Goal: Task Accomplishment & Management: Complete application form

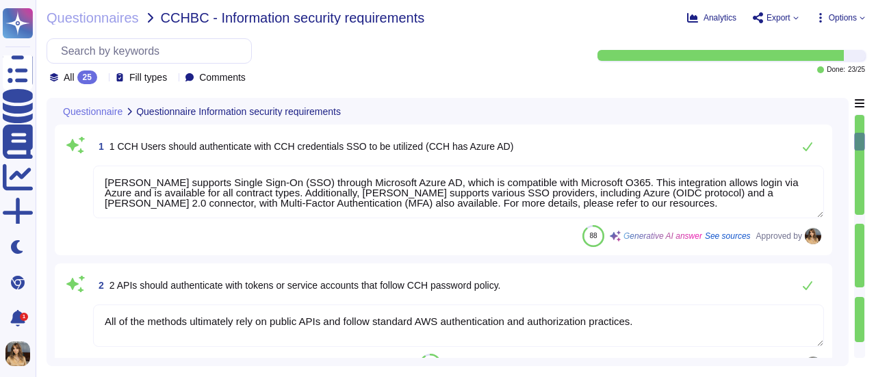
type textarea "[PERSON_NAME] supports Single Sign-On (SSO) through Microsoft Azure AD, which i…"
type textarea "All of the methods ultimately rely on public APIs and follow standard AWS authe…"
type textarea "[PERSON_NAME] has defined various user roles according to the positions and act…"
type textarea "Generic accounts are not acceptable, as they prevent accountability for actions…"
type textarea "Data at rest is encrypted using AES-256, while data in transit is encrypted usi…"
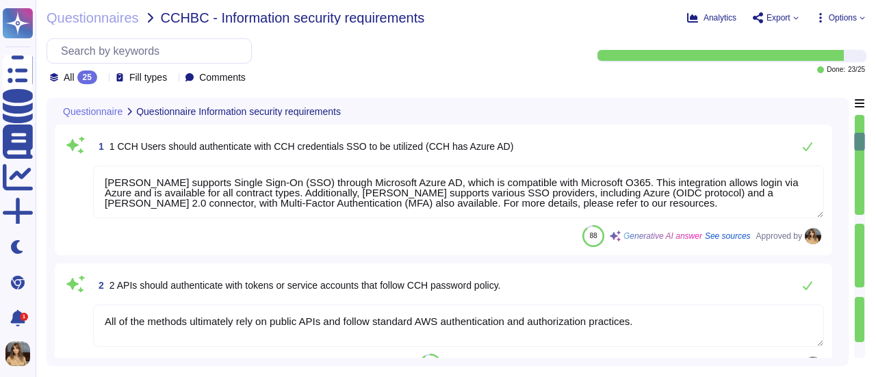
type textarea "[PERSON_NAME] ensures that all API traffic is encrypted using HTTPS with TLS 1.…"
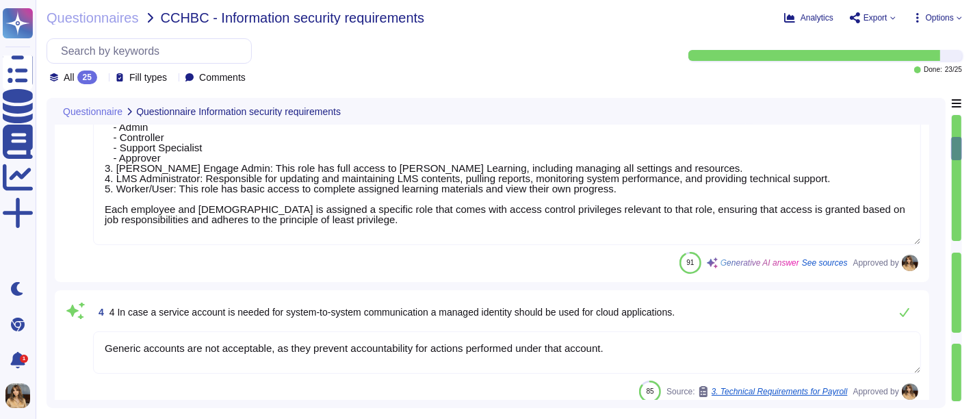
scroll to position [367, 0]
type textarea "The company has enabled a web application firewall as part of its network secur…"
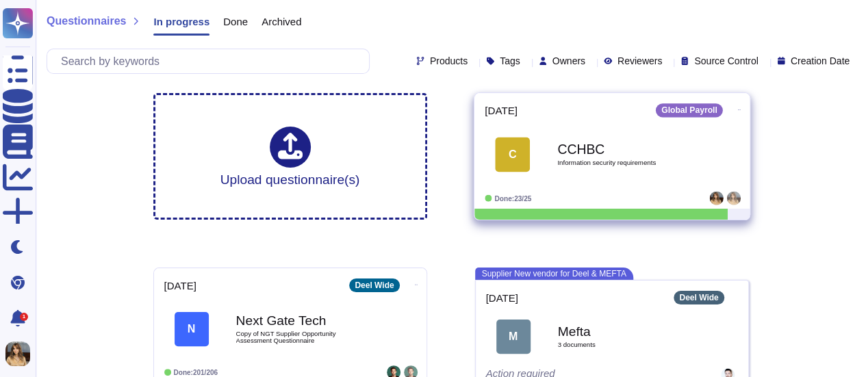
click at [737, 108] on icon at bounding box center [738, 109] width 3 height 3
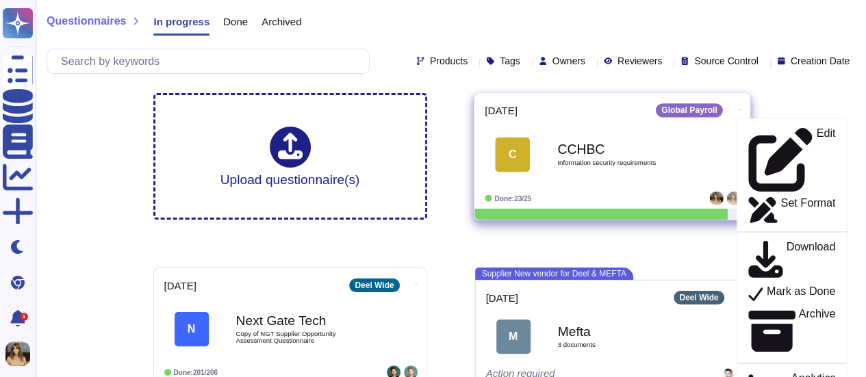
click at [650, 140] on div "CCHBC Information security requirements" at bounding box center [626, 154] width 138 height 55
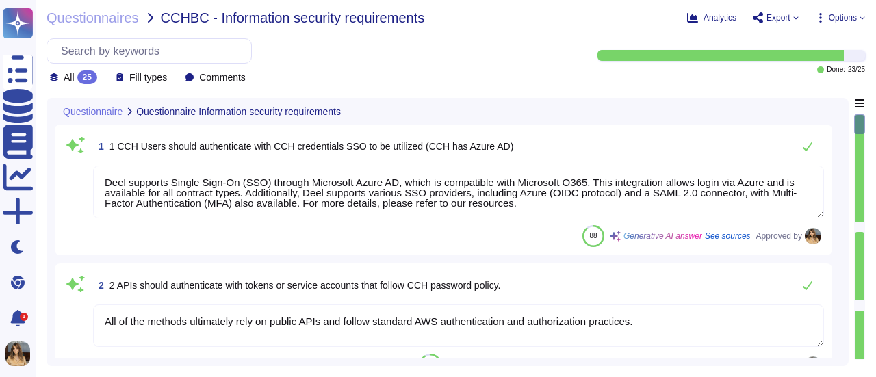
type textarea "Deel supports Single Sign-On (SSO) through Microsoft Azure AD, which is compati…"
type textarea "All of the methods ultimately rely on public APIs and follow standard AWS authe…"
type textarea "[PERSON_NAME] has defined various user roles according to the positions and act…"
type textarea "Generic accounts are not acceptable, as they prevent accountability for actions…"
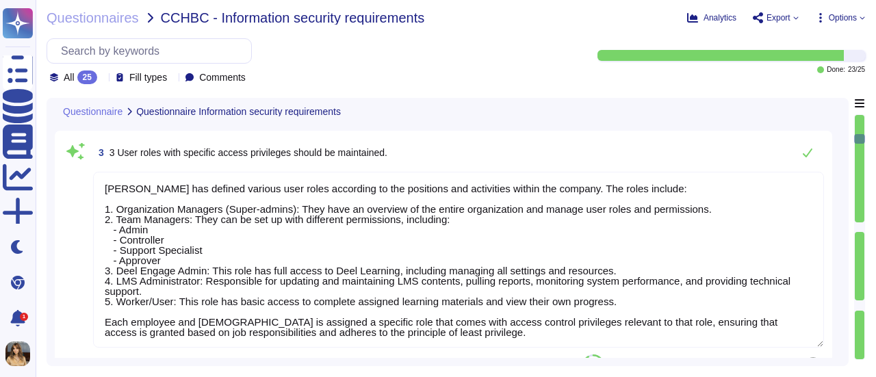
type textarea "Data at rest is encrypted using AES-256, while data in transit is encrypted usi…"
type textarea "Deel ensures that all API traffic is encrypted using HTTPS with TLS 1.2, safegu…"
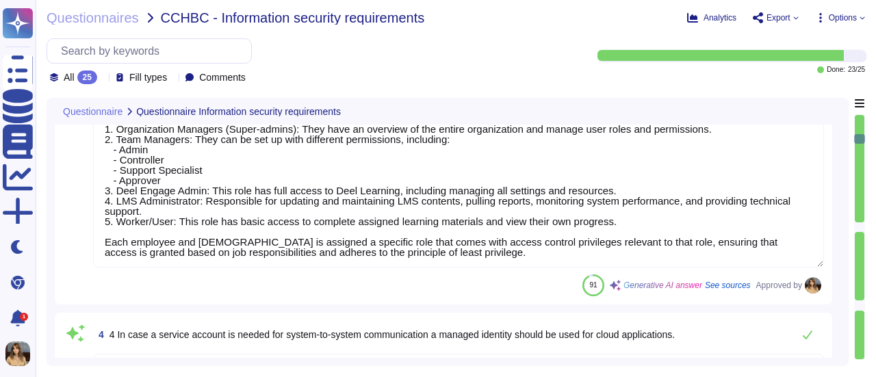
scroll to position [342, 0]
click at [81, 76] on div "25" at bounding box center [87, 78] width 20 height 14
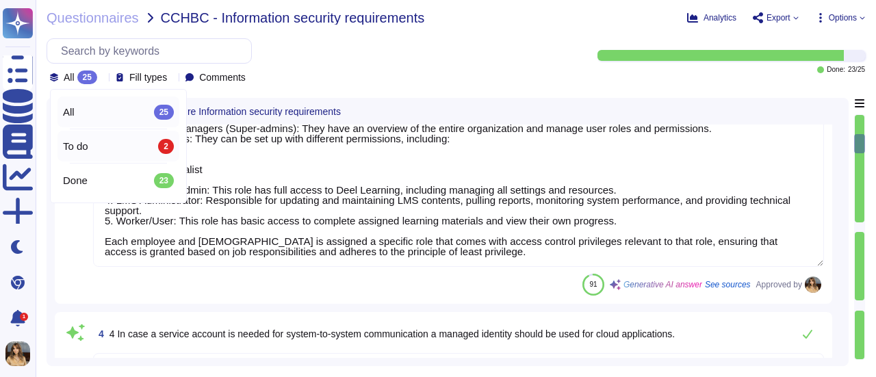
click at [104, 142] on div "To do 2" at bounding box center [118, 146] width 111 height 15
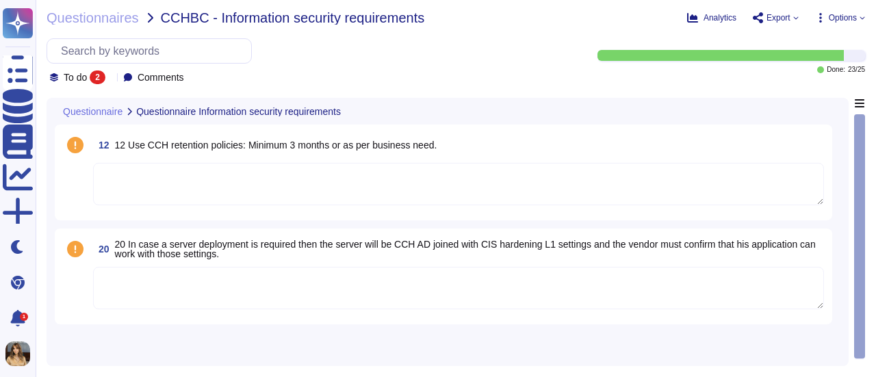
click at [213, 200] on textarea at bounding box center [458, 184] width 731 height 42
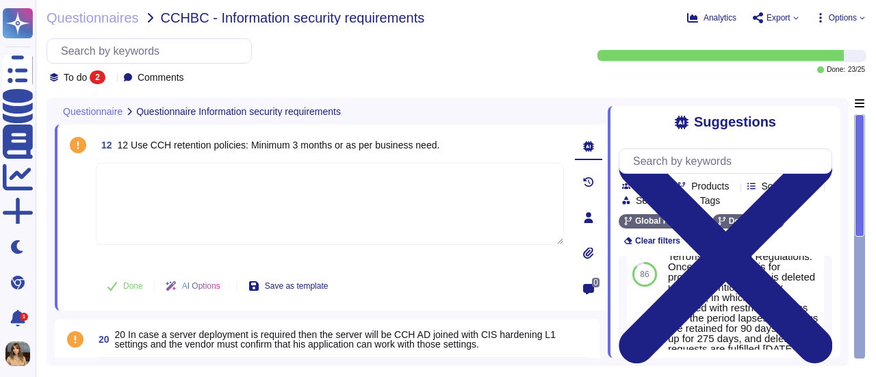
scroll to position [546, 0]
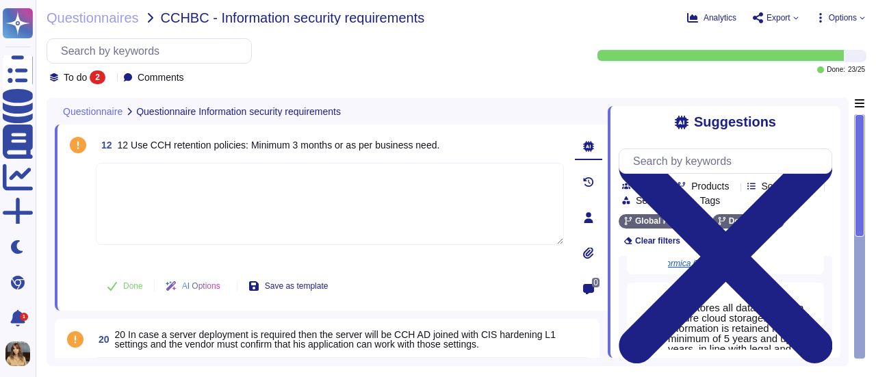
click at [717, 249] on div "Data will be retained for up to 10 years after account deletion, in compliance …" at bounding box center [716, 43] width 96 height 411
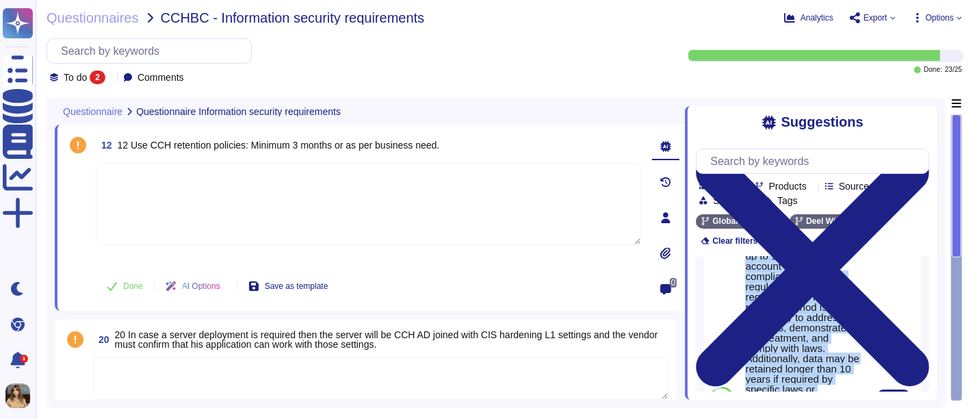
scroll to position [243, 0]
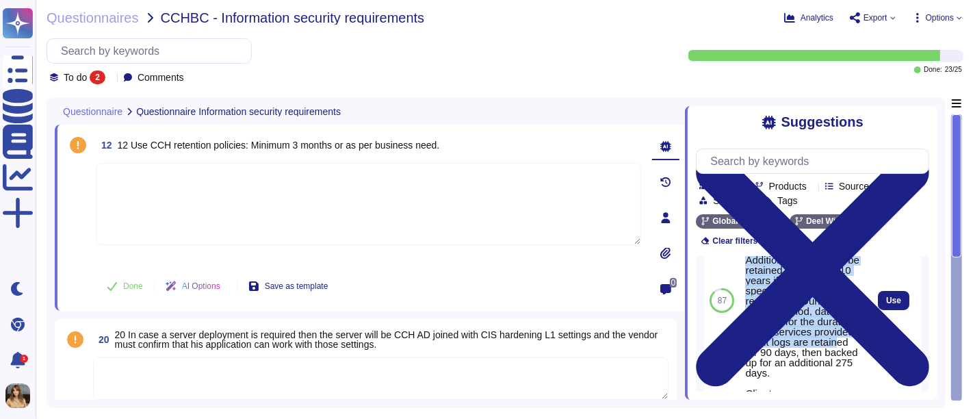
drag, startPoint x: 748, startPoint y: 274, endPoint x: 834, endPoint y: 341, distance: 109.4
click at [834, 341] on div "Data will be retained for up to 10 years after account deletion, in compliance …" at bounding box center [803, 306] width 116 height 329
click at [876, 296] on span "Use" at bounding box center [893, 300] width 15 height 8
type textarea "Data will be retained for up to 10 years after account deletion, in compliance …"
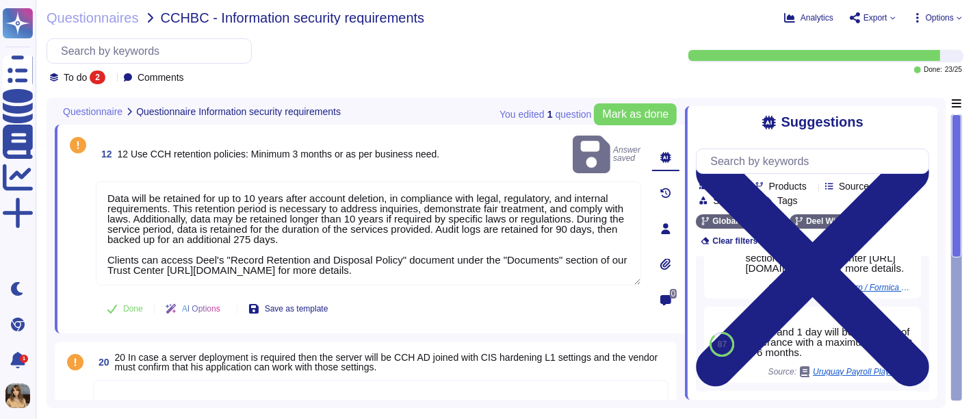
click at [515, 292] on div "Done AI Options Save as template" at bounding box center [369, 308] width 546 height 33
click at [130, 305] on span "Done" at bounding box center [133, 309] width 20 height 8
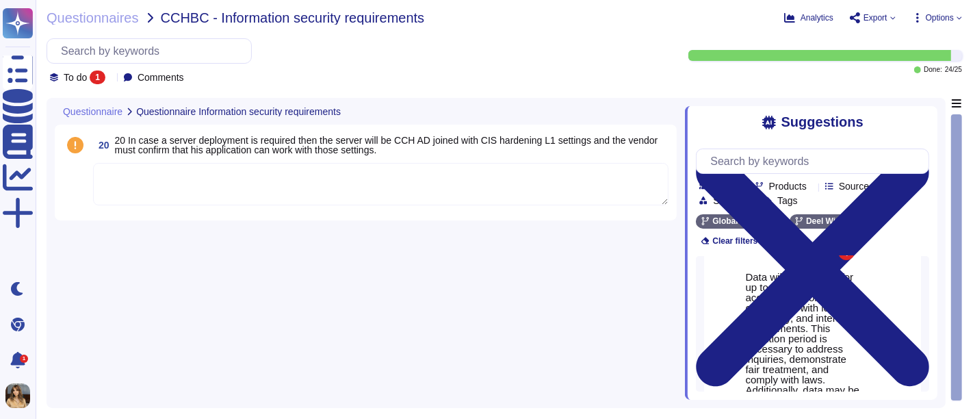
scroll to position [15, 0]
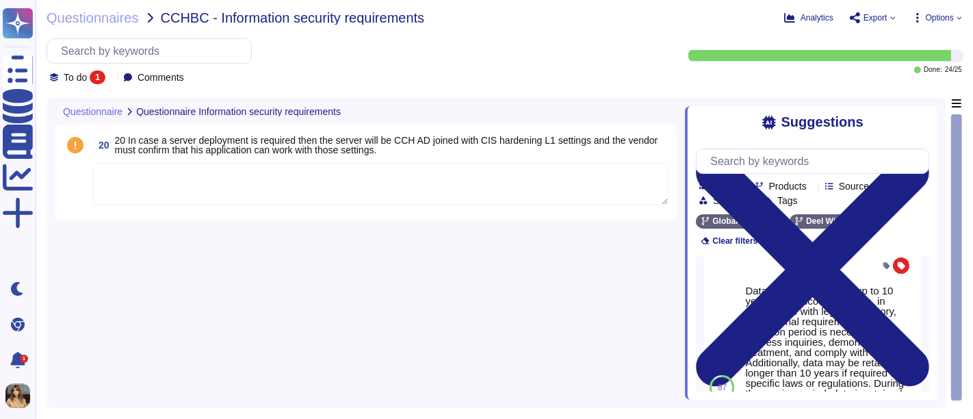
click at [560, 175] on textarea at bounding box center [381, 184] width 576 height 42
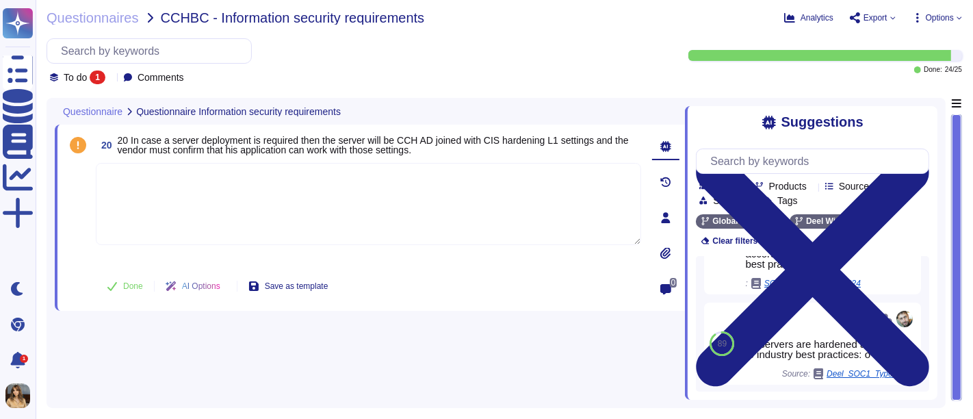
scroll to position [66, 0]
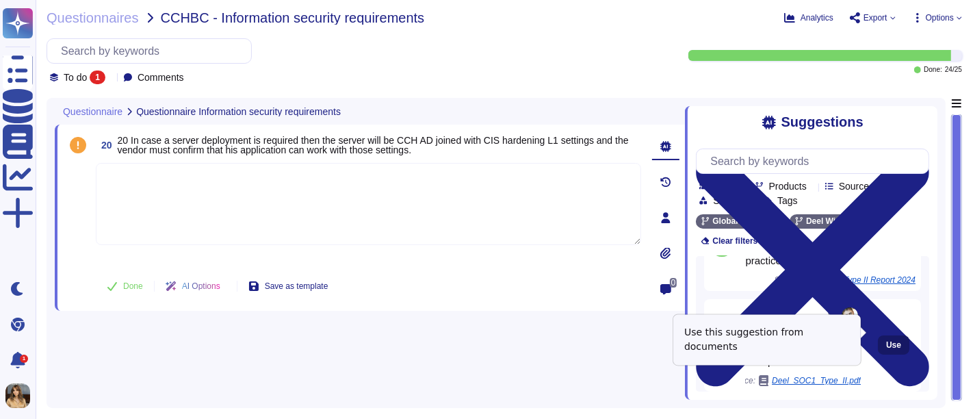
click at [876, 341] on span "Use" at bounding box center [893, 345] width 15 height 8
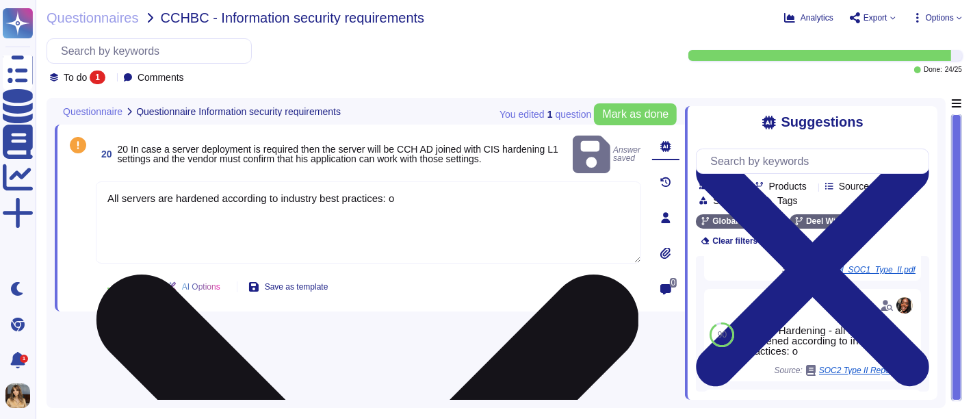
click at [422, 199] on textarea "All servers are hardened according to industry best practices: o" at bounding box center [369, 222] width 546 height 82
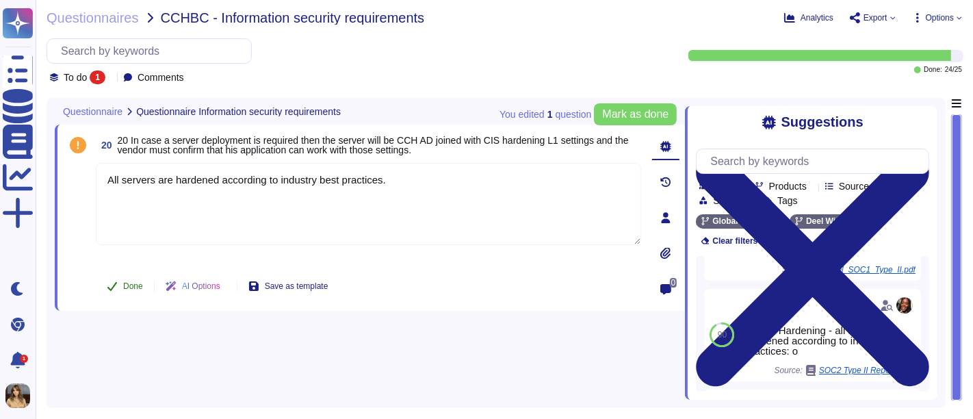
type textarea "All servers are hardened according to industry best practices."
click at [140, 293] on button "Done" at bounding box center [125, 285] width 58 height 27
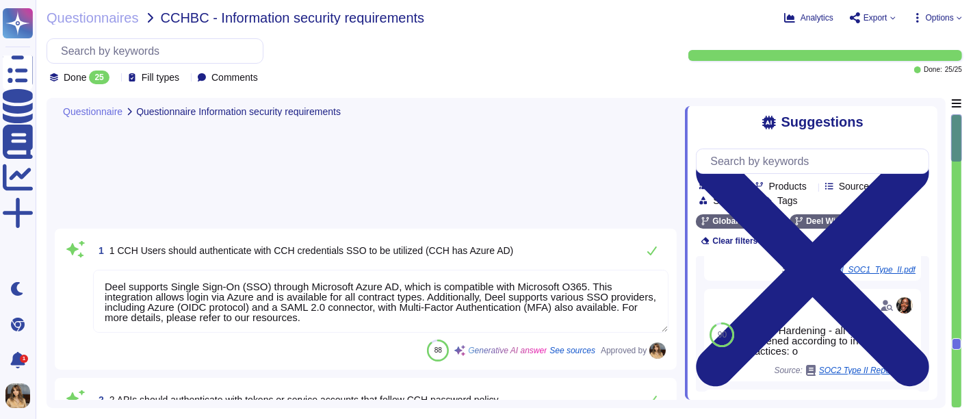
type textarea "Deel supports Single Sign-On (SSO) through Microsoft Azure AD, which is compati…"
type textarea "All of the methods ultimately rely on public APIs and follow standard AWS authe…"
type textarea "[PERSON_NAME] has defined various user roles according to the positions and act…"
type textarea "Generic accounts are not acceptable, as they prevent accountability for actions…"
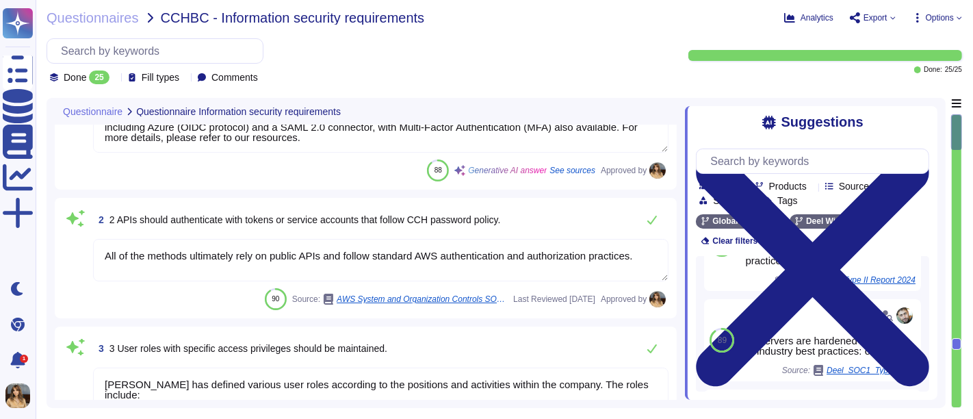
type textarea "Data at rest is encrypted using AES-256, while data in transit is encrypted usi…"
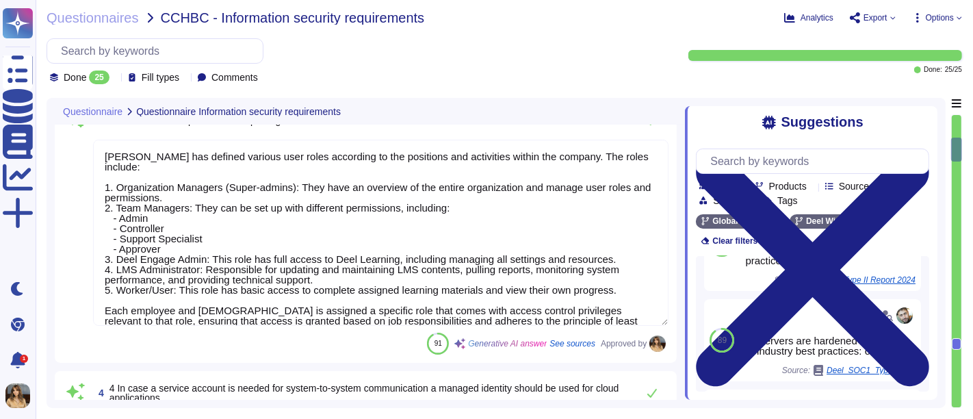
type textarea "Deel ensures that all API traffic is encrypted using HTTPS with TLS 1.2, safegu…"
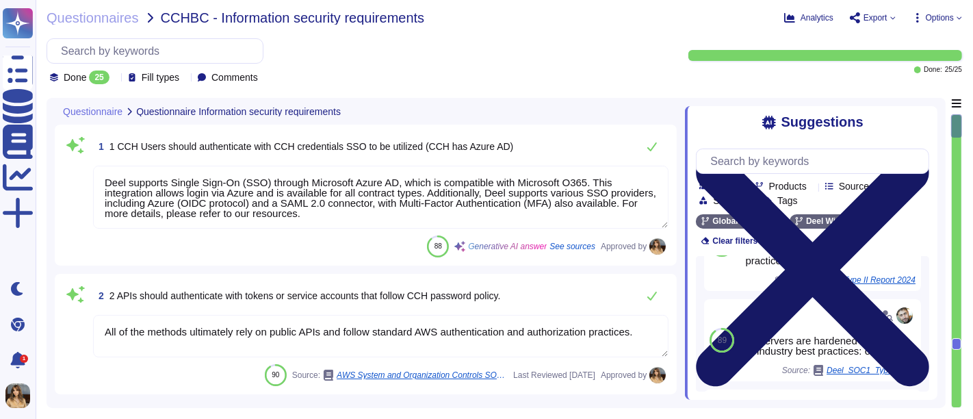
click at [876, 153] on icon at bounding box center [813, 269] width 233 height 233
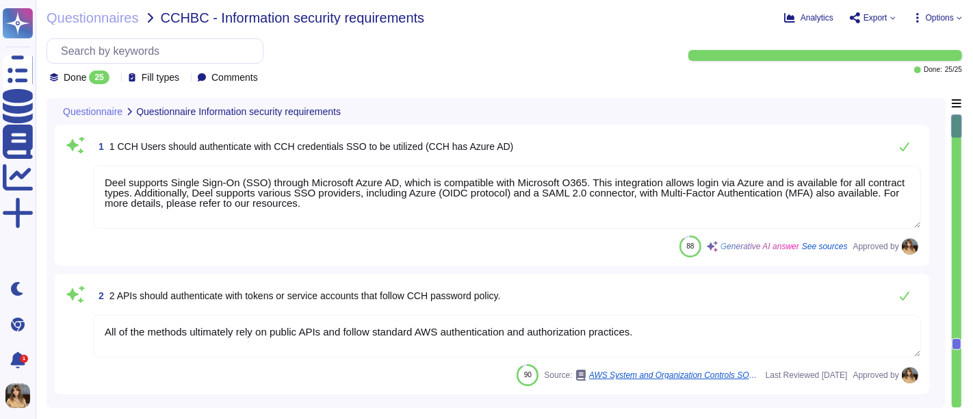
click at [876, 18] on span "Options" at bounding box center [940, 18] width 28 height 8
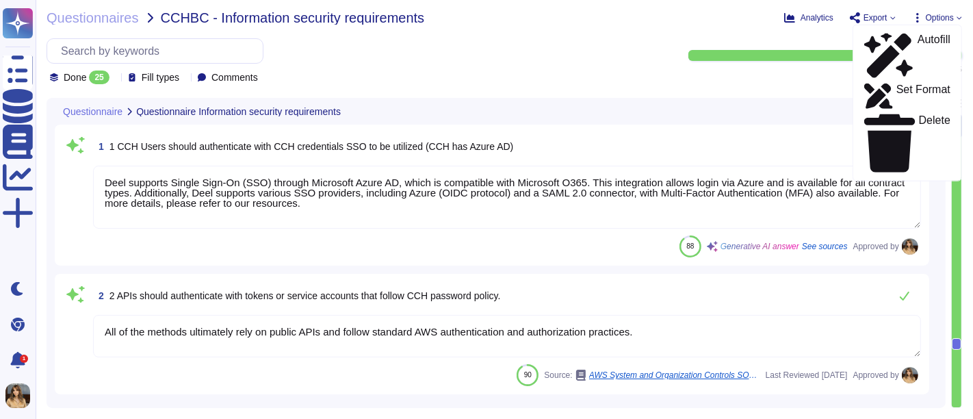
click at [733, 32] on div "Questionnaires CCHBC - Information security requirements Analytics Export Optio…" at bounding box center [505, 209] width 938 height 419
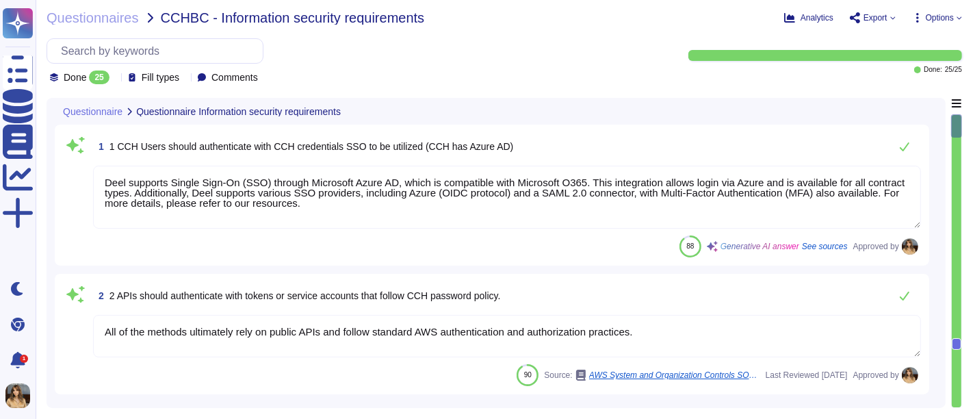
click at [876, 14] on span "Export" at bounding box center [873, 17] width 46 height 11
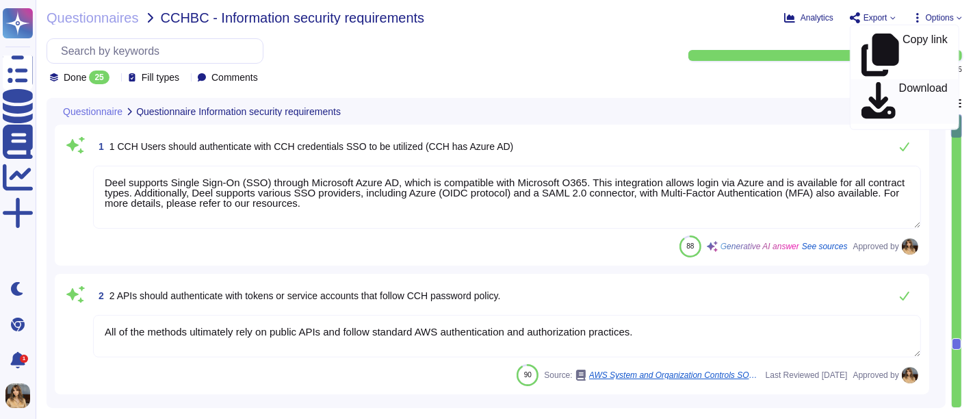
click at [876, 83] on p "Download" at bounding box center [923, 102] width 49 height 38
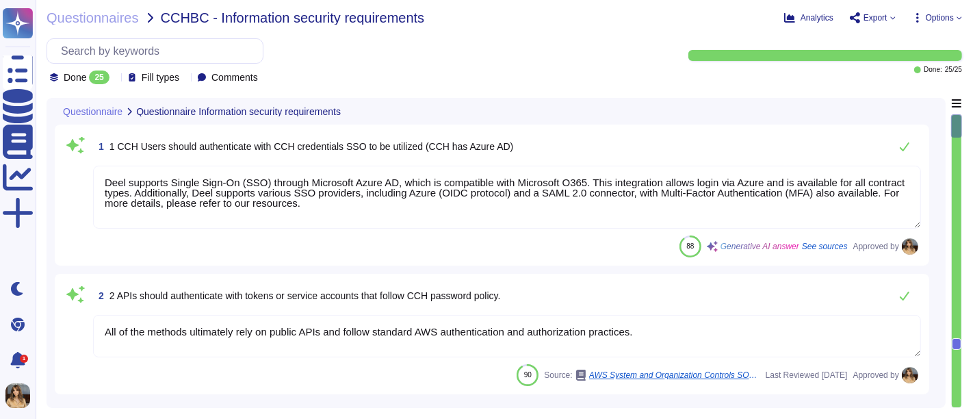
click at [698, 114] on div "Questionnaire Questionnaire Information security requirements" at bounding box center [400, 111] width 691 height 27
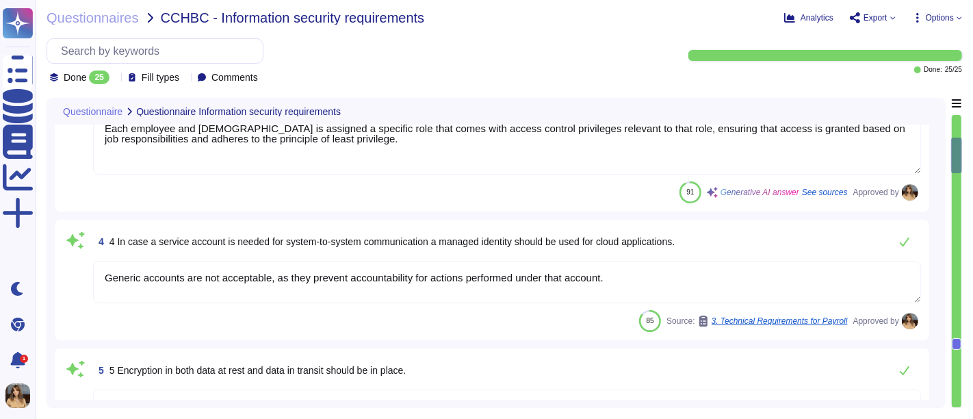
type textarea "Data at rest is encrypted using AES-256, while data in transit is encrypted usi…"
type textarea "Deel ensures that all API traffic is encrypted using HTTPS with TLS 1.2, safegu…"
type textarea "The company has enabled a web application firewall as part of its network secur…"
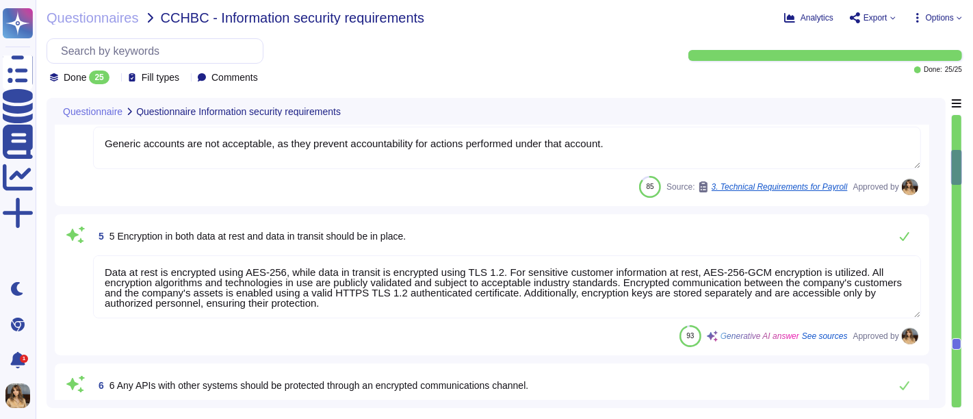
type textarea "Deel employs a comprehensive approach to protect against DDoS attacks, utilizin…"
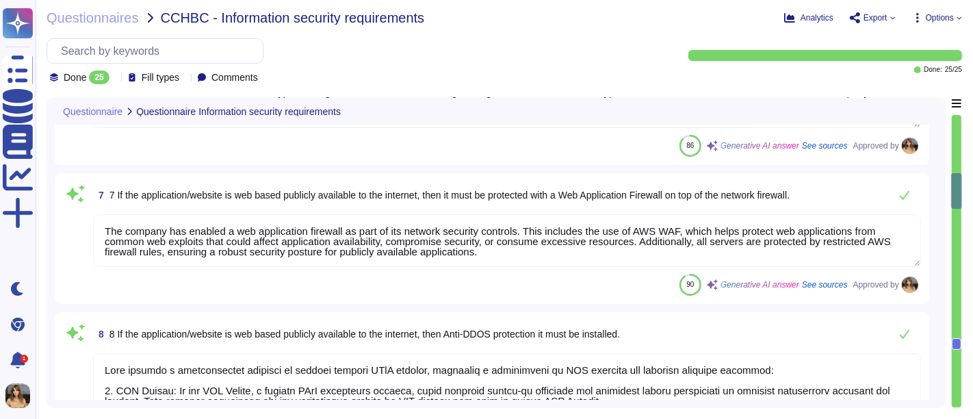
type textarea "We utilize HTTPS with TLS 1.2 encryption for all communications between our cus…"
type textarea "The OBM sends the first message using the template in the resources section."
type textarea "AWS has established an information security framework."
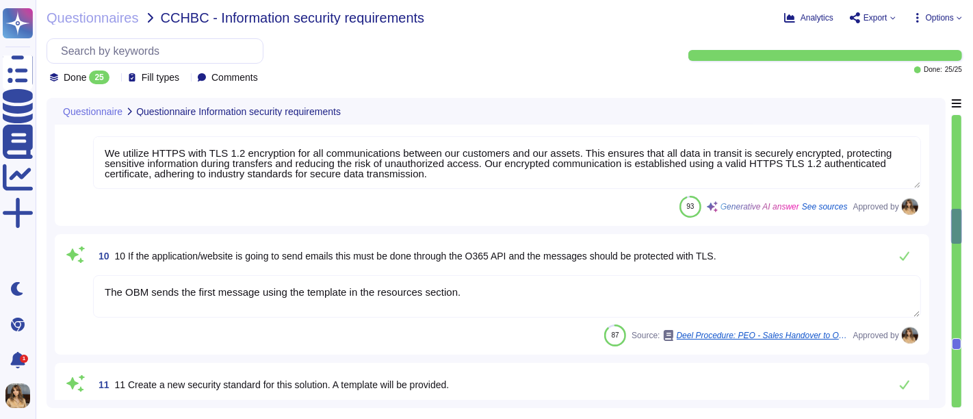
type textarea "Data will be retained for up to 10 years after account deletion, in compliance …"
type textarea "Our company utilizes a comprehensive backup strategy that includes daily increm…"
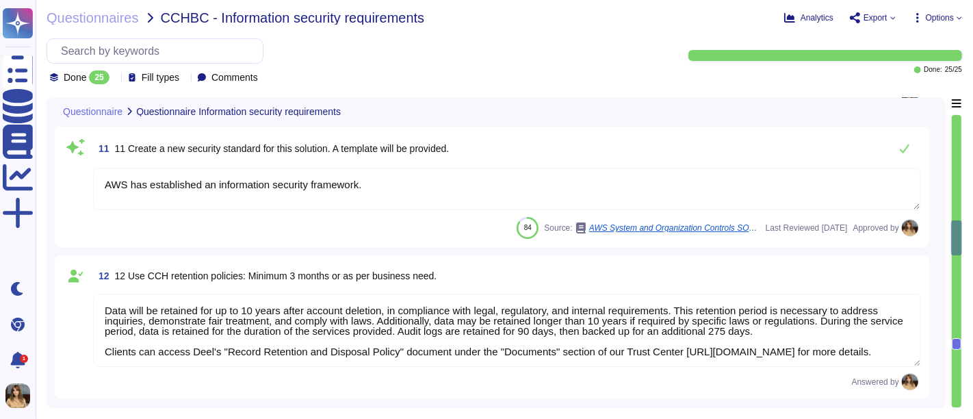
type textarea "Deel employs static code analysis as part of its security measures. The source …"
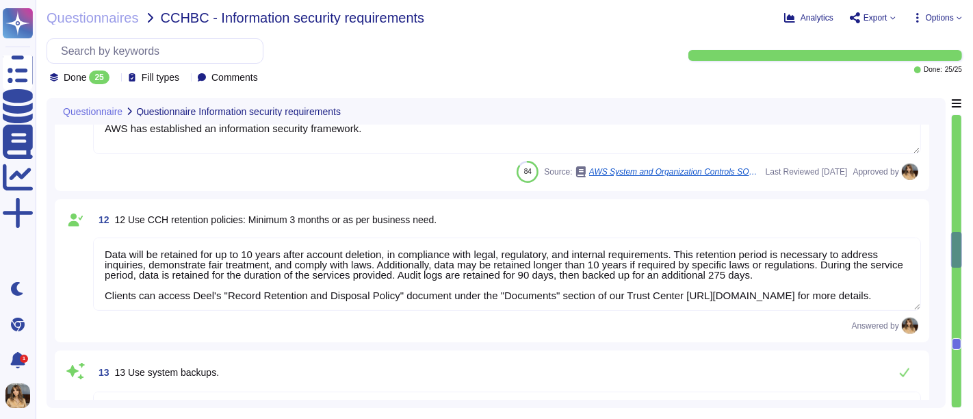
type textarea "Our audit log retention policy ensures that all audit logs are retained for a t…"
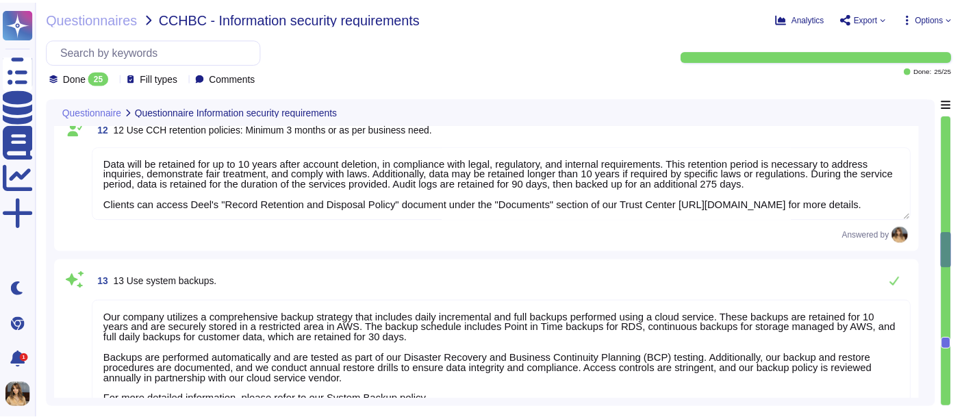
scroll to position [1749, 0]
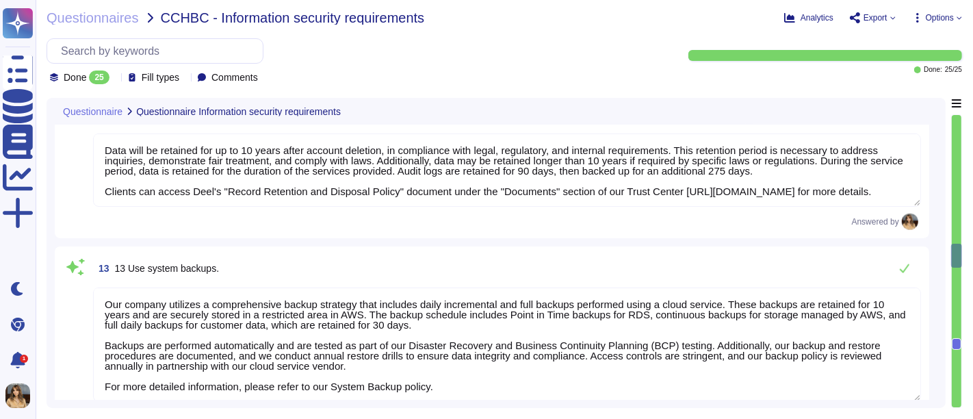
type textarea "Deel conducts an external web application penetration test annually by a truste…"
click at [104, 76] on div "25" at bounding box center [99, 78] width 20 height 14
click at [337, 63] on div "Done 25 Fill types Comments" at bounding box center [347, 61] width 600 height 46
click at [264, 79] on icon at bounding box center [264, 79] width 0 height 0
click at [354, 70] on div "Done 25 Fill types Comments" at bounding box center [347, 61] width 600 height 46
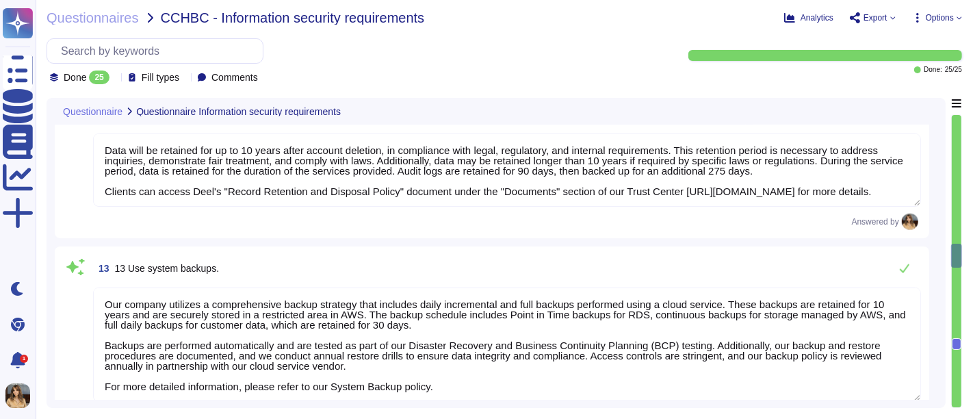
click at [876, 22] on span "Options" at bounding box center [940, 18] width 28 height 8
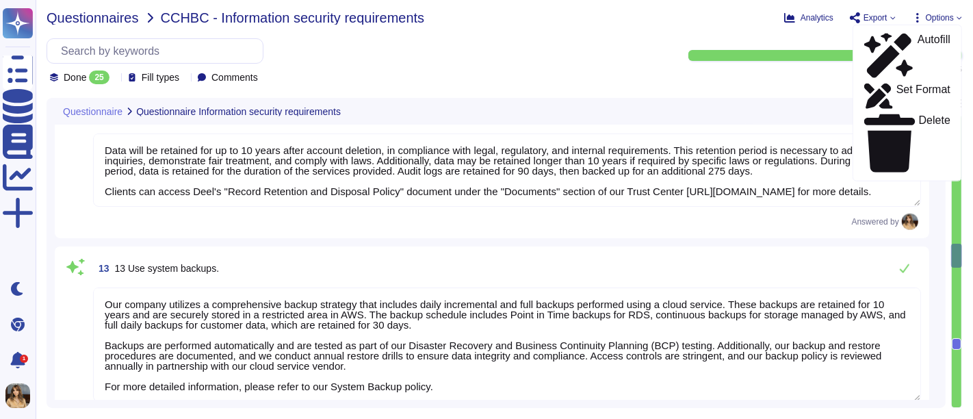
click at [115, 13] on span "Questionnaires" at bounding box center [93, 18] width 92 height 14
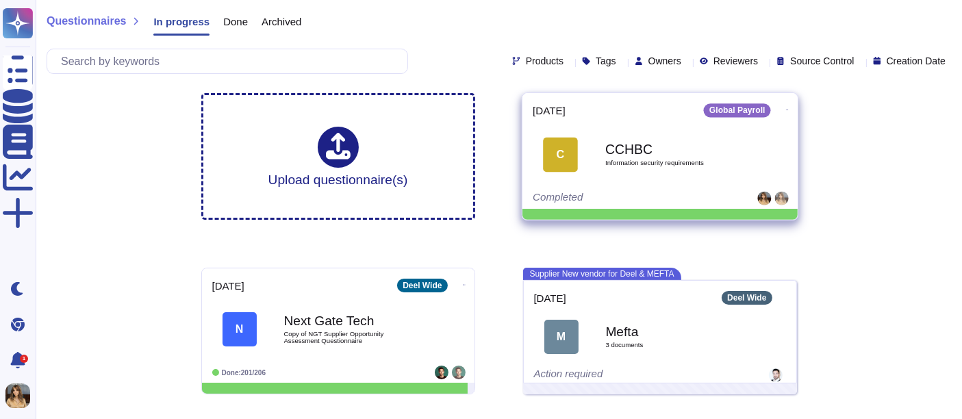
click at [785, 108] on icon at bounding box center [786, 109] width 3 height 3
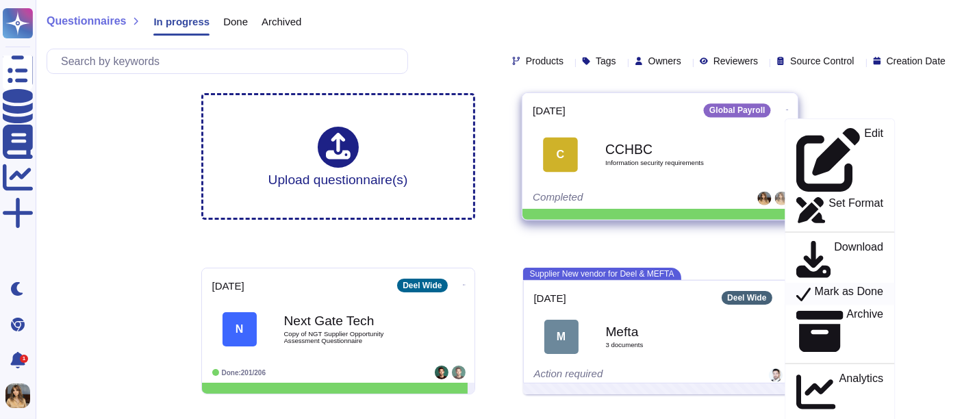
click at [839, 286] on p "Mark as Done" at bounding box center [848, 294] width 69 height 16
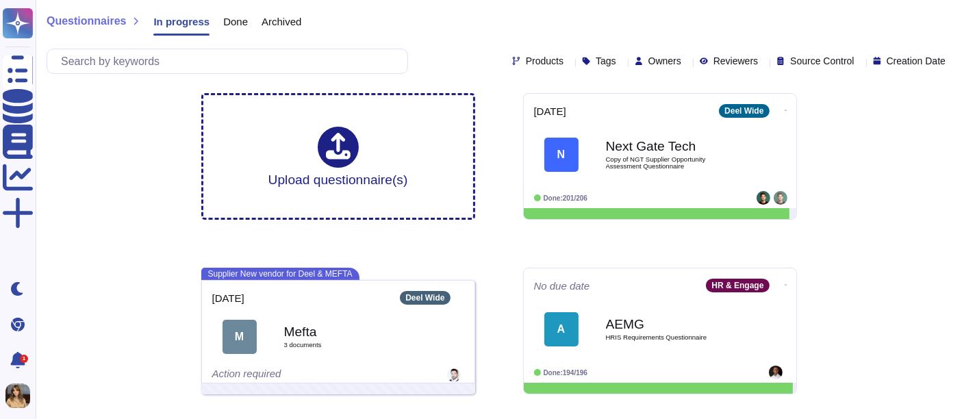
click at [223, 25] on span "Done" at bounding box center [235, 21] width 25 height 10
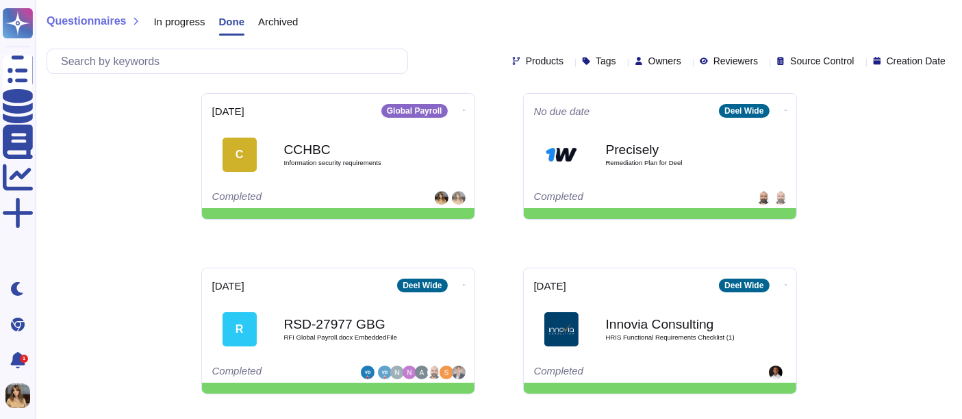
click at [105, 18] on span "Questionnaires" at bounding box center [86, 21] width 79 height 11
click at [170, 22] on span "In progress" at bounding box center [178, 21] width 51 height 10
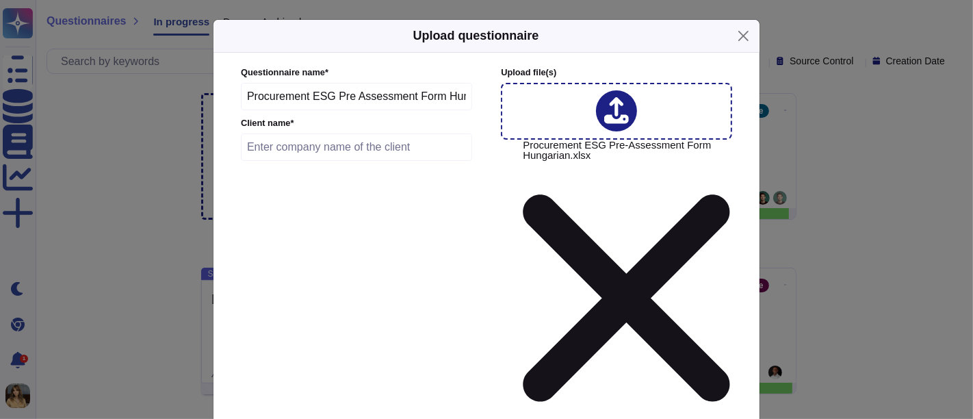
click at [437, 83] on input "Procurement ESG Pre Assessment Form Hungarian" at bounding box center [356, 96] width 231 height 27
click at [373, 148] on input "text" at bounding box center [356, 146] width 231 height 27
click at [285, 142] on input "text" at bounding box center [356, 146] width 231 height 27
type input "CCHBC"
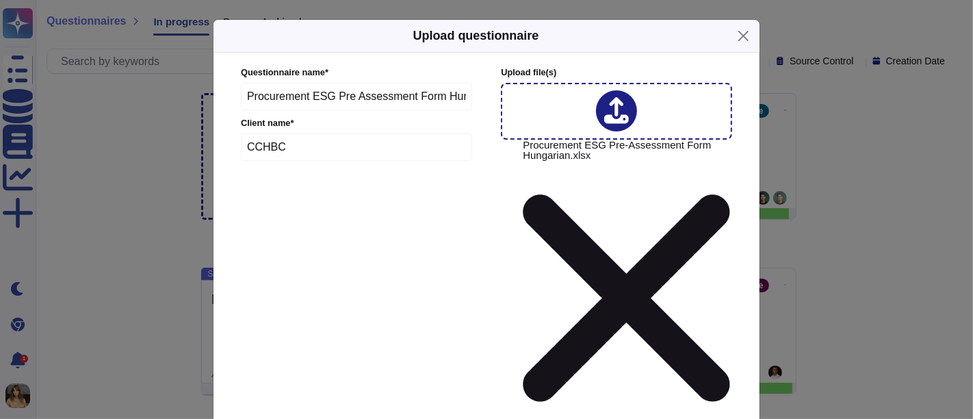
type input "[DATE]"
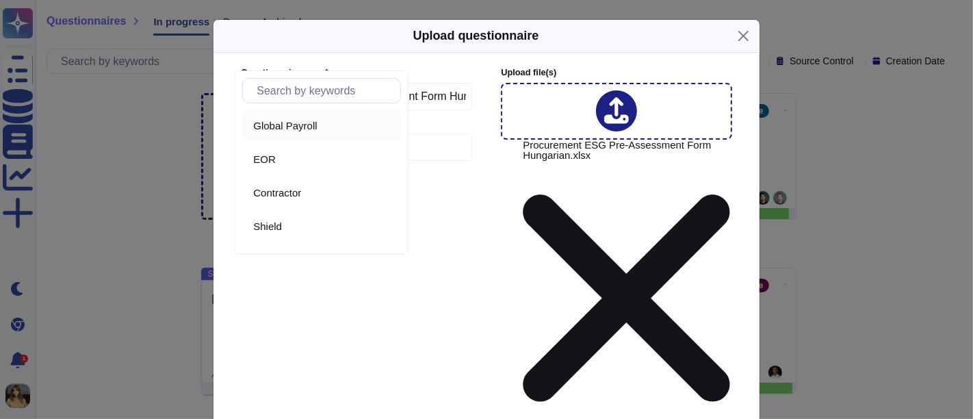
click at [314, 127] on span "Global Payroll" at bounding box center [285, 126] width 64 height 12
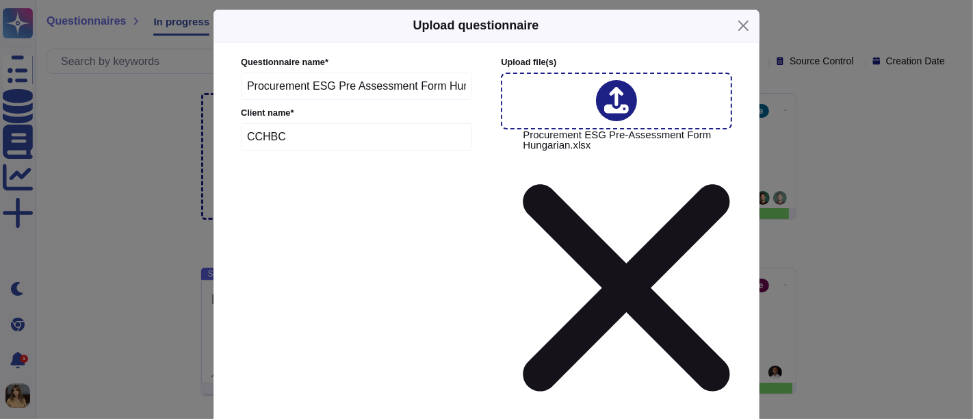
scroll to position [29, 0]
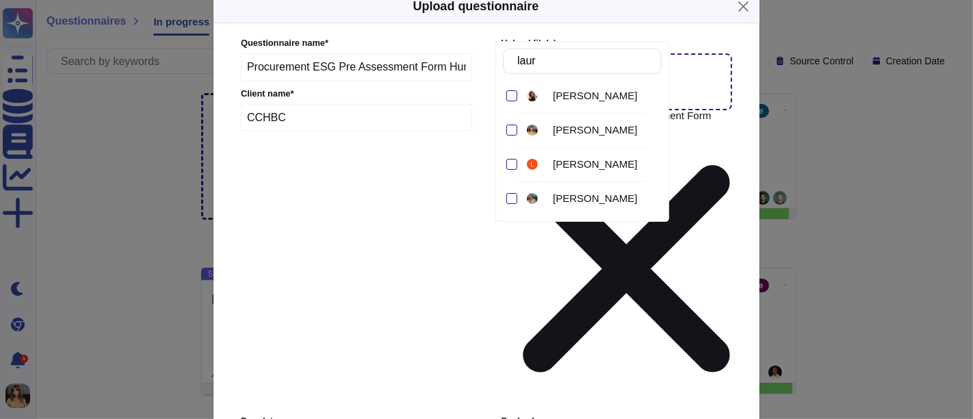
type input "[PERSON_NAME]"
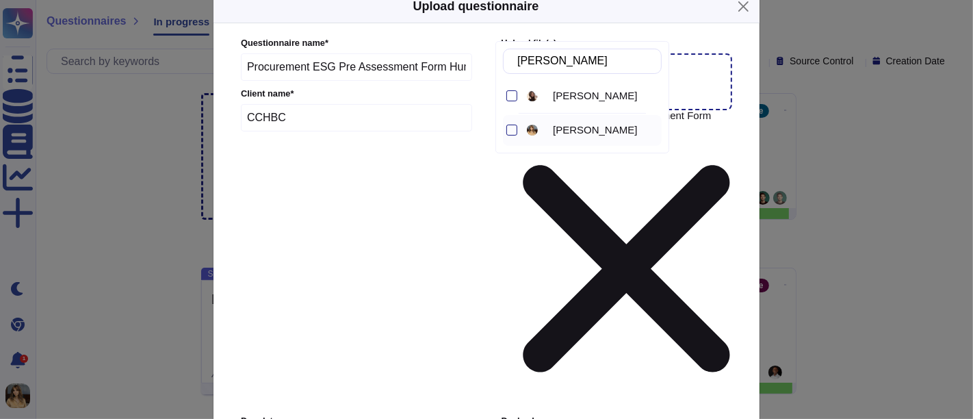
click at [517, 127] on div at bounding box center [512, 130] width 11 height 11
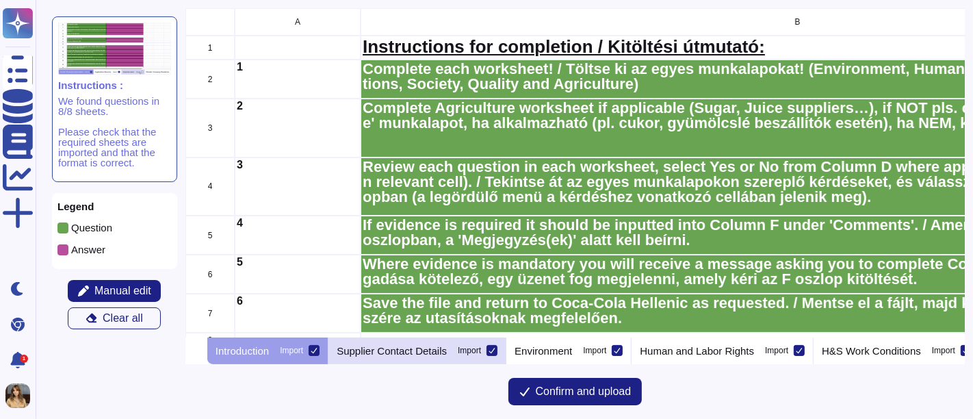
click at [432, 356] on p "Supplier Contact Details" at bounding box center [392, 351] width 110 height 10
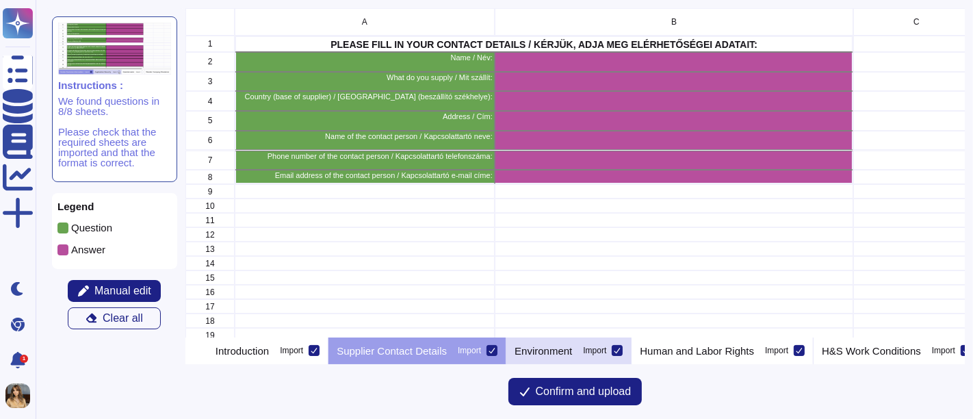
click at [567, 350] on p "Environment" at bounding box center [544, 351] width 58 height 10
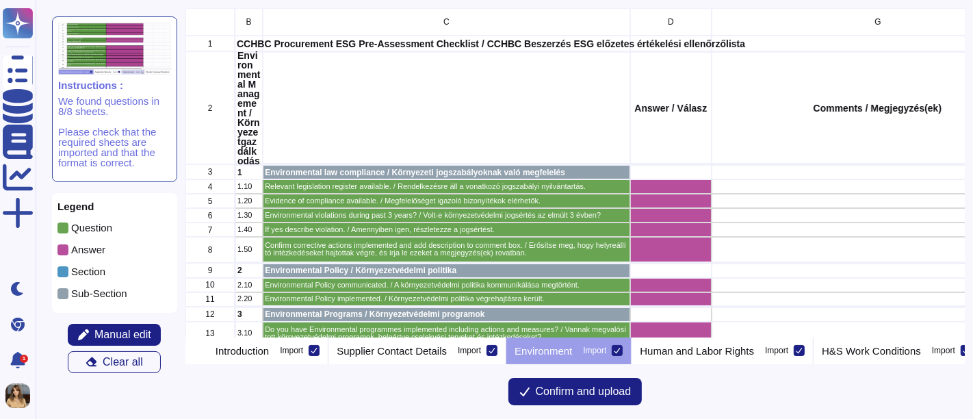
scroll to position [0, 3]
click at [742, 181] on div "grid" at bounding box center [878, 186] width 333 height 14
click at [743, 192] on div "grid" at bounding box center [878, 186] width 333 height 14
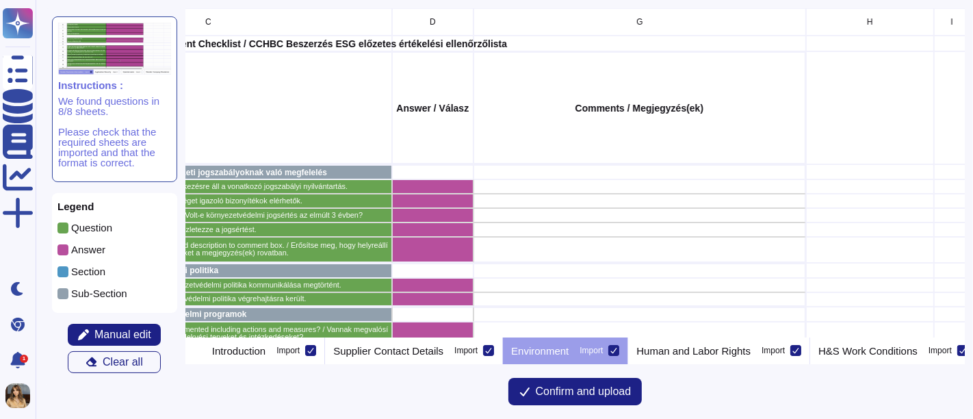
click at [515, 188] on div "grid" at bounding box center [640, 186] width 333 height 14
click at [545, 122] on div "Comments / Megjegyzés(ek)" at bounding box center [640, 107] width 333 height 113
drag, startPoint x: 539, startPoint y: 191, endPoint x: 520, endPoint y: 190, distance: 18.5
click at [520, 190] on div "grid" at bounding box center [640, 186] width 333 height 14
click at [149, 337] on span "Manual edit" at bounding box center [122, 334] width 57 height 11
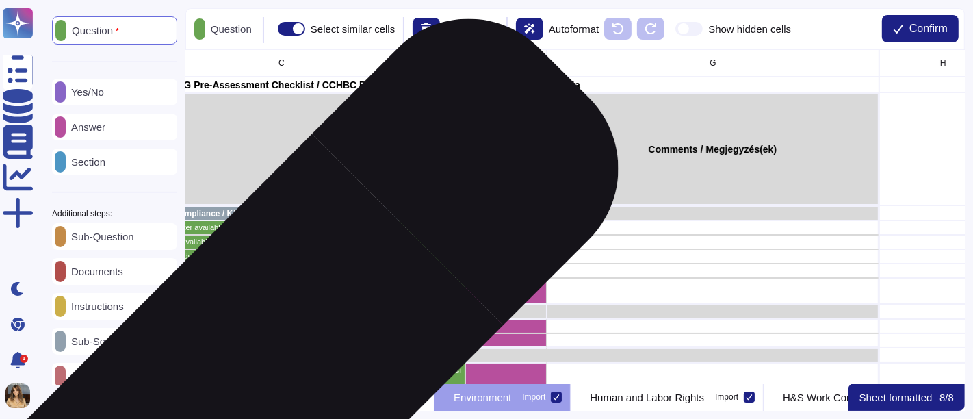
scroll to position [0, 398]
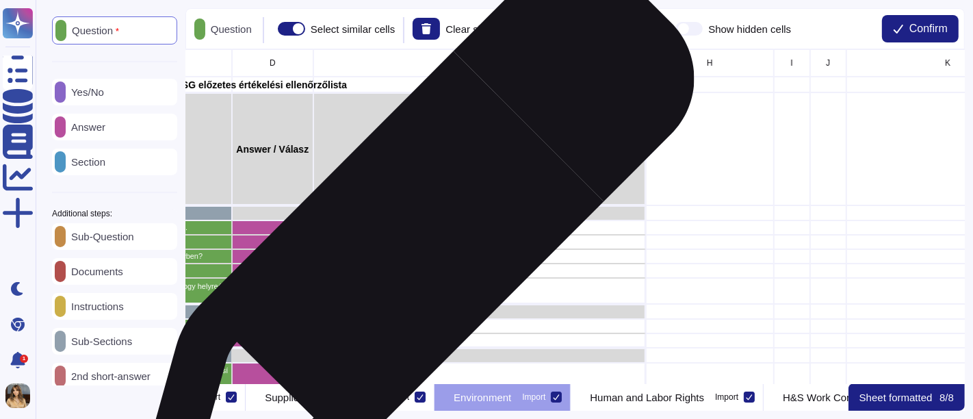
drag, startPoint x: 406, startPoint y: 227, endPoint x: 410, endPoint y: 246, distance: 20.3
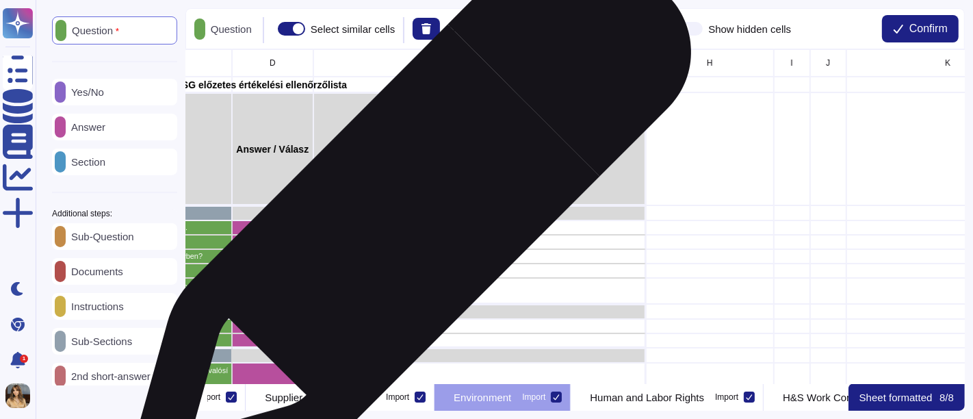
click at [404, 222] on div "grid" at bounding box center [480, 227] width 333 height 14
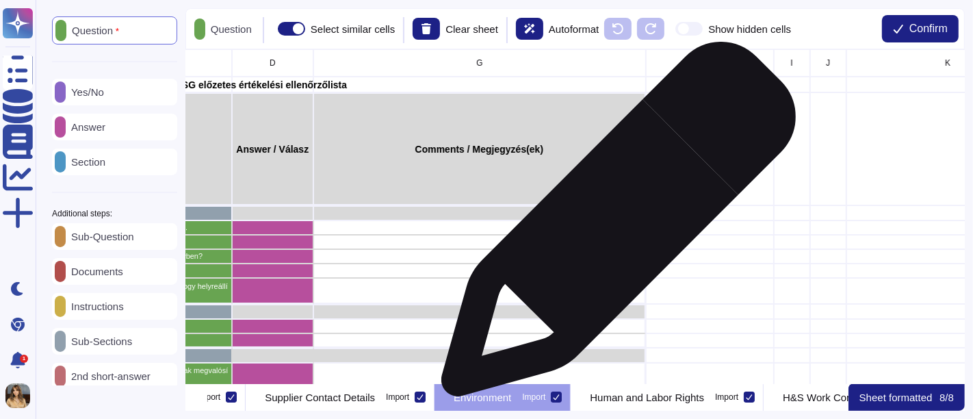
drag, startPoint x: 613, startPoint y: 226, endPoint x: 614, endPoint y: 233, distance: 7.6
click at [614, 233] on div "grid" at bounding box center [480, 227] width 333 height 14
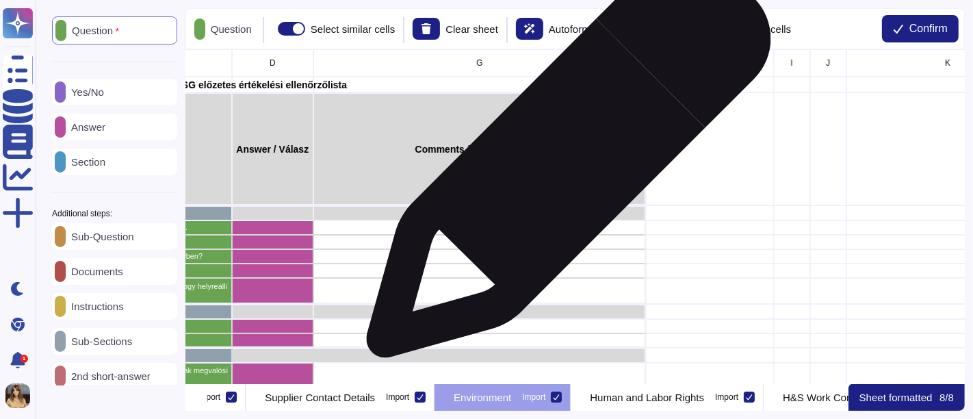
click at [563, 162] on div "Comments / Megjegyzés(ek)" at bounding box center [480, 148] width 333 height 113
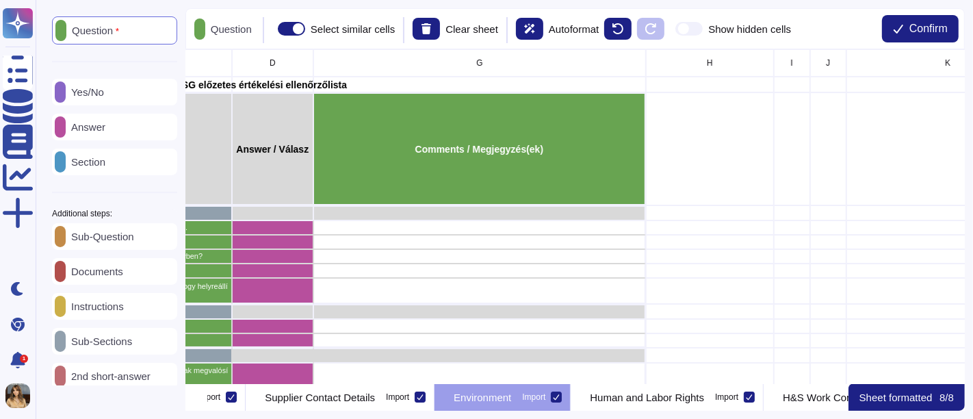
click at [136, 160] on div "Section" at bounding box center [114, 162] width 125 height 27
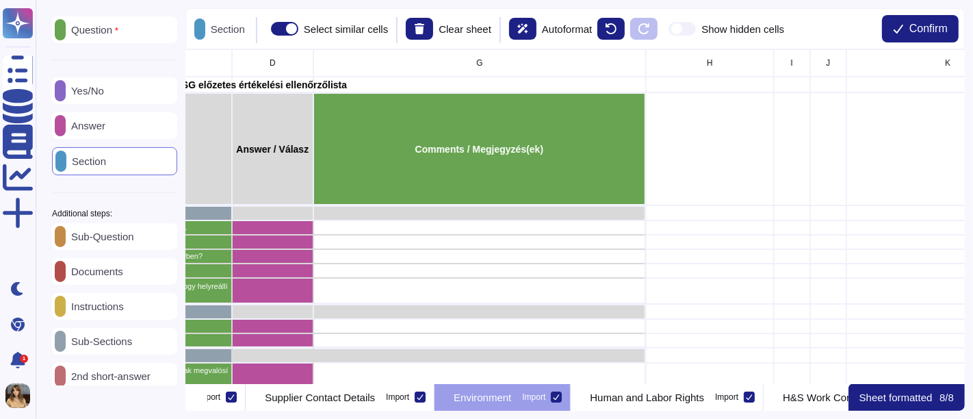
click at [518, 171] on div "Comments / Megjegyzés(ek)" at bounding box center [480, 148] width 333 height 113
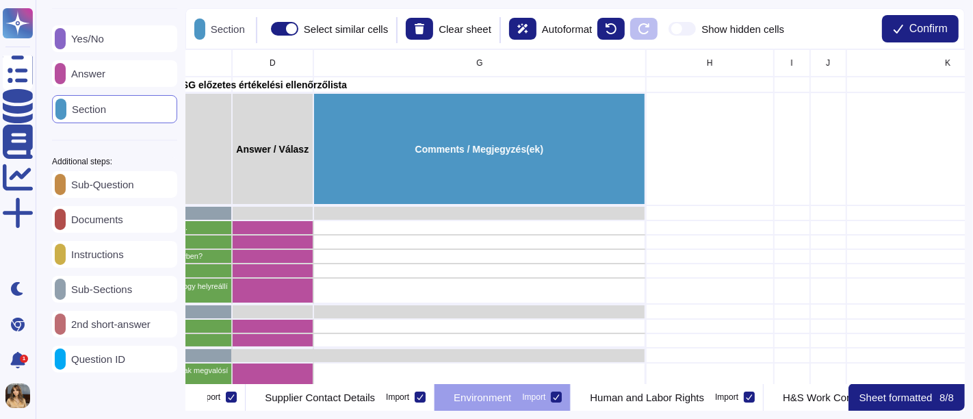
scroll to position [76, 0]
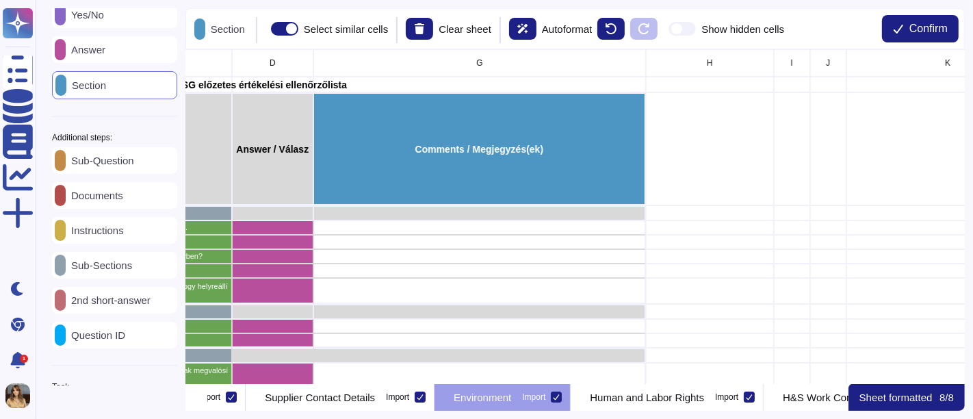
click at [117, 305] on p "2nd short-answer" at bounding box center [108, 300] width 85 height 10
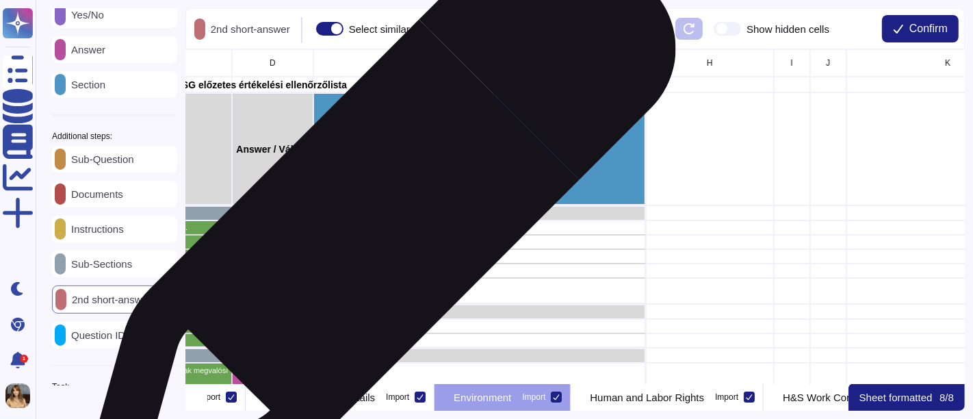
click at [373, 227] on div "grid" at bounding box center [480, 227] width 333 height 14
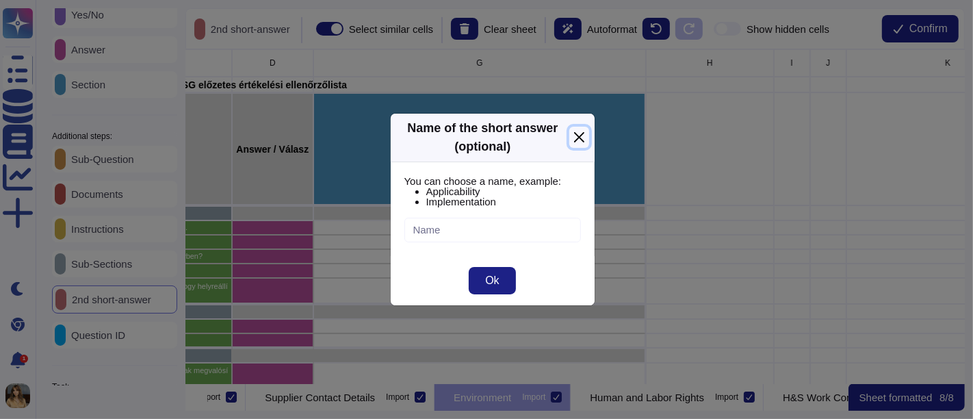
click at [578, 142] on button "Close" at bounding box center [579, 137] width 19 height 21
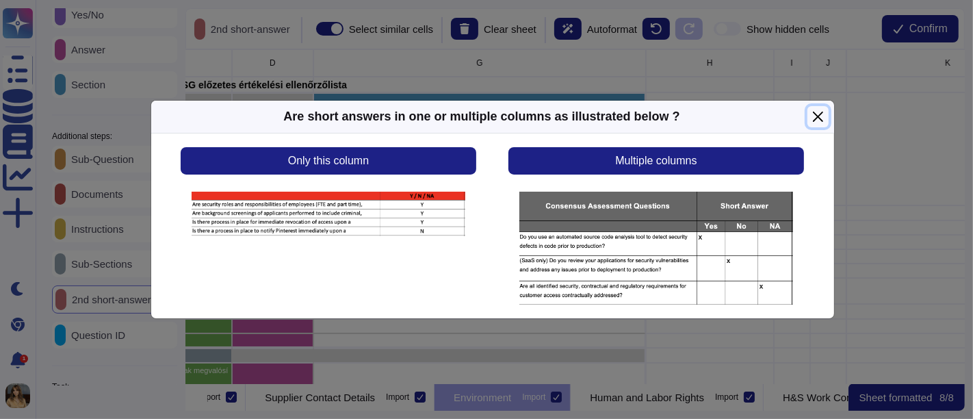
click at [820, 114] on button "Close" at bounding box center [818, 116] width 21 height 21
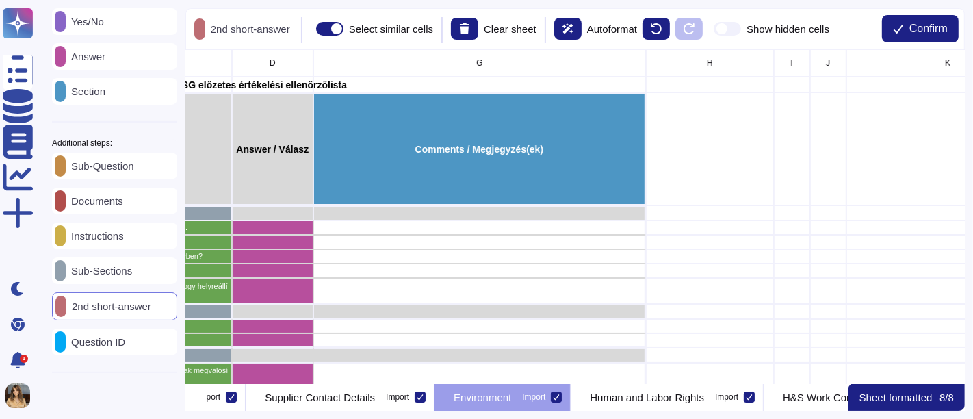
scroll to position [49, 0]
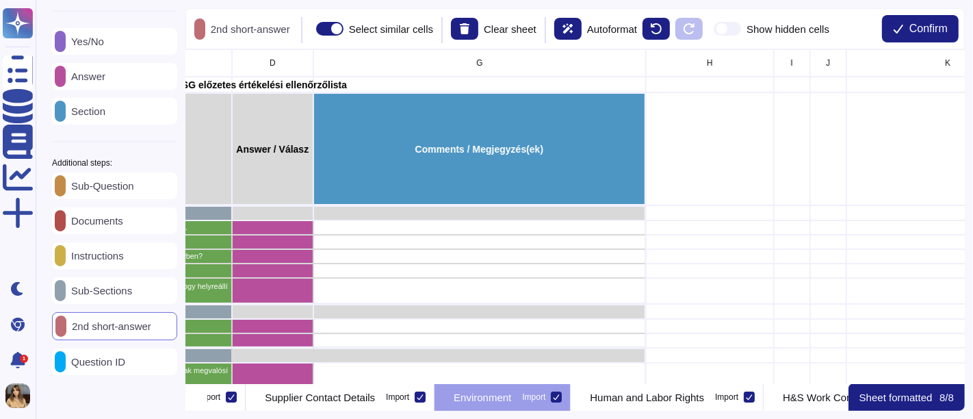
click at [105, 75] on p "Answer" at bounding box center [86, 76] width 40 height 10
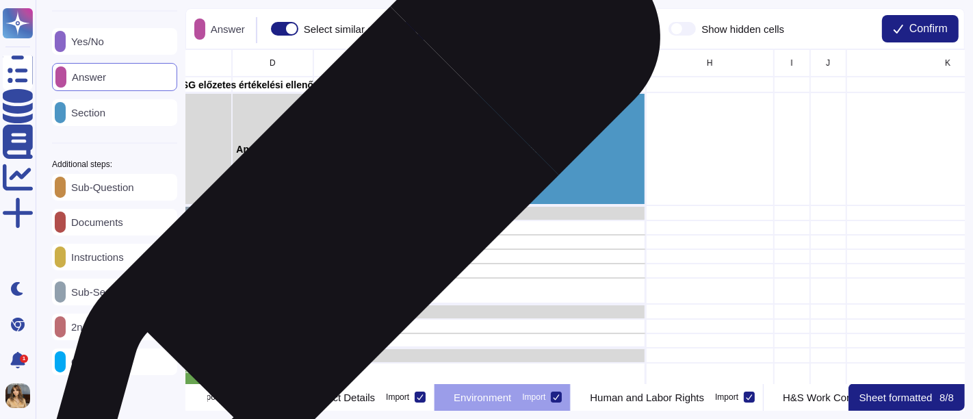
click at [342, 225] on div "grid" at bounding box center [480, 227] width 333 height 14
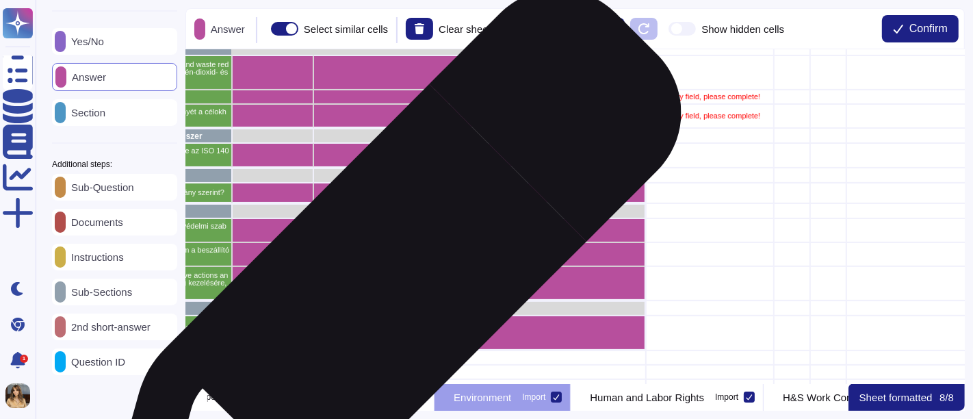
scroll to position [228, 398]
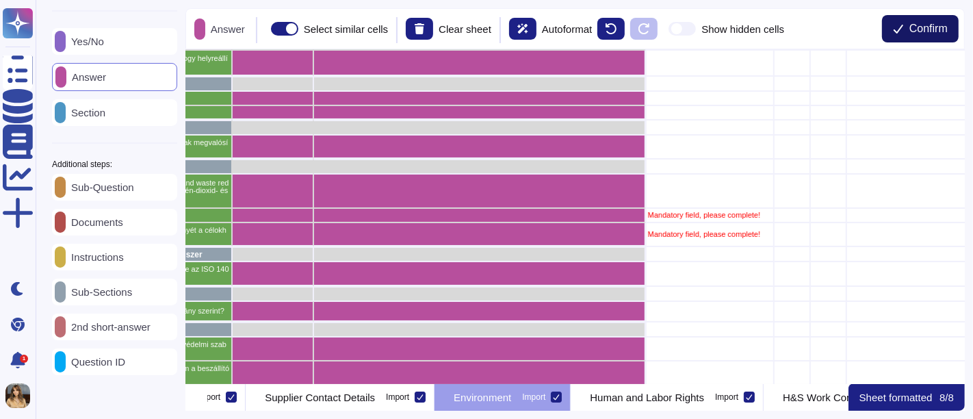
click at [876, 34] on span "Confirm" at bounding box center [929, 28] width 38 height 11
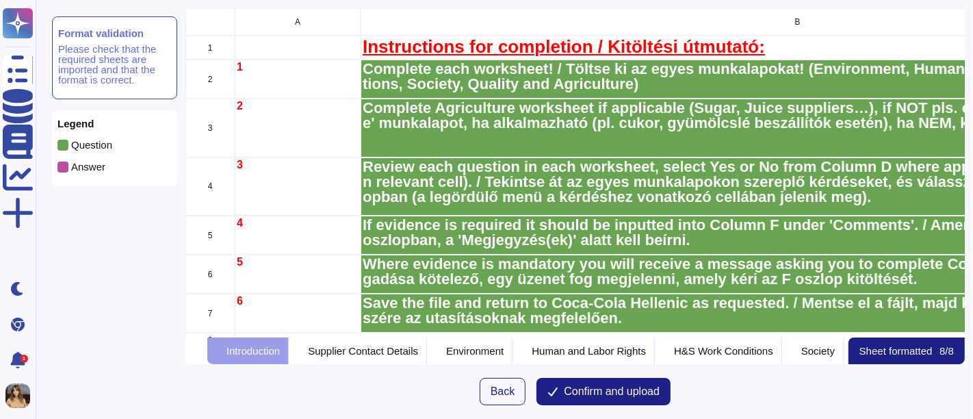
scroll to position [318, 768]
click at [646, 346] on p "Human and Labor Rights" at bounding box center [589, 351] width 114 height 10
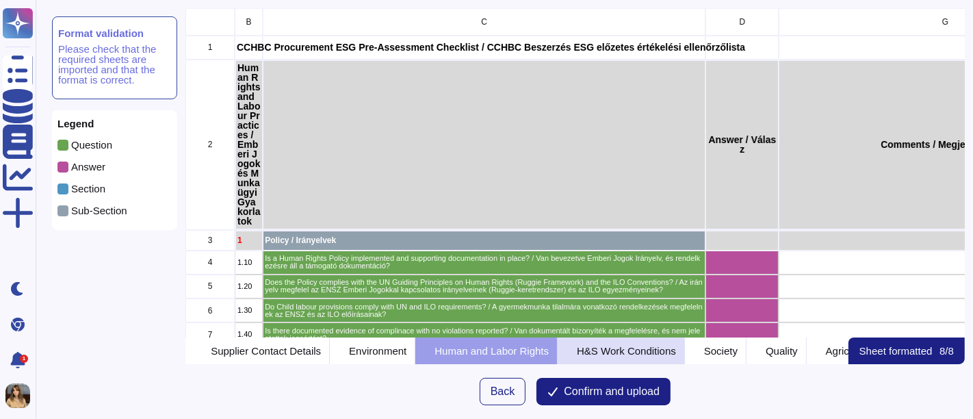
scroll to position [0, 114]
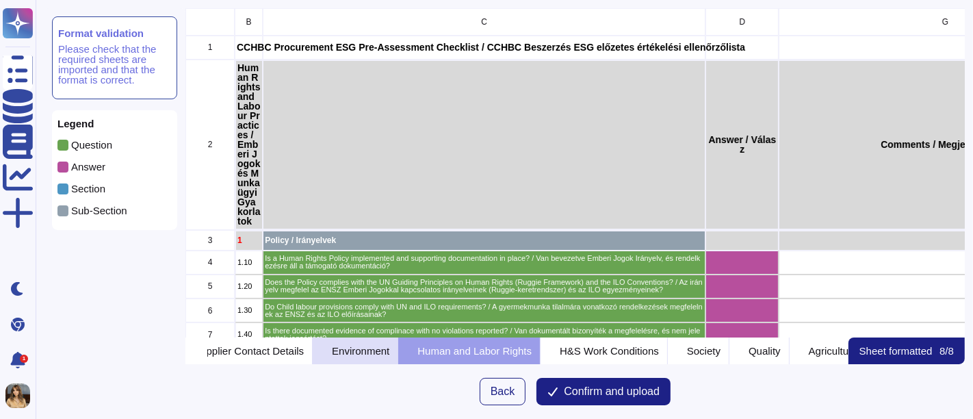
click at [389, 351] on p "Environment" at bounding box center [361, 351] width 58 height 10
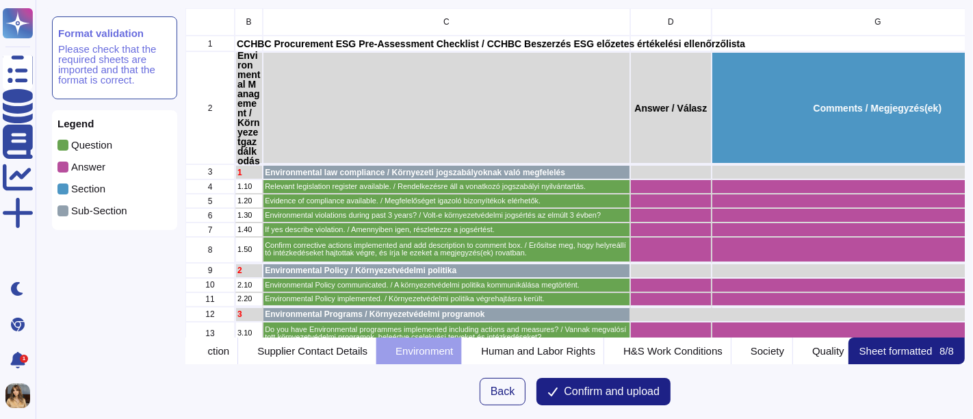
scroll to position [0, 0]
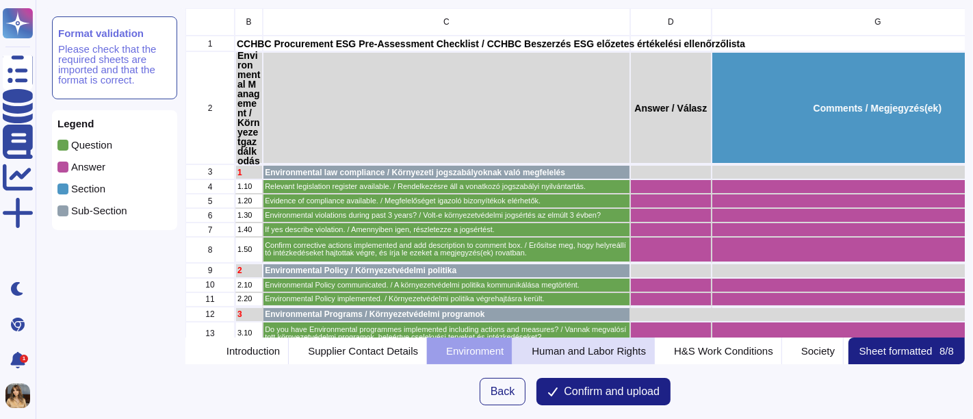
click at [646, 351] on p "Human and Labor Rights" at bounding box center [589, 351] width 114 height 10
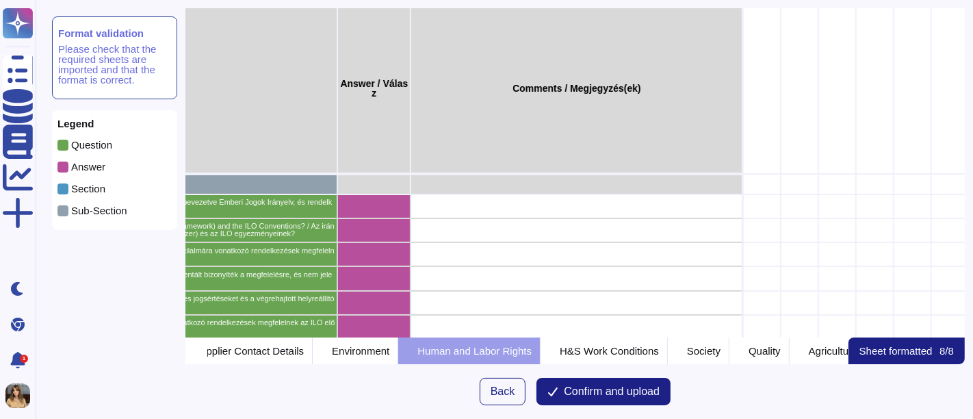
scroll to position [76, 368]
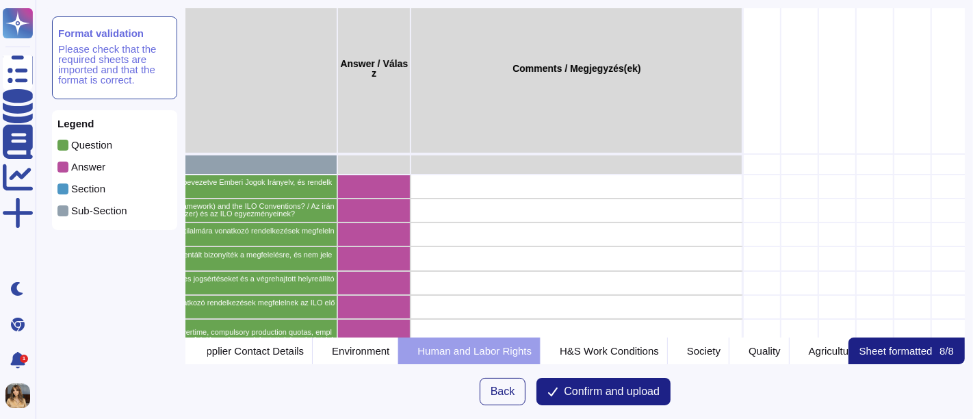
click at [518, 196] on div "grid" at bounding box center [577, 187] width 333 height 24
click at [514, 186] on div "grid" at bounding box center [577, 187] width 333 height 24
click at [538, 225] on div "grid" at bounding box center [577, 234] width 333 height 24
drag, startPoint x: 528, startPoint y: 345, endPoint x: 512, endPoint y: 351, distance: 16.9
click at [512, 351] on p "Human and Labor Rights" at bounding box center [475, 351] width 114 height 10
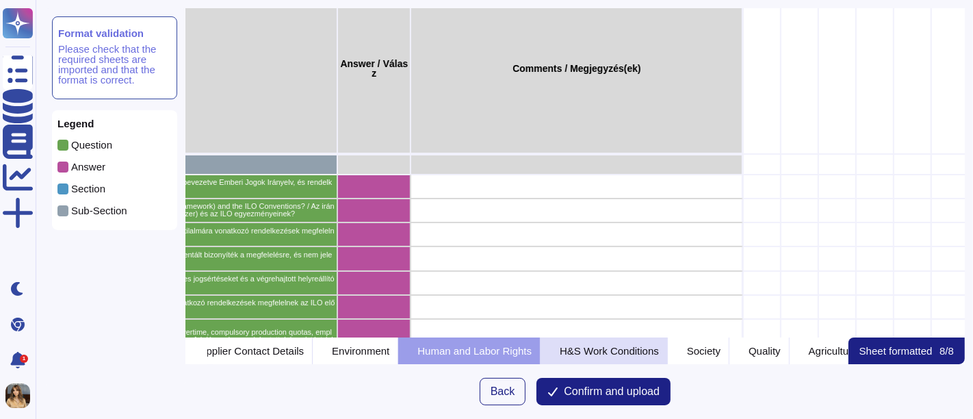
click at [659, 348] on p "H&S Work Conditions" at bounding box center [609, 351] width 99 height 10
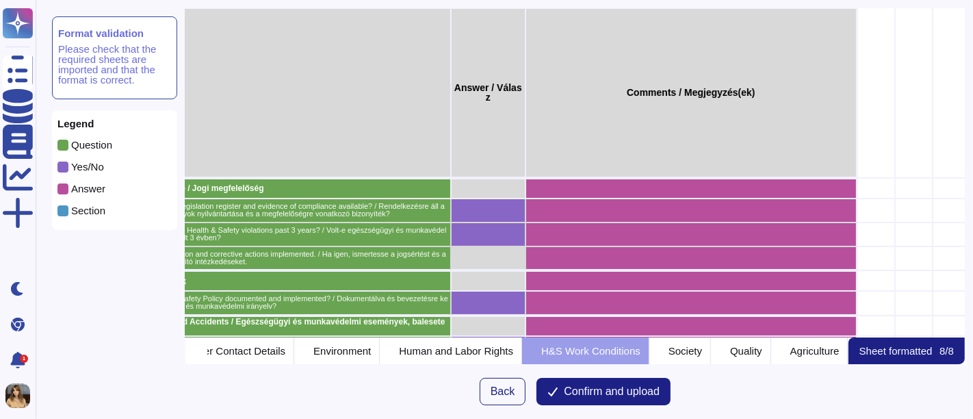
scroll to position [76, 150]
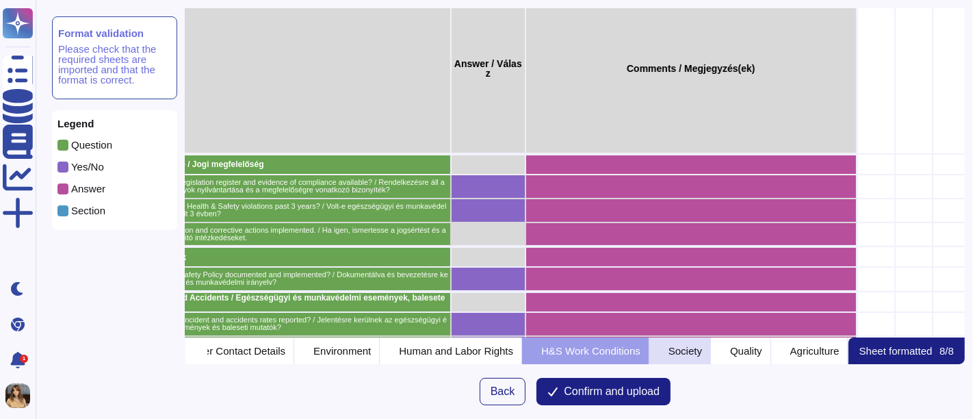
click at [669, 348] on p "Society" at bounding box center [686, 351] width 34 height 10
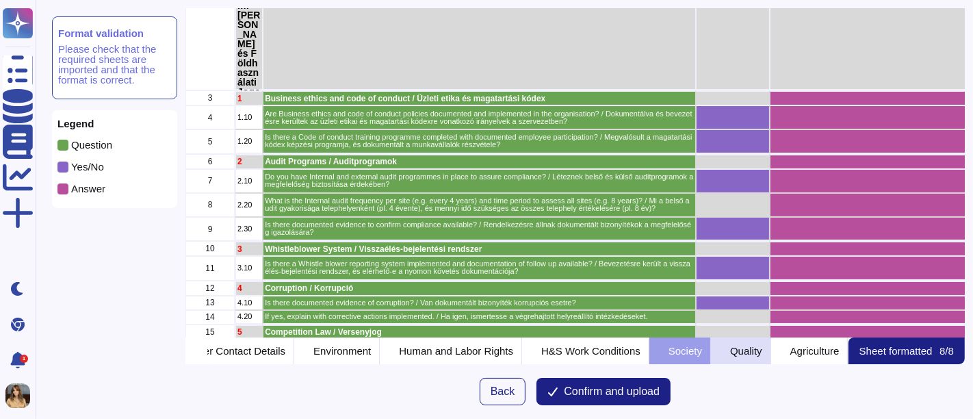
scroll to position [152, 0]
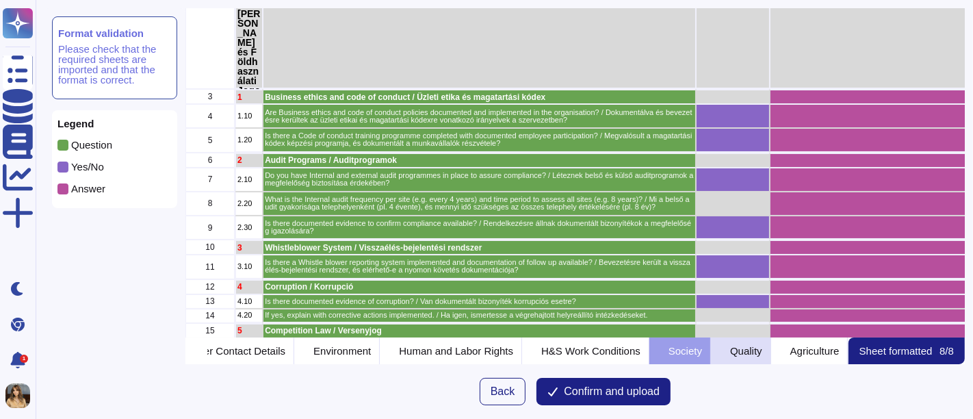
click at [730, 356] on p "Quality" at bounding box center [746, 351] width 32 height 10
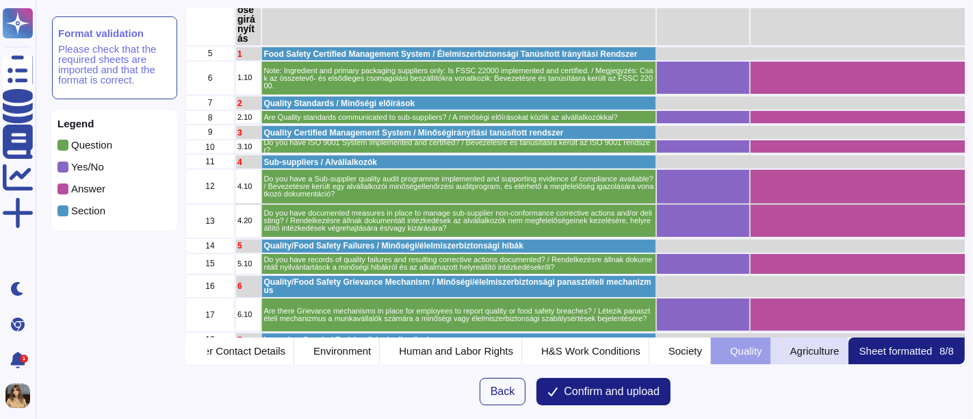
scroll to position [0, 0]
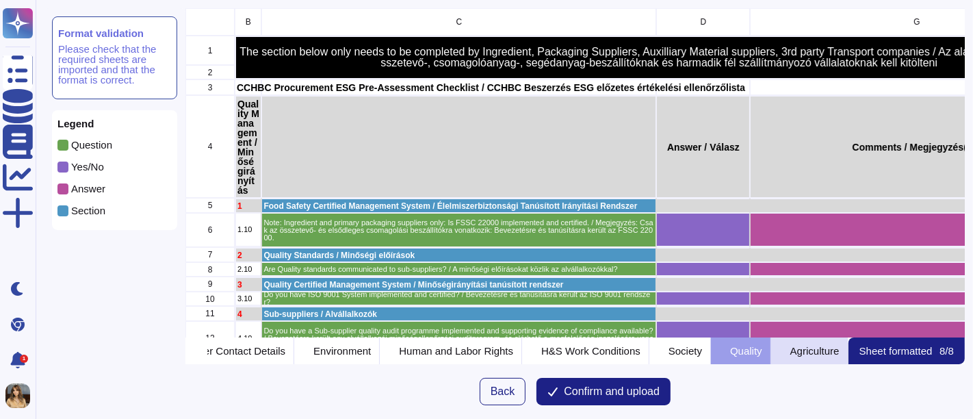
click at [800, 356] on p "Agriculture" at bounding box center [815, 351] width 49 height 10
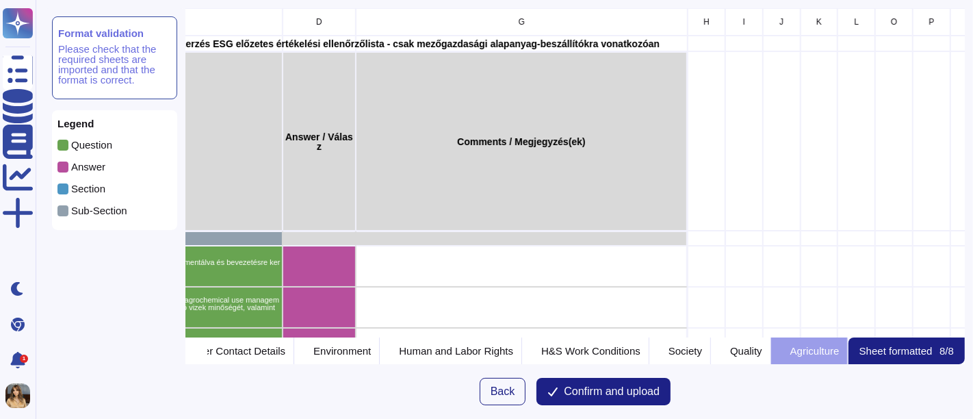
scroll to position [0, 555]
click at [876, 353] on p "Sheet formatted" at bounding box center [896, 351] width 73 height 10
click at [805, 352] on p "Agriculture" at bounding box center [815, 351] width 49 height 10
click at [658, 376] on span "Confirm and upload" at bounding box center [612, 391] width 96 height 11
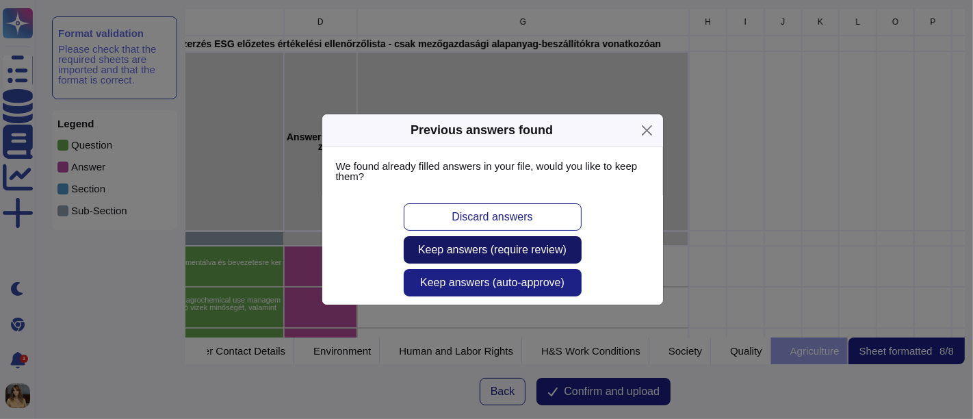
click at [550, 255] on span "Keep answers (require review)" at bounding box center [492, 249] width 149 height 11
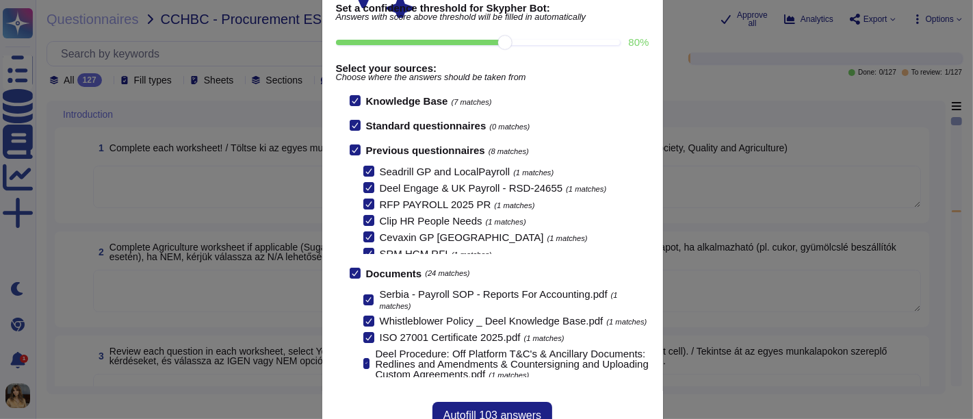
scroll to position [161, 0]
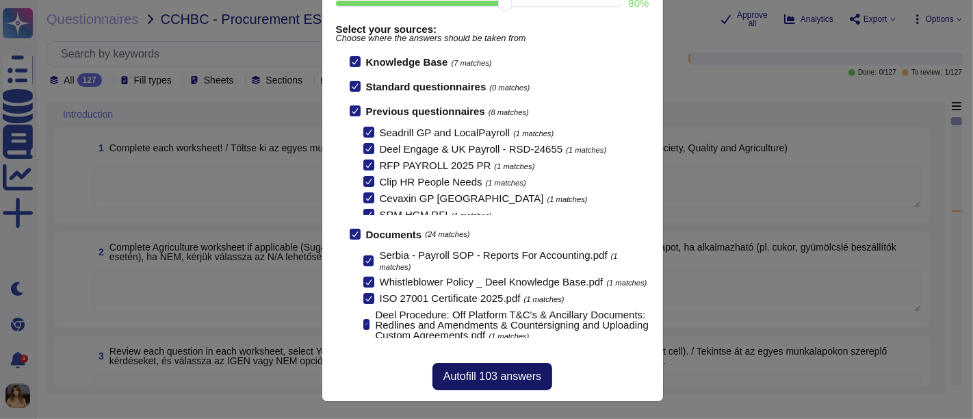
click at [486, 376] on span "Autofill 103 answers" at bounding box center [493, 376] width 98 height 11
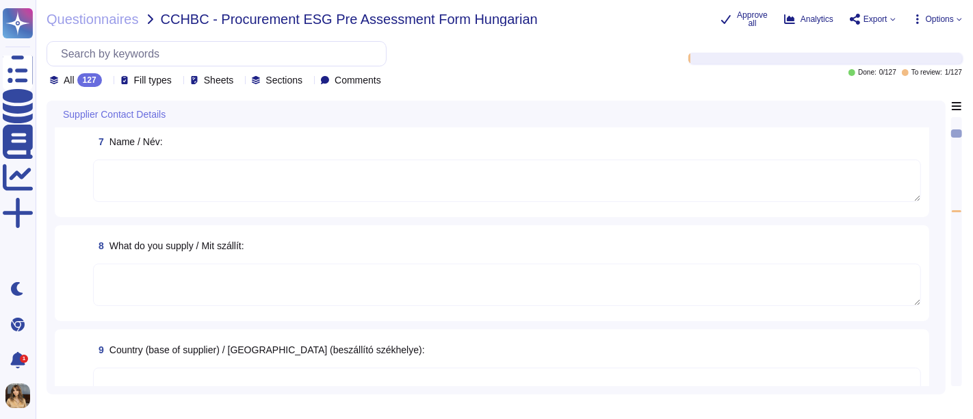
type textarea "Full Company Name: Deel, Inc. Address: [STREET_ADDRESS] Contact Name: [PERSON_N…"
type textarea "We supply a range of services to streamline global hiring and workforce managem…"
type textarea "Deel has a physical presence in [GEOGRAPHIC_DATA], [GEOGRAPHIC_DATA], [GEOGRAPH…"
type textarea "Company Name: Deel, Inc. Address: [STREET_ADDRESS] Registered Address: [STREET_…"
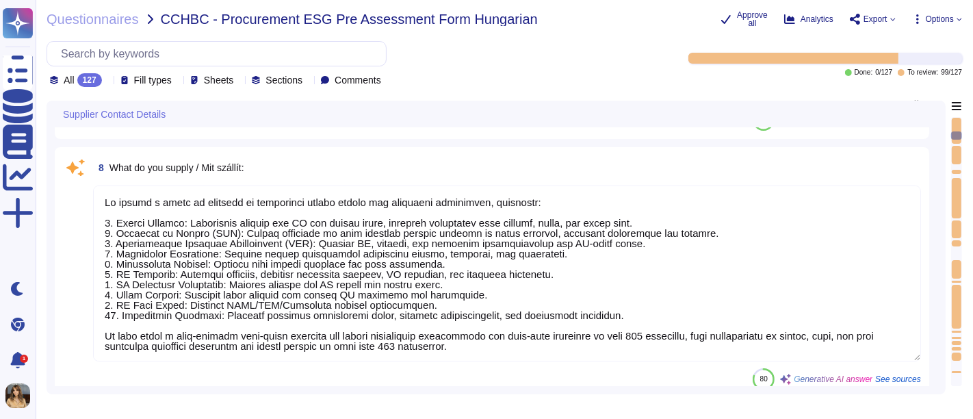
type textarea "The contact person is [PERSON_NAME]."
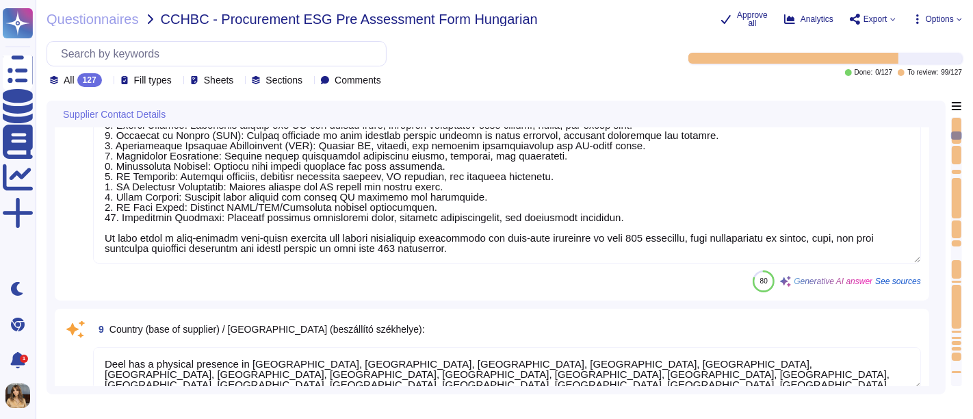
type textarea "The contact person's phone number is [PHONE_NUMBER]."
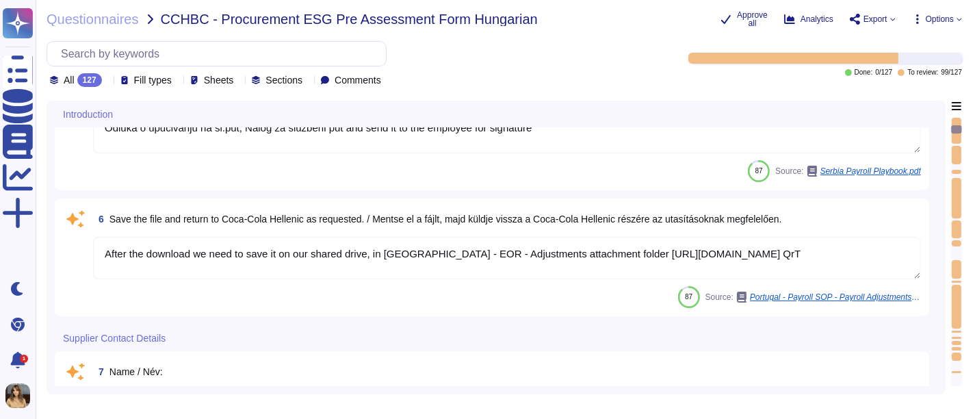
type textarea "Review column E, this will have a value of Yes or No"
type textarea "You can find details below:"
type textarea "Odluka o upućivanju na sl.put, Nalog za službeni put and send it to the employe…"
type textarea "After the download we need to save it on our shared drive, in [GEOGRAPHIC_DATA]…"
type textarea "Deel has a physical presence in [GEOGRAPHIC_DATA], [GEOGRAPHIC_DATA], [GEOGRAPH…"
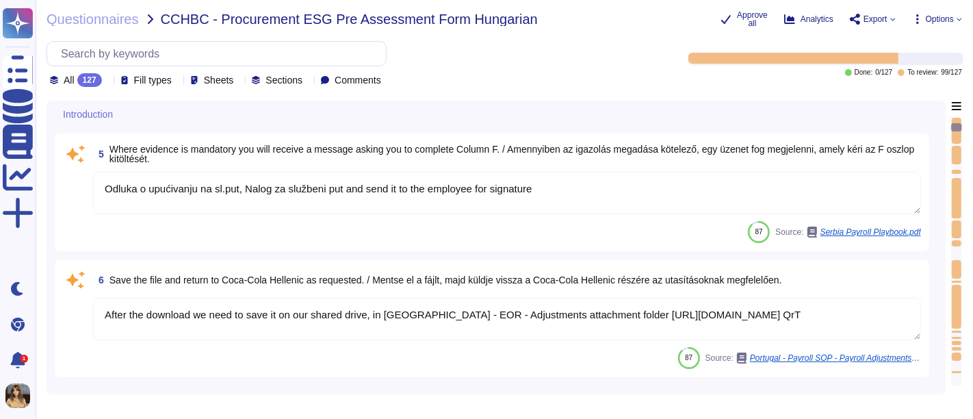
type textarea "N/A"
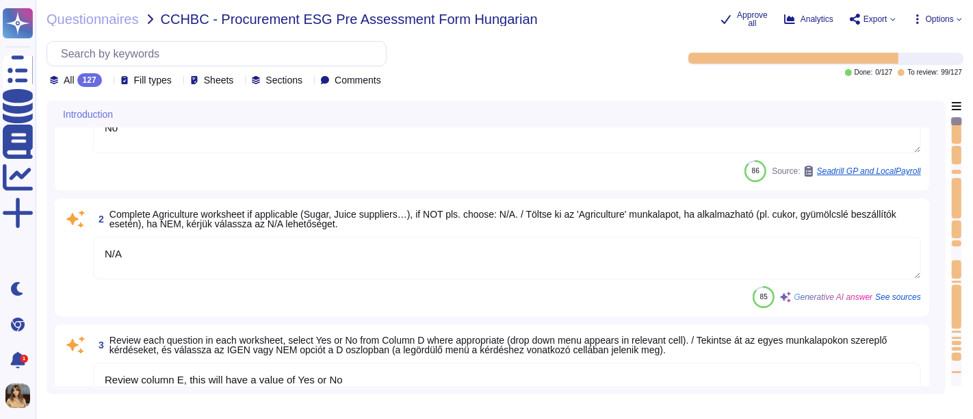
type textarea "No"
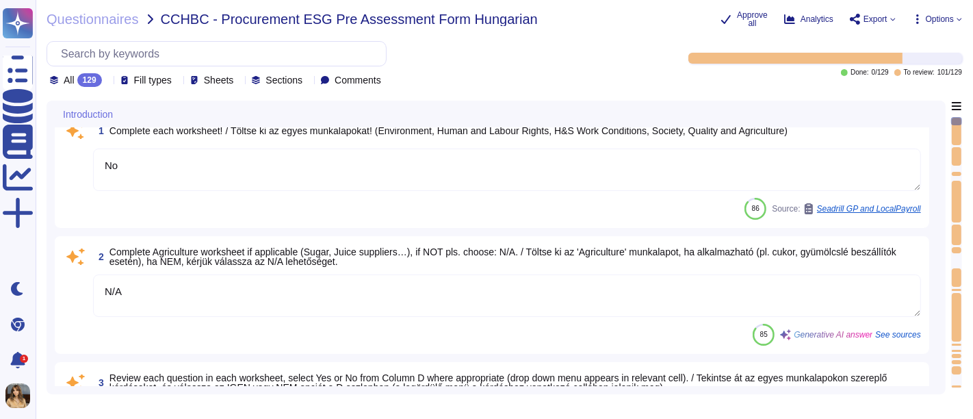
scroll to position [0, 0]
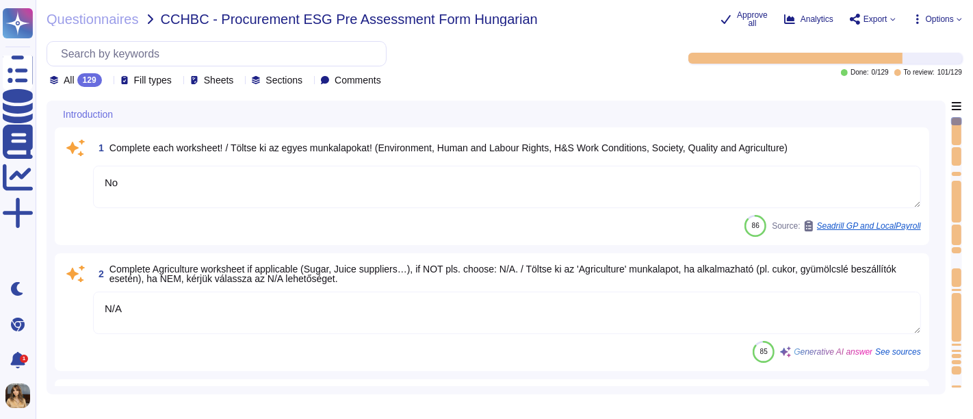
click at [121, 115] on icon at bounding box center [121, 115] width 0 height 0
click at [370, 114] on div "Introduction" at bounding box center [400, 114] width 691 height 27
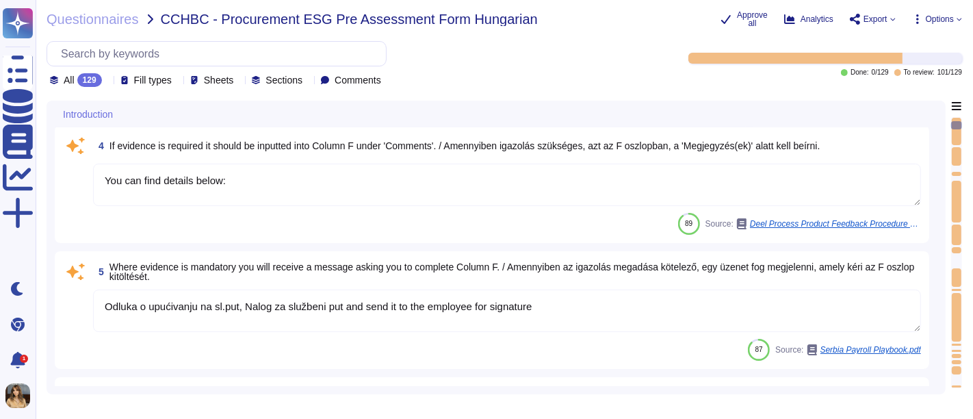
type textarea "After the download we need to save it on our shared drive, in [GEOGRAPHIC_DATA]…"
type textarea "Full Company Name: Deel, Inc. Address: [STREET_ADDRESS] Contact Name: [PERSON_N…"
type textarea "We supply a range of services to streamline global hiring and workforce managem…"
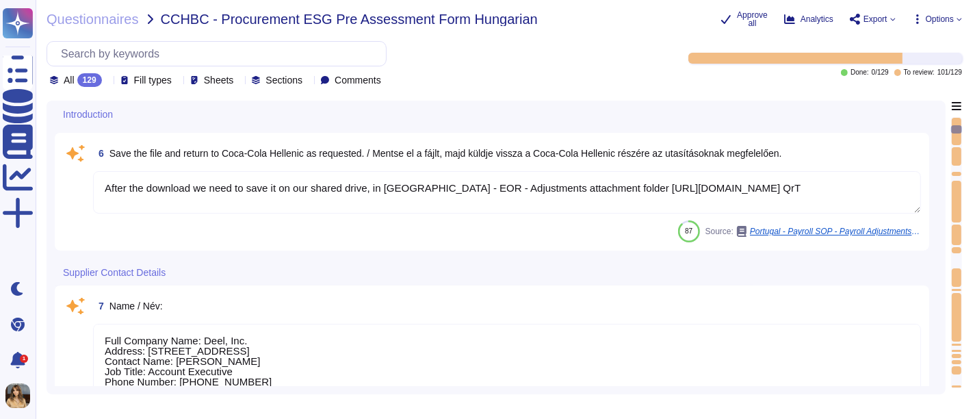
type textarea "Deel has a physical presence in [GEOGRAPHIC_DATA], [GEOGRAPHIC_DATA], [GEOGRAPH…"
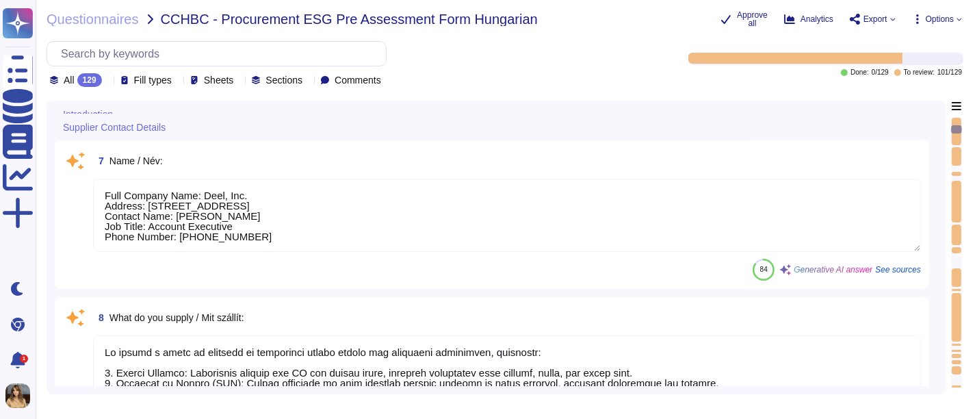
scroll to position [912, 0]
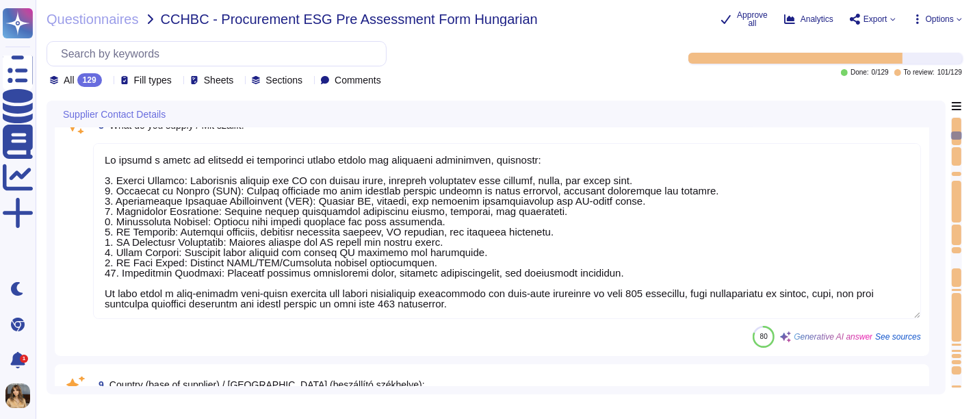
type textarea "Company Name: Deel, Inc. Address: [STREET_ADDRESS] Registered Address: [STREET_…"
type textarea "The contact person is [PERSON_NAME]."
drag, startPoint x: 214, startPoint y: 394, endPoint x: 296, endPoint y: 392, distance: 81.5
click at [296, 376] on div "Questionnaires CCHBC - Procurement ESG Pre Assessment Form Hungarian Approve al…" at bounding box center [505, 209] width 938 height 419
drag, startPoint x: 493, startPoint y: 401, endPoint x: 502, endPoint y: 401, distance: 8.9
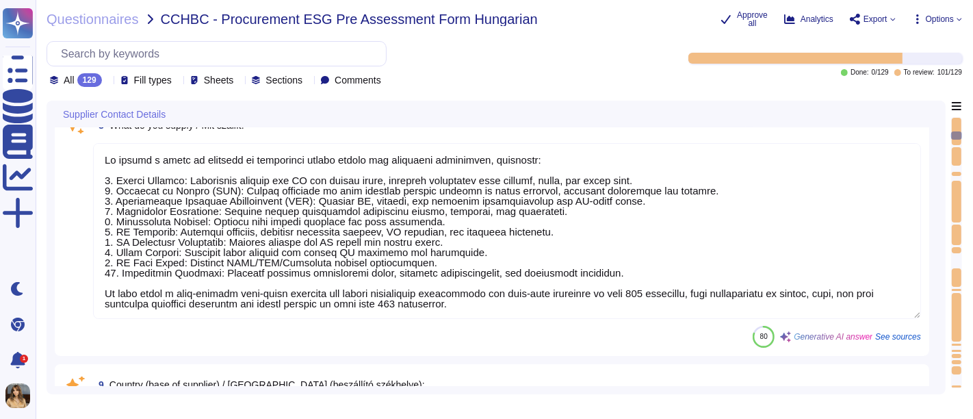
click at [502, 376] on div "Questionnaires CCHBC - Procurement ESG Pre Assessment Form Hungarian Approve al…" at bounding box center [505, 209] width 938 height 419
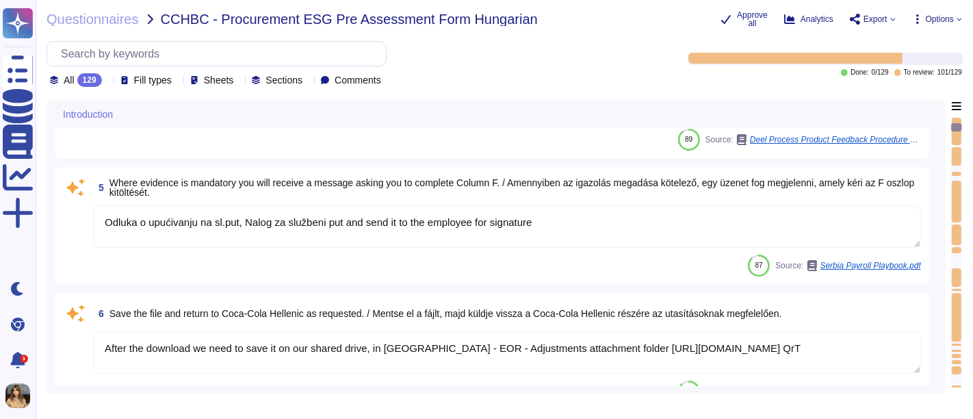
type textarea "N/A"
type textarea "Review column E, this will have a value of Yes or No"
type textarea "You can find details below:"
type textarea "Odluka o upućivanju na sl.put, Nalog za službeni put and send it to the employe…"
type textarea "After the download we need to save it on our shared drive, in [GEOGRAPHIC_DATA]…"
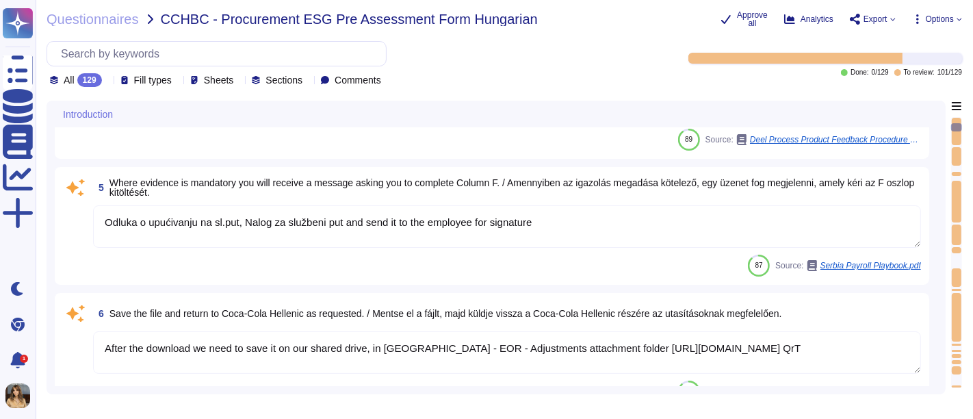
scroll to position [60, 0]
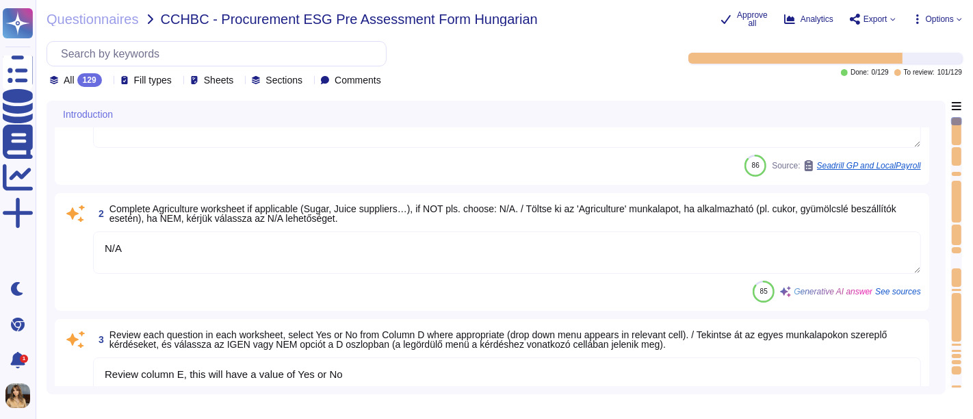
type textarea "No"
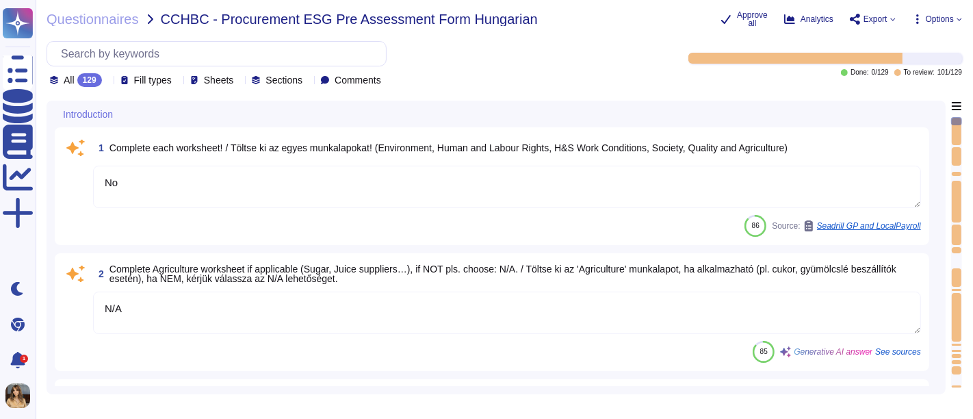
click at [92, 84] on div "129" at bounding box center [89, 80] width 25 height 14
click at [103, 188] on span "To review" at bounding box center [84, 183] width 43 height 12
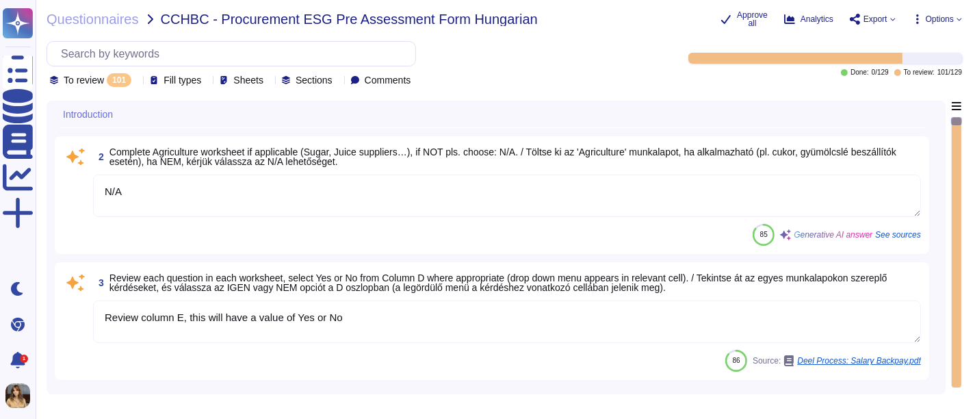
scroll to position [228, 0]
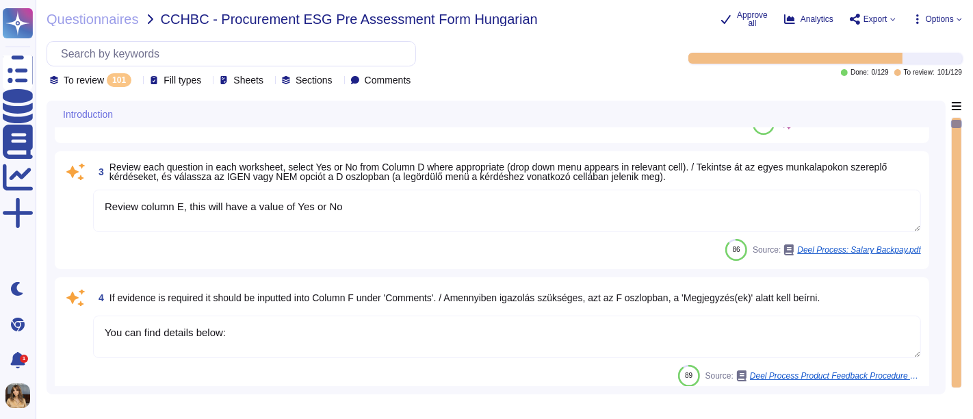
type textarea "After the download we need to save it on our shared drive, in [GEOGRAPHIC_DATA]…"
type textarea "Full Company Name: Deel, Inc. Address: [STREET_ADDRESS] Contact Name: [PERSON_N…"
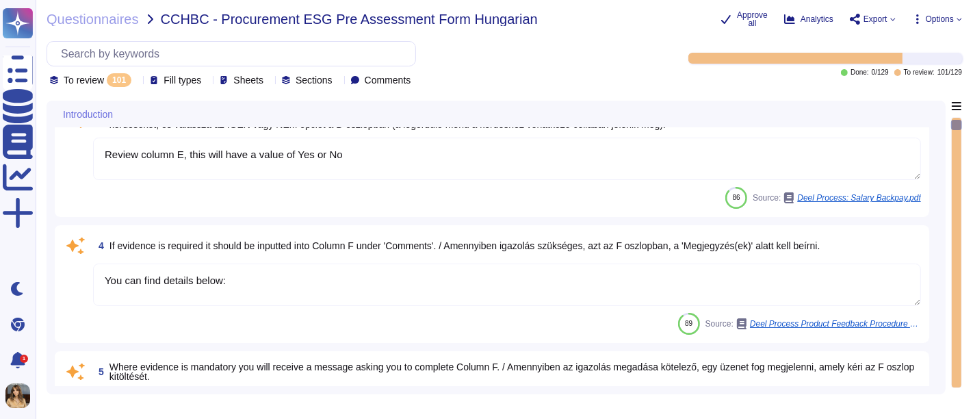
scroll to position [304, 0]
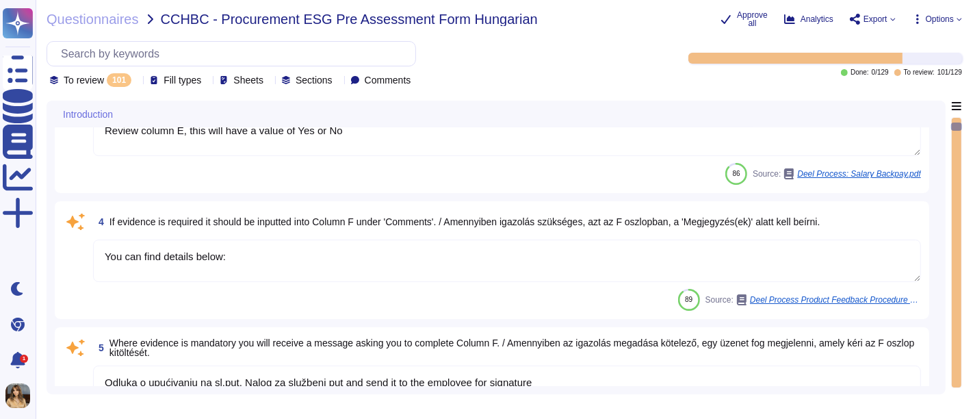
type textarea "We supply a range of services to streamline global hiring and workforce managem…"
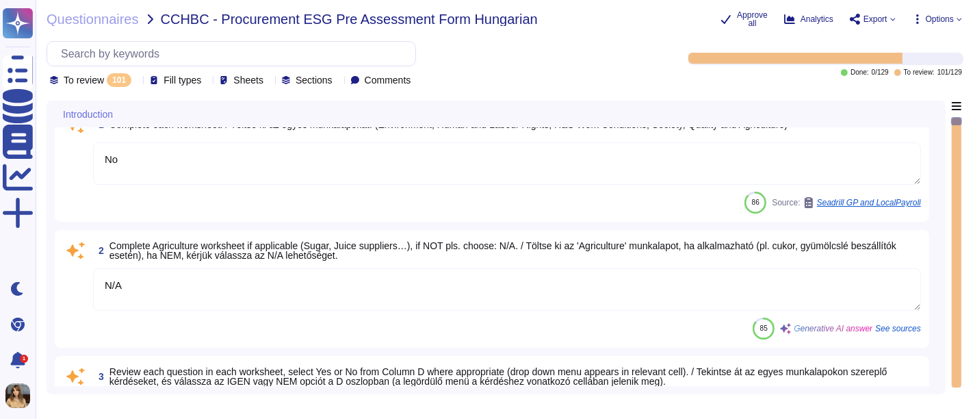
scroll to position [0, 0]
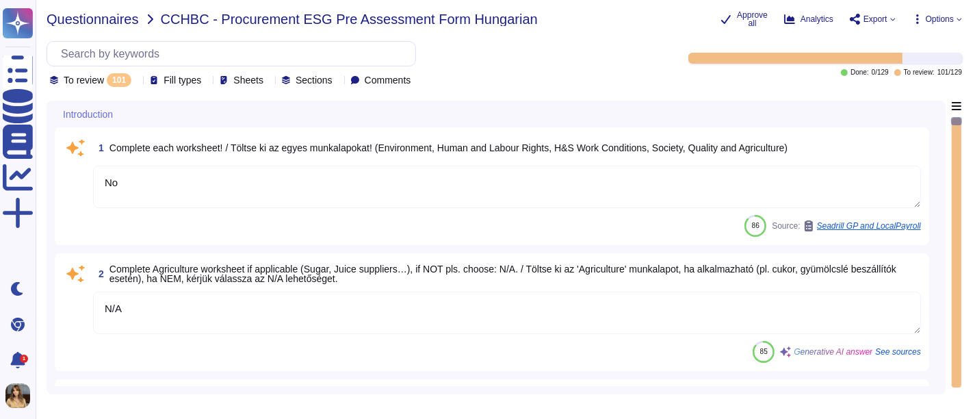
click at [115, 21] on span "Questionnaires" at bounding box center [93, 19] width 92 height 14
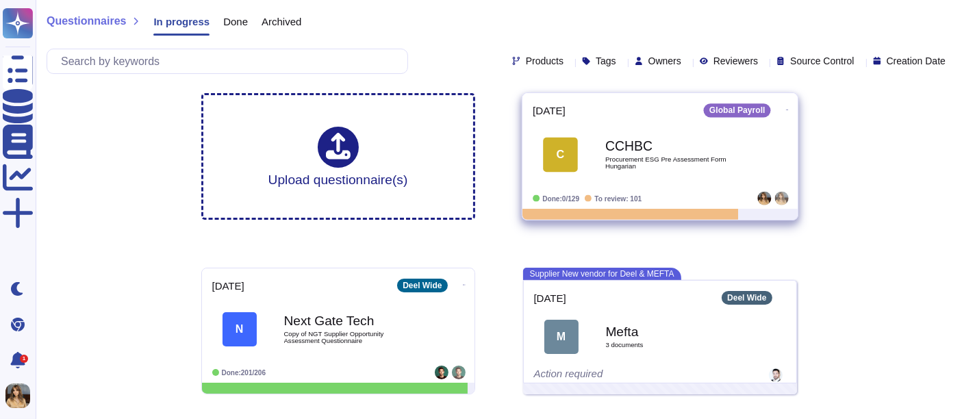
click at [785, 108] on icon at bounding box center [786, 109] width 3 height 3
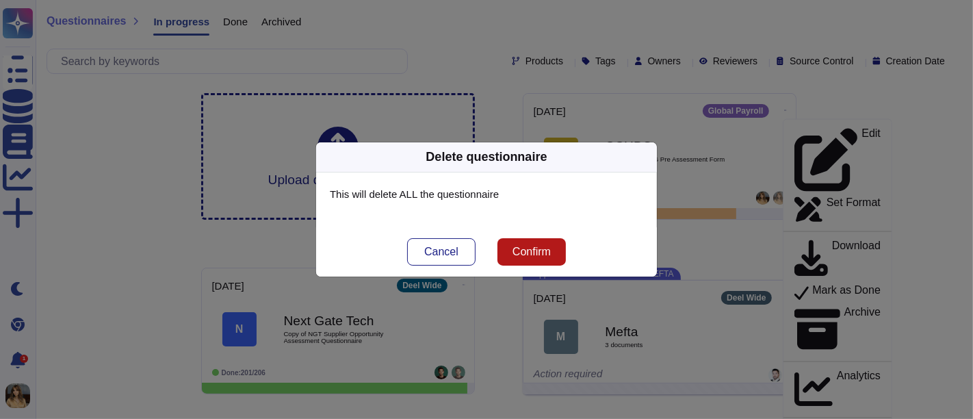
click at [548, 255] on span "Confirm" at bounding box center [532, 251] width 38 height 11
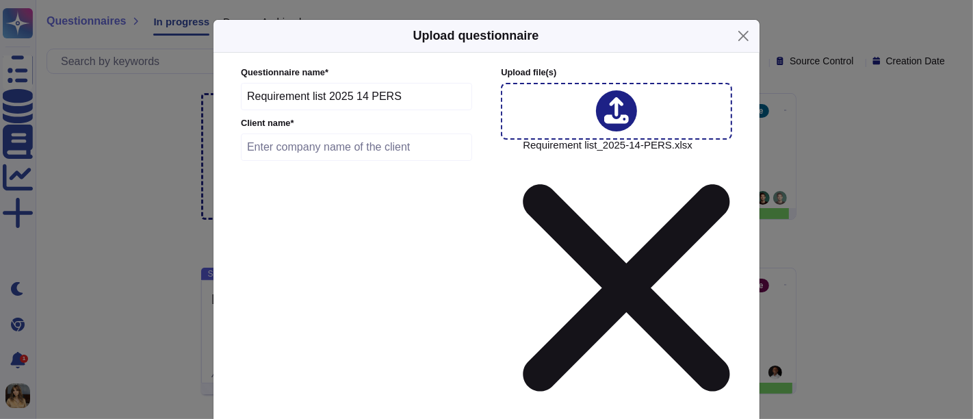
click at [324, 138] on input "text" at bounding box center [356, 146] width 231 height 27
type input "B"
type input "CCHBC"
type input "[DATE]"
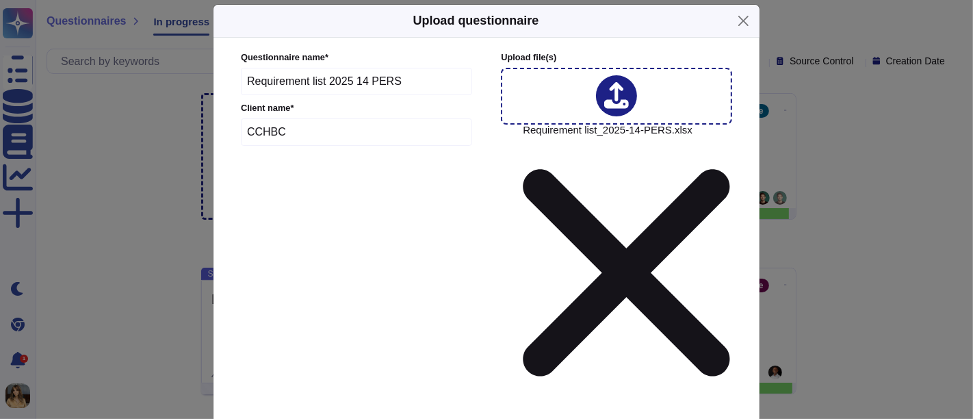
scroll to position [29, 0]
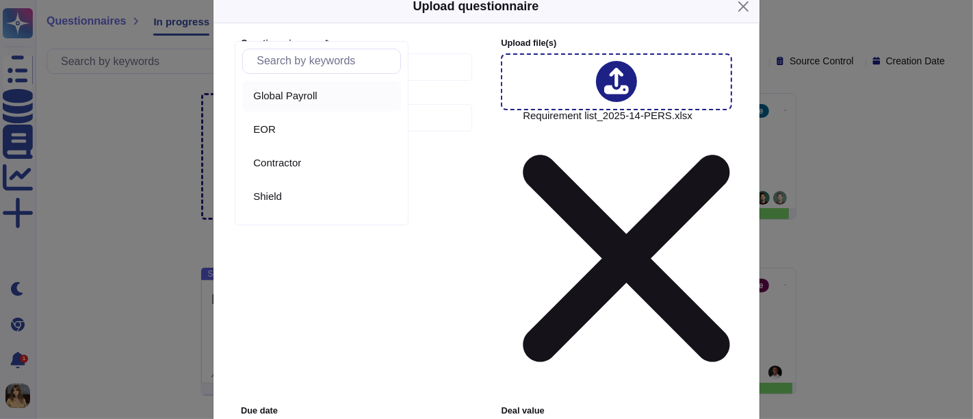
click at [305, 99] on span "Global Payroll" at bounding box center [285, 96] width 64 height 12
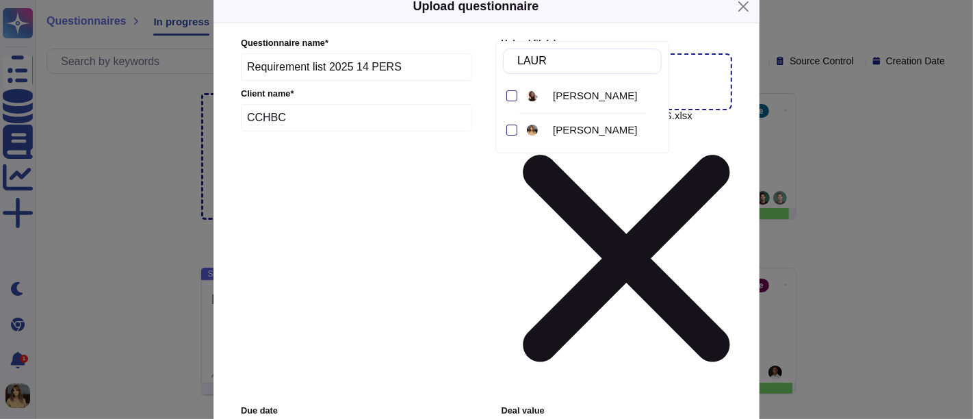
type input "[PERSON_NAME]"
click at [508, 126] on div at bounding box center [512, 130] width 11 height 11
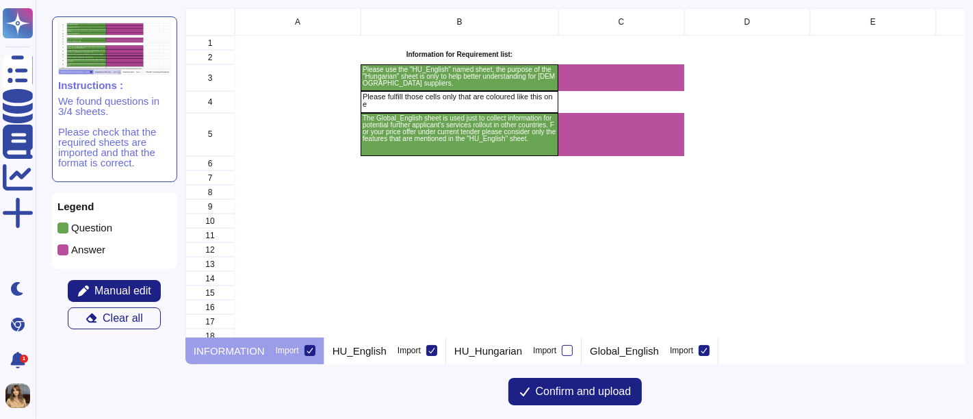
scroll to position [317, 768]
click at [374, 351] on p "HU_English" at bounding box center [360, 351] width 54 height 10
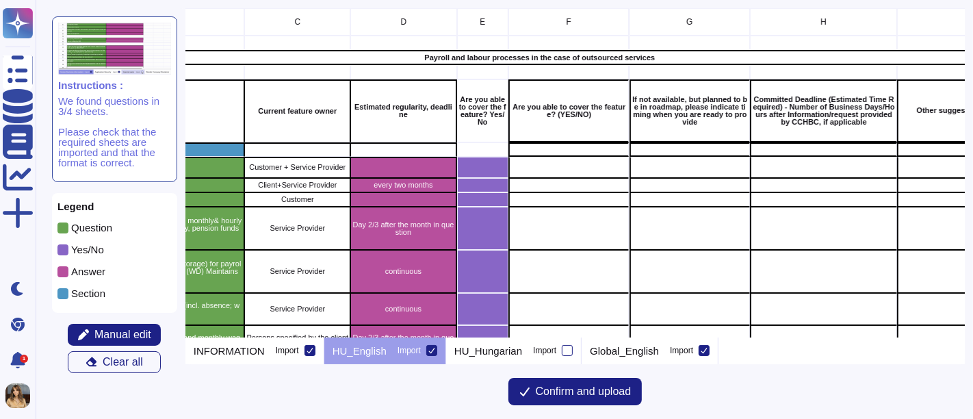
scroll to position [0, 342]
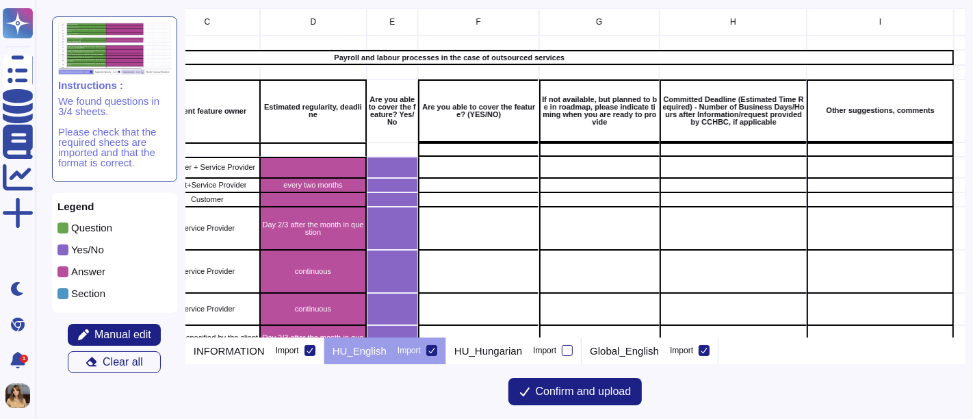
click at [463, 167] on div "grid" at bounding box center [478, 168] width 121 height 22
click at [124, 333] on span "Manual edit" at bounding box center [122, 334] width 57 height 11
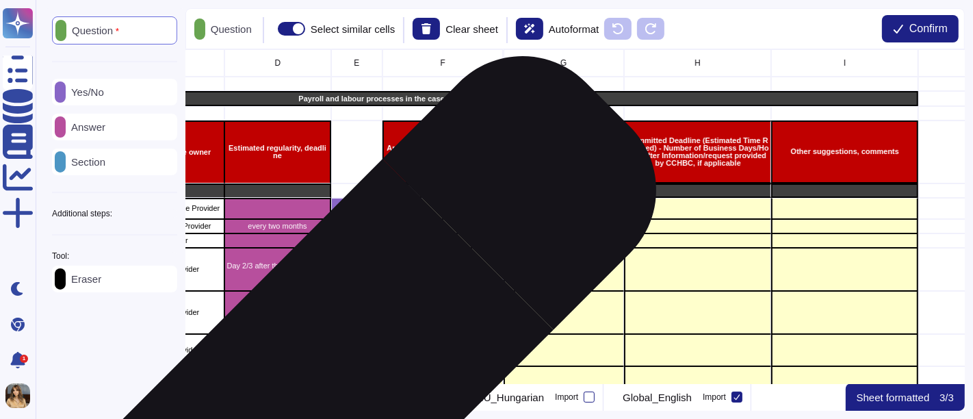
scroll to position [0, 457]
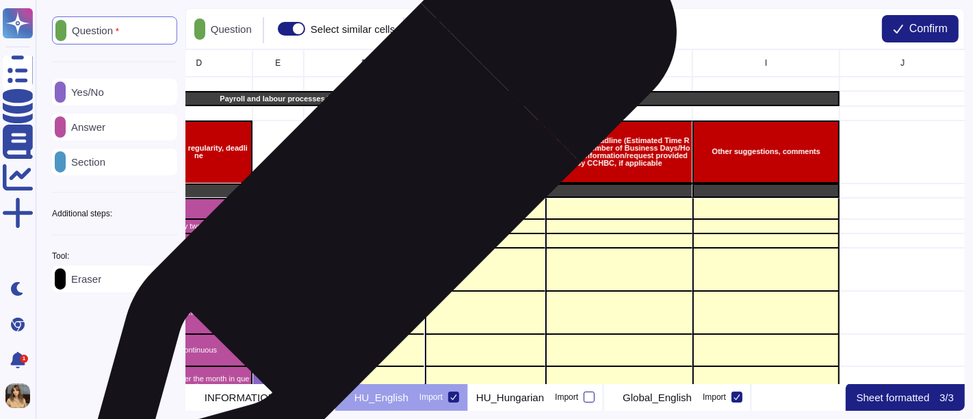
click at [375, 210] on div "grid" at bounding box center [364, 209] width 121 height 22
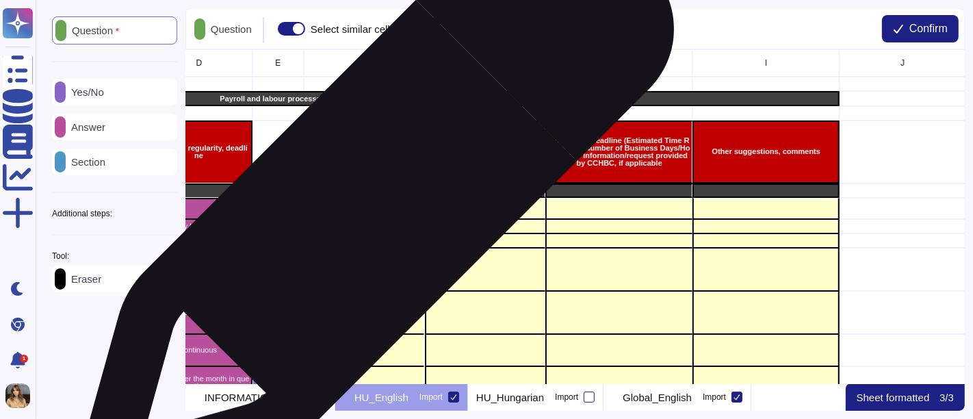
click at [370, 209] on div "grid" at bounding box center [364, 209] width 121 height 22
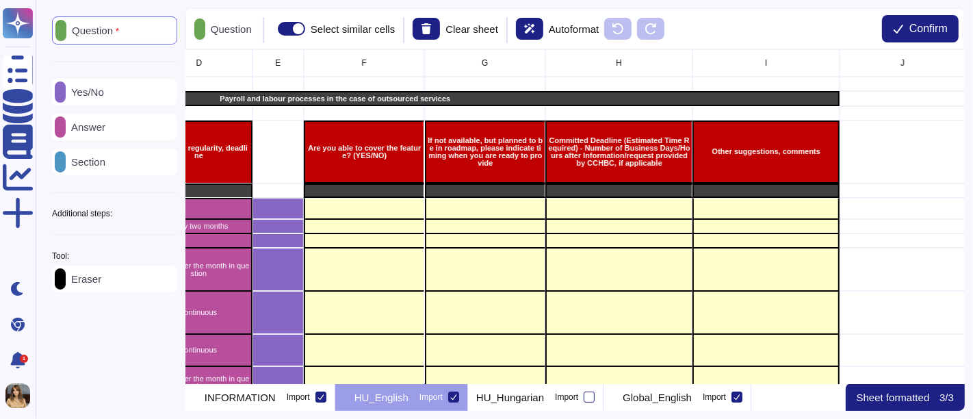
click at [121, 94] on div "Yes/No" at bounding box center [114, 92] width 125 height 27
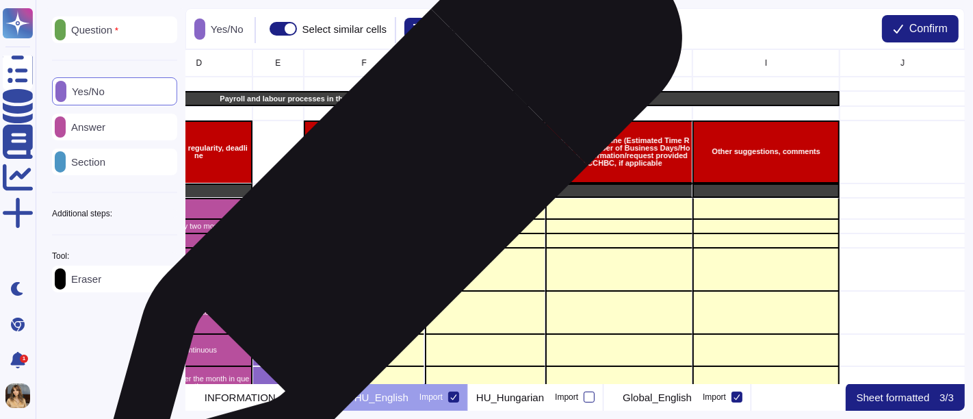
click at [387, 212] on div "grid" at bounding box center [364, 209] width 121 height 22
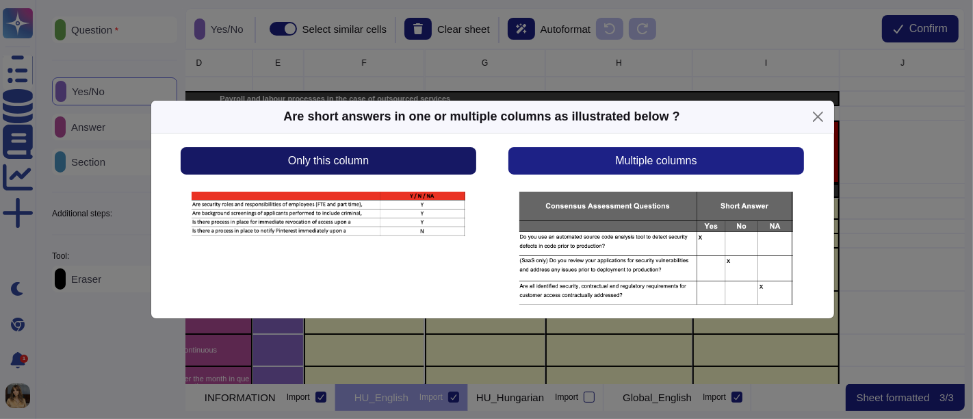
click at [367, 159] on span "Only this column" at bounding box center [328, 160] width 81 height 11
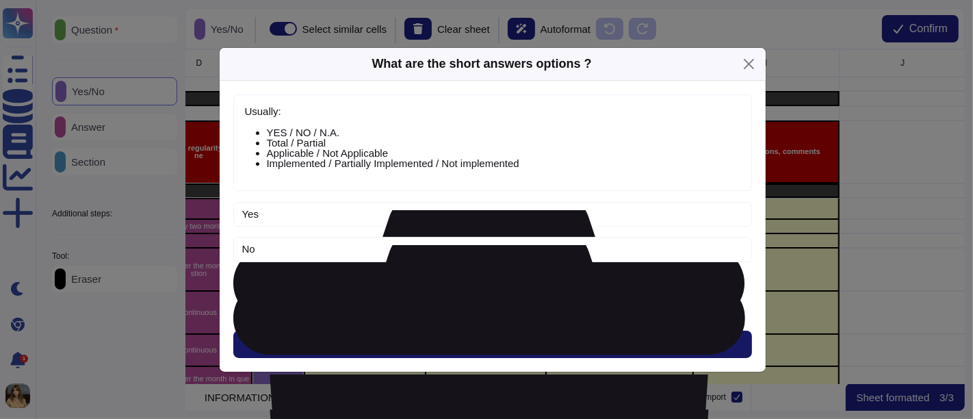
click at [546, 341] on button "Next" at bounding box center [492, 344] width 519 height 27
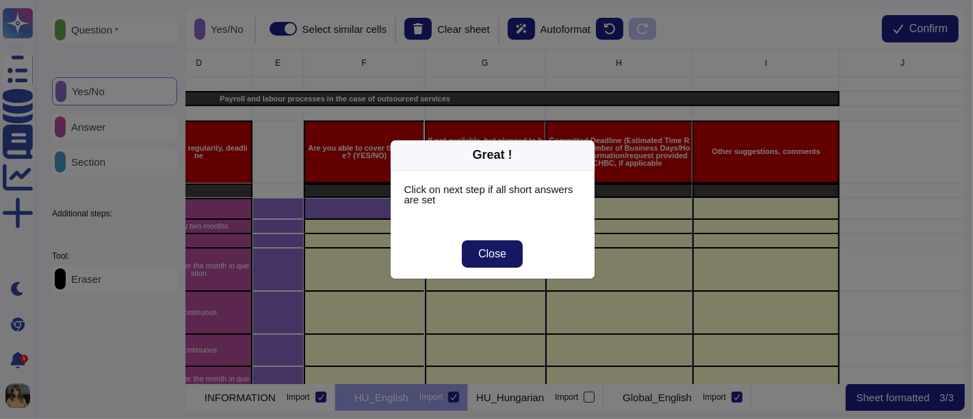
click at [489, 256] on span "Close" at bounding box center [492, 253] width 28 height 11
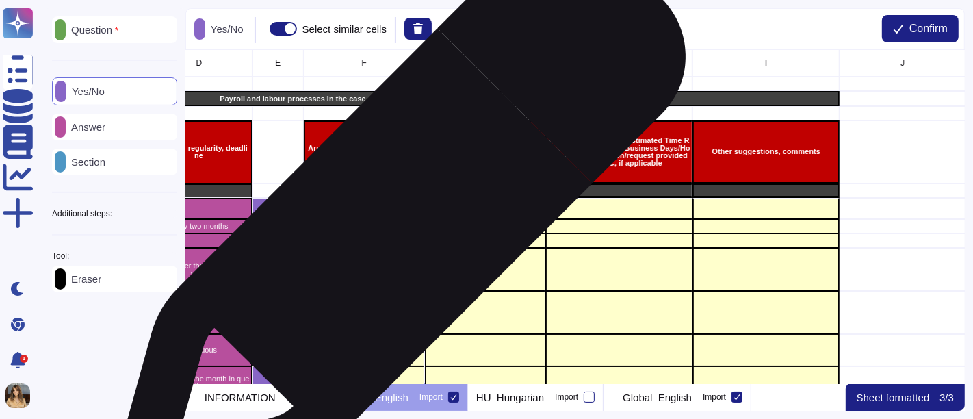
click at [392, 227] on div "grid" at bounding box center [364, 226] width 121 height 14
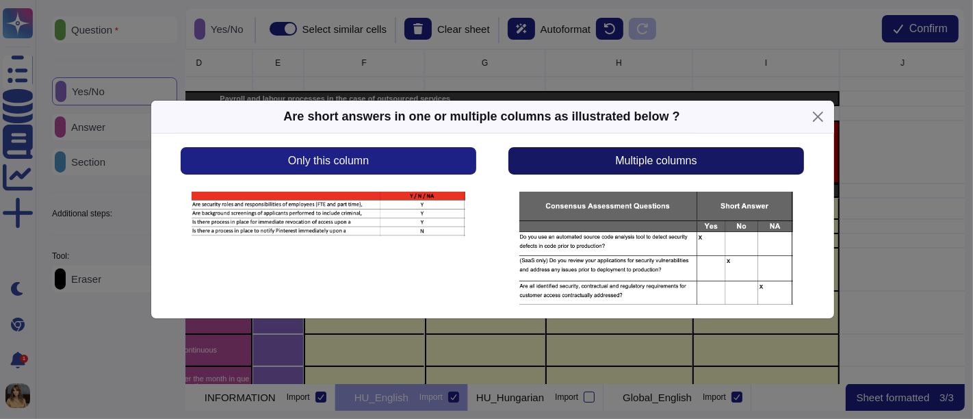
click at [639, 173] on button "Multiple columns" at bounding box center [656, 160] width 295 height 27
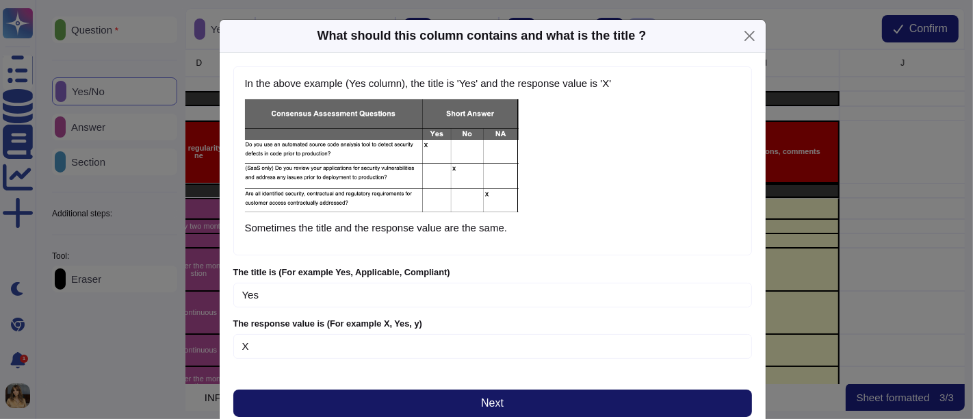
click at [431, 376] on button "Next" at bounding box center [492, 402] width 519 height 27
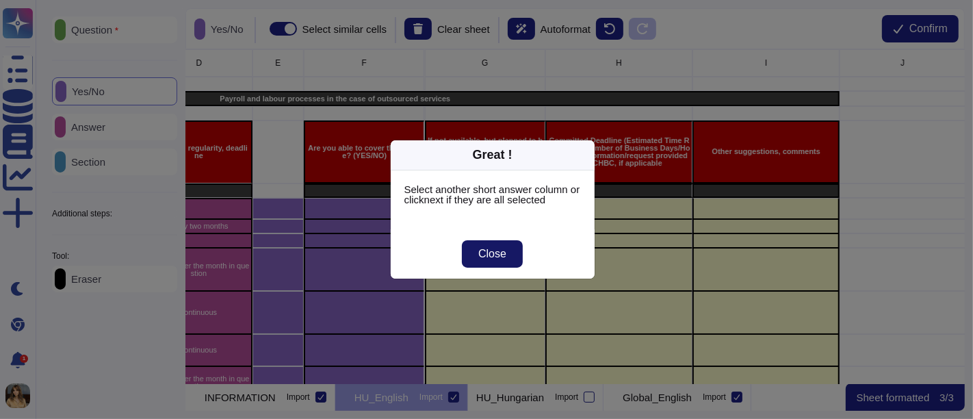
click at [485, 264] on button "Close" at bounding box center [492, 253] width 61 height 27
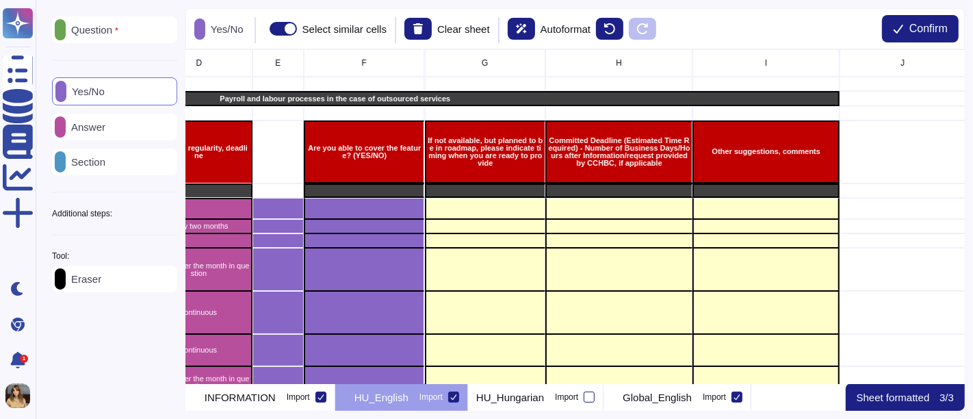
click at [128, 128] on div "Answer" at bounding box center [114, 127] width 125 height 27
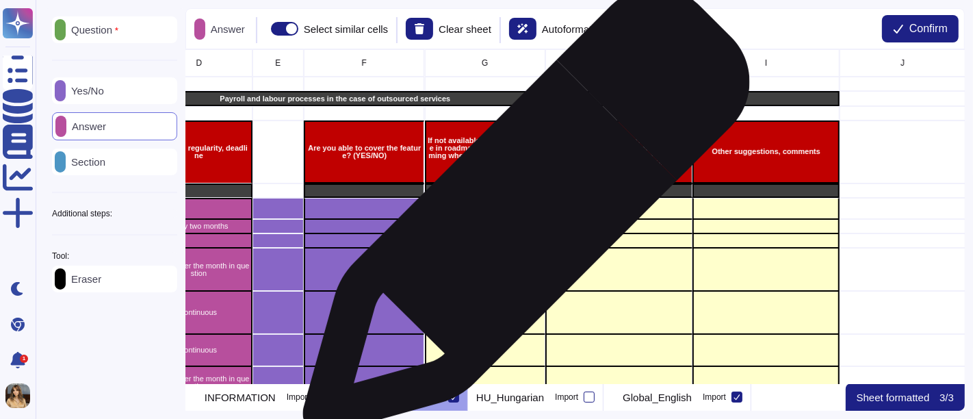
click at [522, 219] on div "grid" at bounding box center [484, 226] width 121 height 14
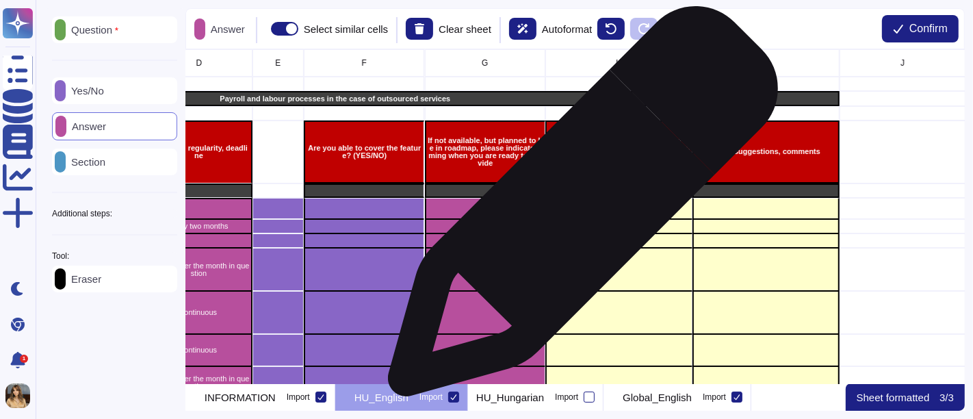
click at [578, 208] on div "grid" at bounding box center [619, 209] width 147 height 22
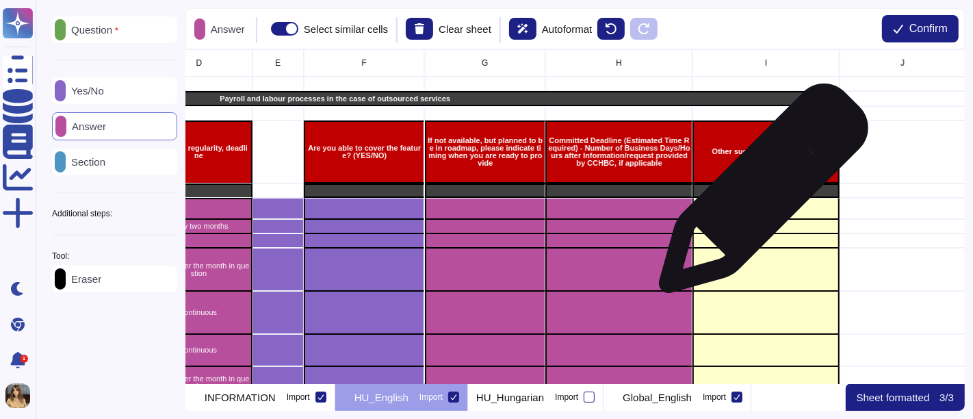
click at [758, 195] on div "grid" at bounding box center [766, 190] width 147 height 14
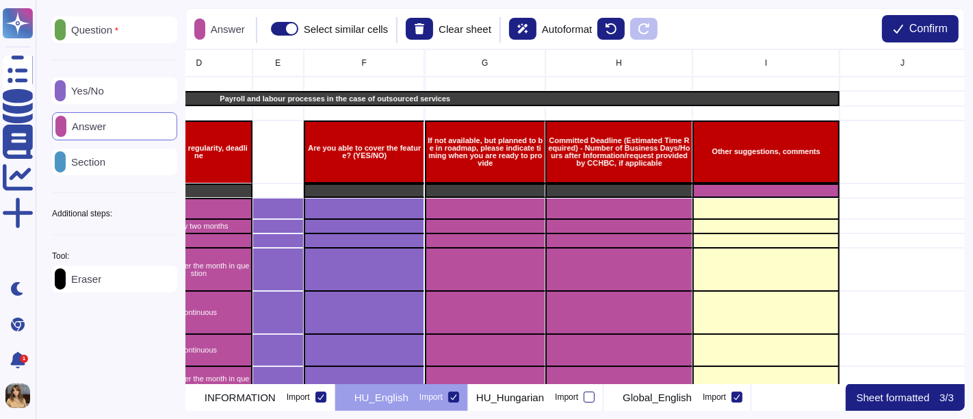
click at [121, 292] on div "Eraser" at bounding box center [114, 279] width 125 height 27
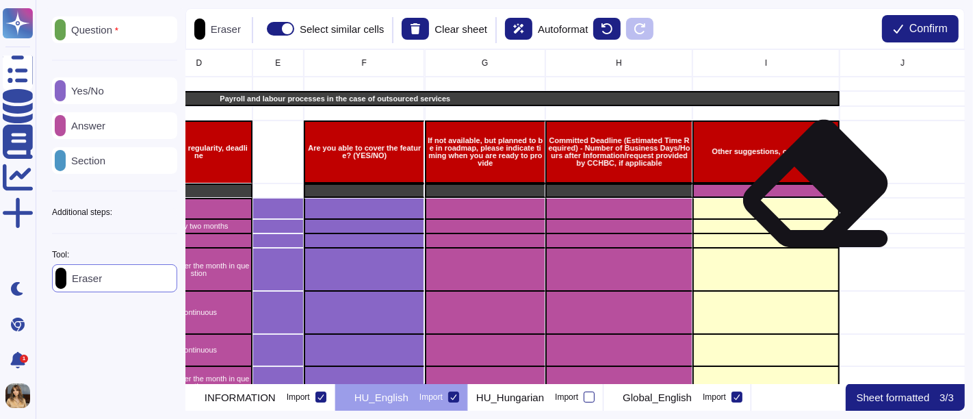
click at [815, 194] on div "grid" at bounding box center [766, 190] width 147 height 14
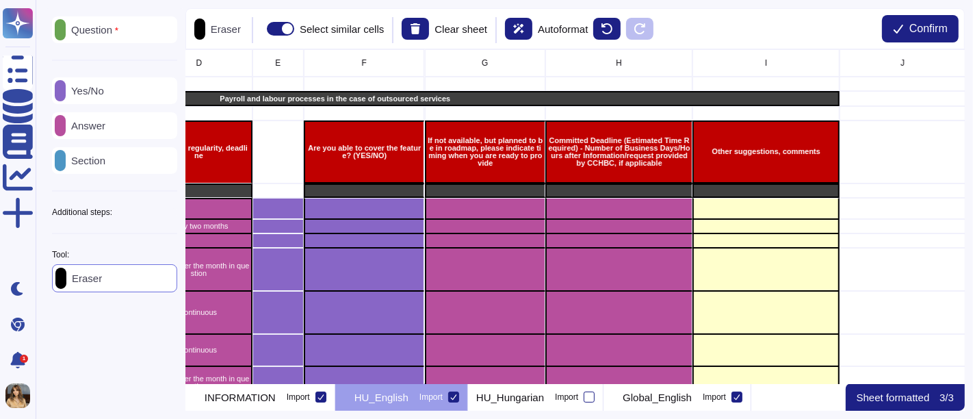
click at [100, 125] on p "Answer" at bounding box center [86, 125] width 40 height 10
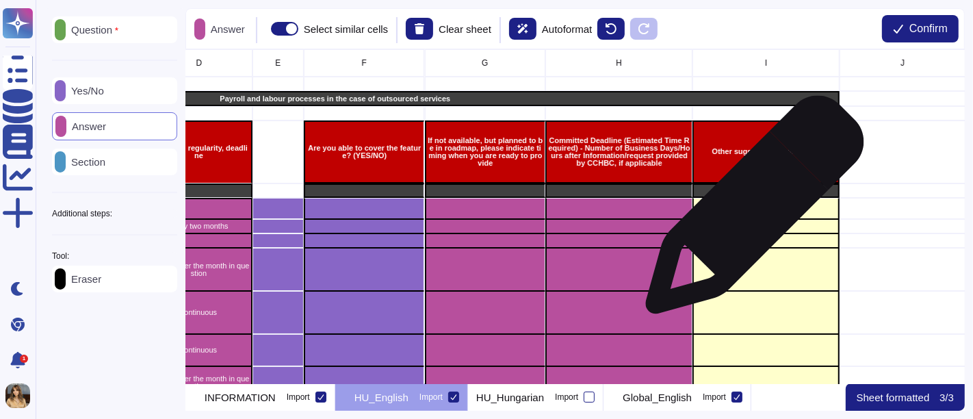
click at [750, 212] on div "grid" at bounding box center [766, 209] width 147 height 22
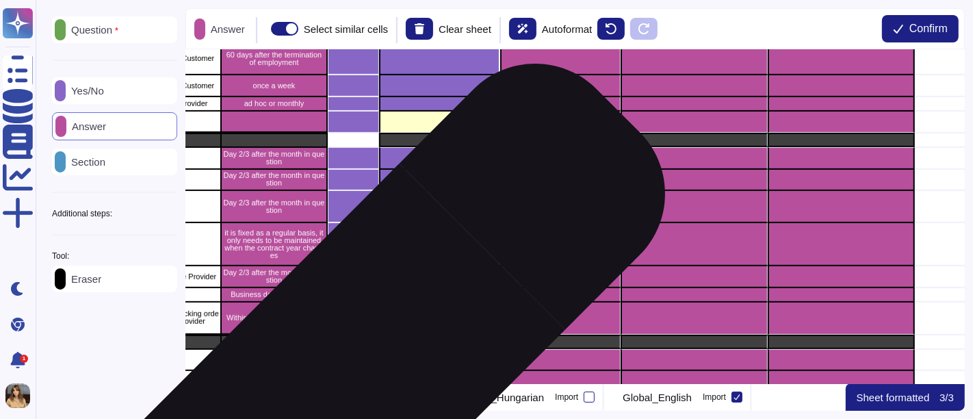
scroll to position [608, 394]
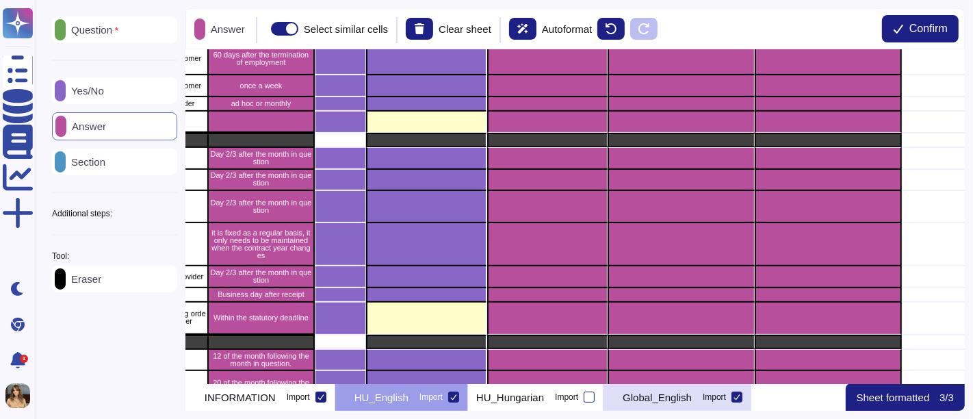
click at [650, 376] on div "Global_English Import" at bounding box center [678, 396] width 148 height 27
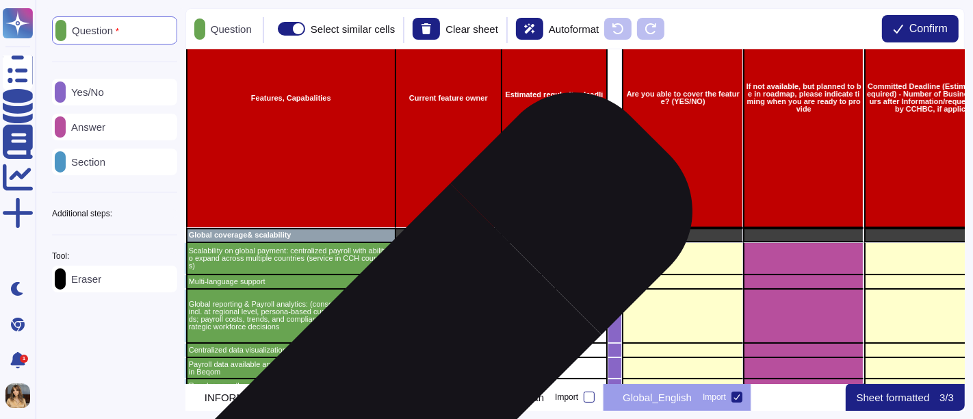
scroll to position [152, 105]
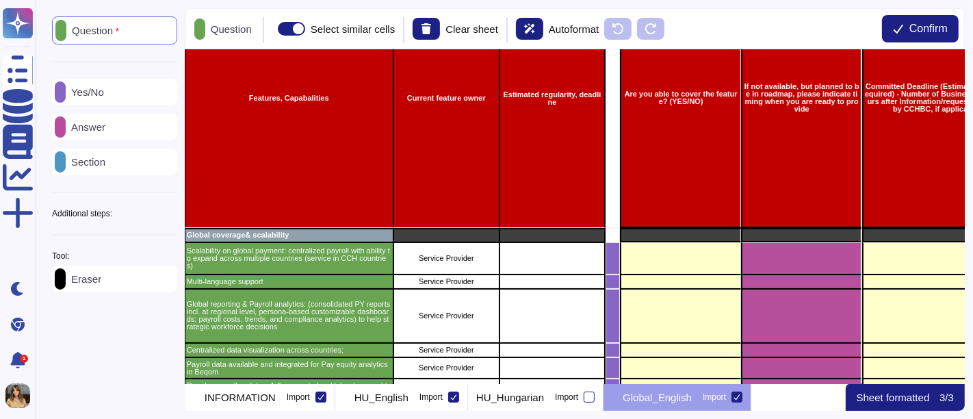
click at [105, 128] on p "Answer" at bounding box center [86, 127] width 40 height 10
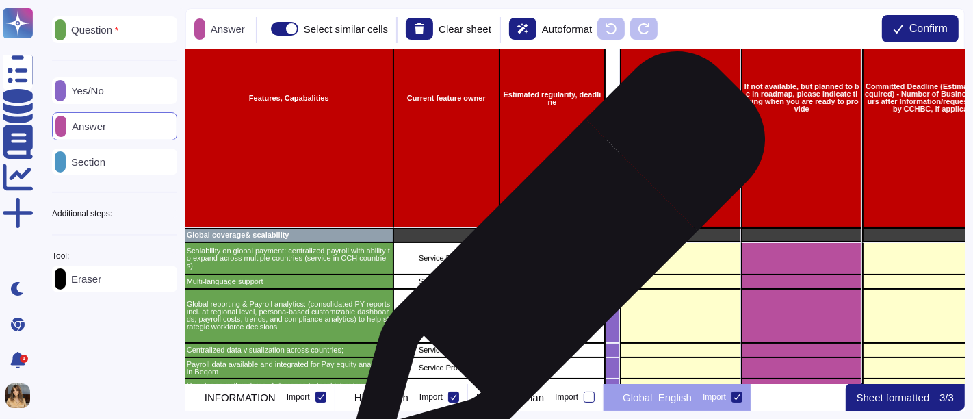
click at [551, 266] on div "grid" at bounding box center [553, 258] width 106 height 32
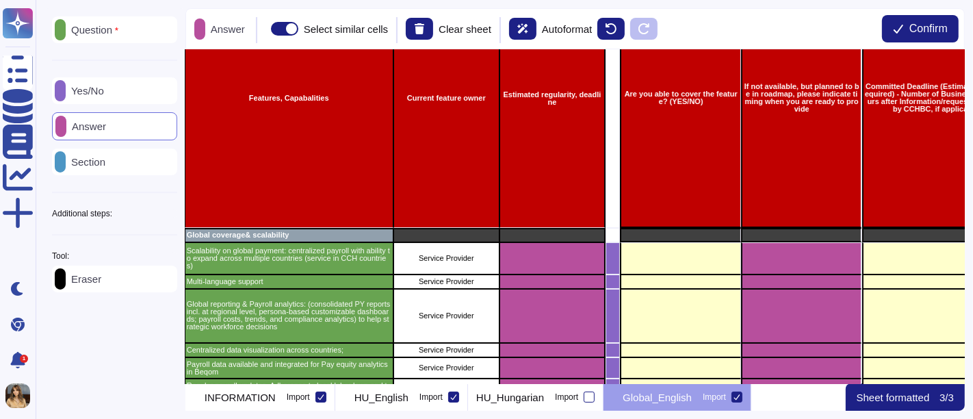
click at [114, 100] on div "Yes/No" at bounding box center [114, 90] width 125 height 27
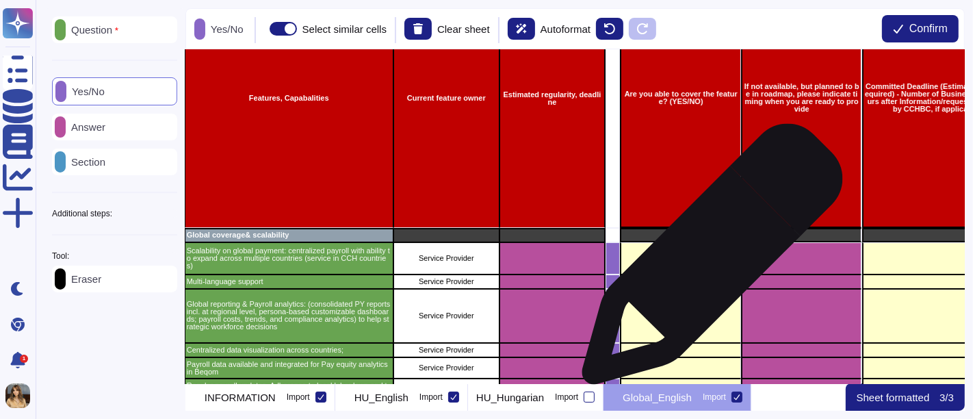
click at [707, 261] on div "grid" at bounding box center [680, 258] width 121 height 32
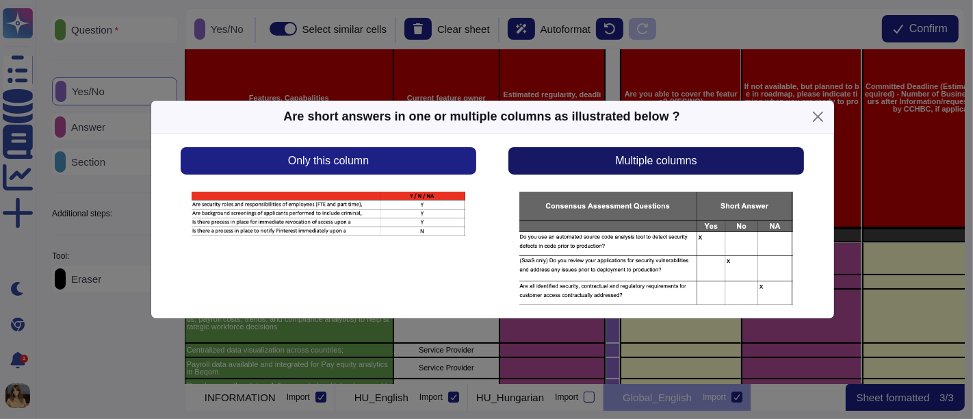
click at [590, 169] on button "Multiple columns" at bounding box center [656, 160] width 295 height 27
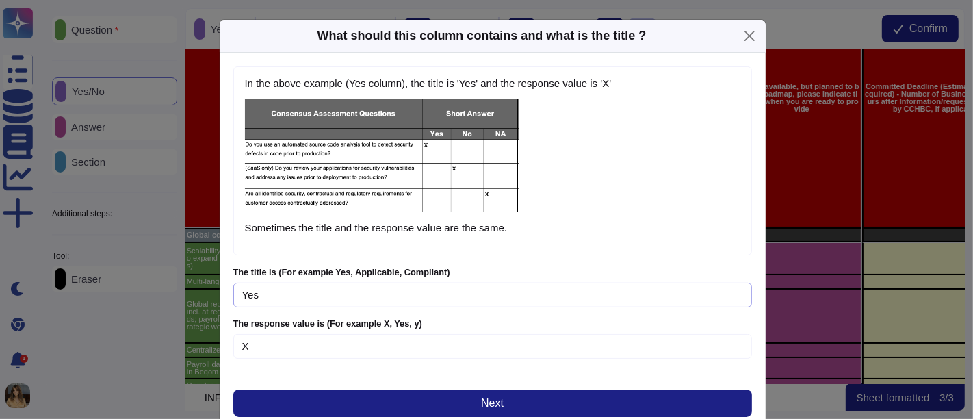
click at [285, 286] on input "Yes" at bounding box center [492, 295] width 519 height 25
click at [750, 34] on button "Close" at bounding box center [749, 35] width 21 height 21
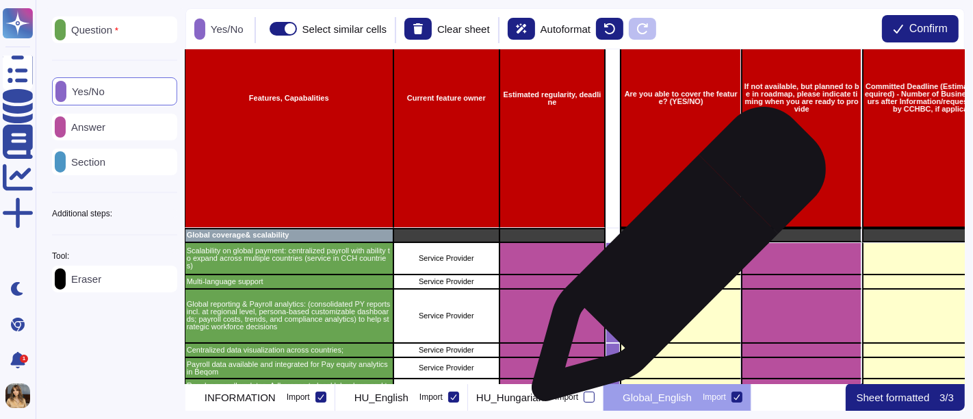
click at [674, 261] on div "grid" at bounding box center [680, 258] width 121 height 32
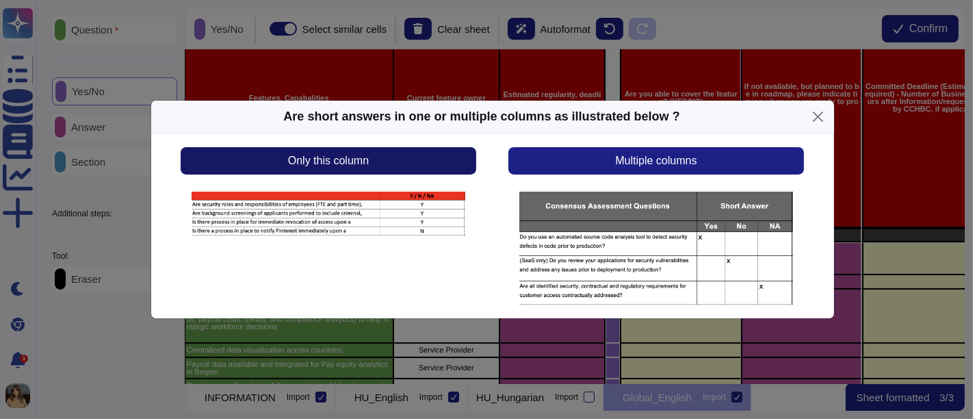
click at [378, 157] on button "Only this column" at bounding box center [328, 160] width 295 height 27
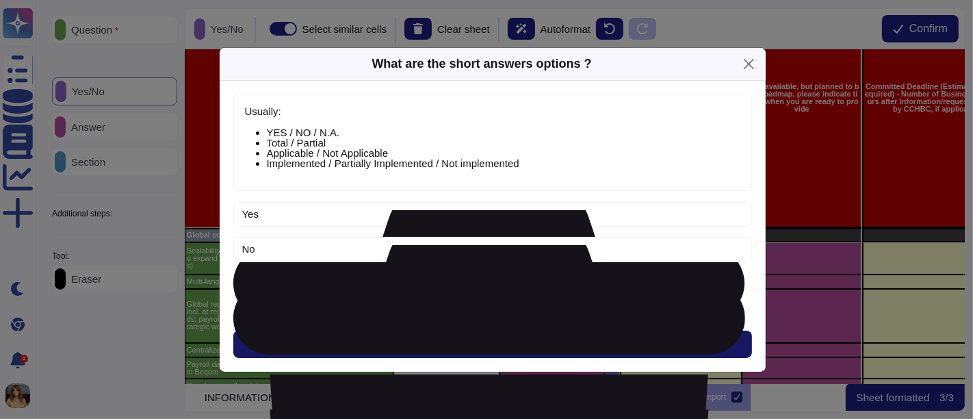
click at [495, 348] on span "Next" at bounding box center [492, 344] width 23 height 11
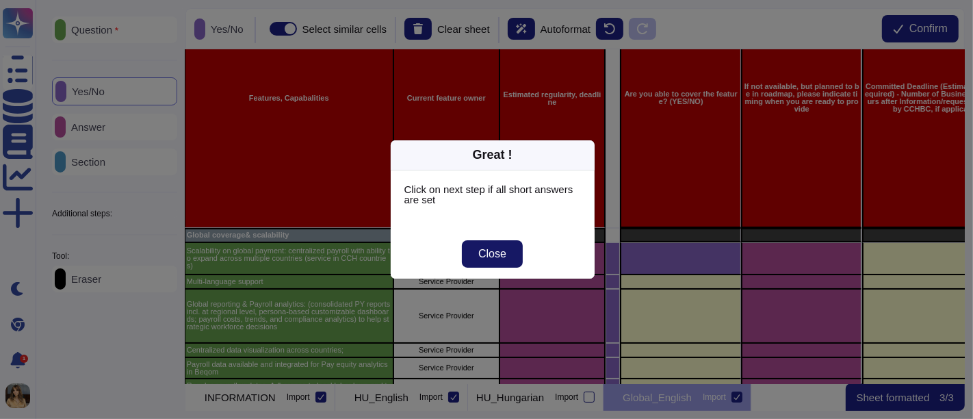
click at [491, 255] on span "Close" at bounding box center [492, 253] width 28 height 11
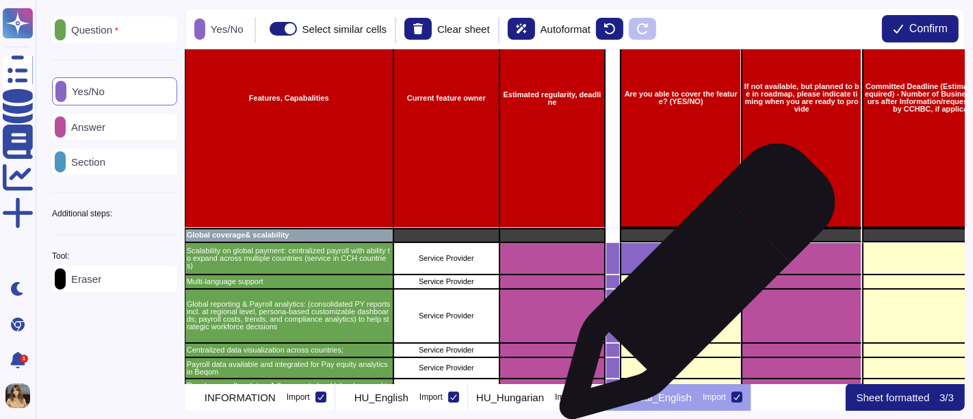
click at [692, 289] on div "grid" at bounding box center [680, 316] width 121 height 54
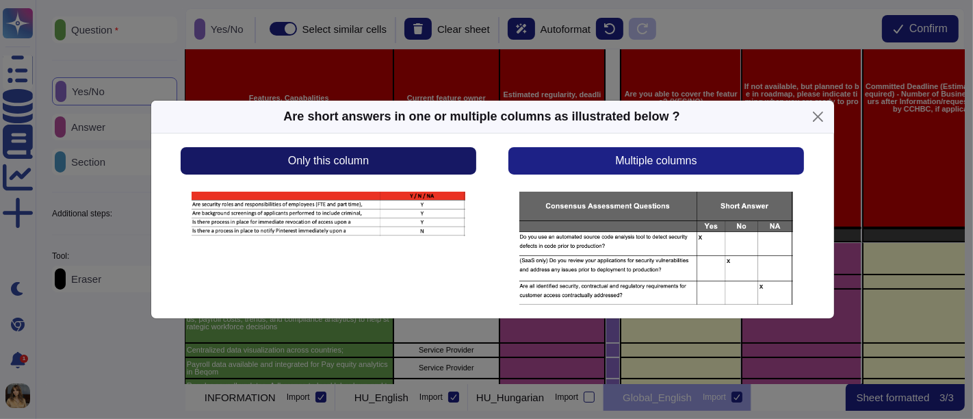
click at [442, 148] on button "Only this column" at bounding box center [328, 160] width 295 height 27
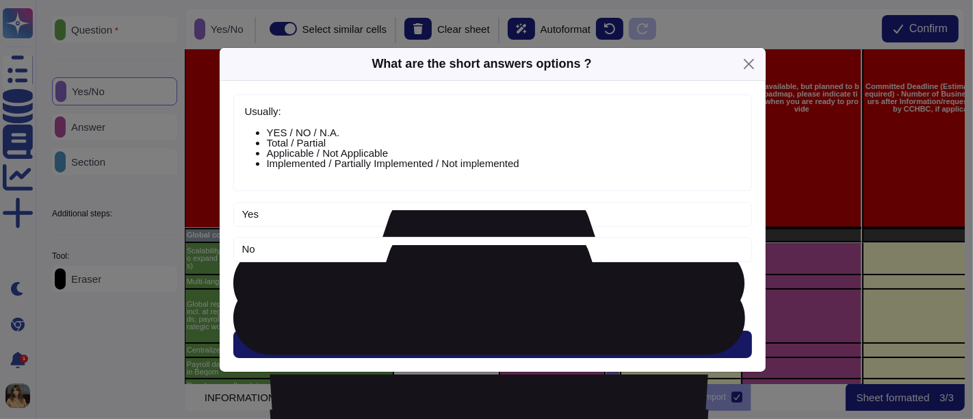
click at [566, 344] on button "Next" at bounding box center [492, 344] width 519 height 27
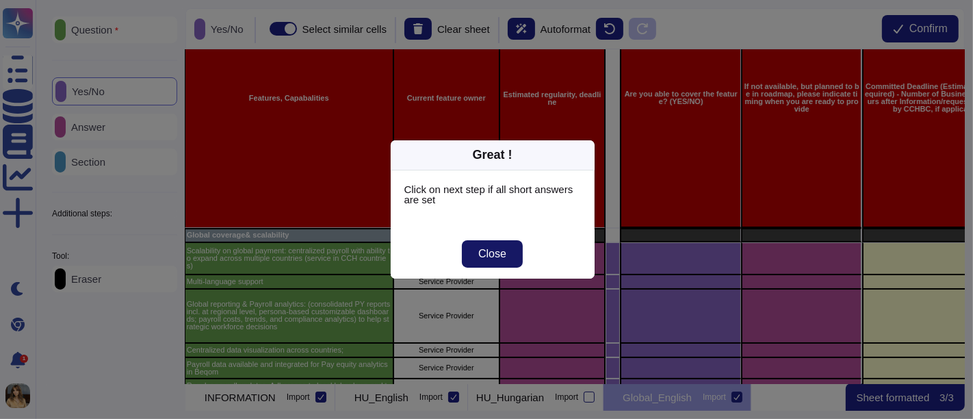
click at [498, 248] on span "Close" at bounding box center [492, 253] width 28 height 11
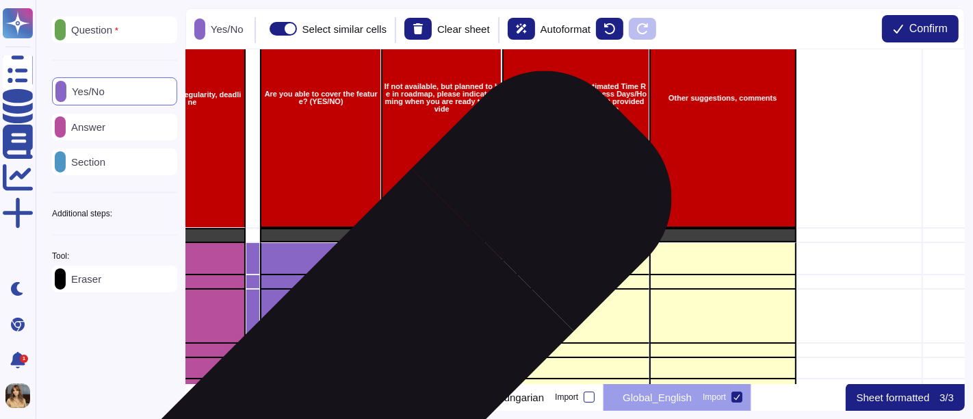
scroll to position [152, 467]
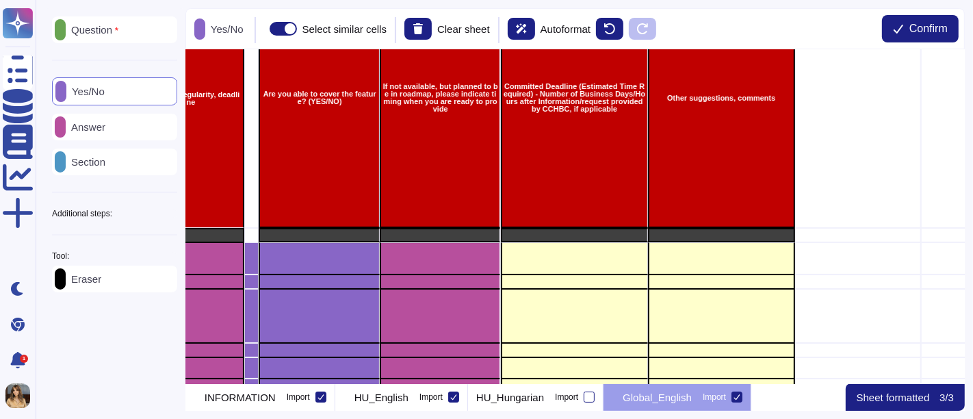
click at [105, 127] on p "Answer" at bounding box center [86, 127] width 40 height 10
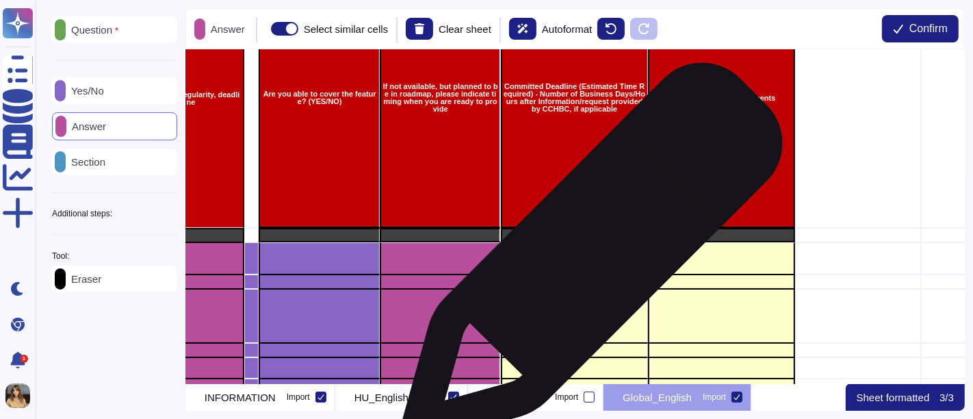
click at [587, 255] on div "grid" at bounding box center [573, 258] width 147 height 32
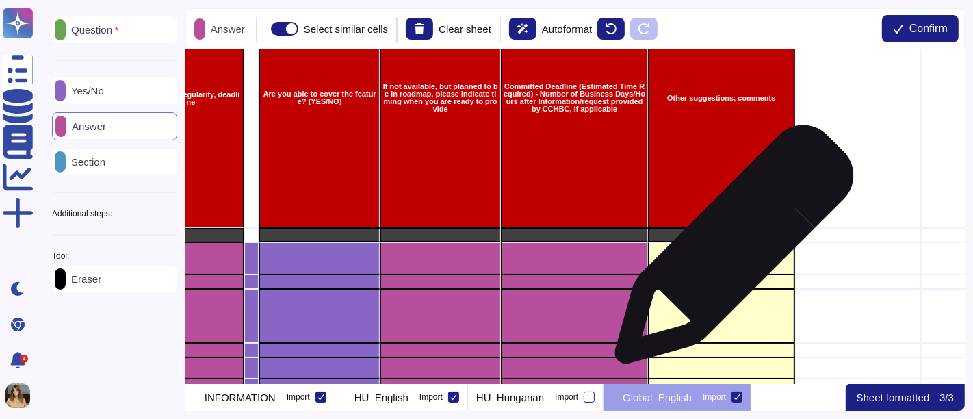
click at [730, 251] on div "grid" at bounding box center [721, 258] width 147 height 32
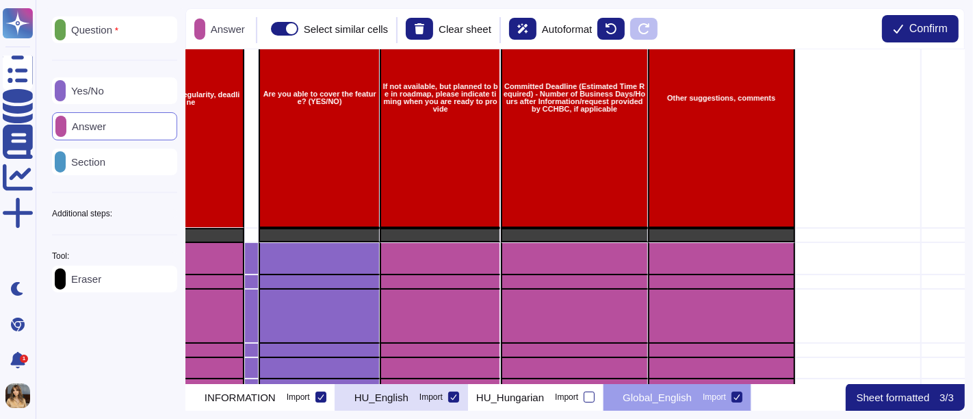
click at [409, 376] on p "HU_English" at bounding box center [382, 397] width 54 height 10
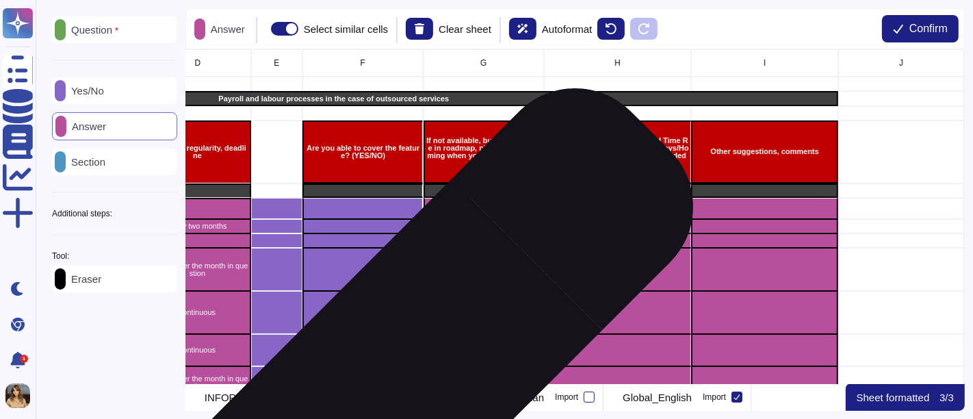
scroll to position [0, 275]
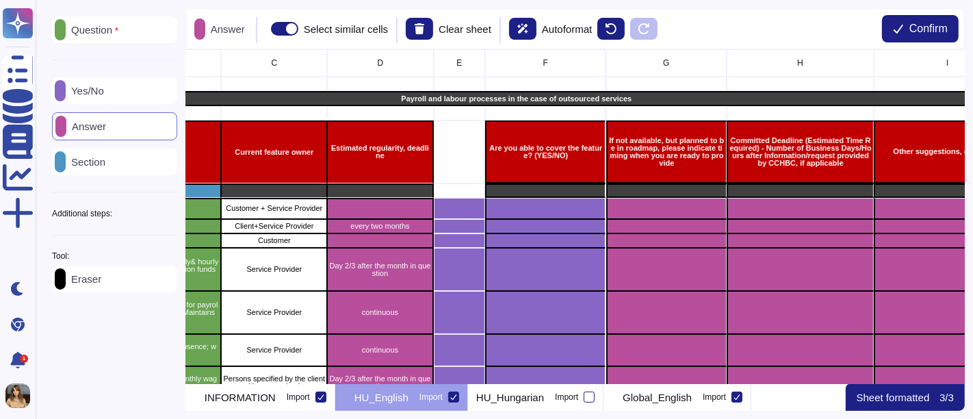
click at [127, 96] on div "Yes/No" at bounding box center [114, 90] width 125 height 27
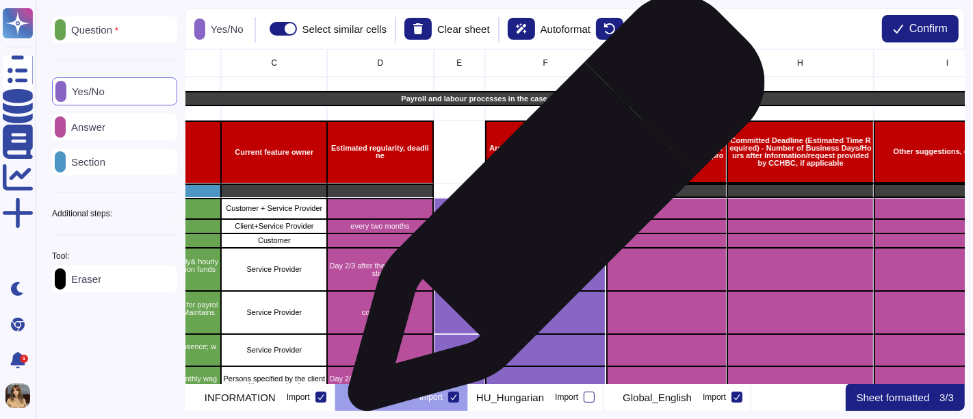
click at [551, 209] on div "grid" at bounding box center [545, 209] width 121 height 22
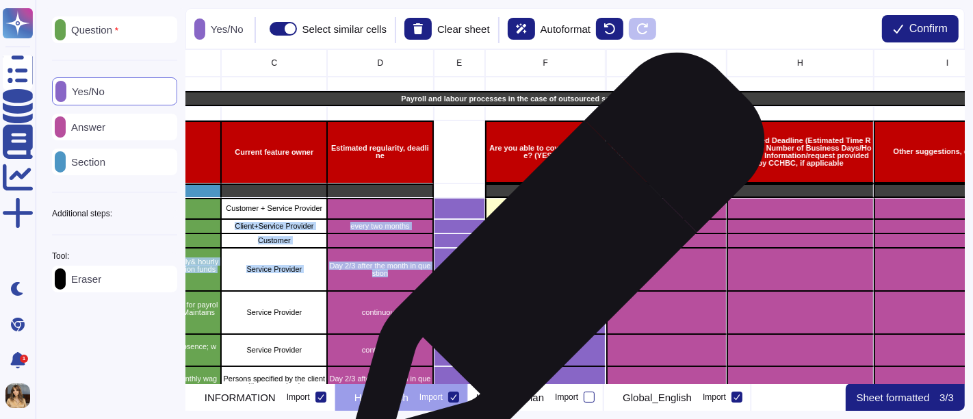
drag, startPoint x: 551, startPoint y: 209, endPoint x: 548, endPoint y: 258, distance: 48.7
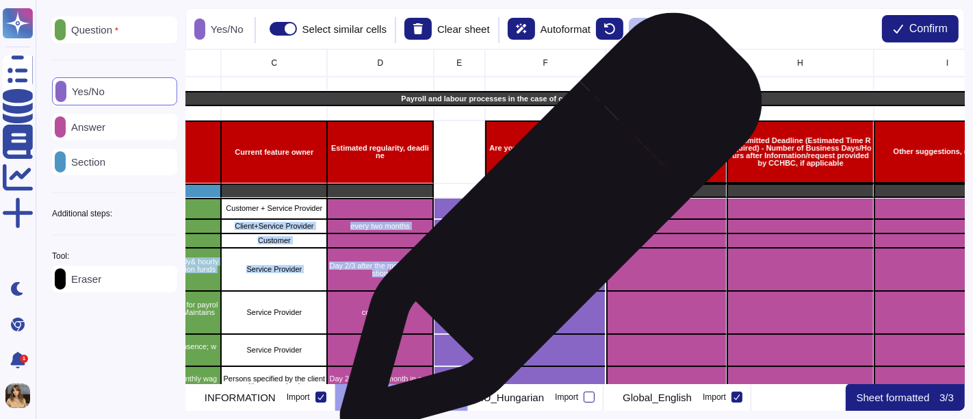
click at [546, 231] on div "grid" at bounding box center [545, 226] width 121 height 14
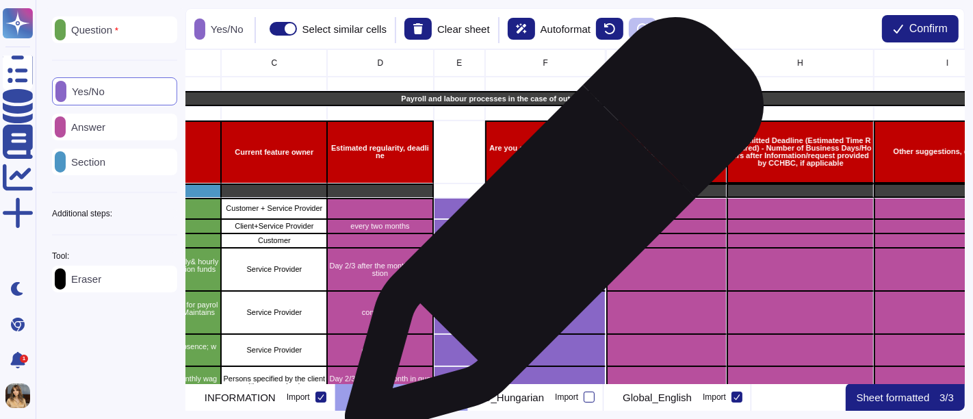
click at [551, 239] on div "grid" at bounding box center [545, 240] width 121 height 14
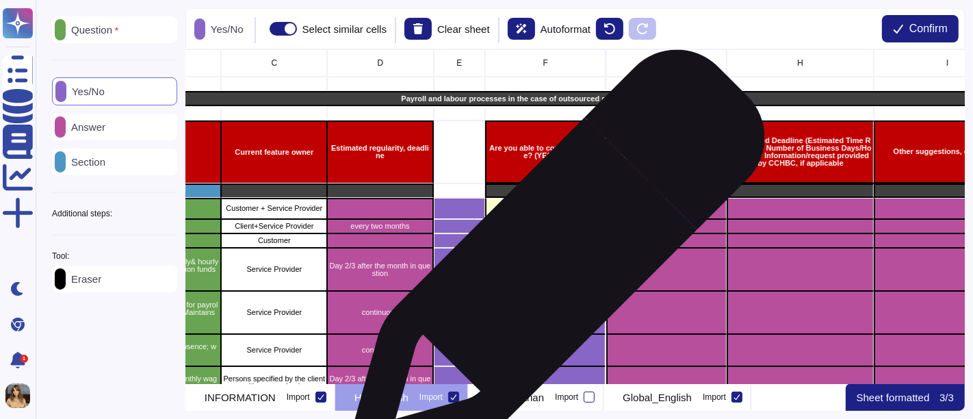
click at [551, 265] on div "grid" at bounding box center [545, 269] width 121 height 43
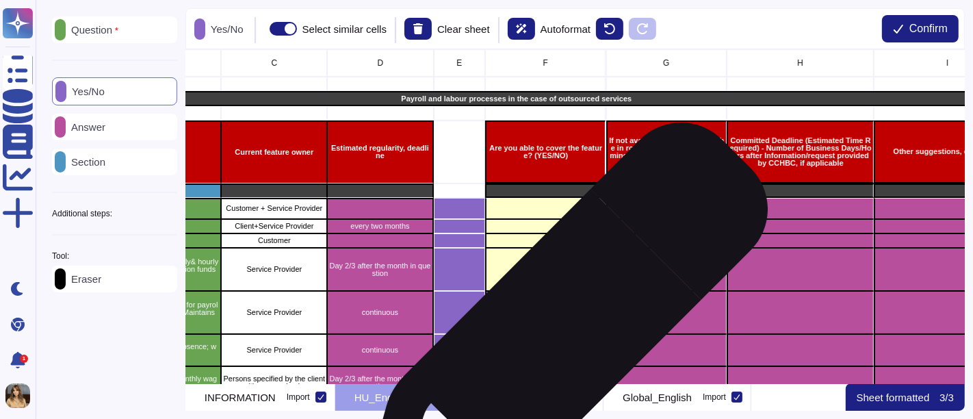
click at [557, 335] on div "grid" at bounding box center [545, 350] width 121 height 32
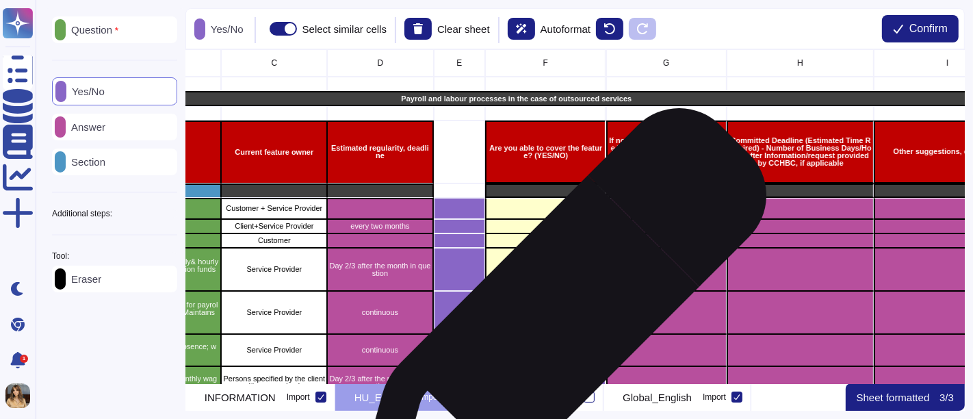
click at [550, 311] on div "grid" at bounding box center [545, 312] width 121 height 43
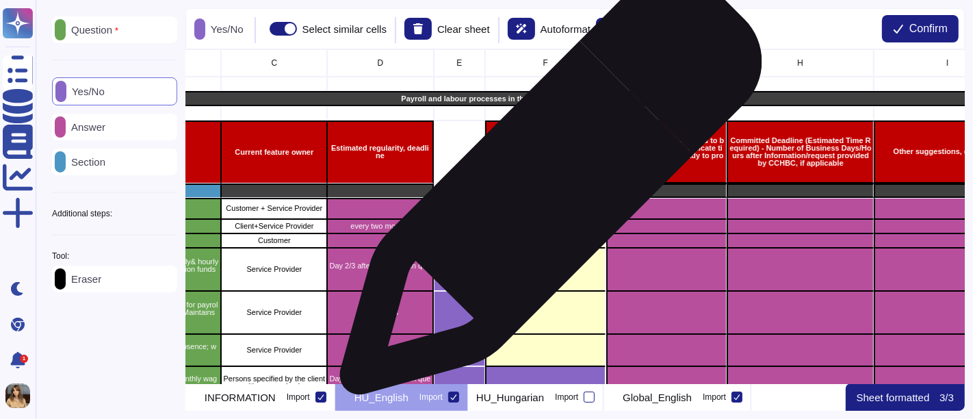
click at [546, 190] on div "grid" at bounding box center [545, 190] width 121 height 14
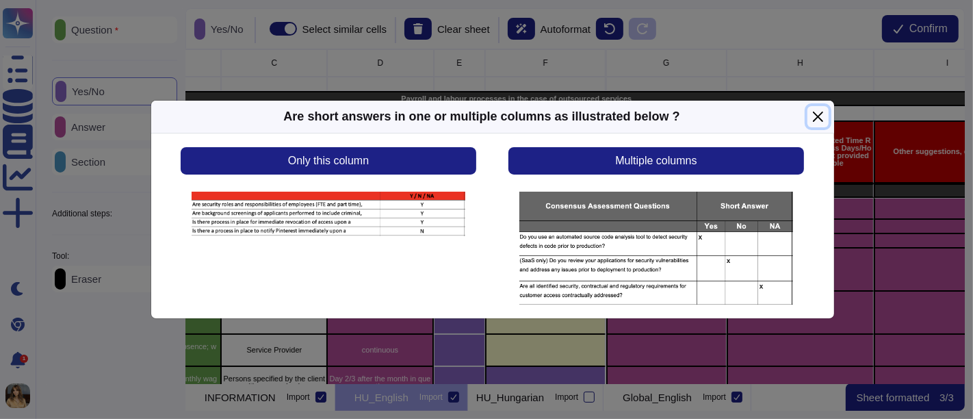
click at [812, 118] on button "Close" at bounding box center [818, 116] width 21 height 21
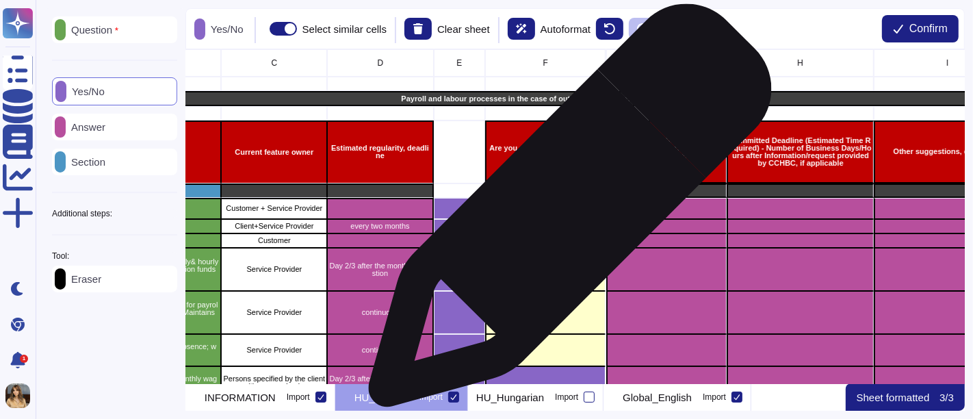
click at [565, 212] on div "grid" at bounding box center [545, 209] width 121 height 22
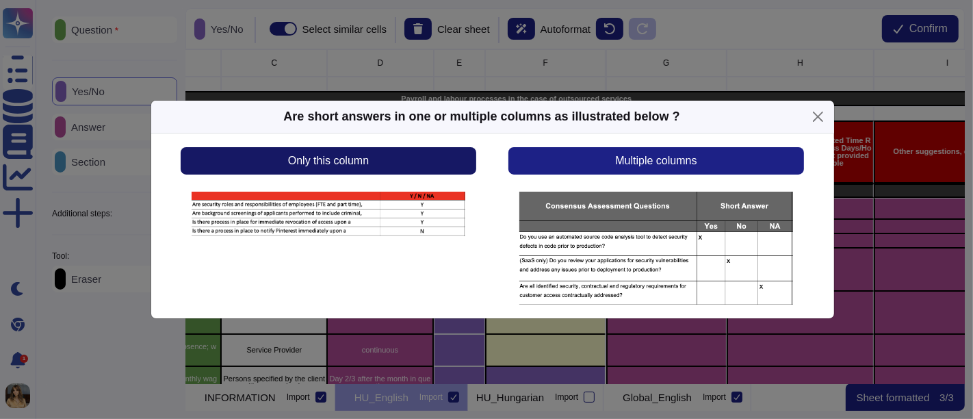
click at [430, 157] on button "Only this column" at bounding box center [328, 160] width 295 height 27
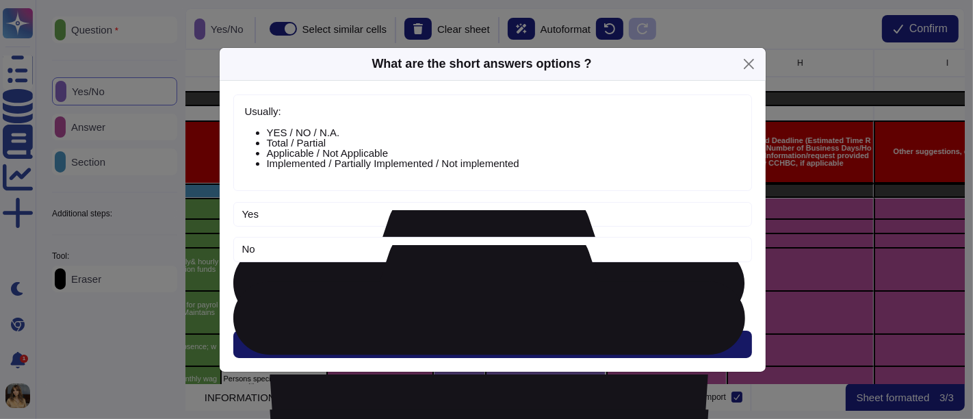
click at [498, 340] on span "Next" at bounding box center [492, 344] width 23 height 11
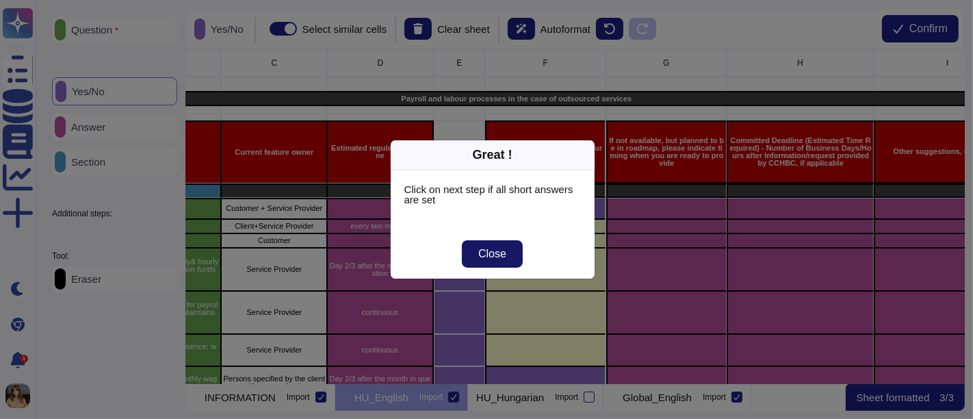
click at [508, 248] on button "Close" at bounding box center [492, 253] width 61 height 27
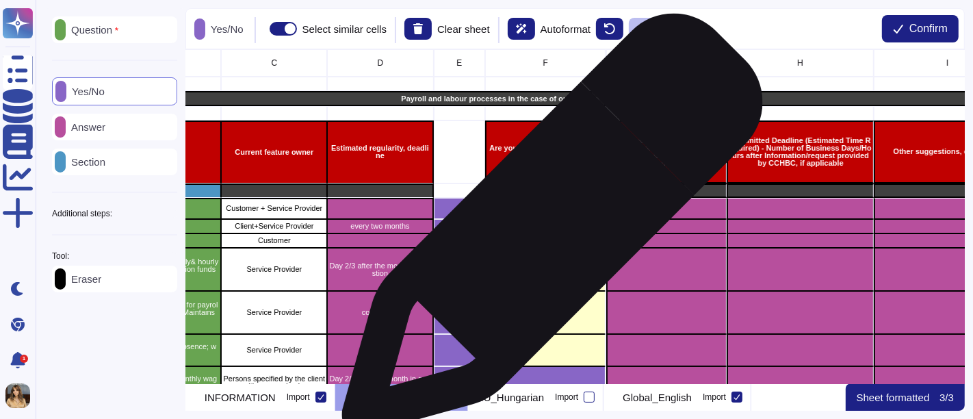
click at [547, 231] on div "grid" at bounding box center [545, 226] width 121 height 14
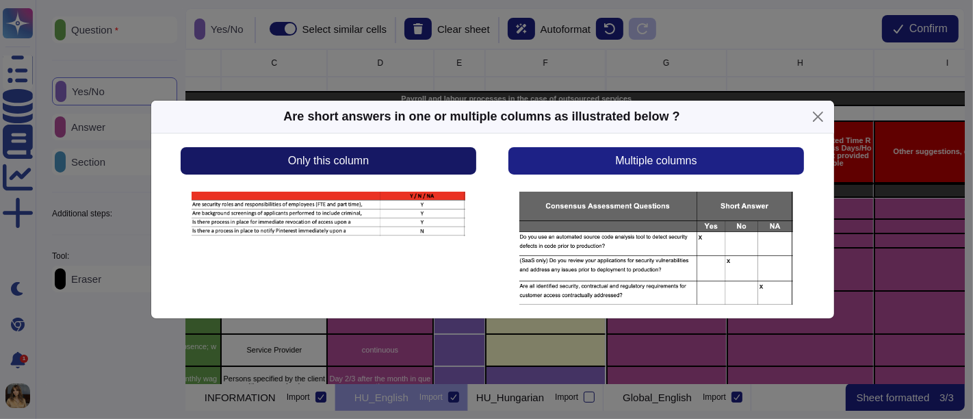
click at [423, 151] on button "Only this column" at bounding box center [328, 160] width 295 height 27
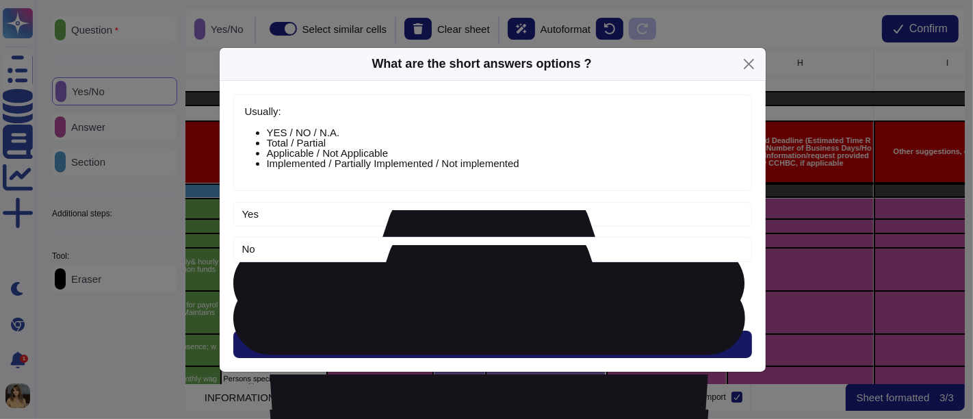
click at [489, 353] on button "Next" at bounding box center [492, 344] width 519 height 27
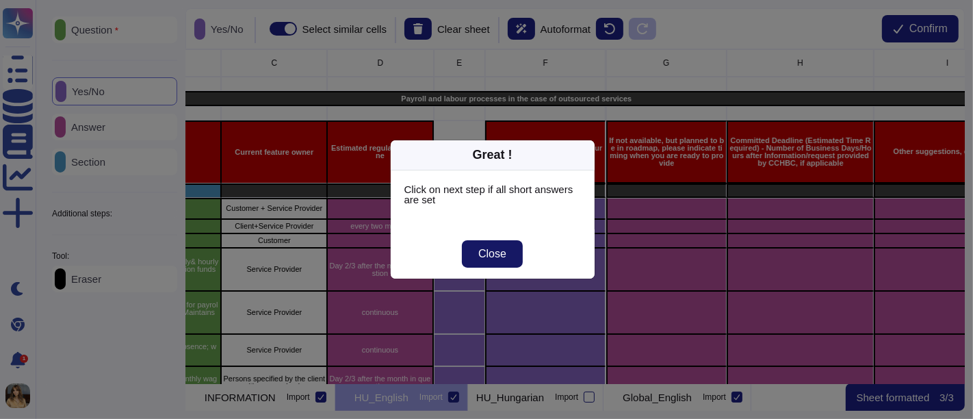
click at [510, 260] on button "Close" at bounding box center [492, 253] width 61 height 27
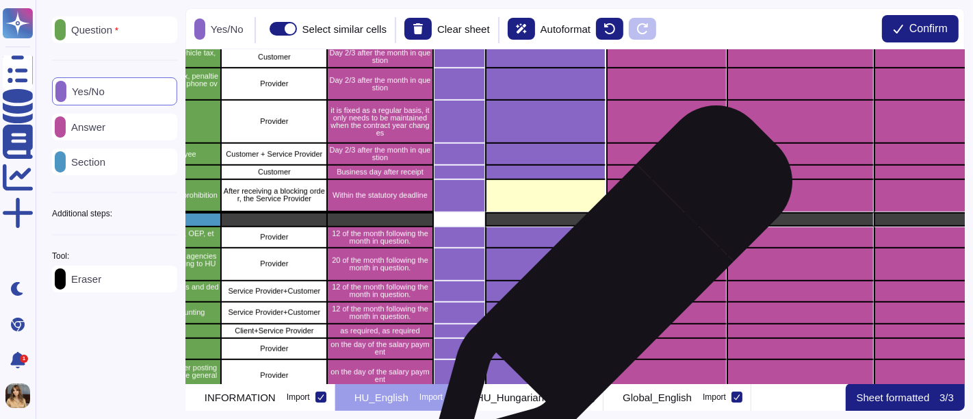
scroll to position [690, 275]
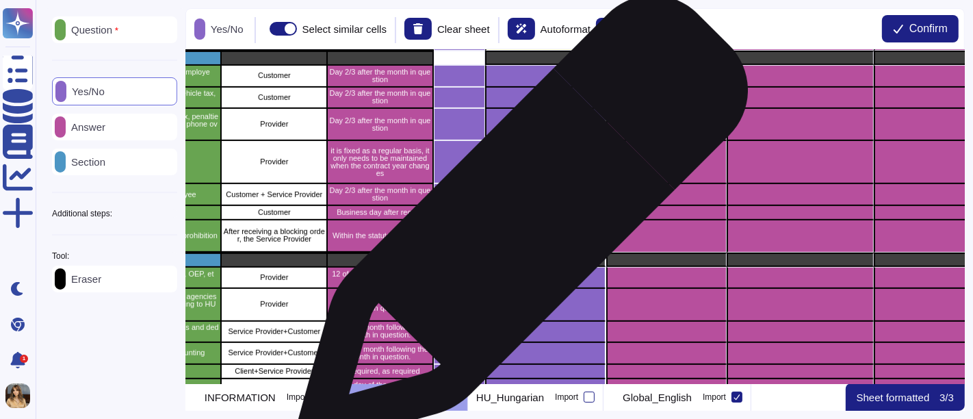
click at [518, 227] on div "grid" at bounding box center [545, 236] width 121 height 33
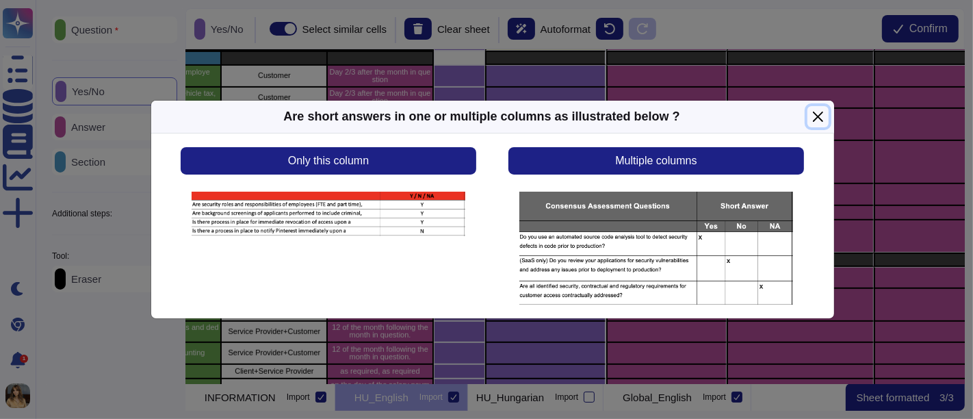
click at [815, 109] on button "Close" at bounding box center [818, 116] width 21 height 21
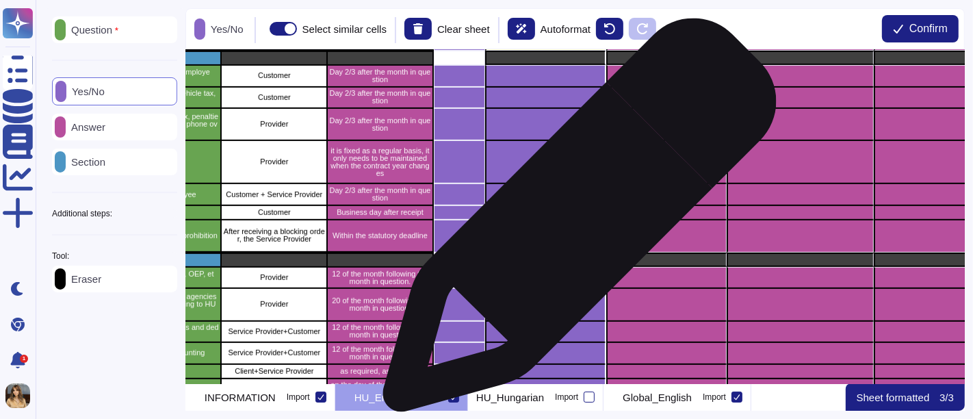
click at [574, 221] on div "grid" at bounding box center [545, 236] width 121 height 33
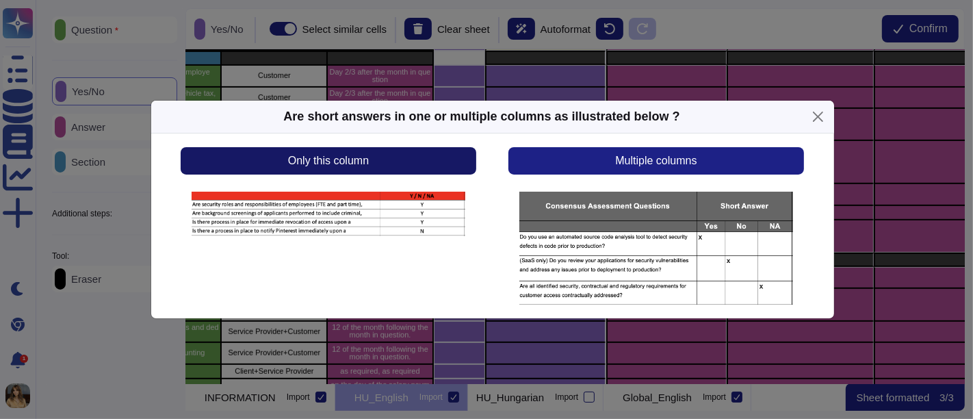
click at [446, 157] on button "Only this column" at bounding box center [328, 160] width 295 height 27
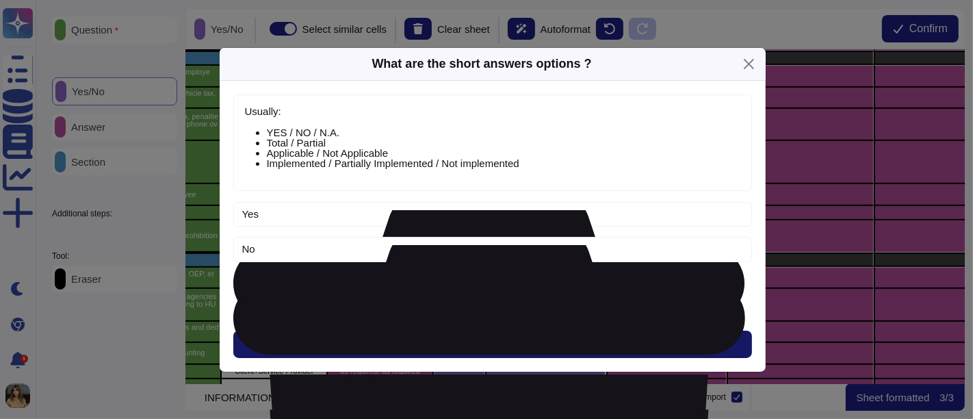
click at [485, 344] on span "Next" at bounding box center [492, 344] width 23 height 11
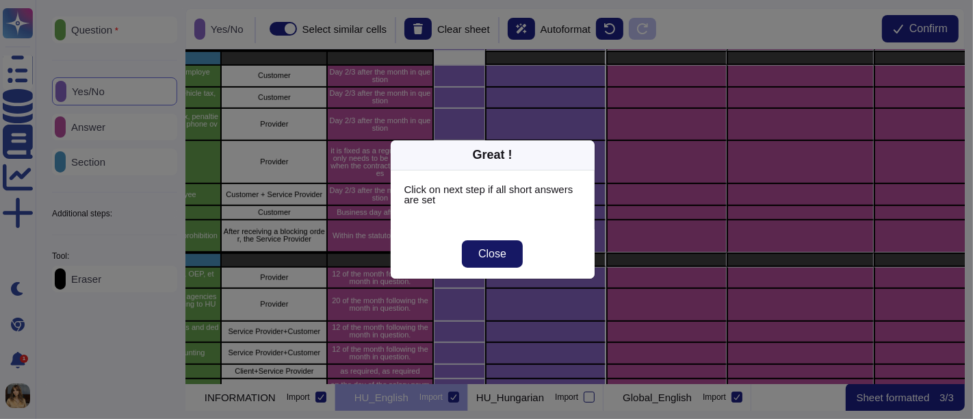
click at [486, 251] on span "Close" at bounding box center [492, 253] width 28 height 11
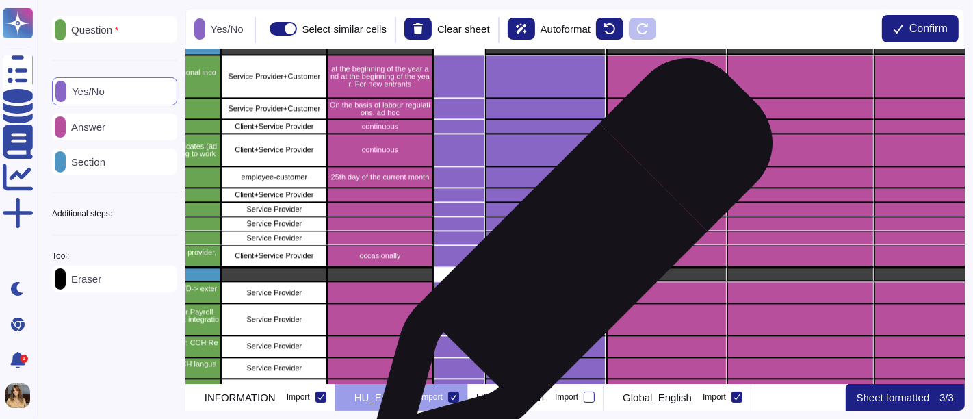
scroll to position [2769, 275]
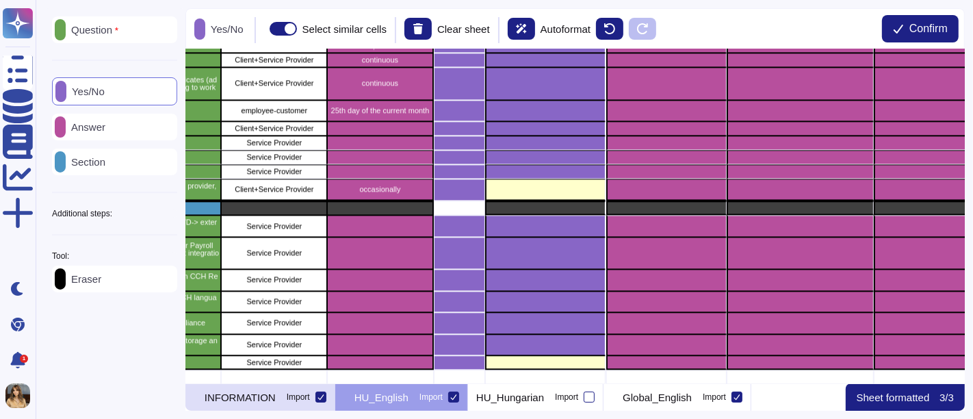
click at [247, 376] on p "INFORMATION" at bounding box center [240, 397] width 71 height 10
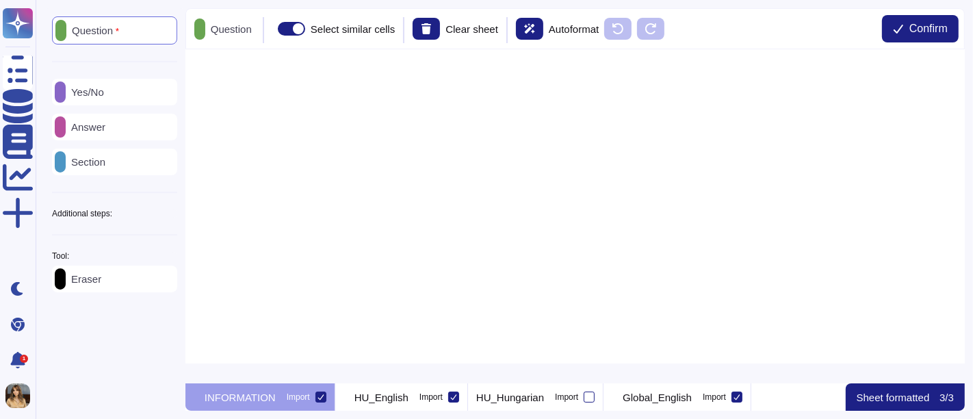
scroll to position [0, 0]
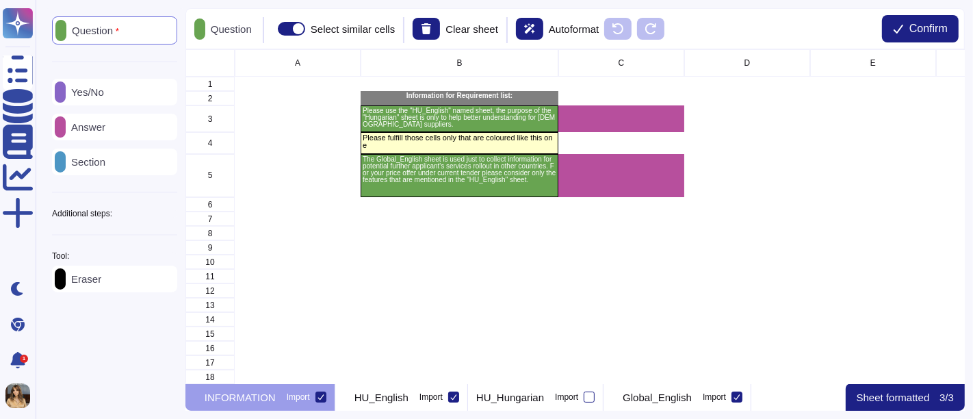
click at [105, 166] on p "Section" at bounding box center [86, 162] width 40 height 10
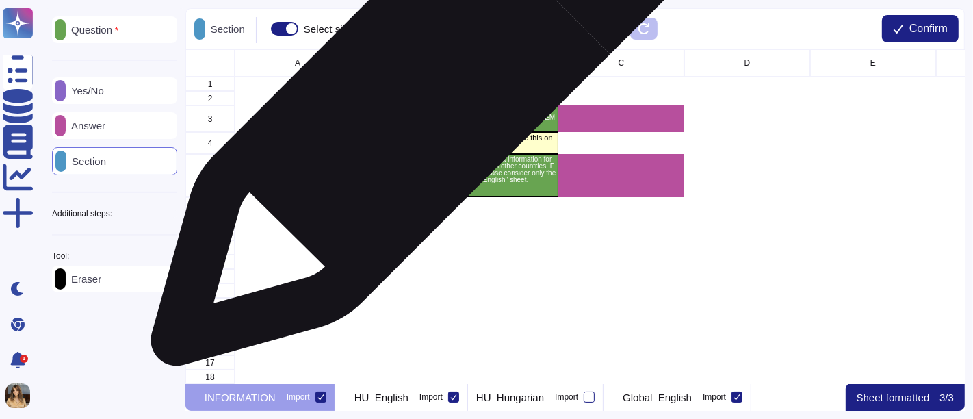
click at [420, 97] on p "Information for Requirement list:" at bounding box center [459, 95] width 195 height 7
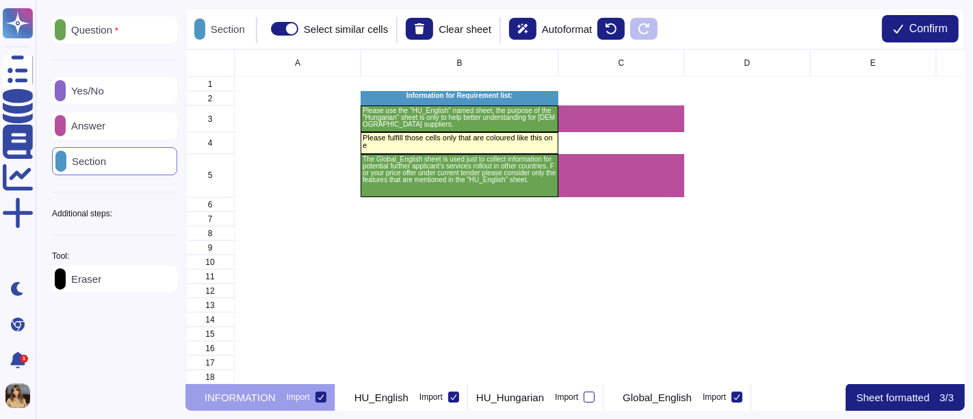
click at [80, 274] on div "Eraser" at bounding box center [114, 279] width 125 height 27
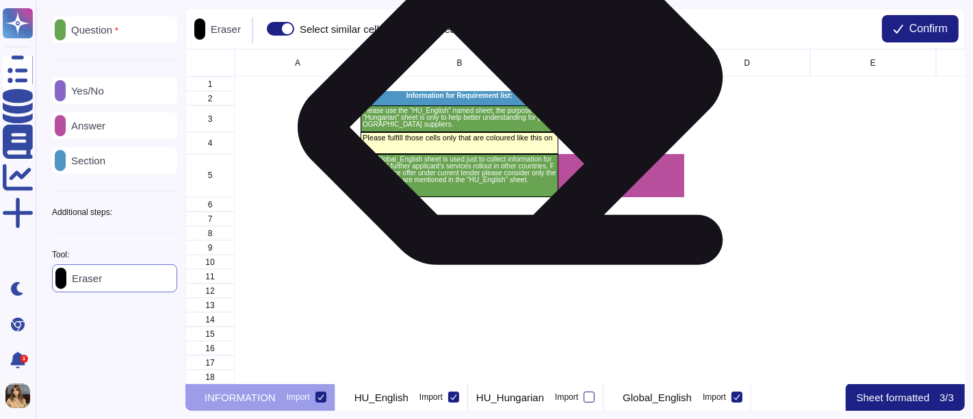
click at [517, 97] on p "Information for Requirement list:" at bounding box center [459, 95] width 195 height 7
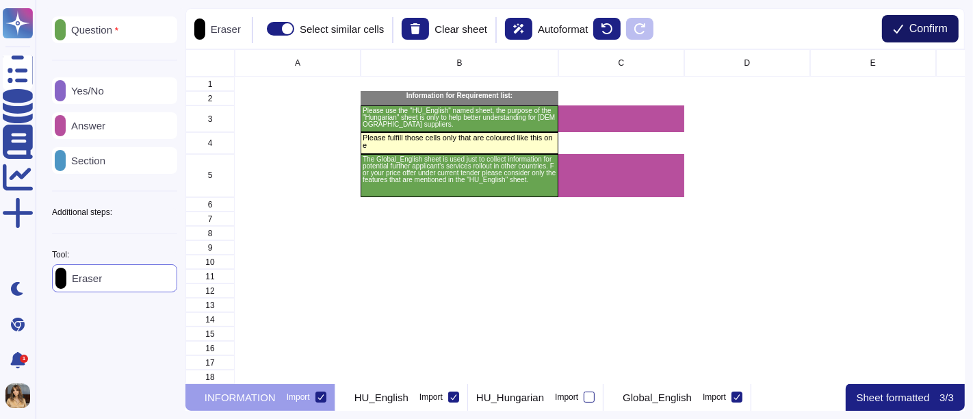
click at [876, 21] on button "Confirm" at bounding box center [920, 28] width 77 height 27
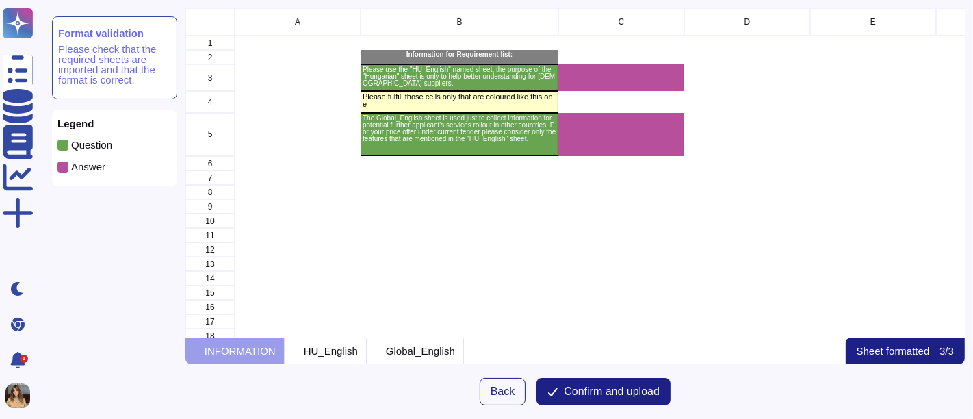
scroll to position [318, 768]
click at [609, 376] on span "Confirm and upload" at bounding box center [612, 391] width 96 height 11
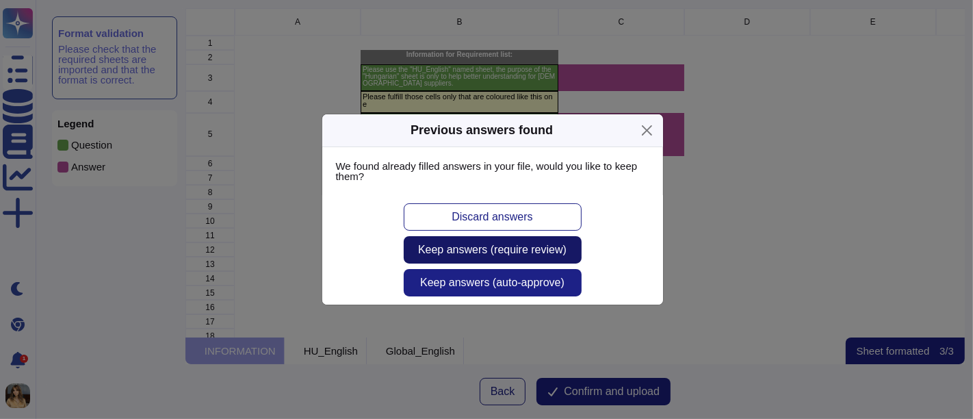
click at [551, 244] on span "Keep answers (require review)" at bounding box center [492, 249] width 149 height 11
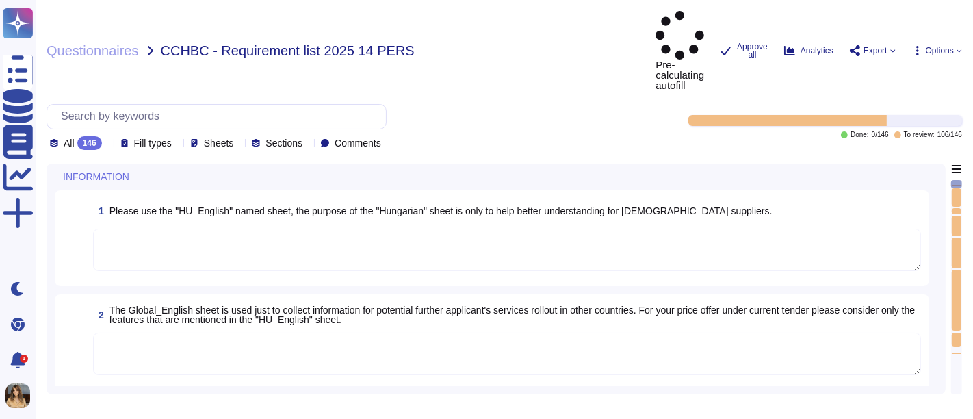
type textarea "every two months"
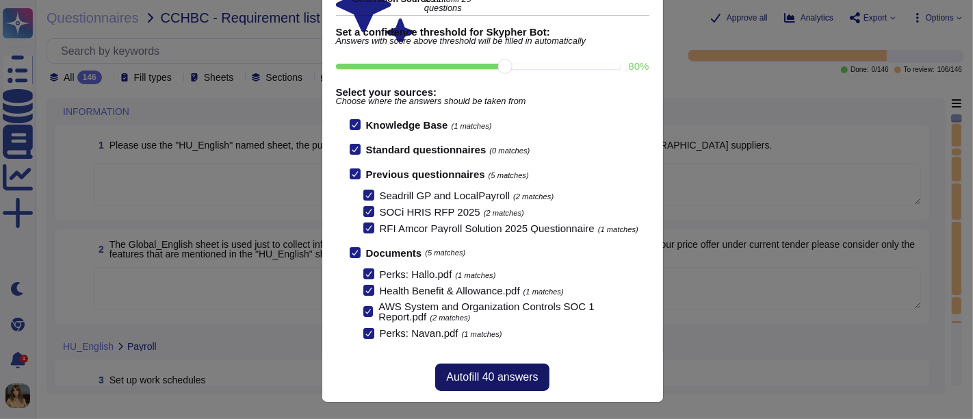
click at [515, 372] on span "Autofill 40 answers" at bounding box center [492, 377] width 92 height 11
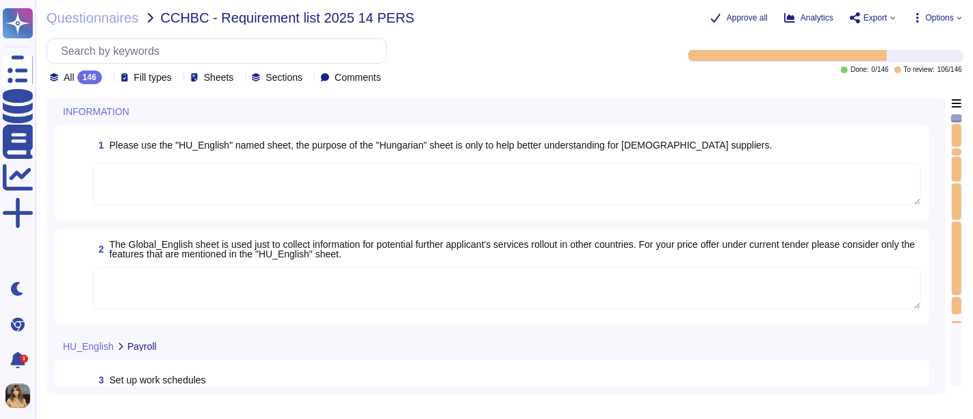
click at [66, 73] on span "All" at bounding box center [69, 78] width 11 height 10
click at [141, 141] on div "To do 40" at bounding box center [118, 146] width 111 height 15
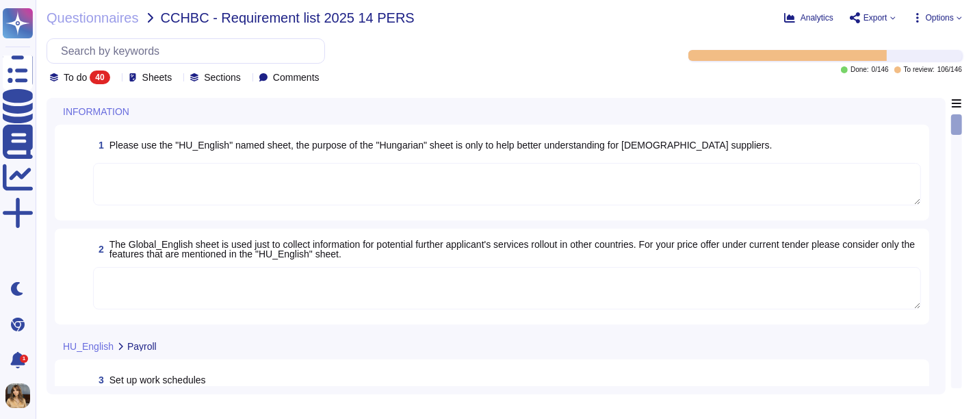
click at [103, 79] on div "40" at bounding box center [100, 78] width 20 height 14
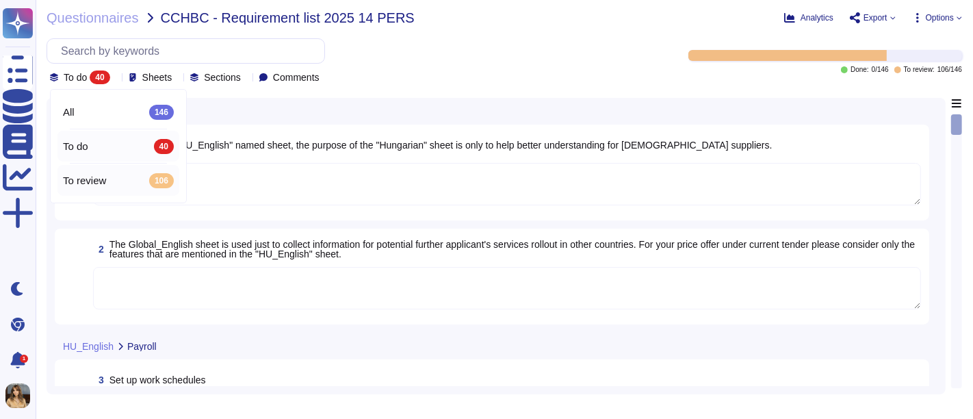
click at [105, 186] on span "To review" at bounding box center [84, 181] width 43 height 12
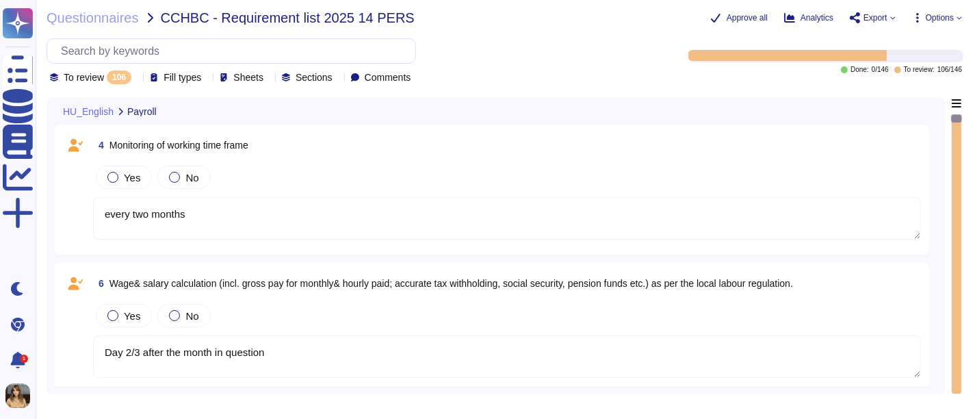
type textarea "every two months"
type textarea "Day 2/3 after the month in question"
type textarea "continuous"
type textarea "Day 2/3 after the month in question"
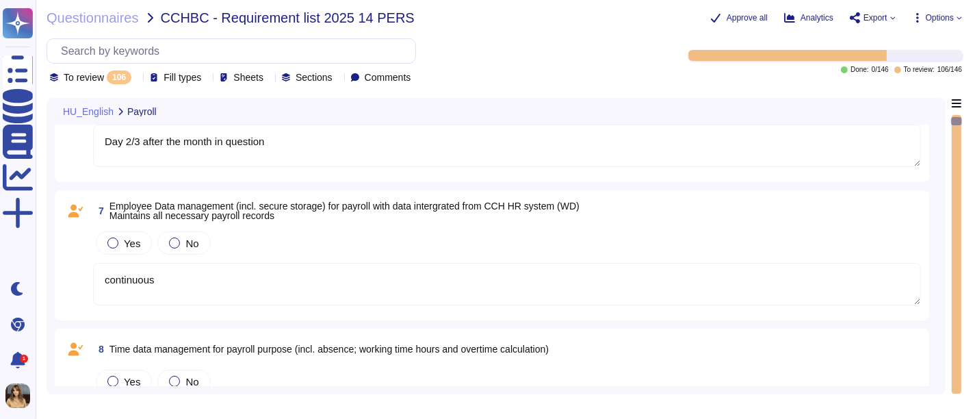
type textarea "15th day of the month following the month in question"
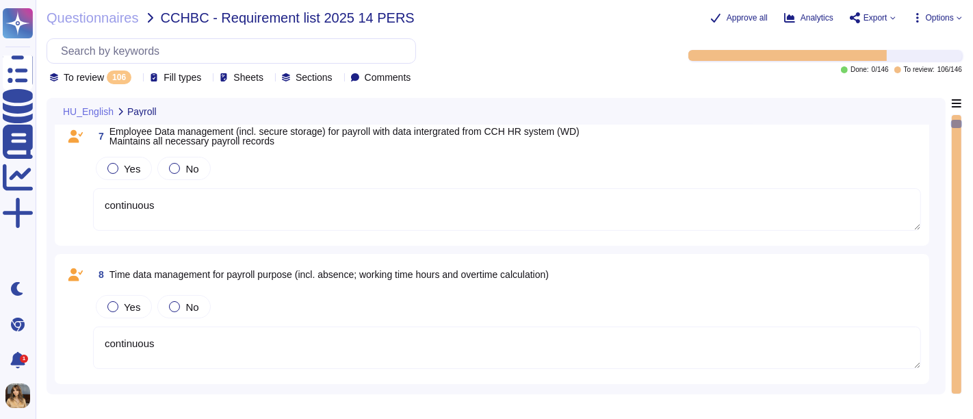
type textarea "Day 2/3 after the month in question"
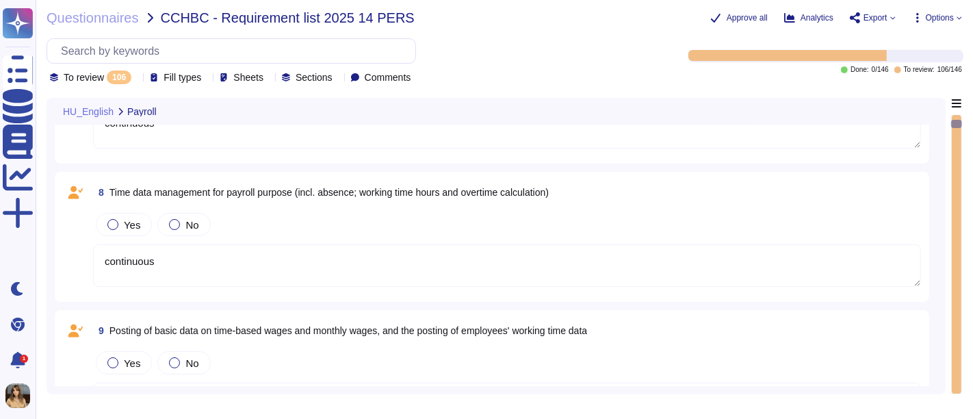
scroll to position [380, 0]
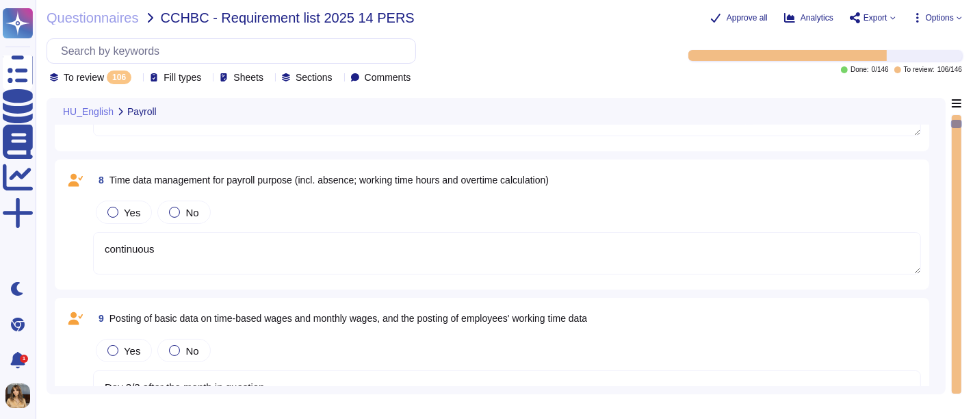
type textarea "Day 2/3 after the month in question"
click at [174, 207] on div at bounding box center [174, 212] width 11 height 11
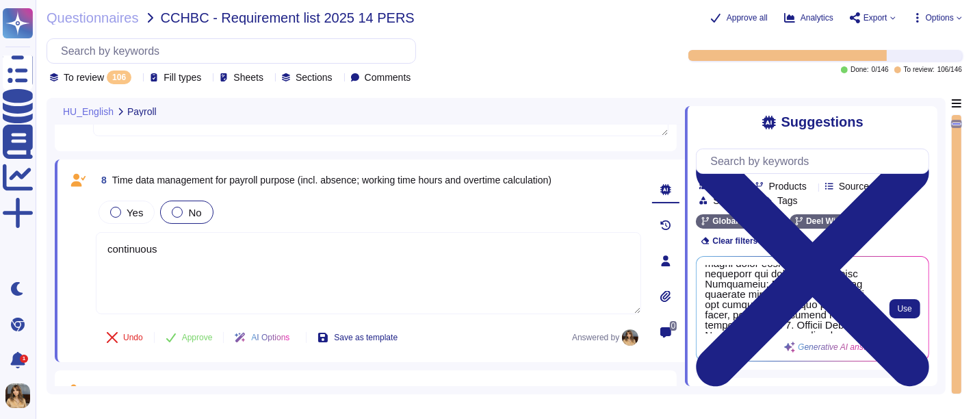
scroll to position [0, 0]
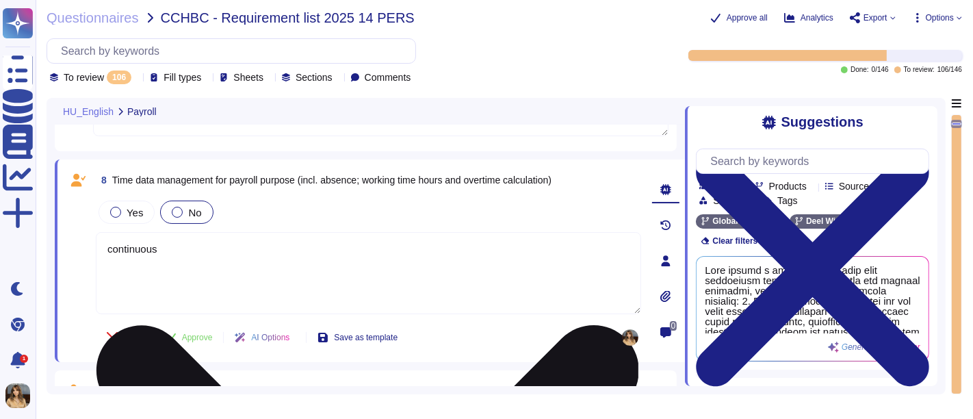
click at [359, 251] on textarea "continuous" at bounding box center [369, 273] width 546 height 82
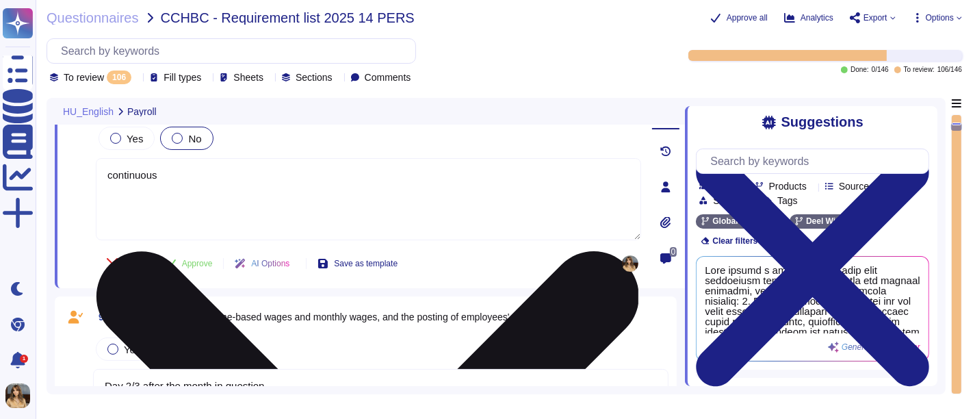
type textarea "Day 2/3 after the month in question"
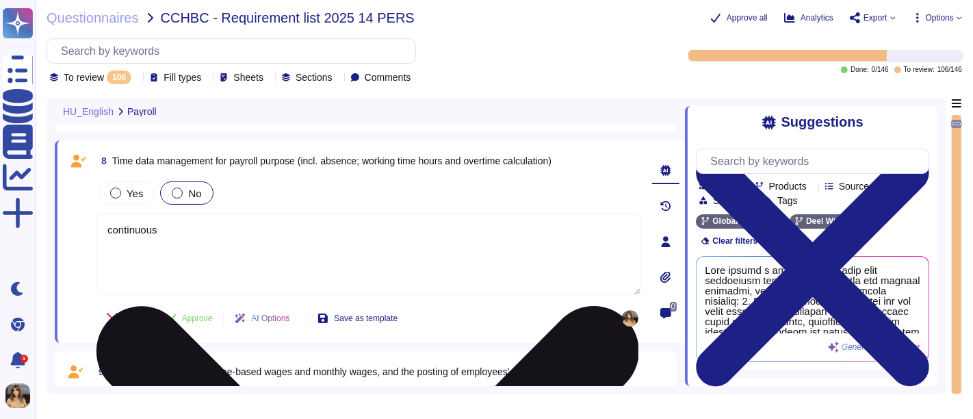
scroll to position [380, 0]
type textarea "every two months"
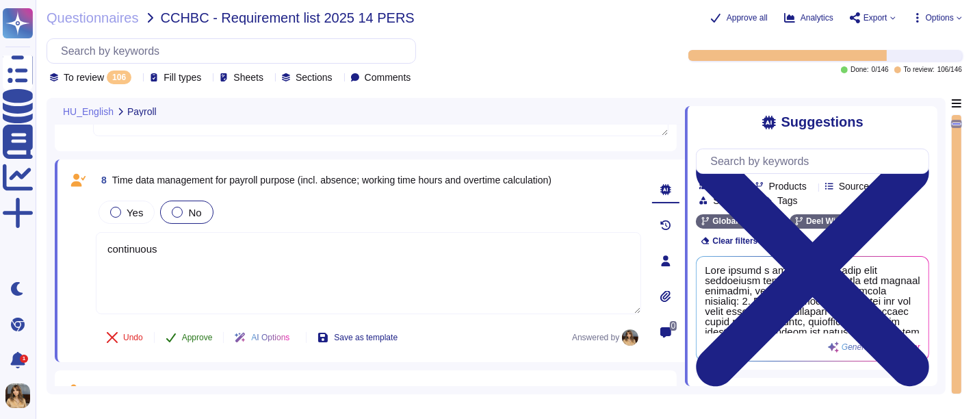
click at [185, 341] on button "Approve" at bounding box center [189, 337] width 69 height 27
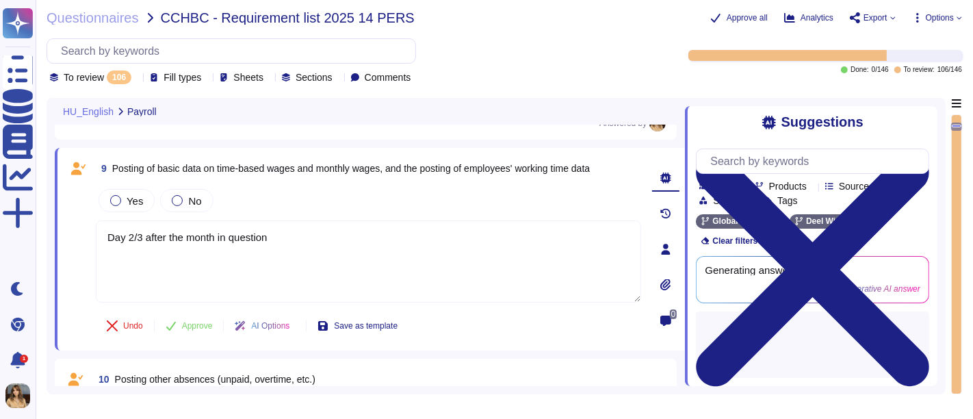
type textarea "Day 2/3 after the month in question"
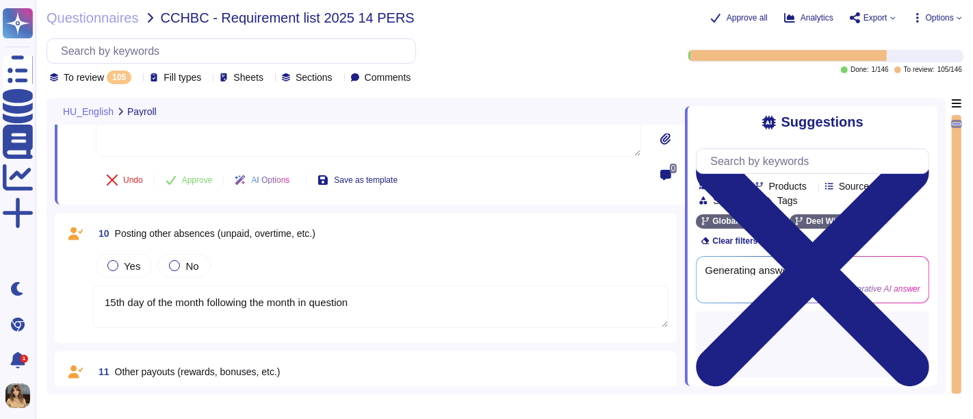
type textarea "every two months"
type textarea "Day 2/3 after the month in question"
type textarea "15th day of the month following the month in question"
type textarea "Day 2/3 after the month in question"
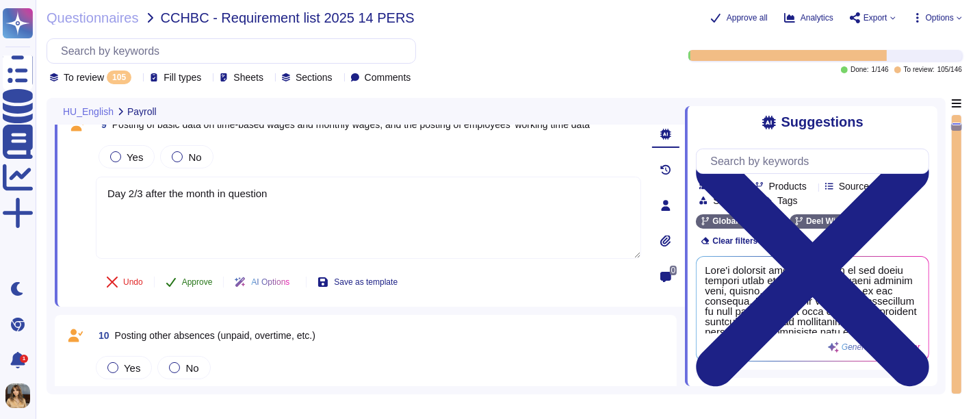
type textarea "Day 2/3 after the month in question"
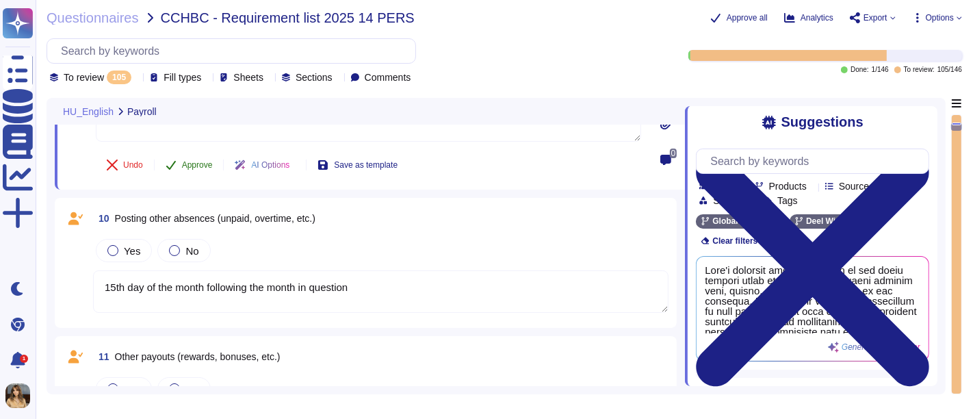
scroll to position [590, 0]
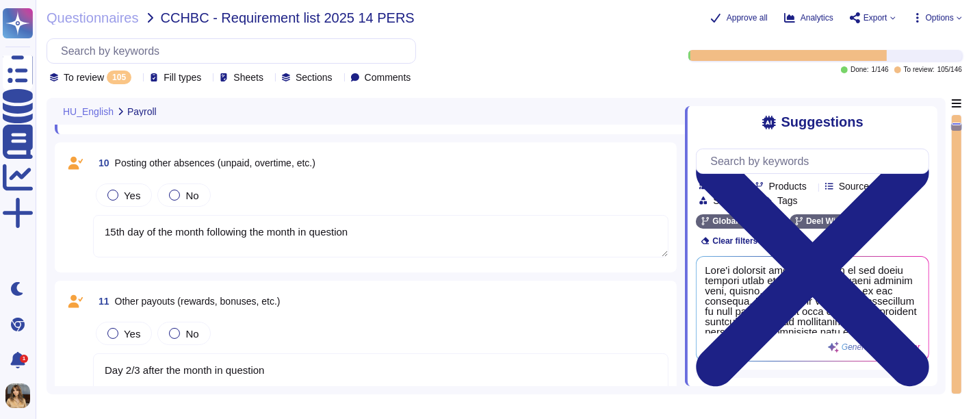
type textarea "Day 2/3 after the month in question"
click at [132, 331] on span "Yes" at bounding box center [132, 334] width 16 height 12
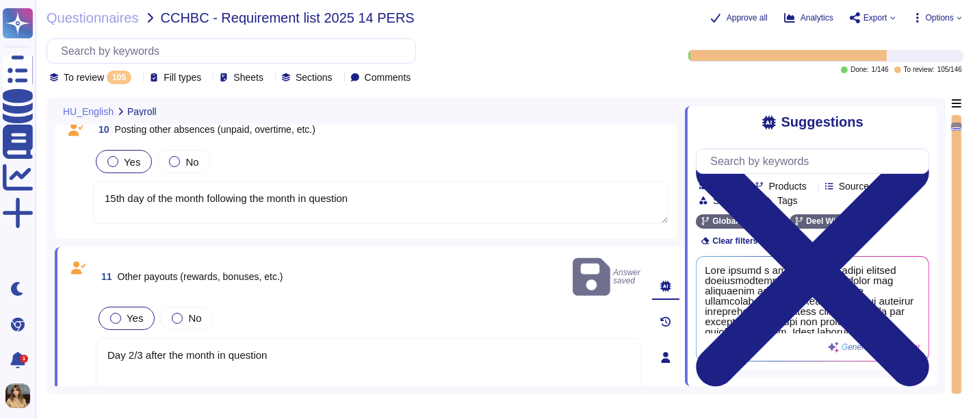
click at [121, 163] on label "Yes" at bounding box center [123, 161] width 33 height 11
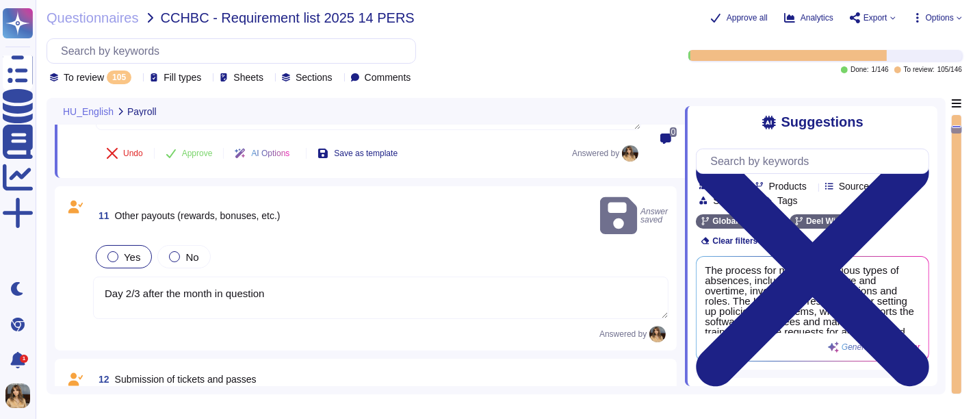
type textarea "Day 2/3 after the month in question"
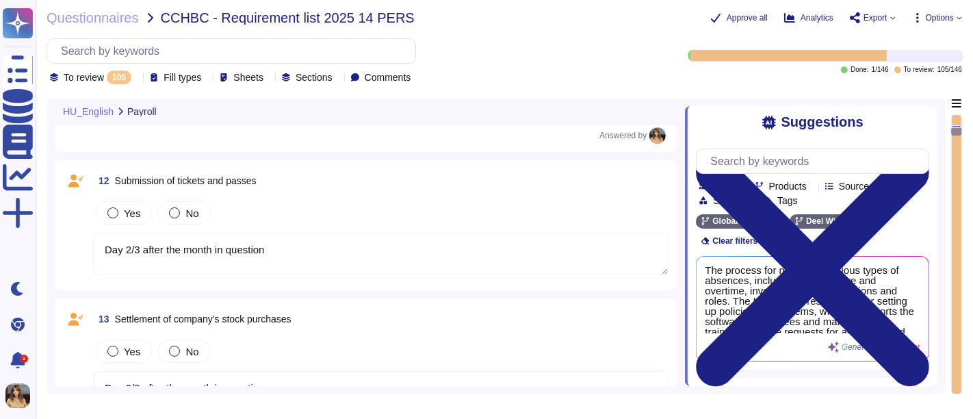
type textarea "is fixed as a regular basis, we renew it once a year"
type textarea "1 working day prior to salary payment"
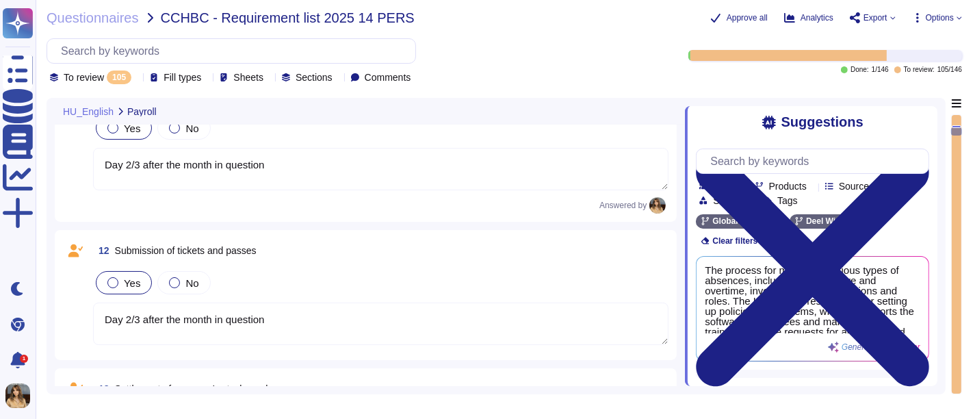
scroll to position [852, 0]
click at [119, 272] on div "Yes" at bounding box center [124, 283] width 56 height 23
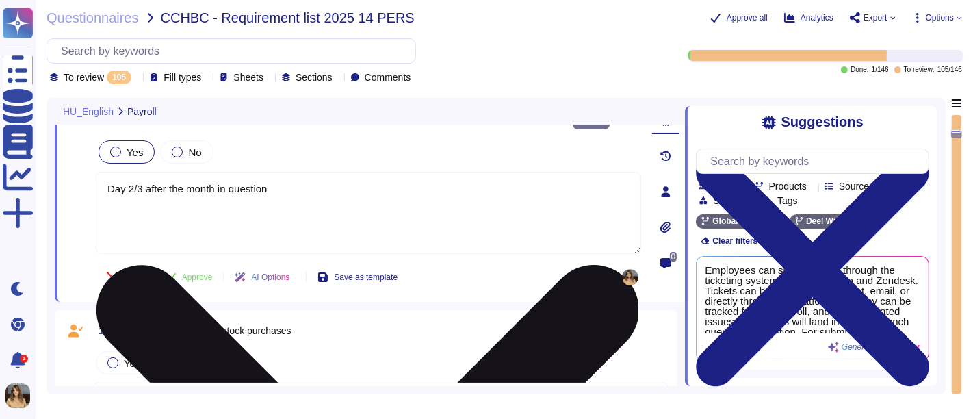
type textarea "1 working day prior to salary payment"
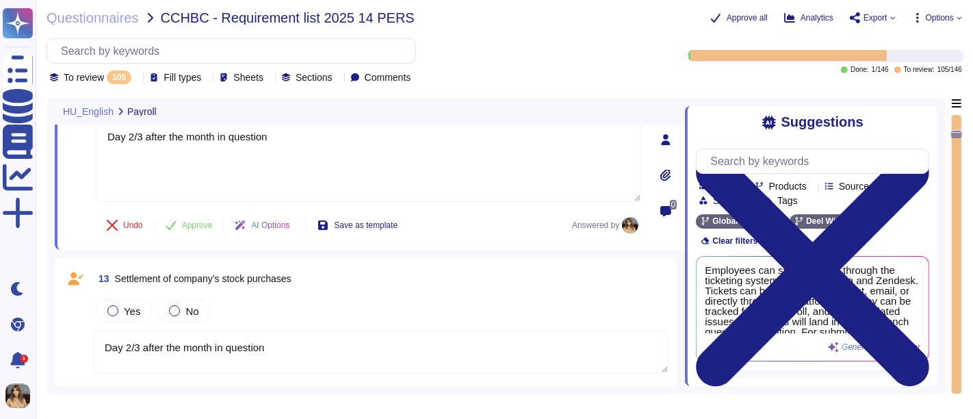
scroll to position [1004, 0]
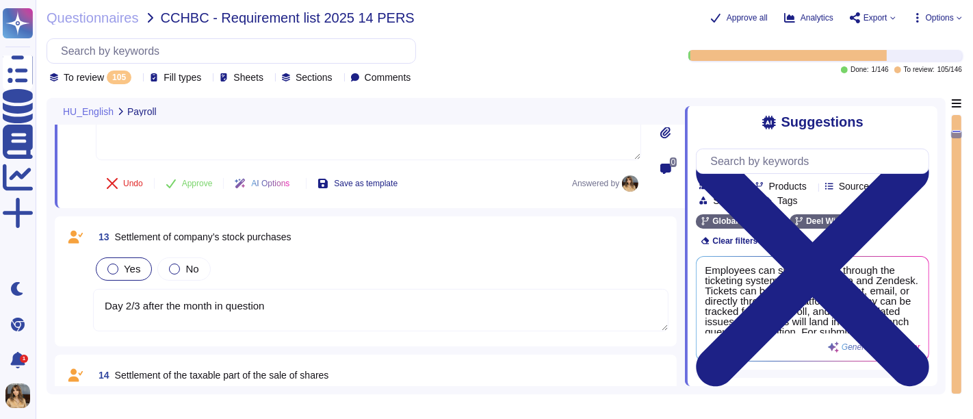
click at [119, 264] on label "Yes" at bounding box center [123, 269] width 33 height 11
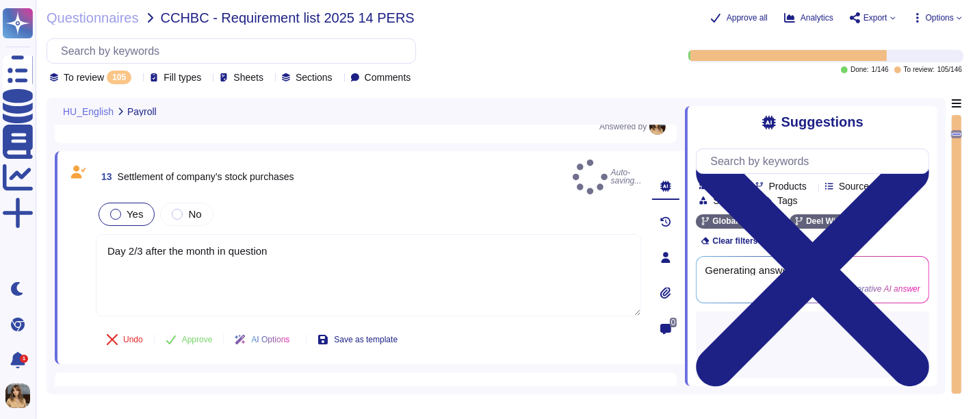
type textarea "1 working day prior to salary payment"
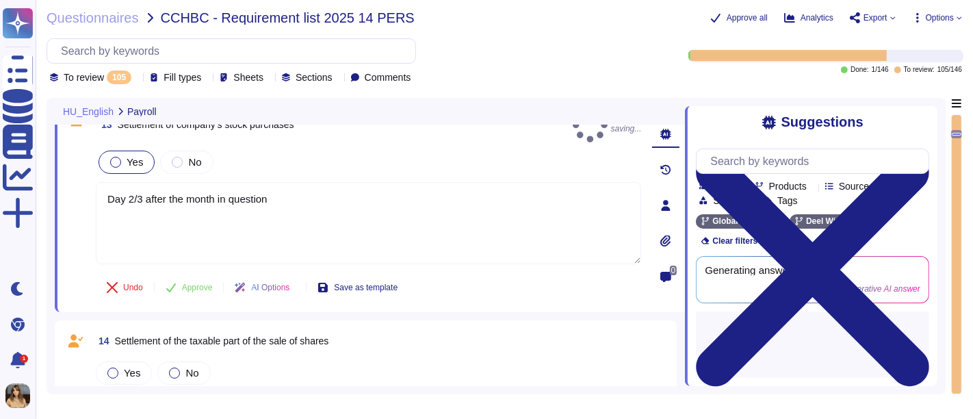
scroll to position [1079, 0]
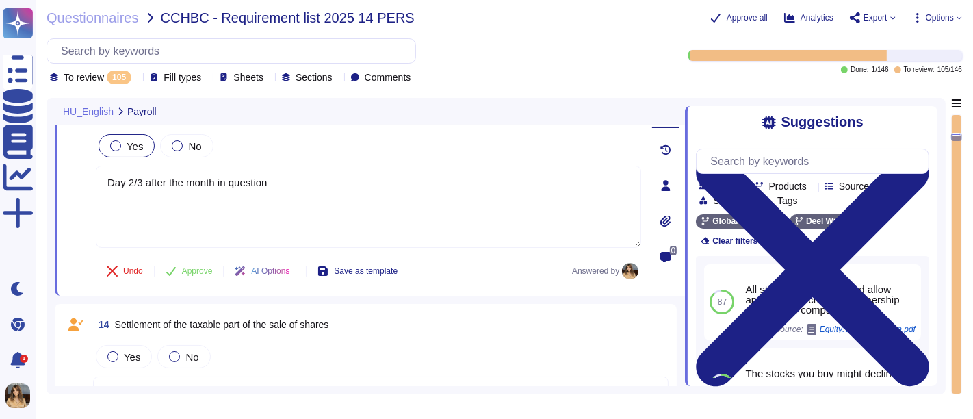
type textarea "1 day before salary payment"
click at [134, 351] on span "Yes" at bounding box center [132, 357] width 16 height 12
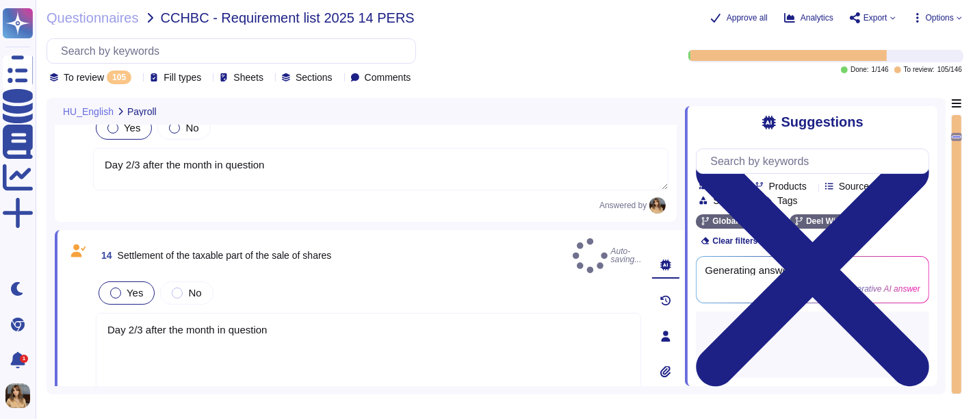
type textarea "1 day before salary payment"
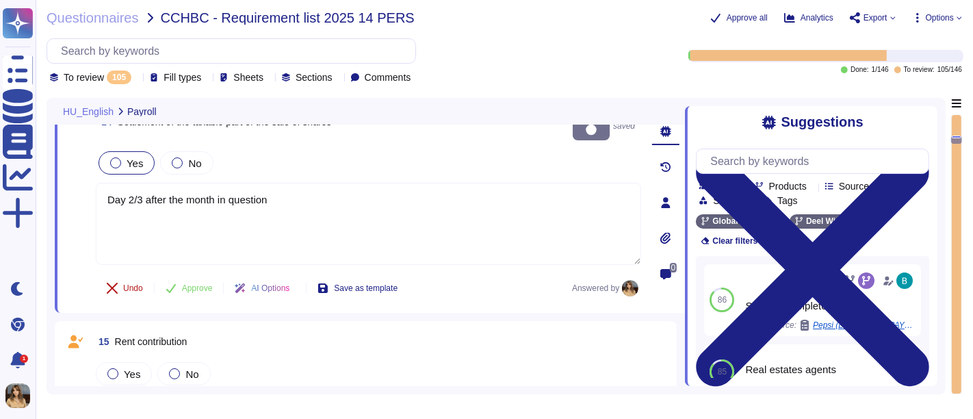
type textarea "Salary payment date"
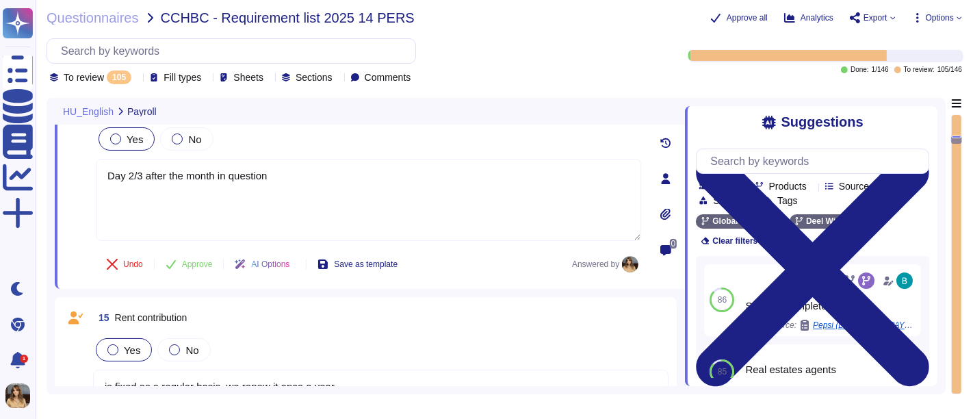
click at [133, 344] on span "Yes" at bounding box center [132, 350] width 16 height 12
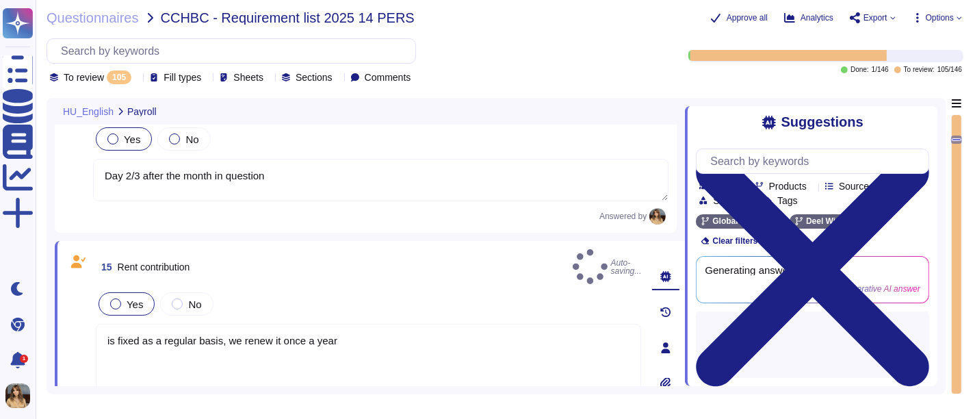
type textarea "Salary payment date"
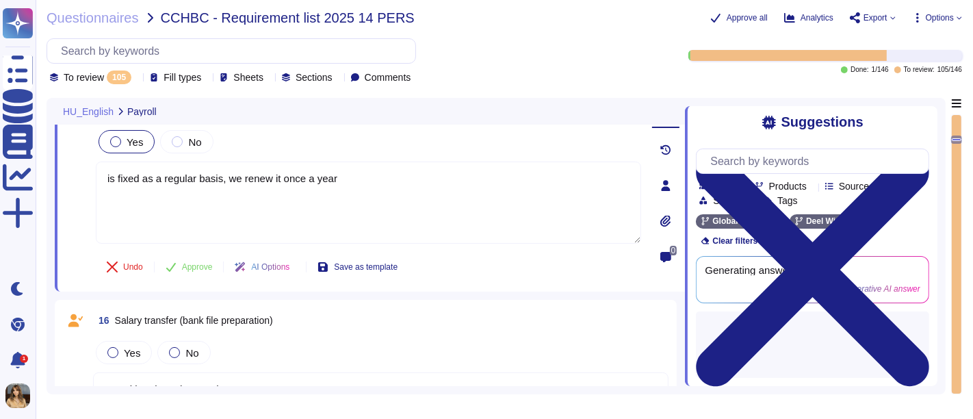
scroll to position [1460, 0]
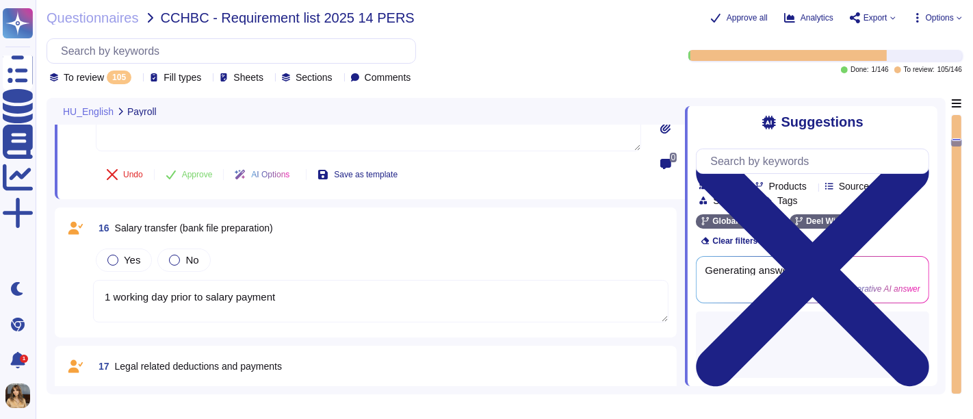
type textarea "last day at work or day of resignation, in some cases 5 days"
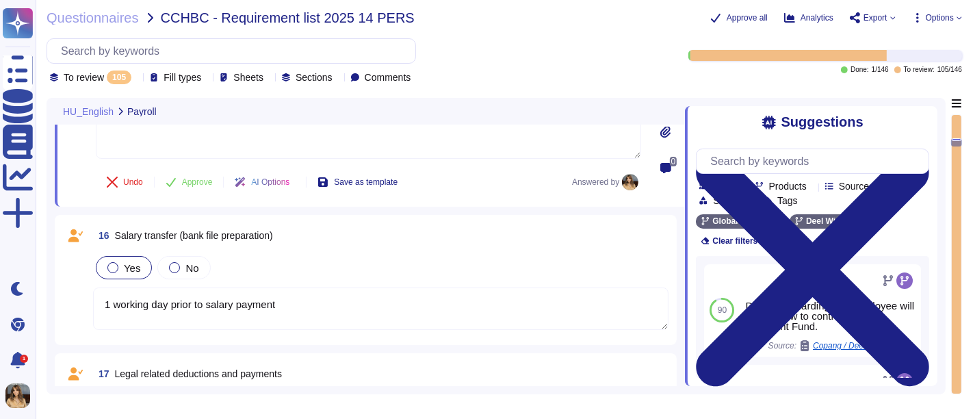
click at [118, 262] on label "Yes" at bounding box center [123, 267] width 33 height 11
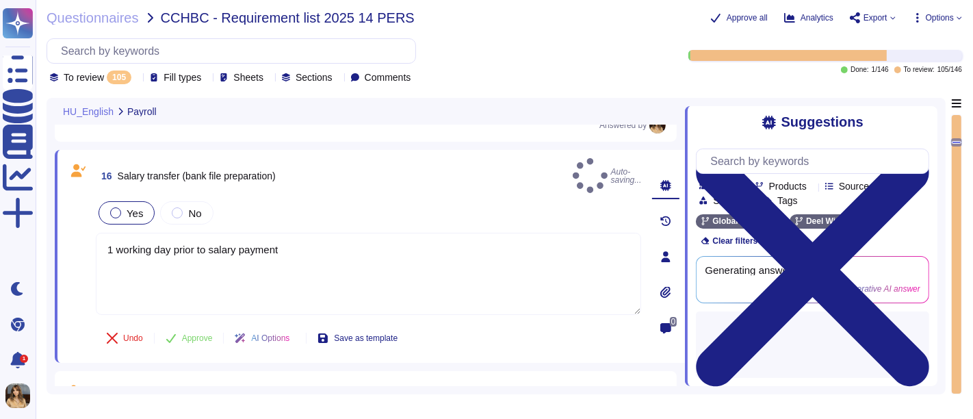
type textarea "last day at work or day of resignation, in some cases 5 days"
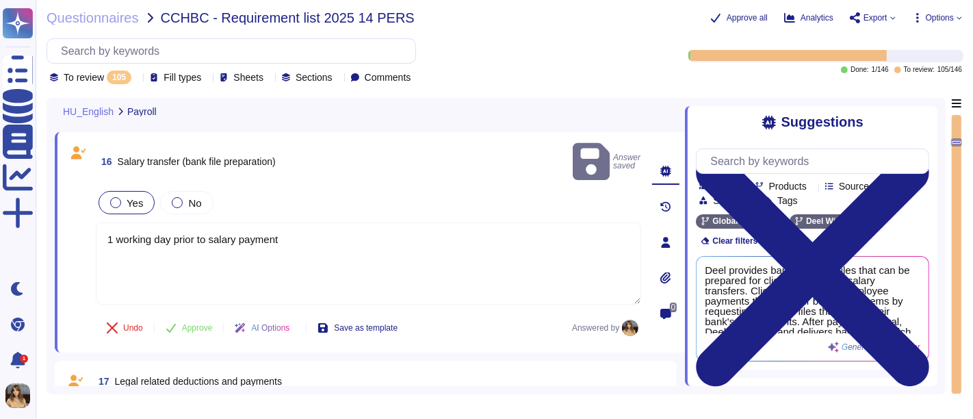
click at [135, 376] on span "Yes" at bounding box center [132, 414] width 16 height 12
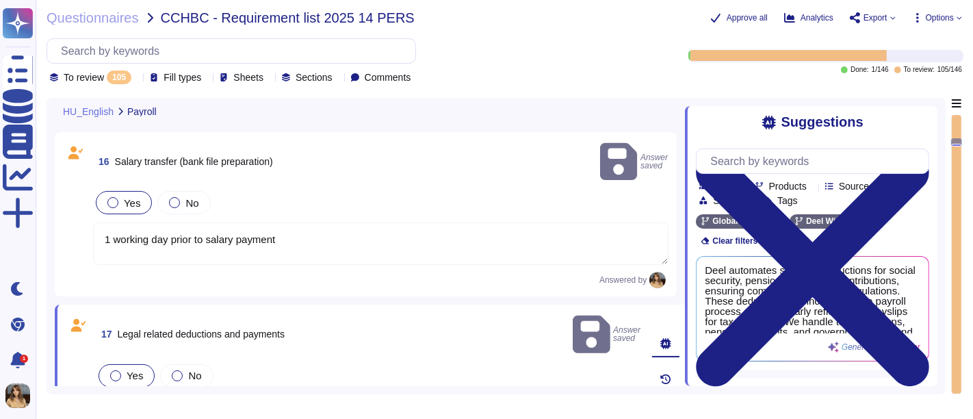
click at [133, 364] on div "Yes" at bounding box center [127, 375] width 56 height 23
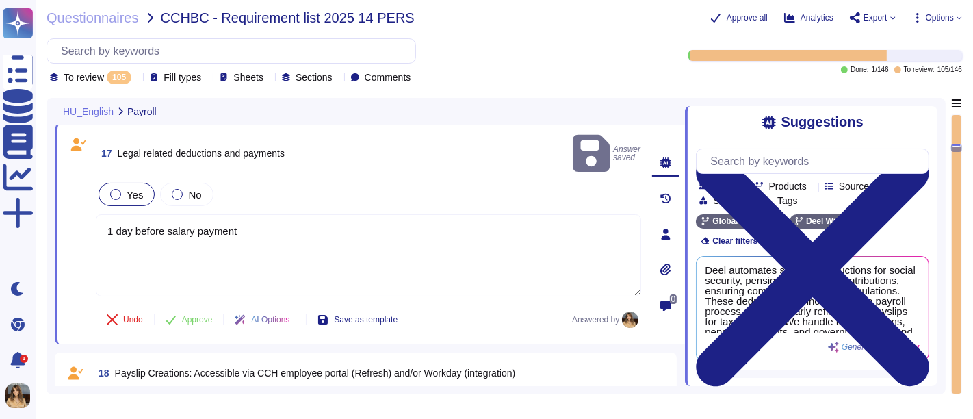
type textarea "60 days after the termination of employment"
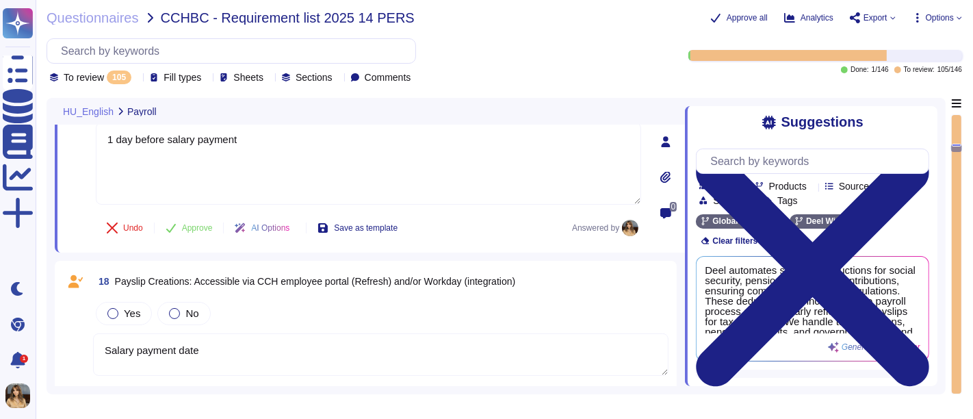
type textarea "once a week"
click at [126, 307] on span "Yes" at bounding box center [132, 313] width 16 height 12
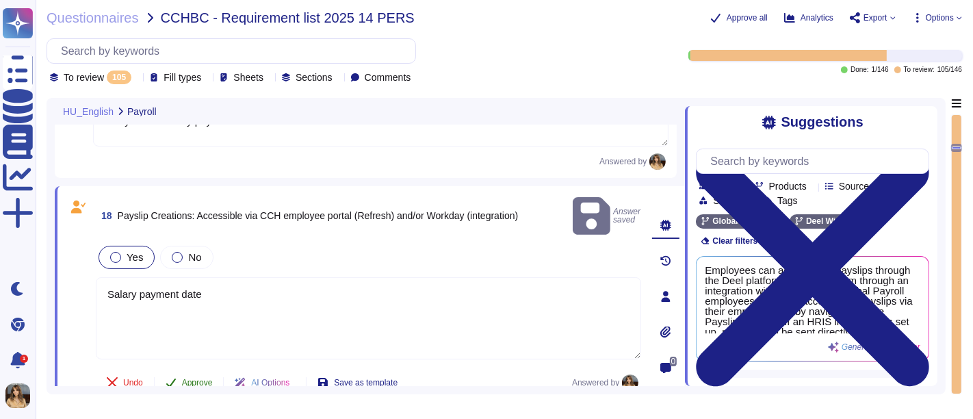
click at [200, 369] on button "Approve" at bounding box center [189, 382] width 69 height 27
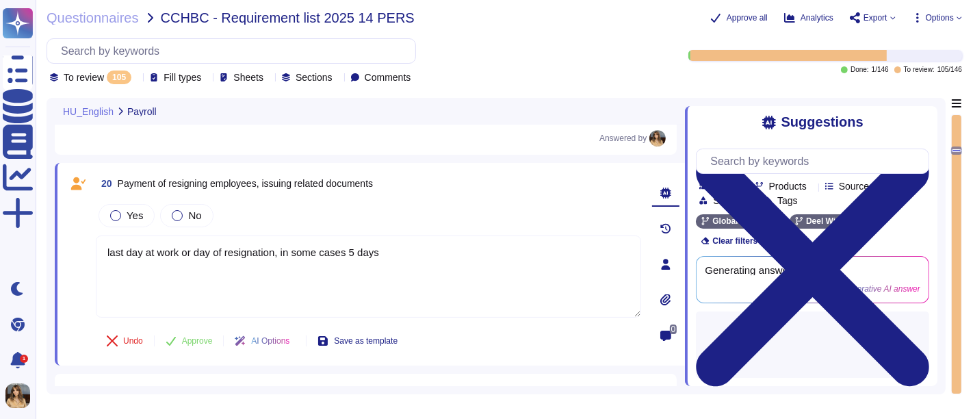
type textarea "once a week"
type textarea "ad hoc or monthly"
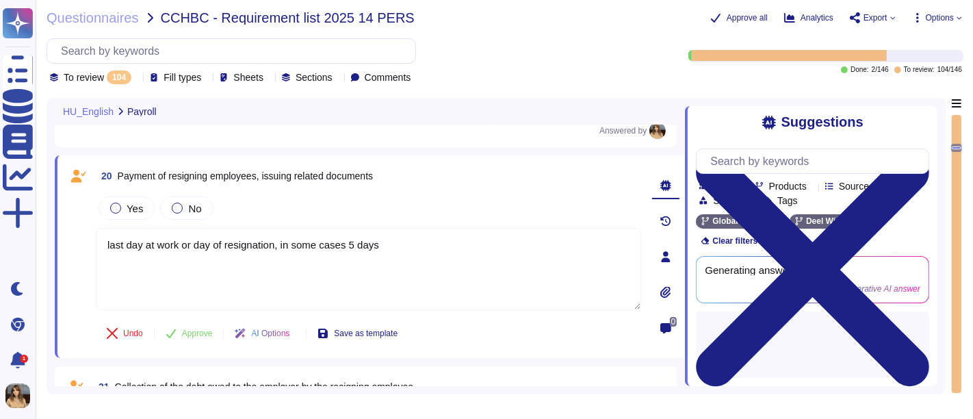
type textarea "Day 2/3 after the month in question"
type textarea "last day at work or day of resignation, in some cases 5 days"
type textarea "60 days after the termination of employment"
type textarea "once a week"
type textarea "ad hoc or monthly"
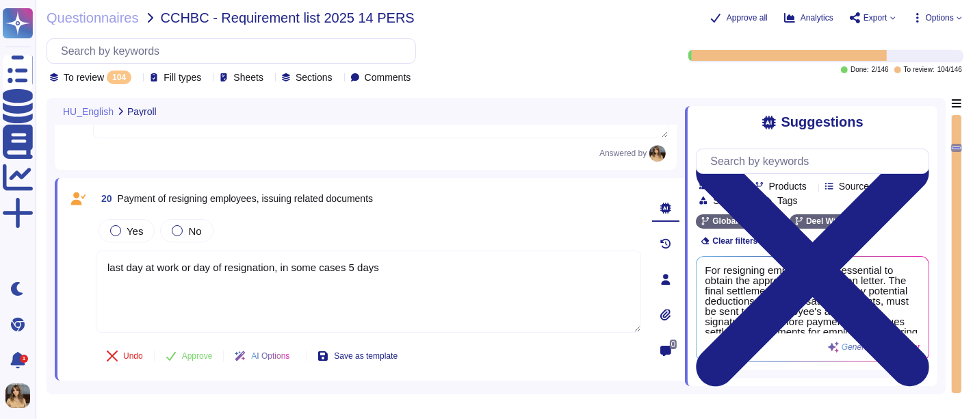
type textarea "is fixed as a regular basis, we renew it once a year"
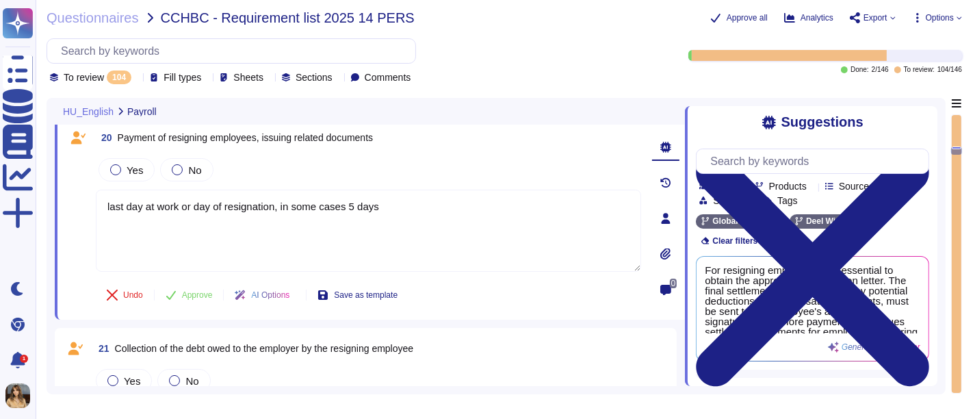
type textarea "Day 2/3 after the month in question"
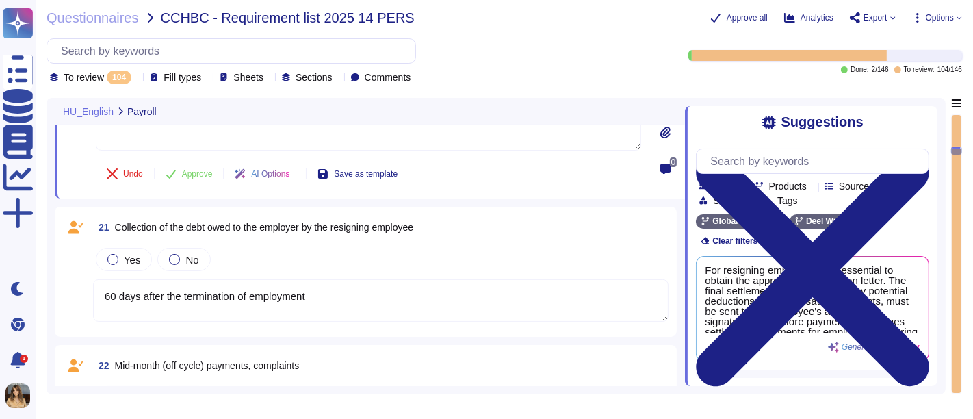
scroll to position [1924, 0]
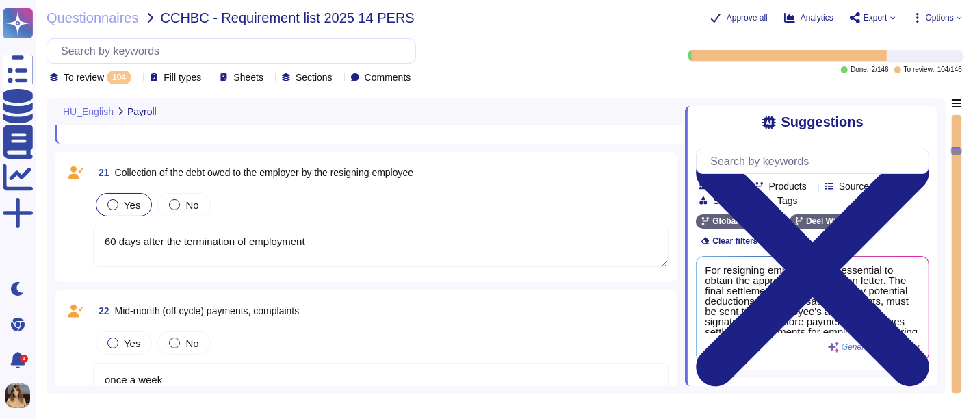
click at [140, 202] on div "Yes" at bounding box center [124, 204] width 56 height 23
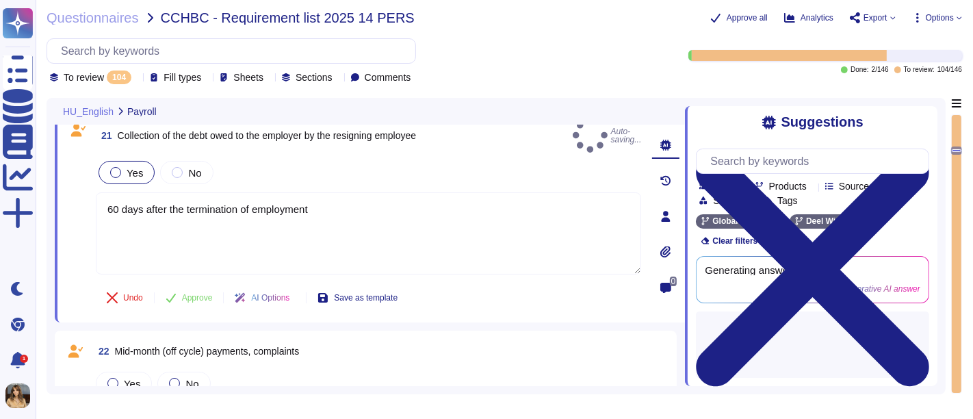
type textarea "Day 2/3 after the month in question"
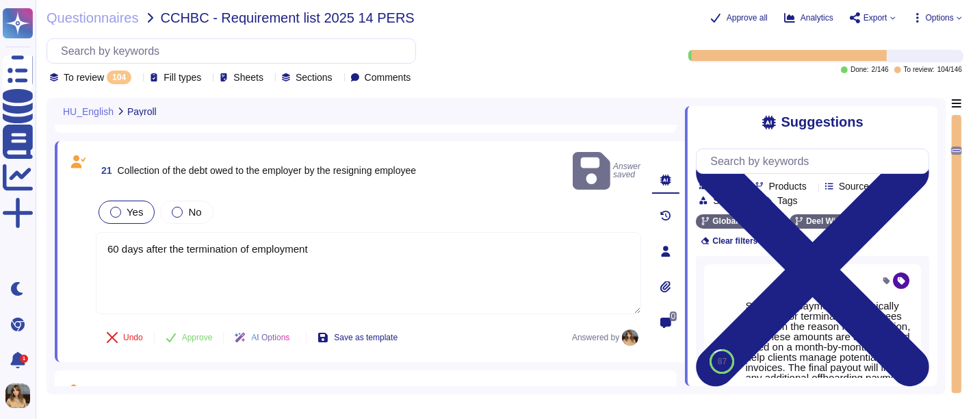
scroll to position [1891, 0]
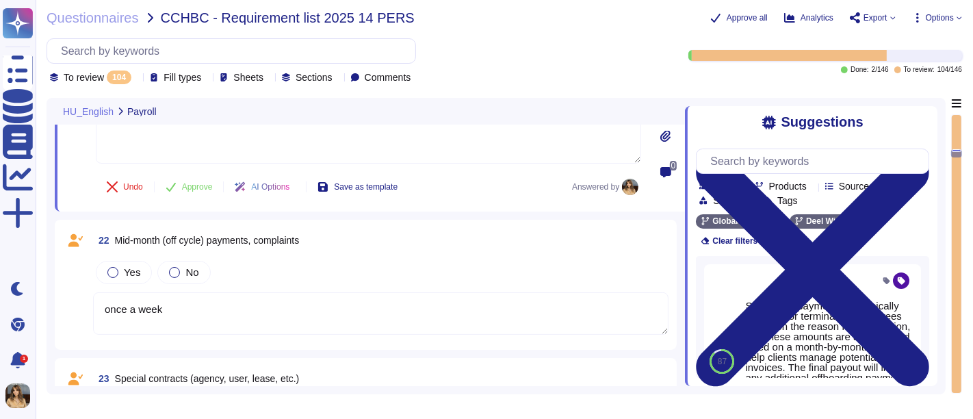
type textarea "Day 2/3 after the month in question"
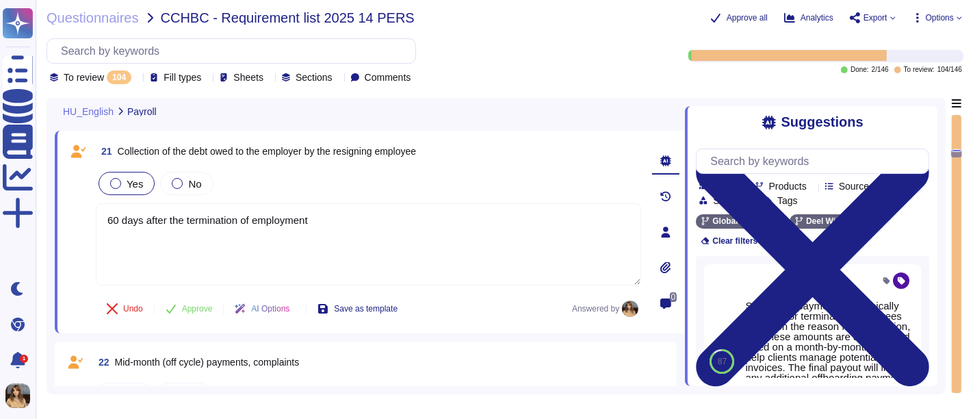
click at [113, 246] on div "21 Collection of the debt owed to the employer by the resigning employee Yes No…" at bounding box center [354, 232] width 576 height 186
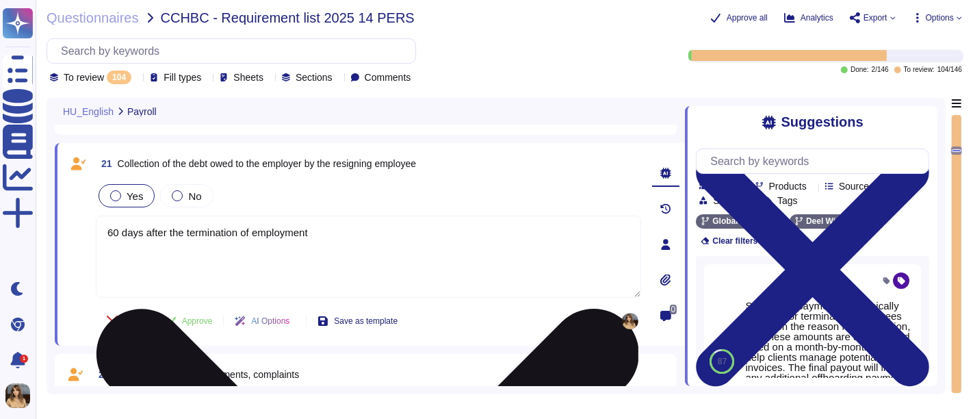
click at [293, 218] on textarea "60 days after the termination of employment" at bounding box center [369, 257] width 546 height 82
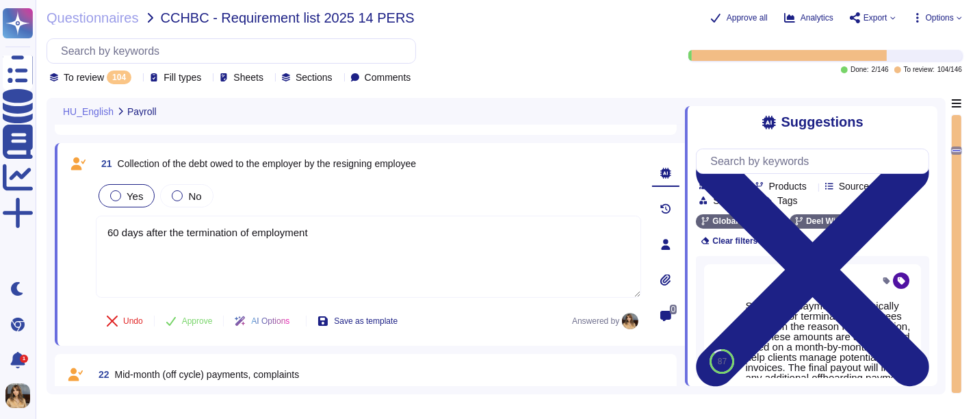
drag, startPoint x: 336, startPoint y: 238, endPoint x: 40, endPoint y: 216, distance: 297.3
click at [40, 216] on div "Questionnaires CCHBC - Requirement list 2025 14 PERS Approve all Analytics Expo…" at bounding box center [505, 209] width 938 height 419
click at [179, 200] on div "No" at bounding box center [186, 195] width 53 height 23
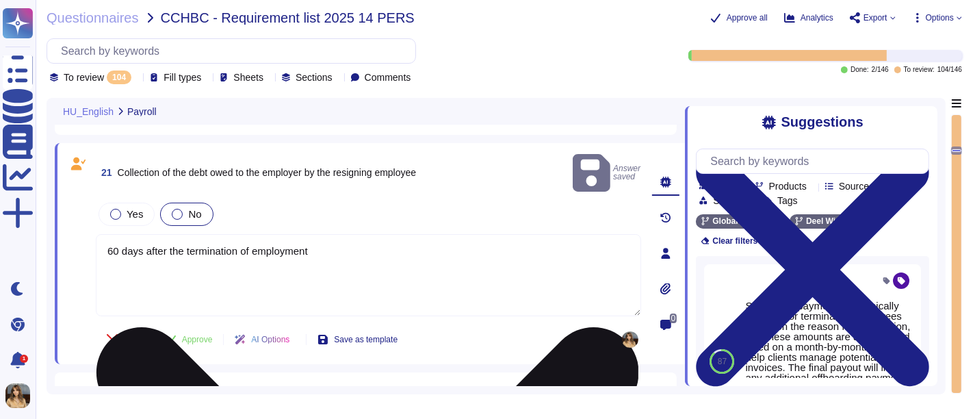
click at [324, 235] on textarea "60 days after the termination of employment" at bounding box center [369, 275] width 546 height 82
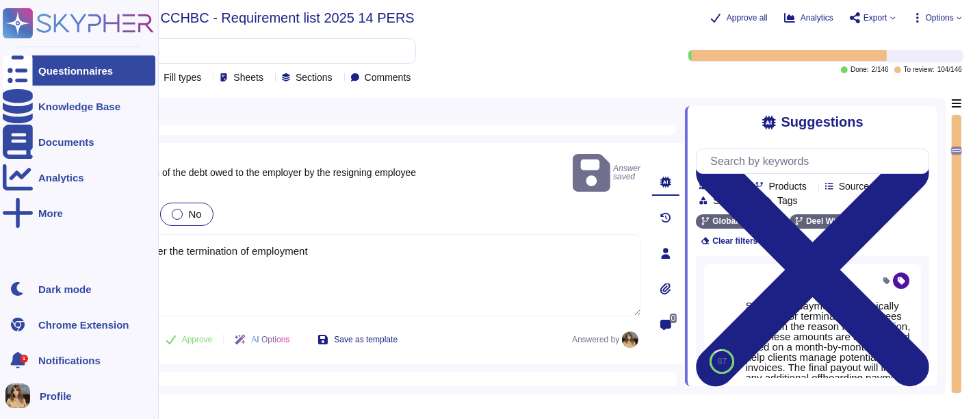
drag, startPoint x: 324, startPoint y: 235, endPoint x: 0, endPoint y: 204, distance: 325.3
click at [0, 204] on div "Questionnaires Knowledge Base Documents Analytics More Dark mode Chrome Extensi…" at bounding box center [486, 209] width 973 height 419
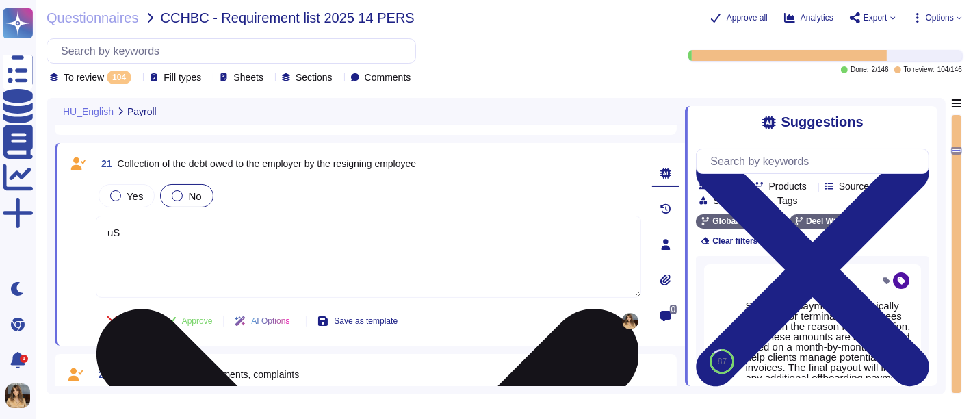
type textarea "u"
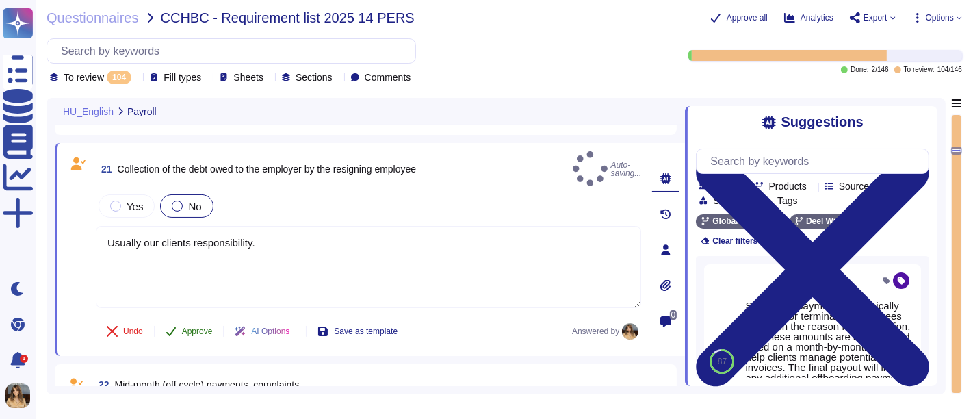
type textarea "Usually our clients responsibility."
click at [183, 327] on span "Approve" at bounding box center [197, 331] width 31 height 8
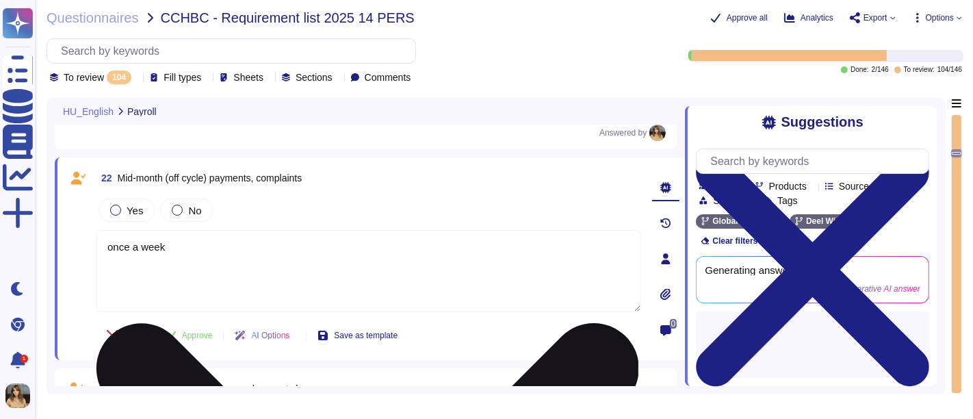
type textarea "Day 2/3 after the month in question"
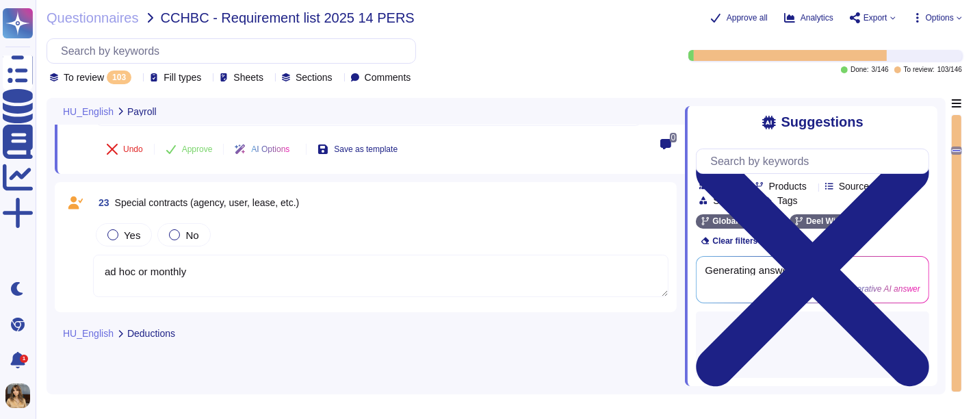
type textarea "1 working day prior to salary payment"
type textarea "1 day before salary payment"
type textarea "once a week"
type textarea "ad hoc or monthly"
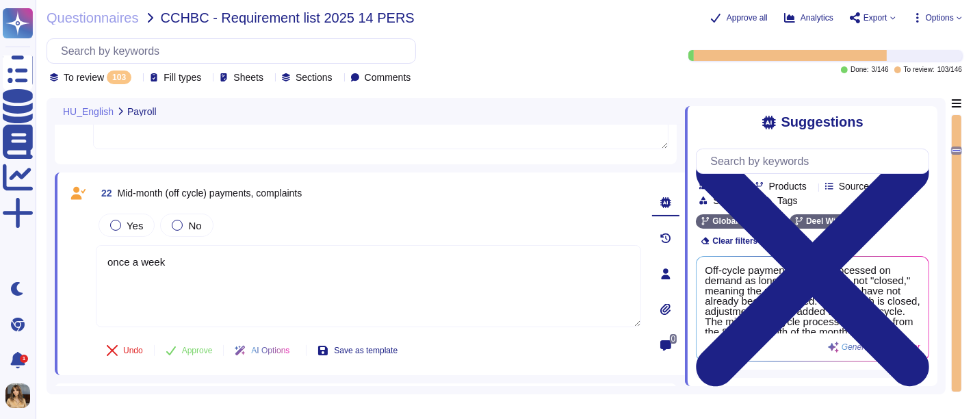
type textarea "Day 2/3 after the month in question"
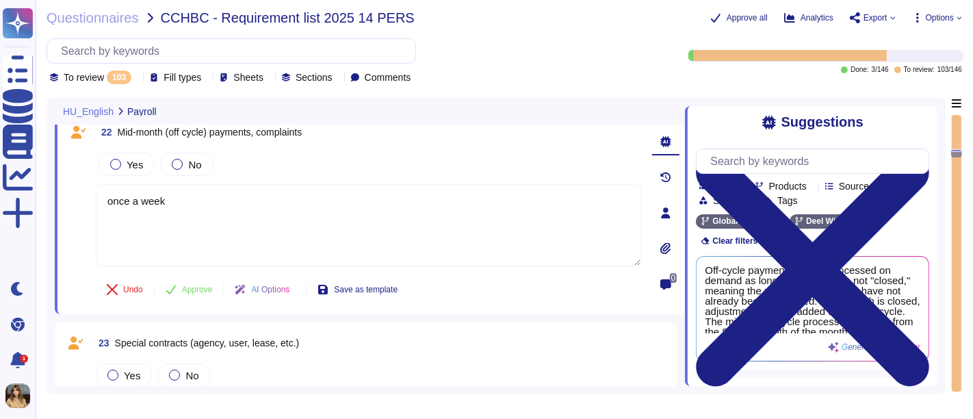
type textarea "Day 2/3 after the month in question"
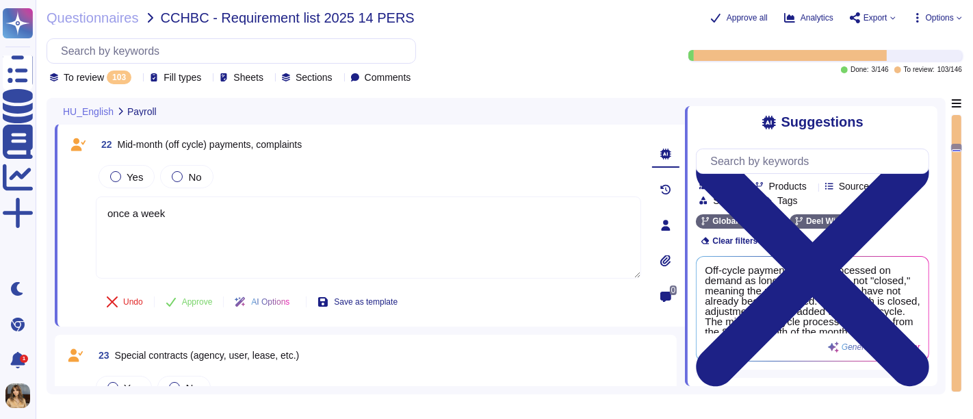
type textarea "is fixed as a regular basis, we renew it once a year"
type textarea "1 working day prior to salary payment"
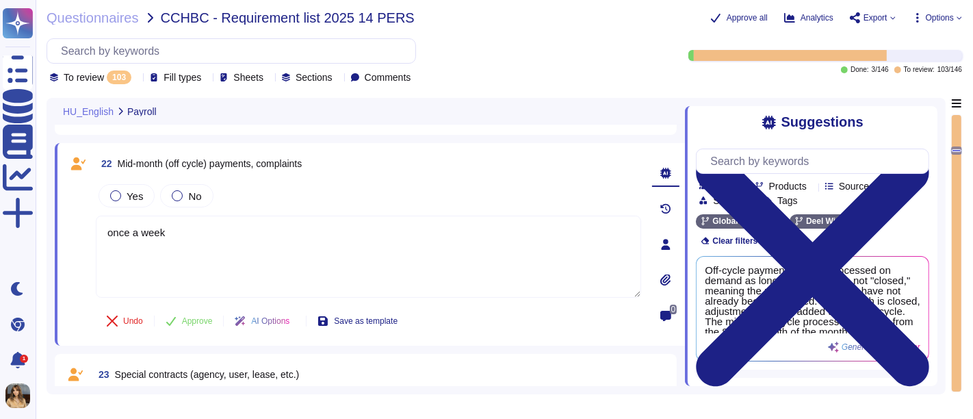
type textarea "Day 2/3 after the month in question"
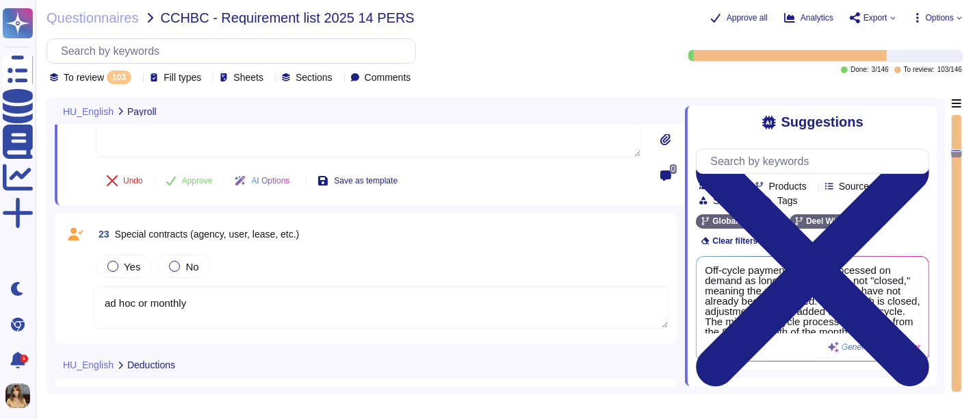
type textarea "Day 2/3 after the month in question"
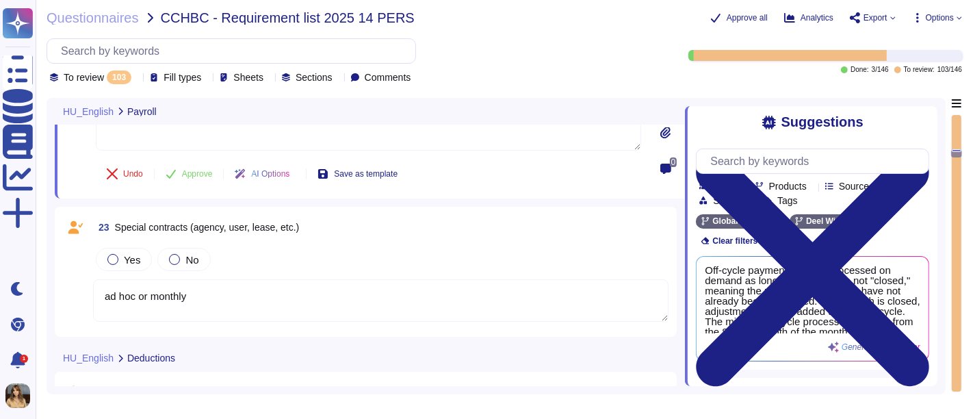
scroll to position [2093, 0]
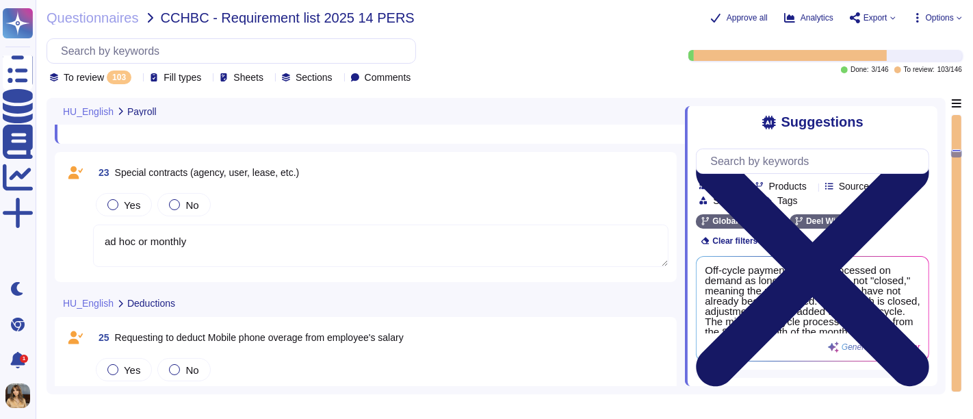
click at [876, 125] on icon at bounding box center [812, 269] width 233 height 311
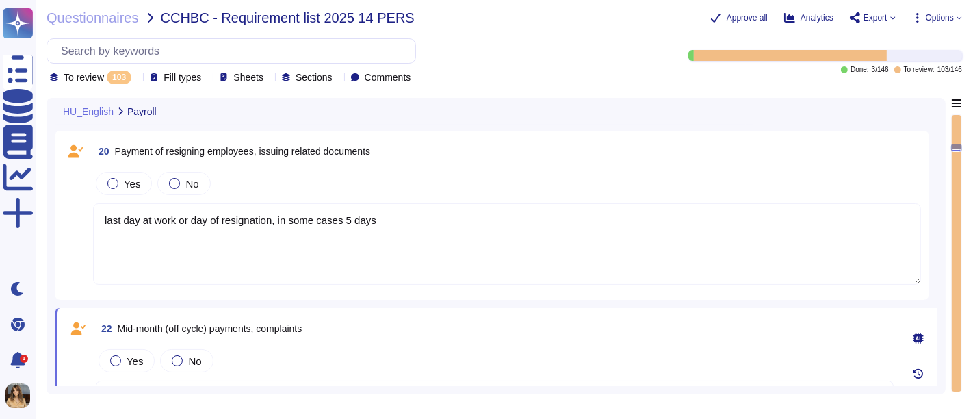
scroll to position [1713, 0]
type textarea "1 working day prior to salary payment"
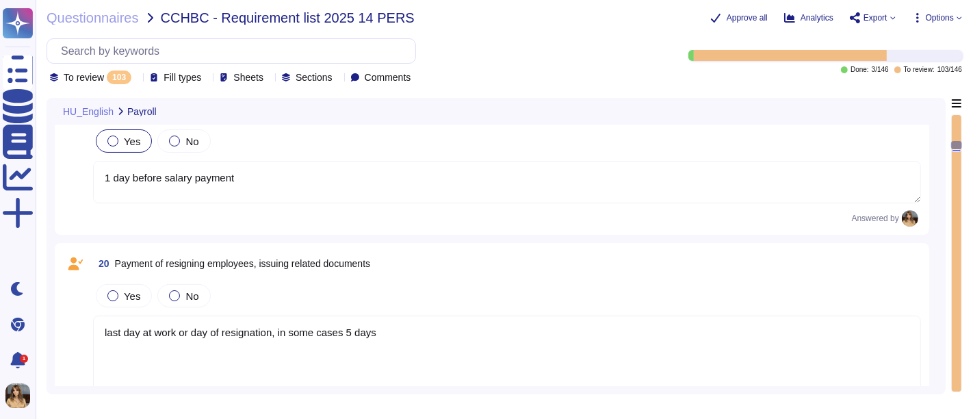
type textarea "Day 2/3 after the month in question"
type textarea "is fixed as a regular basis, we renew it once a year"
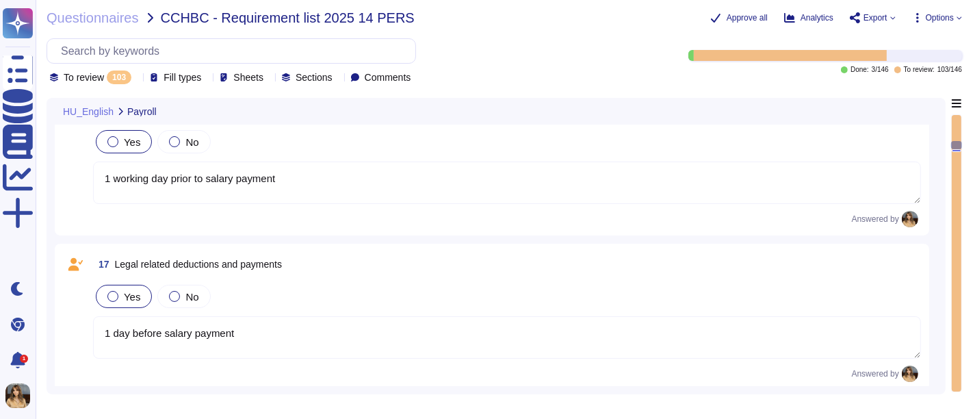
scroll to position [1484, 0]
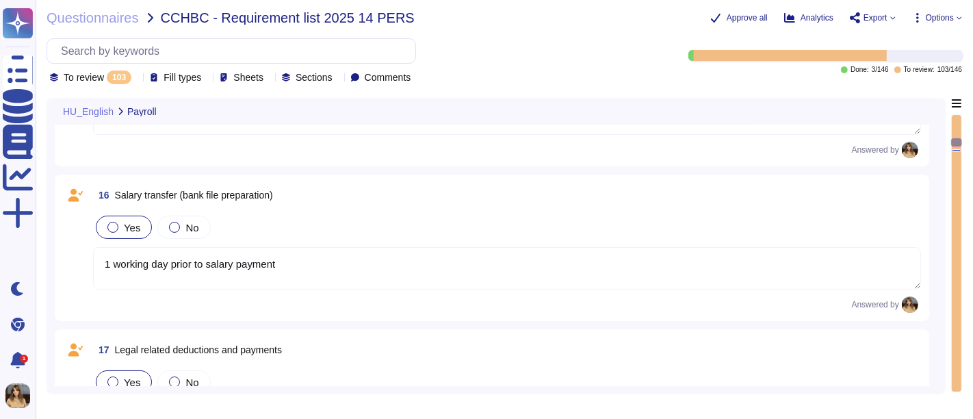
type textarea "Day 2/3 after the month in question"
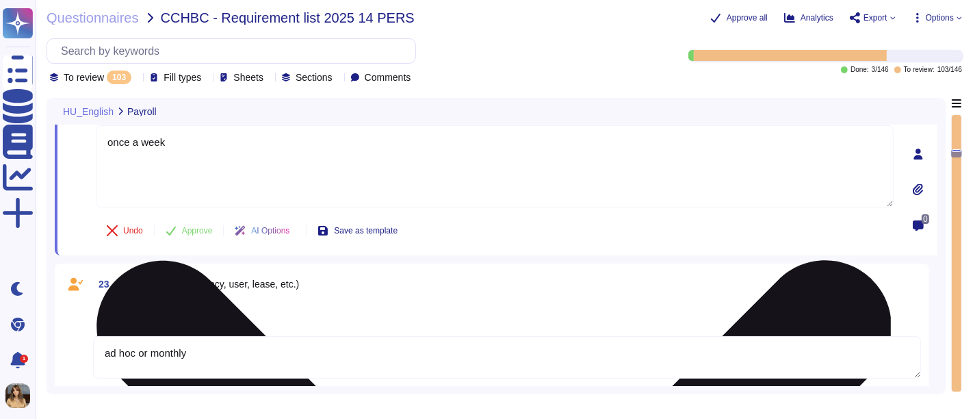
type textarea "ad hoc or monthly"
type textarea "Day 2/3 after the month in question"
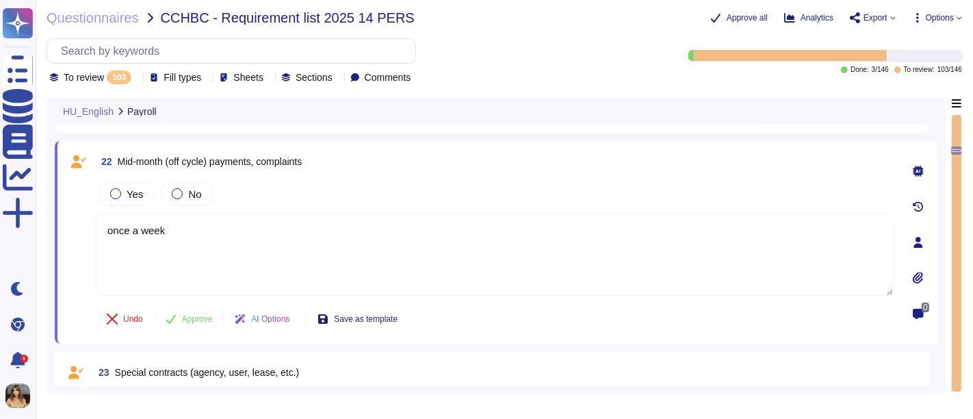
scroll to position [1860, 0]
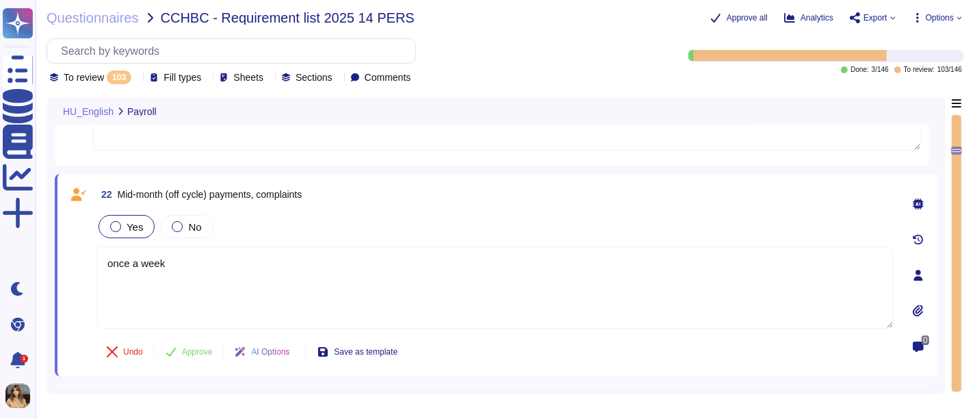
click at [121, 226] on label "Yes" at bounding box center [126, 226] width 33 height 11
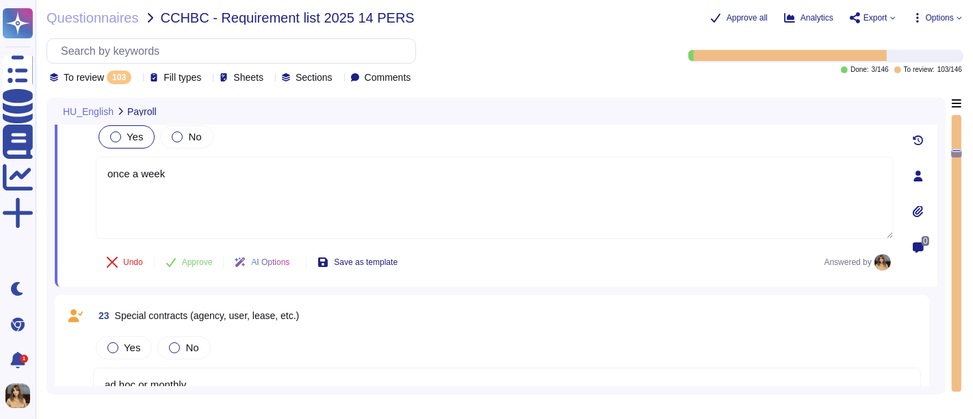
scroll to position [2013, 0]
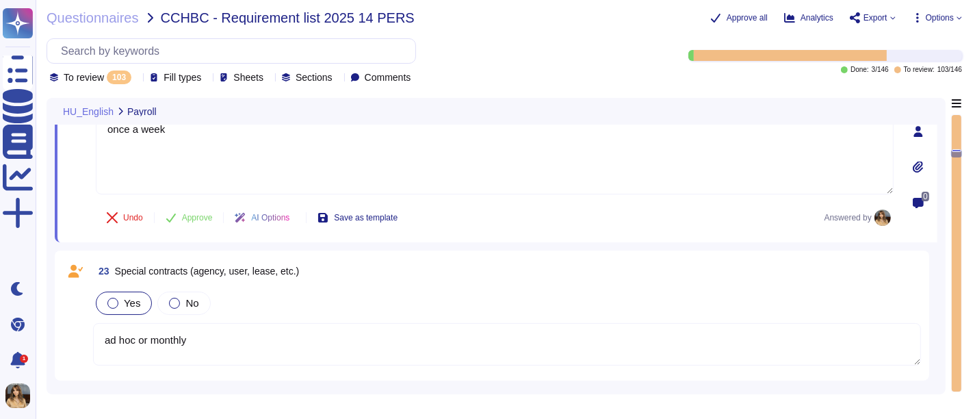
click at [129, 292] on div "Yes" at bounding box center [124, 303] width 56 height 23
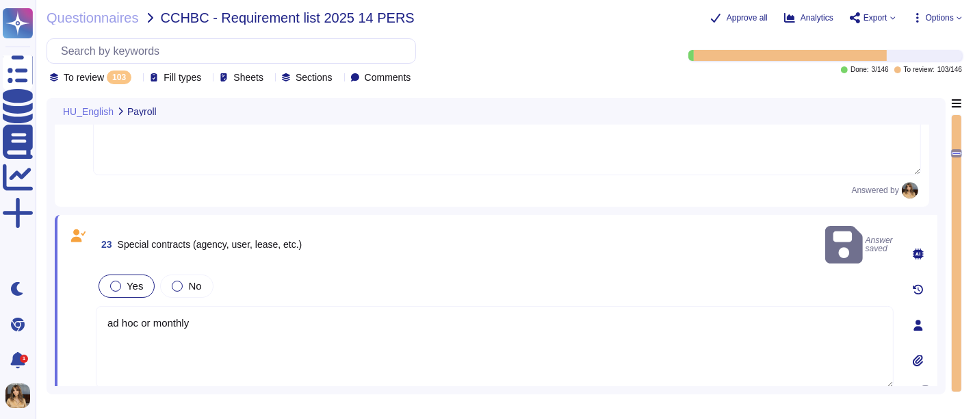
click at [192, 307] on textarea "ad hoc or monthly" at bounding box center [495, 347] width 798 height 82
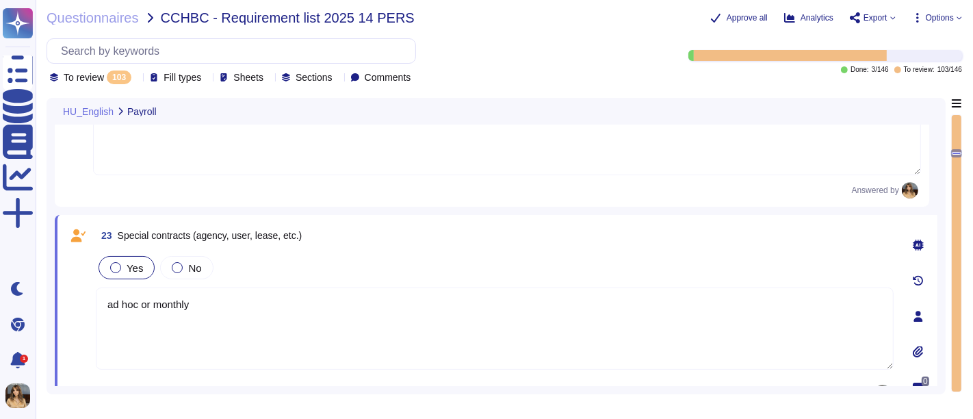
drag, startPoint x: 206, startPoint y: 304, endPoint x: 97, endPoint y: 295, distance: 109.2
click at [97, 295] on textarea "ad hoc or monthly" at bounding box center [495, 329] width 798 height 82
type textarea "Y"
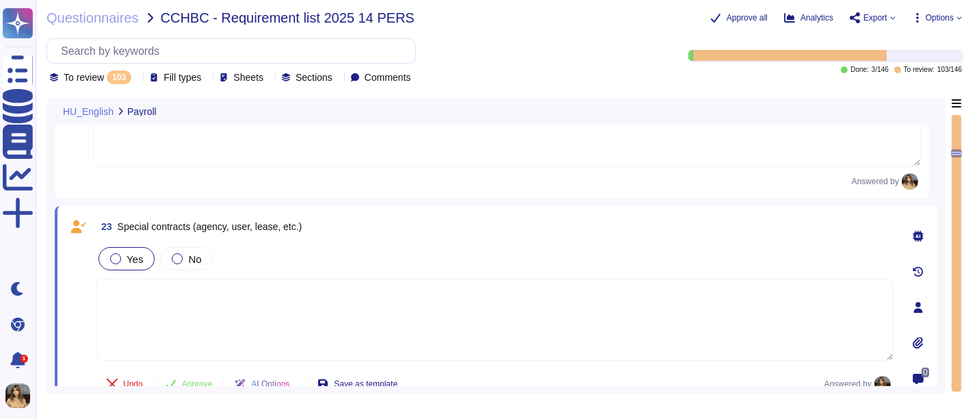
scroll to position [2164, 0]
type textarea "Day 2/3 after the month in question"
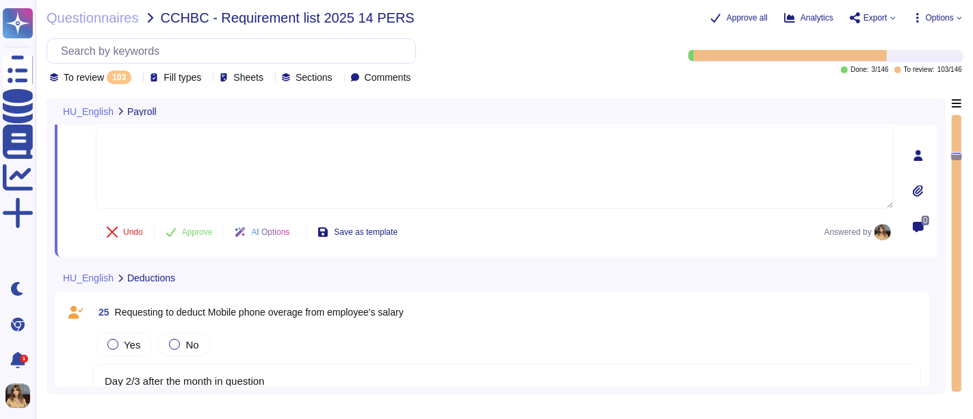
type textarea "it is fixed as a regular basis, it only needs to be maintained when the contrac…"
click at [171, 231] on icon at bounding box center [171, 232] width 10 height 9
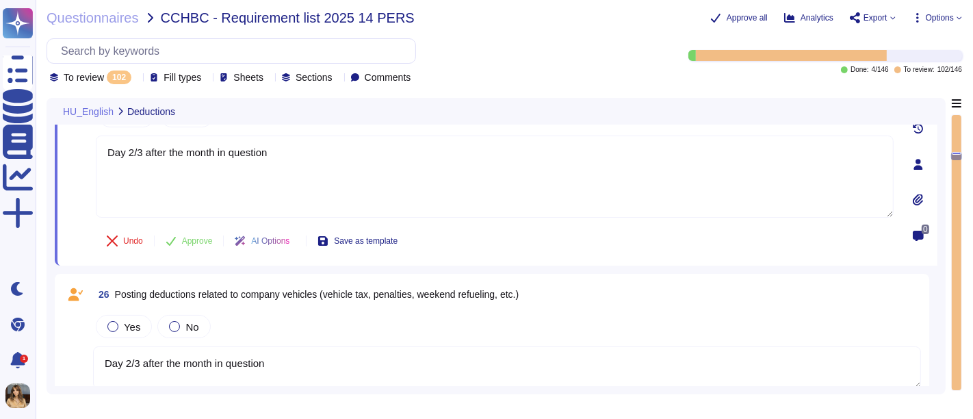
type textarea "Day 2/3 after the month in question"
type textarea "it is fixed as a regular basis, it only needs to be maintained when the contrac…"
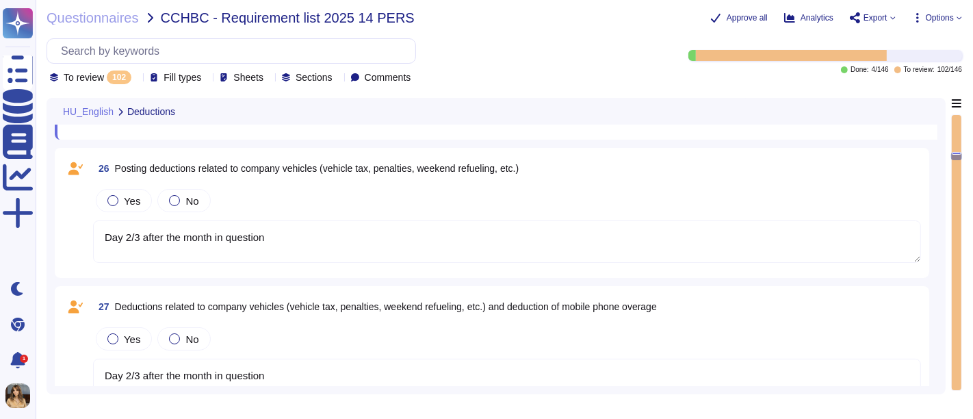
type textarea "Business day after receipt"
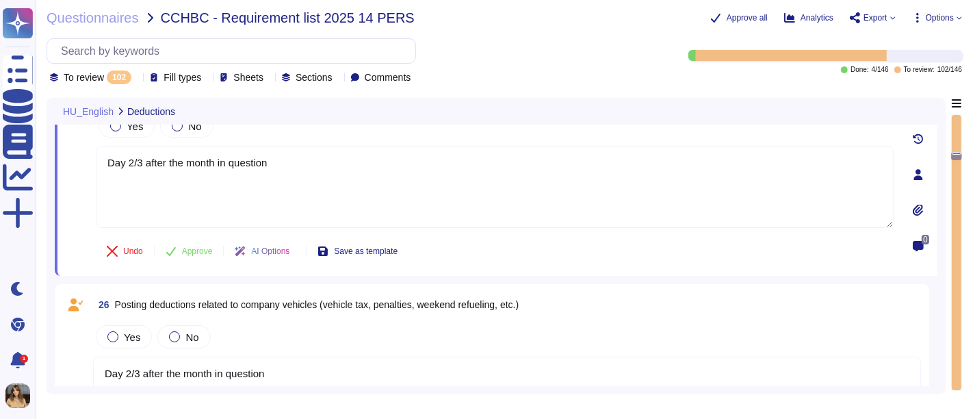
type textarea "Day 2/3 after the month in question"
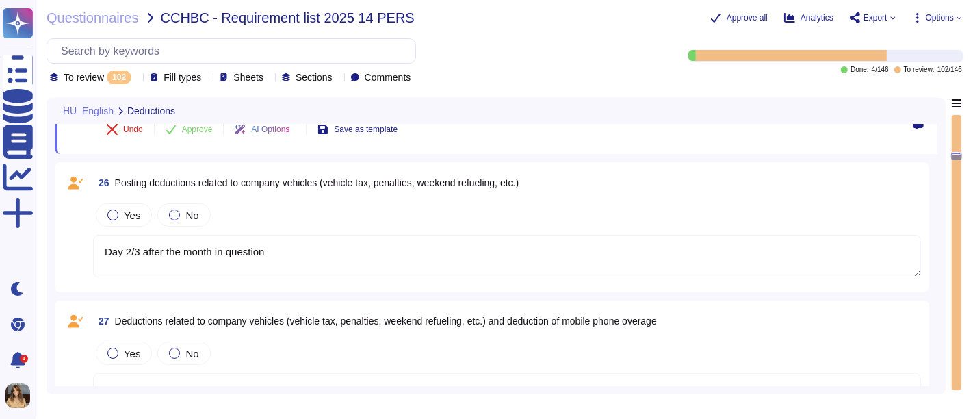
type textarea "Business day after receipt"
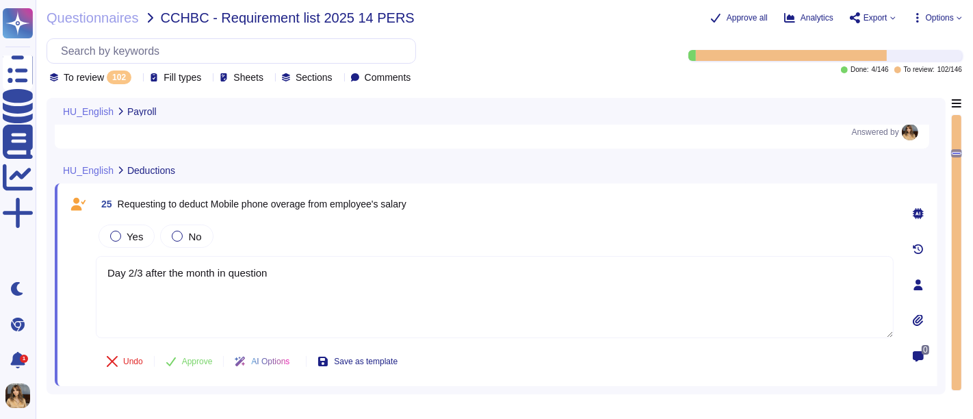
type textarea "1 day before salary payment"
type textarea "last day at work or day of resignation, in some cases 5 days"
type textarea "once a week"
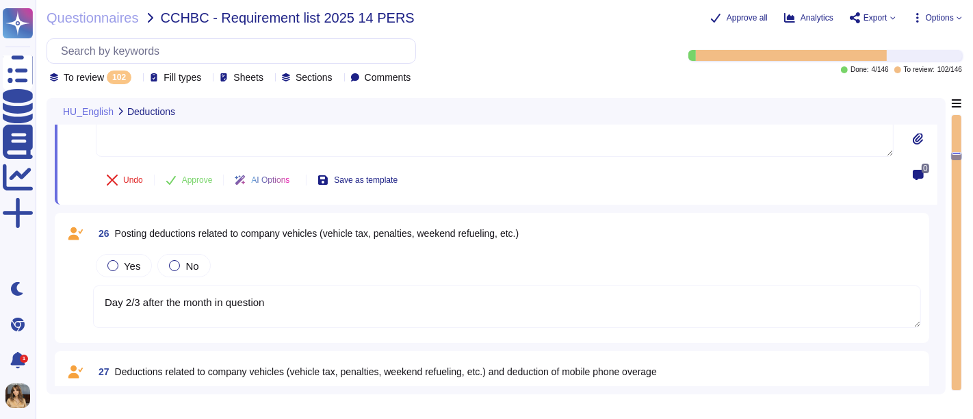
type textarea "Day 2/3 after the month in question"
type textarea "Business day after receipt"
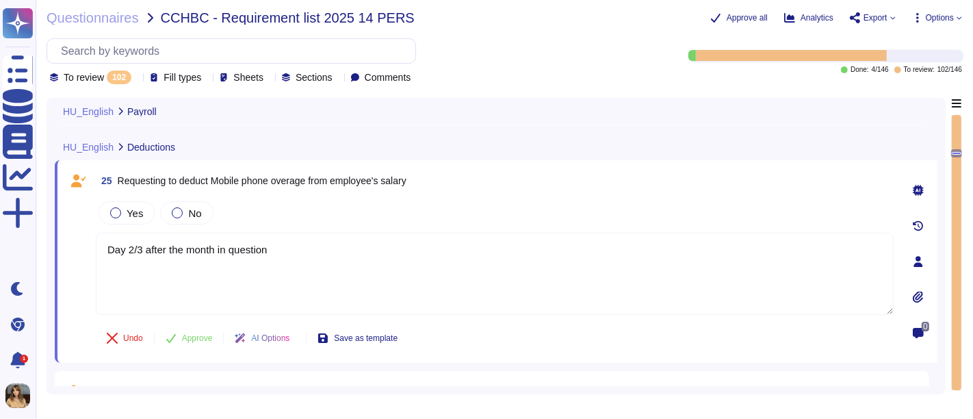
type textarea "last day at work or day of resignation, in some cases 5 days"
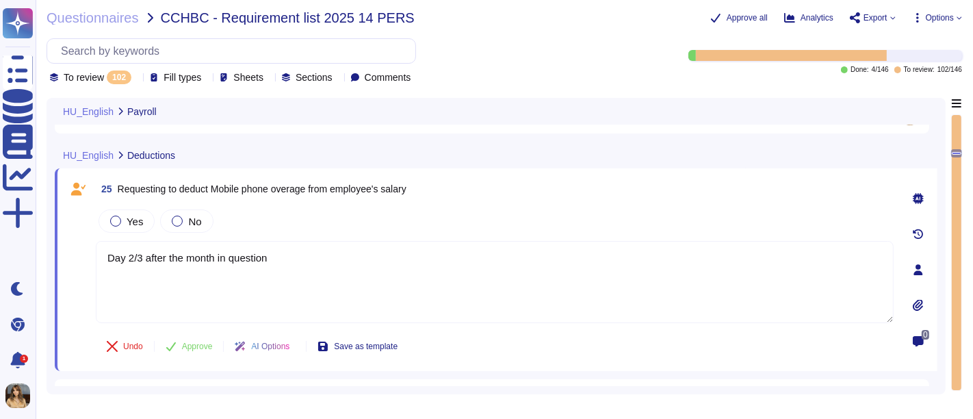
type textarea "once a week"
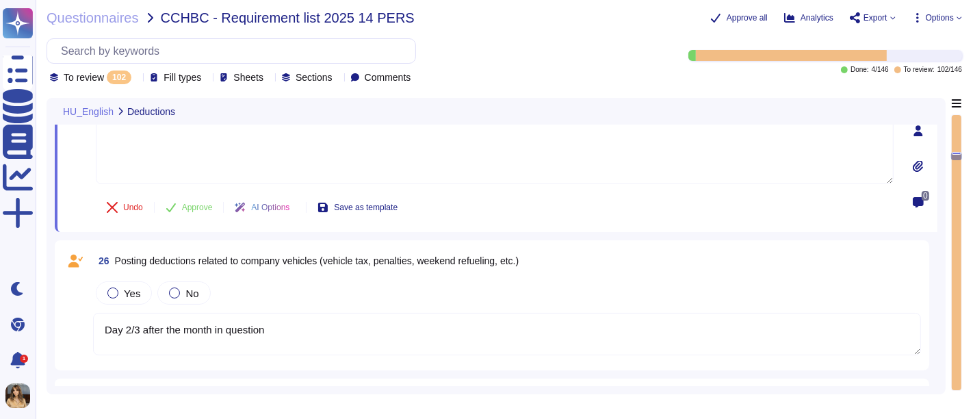
type textarea "Day 2/3 after the month in question"
type textarea "Business day after receipt"
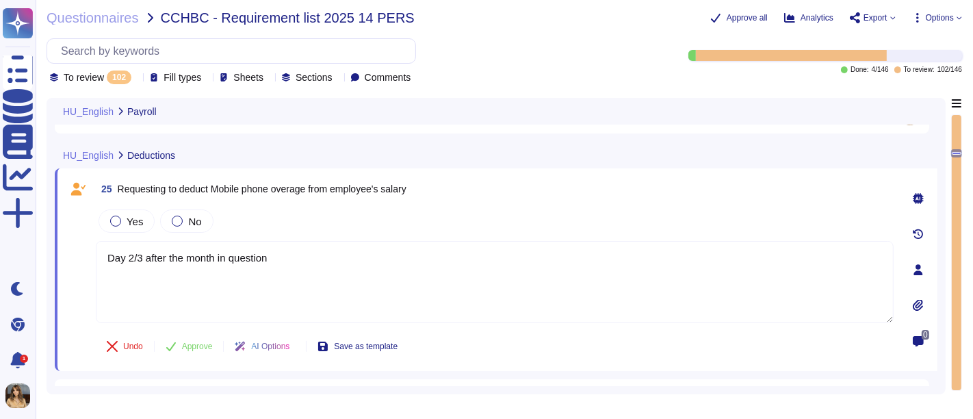
type textarea "last day at work or day of resignation, in some cases 5 days"
type textarea "once a week"
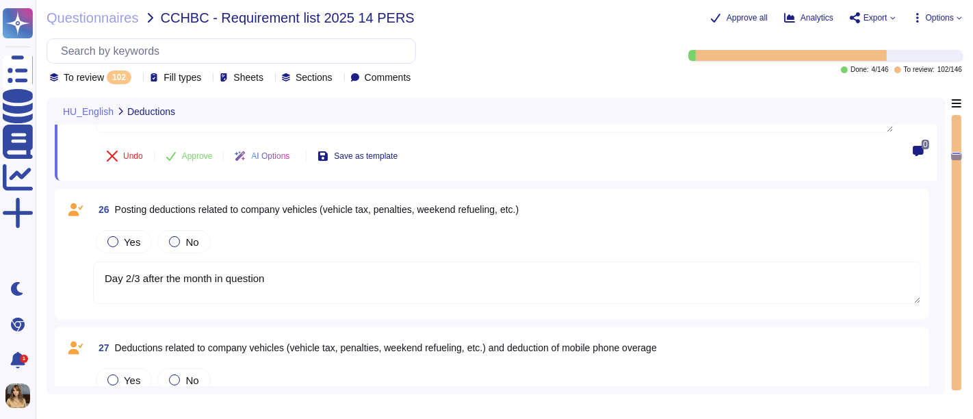
type textarea "Day 2/3 after the month in question"
type textarea "Business day after receipt"
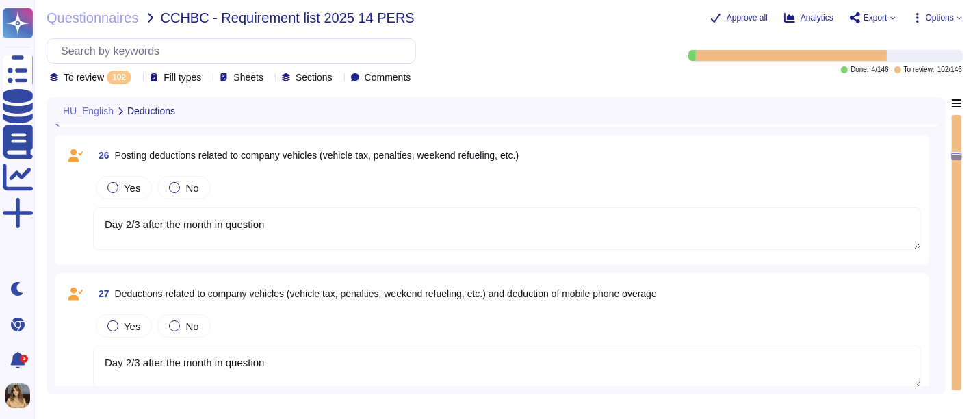
scroll to position [2227, 0]
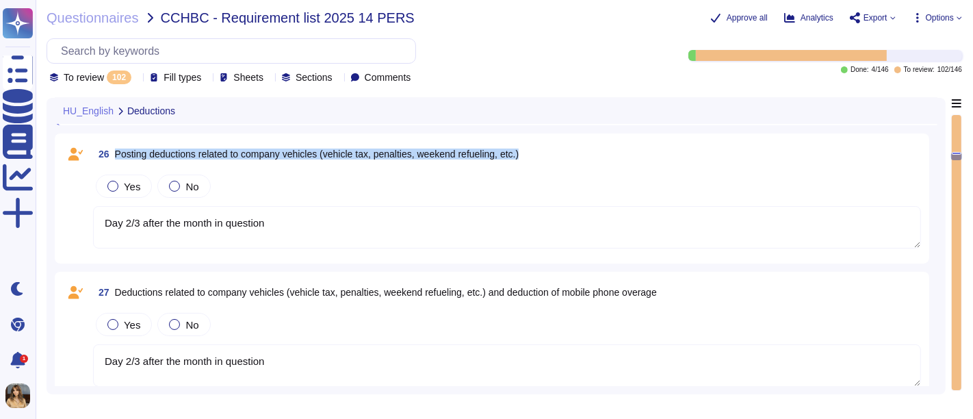
drag, startPoint x: 537, startPoint y: 155, endPoint x: 111, endPoint y: 147, distance: 426.5
click at [111, 147] on div "26 Posting deductions related to company vehicles (vehicle tax, penalties, week…" at bounding box center [507, 154] width 828 height 25
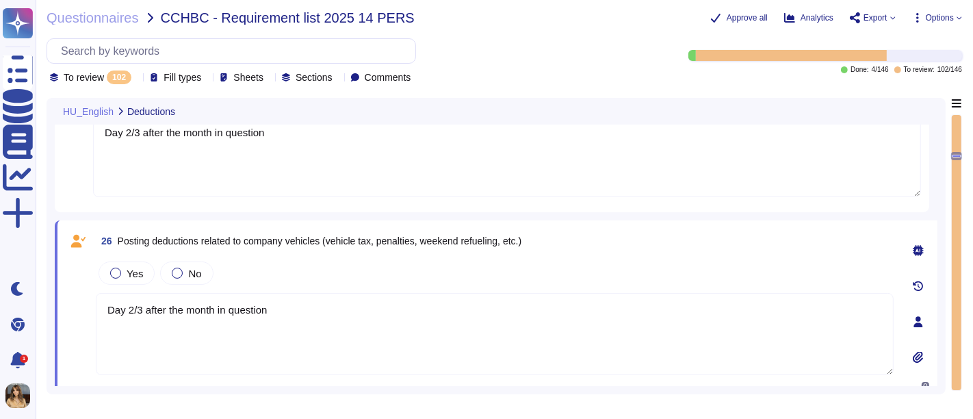
scroll to position [2075, 0]
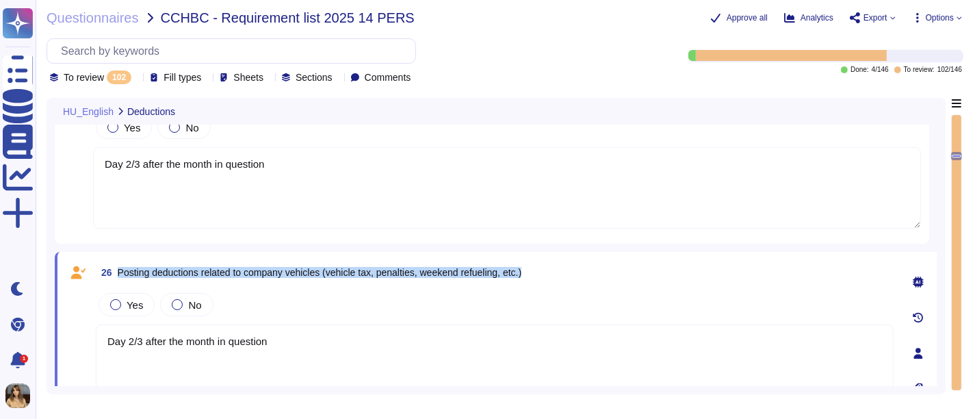
drag, startPoint x: 546, startPoint y: 269, endPoint x: 118, endPoint y: 274, distance: 427.9
click at [118, 274] on div "26 Posting deductions related to company vehicles (vehicle tax, penalties, week…" at bounding box center [495, 272] width 798 height 25
copy span "Posting deductions related to company vehicles (vehicle tax, penalties, weekend…"
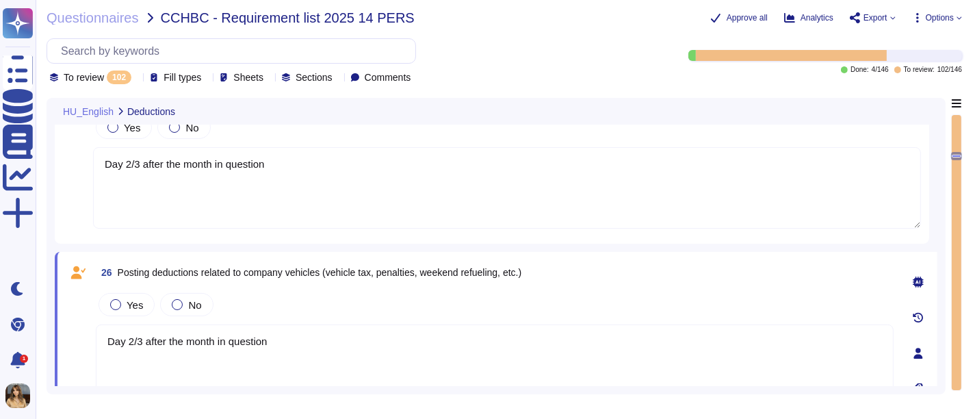
click at [254, 372] on textarea "Day 2/3 after the month in question" at bounding box center [495, 365] width 798 height 82
click at [172, 301] on div at bounding box center [177, 304] width 11 height 11
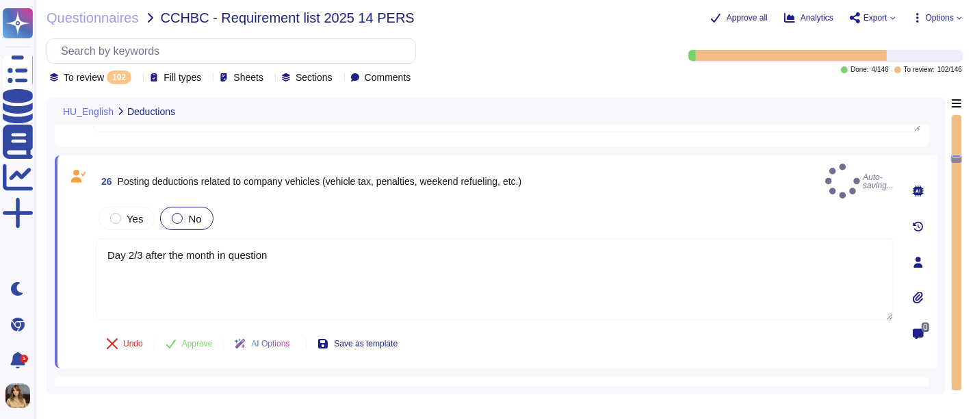
type textarea "Day 2/3 after the month in question"
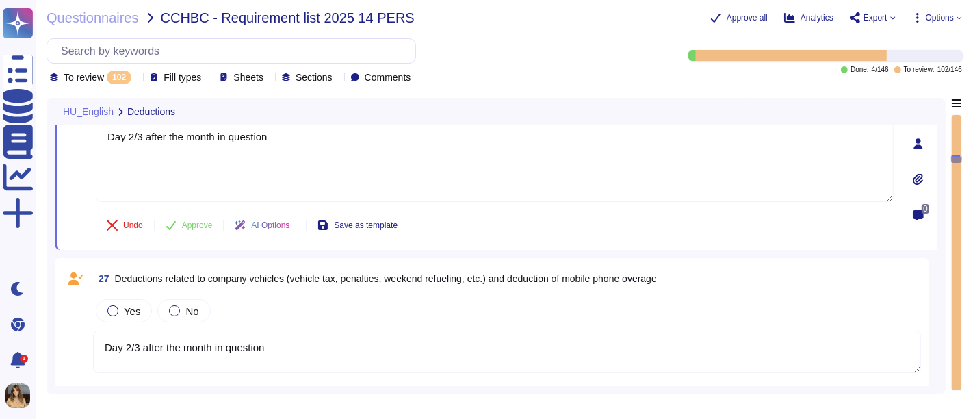
type textarea "Business day after receipt"
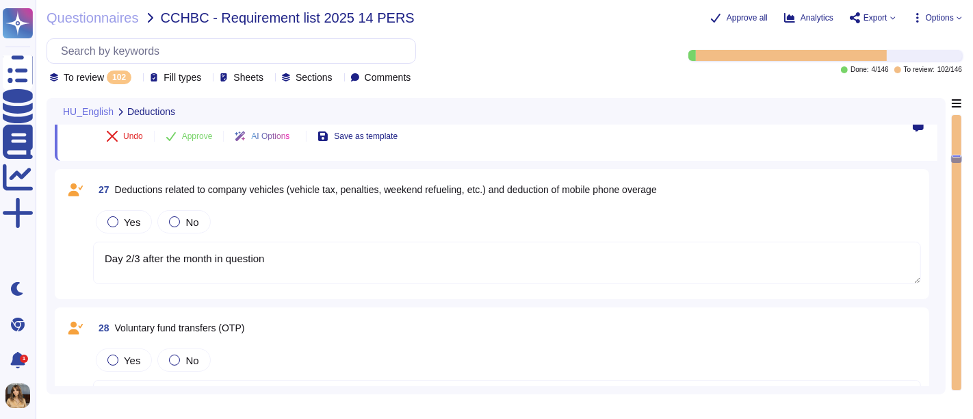
type textarea "Within the statutory deadline"
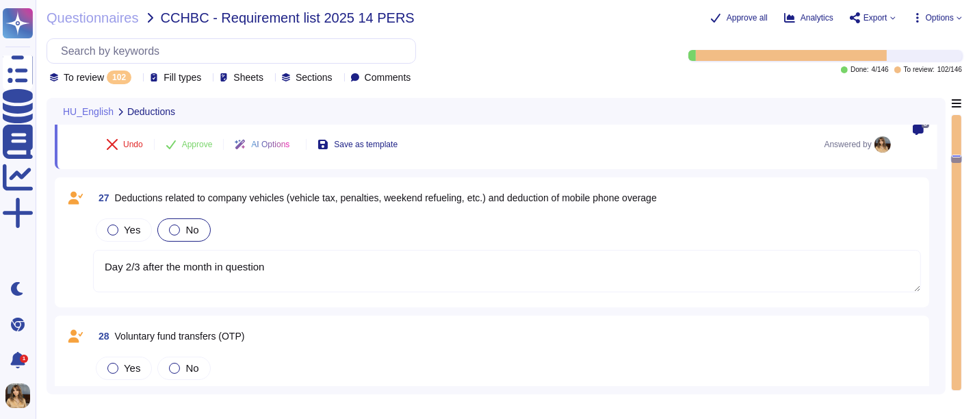
click at [186, 224] on span "No" at bounding box center [192, 230] width 13 height 12
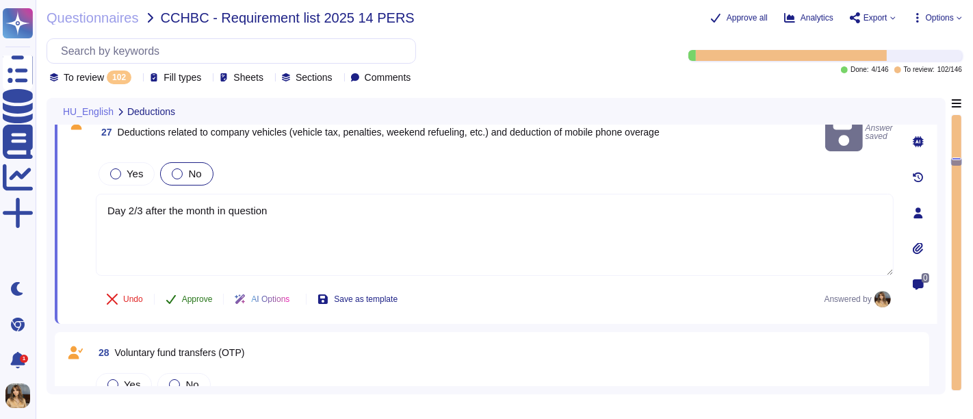
click at [157, 285] on button "Approve" at bounding box center [189, 298] width 69 height 27
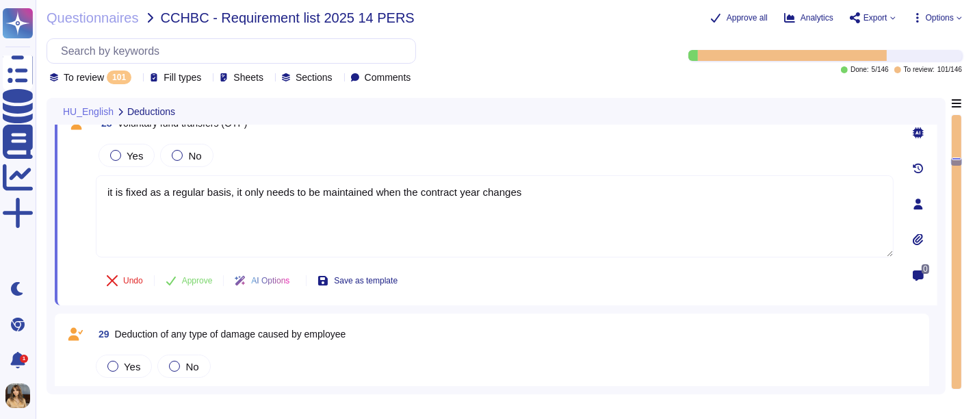
type textarea "it is fixed as a regular basis, it only needs to be maintained when the contrac…"
type textarea "Day 2/3 after the month in question"
type textarea "Business day after receipt"
type textarea "Within the statutory deadline"
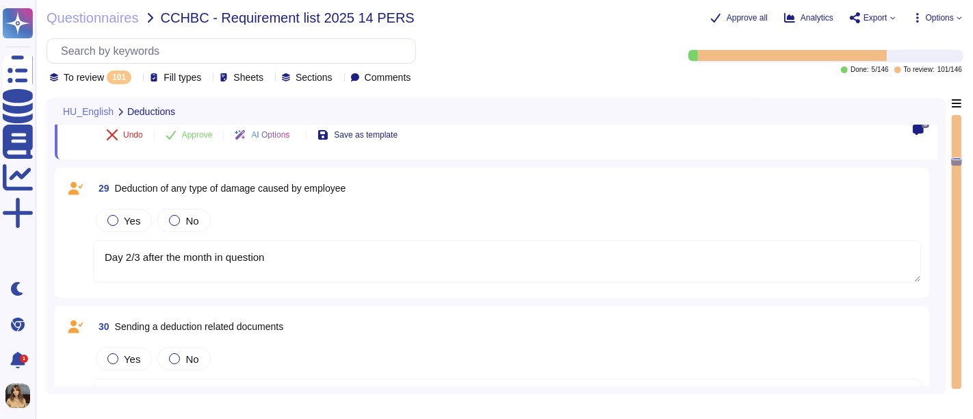
scroll to position [2540, 0]
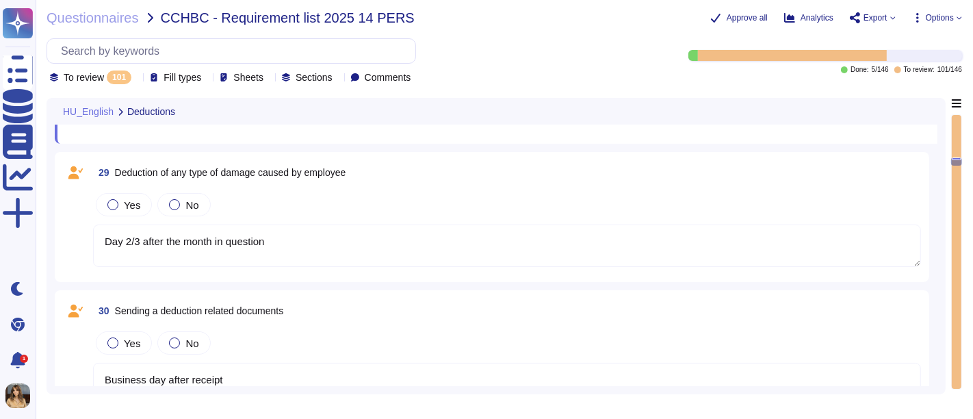
type textarea "12 of the month following the month in question."
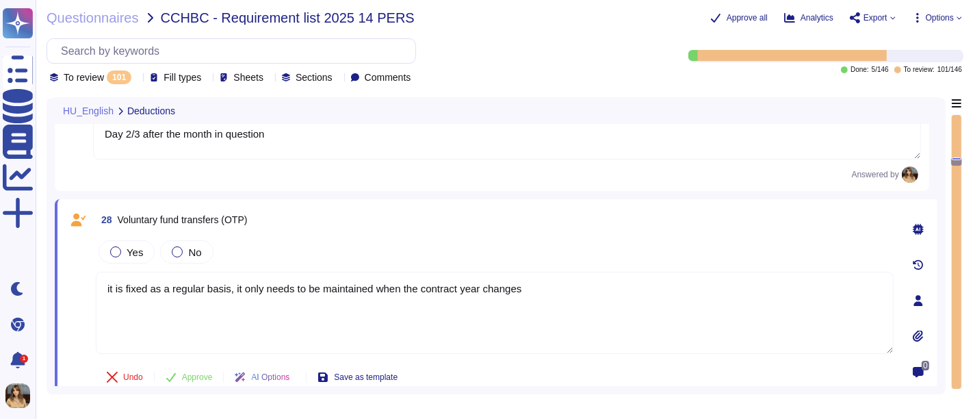
type textarea "Within the statutory deadline"
type textarea "12 of the month following the month in question."
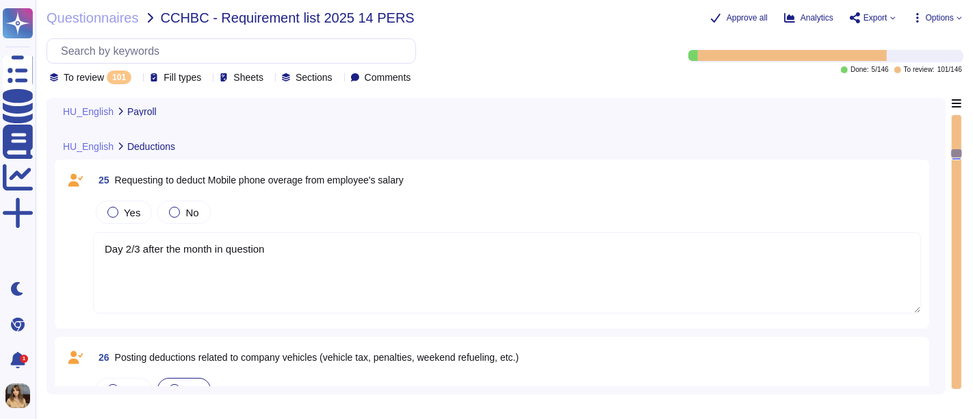
type textarea "last day at work or day of resignation, in some cases 5 days"
type textarea "once a week"
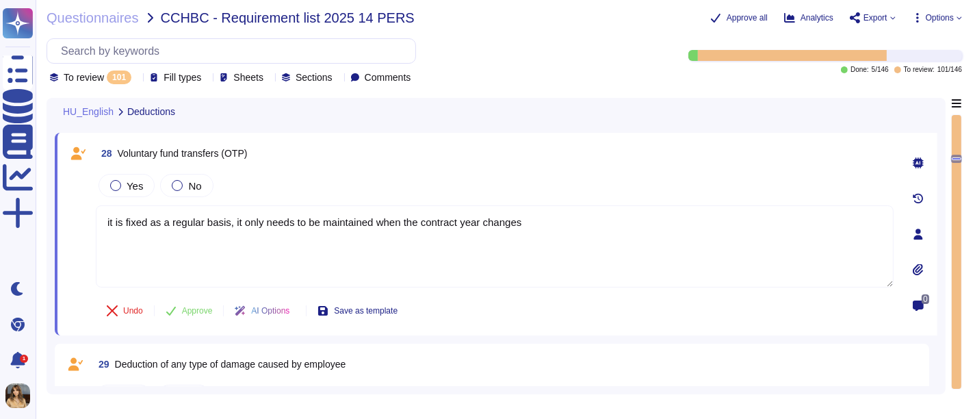
type textarea "Business day after receipt"
type textarea "Within the statutory deadline"
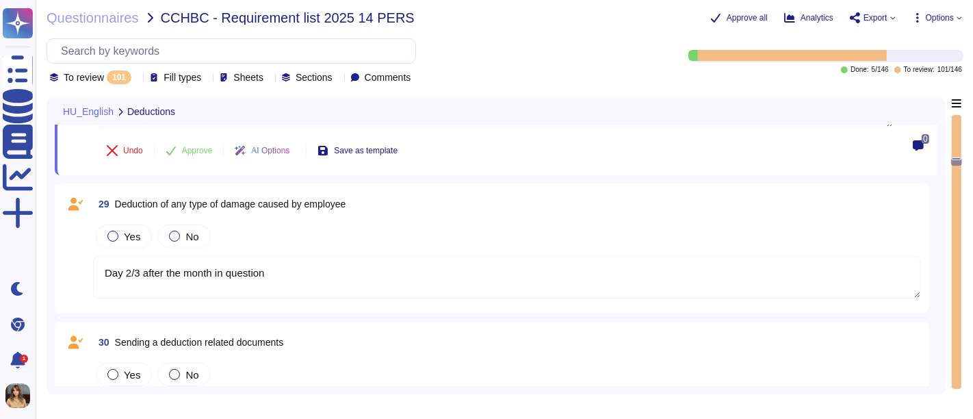
type textarea "12 of the month following the month in question."
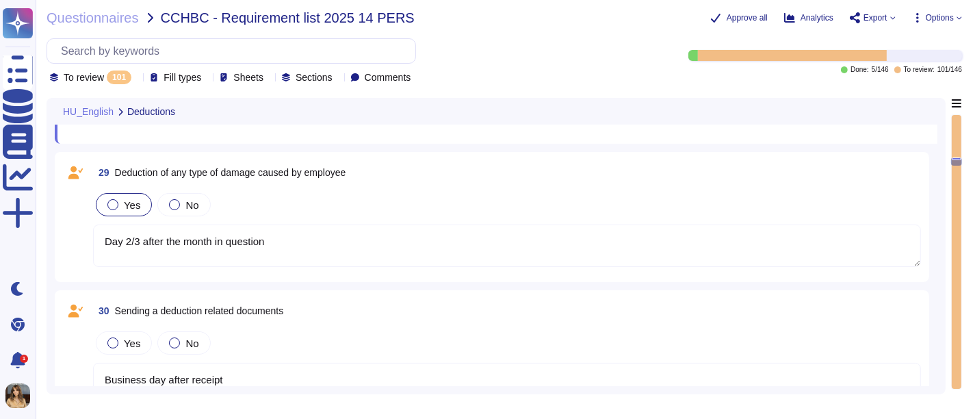
click at [127, 200] on span "Yes" at bounding box center [132, 205] width 16 height 12
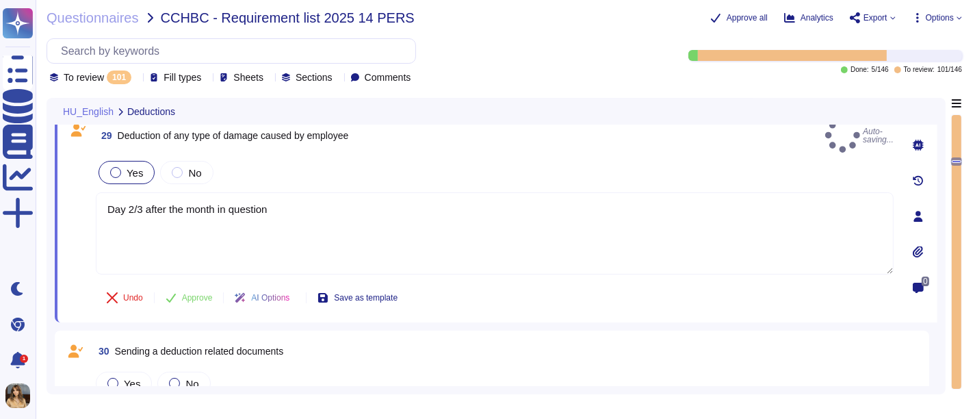
type textarea "12 of the month following the month in question."
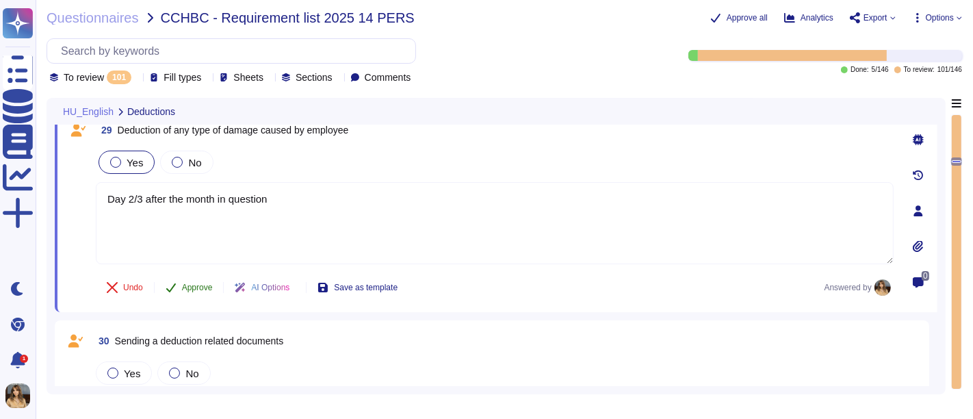
click at [186, 286] on span "Approve" at bounding box center [197, 287] width 31 height 8
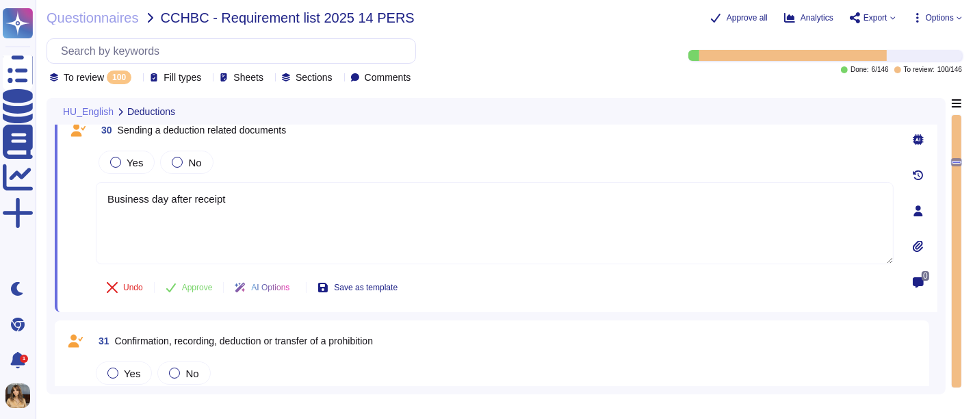
type textarea "Business day after receipt"
type textarea "Within the statutory deadline"
type textarea "12 of the month following the month in question."
type textarea "20 of the month following the month in question."
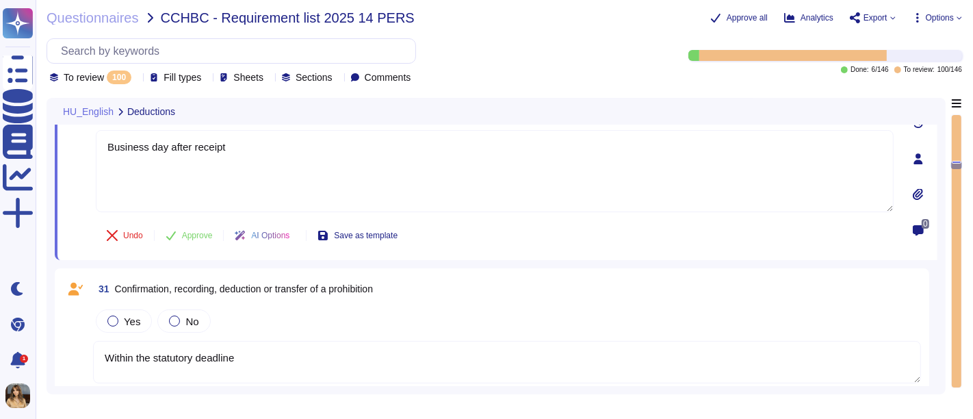
type textarea "12 of the month following the month in question."
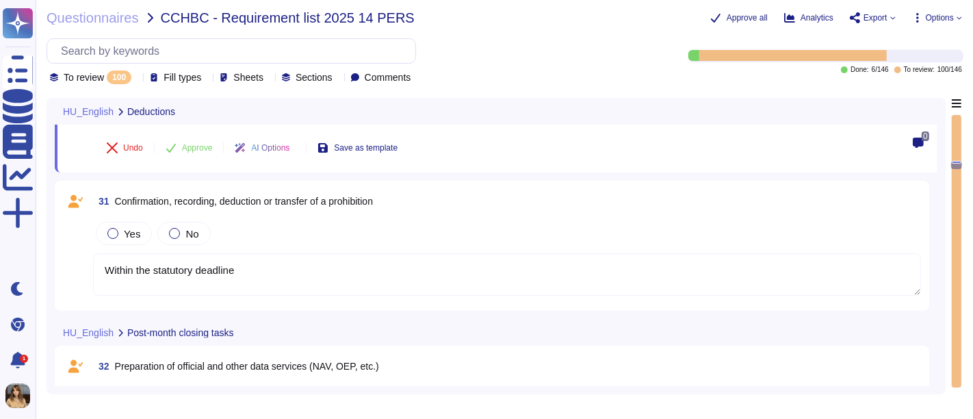
scroll to position [2709, 0]
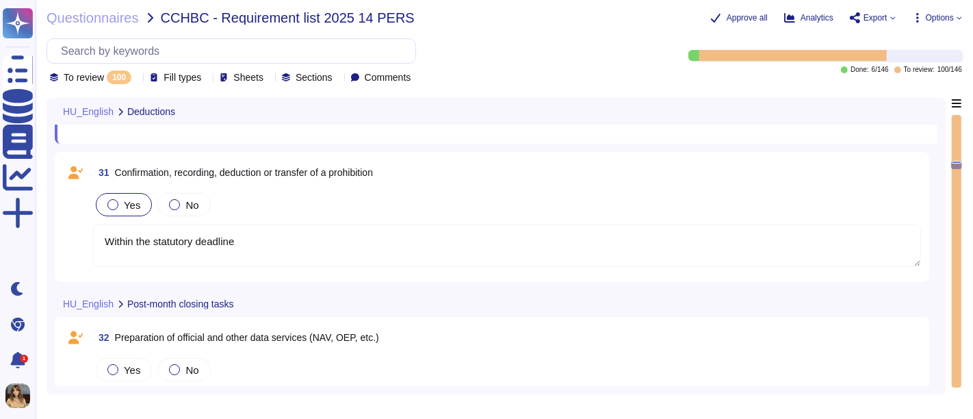
click at [125, 206] on span "Yes" at bounding box center [132, 205] width 16 height 12
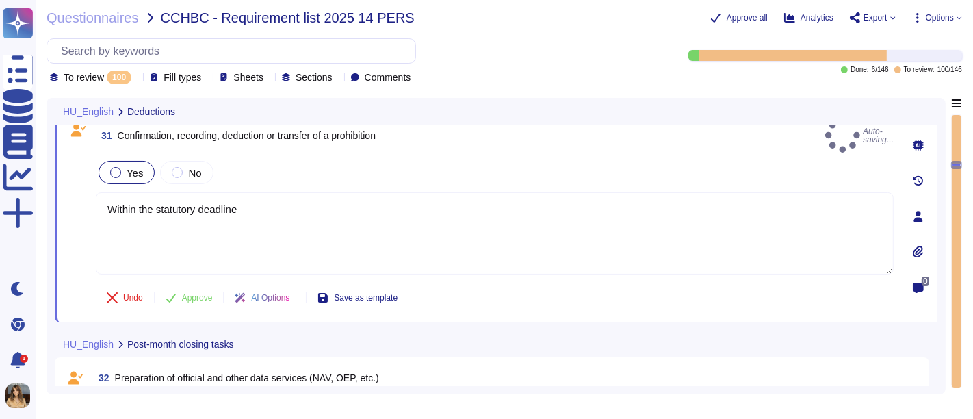
type textarea "12 of the month following the month in question."
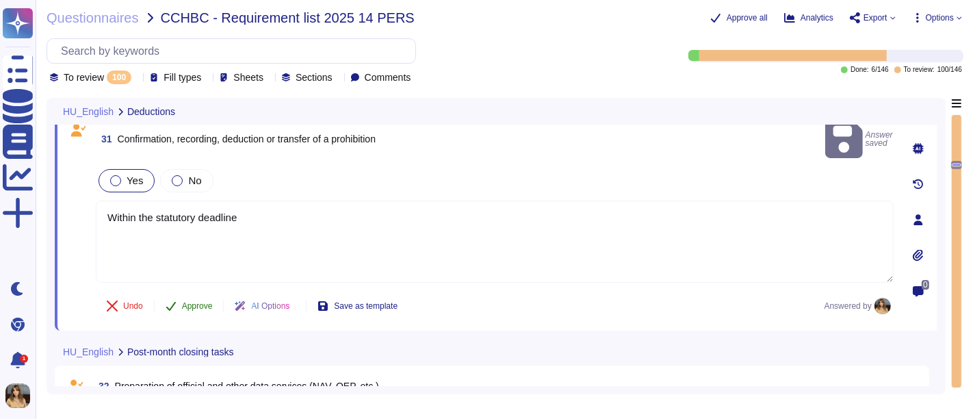
click at [185, 302] on span "Approve" at bounding box center [197, 306] width 31 height 8
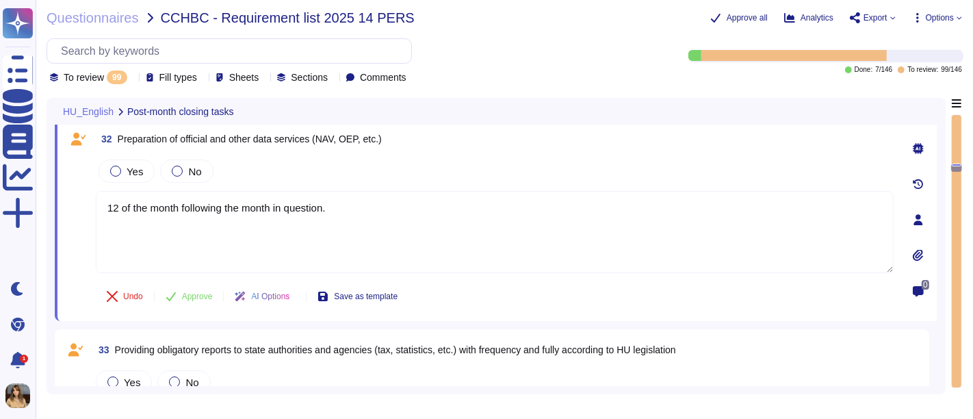
type textarea "12 of the month following the month in question."
type textarea "20 of the month following the month in question."
type textarea "12 of the month following the month in question."
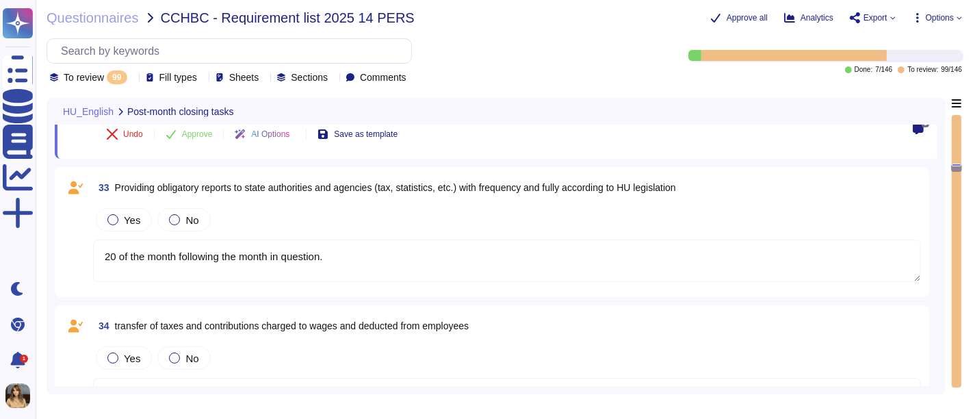
type textarea "as required, as required"
type textarea "on the day of the salary payment"
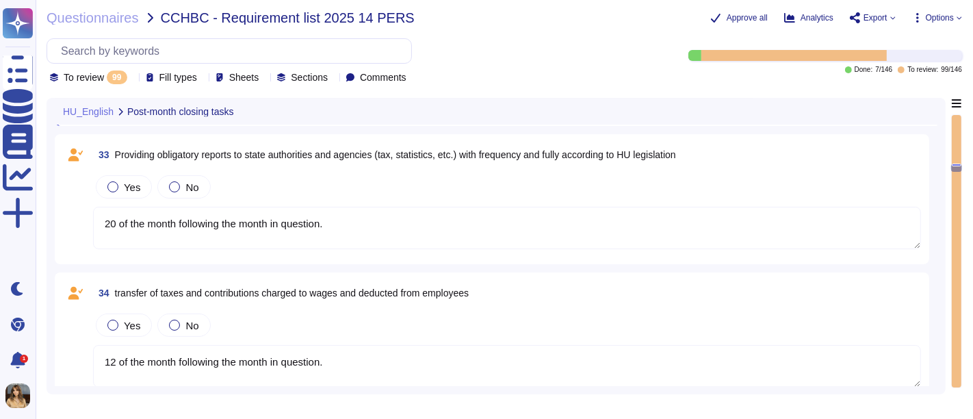
scroll to position [2904, 0]
click at [125, 181] on span "Yes" at bounding box center [132, 187] width 16 height 12
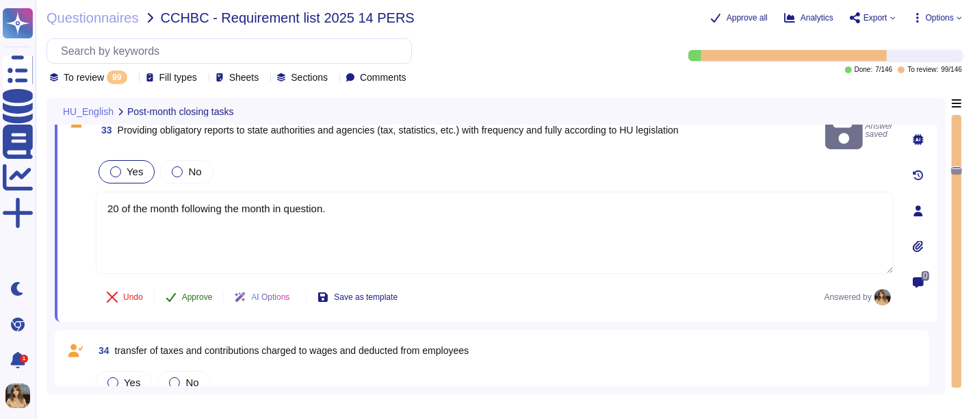
click at [186, 293] on span "Approve" at bounding box center [197, 297] width 31 height 8
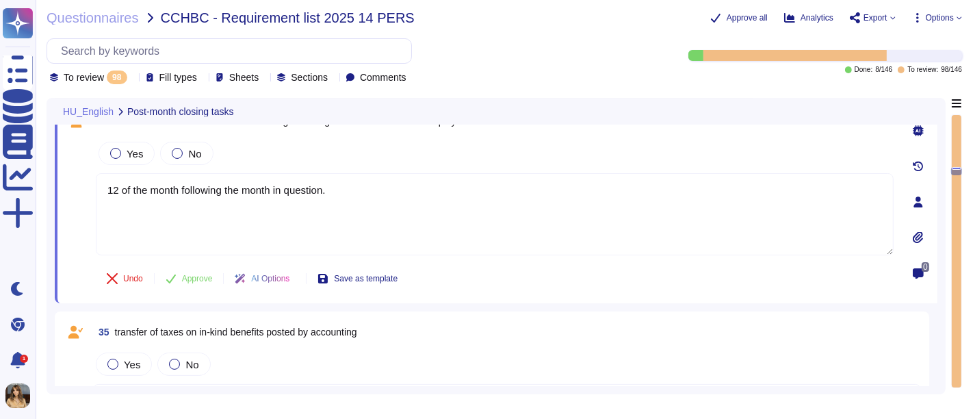
type textarea "12 of the month following the month in question."
type textarea "as required, as required"
type textarea "on the day of the salary payment"
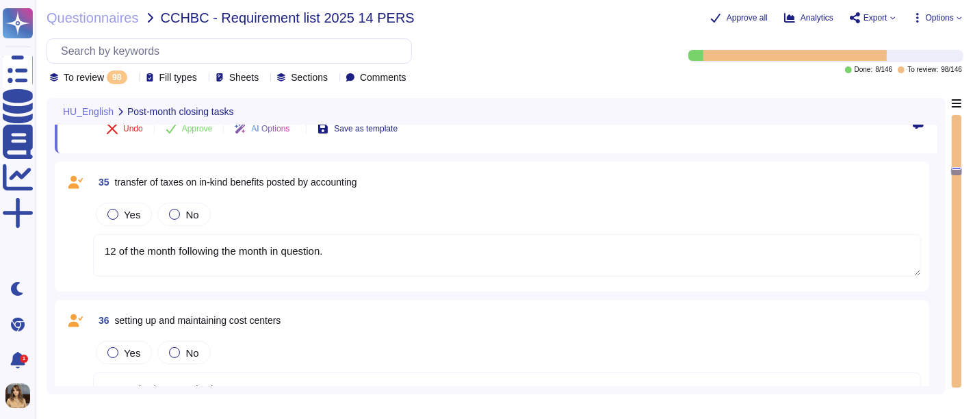
scroll to position [3072, 0]
type textarea "on the day of the salary payment"
type textarea "12 of the month following the month in question."
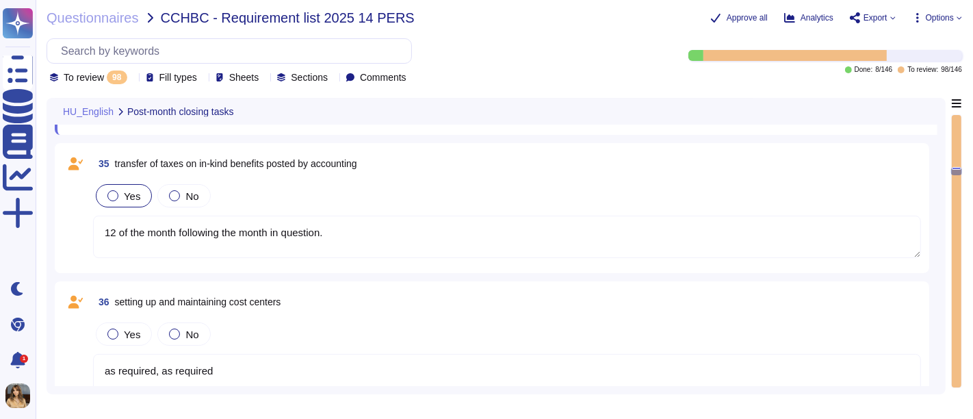
click at [136, 194] on span "Yes" at bounding box center [132, 196] width 16 height 12
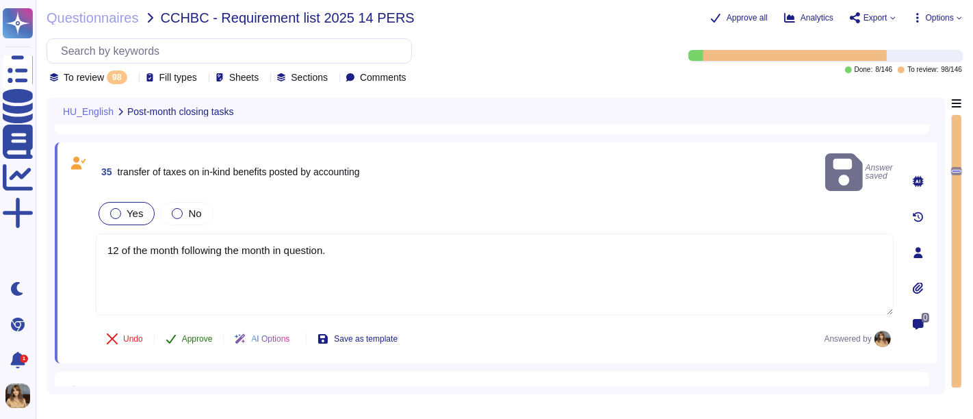
click at [202, 335] on span "Approve" at bounding box center [197, 339] width 31 height 8
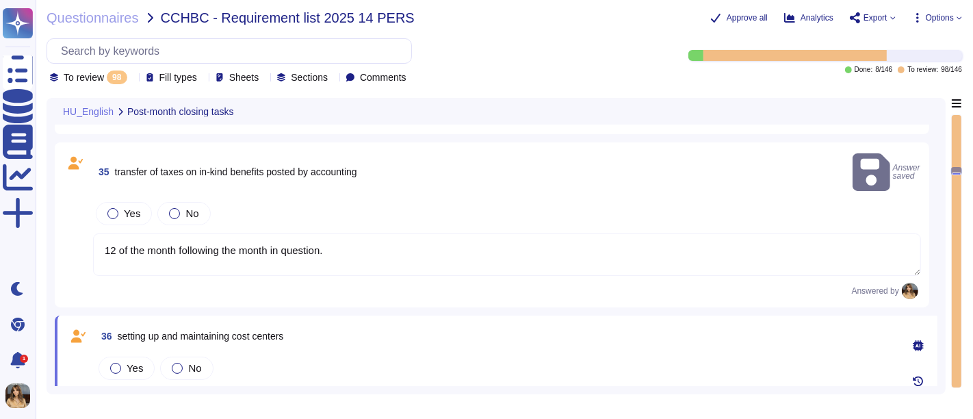
scroll to position [3043, 0]
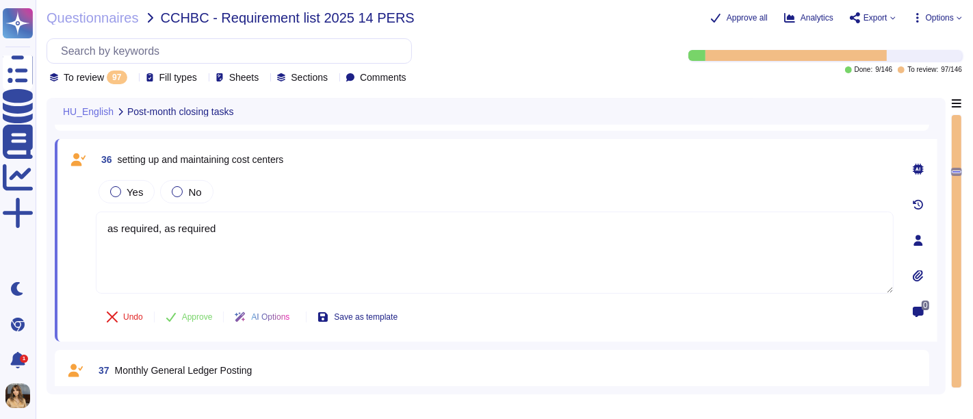
type textarea "as required, as required"
type textarea "on the day of the salary payment"
type textarea "12 of the month following the month in question."
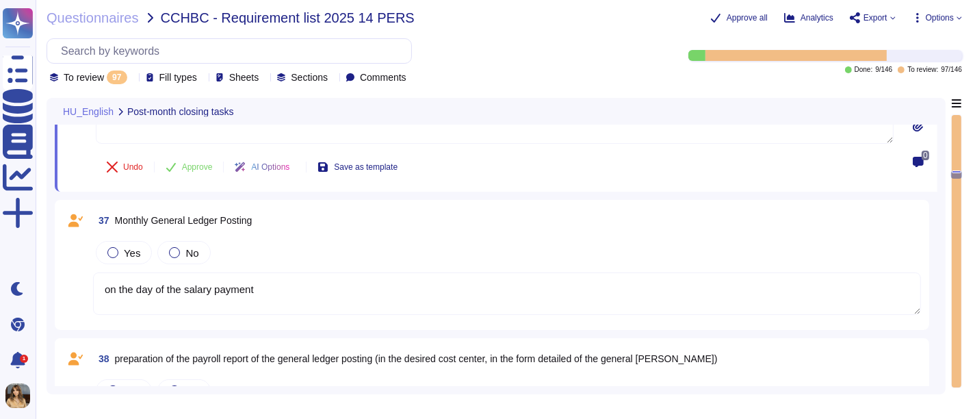
scroll to position [3241, 0]
type textarea "[DATE] following the current year"
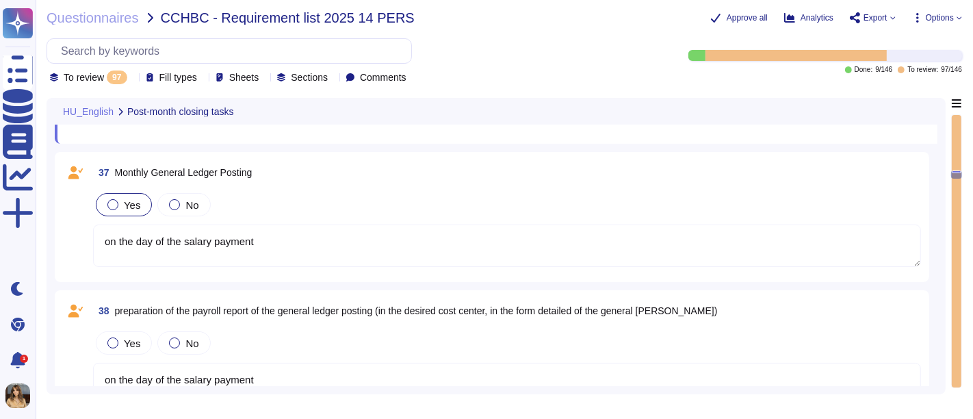
click at [137, 207] on span "Yes" at bounding box center [132, 205] width 16 height 12
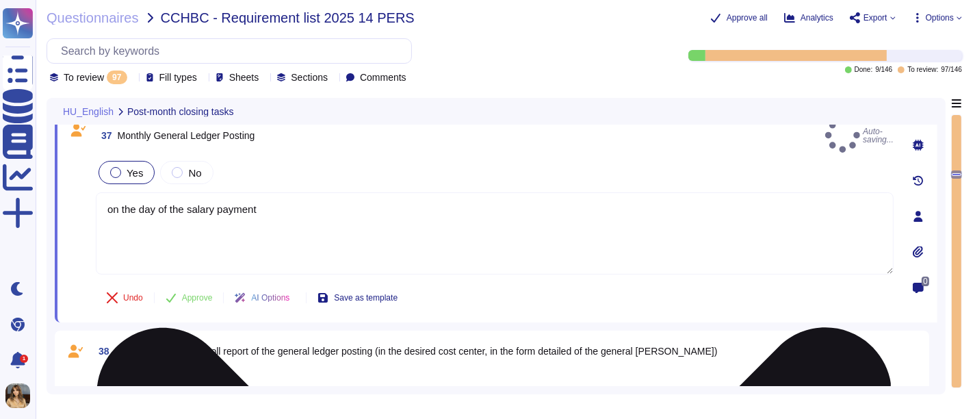
type textarea "[DATE] following the current year"
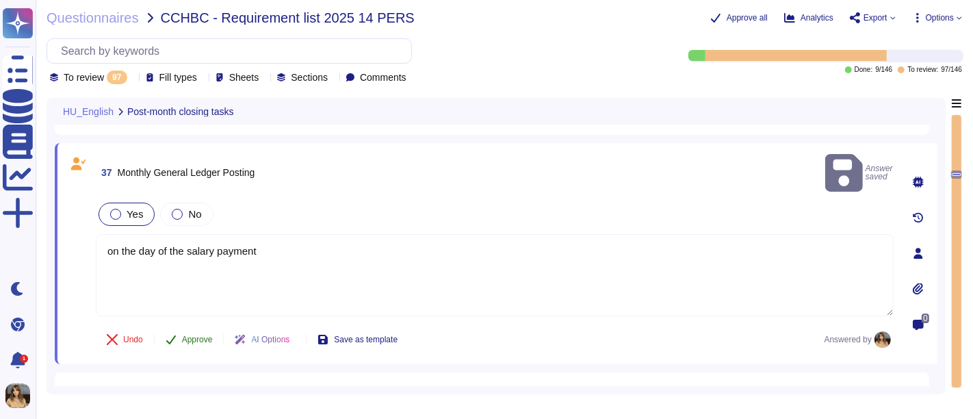
click at [197, 335] on span "Approve" at bounding box center [197, 339] width 31 height 8
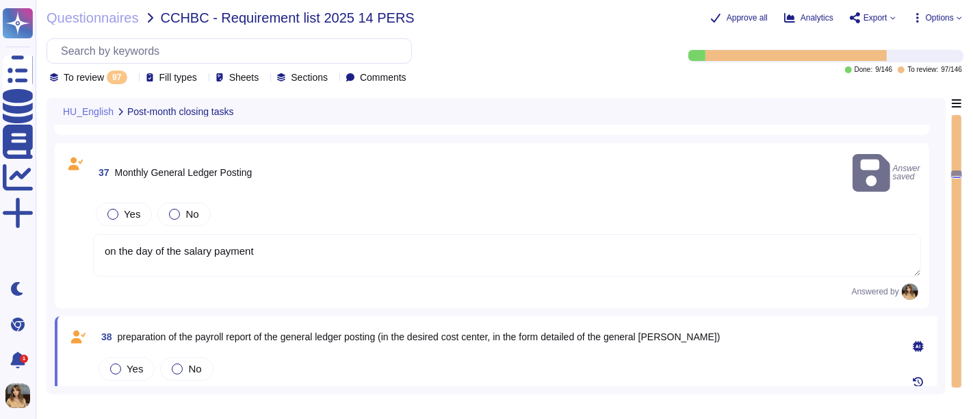
scroll to position [3211, 0]
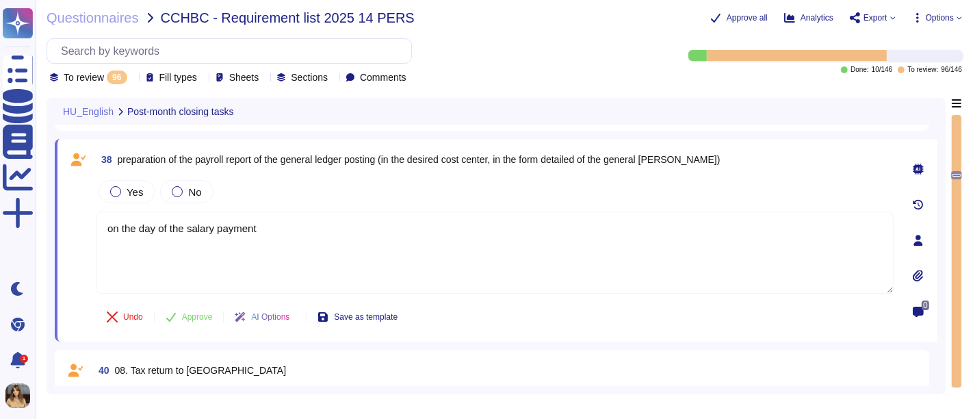
type textarea "on the day of the salary payment"
type textarea "12 of the month following the month in question."
type textarea "[DATE] following the current year"
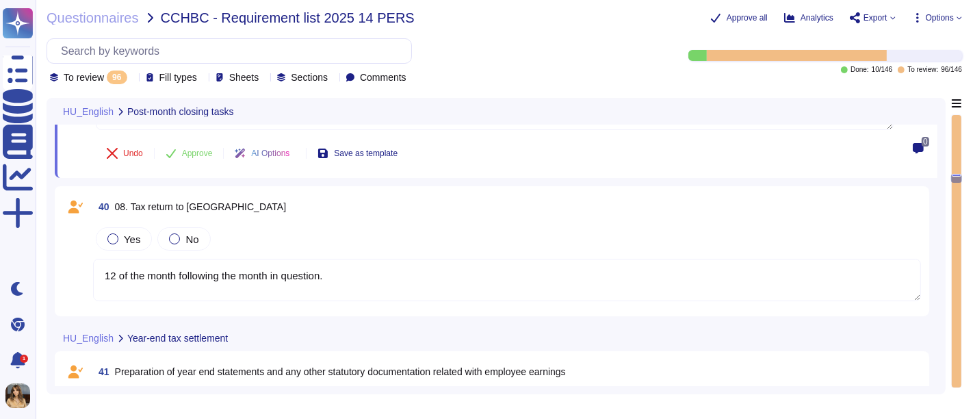
scroll to position [3409, 0]
type textarea "continuous"
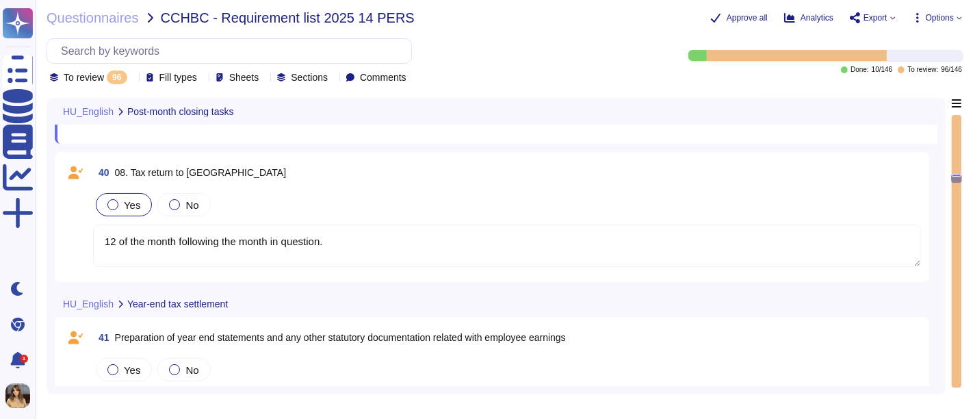
click at [135, 199] on span "Yes" at bounding box center [132, 205] width 16 height 12
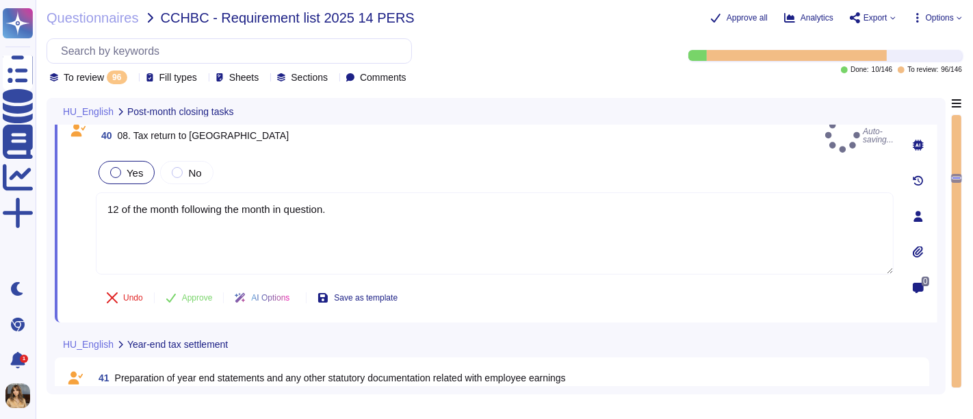
type textarea "continuous"
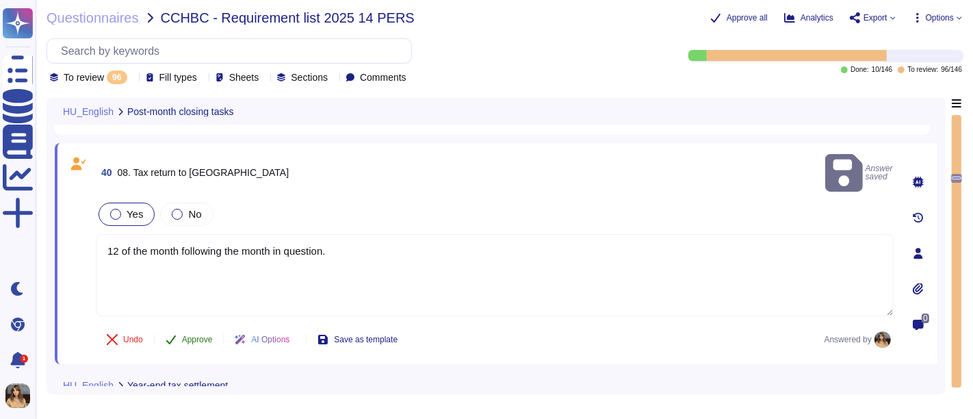
click at [187, 326] on button "Approve" at bounding box center [189, 339] width 69 height 27
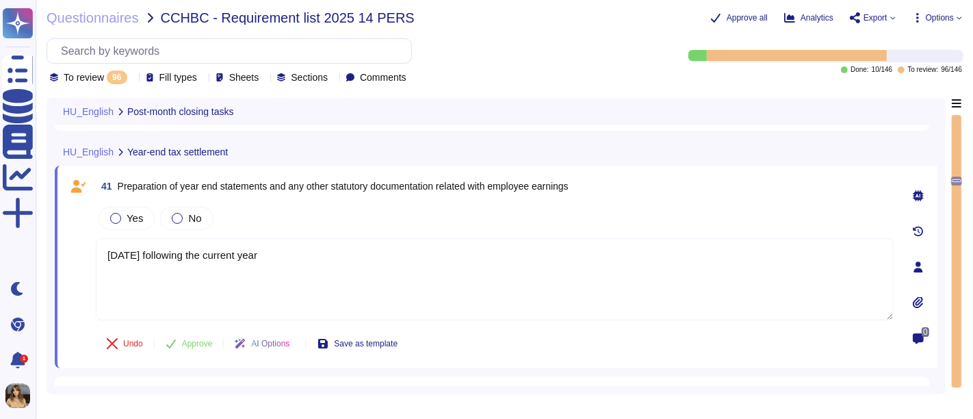
type textarea "continuous"
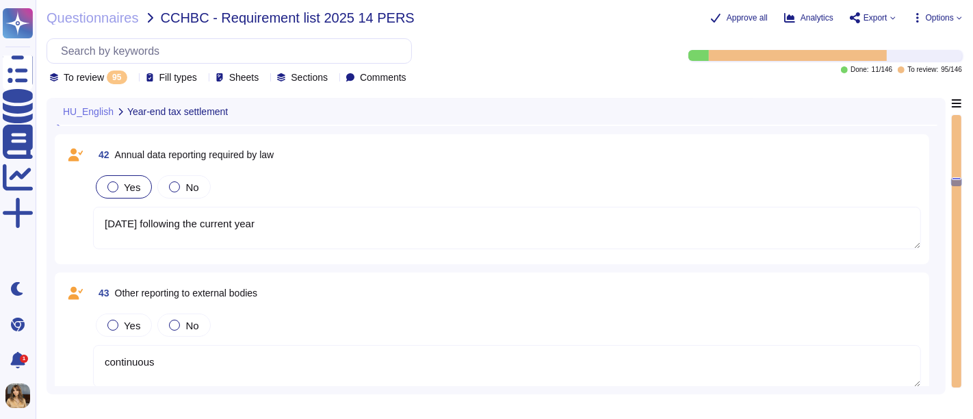
click at [124, 194] on div "Yes" at bounding box center [124, 186] width 56 height 23
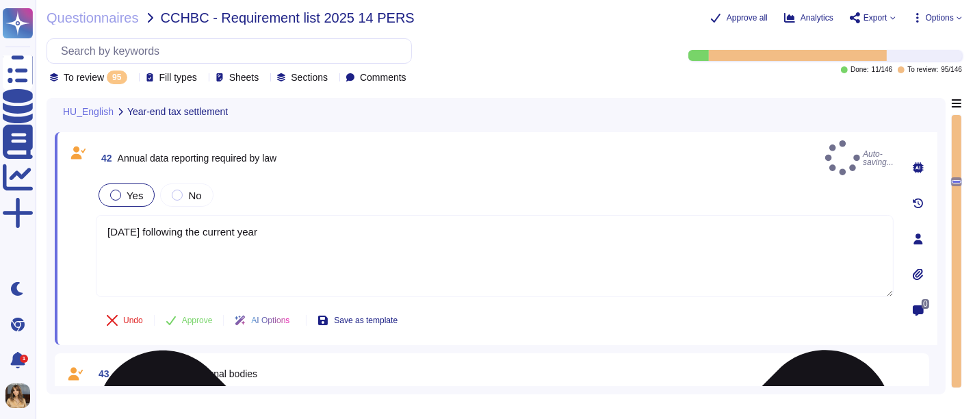
scroll to position [3571, 0]
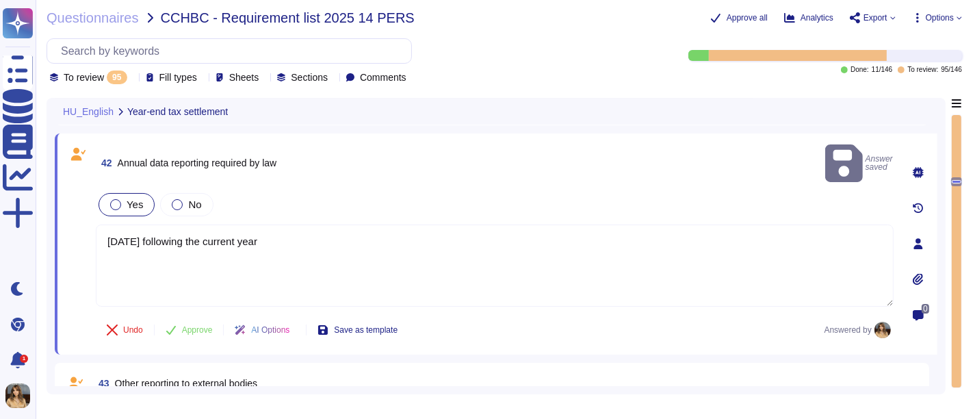
click at [194, 326] on span "Approve" at bounding box center [197, 330] width 31 height 8
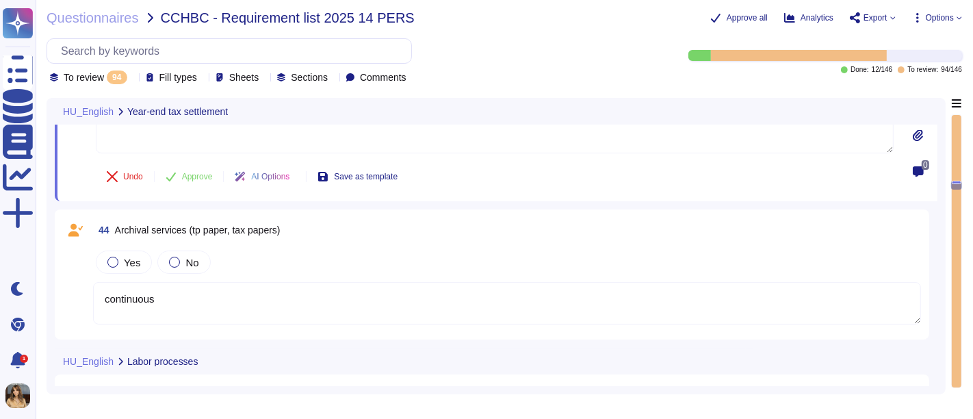
scroll to position [3772, 0]
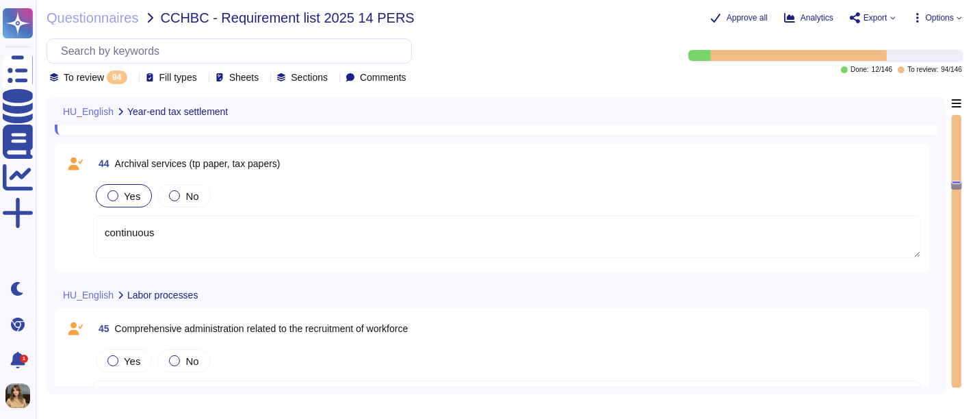
click at [142, 190] on div "Yes" at bounding box center [124, 195] width 56 height 23
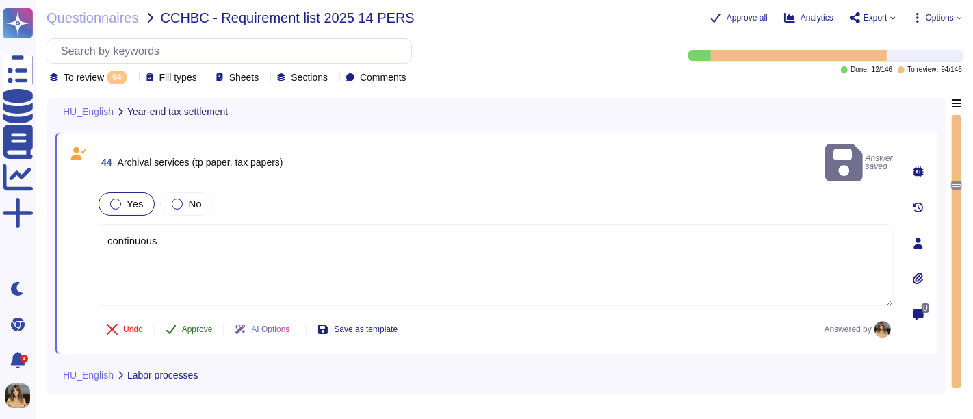
scroll to position [3739, 0]
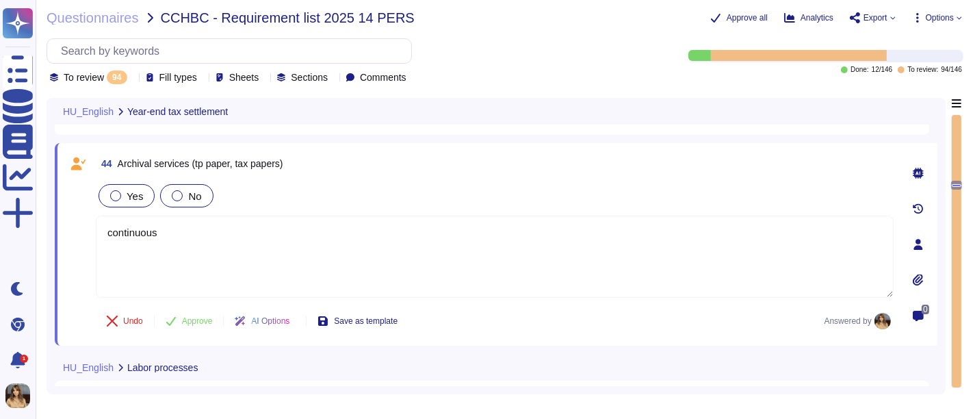
click at [188, 192] on span "No" at bounding box center [194, 196] width 13 height 12
click at [146, 190] on div "Yes" at bounding box center [127, 195] width 56 height 23
click at [193, 317] on span "Approve" at bounding box center [197, 321] width 31 height 8
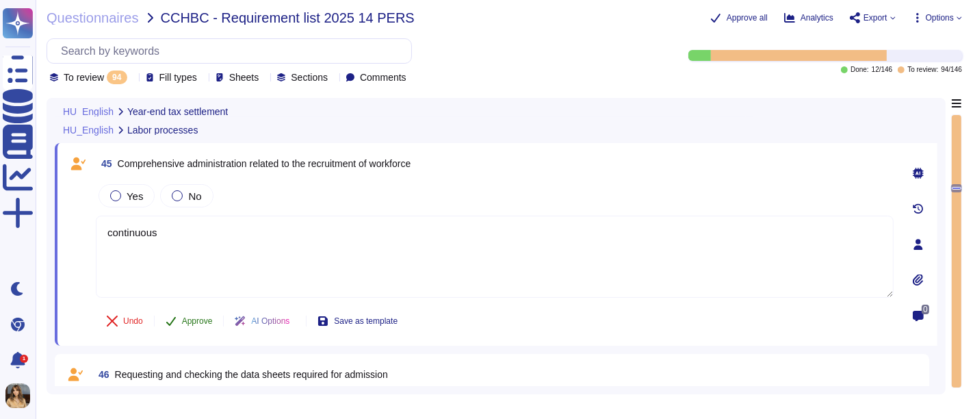
click at [195, 330] on button "Approve" at bounding box center [189, 320] width 69 height 27
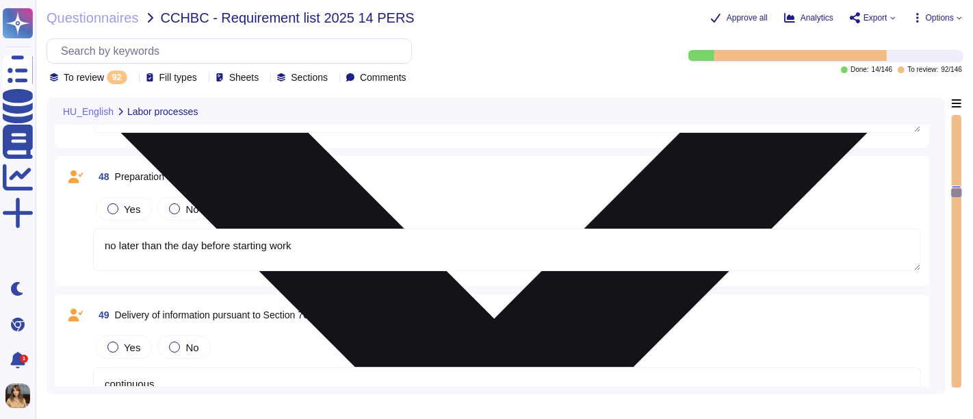
scroll to position [4019, 0]
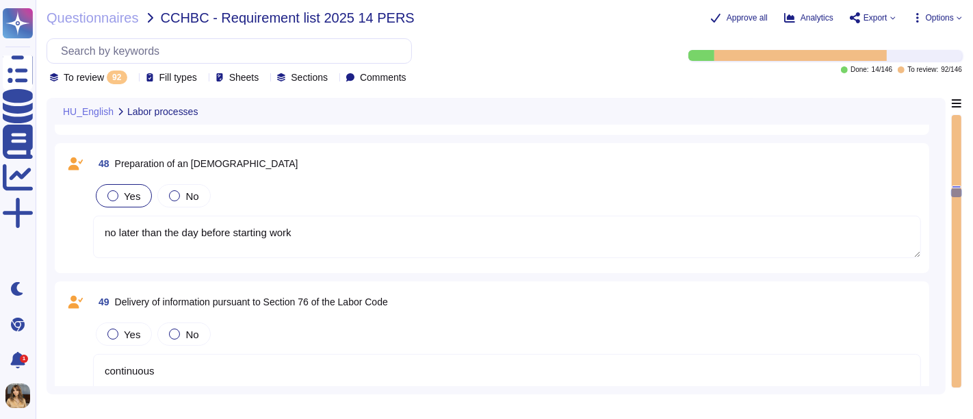
click at [105, 184] on div "Yes" at bounding box center [124, 195] width 56 height 23
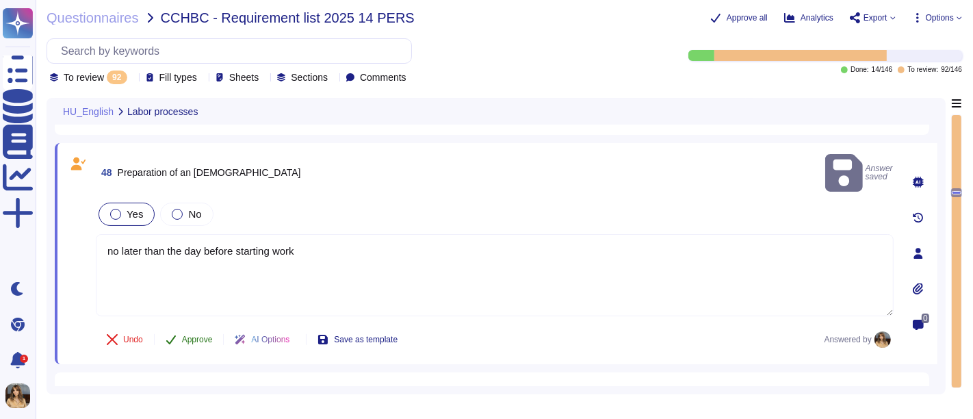
click at [202, 335] on span "Approve" at bounding box center [197, 339] width 31 height 8
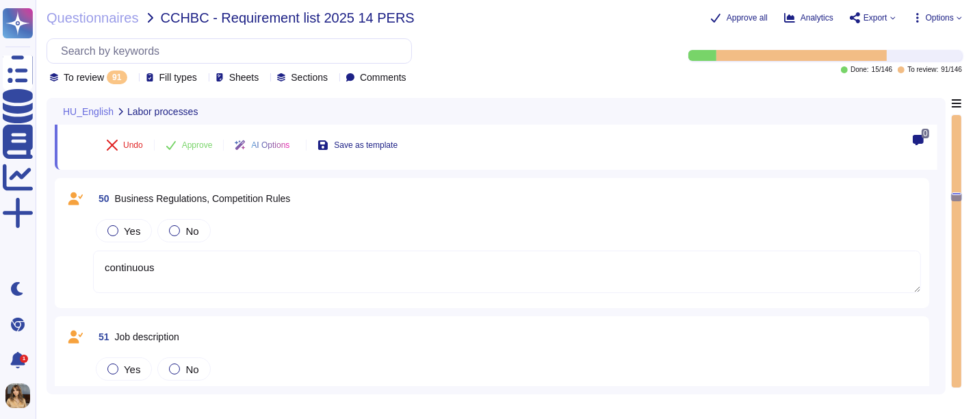
scroll to position [4187, 0]
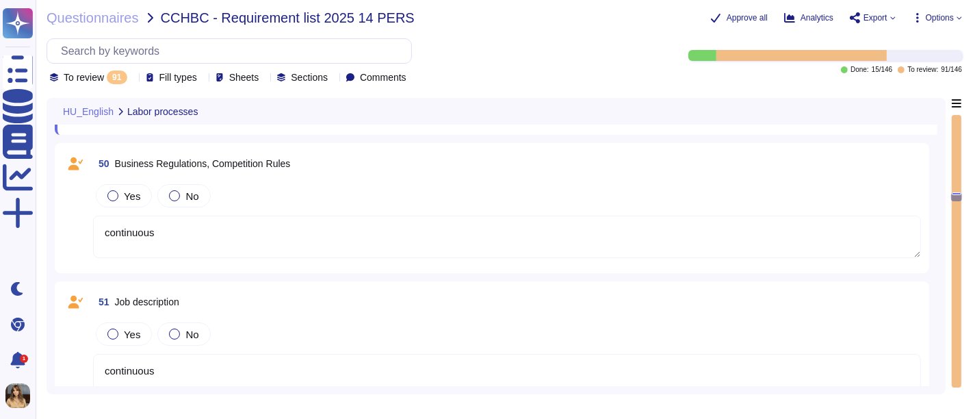
click at [150, 175] on div "50 Business Regulations, Competition Rules Yes No continuous" at bounding box center [492, 208] width 858 height 114
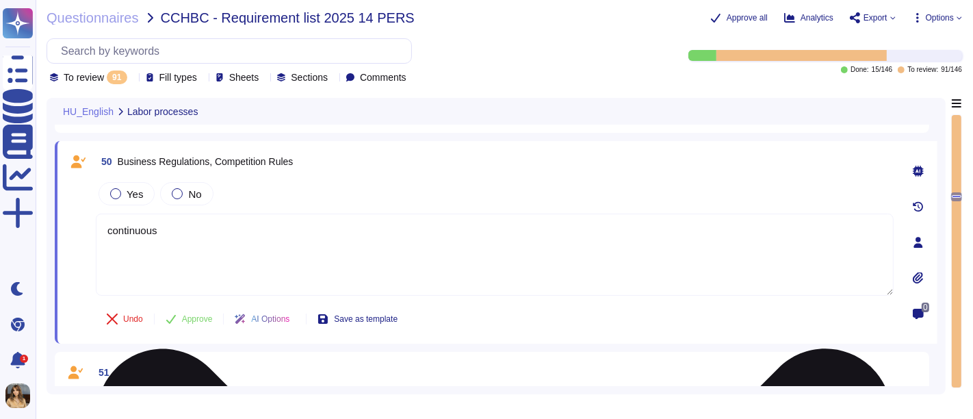
scroll to position [4154, 0]
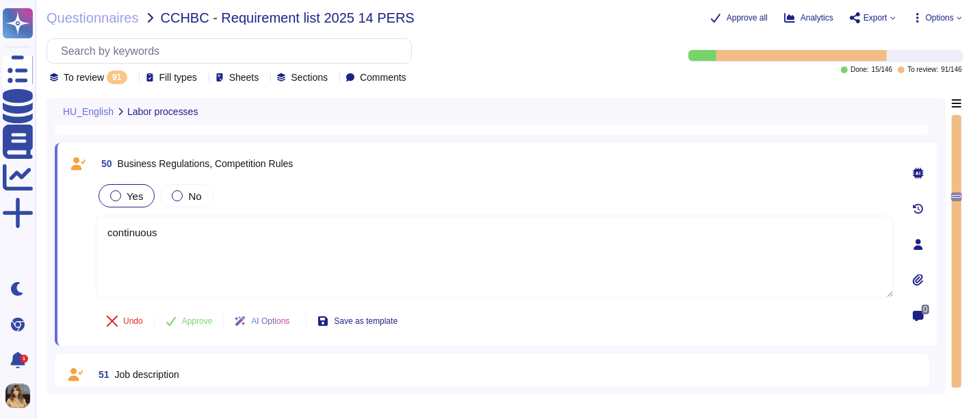
click at [118, 202] on div "Yes" at bounding box center [127, 195] width 56 height 23
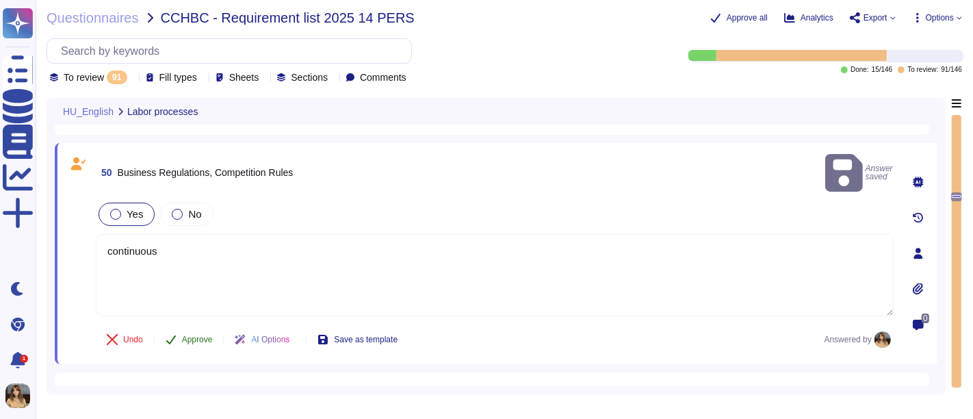
click at [177, 326] on button "Approve" at bounding box center [189, 339] width 69 height 27
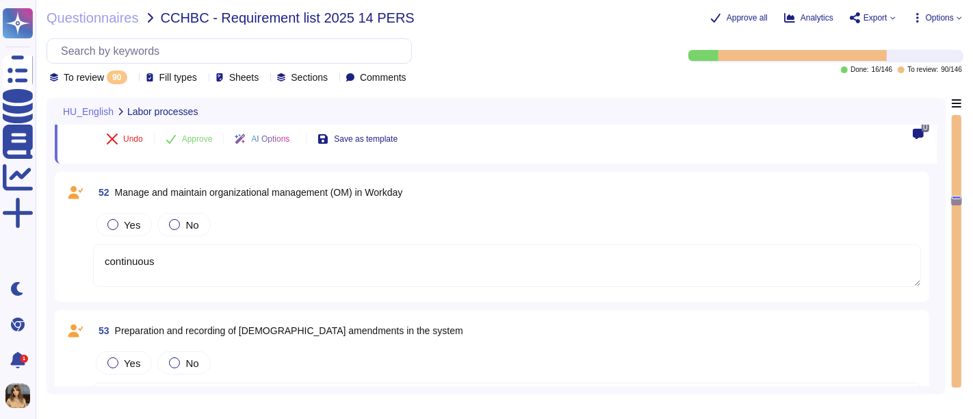
scroll to position [4356, 0]
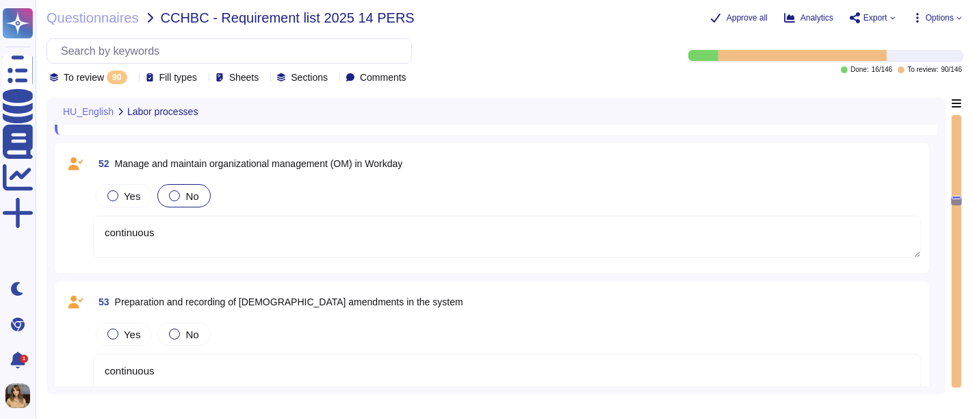
click at [180, 190] on label "No" at bounding box center [183, 195] width 29 height 11
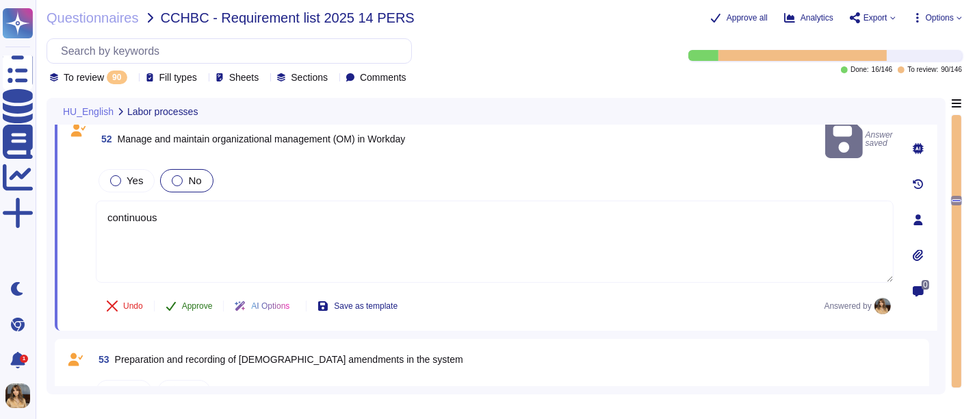
click at [179, 292] on button "Approve" at bounding box center [189, 305] width 69 height 27
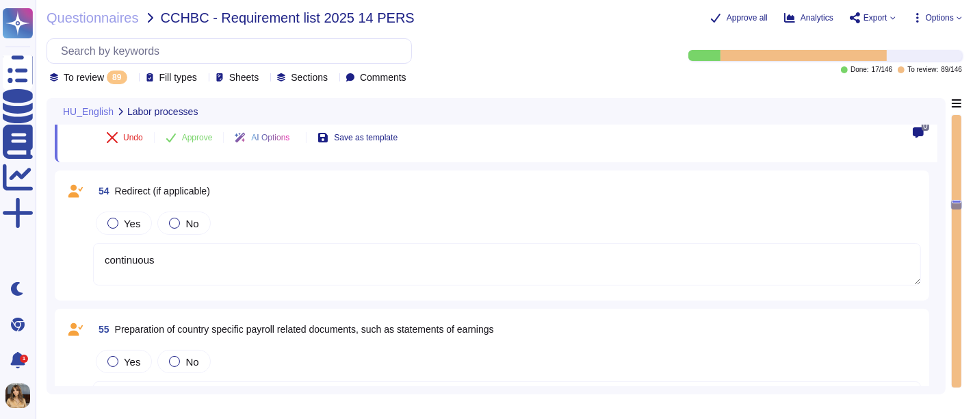
scroll to position [4524, 0]
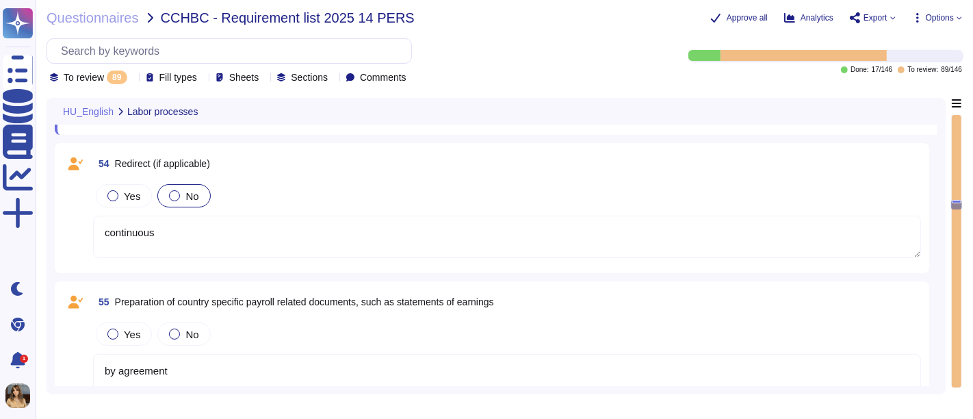
click at [186, 199] on span "No" at bounding box center [192, 196] width 13 height 12
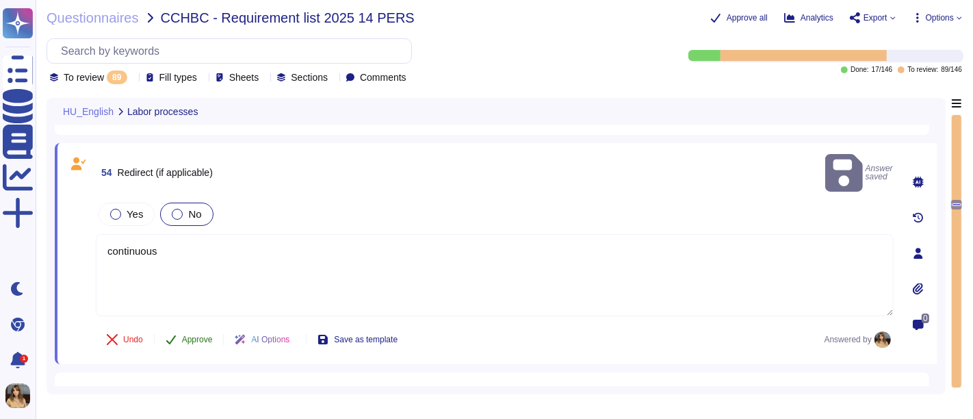
click at [193, 335] on span "Approve" at bounding box center [197, 339] width 31 height 8
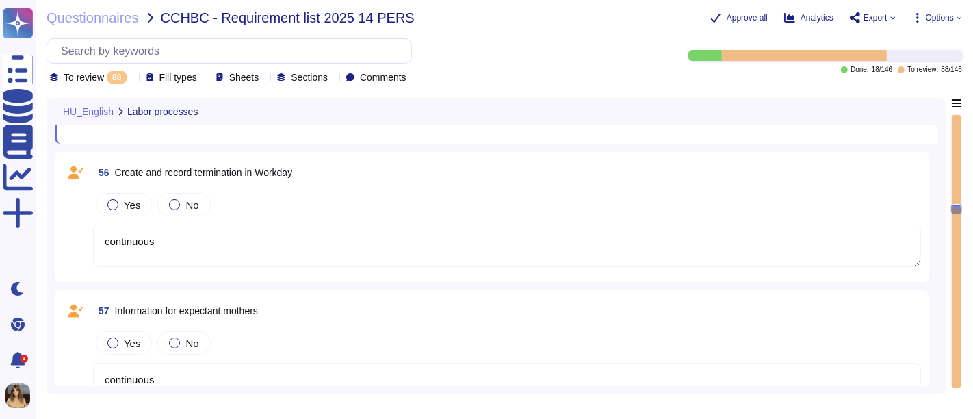
scroll to position [4693, 0]
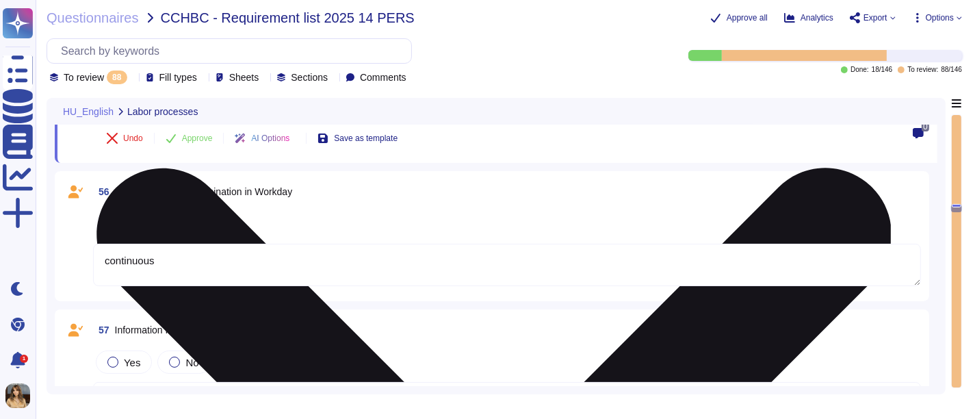
click at [112, 139] on div "55 Preparation of country specific payroll related documents, such as statement…" at bounding box center [496, 61] width 883 height 203
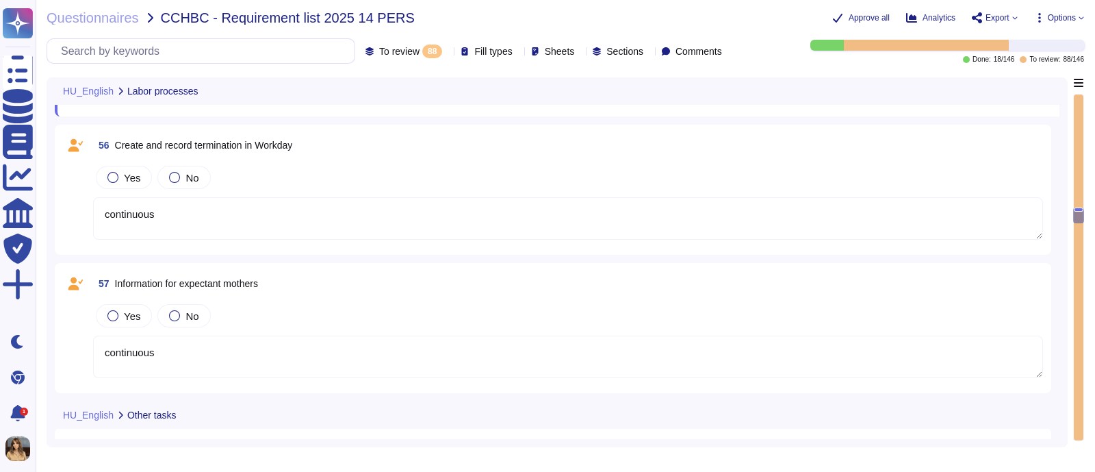
scroll to position [4614, 0]
click at [422, 47] on div "88" at bounding box center [432, 51] width 20 height 14
click at [414, 120] on div "To do 40" at bounding box center [397, 120] width 111 height 15
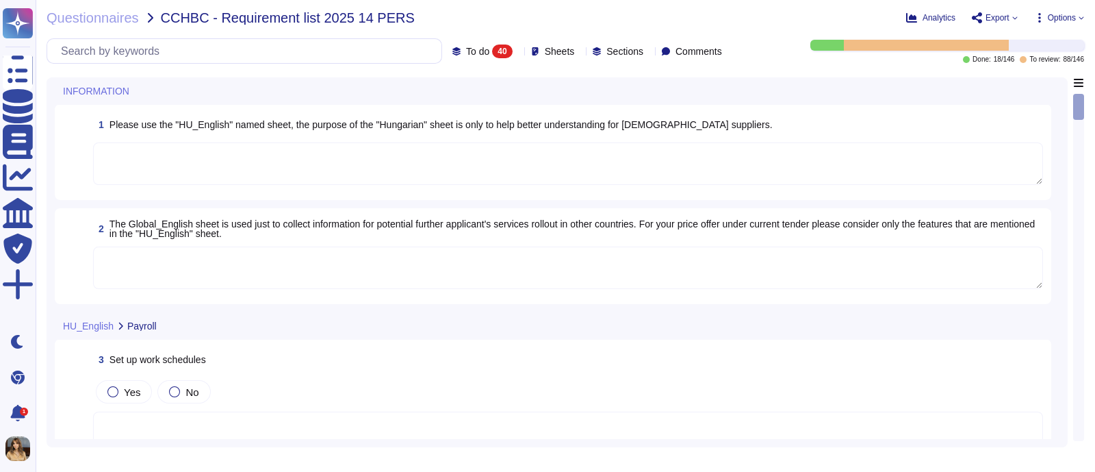
click at [395, 160] on textarea at bounding box center [568, 163] width 950 height 42
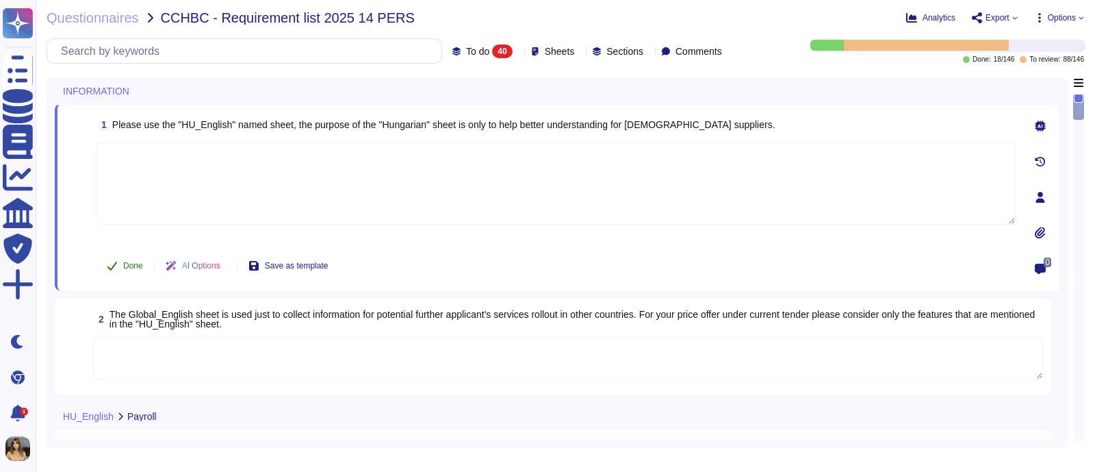
click at [142, 258] on button "Done" at bounding box center [125, 265] width 58 height 27
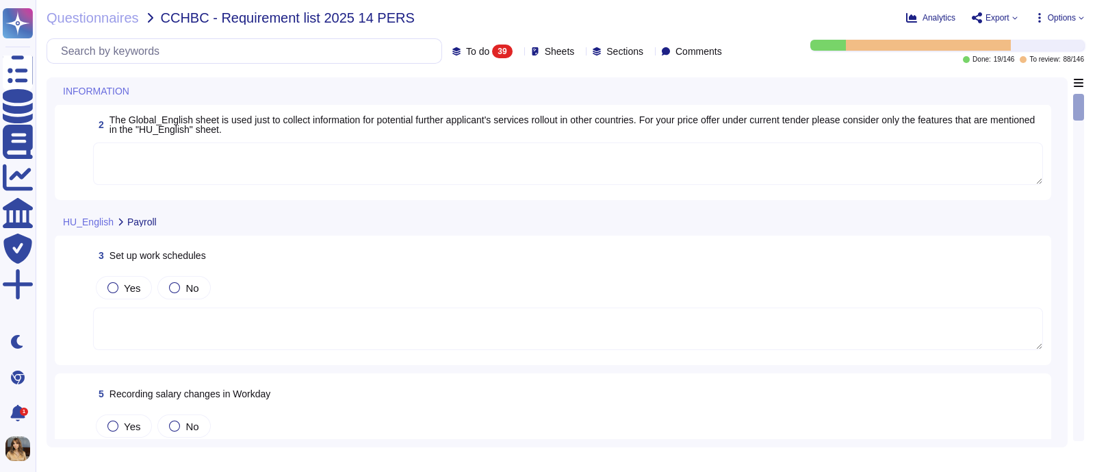
click at [281, 172] on textarea at bounding box center [568, 163] width 950 height 42
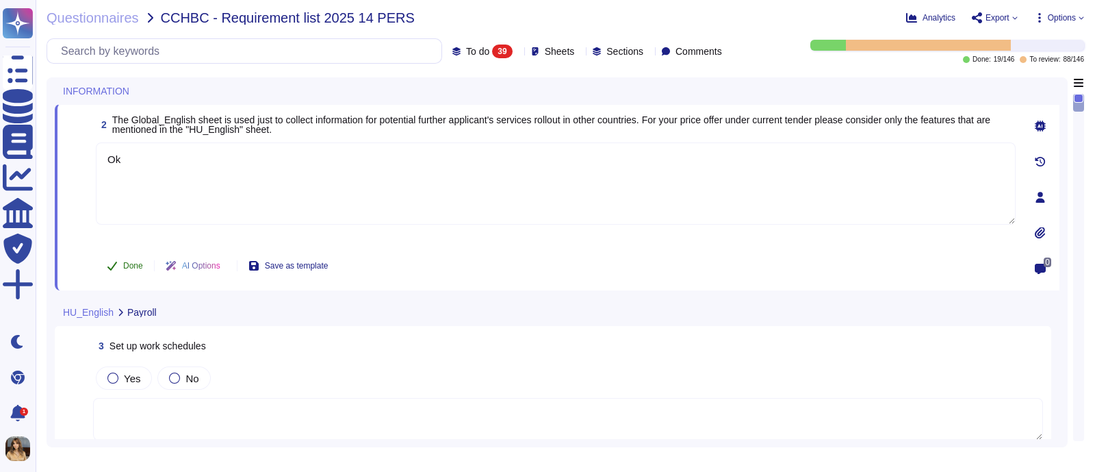
click at [132, 261] on span "Done" at bounding box center [133, 265] width 20 height 8
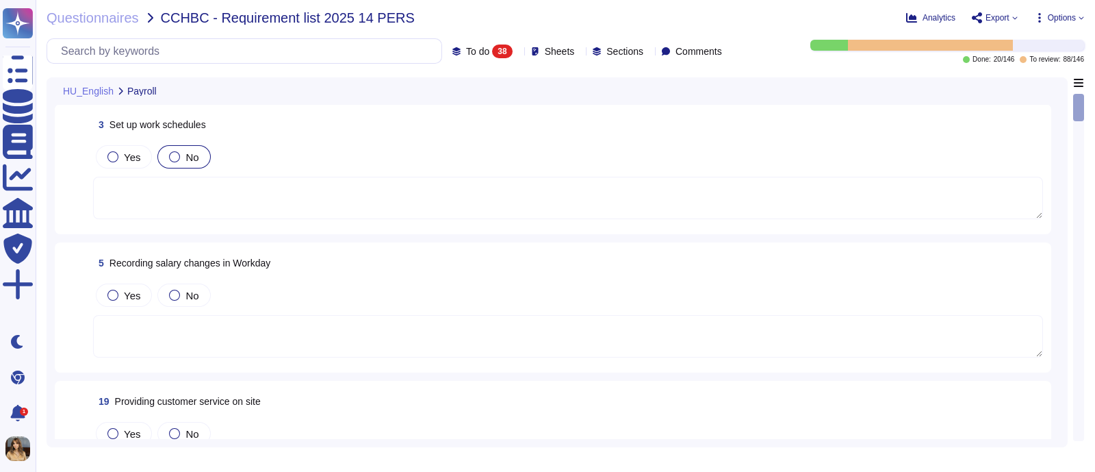
click at [173, 153] on div at bounding box center [174, 156] width 11 height 11
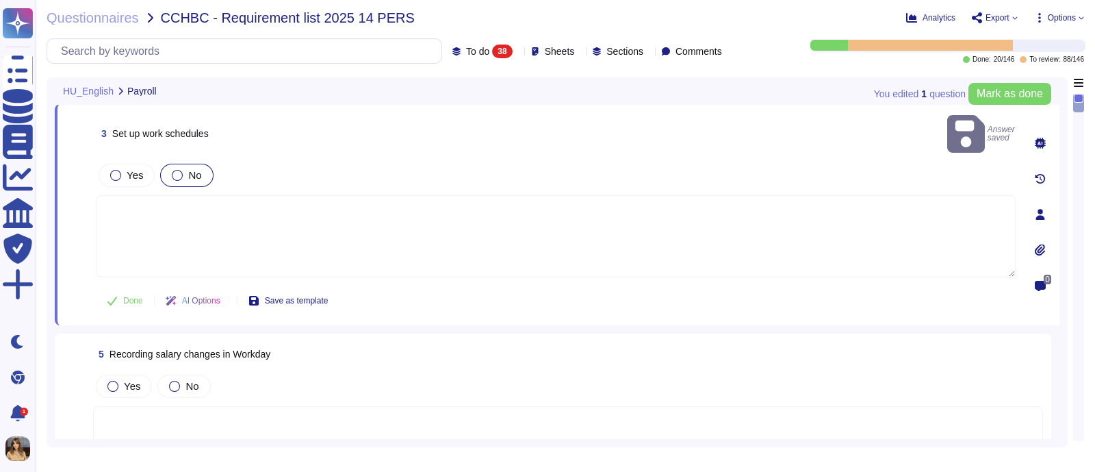
click at [182, 222] on textarea at bounding box center [556, 236] width 920 height 82
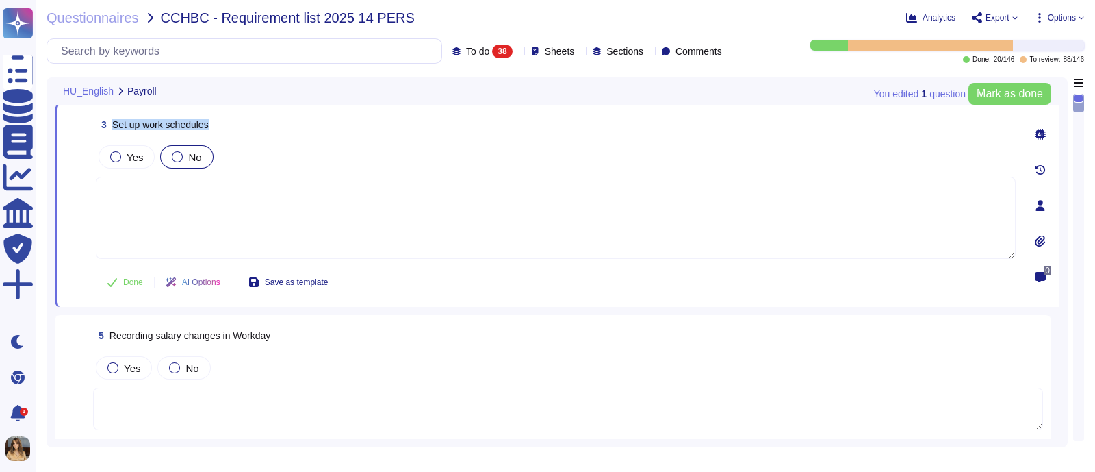
drag, startPoint x: 211, startPoint y: 129, endPoint x: 104, endPoint y: 129, distance: 106.8
click at [104, 129] on div "3 Set up work schedules" at bounding box center [556, 124] width 920 height 25
click at [277, 202] on textarea at bounding box center [556, 218] width 920 height 82
paste textarea "Deel can interface with any Time & Attendance Solution that can extract payroll…"
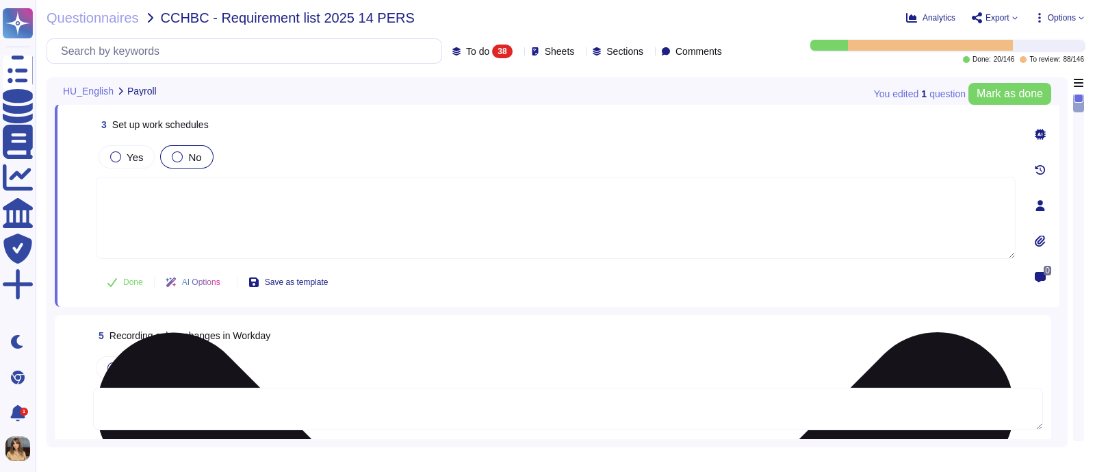
click at [111, 193] on textarea "Deel can interface with any Time & Attendance Solution that can extract payroll…" at bounding box center [556, 218] width 920 height 82
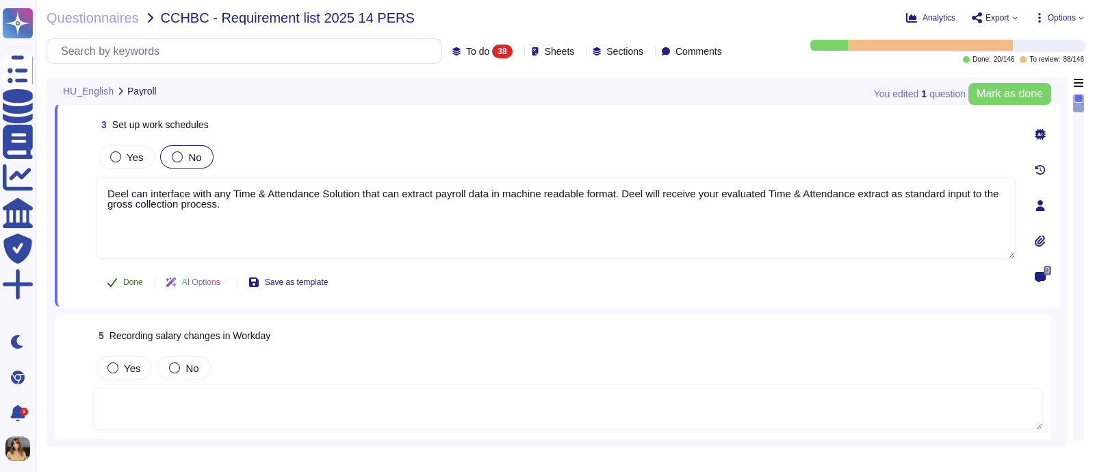
click at [127, 279] on span "Done" at bounding box center [133, 282] width 20 height 8
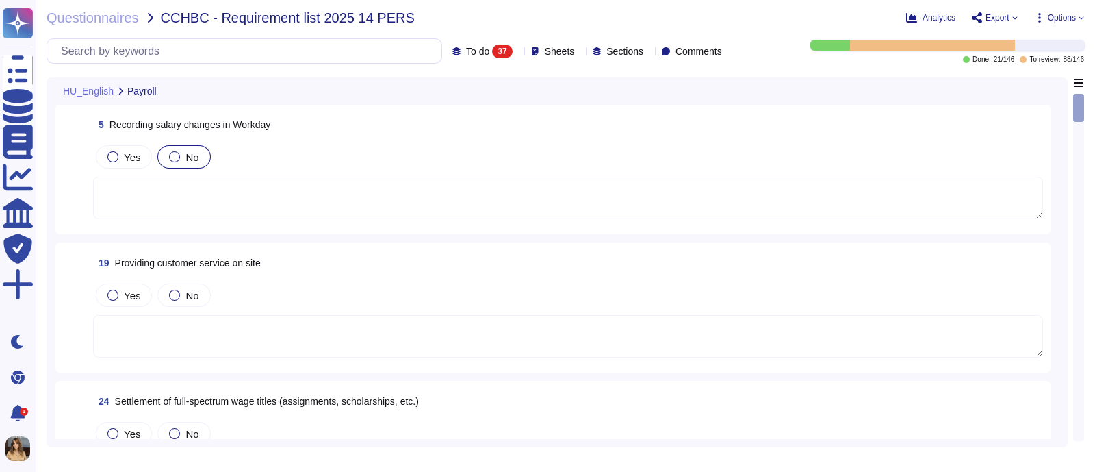
click at [188, 158] on span "No" at bounding box center [192, 157] width 13 height 12
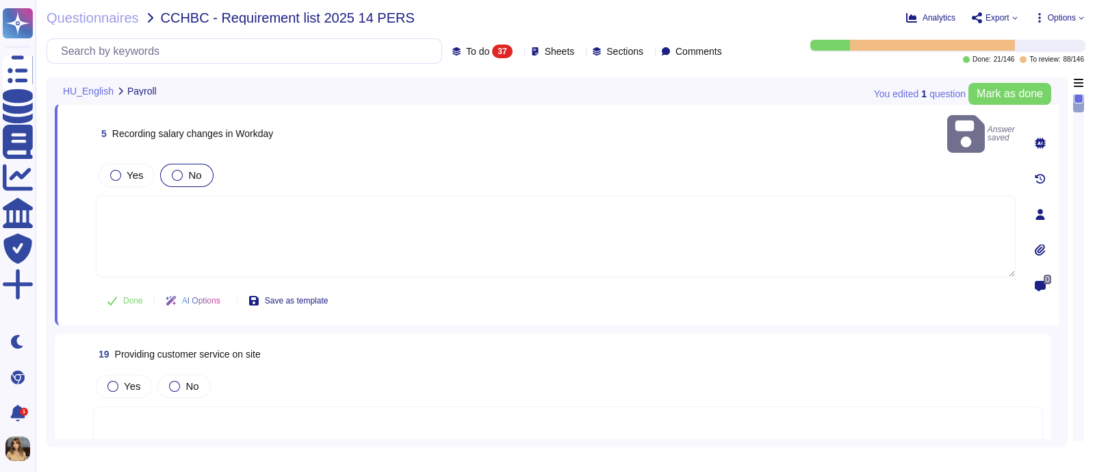
click at [183, 195] on textarea at bounding box center [556, 236] width 920 height 82
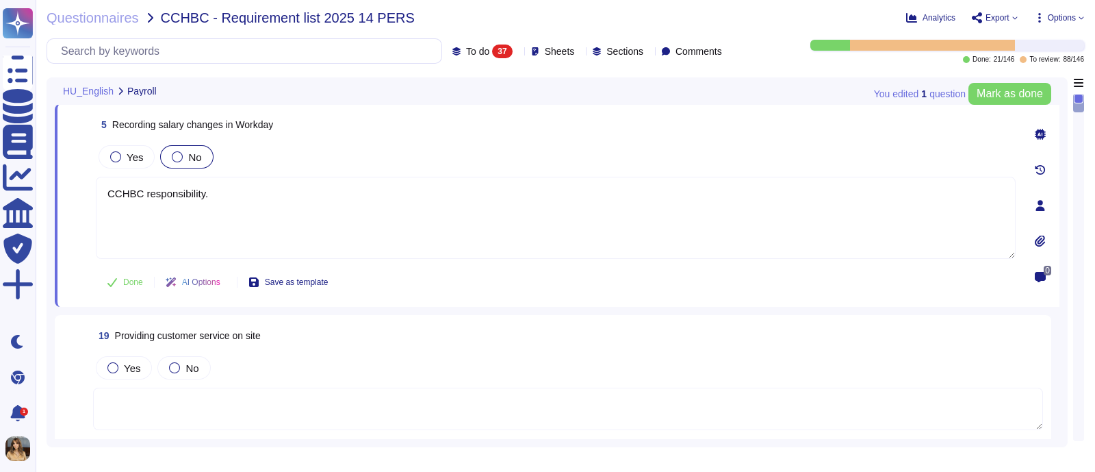
drag, startPoint x: 238, startPoint y: 199, endPoint x: 88, endPoint y: 183, distance: 150.1
click at [88, 183] on div "5 Recording salary changes in Workday Yes No CCHBC responsibility. Done AI Opti…" at bounding box center [541, 205] width 950 height 186
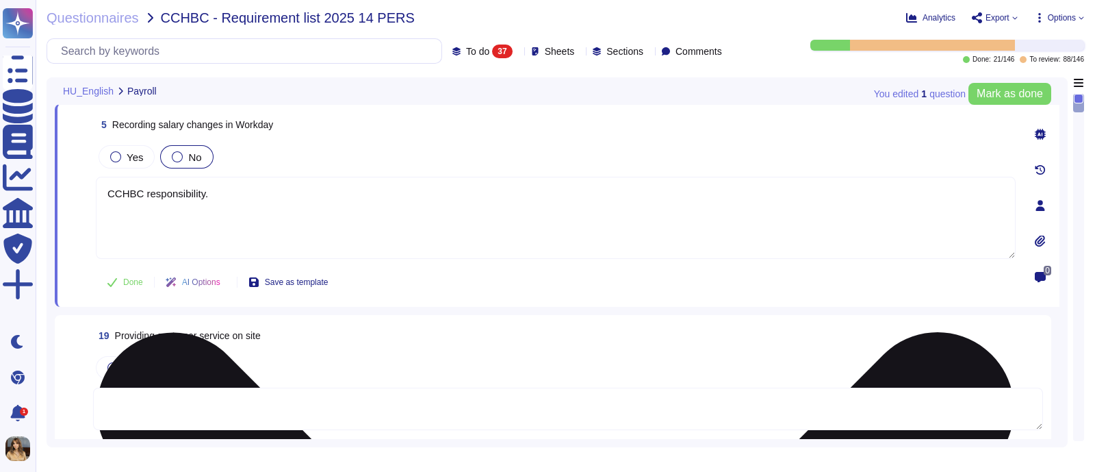
click at [229, 205] on textarea "CCHBC responsibility." at bounding box center [556, 218] width 920 height 82
paste textarea "is responsible for this process"
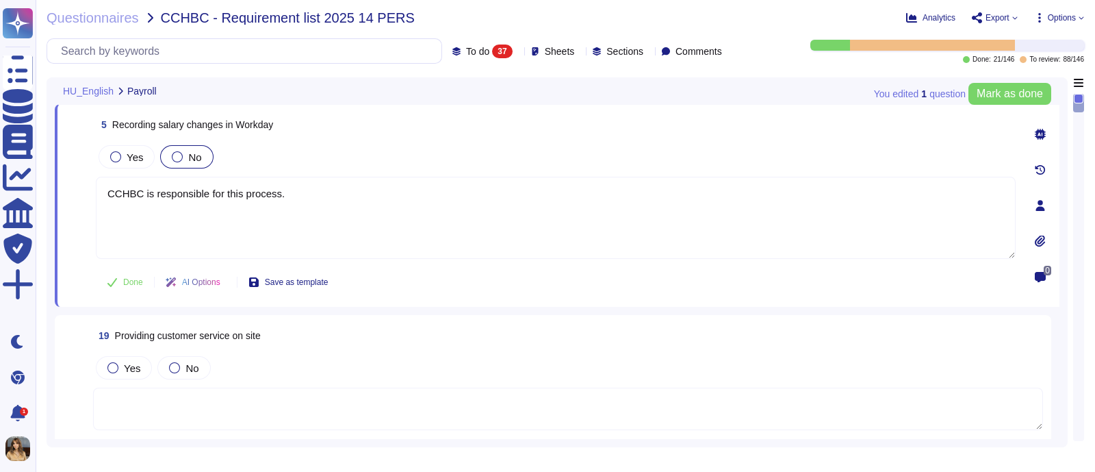
click at [121, 266] on div "Done AI Options Save as template" at bounding box center [217, 282] width 243 height 33
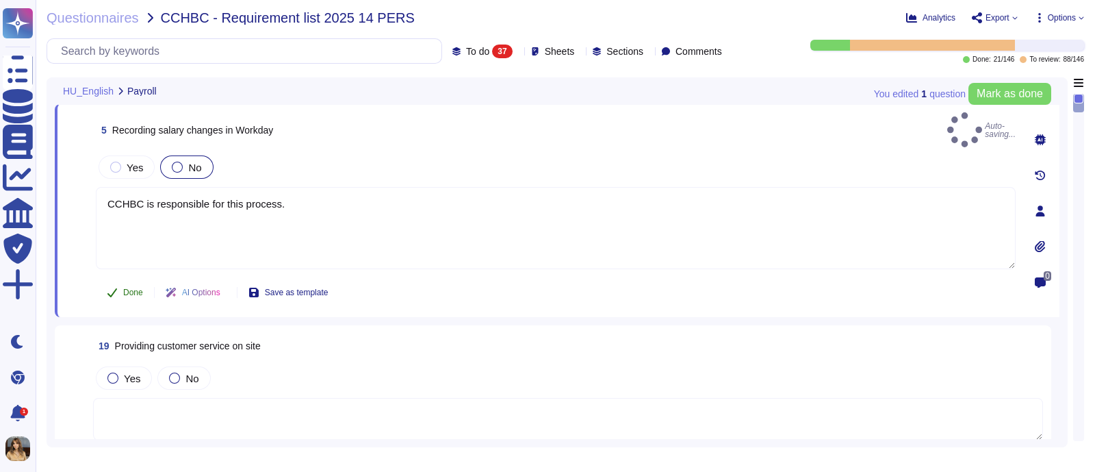
click at [123, 279] on button "Done" at bounding box center [125, 292] width 58 height 27
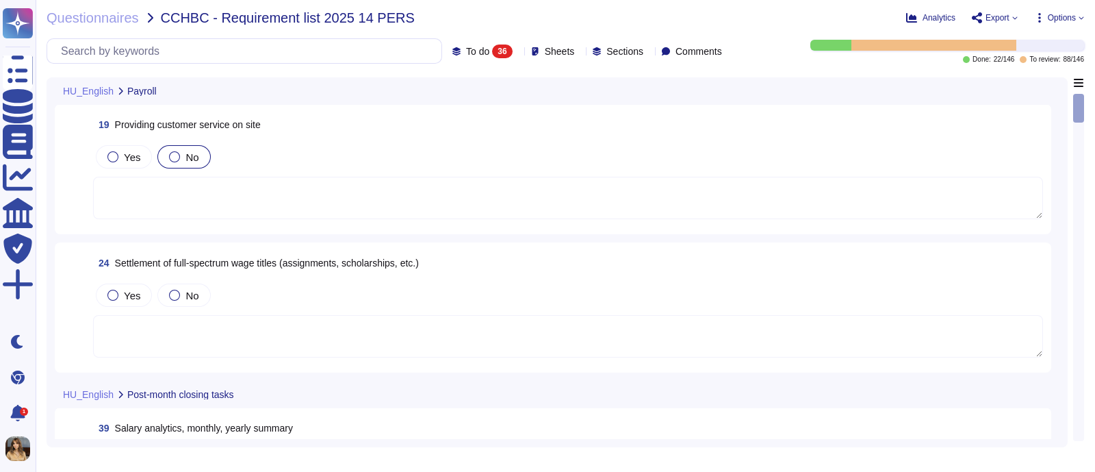
click at [175, 153] on div at bounding box center [174, 156] width 11 height 11
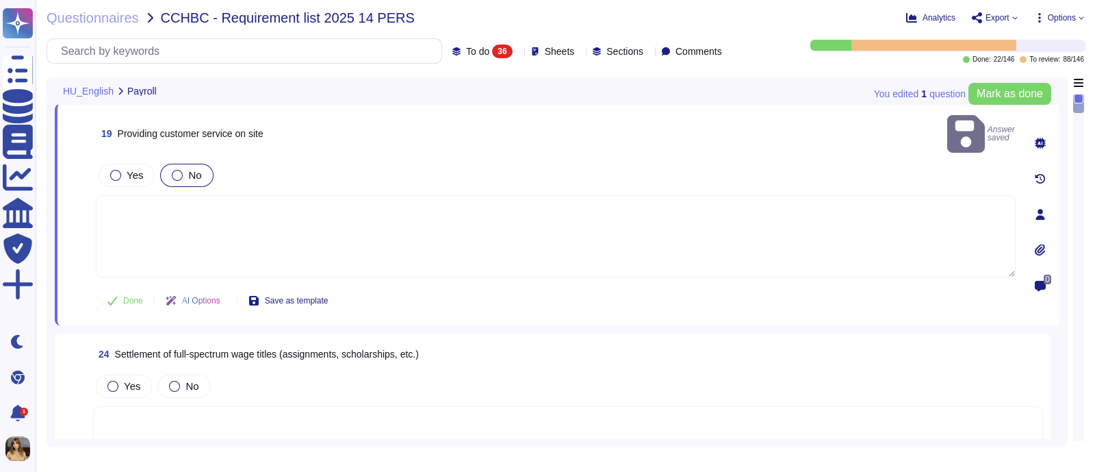
click at [188, 218] on textarea at bounding box center [556, 236] width 920 height 82
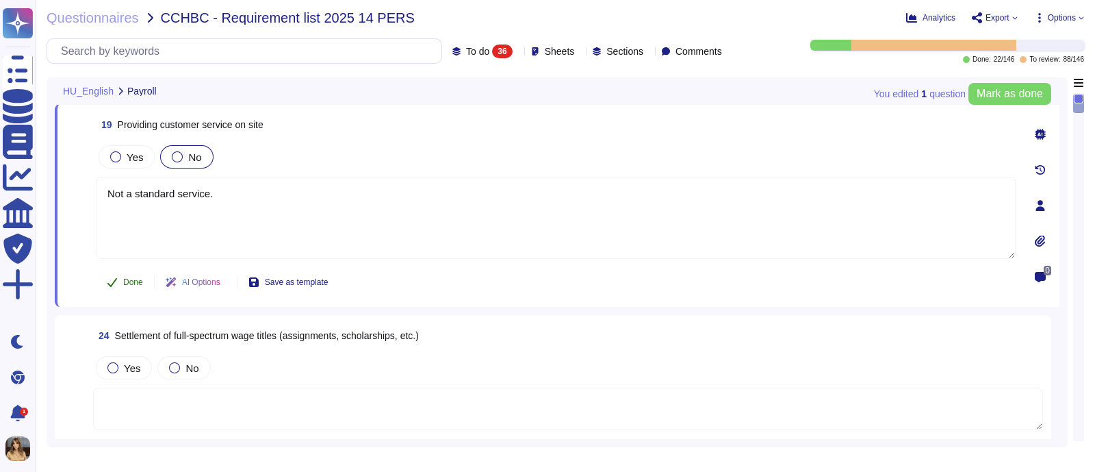
click at [130, 281] on span "Done" at bounding box center [133, 282] width 20 height 8
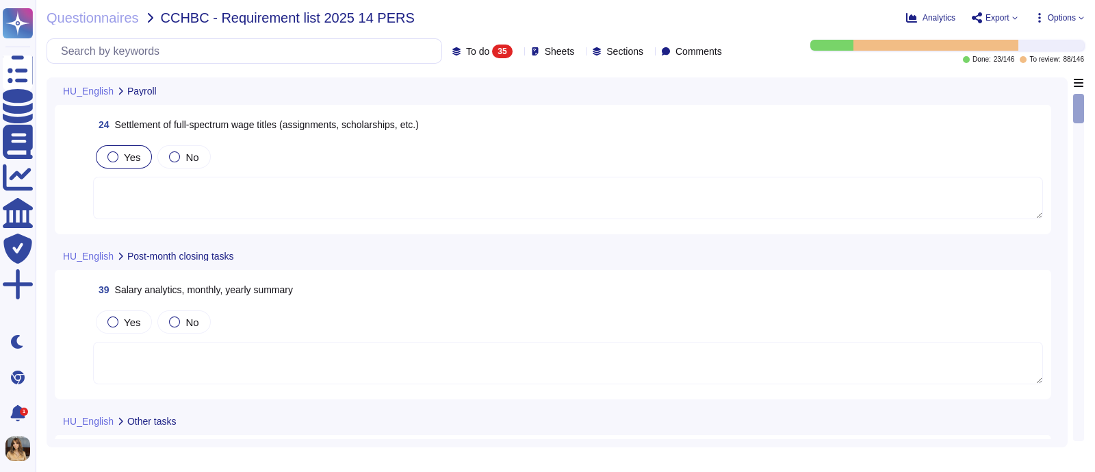
click at [106, 162] on div "Yes" at bounding box center [124, 156] width 56 height 23
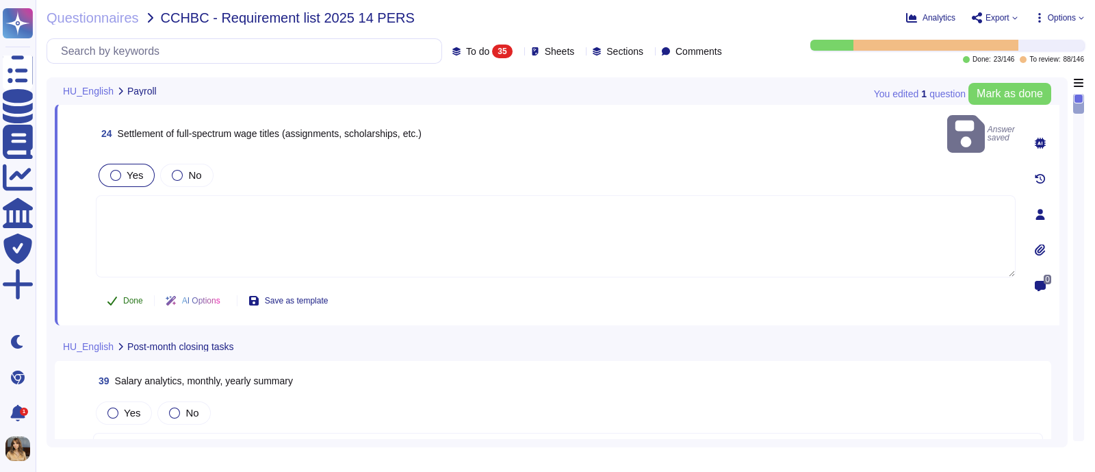
click at [138, 296] on span "Done" at bounding box center [133, 300] width 20 height 8
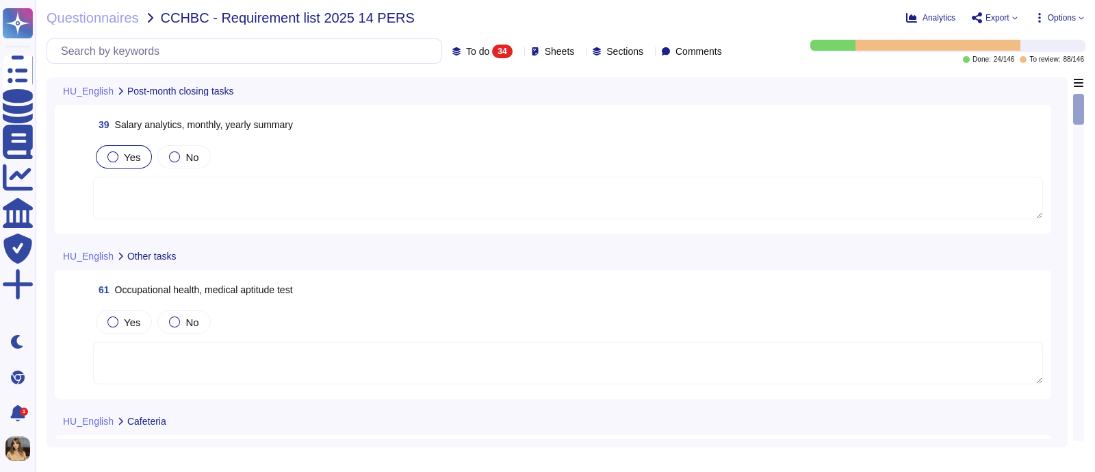
click at [120, 153] on label "Yes" at bounding box center [123, 156] width 33 height 11
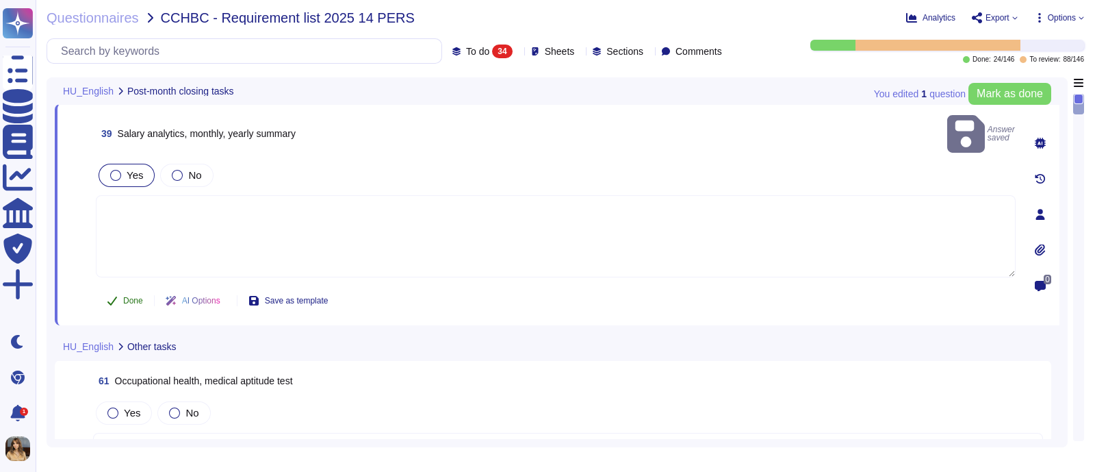
click at [120, 287] on button "Done" at bounding box center [125, 300] width 58 height 27
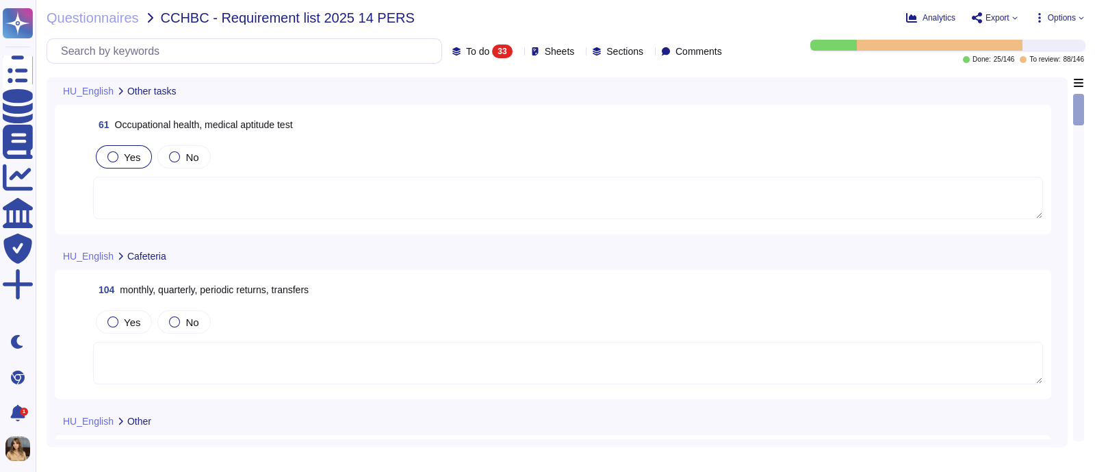
click at [120, 162] on label "Yes" at bounding box center [123, 156] width 33 height 11
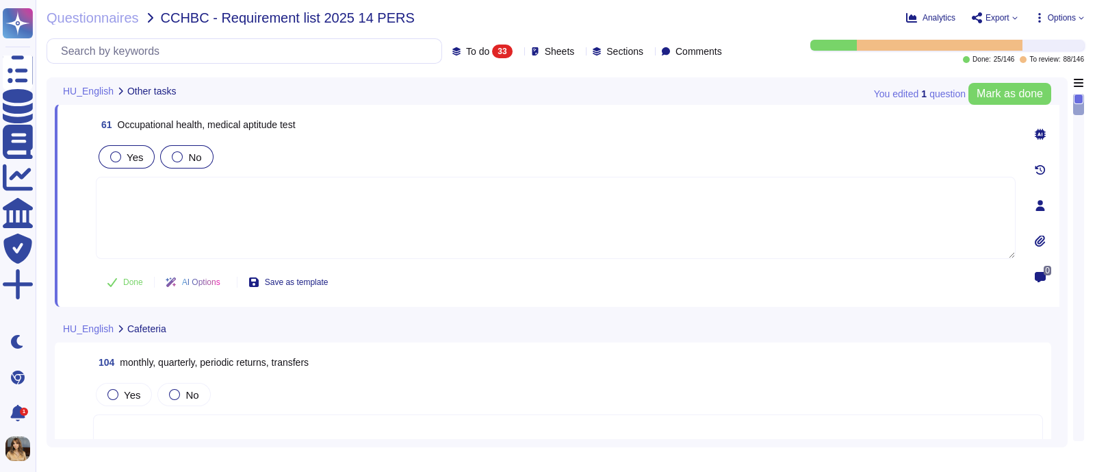
click at [188, 155] on span "No" at bounding box center [194, 157] width 13 height 12
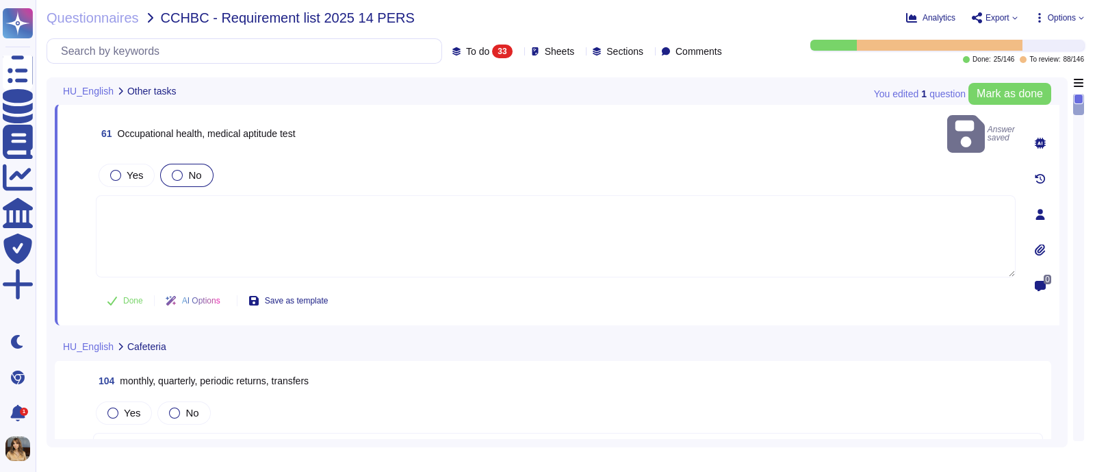
click at [178, 213] on textarea at bounding box center [556, 236] width 920 height 82
paste textarea "CCHBC is responsible for this process."
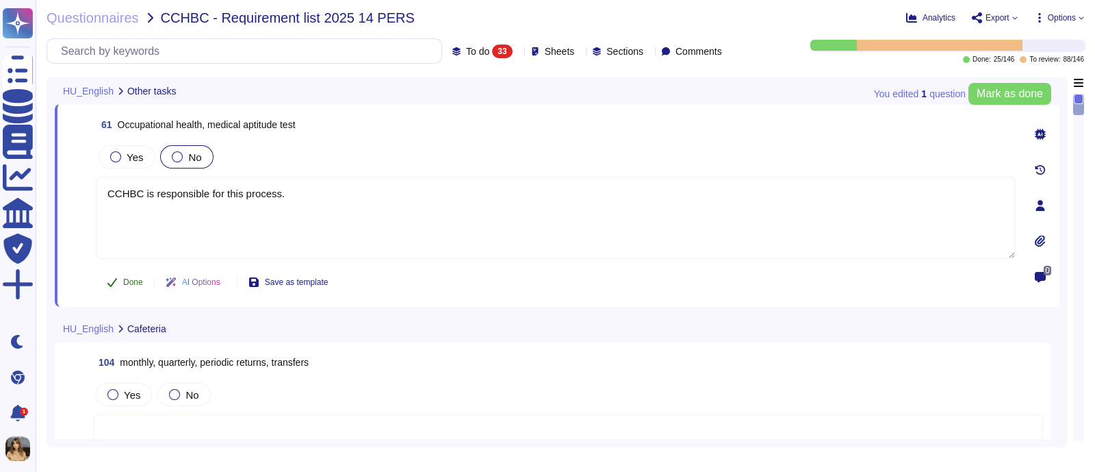
click at [124, 278] on span "Done" at bounding box center [133, 282] width 20 height 8
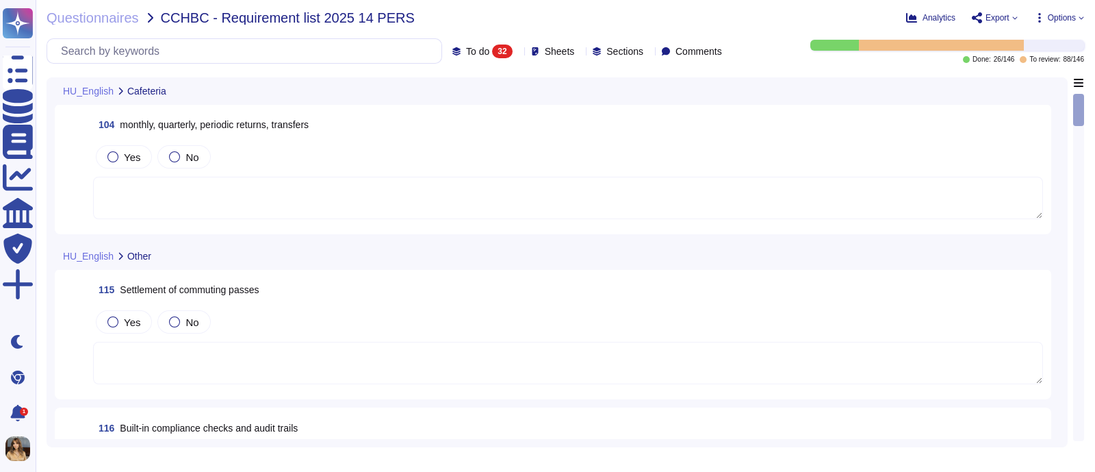
click at [115, 141] on div "104 monthly, quarterly, periodic returns, transfers Yes No" at bounding box center [553, 169] width 980 height 114
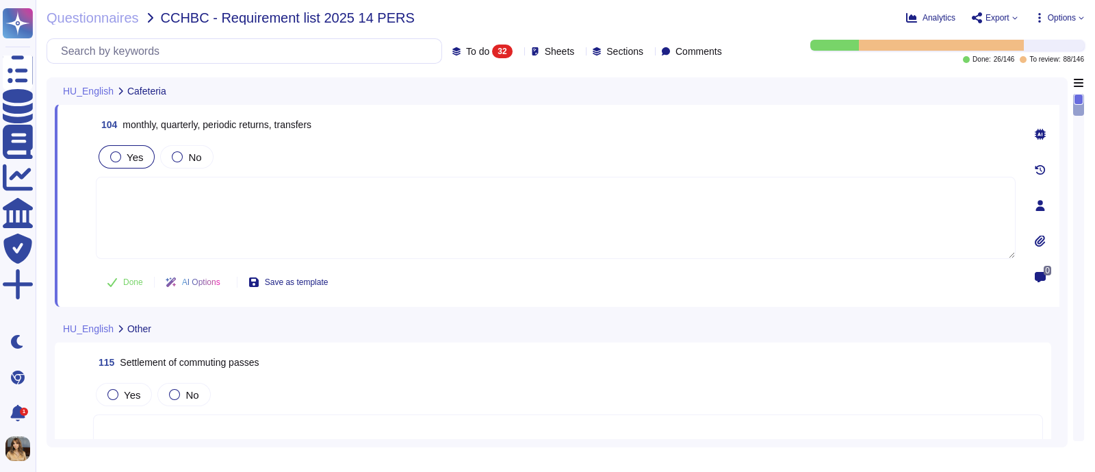
click at [115, 158] on div at bounding box center [115, 156] width 11 height 11
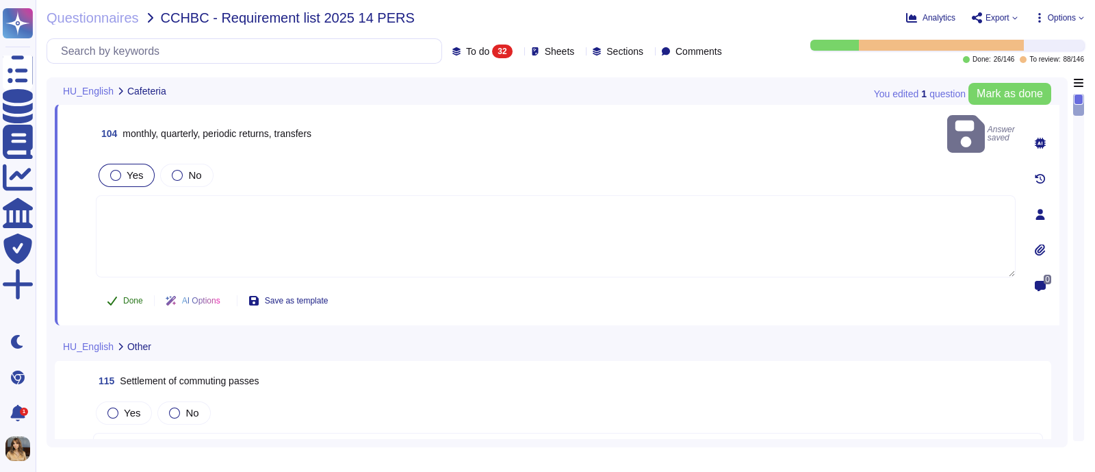
click at [123, 287] on button "Done" at bounding box center [125, 300] width 58 height 27
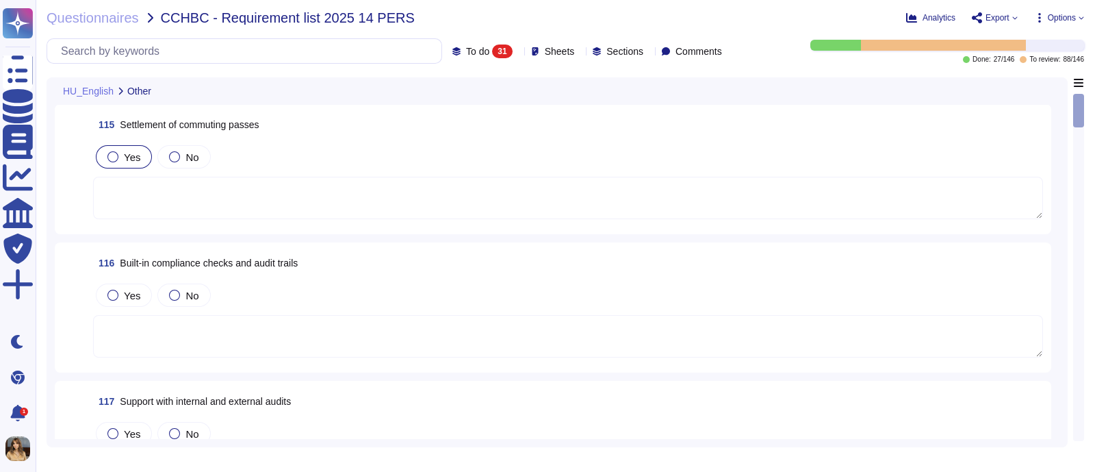
click at [125, 145] on div "Yes" at bounding box center [124, 156] width 56 height 23
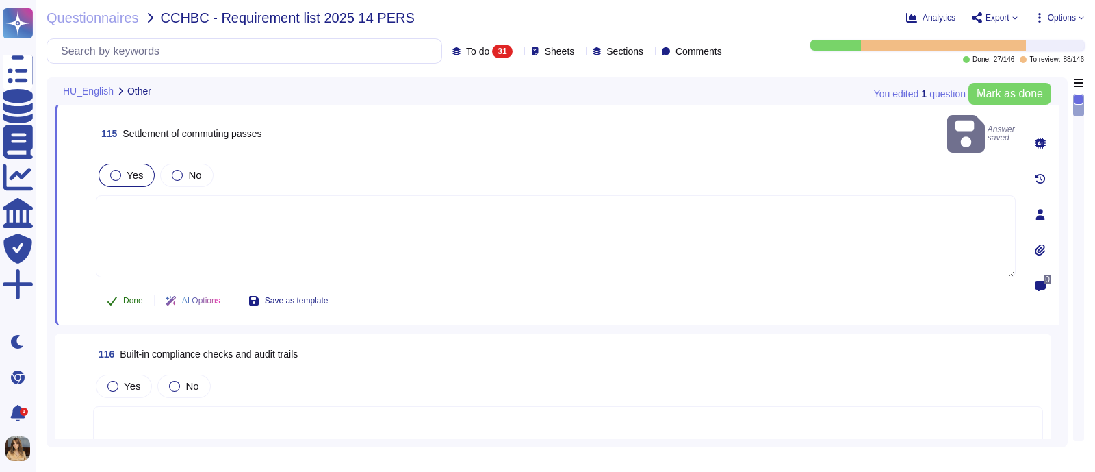
click at [123, 296] on span "Done" at bounding box center [133, 300] width 20 height 8
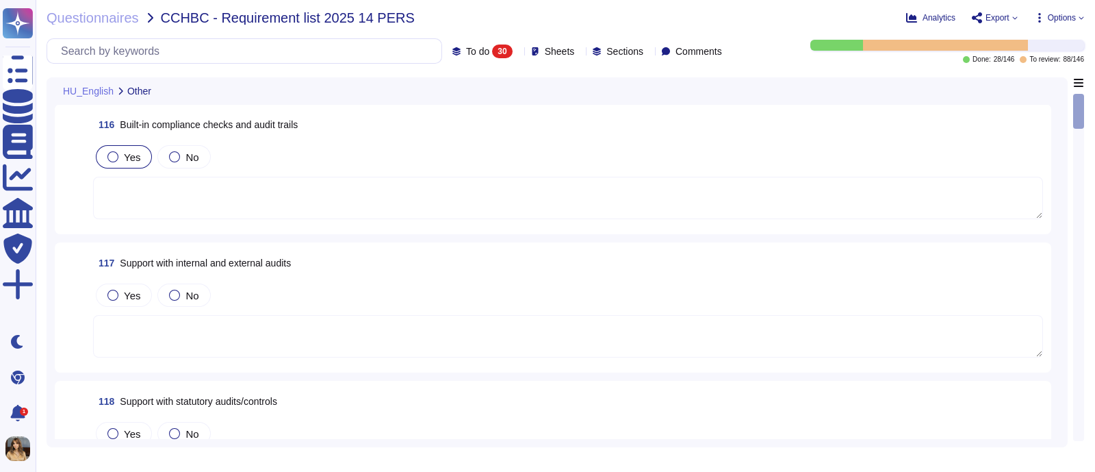
click at [133, 152] on span "Yes" at bounding box center [132, 157] width 16 height 12
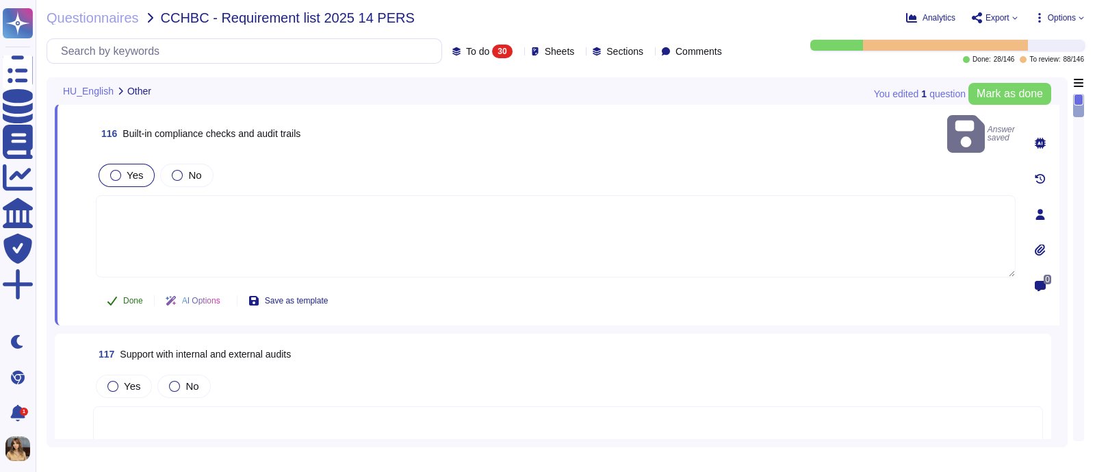
click at [130, 296] on span "Done" at bounding box center [133, 300] width 20 height 8
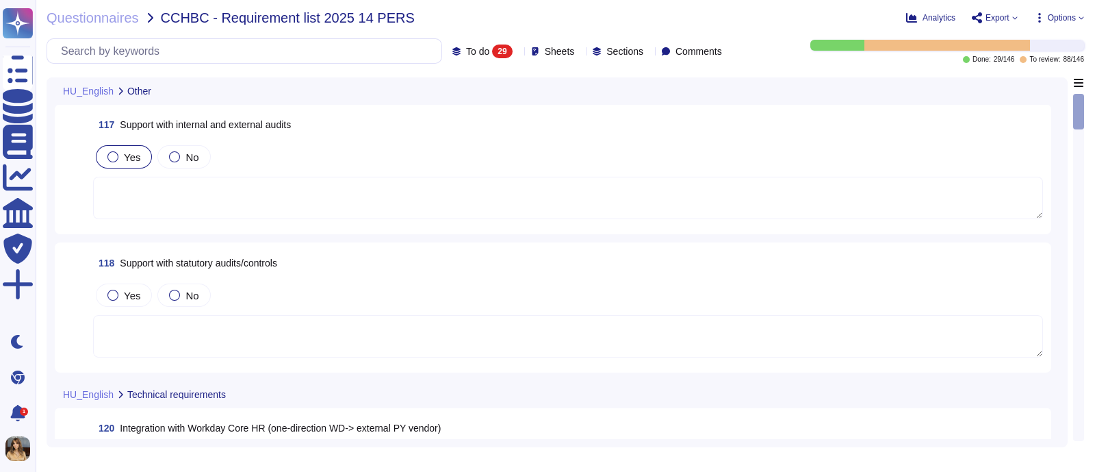
click at [125, 157] on span "Yes" at bounding box center [132, 157] width 16 height 12
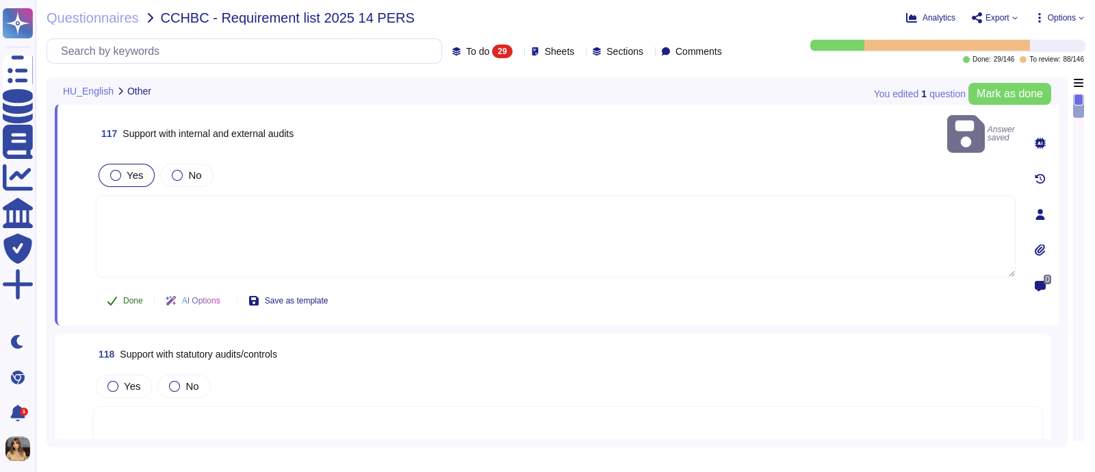
click at [132, 296] on span "Done" at bounding box center [133, 300] width 20 height 8
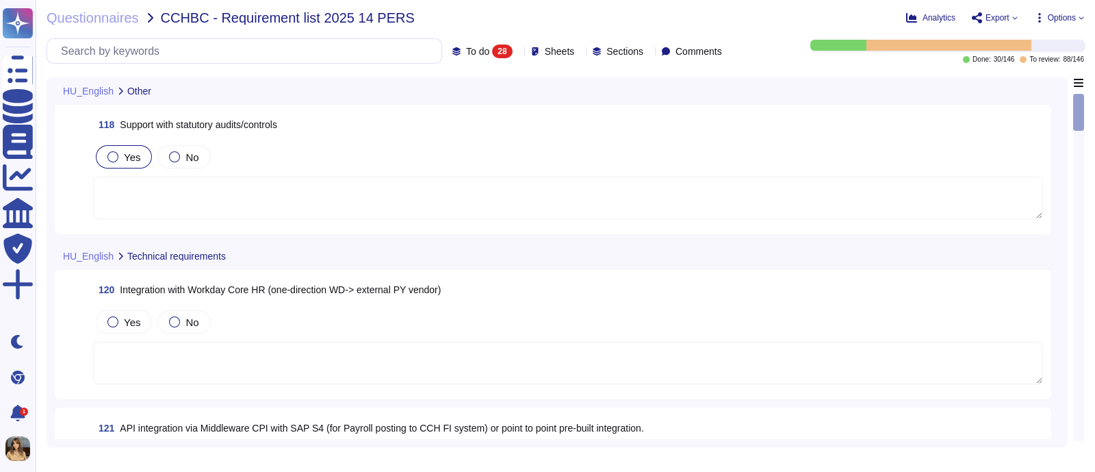
click at [132, 157] on span "Yes" at bounding box center [132, 157] width 16 height 12
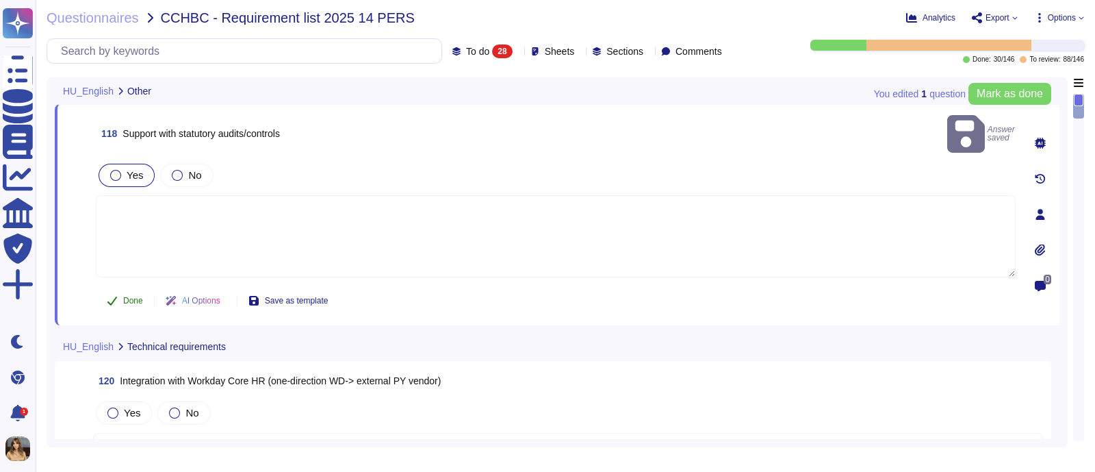
click at [133, 296] on span "Done" at bounding box center [133, 300] width 20 height 8
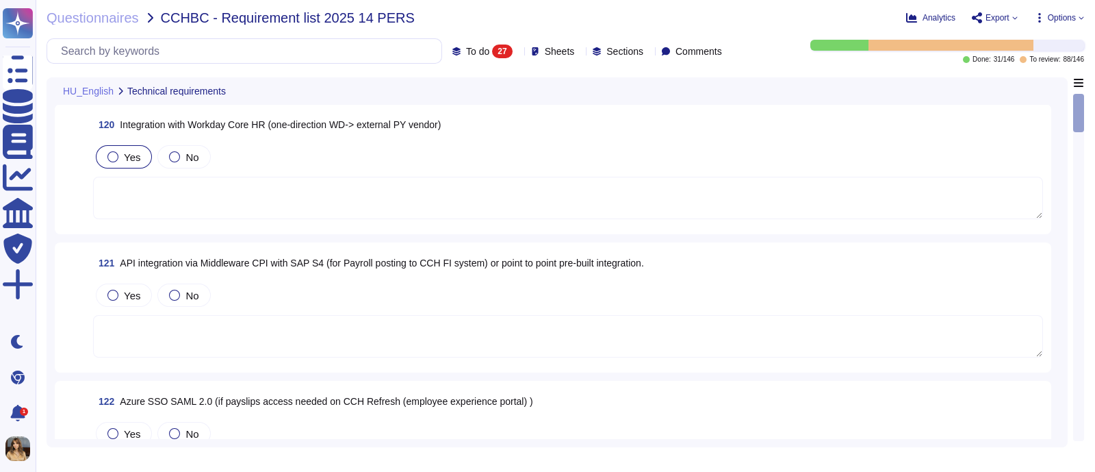
click at [139, 151] on div "Yes" at bounding box center [124, 156] width 56 height 23
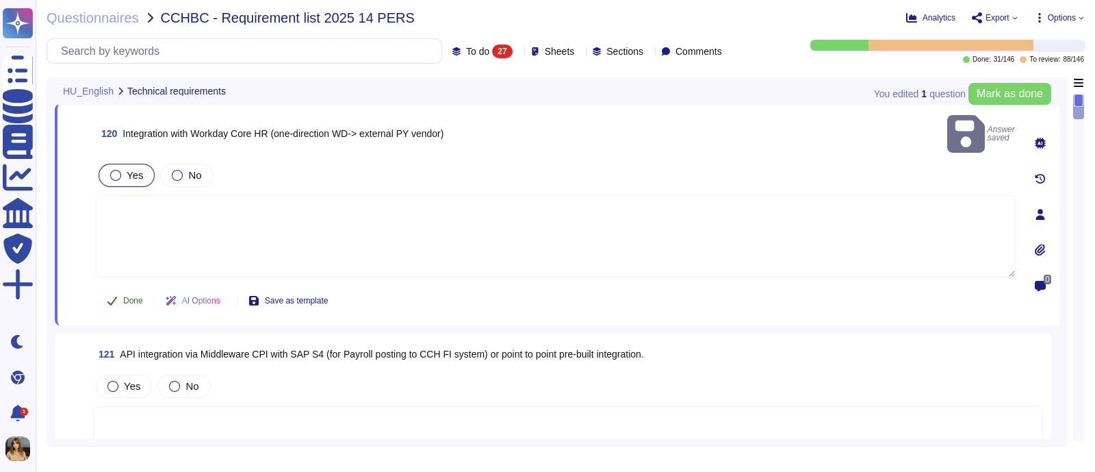
click at [138, 296] on span "Done" at bounding box center [133, 300] width 20 height 8
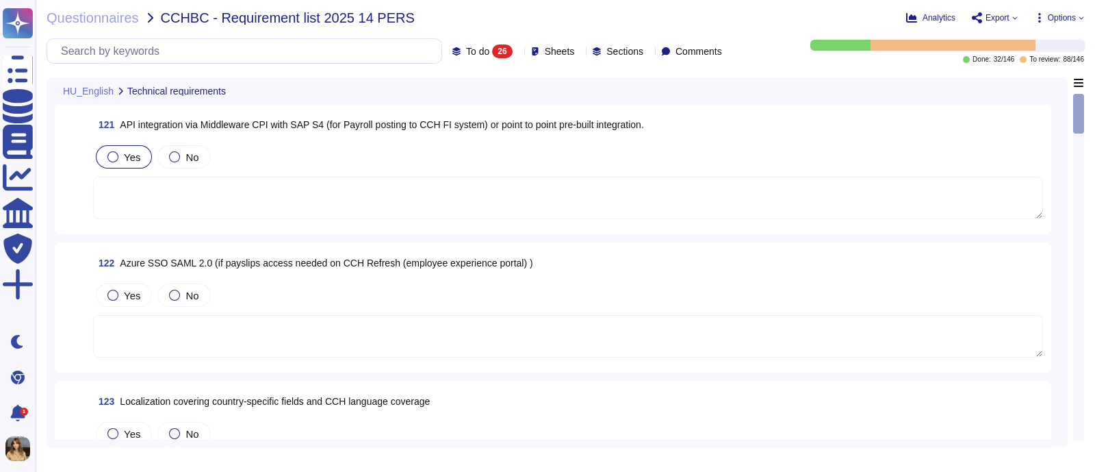
click at [129, 151] on span "Yes" at bounding box center [132, 157] width 16 height 12
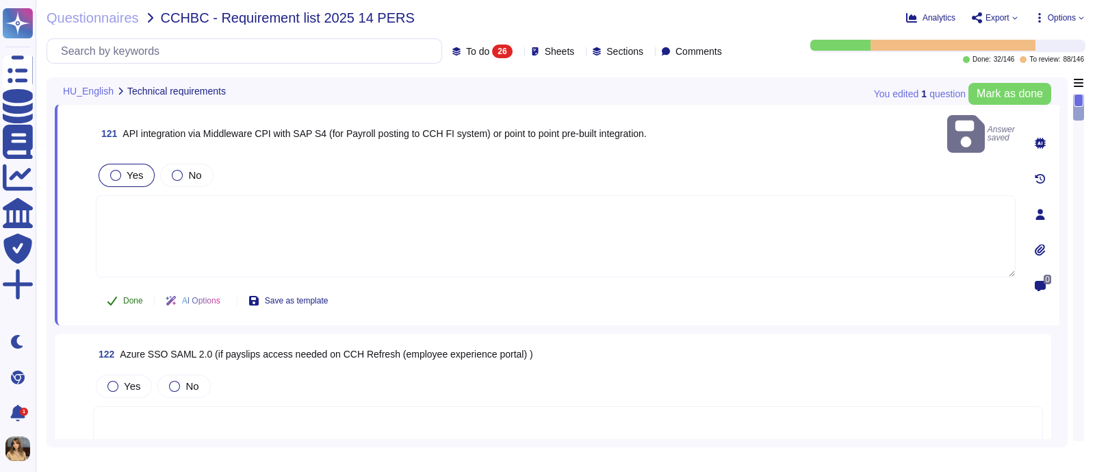
click at [127, 296] on span "Done" at bounding box center [133, 300] width 20 height 8
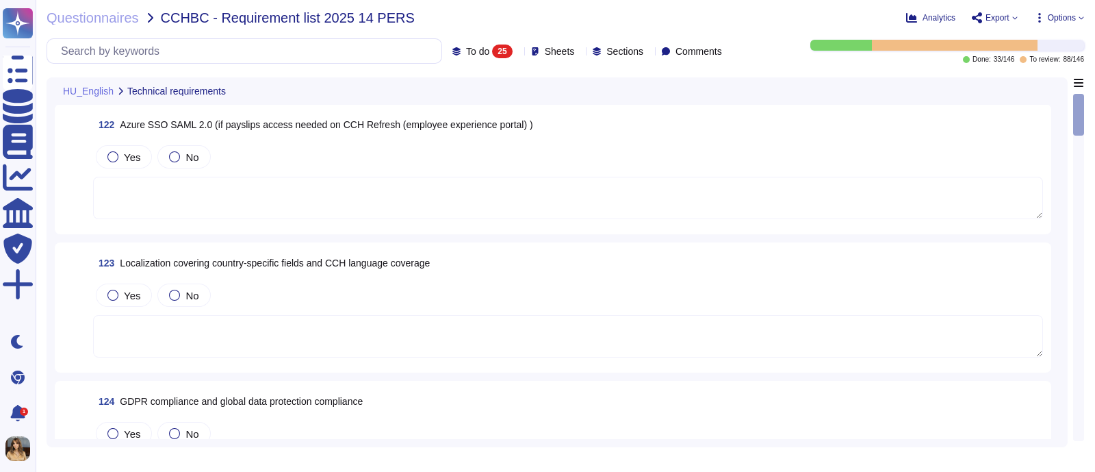
click at [142, 143] on div "Yes No" at bounding box center [568, 156] width 950 height 29
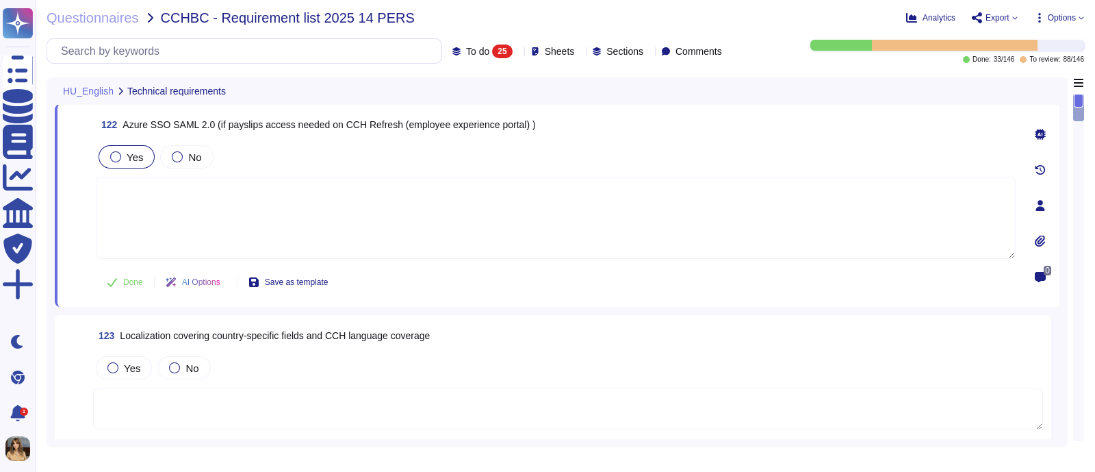
click at [130, 149] on div "Yes" at bounding box center [127, 156] width 56 height 23
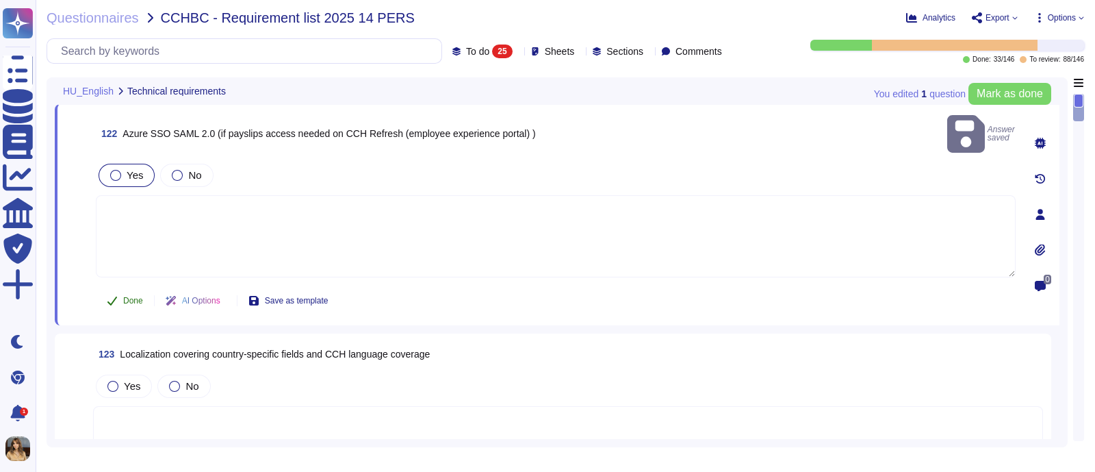
click at [119, 287] on button "Done" at bounding box center [125, 300] width 58 height 27
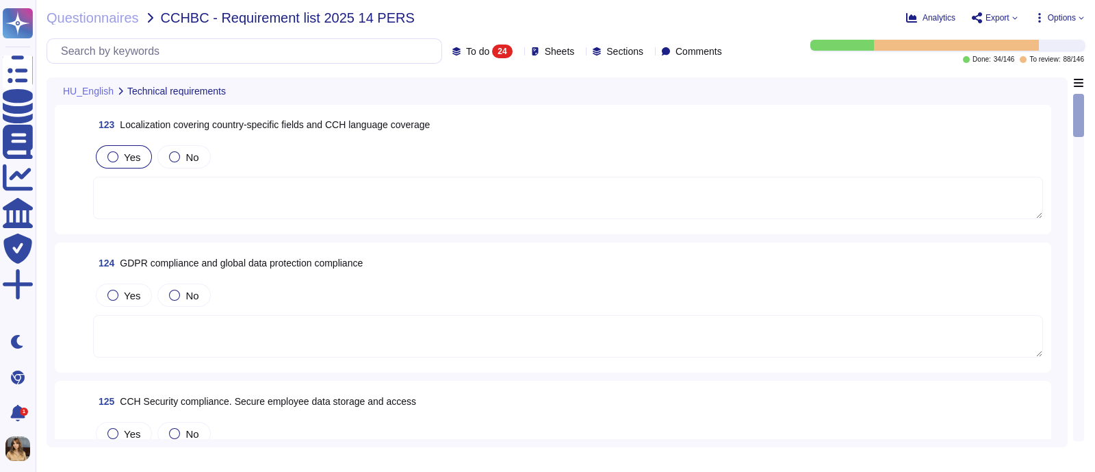
click at [129, 156] on span "Yes" at bounding box center [132, 157] width 16 height 12
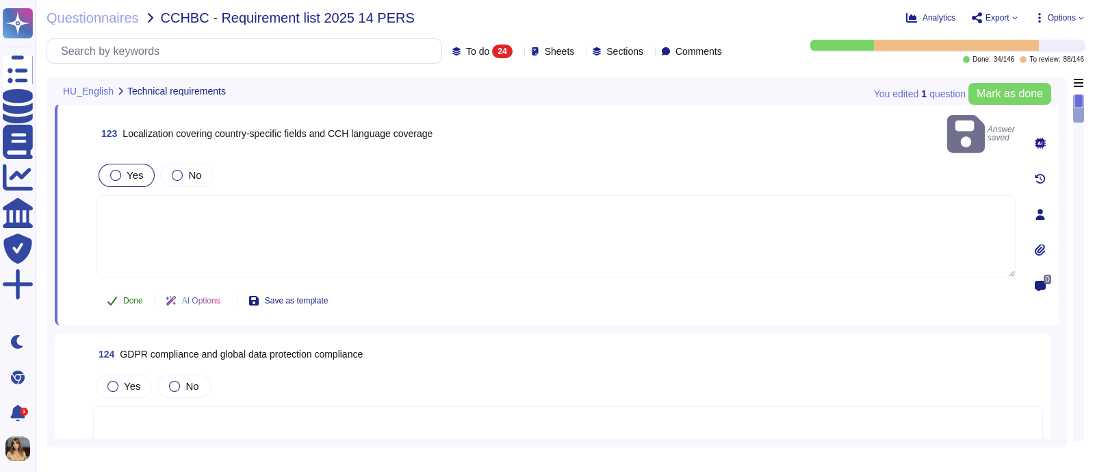
click at [138, 296] on span "Done" at bounding box center [133, 300] width 20 height 8
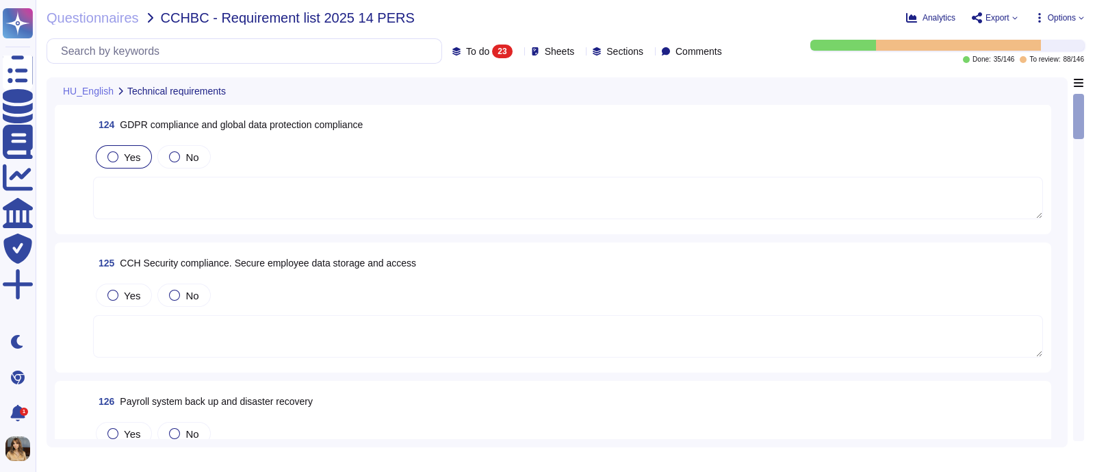
click at [128, 164] on div "Yes" at bounding box center [124, 156] width 56 height 23
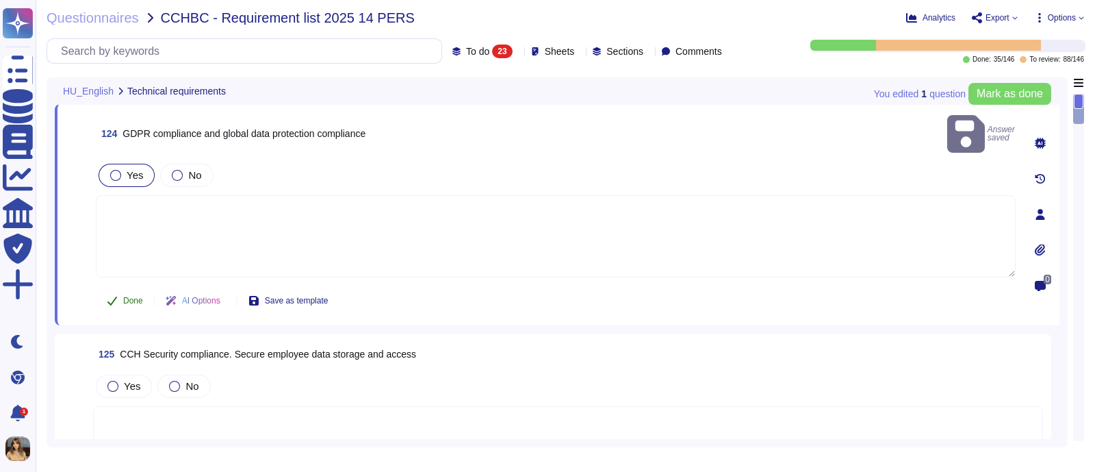
click at [114, 295] on icon at bounding box center [112, 300] width 11 height 11
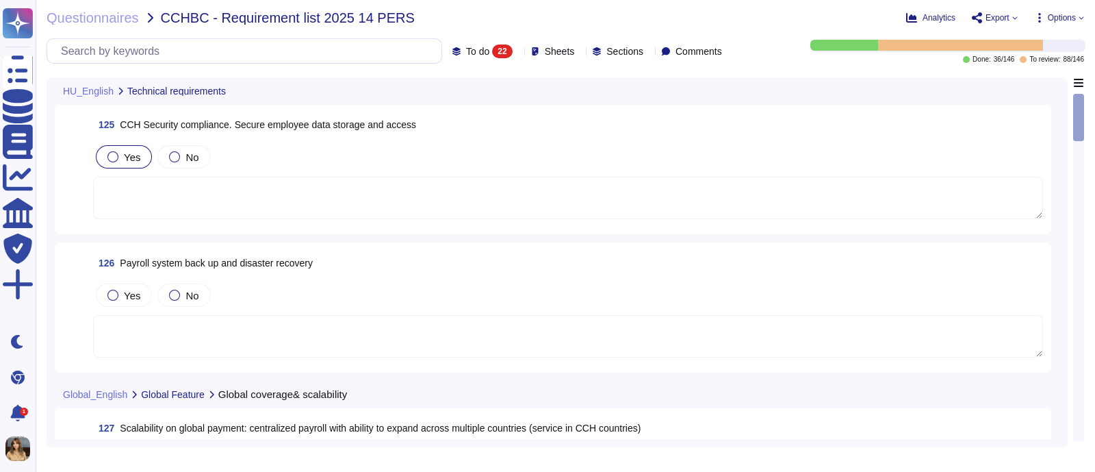
click at [135, 151] on span "Yes" at bounding box center [132, 157] width 16 height 12
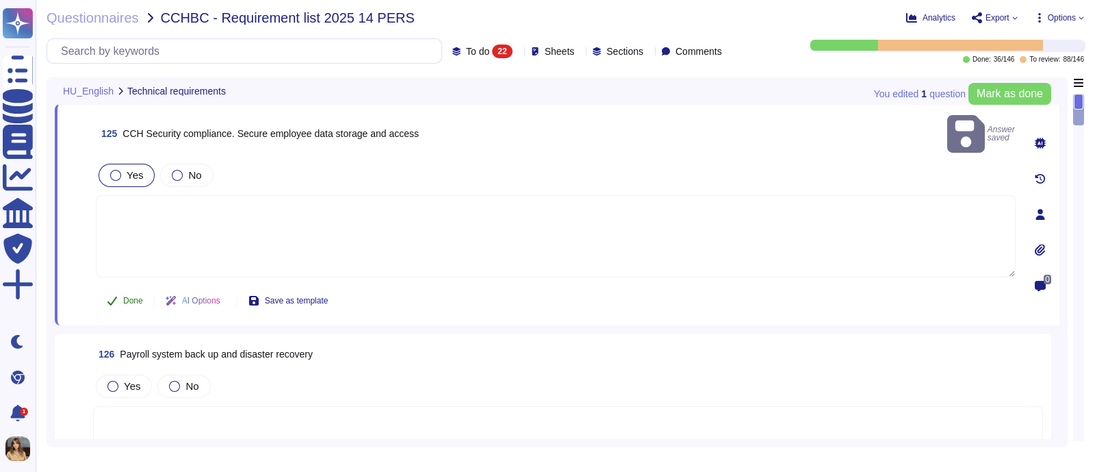
click at [123, 296] on span "Done" at bounding box center [133, 300] width 20 height 8
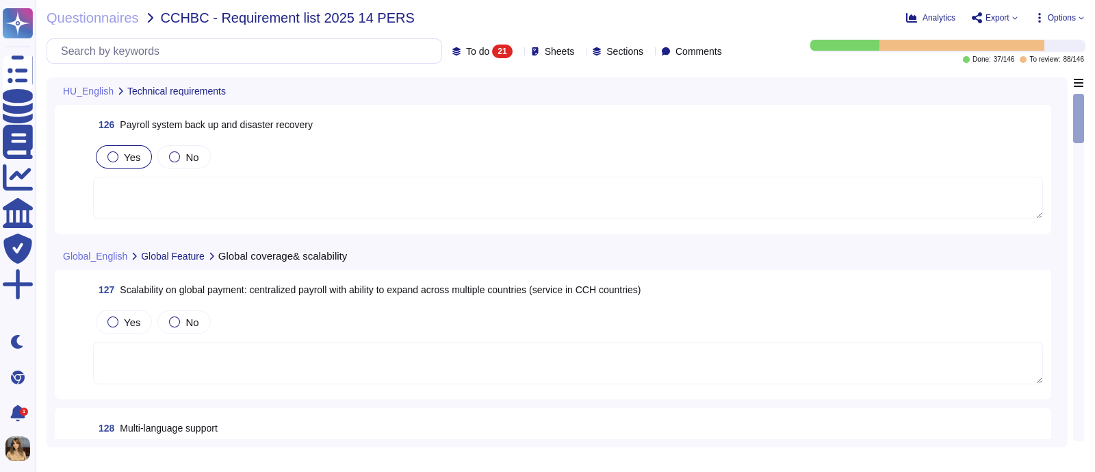
click at [124, 162] on span "Yes" at bounding box center [132, 157] width 16 height 12
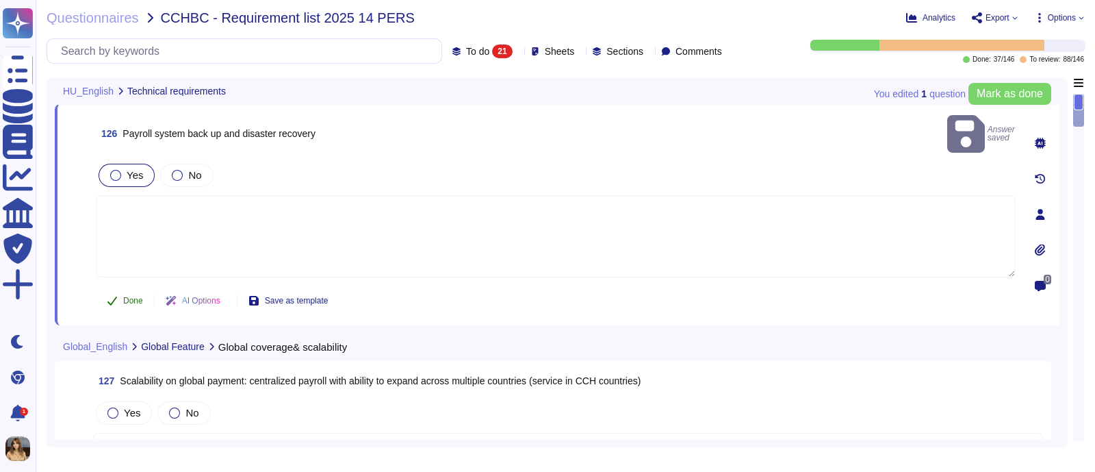
click at [130, 287] on button "Done" at bounding box center [125, 300] width 58 height 27
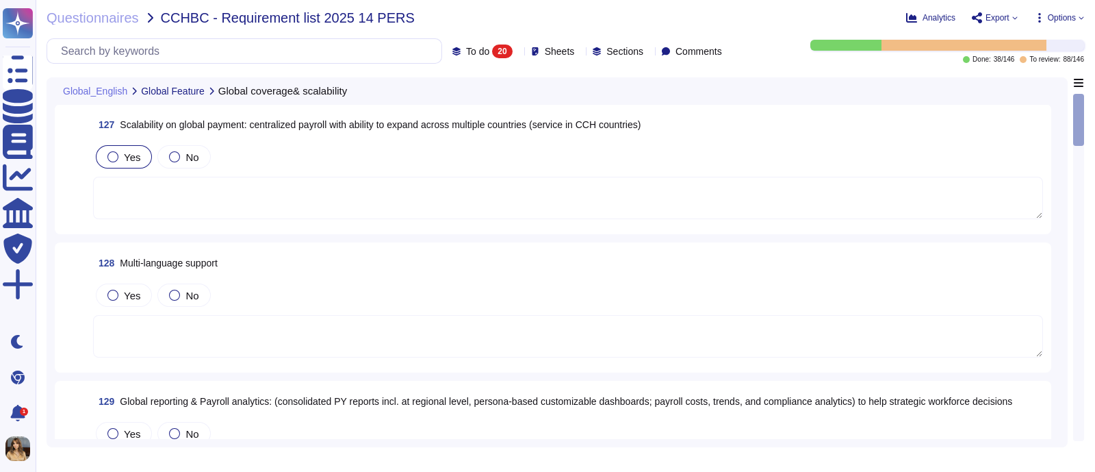
click at [127, 153] on span "Yes" at bounding box center [132, 157] width 16 height 12
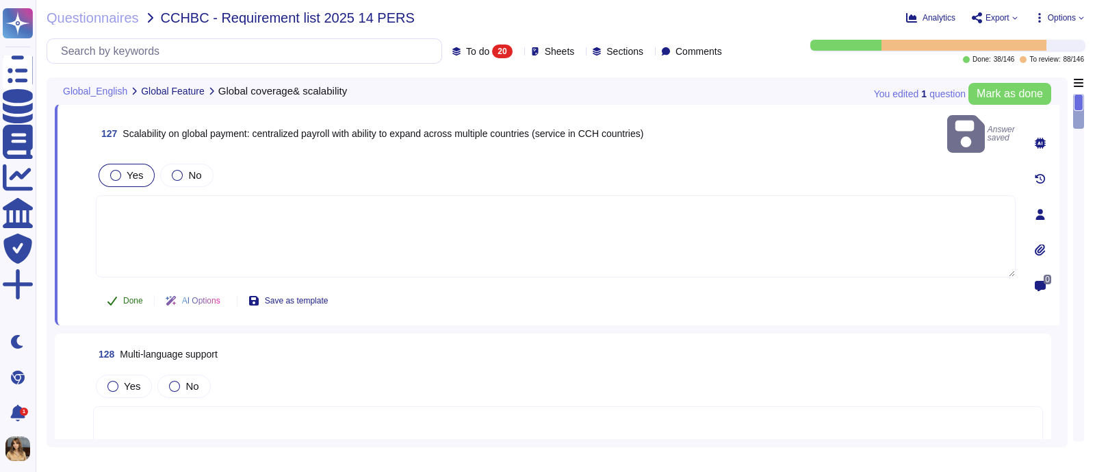
click at [129, 296] on span "Done" at bounding box center [133, 300] width 20 height 8
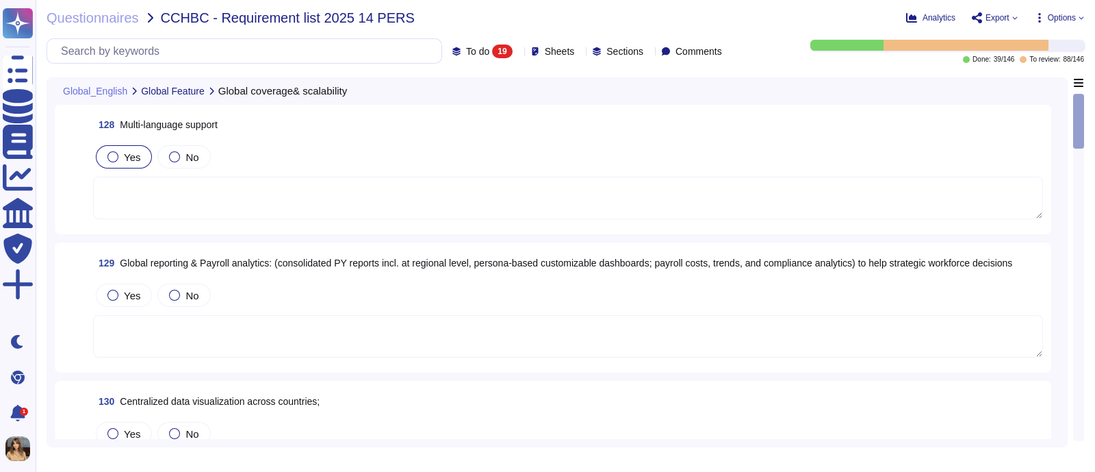
click at [131, 155] on span "Yes" at bounding box center [132, 157] width 16 height 12
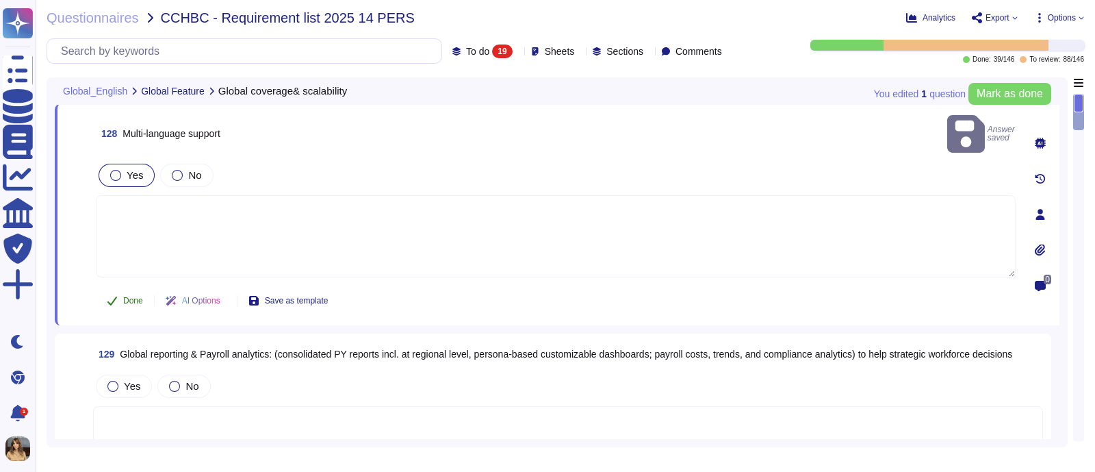
click at [119, 290] on button "Done" at bounding box center [125, 300] width 58 height 27
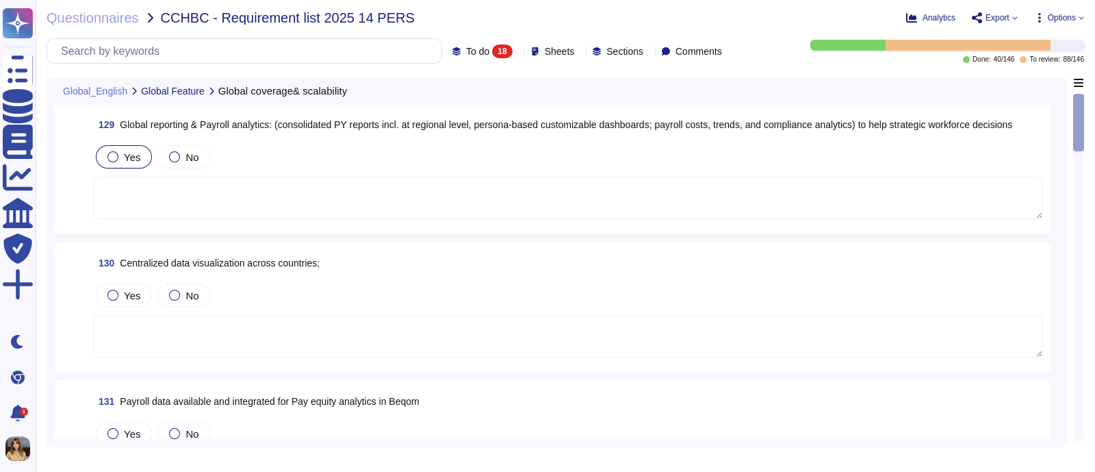
click at [129, 164] on div "Yes" at bounding box center [124, 156] width 56 height 23
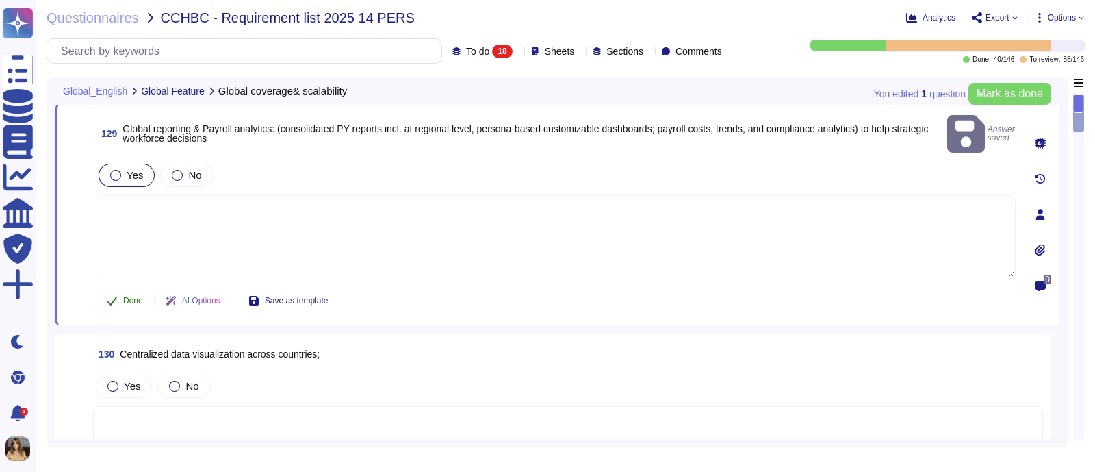
click at [121, 287] on button "Done" at bounding box center [125, 300] width 58 height 27
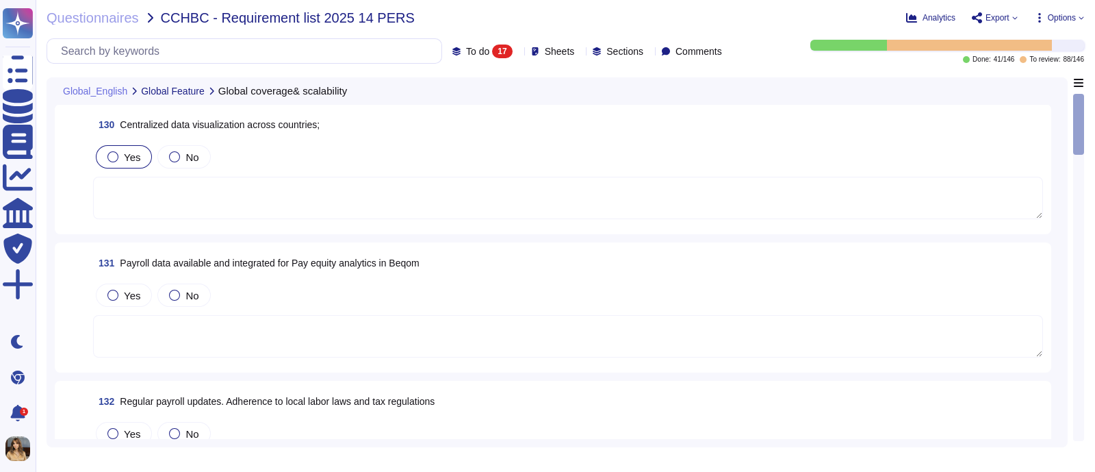
click at [132, 153] on span "Yes" at bounding box center [132, 157] width 16 height 12
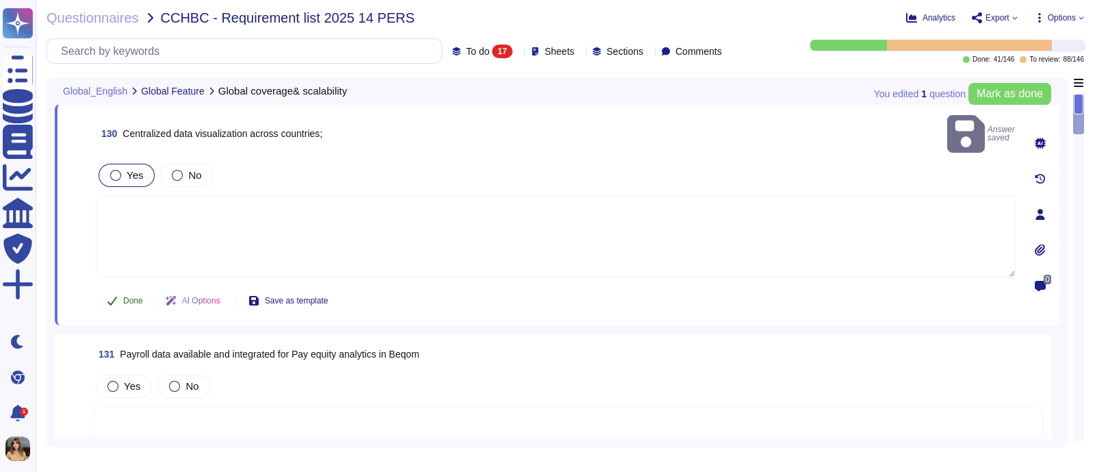
click at [144, 287] on button "Done" at bounding box center [125, 300] width 58 height 27
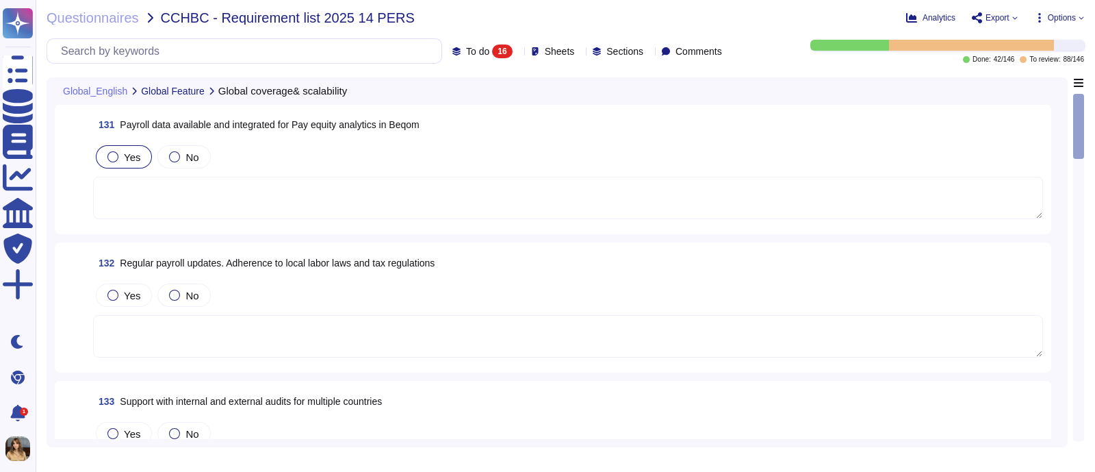
click at [124, 151] on span "Yes" at bounding box center [132, 157] width 16 height 12
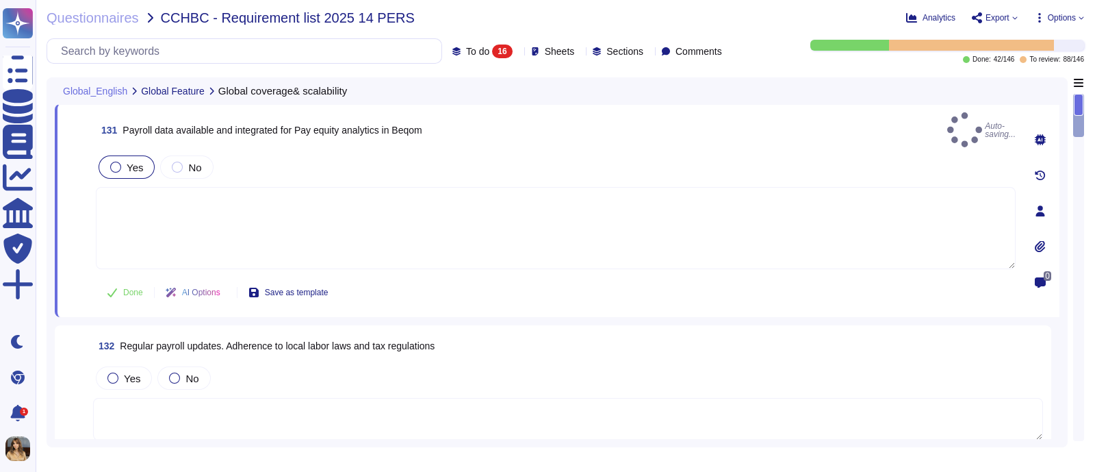
click at [119, 296] on div "Done AI Options Save as template" at bounding box center [217, 292] width 243 height 33
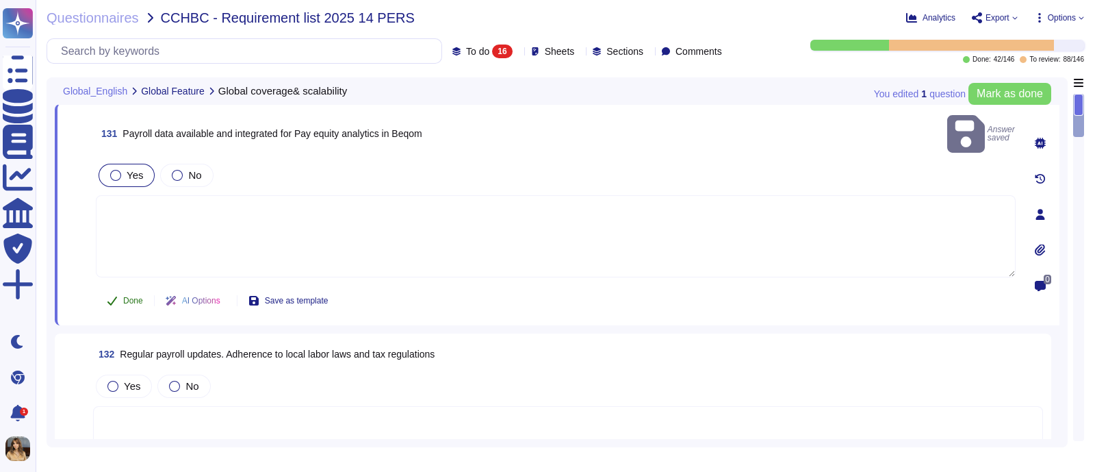
click at [119, 287] on button "Done" at bounding box center [125, 300] width 58 height 27
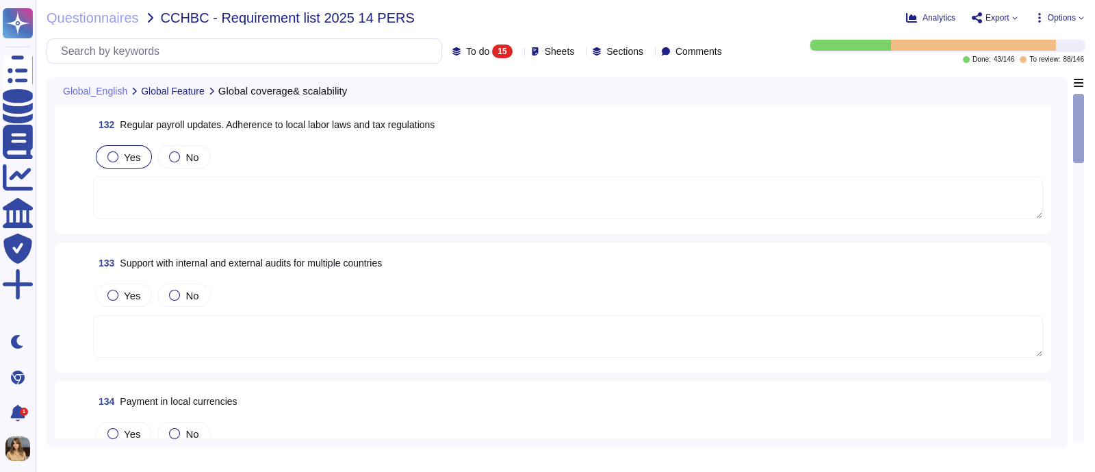
click at [124, 155] on span "Yes" at bounding box center [132, 157] width 16 height 12
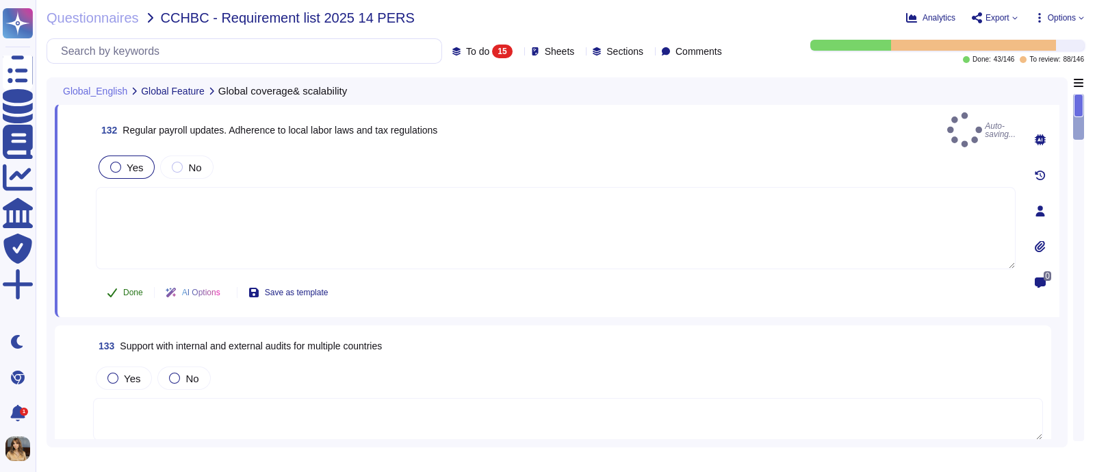
click at [130, 288] on span "Done" at bounding box center [133, 292] width 20 height 8
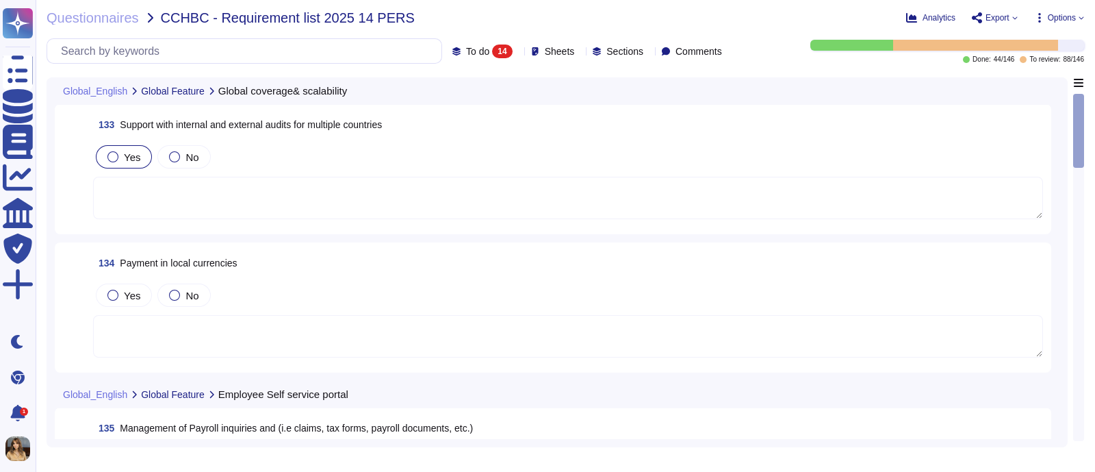
click at [134, 157] on span "Yes" at bounding box center [132, 157] width 16 height 12
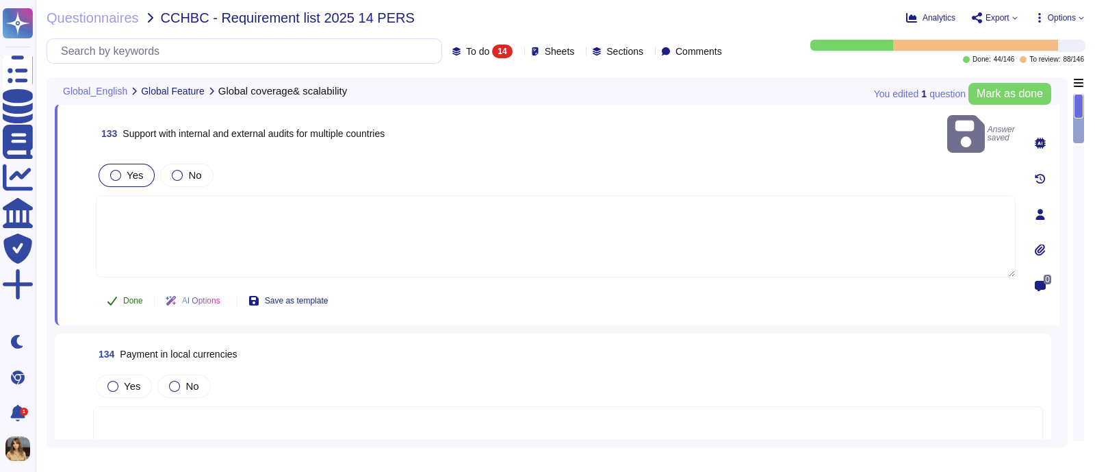
click at [129, 296] on span "Done" at bounding box center [133, 300] width 20 height 8
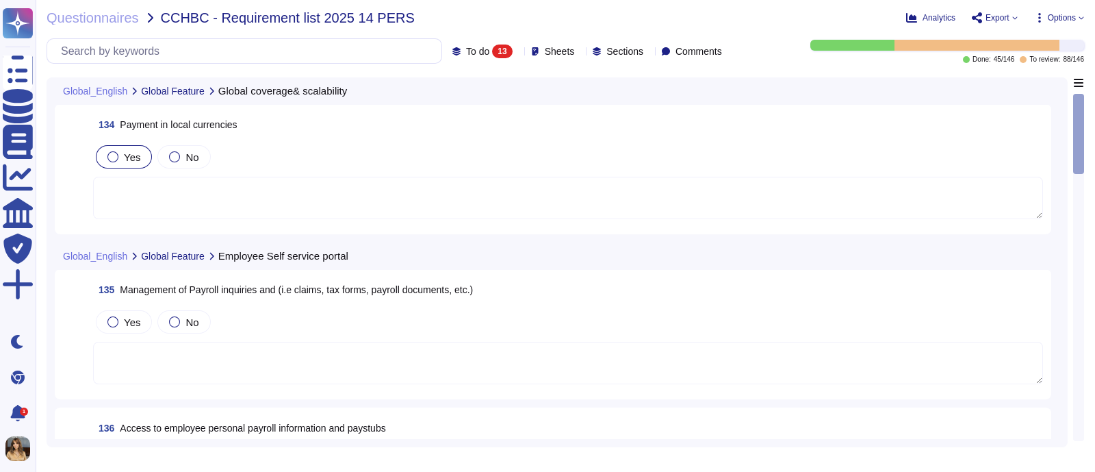
click at [114, 151] on div at bounding box center [112, 156] width 11 height 11
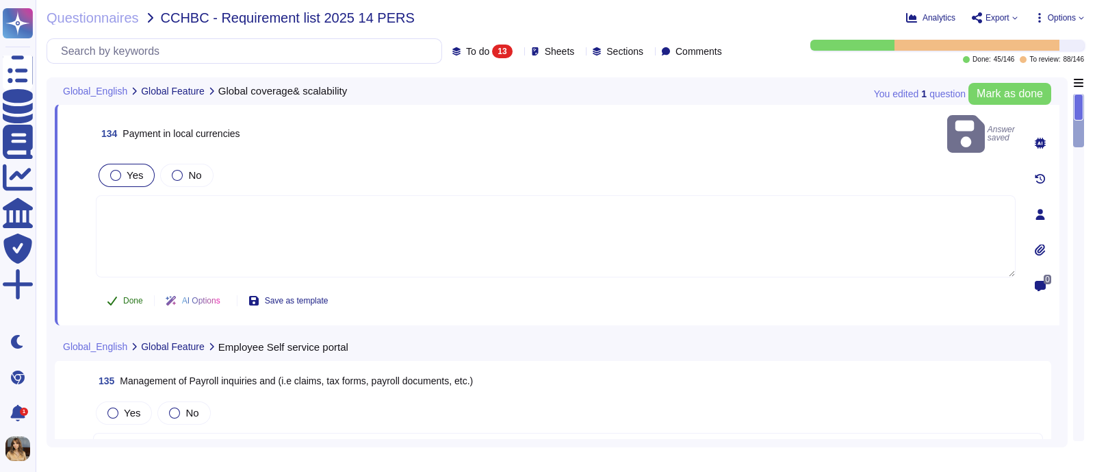
click at [123, 288] on button "Done" at bounding box center [125, 300] width 58 height 27
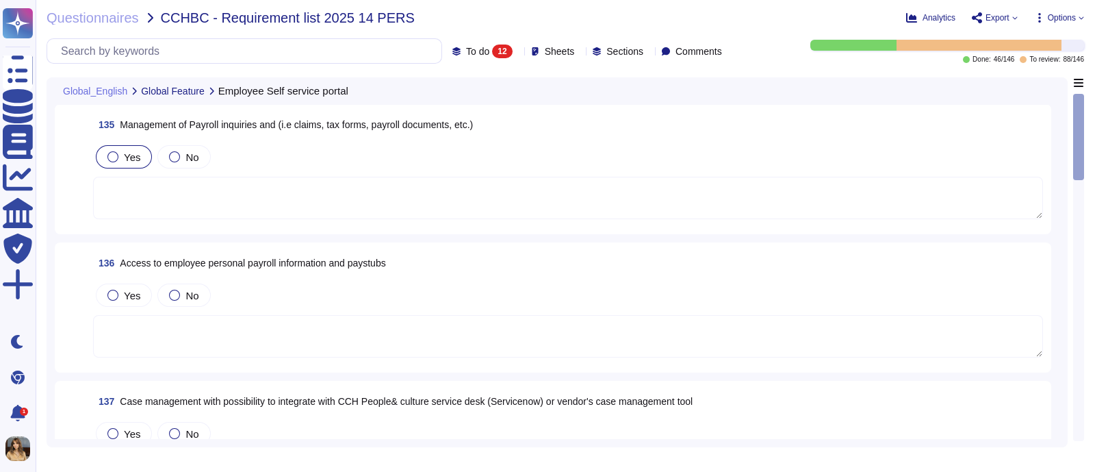
click at [141, 154] on div "Yes" at bounding box center [124, 156] width 56 height 23
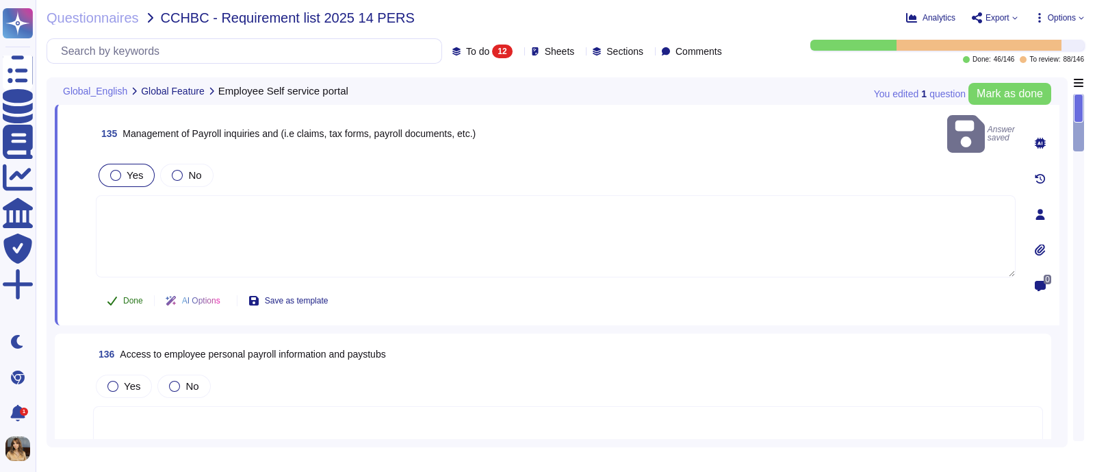
click at [130, 296] on span "Done" at bounding box center [133, 300] width 20 height 8
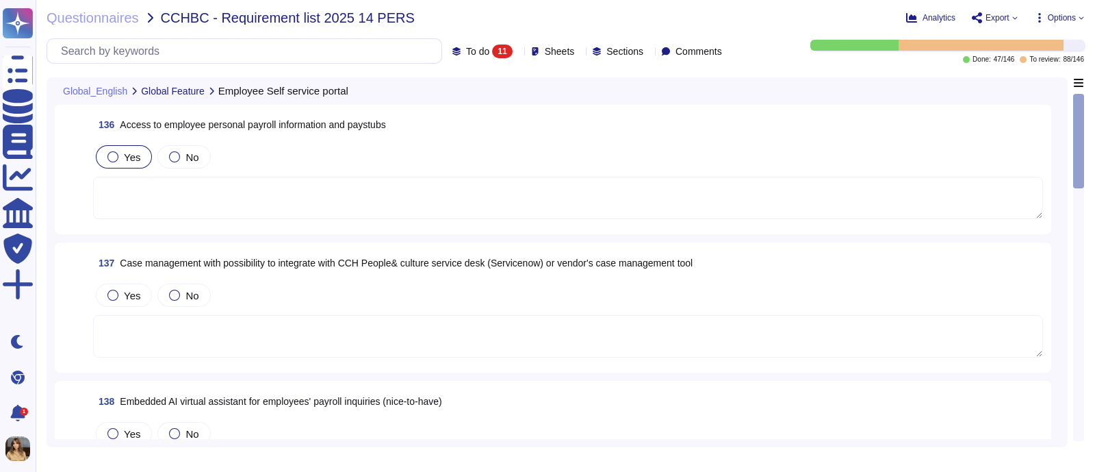
click at [137, 162] on span "Yes" at bounding box center [132, 157] width 16 height 12
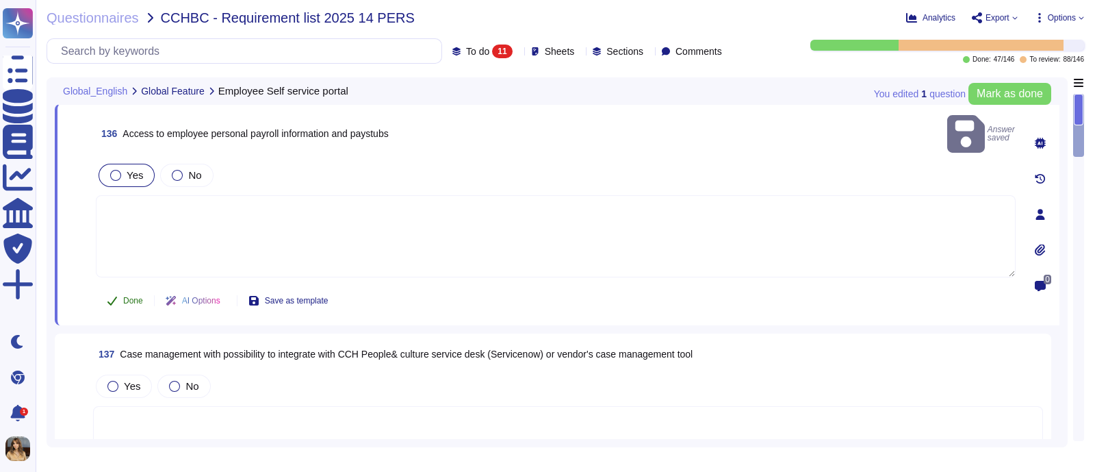
click at [131, 296] on span "Done" at bounding box center [133, 300] width 20 height 8
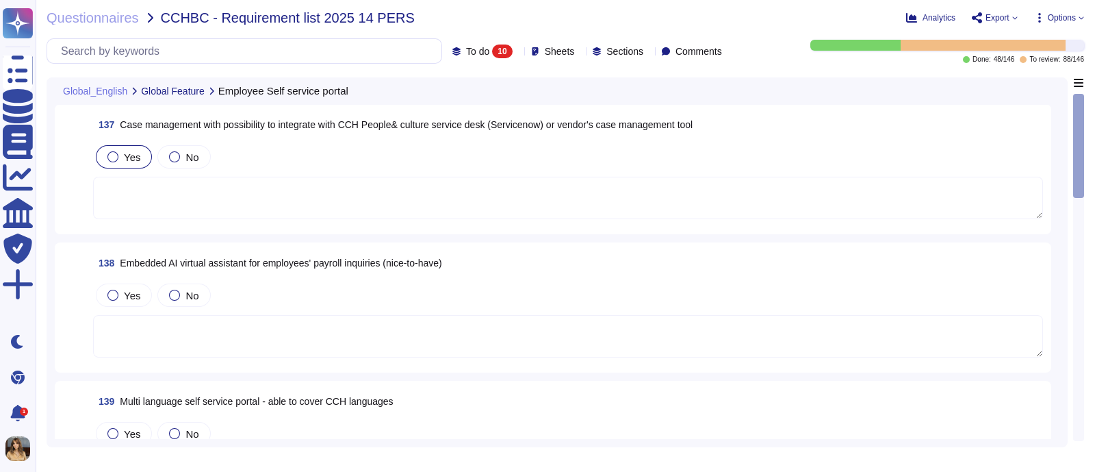
click at [132, 161] on span "Yes" at bounding box center [132, 157] width 16 height 12
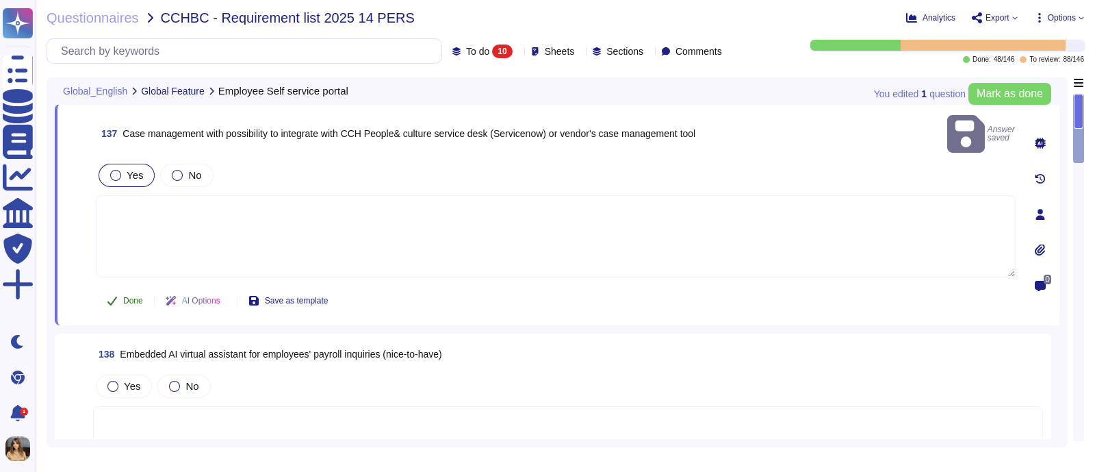
click at [116, 295] on icon at bounding box center [112, 300] width 11 height 11
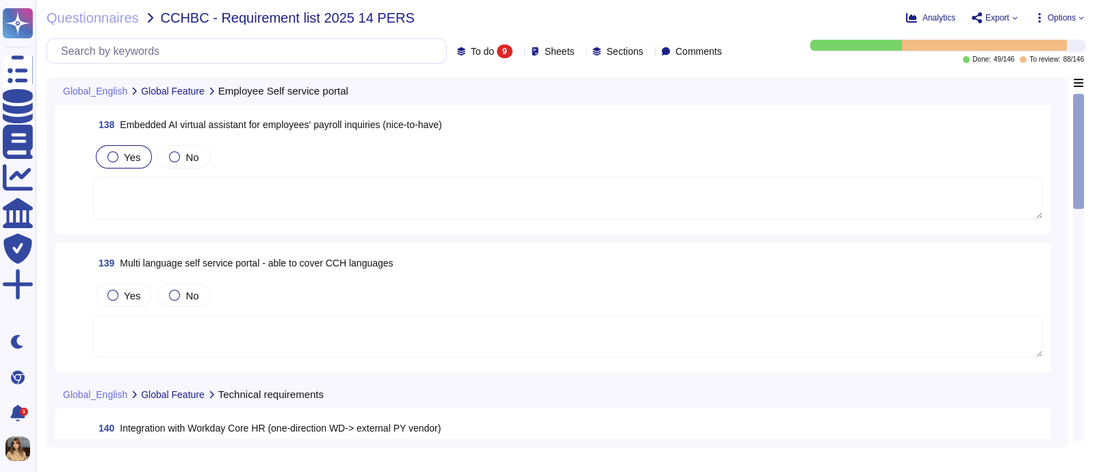
click at [125, 156] on span "Yes" at bounding box center [132, 157] width 16 height 12
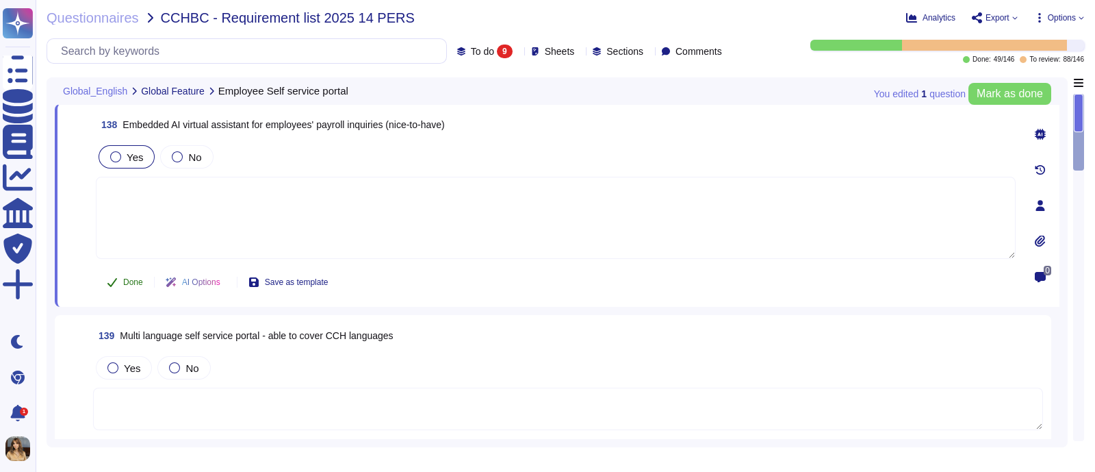
click at [123, 288] on button "Done" at bounding box center [125, 281] width 58 height 27
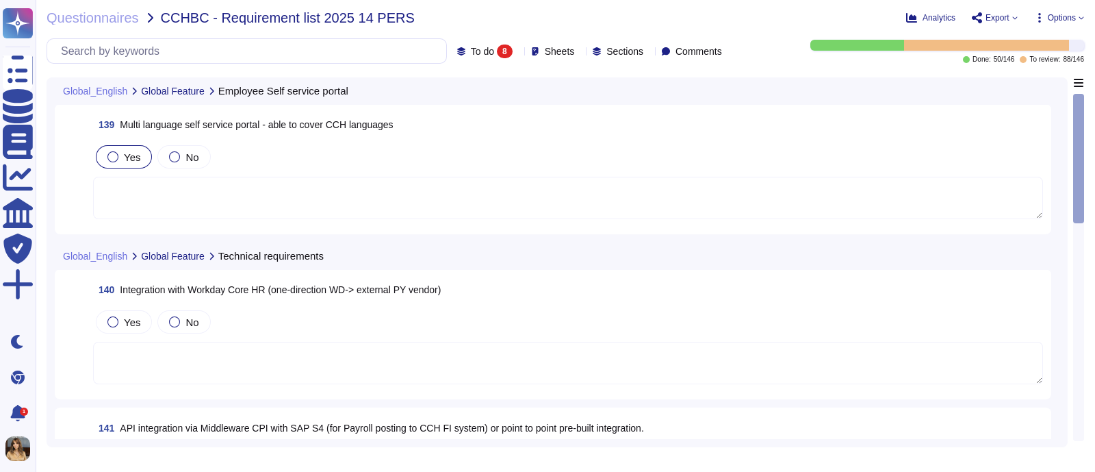
click at [133, 145] on div "Yes" at bounding box center [124, 156] width 56 height 23
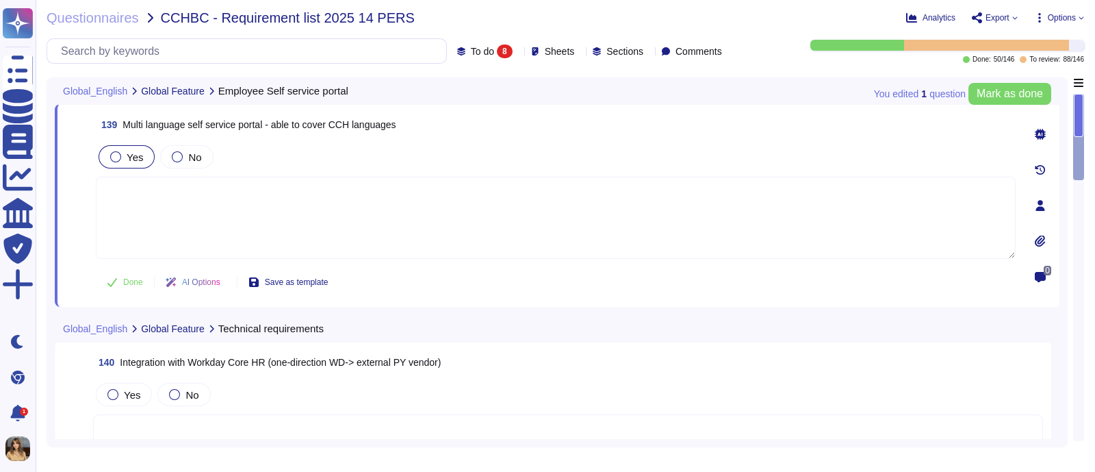
click at [270, 201] on textarea at bounding box center [556, 218] width 920 height 82
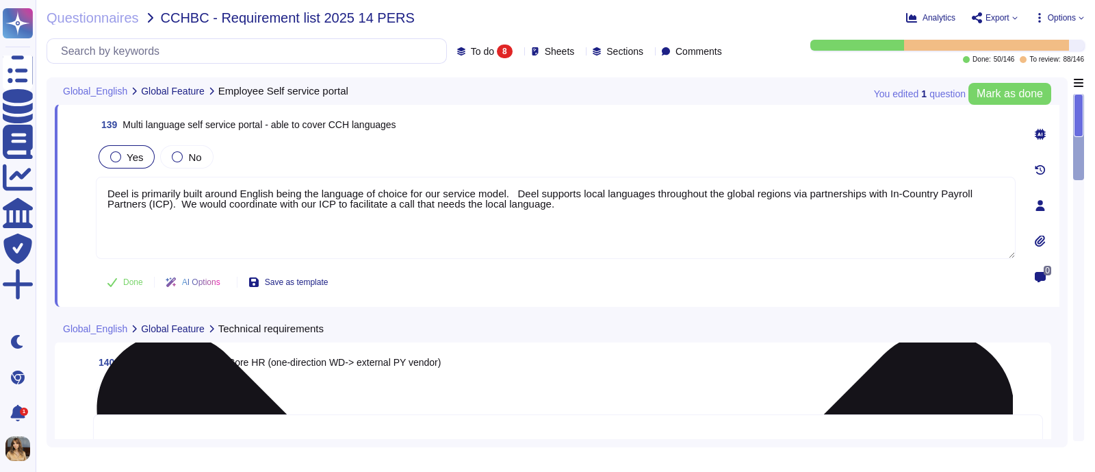
drag, startPoint x: 811, startPoint y: 191, endPoint x: 294, endPoint y: 217, distance: 518.2
click at [294, 217] on textarea "Deel is primarily built around English being the language of choice for our ser…" at bounding box center [556, 218] width 920 height 82
click at [794, 218] on textarea "Deel is primarily built around English being the language of choice for our ser…" at bounding box center [556, 218] width 920 height 82
drag, startPoint x: 658, startPoint y: 193, endPoint x: 177, endPoint y: 218, distance: 481.2
click at [177, 218] on textarea "Deel is primarily built around English being the language of choice for our ser…" at bounding box center [556, 218] width 920 height 82
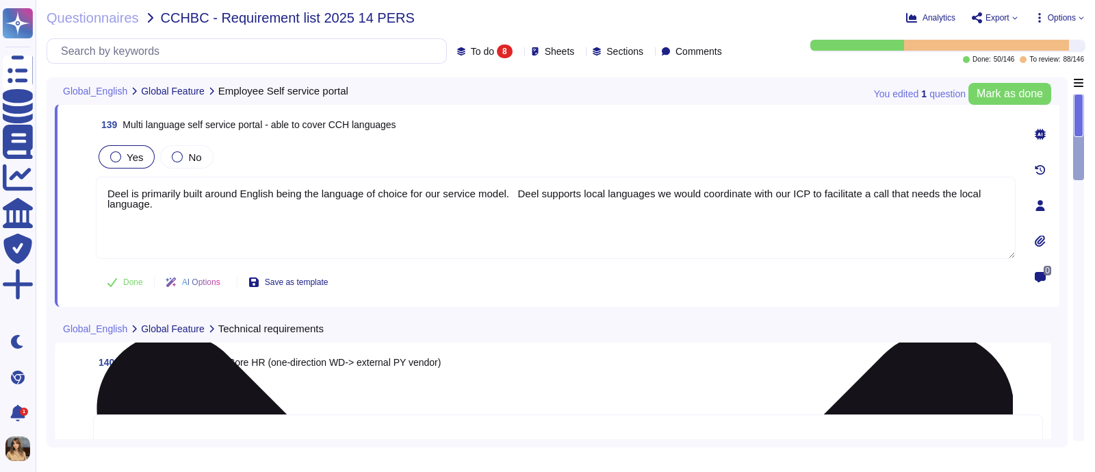
drag, startPoint x: 810, startPoint y: 194, endPoint x: 794, endPoint y: 194, distance: 15.7
click at [794, 194] on textarea "Deel is primarily built around English being the language of choice for our ser…" at bounding box center [556, 218] width 920 height 82
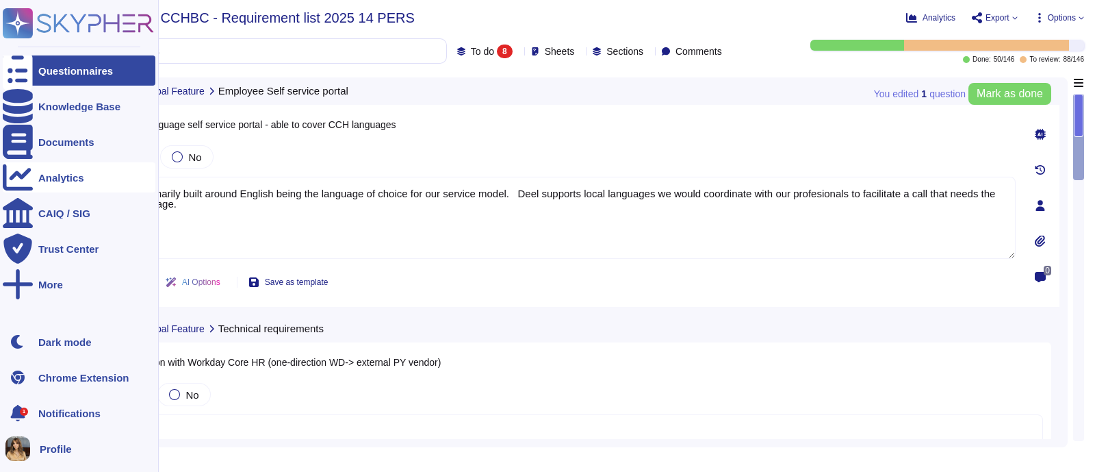
drag, startPoint x: 209, startPoint y: 205, endPoint x: 34, endPoint y: 166, distance: 178.9
click at [34, 166] on div "Questionnaires Knowledge Base Documents Analytics CAIQ / SIG Trust Center More …" at bounding box center [547, 236] width 1095 height 472
paste textarea "'s service model is primarily built around English as the preferred language. D…"
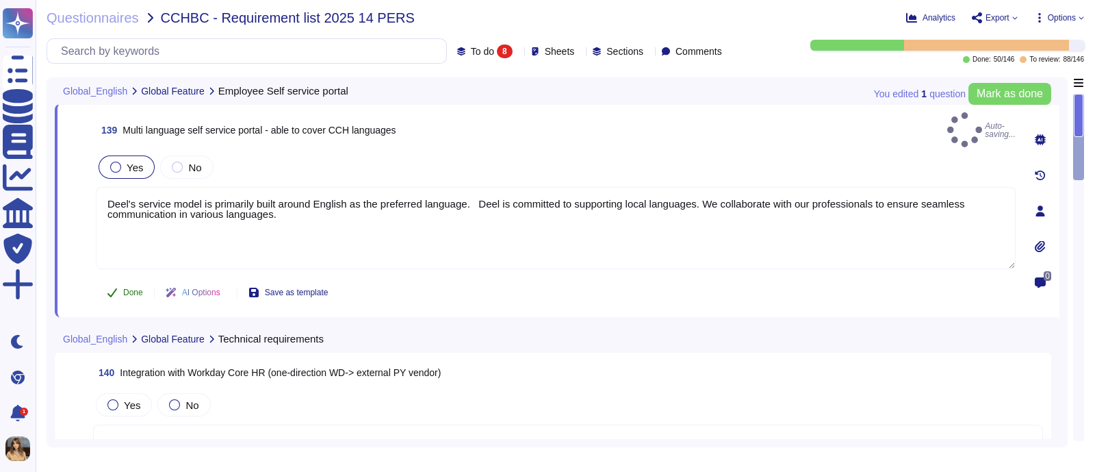
click at [127, 288] on span "Done" at bounding box center [133, 292] width 20 height 8
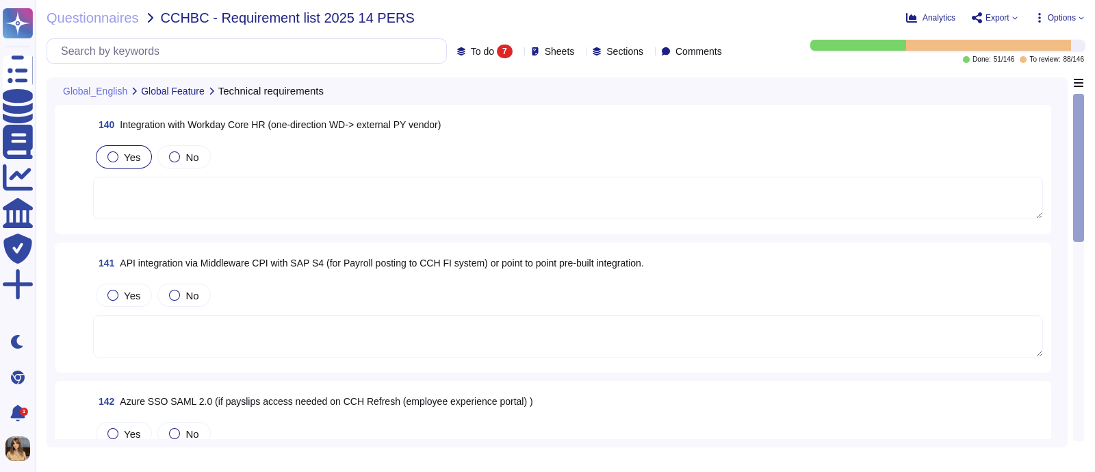
click at [133, 159] on span "Yes" at bounding box center [132, 157] width 16 height 12
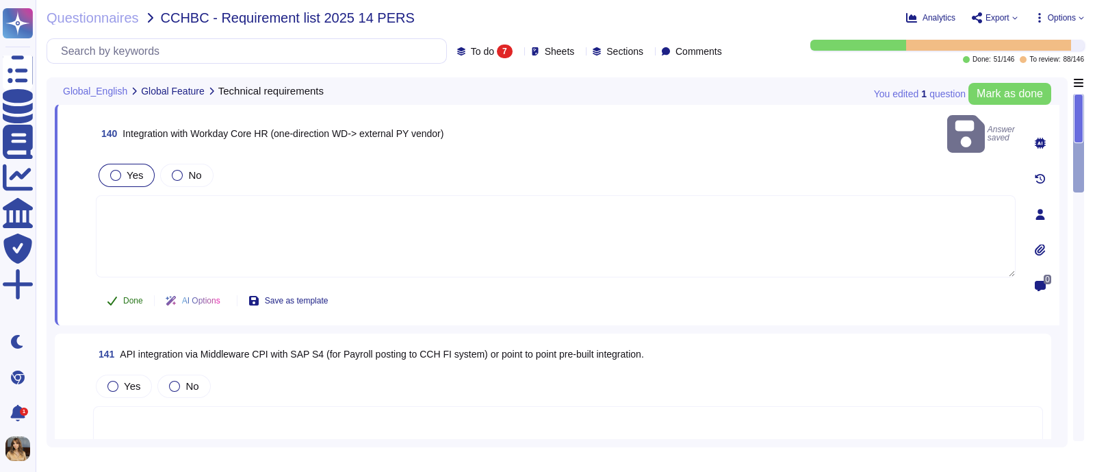
click at [126, 296] on span "Done" at bounding box center [133, 300] width 20 height 8
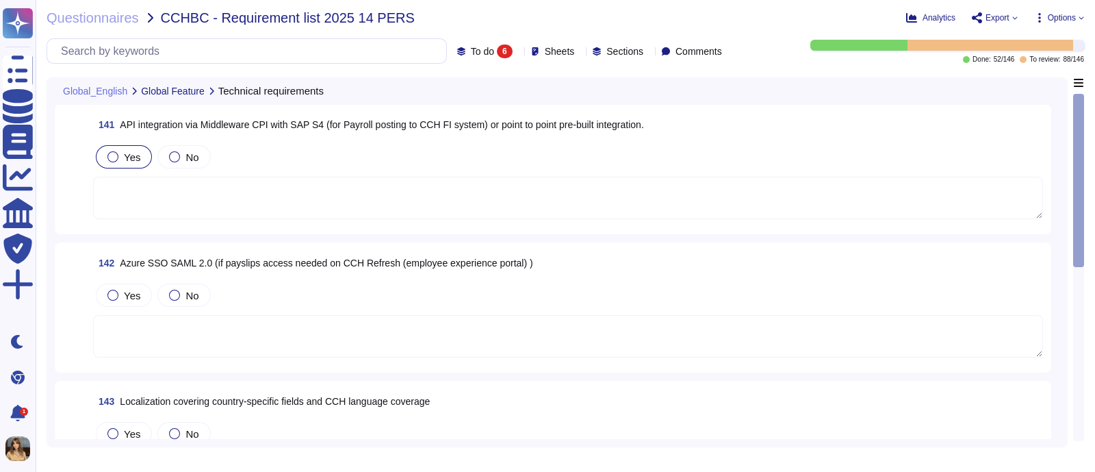
click at [121, 165] on div "Yes" at bounding box center [124, 156] width 56 height 23
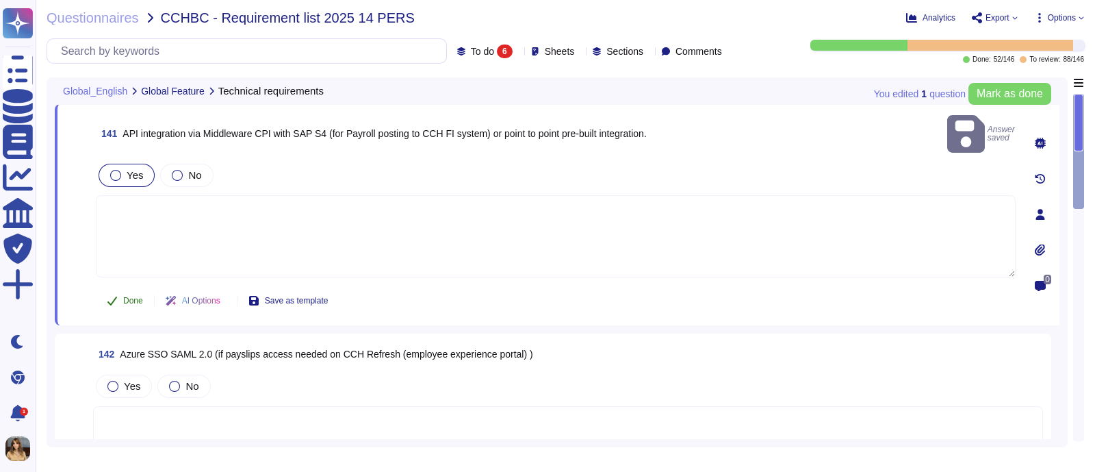
click at [113, 287] on button "Done" at bounding box center [125, 300] width 58 height 27
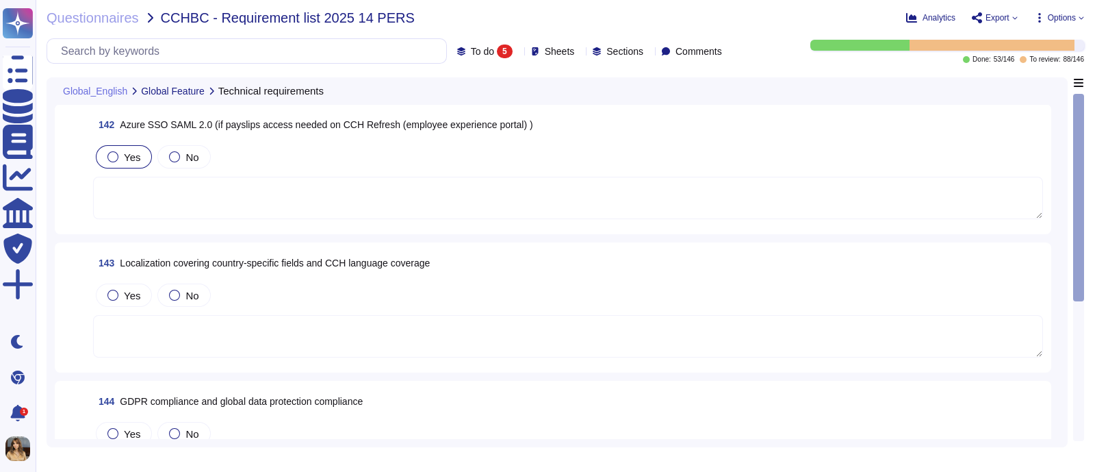
click at [125, 153] on span "Yes" at bounding box center [132, 157] width 16 height 12
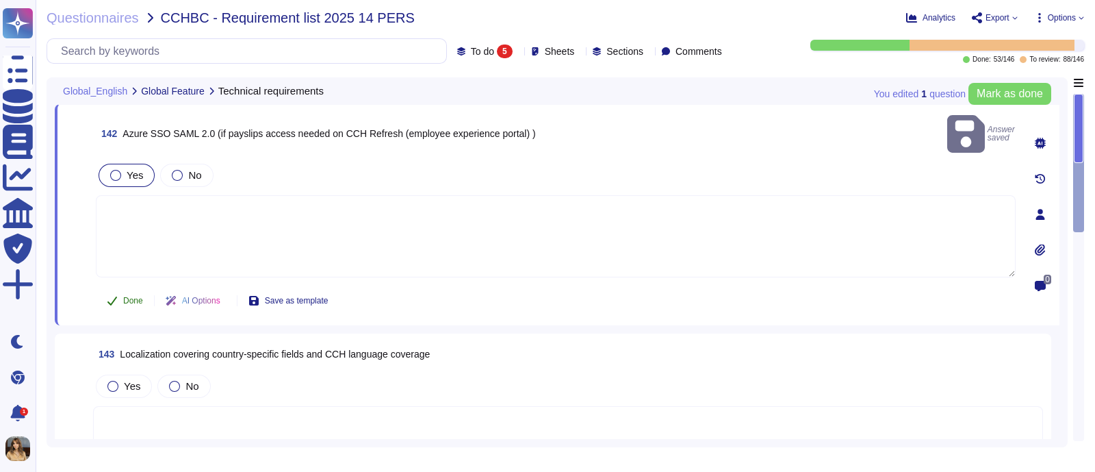
click at [130, 296] on span "Done" at bounding box center [133, 300] width 20 height 8
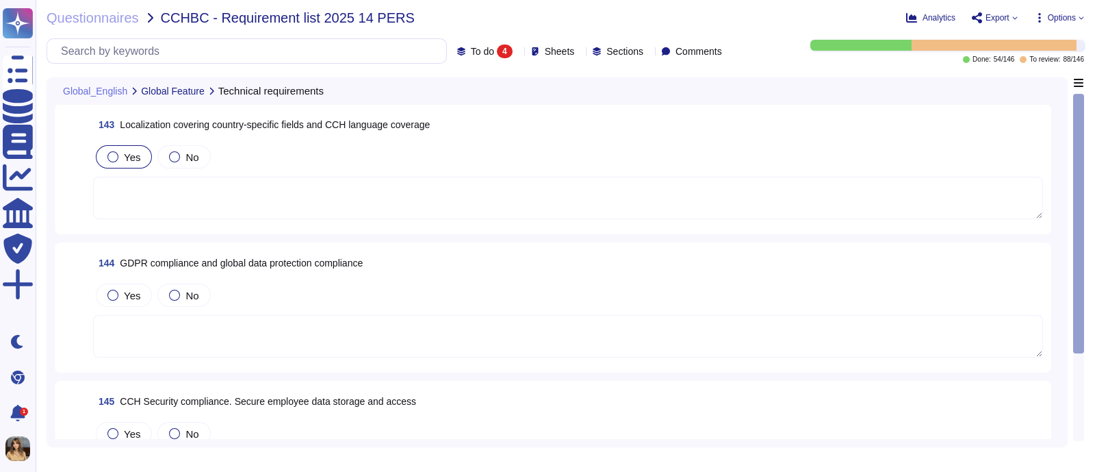
click at [127, 162] on span "Yes" at bounding box center [132, 157] width 16 height 12
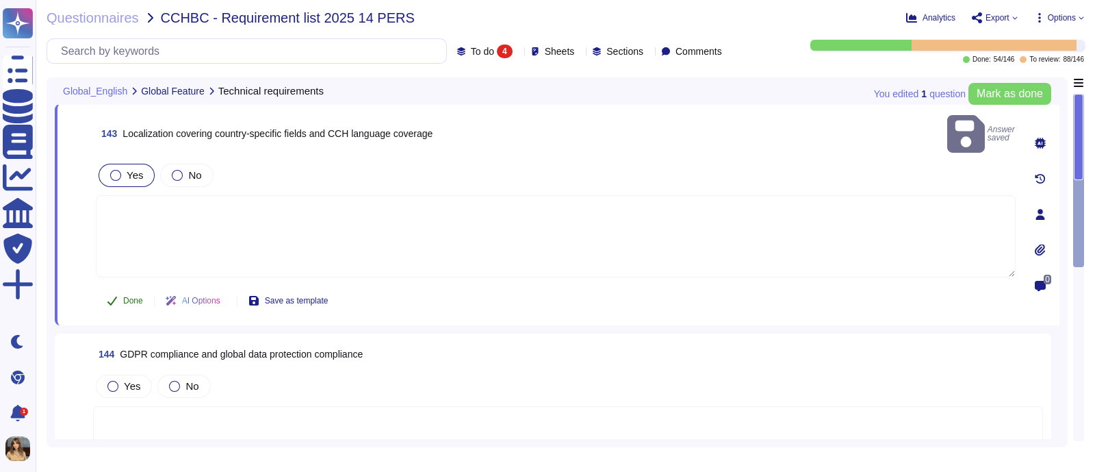
click at [129, 296] on span "Done" at bounding box center [133, 300] width 20 height 8
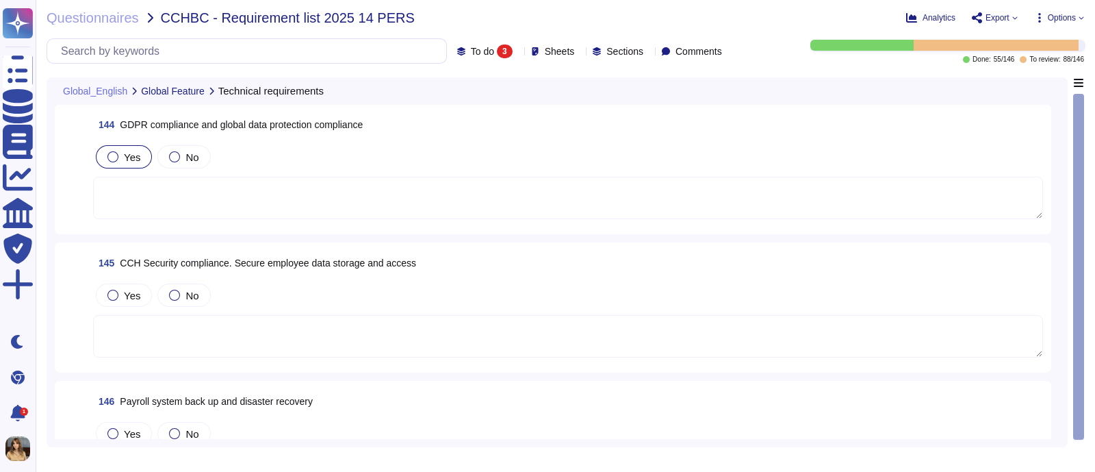
click at [127, 157] on span "Yes" at bounding box center [132, 157] width 16 height 12
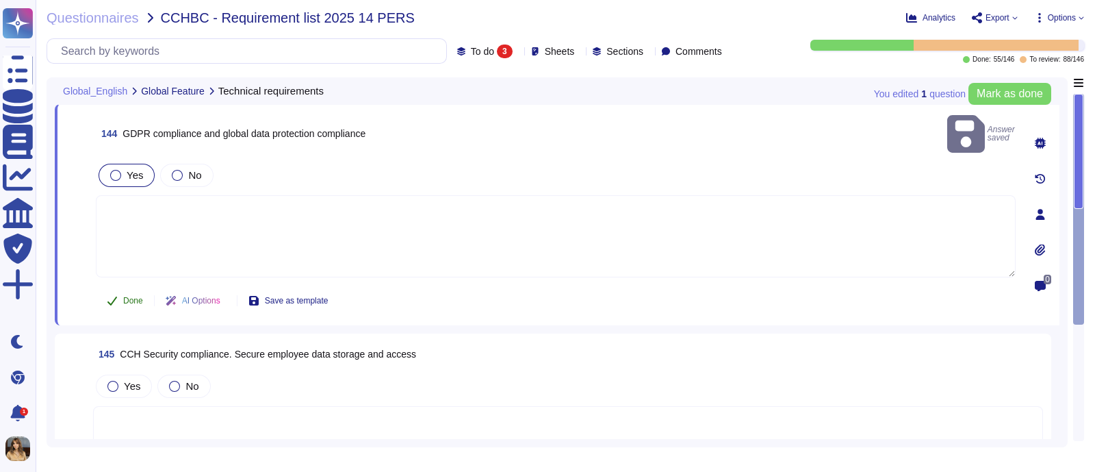
click at [132, 296] on span "Done" at bounding box center [133, 300] width 20 height 8
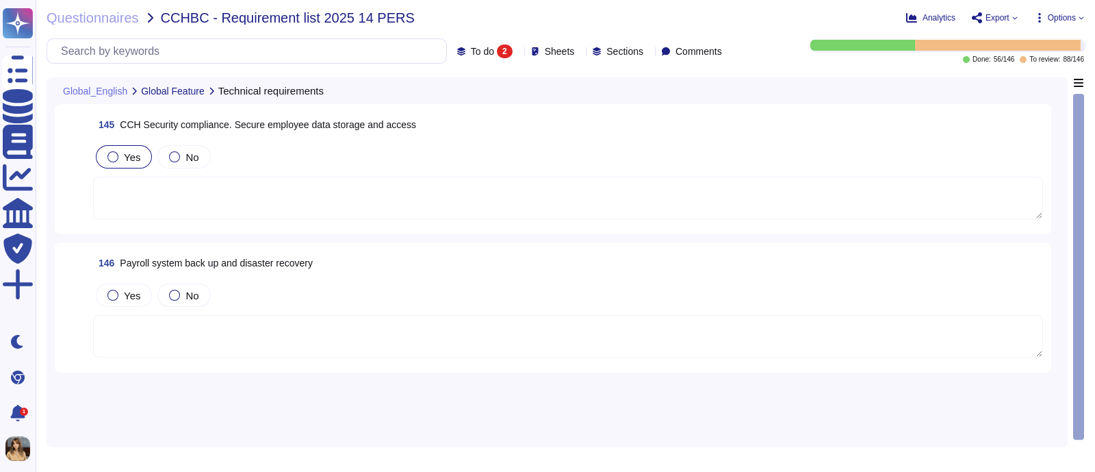
click at [118, 161] on label "Yes" at bounding box center [123, 156] width 33 height 11
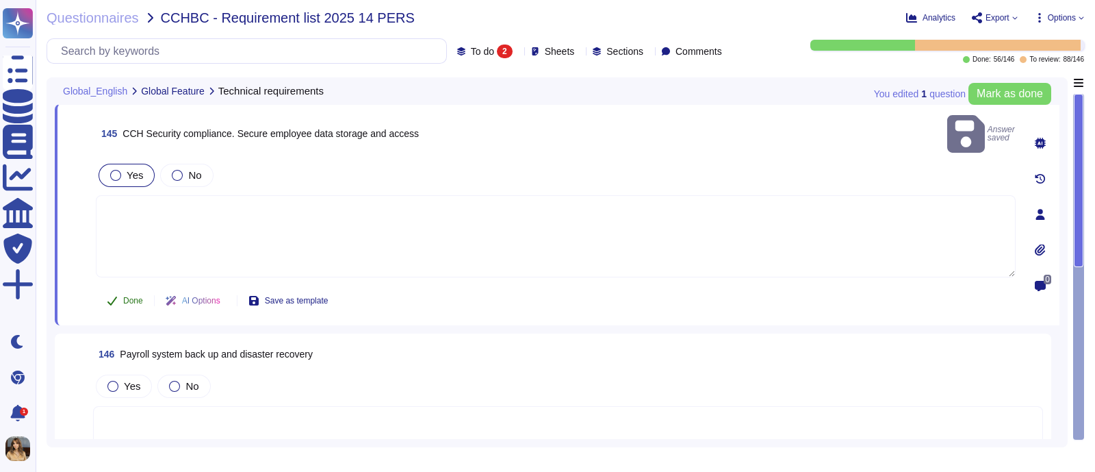
click at [123, 296] on span "Done" at bounding box center [133, 300] width 20 height 8
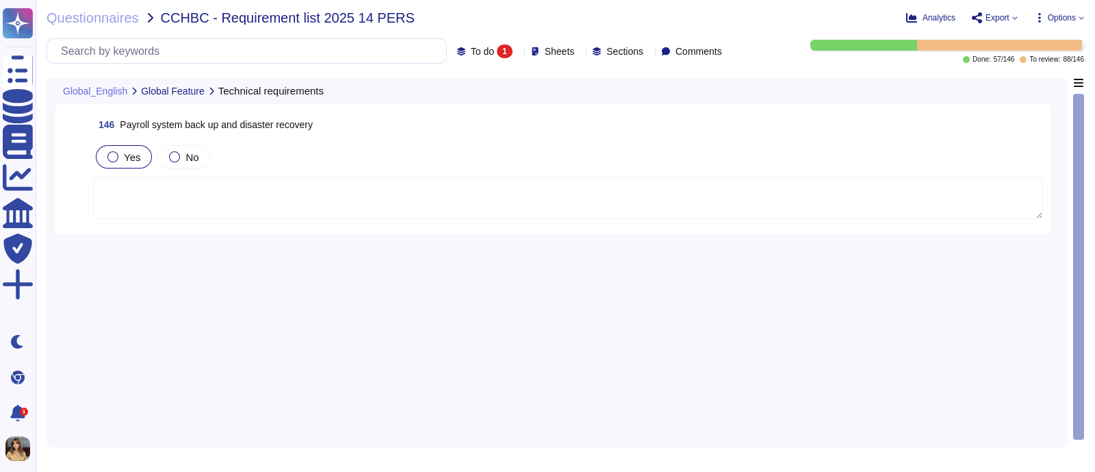
click at [134, 155] on span "Yes" at bounding box center [132, 157] width 16 height 12
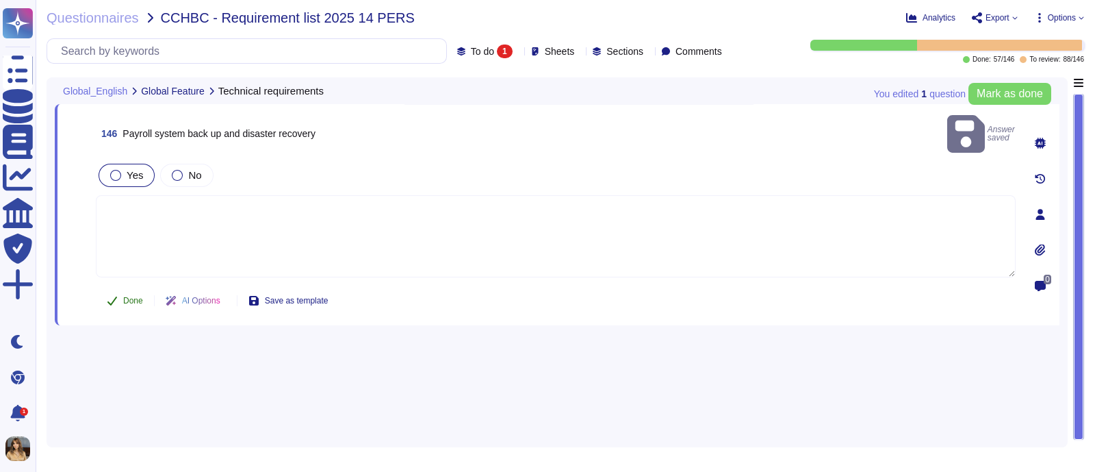
click at [127, 296] on span "Done" at bounding box center [133, 300] width 20 height 8
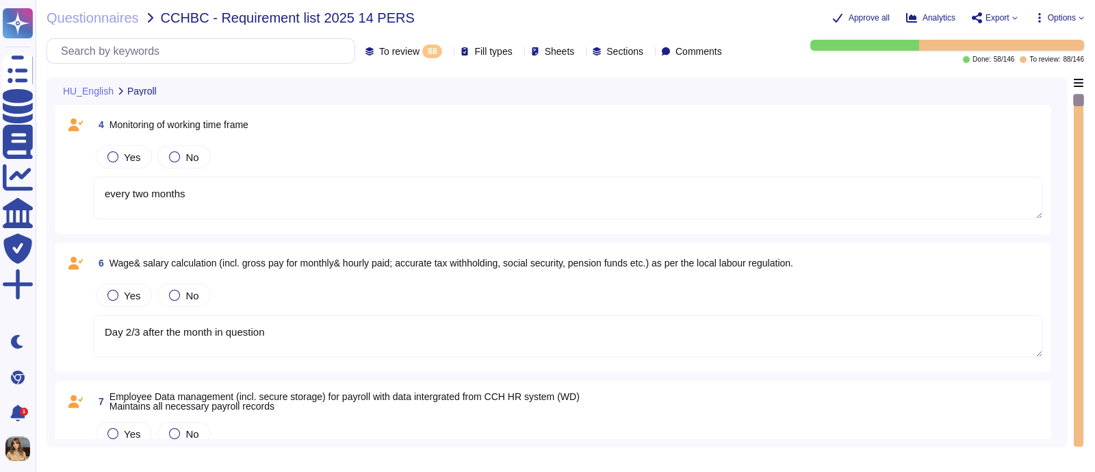
click at [422, 56] on div "88" at bounding box center [432, 51] width 20 height 14
click at [401, 121] on div "To review 88" at bounding box center [397, 120] width 111 height 15
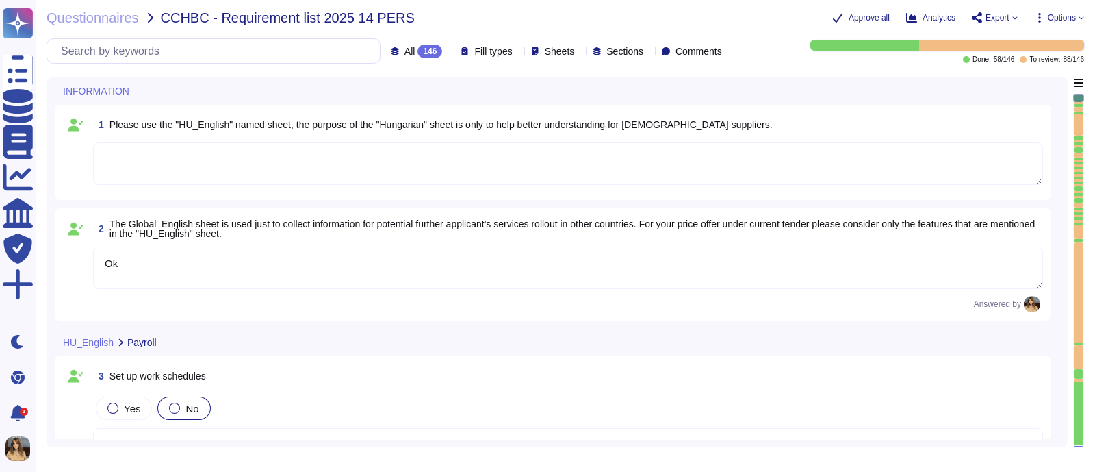
click at [172, 166] on textarea at bounding box center [568, 163] width 950 height 42
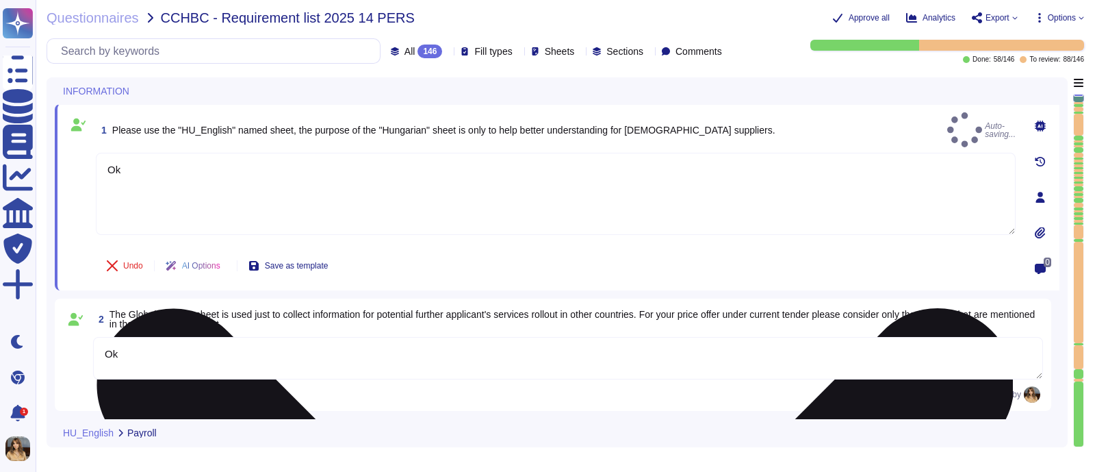
click at [135, 233] on div "Ok" at bounding box center [556, 198] width 920 height 91
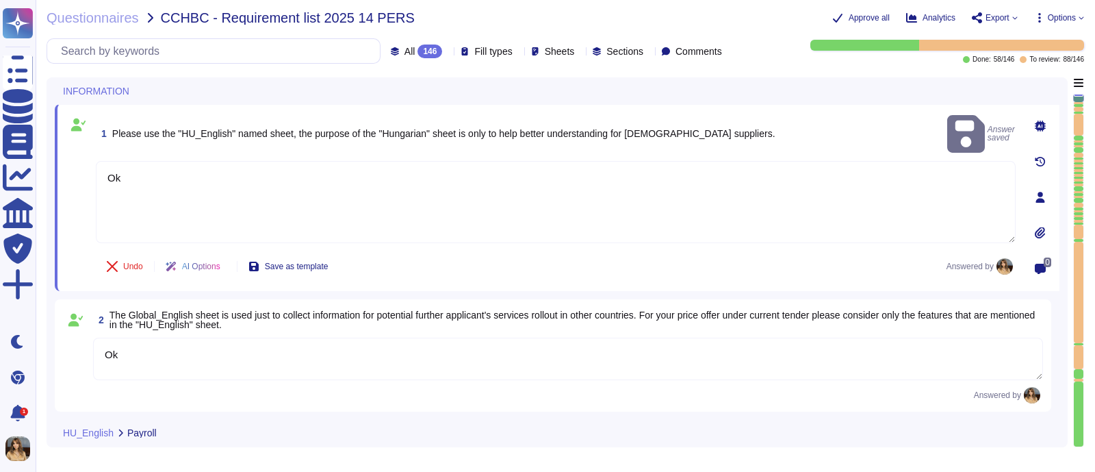
click at [492, 279] on div "Undo AI Options Save as template Answered by" at bounding box center [556, 266] width 920 height 33
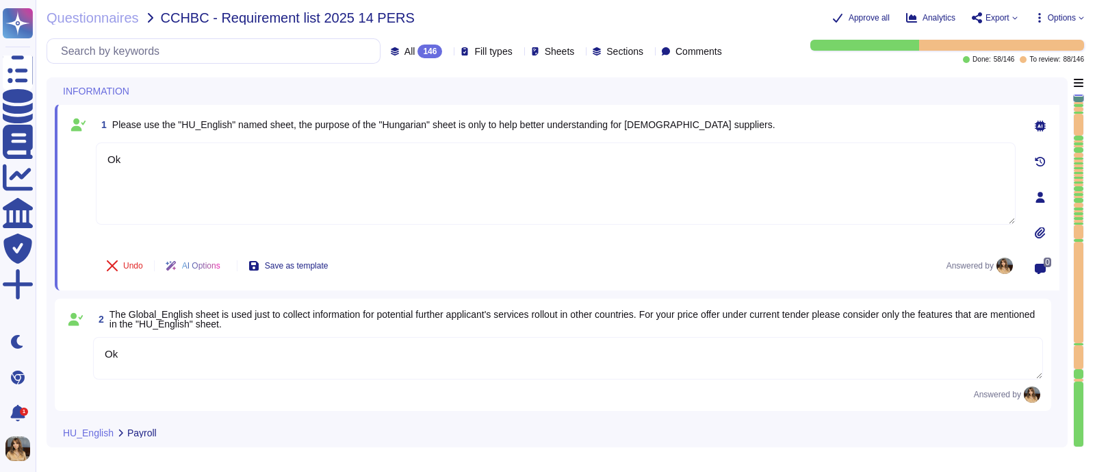
click at [492, 273] on div "Undo AI Options Save as template Answered by" at bounding box center [556, 265] width 920 height 33
click at [405, 55] on span "All 146" at bounding box center [424, 51] width 38 height 14
click at [408, 125] on span "To review" at bounding box center [389, 120] width 43 height 12
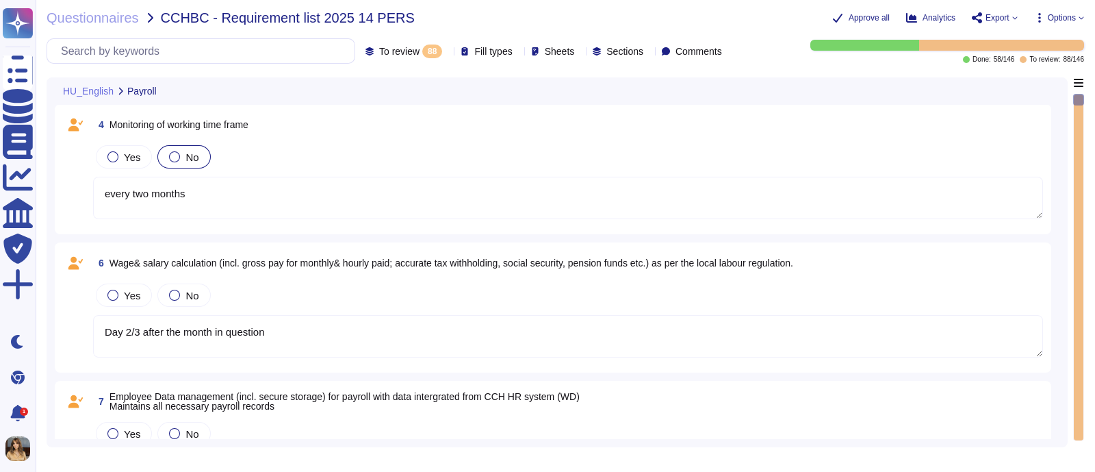
click at [160, 152] on div "No" at bounding box center [183, 156] width 53 height 23
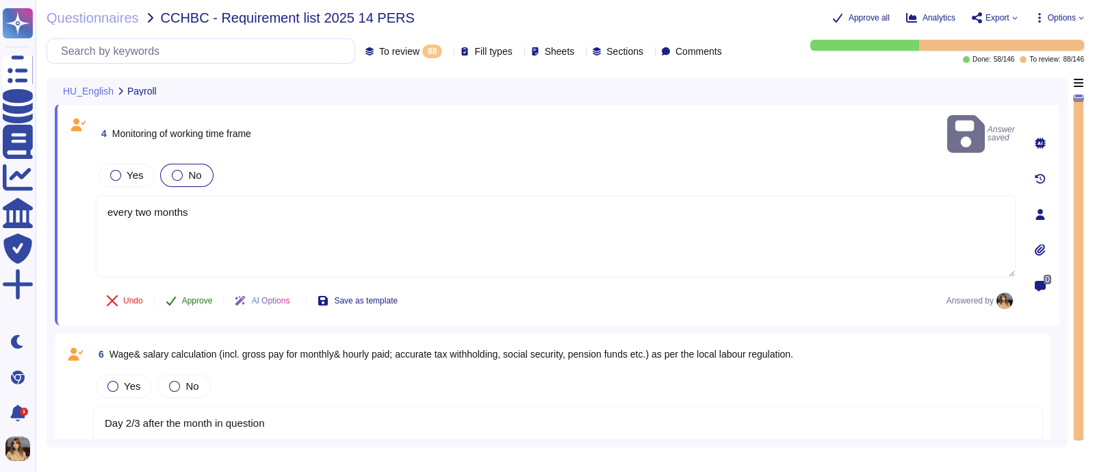
click at [190, 287] on button "Approve" at bounding box center [189, 300] width 69 height 27
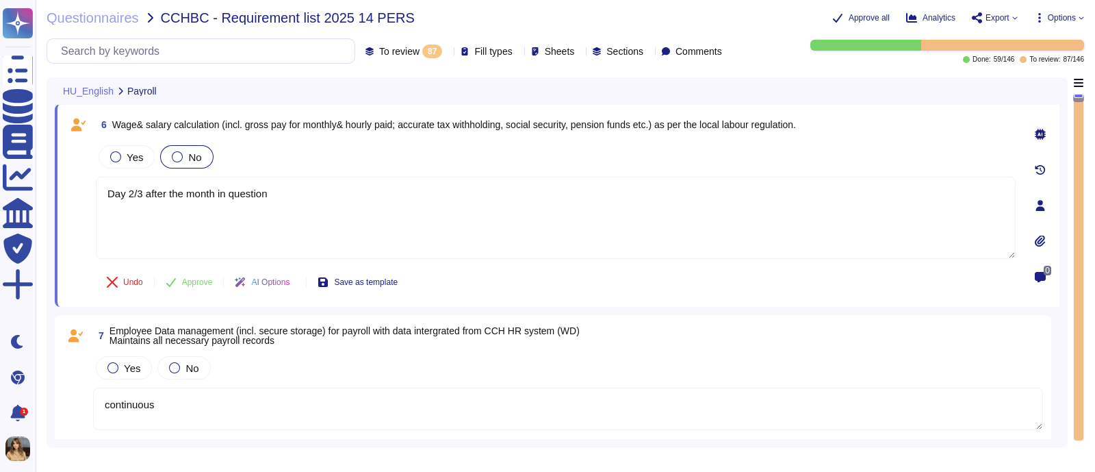
click at [192, 151] on span "No" at bounding box center [194, 157] width 13 height 12
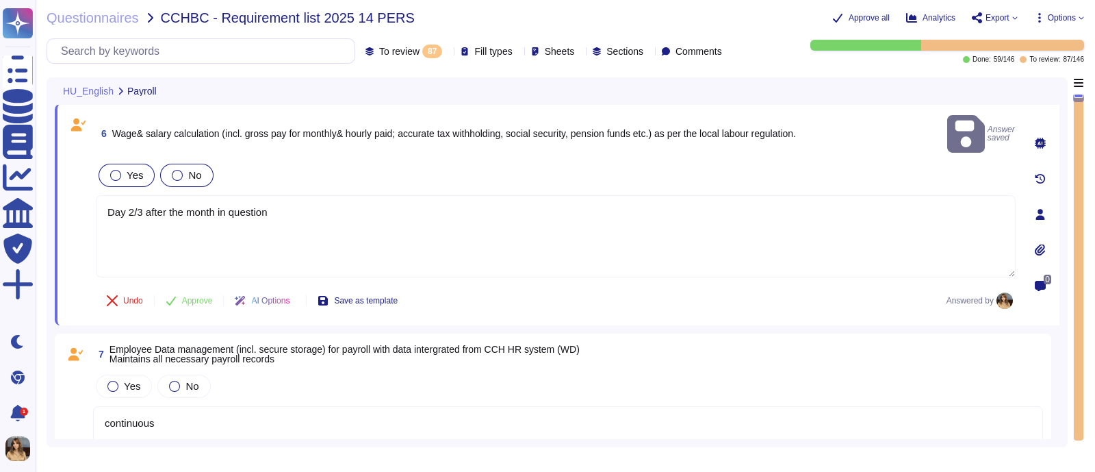
click at [125, 170] on label "Yes" at bounding box center [126, 175] width 33 height 11
click at [186, 296] on span "Approve" at bounding box center [197, 300] width 31 height 8
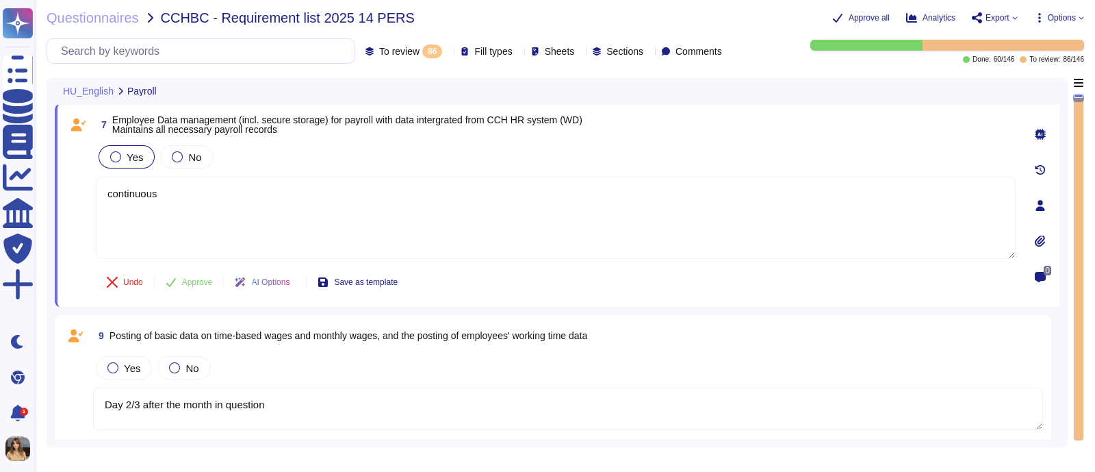
click at [137, 157] on span "Yes" at bounding box center [135, 157] width 16 height 12
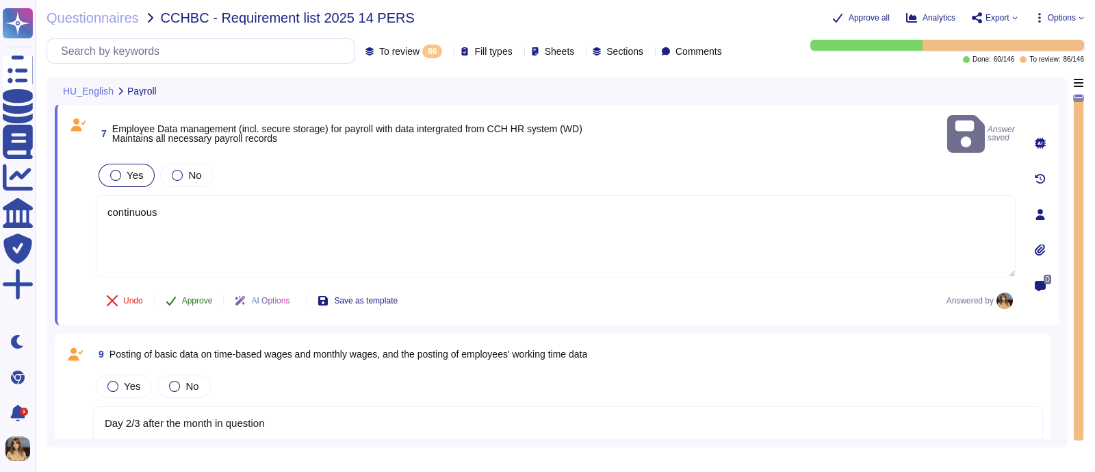
click at [201, 296] on span "Approve" at bounding box center [197, 300] width 31 height 8
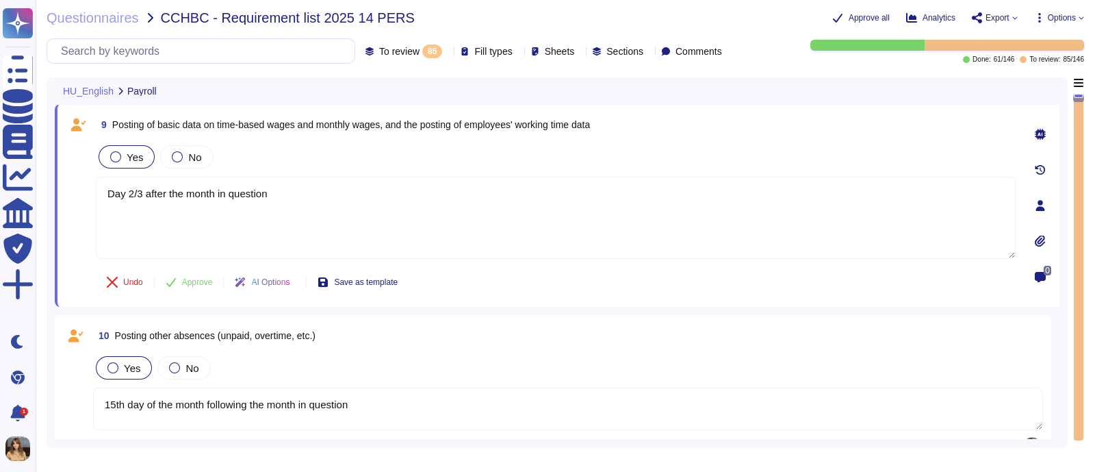
click at [144, 164] on div "Yes" at bounding box center [127, 156] width 56 height 23
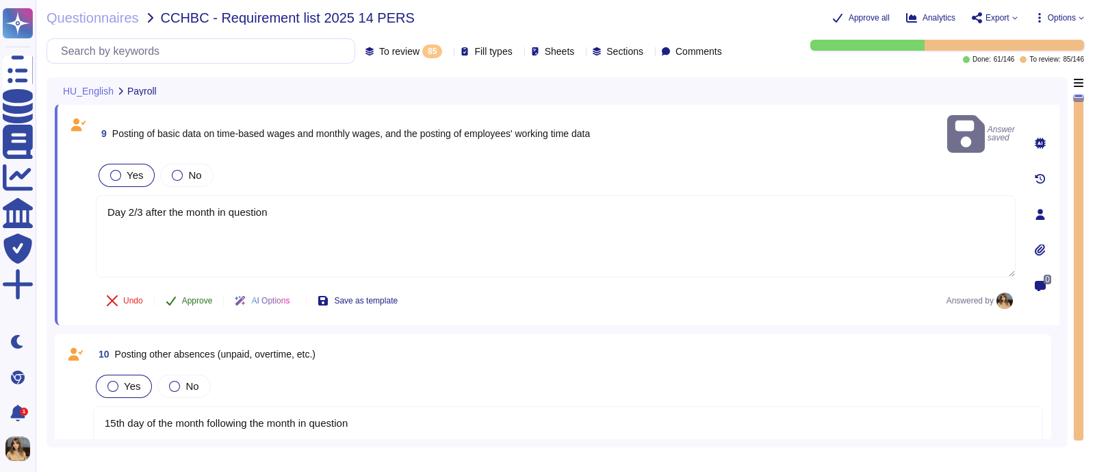
click at [199, 287] on button "Approve" at bounding box center [189, 300] width 69 height 27
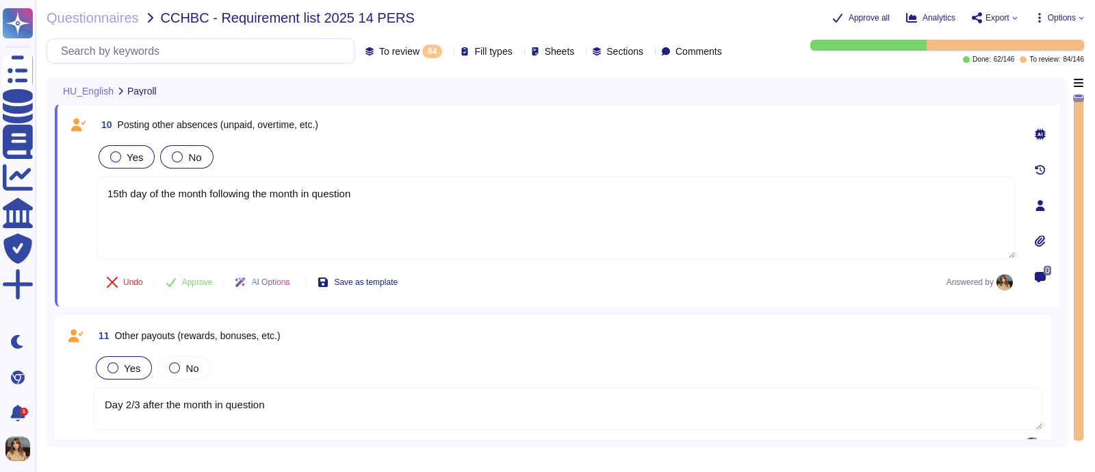
click at [191, 159] on span "No" at bounding box center [194, 157] width 13 height 12
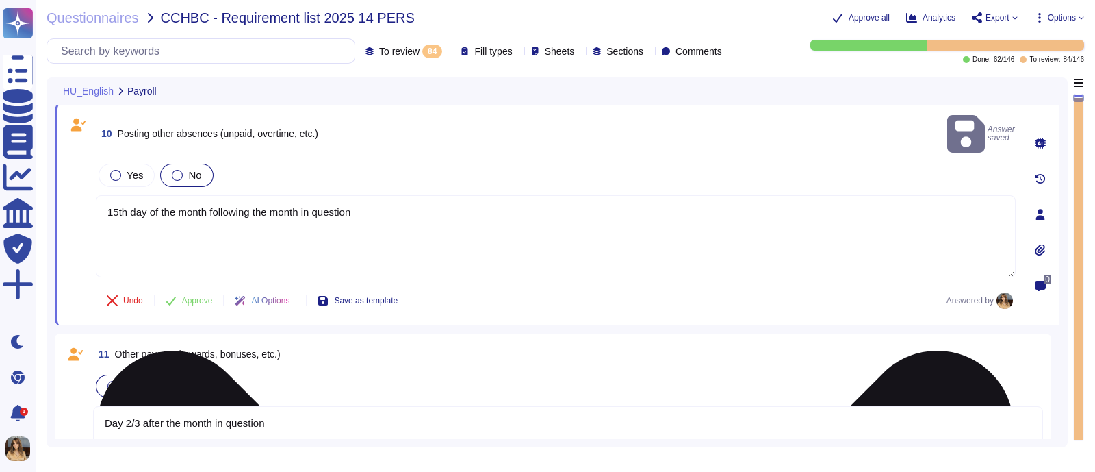
click at [442, 202] on textarea "15th day of the month following the month in question" at bounding box center [556, 236] width 920 height 82
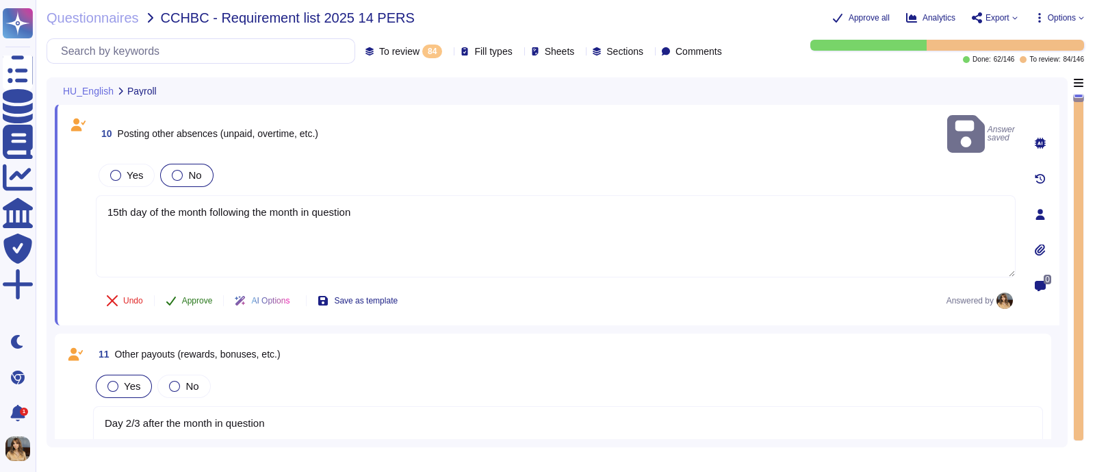
click at [209, 296] on span "Approve" at bounding box center [197, 300] width 31 height 8
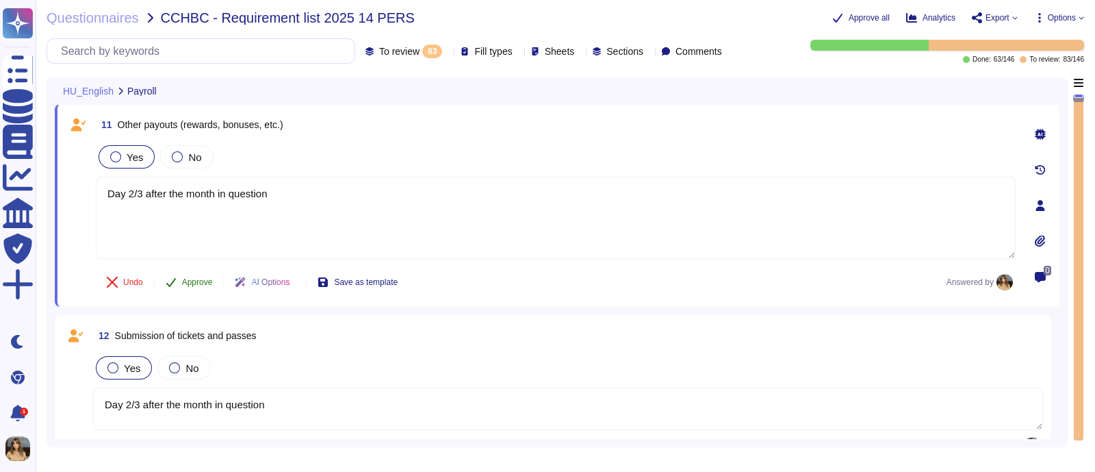
click at [175, 285] on icon at bounding box center [171, 282] width 11 height 11
click at [180, 161] on label "No" at bounding box center [186, 156] width 29 height 11
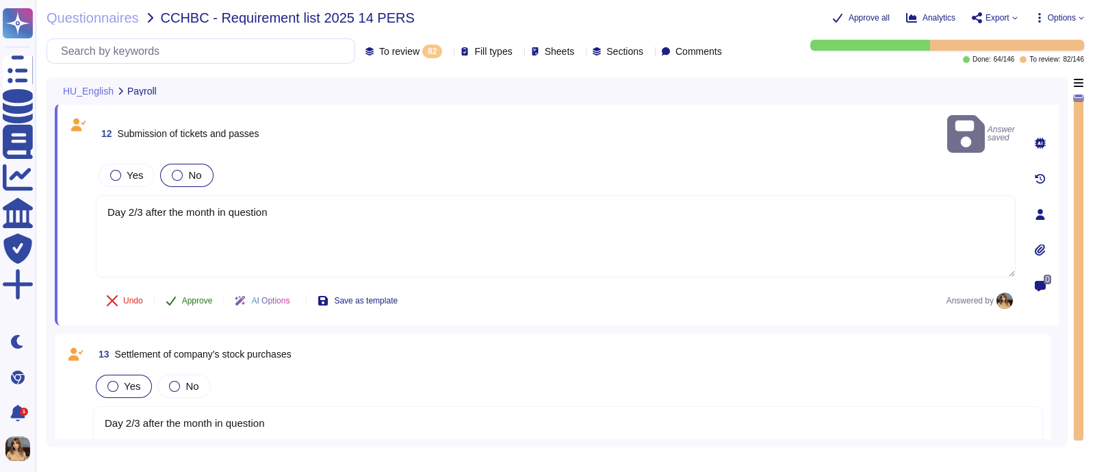
click at [200, 296] on span "Approve" at bounding box center [197, 300] width 31 height 8
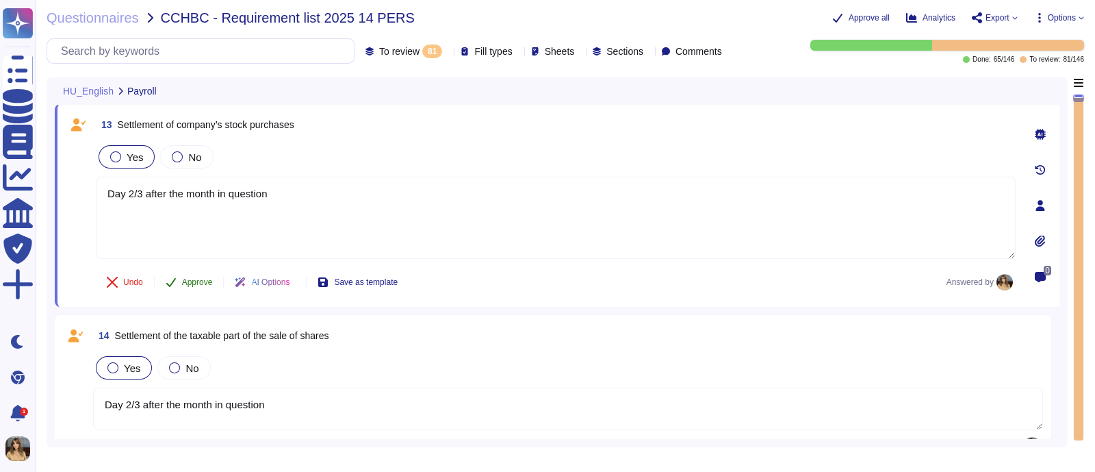
click at [179, 283] on button "Approve" at bounding box center [189, 281] width 69 height 27
click at [179, 282] on button "Approve" at bounding box center [189, 281] width 69 height 27
click at [182, 283] on span "Approve" at bounding box center [197, 282] width 31 height 8
click at [179, 290] on button "Approve" at bounding box center [189, 281] width 69 height 27
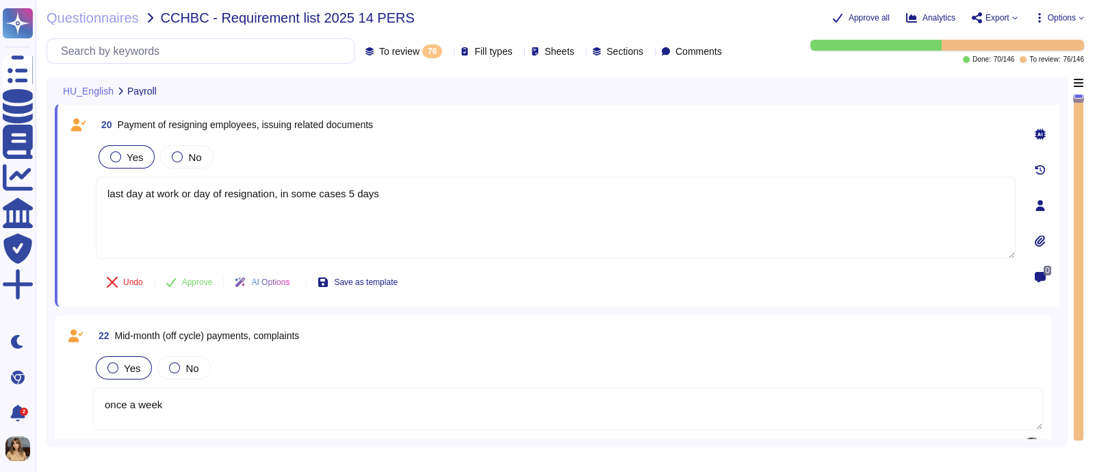
click at [140, 160] on div "Yes" at bounding box center [127, 156] width 56 height 23
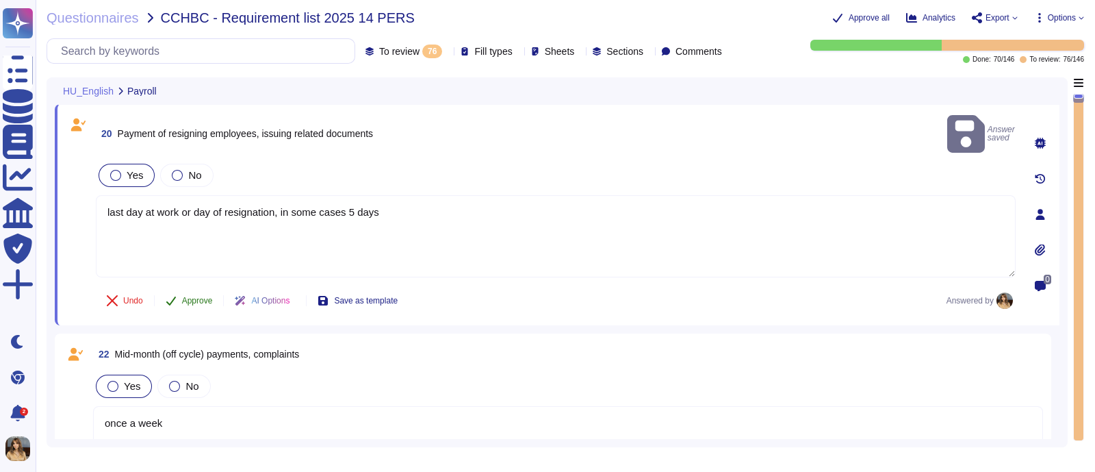
click at [184, 296] on span "Approve" at bounding box center [197, 300] width 31 height 8
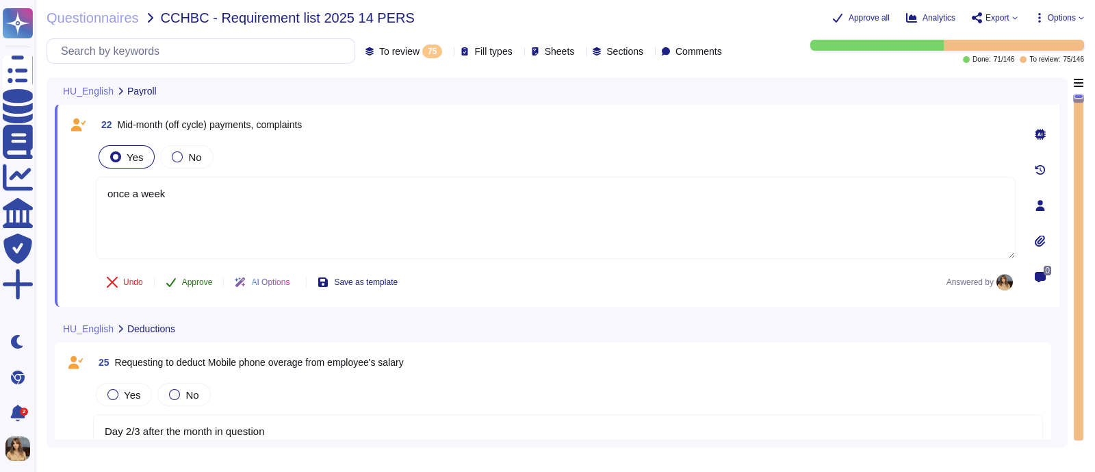
click at [204, 279] on span "Approve" at bounding box center [197, 282] width 31 height 8
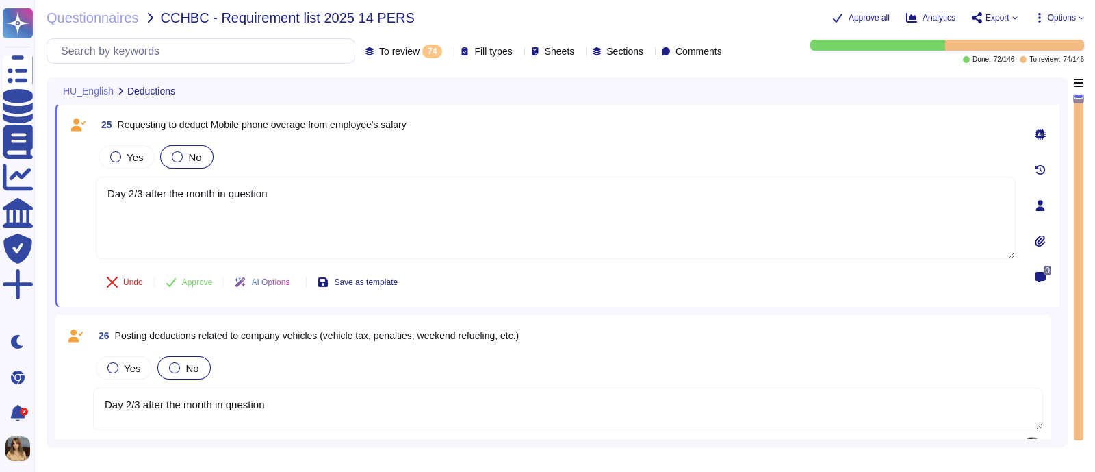
click at [188, 151] on span "No" at bounding box center [194, 157] width 13 height 12
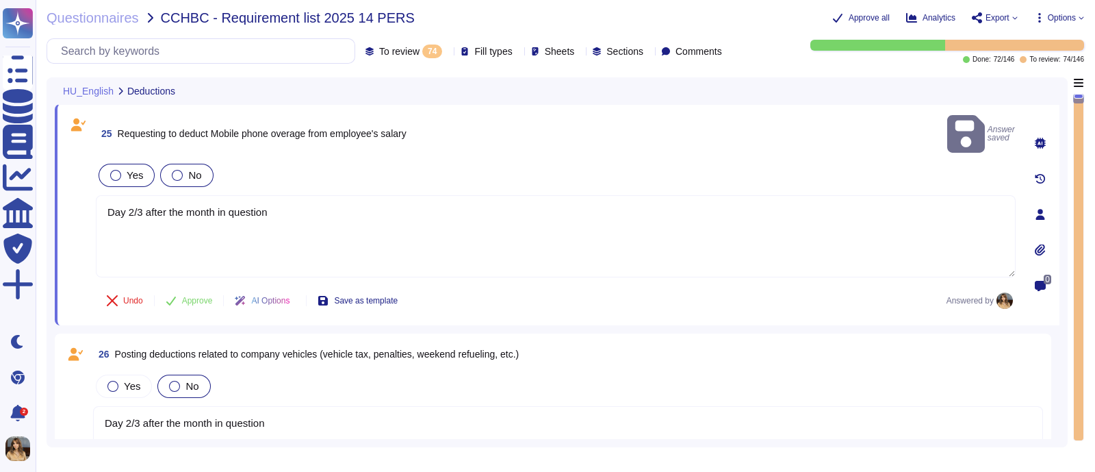
click at [129, 169] on span "Yes" at bounding box center [135, 175] width 16 height 12
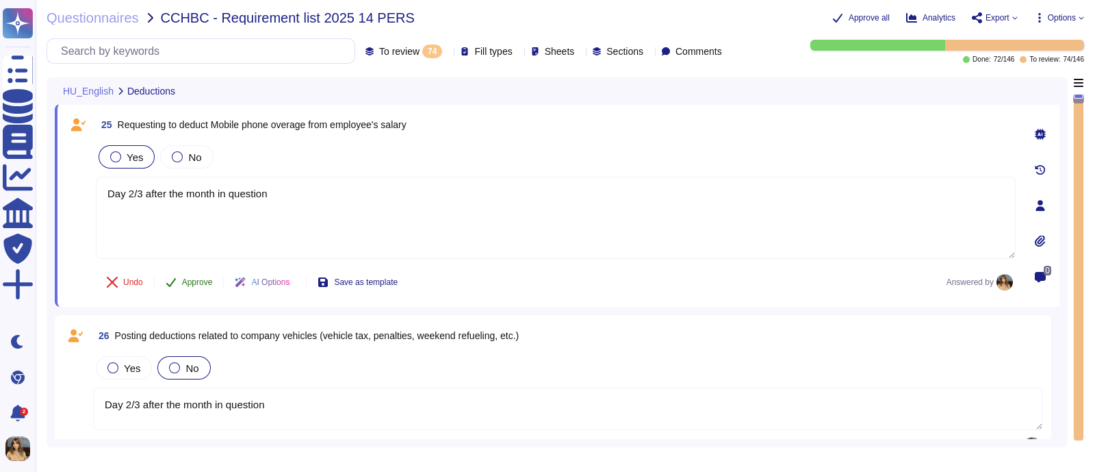
click at [199, 272] on button "Approve" at bounding box center [189, 281] width 69 height 27
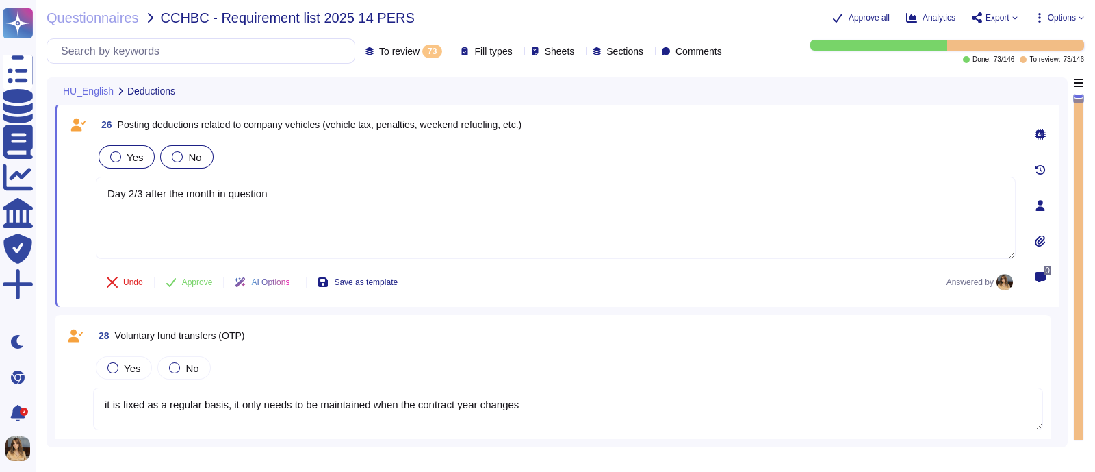
click at [137, 149] on div "Yes" at bounding box center [127, 156] width 56 height 23
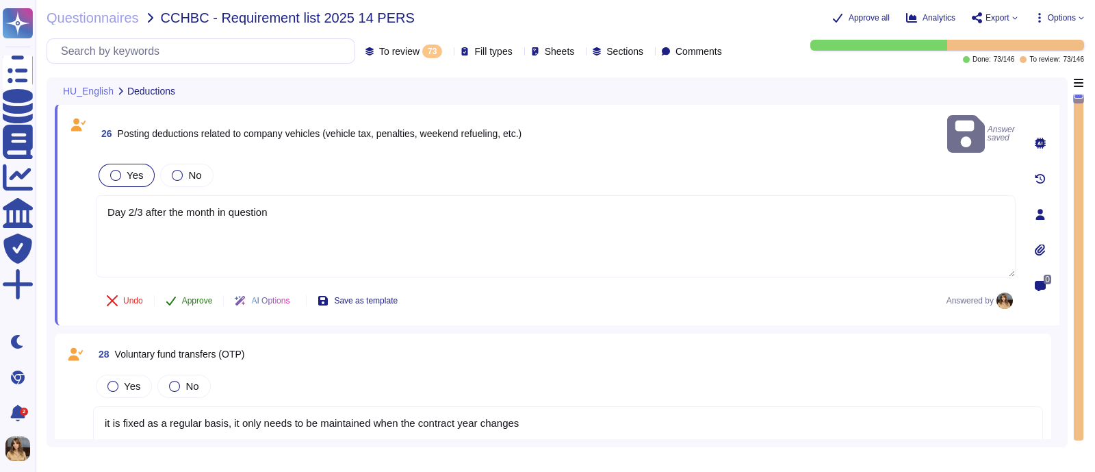
click at [177, 287] on button "Approve" at bounding box center [189, 300] width 69 height 27
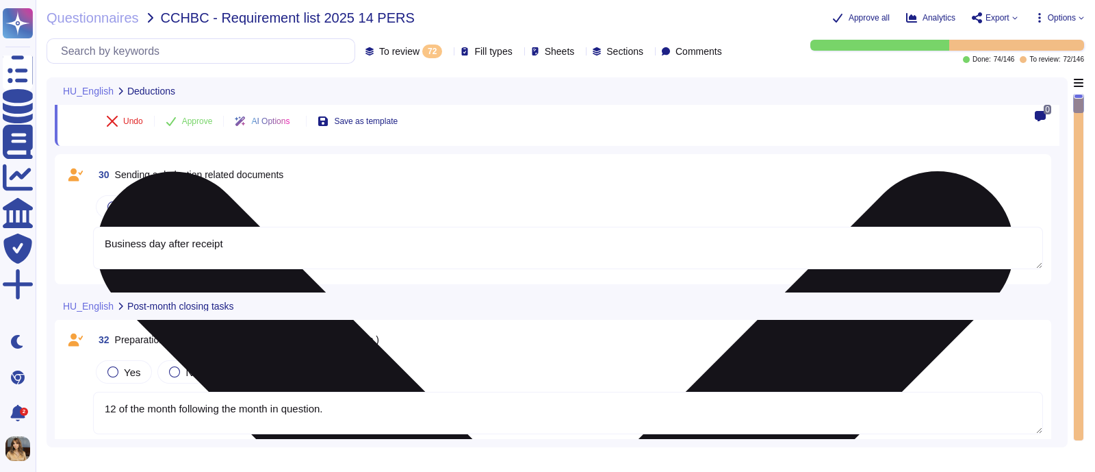
scroll to position [202, 0]
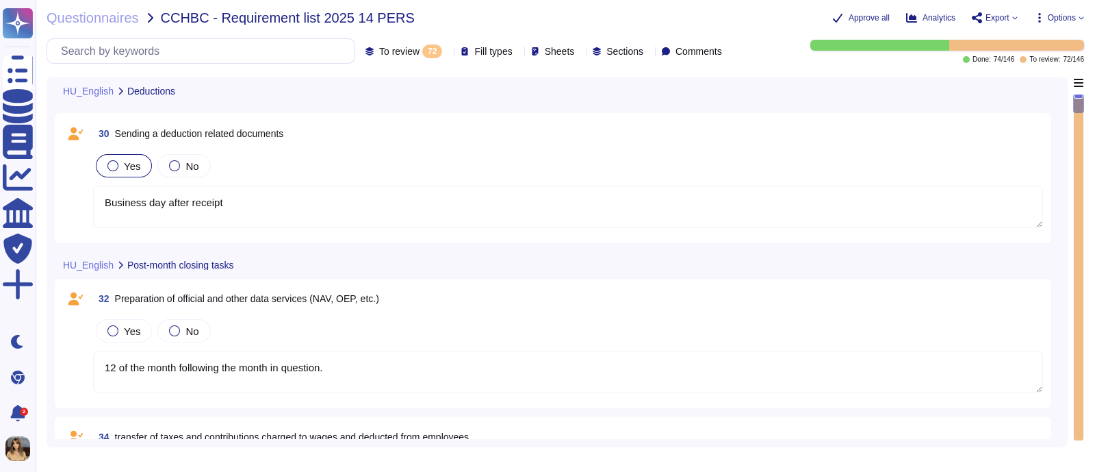
click at [130, 166] on span "Yes" at bounding box center [132, 166] width 16 height 12
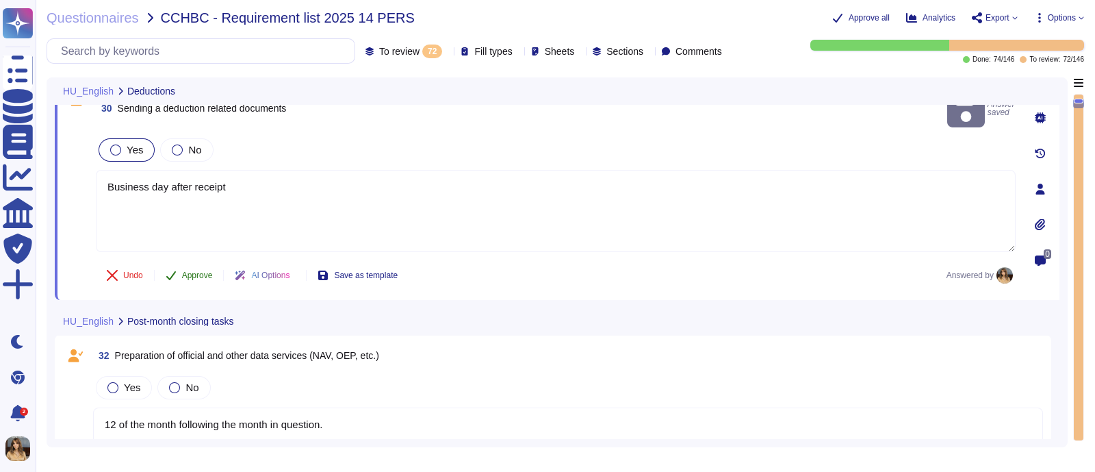
click at [202, 271] on span "Approve" at bounding box center [197, 275] width 31 height 8
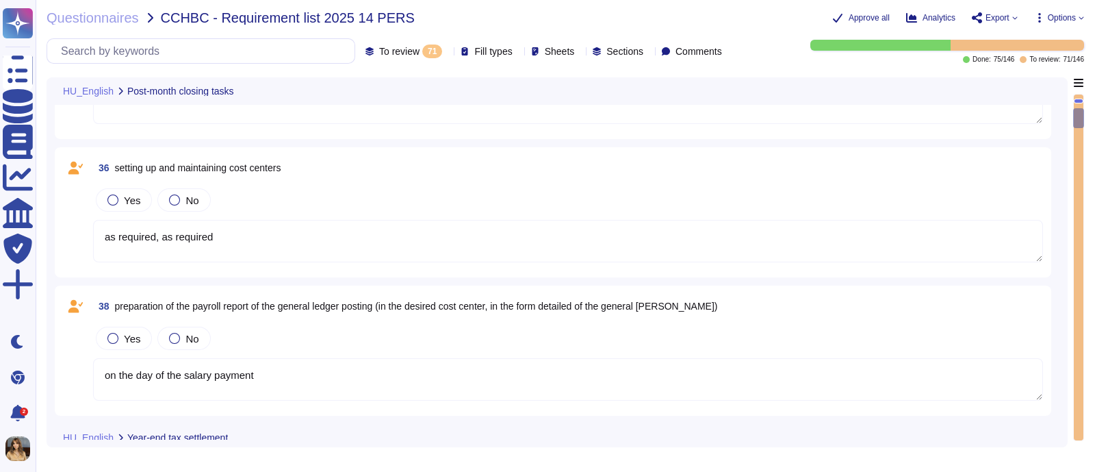
scroll to position [0, 0]
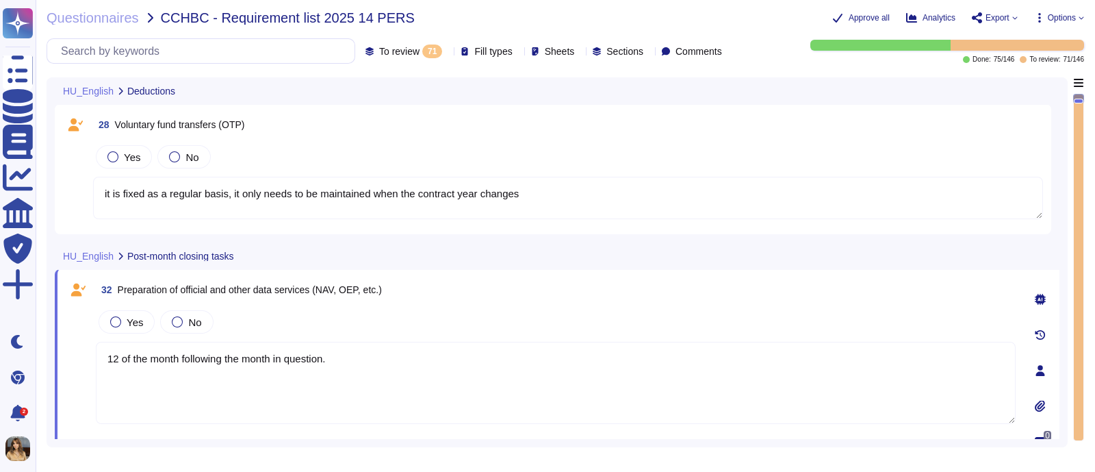
click at [876, 21] on span "Options" at bounding box center [1059, 17] width 50 height 11
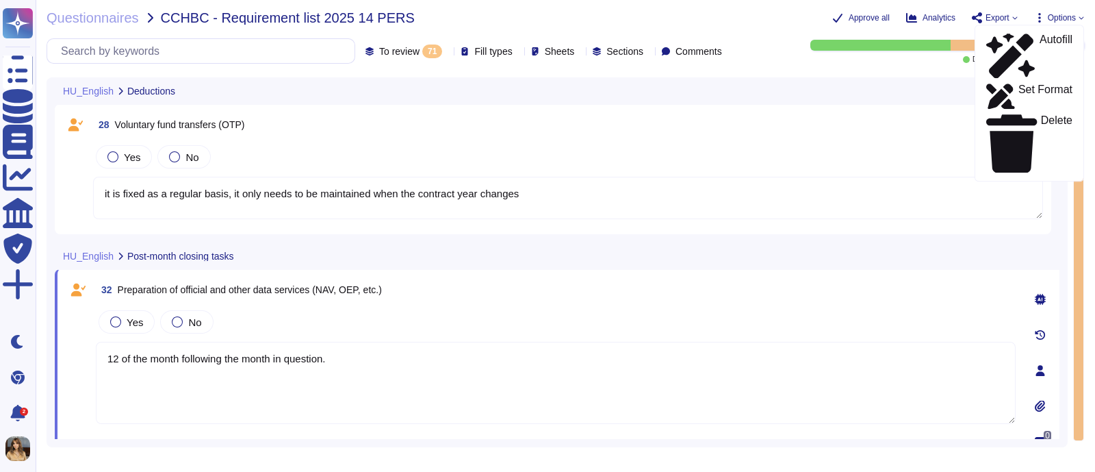
click at [876, 128] on div "28 Voluntary fund transfers (OTP)" at bounding box center [568, 124] width 950 height 25
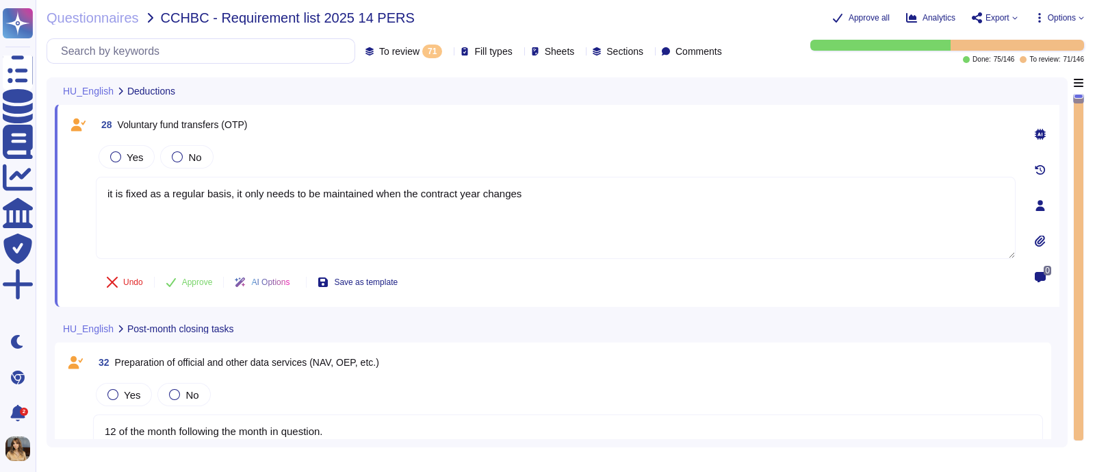
click at [876, 15] on span "Export" at bounding box center [998, 18] width 24 height 8
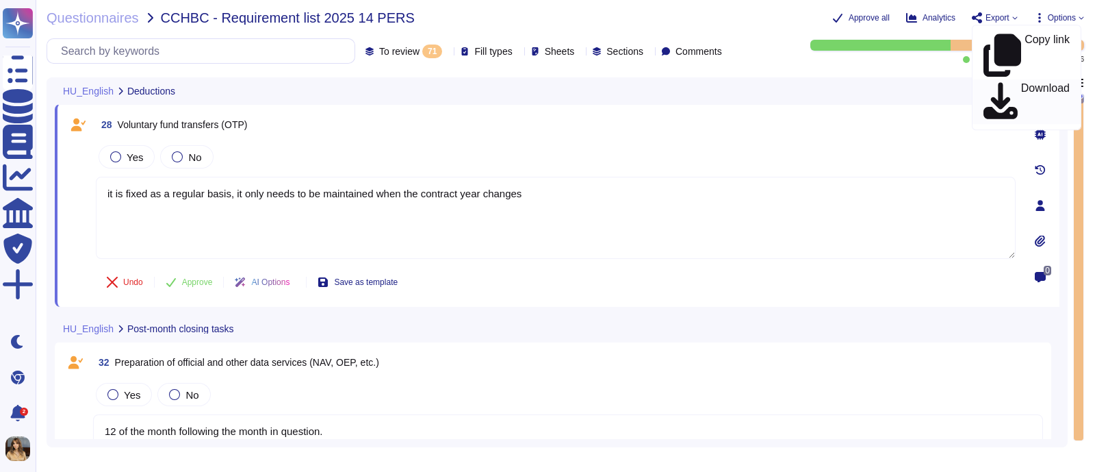
click at [876, 83] on p "Download" at bounding box center [1045, 102] width 49 height 38
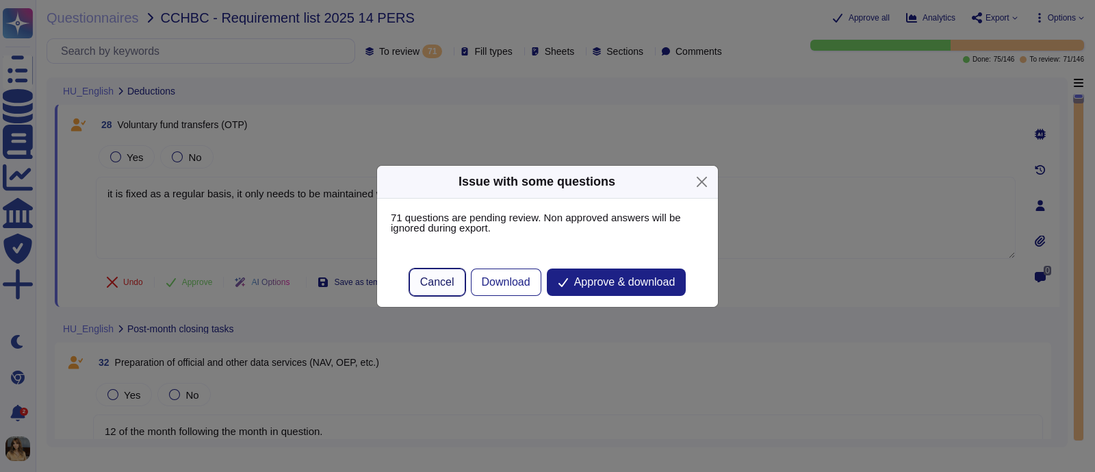
click at [435, 288] on span "Cancel" at bounding box center [437, 282] width 34 height 11
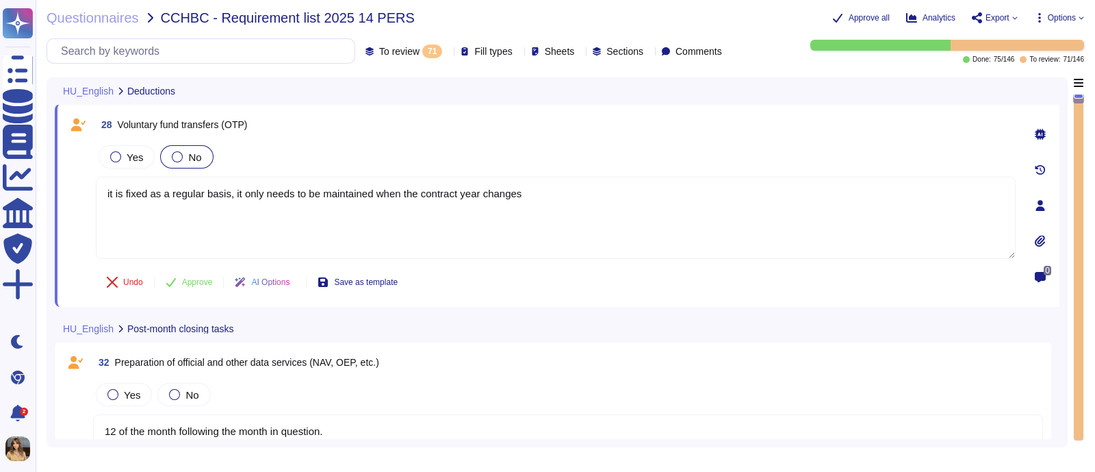
click at [201, 153] on div "No" at bounding box center [186, 156] width 53 height 23
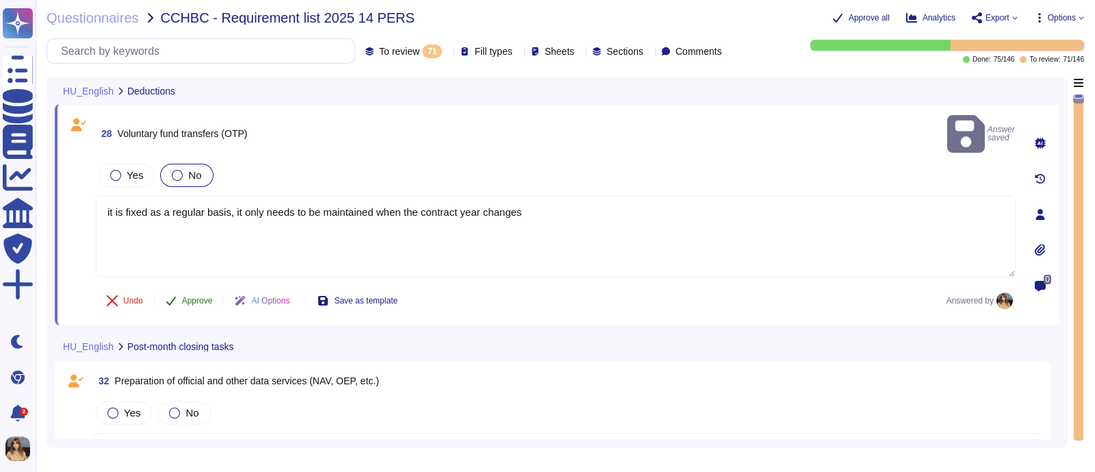
click at [192, 296] on span "Approve" at bounding box center [197, 300] width 31 height 8
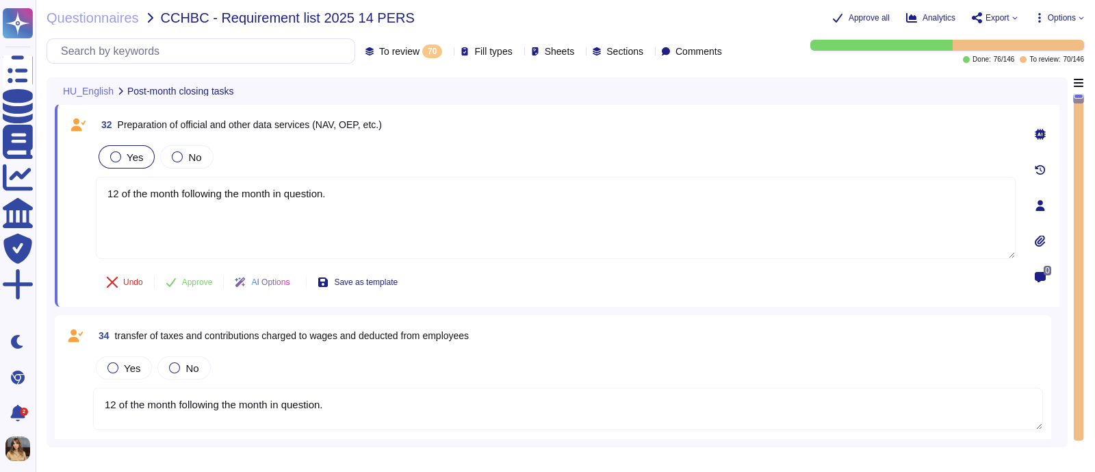
click at [119, 152] on label "Yes" at bounding box center [126, 156] width 33 height 11
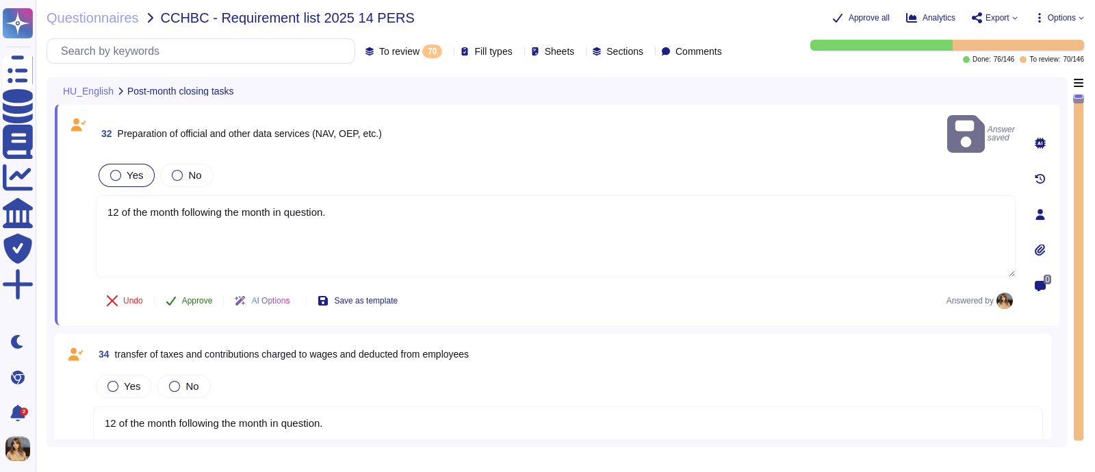
click at [170, 295] on icon at bounding box center [171, 300] width 11 height 11
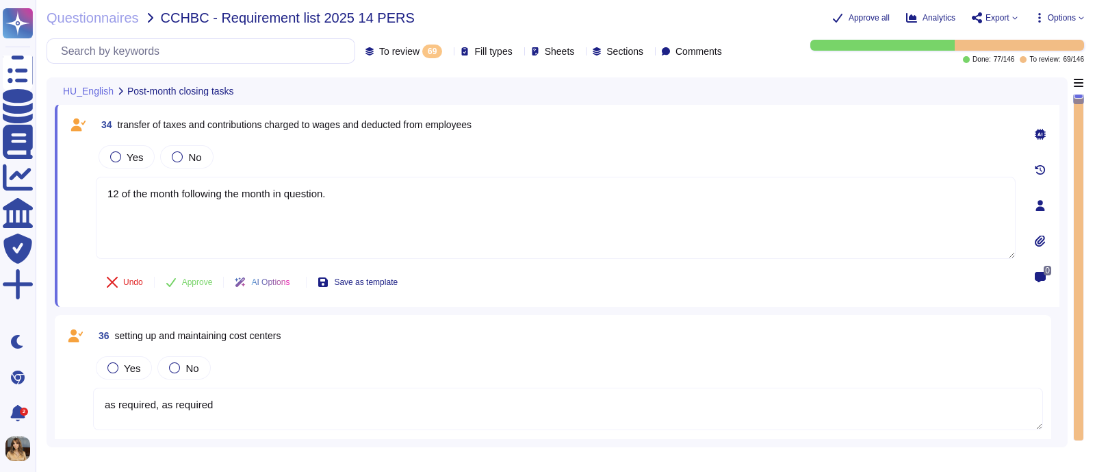
click at [123, 142] on div "Yes No" at bounding box center [556, 156] width 920 height 29
click at [124, 148] on div "Yes" at bounding box center [127, 156] width 56 height 23
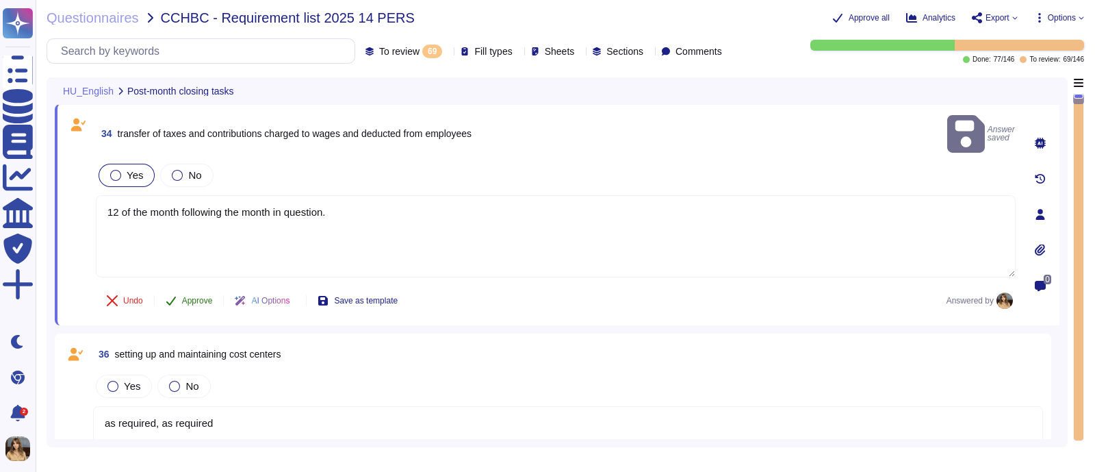
click at [193, 296] on span "Approve" at bounding box center [197, 300] width 31 height 8
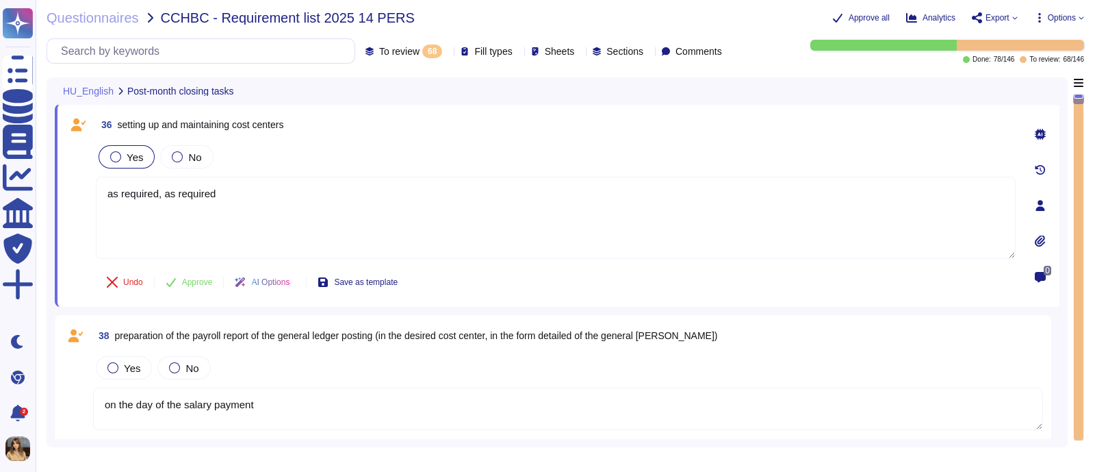
click at [138, 155] on span "Yes" at bounding box center [135, 157] width 16 height 12
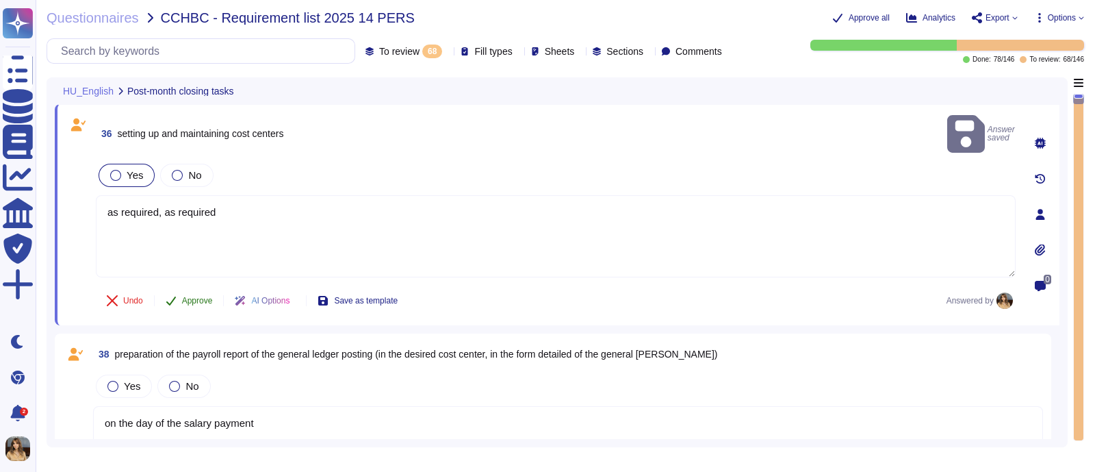
click at [179, 287] on button "Approve" at bounding box center [189, 300] width 69 height 27
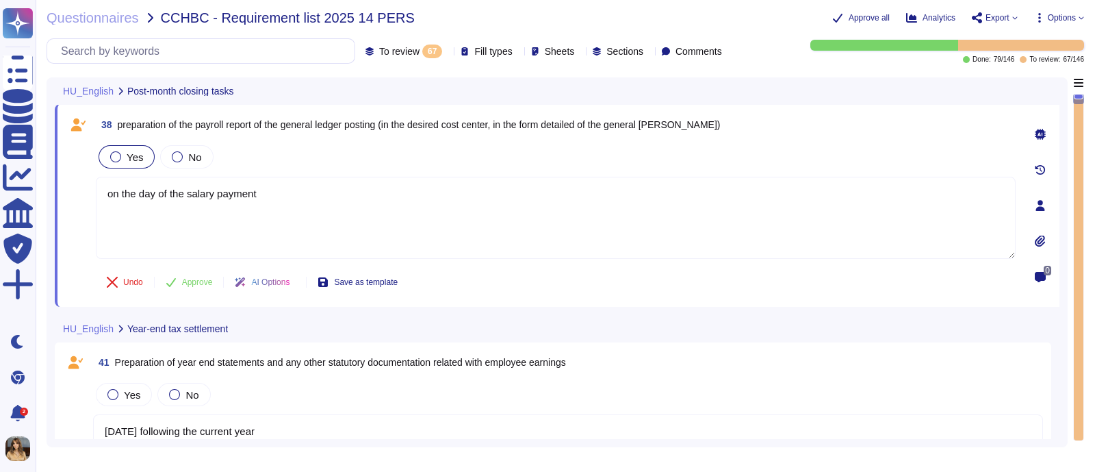
click at [140, 154] on div "Yes" at bounding box center [127, 156] width 56 height 23
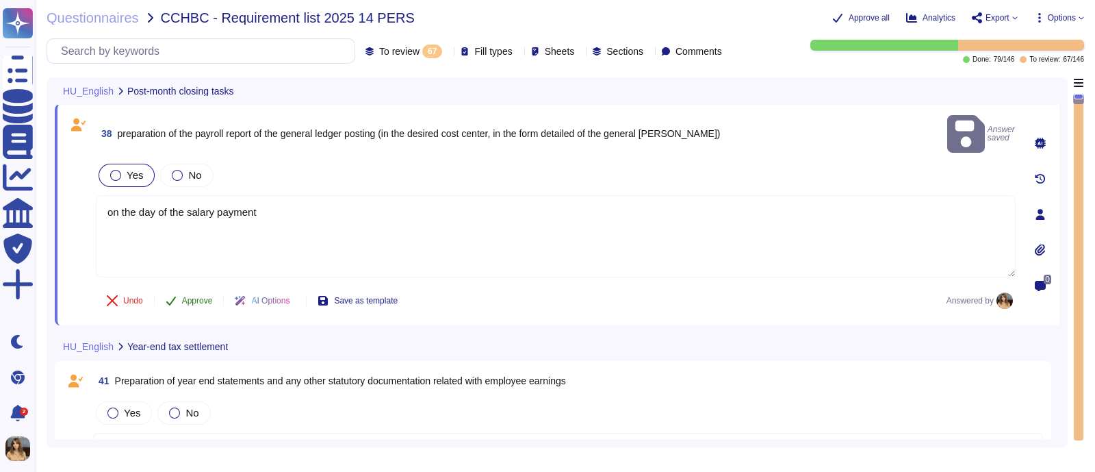
click at [205, 296] on span "Approve" at bounding box center [197, 300] width 31 height 8
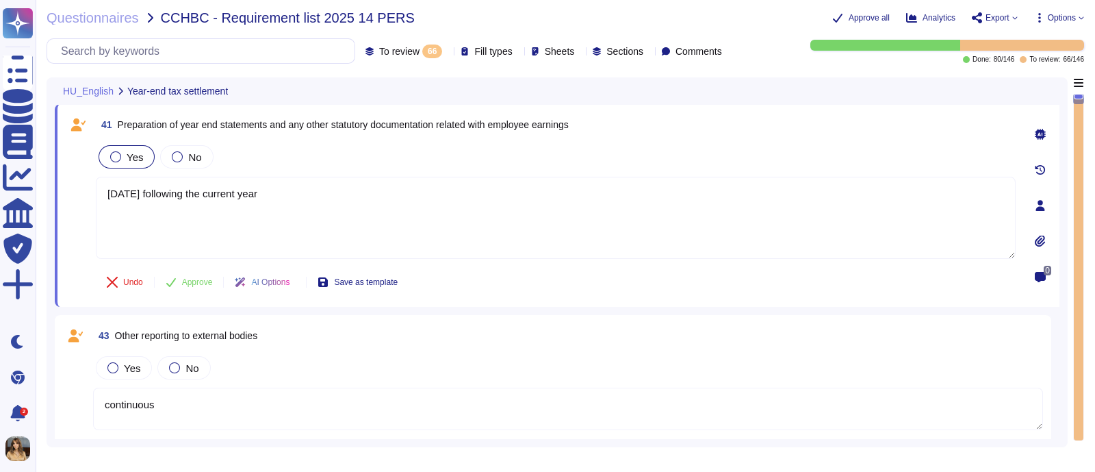
click at [116, 145] on div "Yes" at bounding box center [127, 156] width 56 height 23
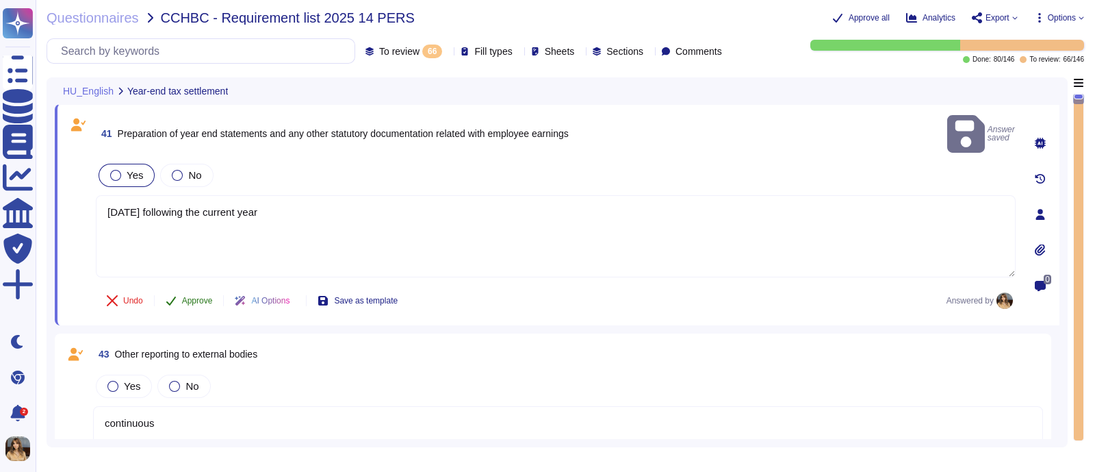
click at [203, 289] on button "Approve" at bounding box center [189, 300] width 69 height 27
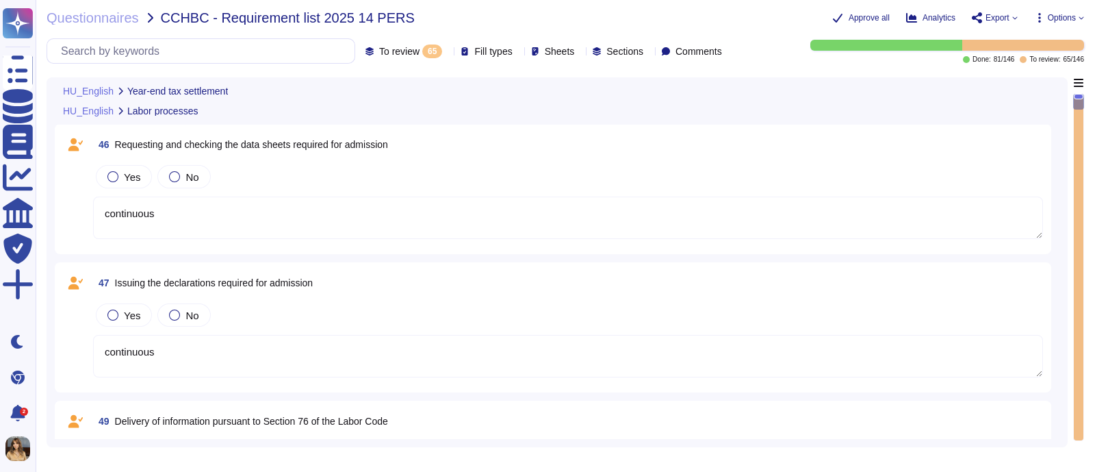
scroll to position [229, 0]
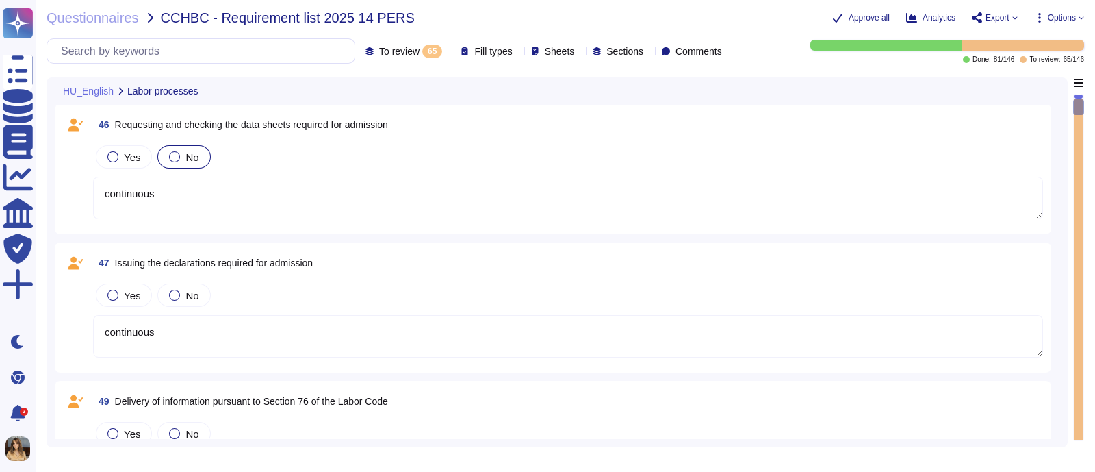
click at [161, 152] on div "No" at bounding box center [183, 156] width 53 height 23
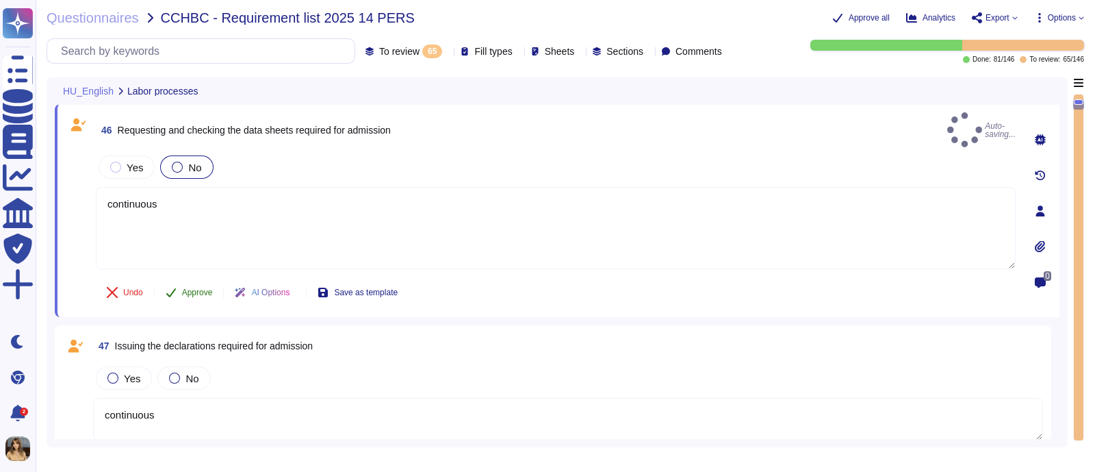
click at [192, 288] on span "Approve" at bounding box center [197, 292] width 31 height 8
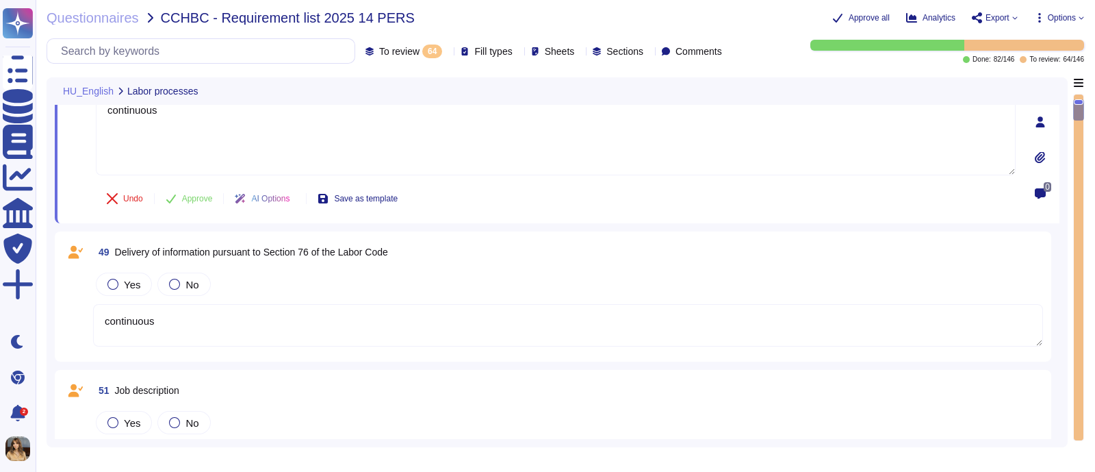
scroll to position [0, 0]
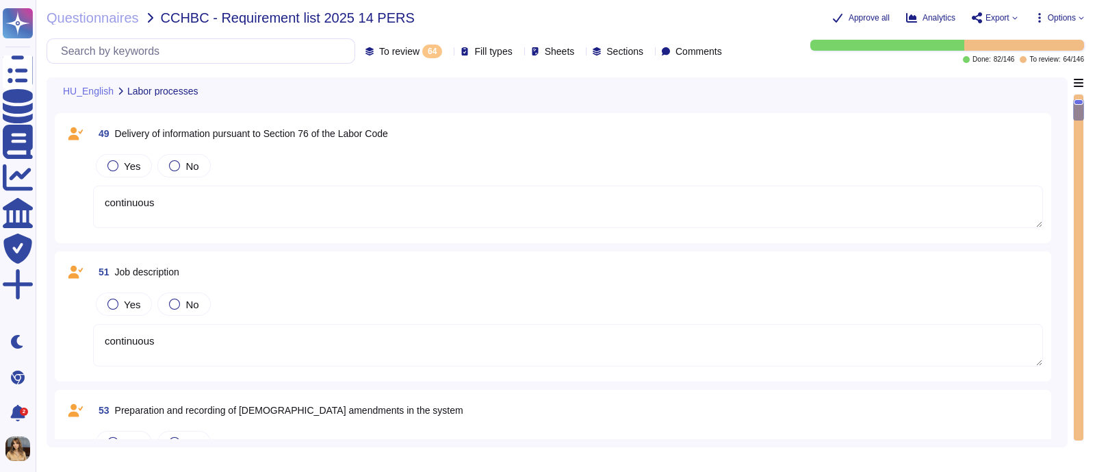
click at [339, 301] on div "Yes No" at bounding box center [568, 304] width 950 height 29
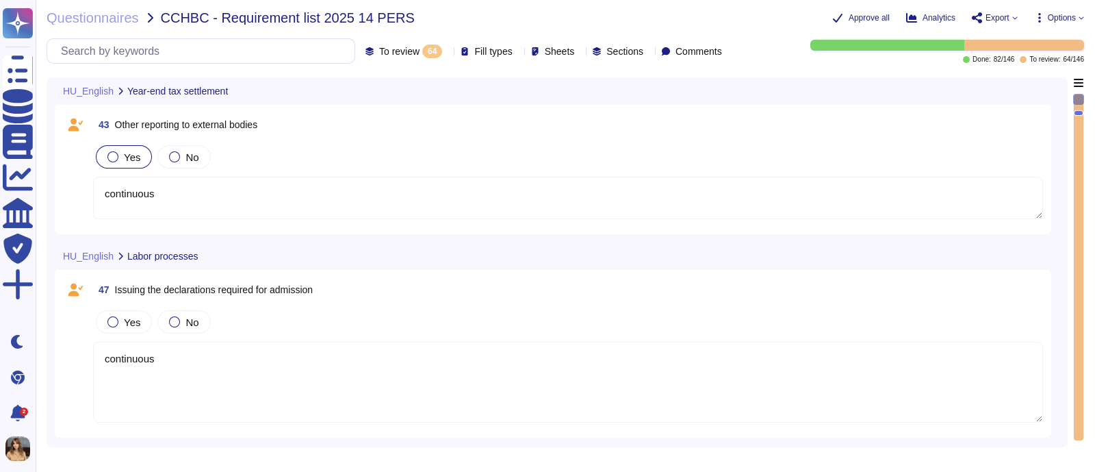
click at [139, 152] on div "Yes" at bounding box center [124, 156] width 56 height 23
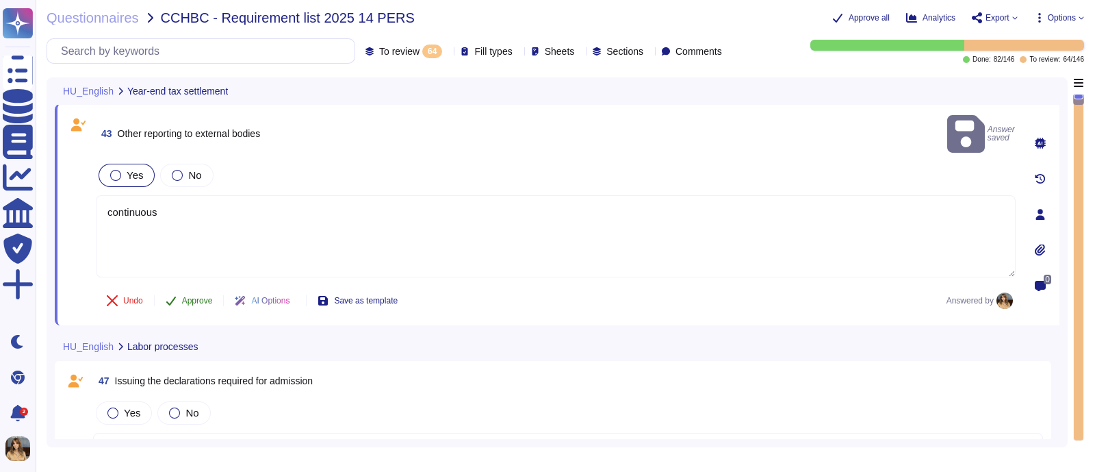
click at [188, 287] on button "Approve" at bounding box center [189, 300] width 69 height 27
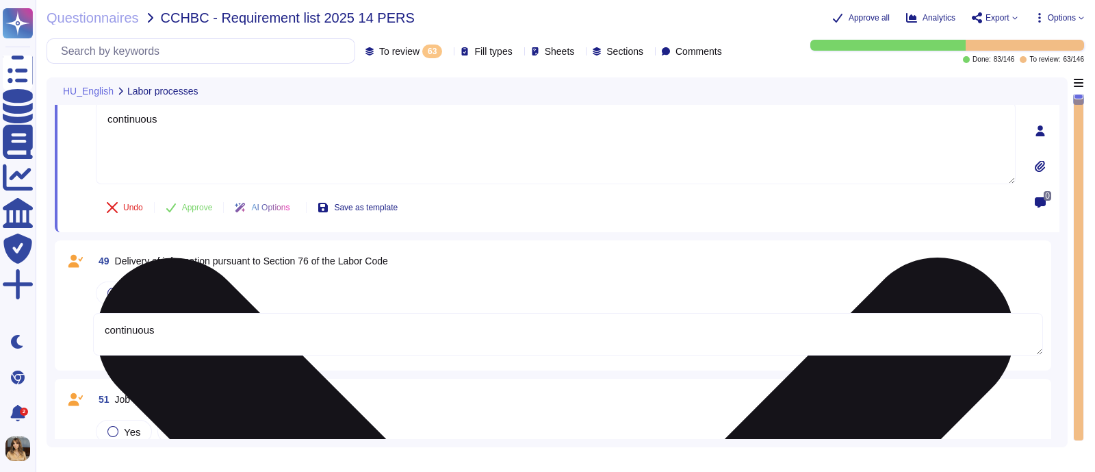
click at [116, 149] on div "47 Issuing the declarations required for admission Yes No continuous Undo Appro…" at bounding box center [541, 131] width 950 height 186
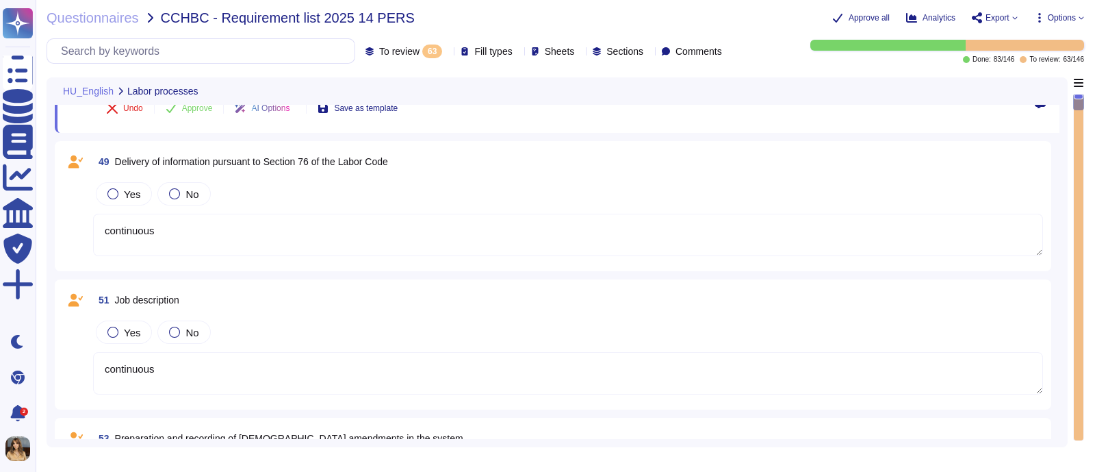
scroll to position [202, 0]
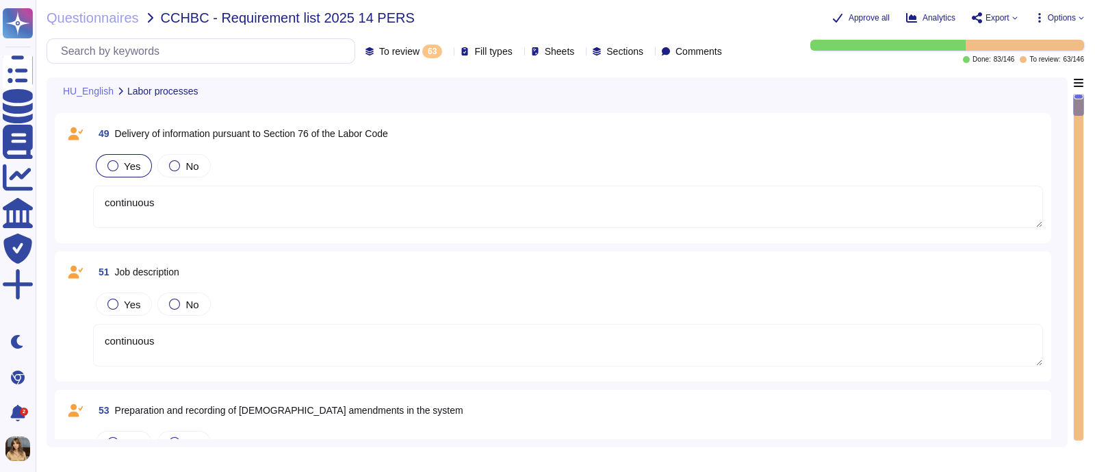
click at [134, 161] on span "Yes" at bounding box center [132, 166] width 16 height 12
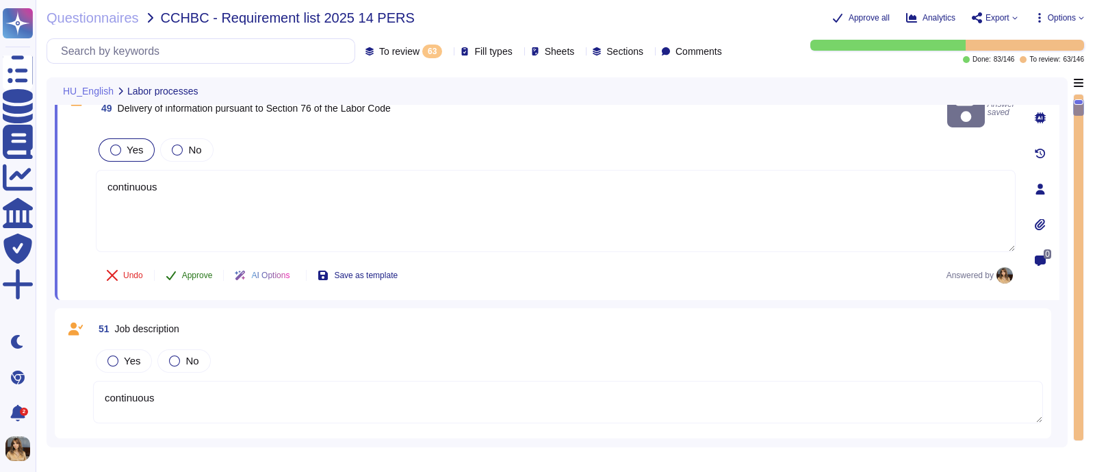
click at [190, 271] on span "Approve" at bounding box center [197, 275] width 31 height 8
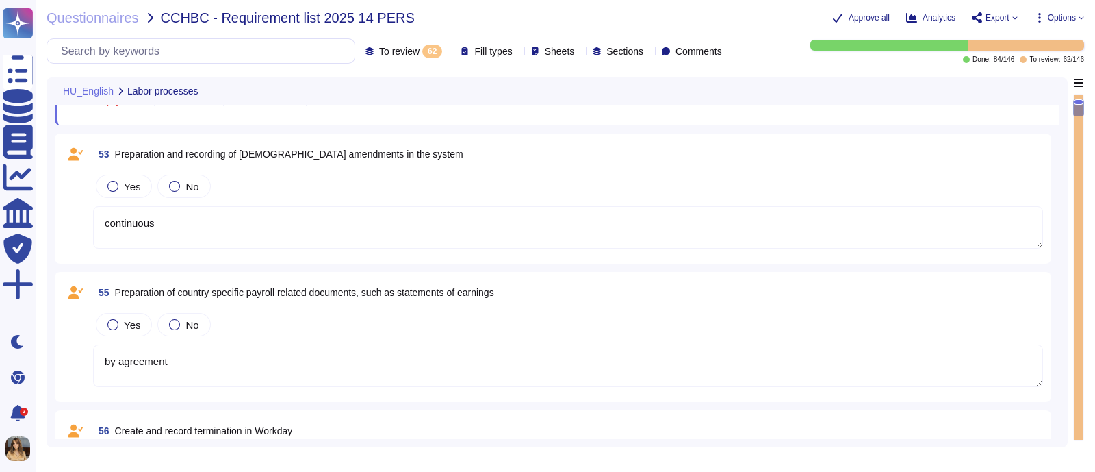
scroll to position [370, 0]
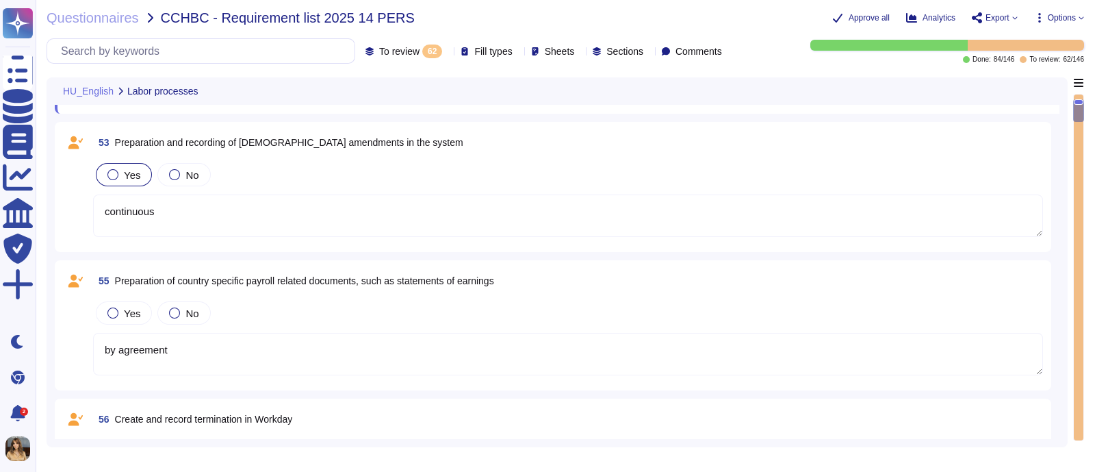
click at [128, 176] on span "Yes" at bounding box center [132, 175] width 16 height 12
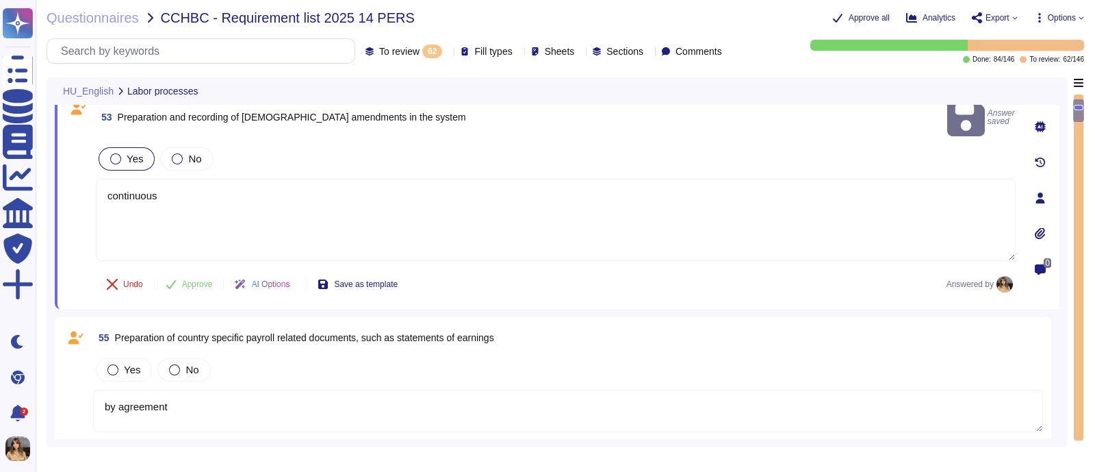
click at [188, 268] on div "Undo Approve AI Options Save as template" at bounding box center [252, 284] width 313 height 33
click at [188, 280] on span "Approve" at bounding box center [197, 284] width 31 height 8
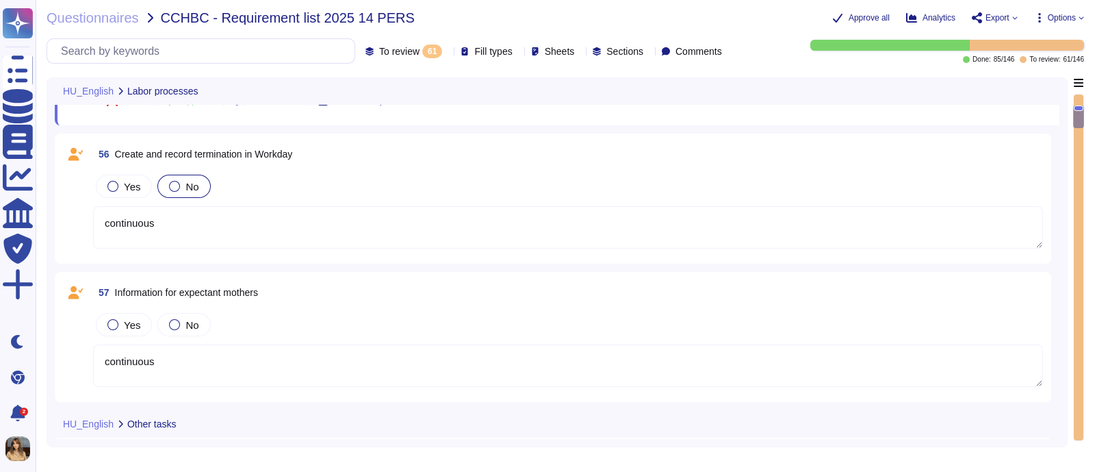
scroll to position [537, 0]
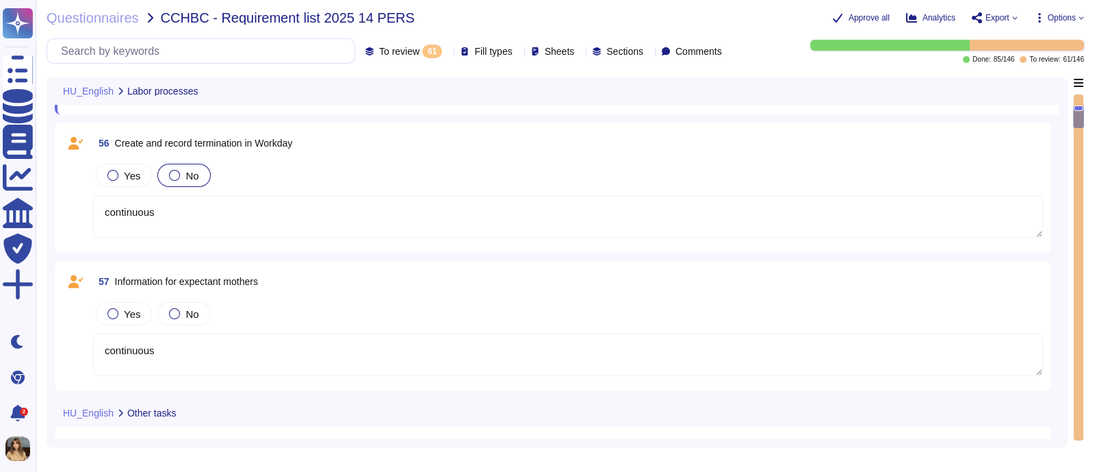
click at [164, 173] on div "No" at bounding box center [183, 175] width 53 height 23
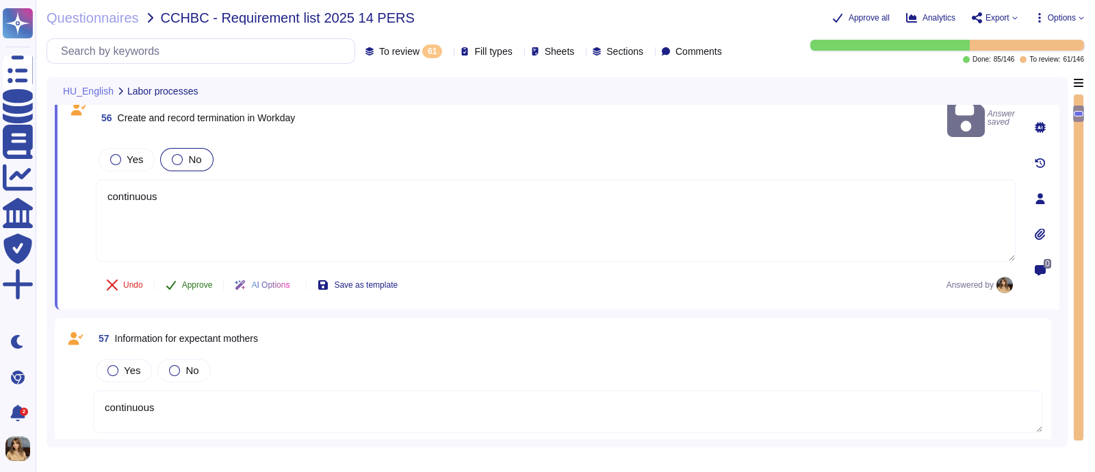
click at [186, 274] on button "Approve" at bounding box center [189, 284] width 69 height 27
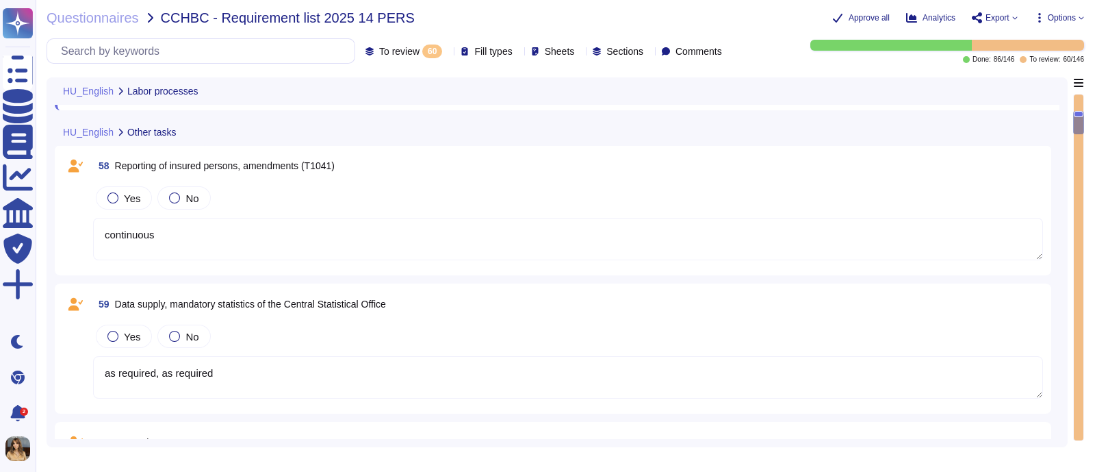
scroll to position [732, 0]
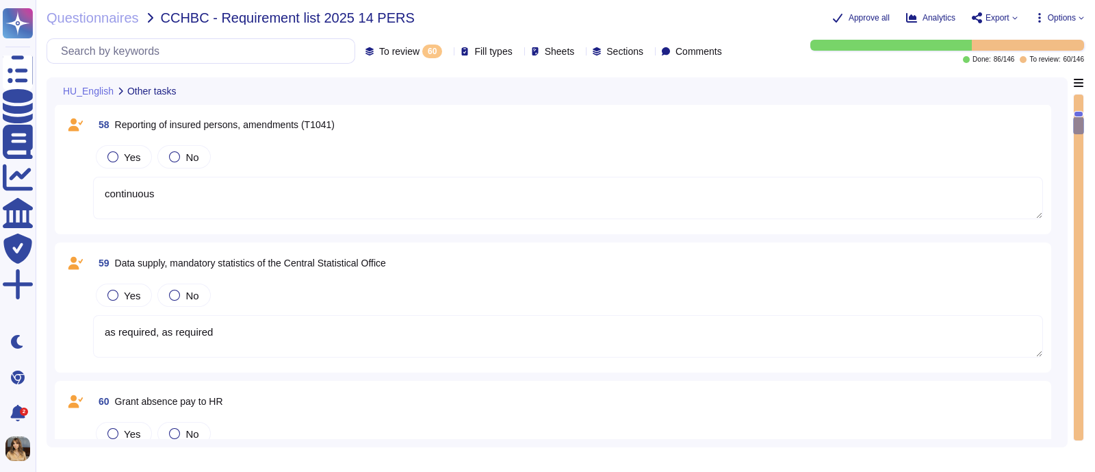
click at [116, 140] on div "58 Reporting of insured persons, amendments (T1041) Yes No continuous" at bounding box center [553, 169] width 980 height 114
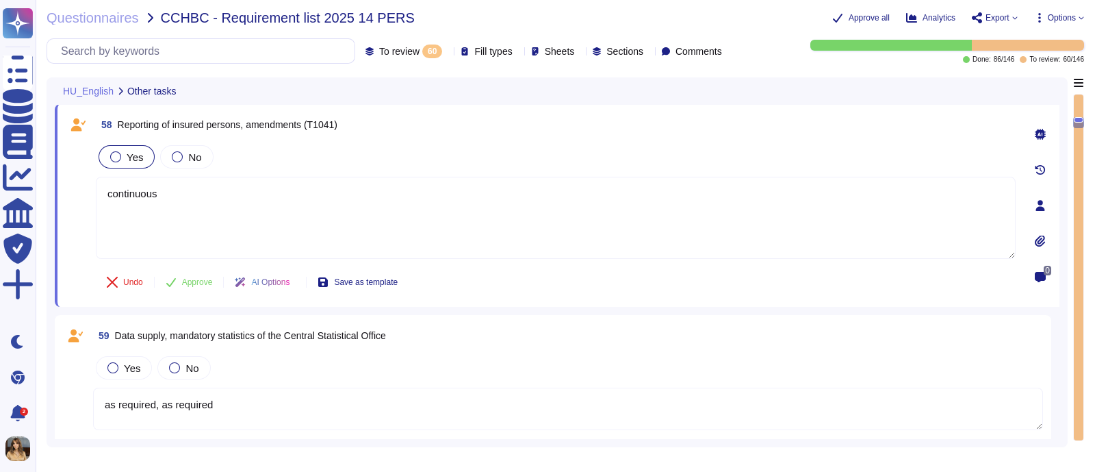
click at [114, 158] on div at bounding box center [115, 156] width 11 height 11
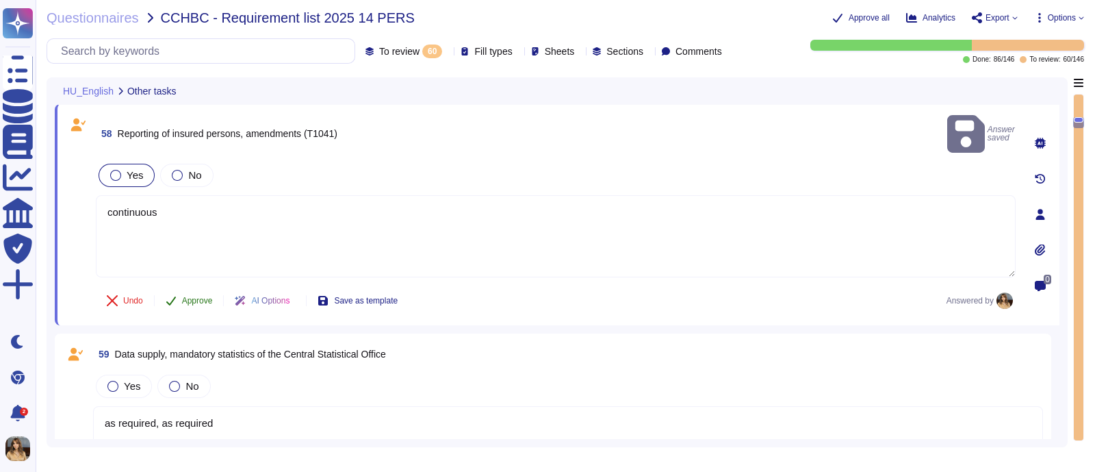
click at [182, 296] on span "Approve" at bounding box center [197, 300] width 31 height 8
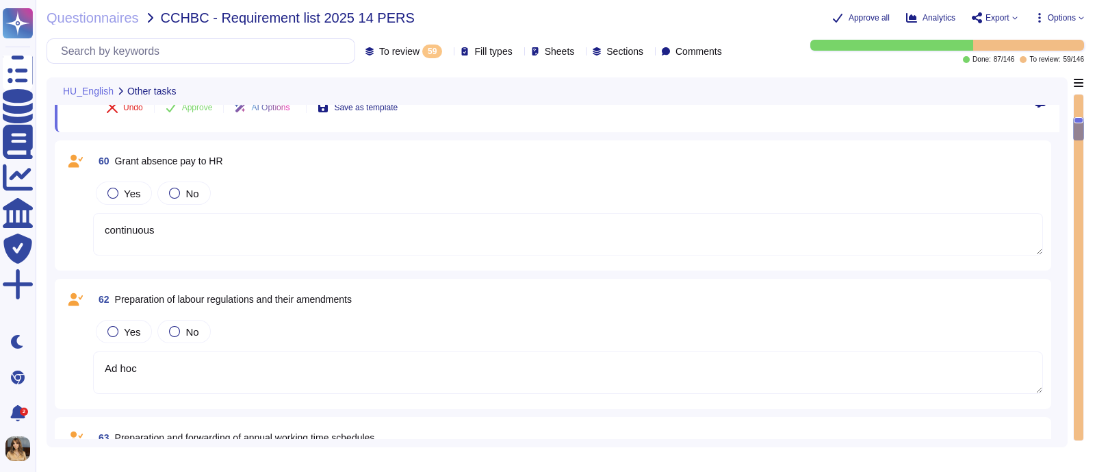
scroll to position [934, 0]
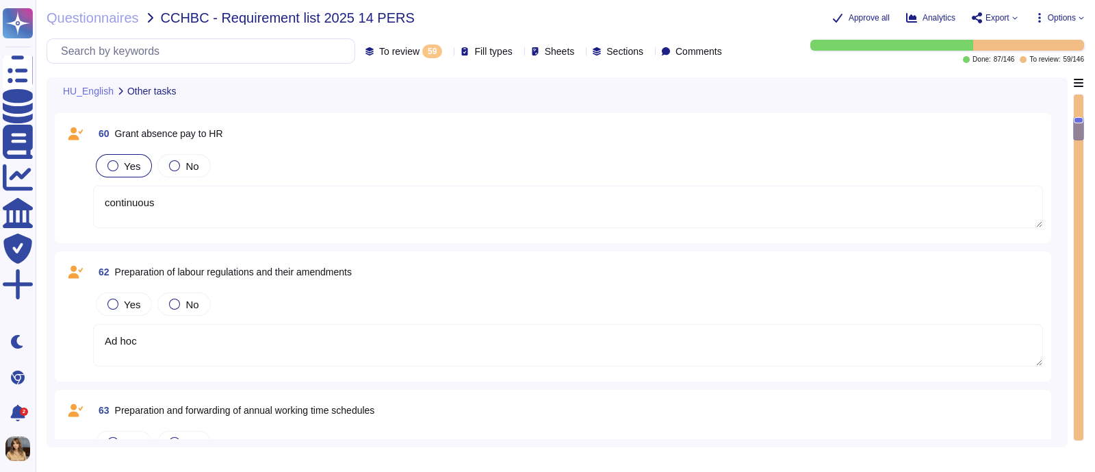
click at [136, 166] on span "Yes" at bounding box center [132, 166] width 16 height 12
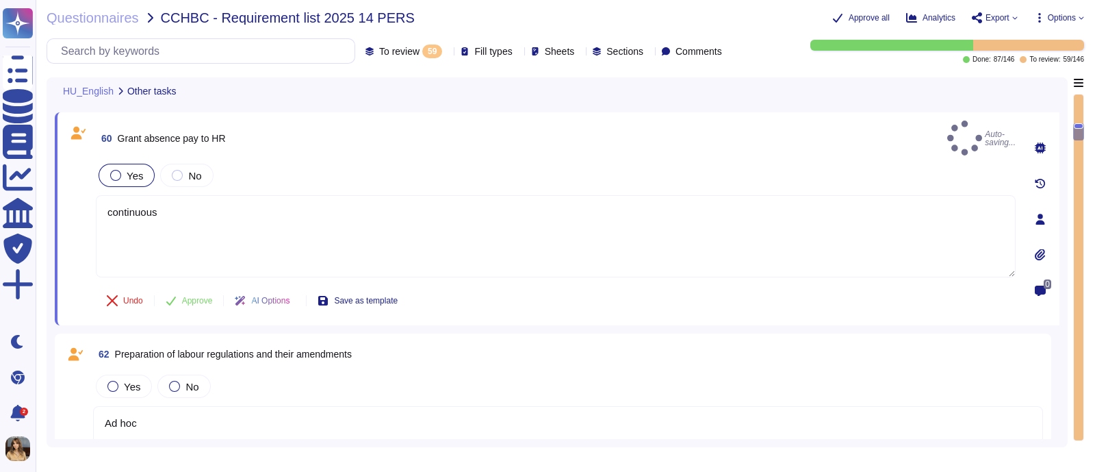
scroll to position [899, 0]
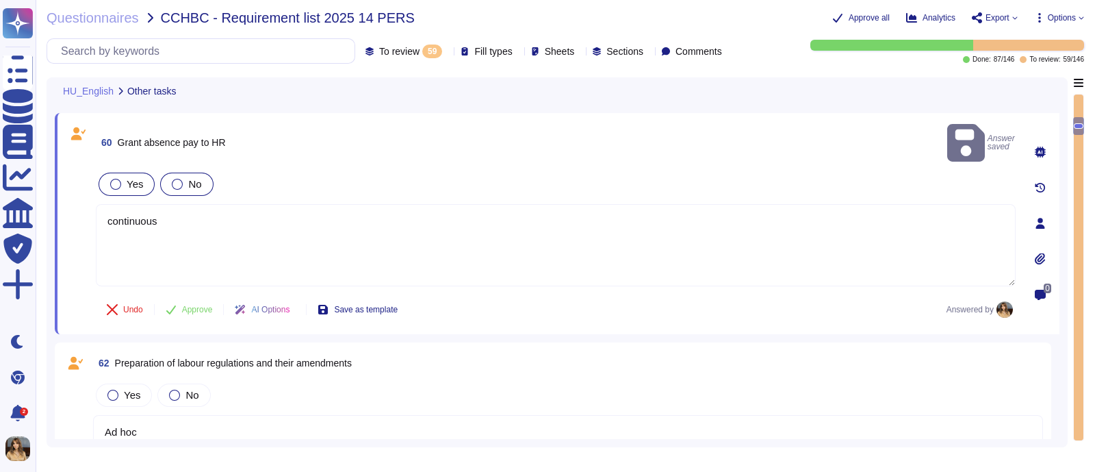
click at [183, 173] on div "No" at bounding box center [186, 184] width 53 height 23
click at [192, 296] on button "Approve" at bounding box center [189, 309] width 69 height 27
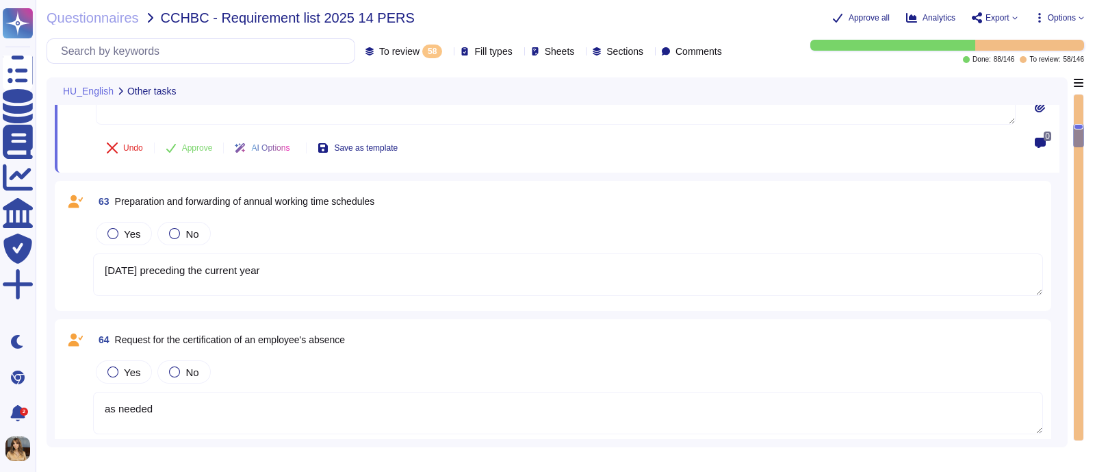
scroll to position [1016, 0]
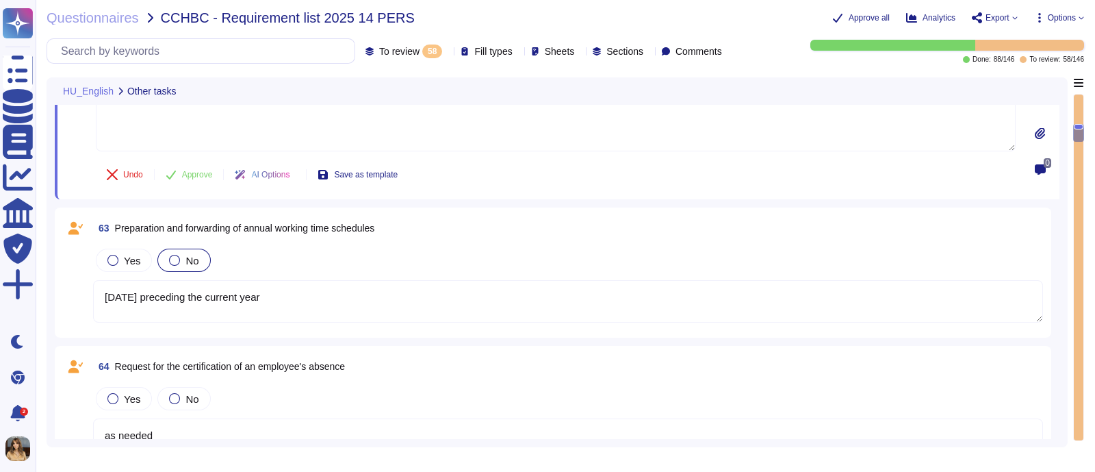
click at [166, 261] on div "No" at bounding box center [183, 259] width 53 height 23
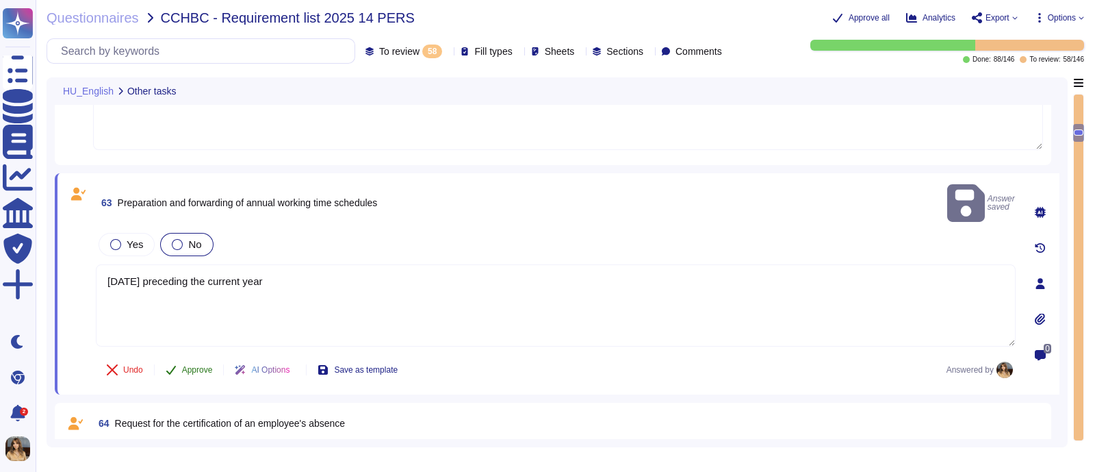
click at [199, 366] on span "Approve" at bounding box center [197, 370] width 31 height 8
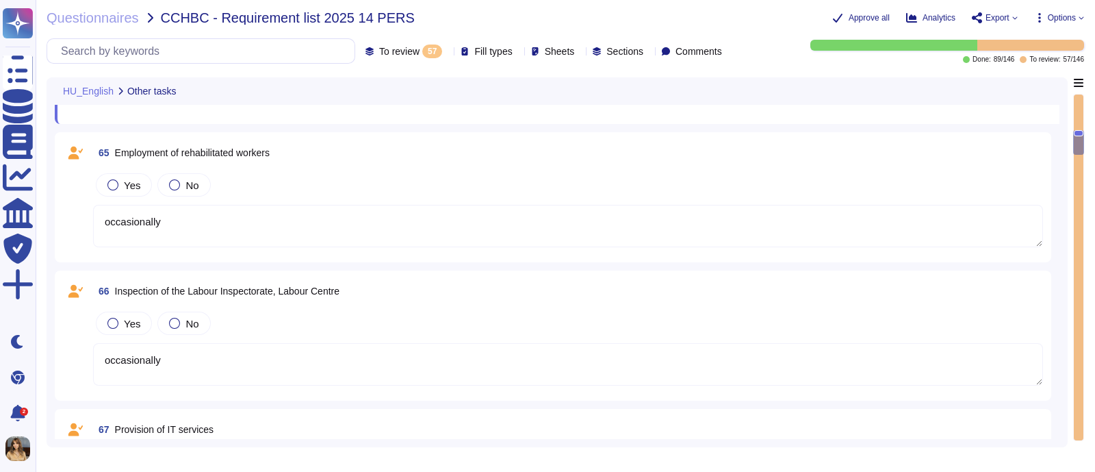
scroll to position [1269, 0]
click at [124, 178] on span "Yes" at bounding box center [132, 184] width 16 height 12
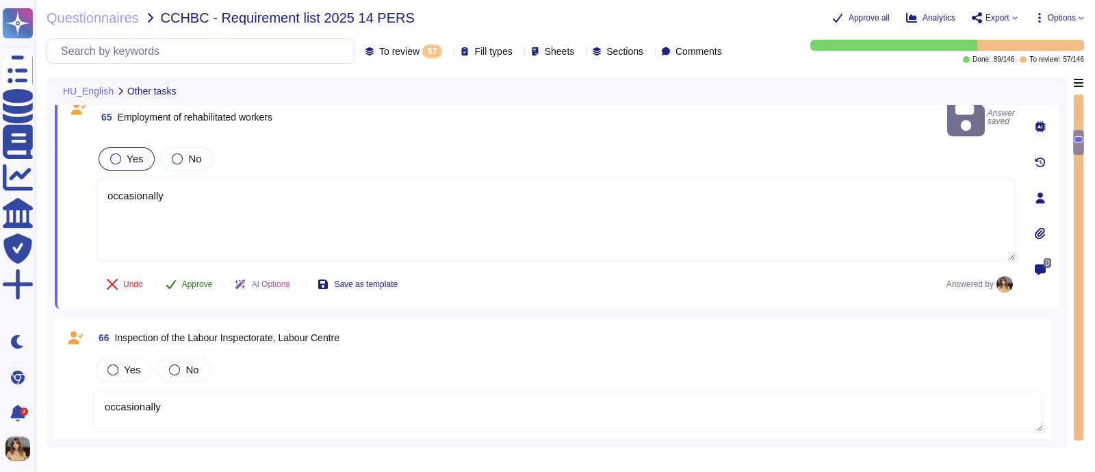
click at [186, 280] on span "Approve" at bounding box center [197, 284] width 31 height 8
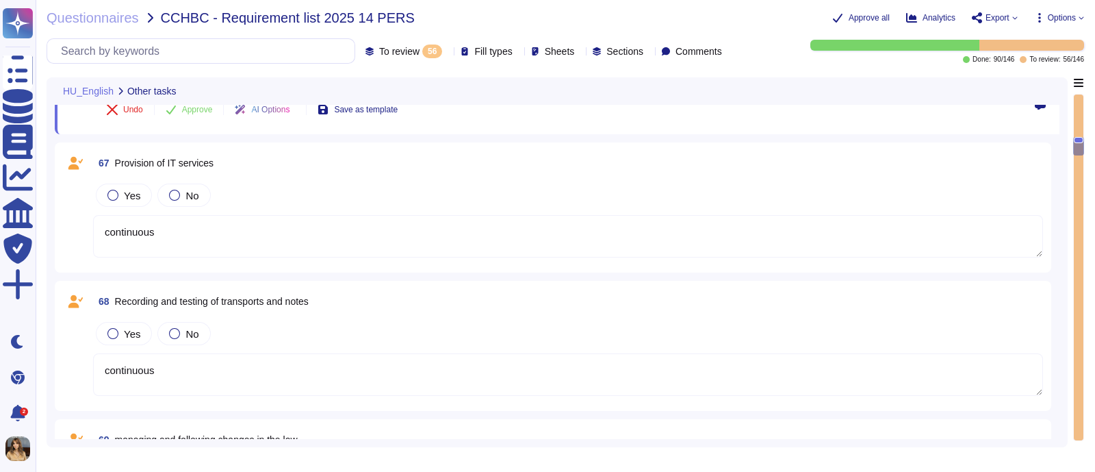
scroll to position [1437, 0]
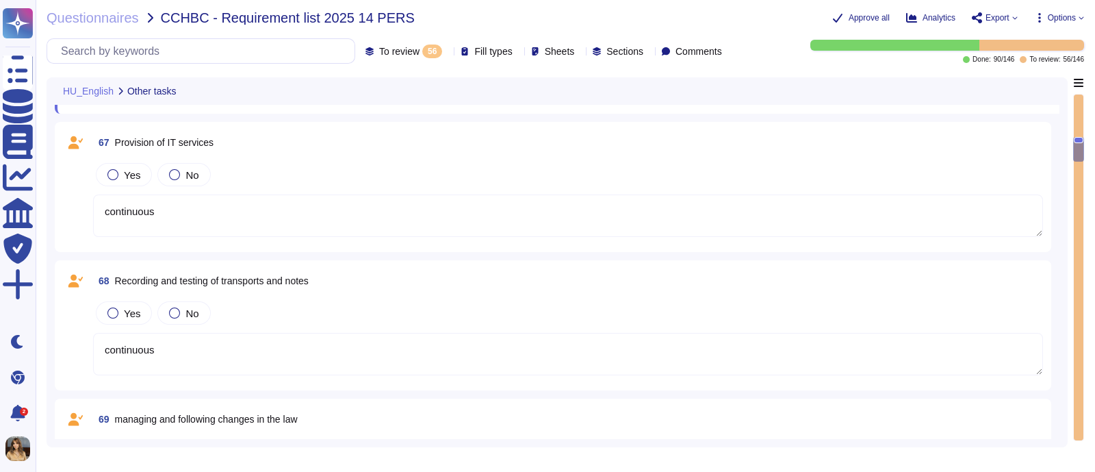
click at [158, 176] on div "No" at bounding box center [183, 174] width 53 height 23
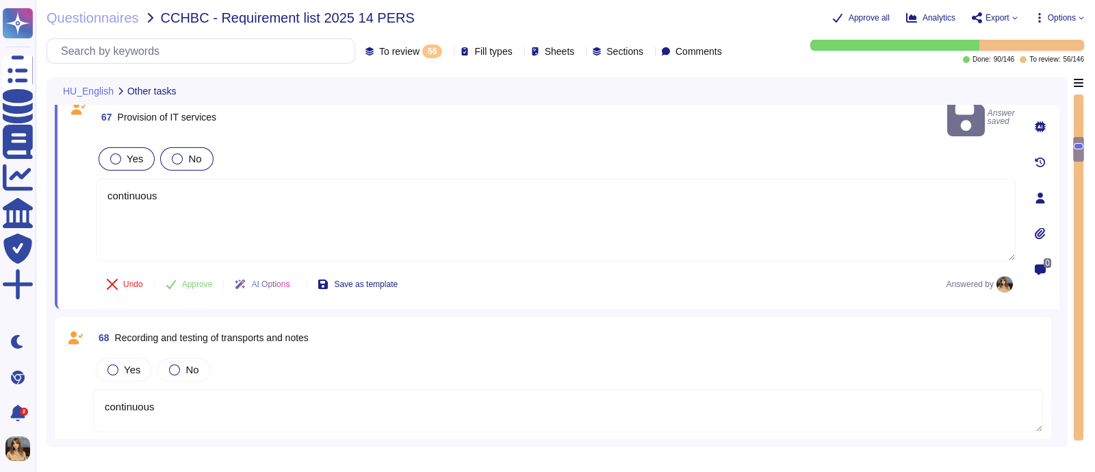
click at [116, 147] on div "Yes" at bounding box center [127, 158] width 56 height 23
click at [197, 270] on button "Approve" at bounding box center [189, 283] width 69 height 27
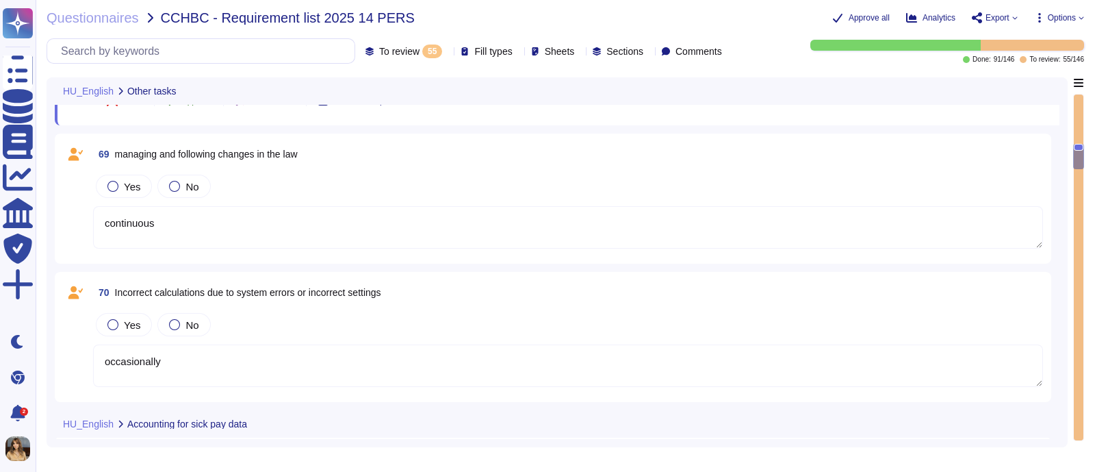
scroll to position [1605, 0]
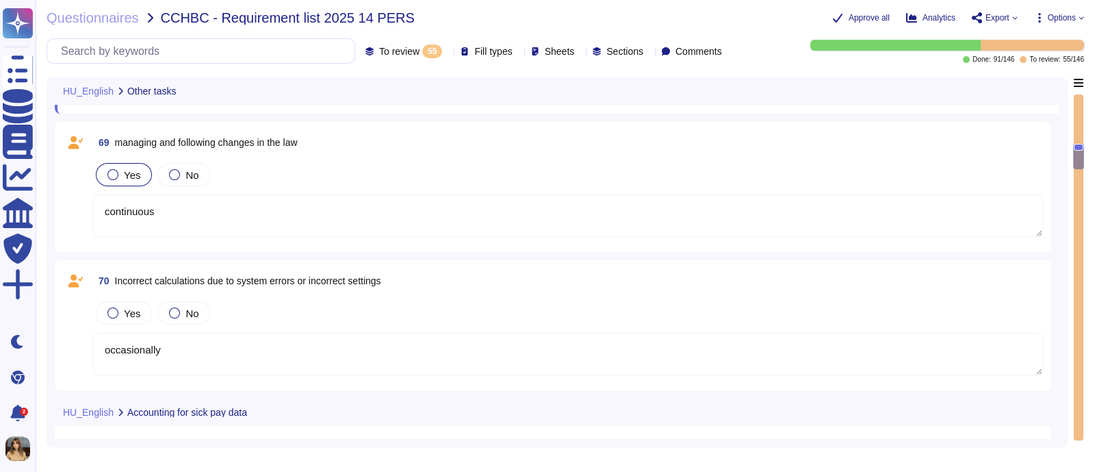
click at [144, 167] on div "Yes" at bounding box center [124, 174] width 56 height 23
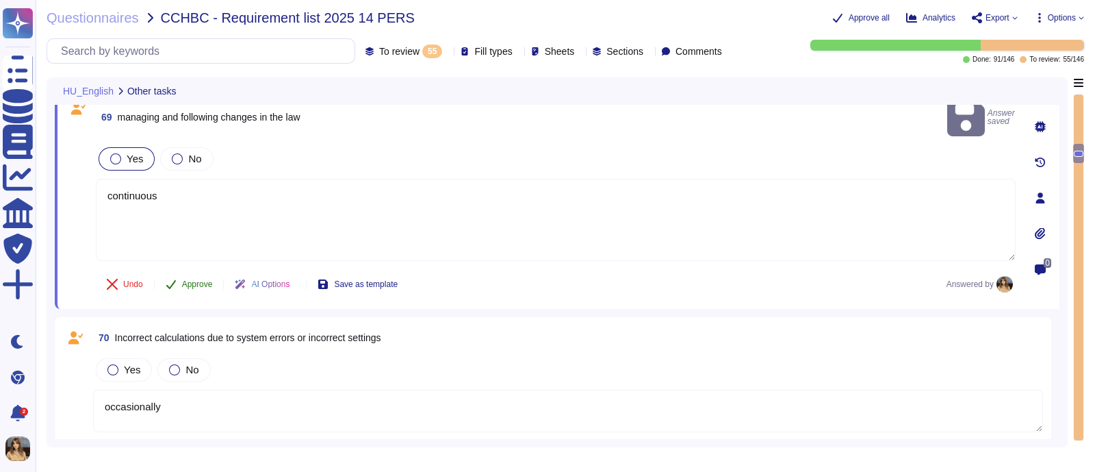
click at [194, 280] on span "Approve" at bounding box center [197, 284] width 31 height 8
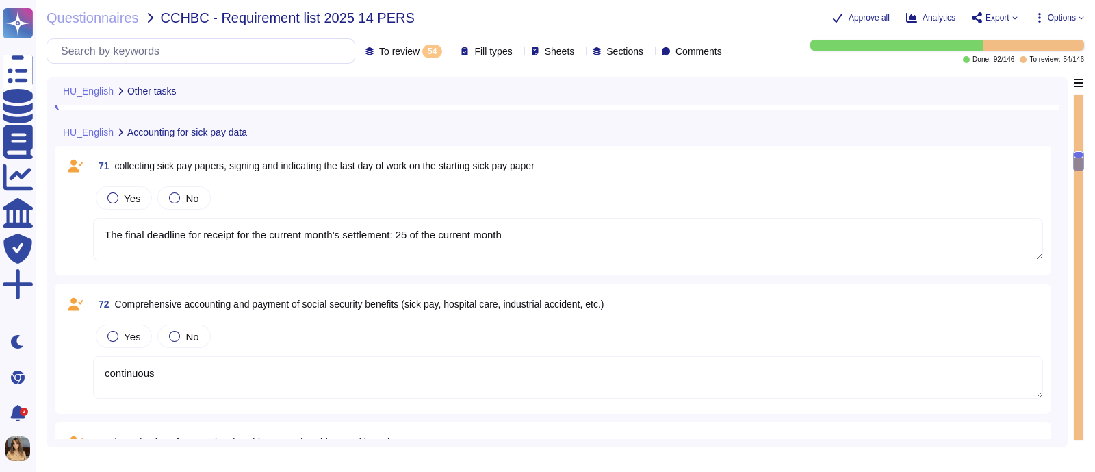
scroll to position [1799, 0]
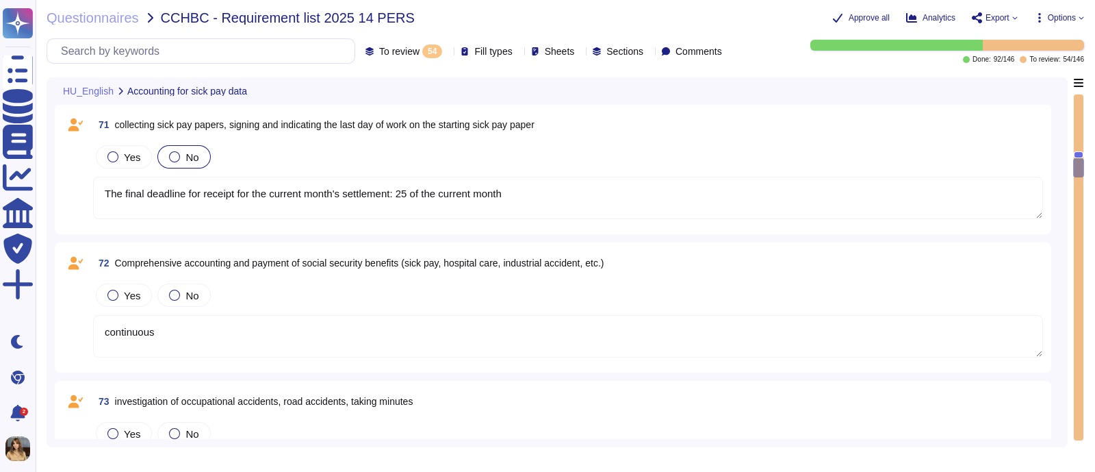
click at [188, 159] on span "No" at bounding box center [192, 157] width 13 height 12
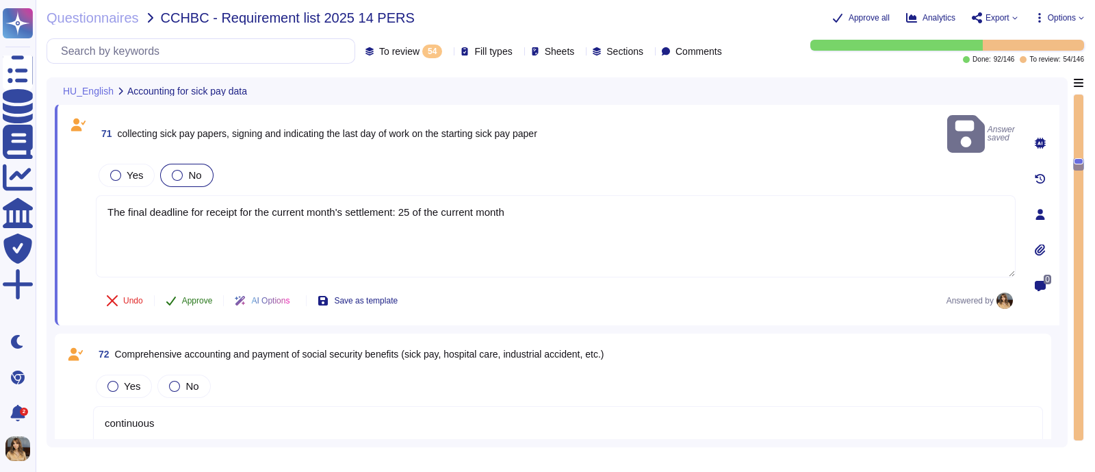
click at [196, 296] on span "Approve" at bounding box center [197, 300] width 31 height 8
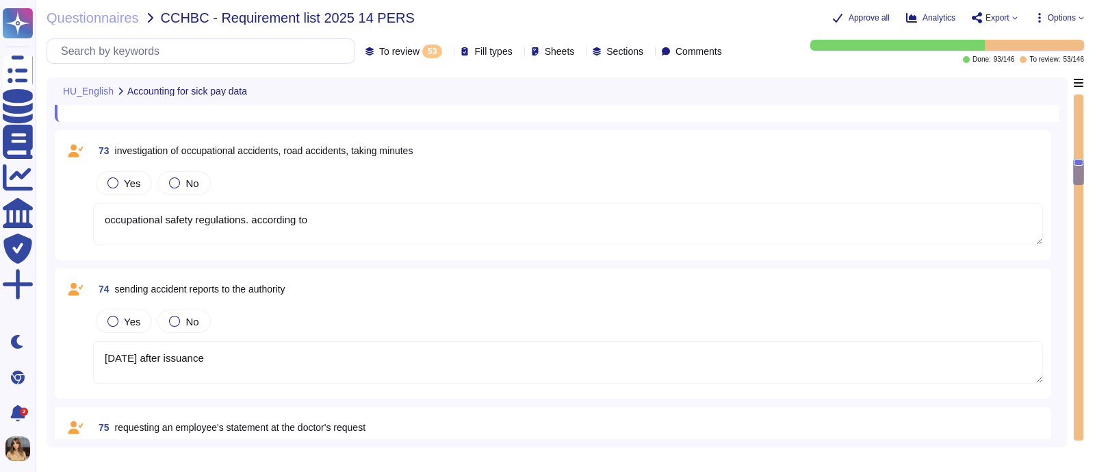
scroll to position [2001, 0]
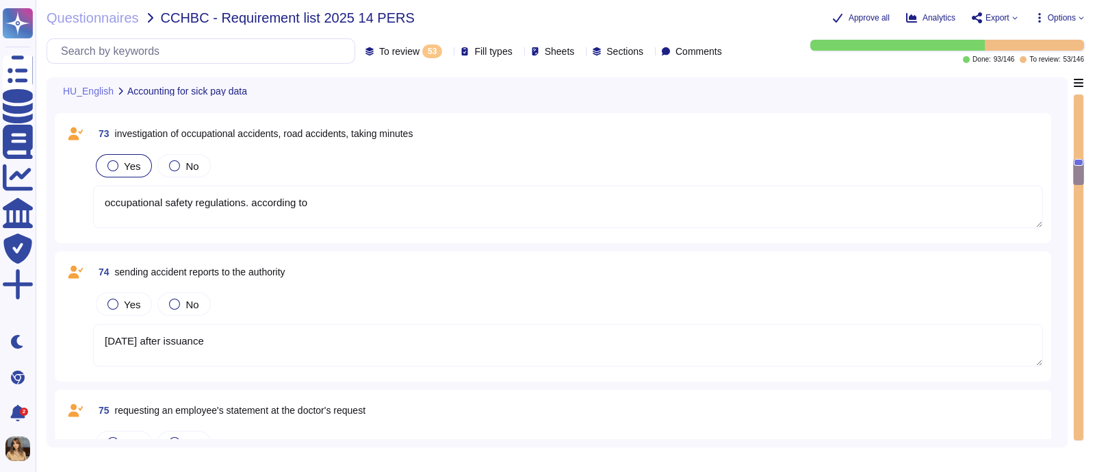
click at [130, 155] on div "Yes" at bounding box center [124, 165] width 56 height 23
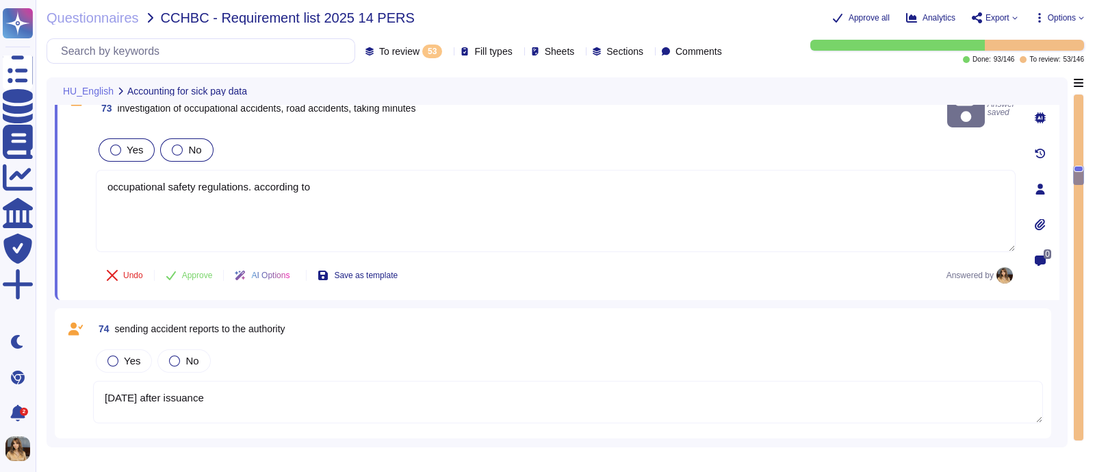
click at [183, 144] on label "No" at bounding box center [186, 149] width 29 height 11
click at [199, 271] on span "Approve" at bounding box center [197, 275] width 31 height 8
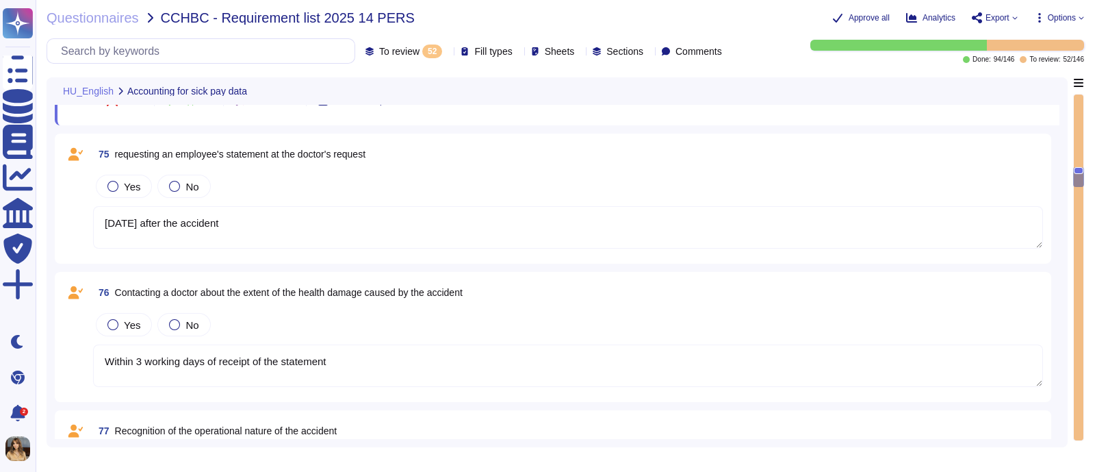
scroll to position [2169, 0]
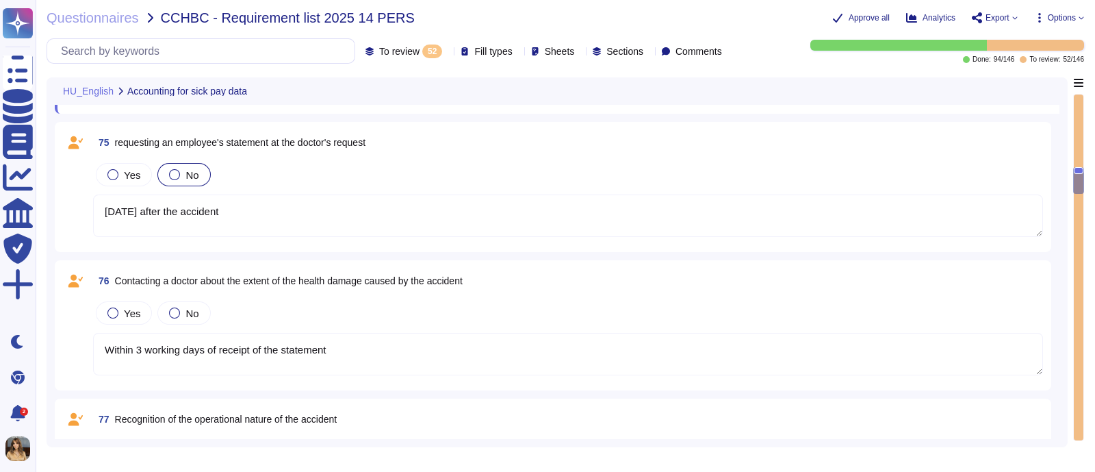
click at [157, 173] on div "No" at bounding box center [183, 174] width 53 height 23
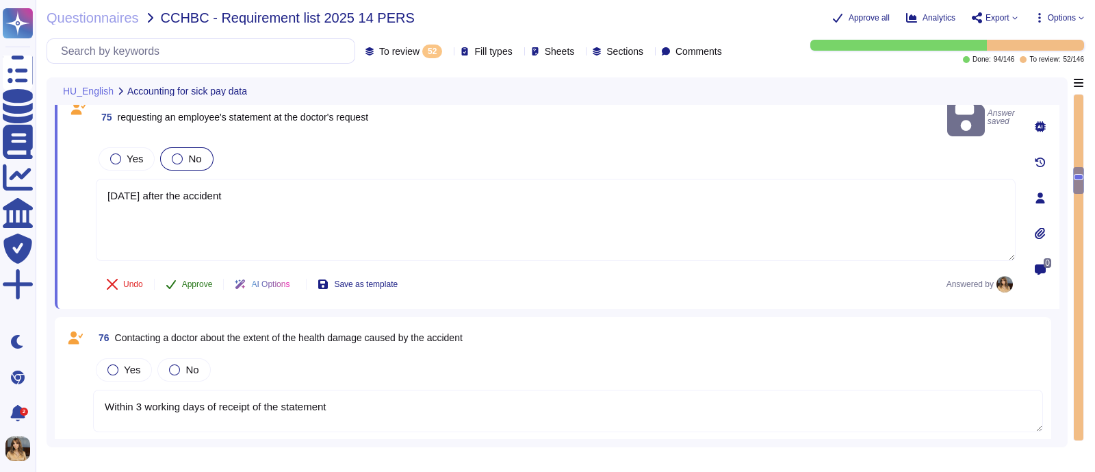
click at [185, 280] on span "Approve" at bounding box center [197, 284] width 31 height 8
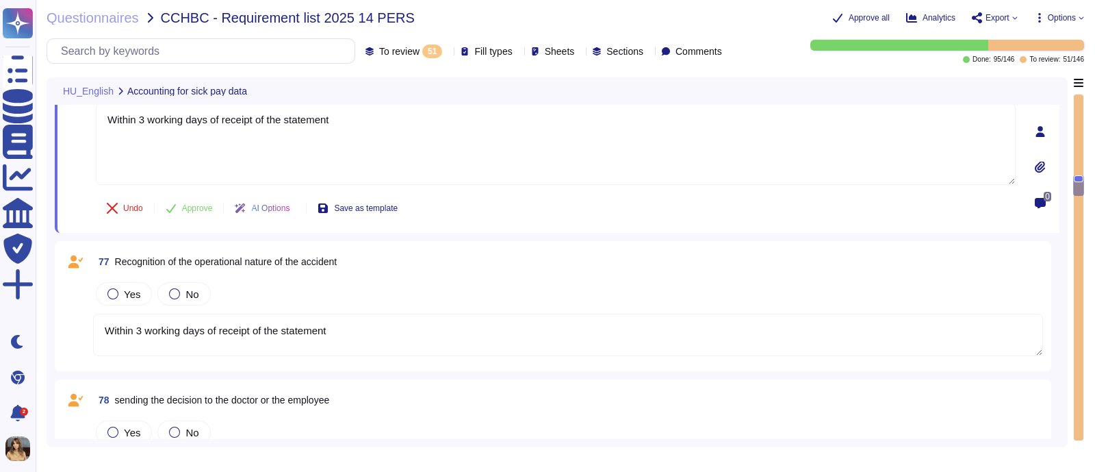
scroll to position [2336, 0]
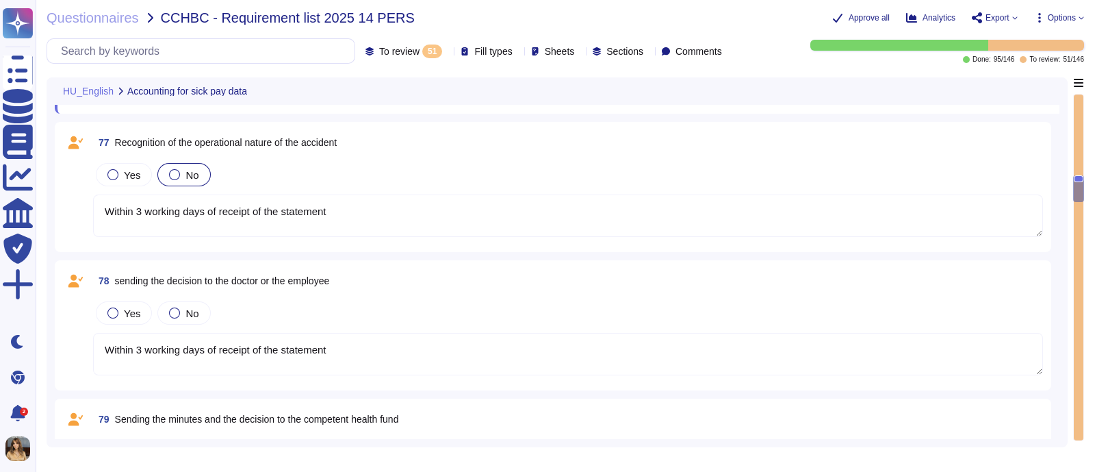
click at [174, 170] on div at bounding box center [174, 174] width 11 height 11
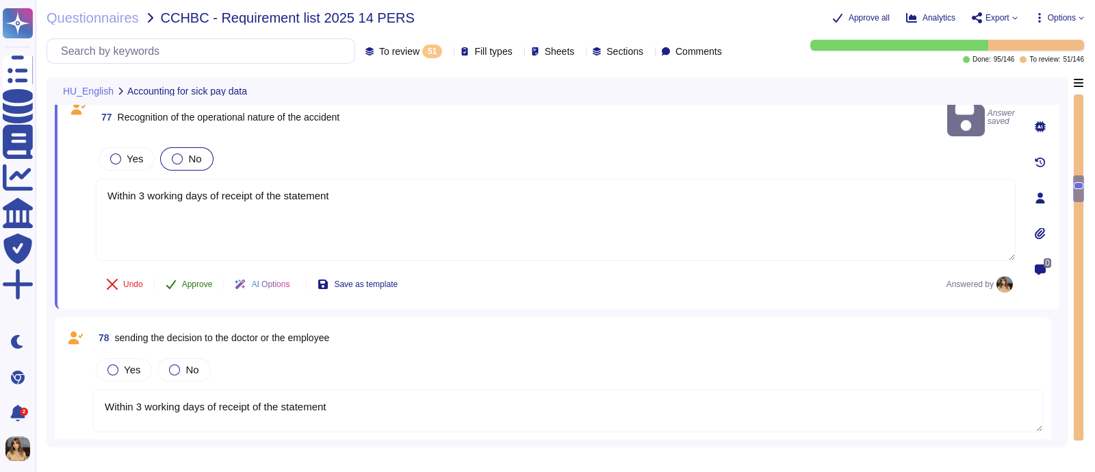
click at [182, 280] on span "Approve" at bounding box center [197, 284] width 31 height 8
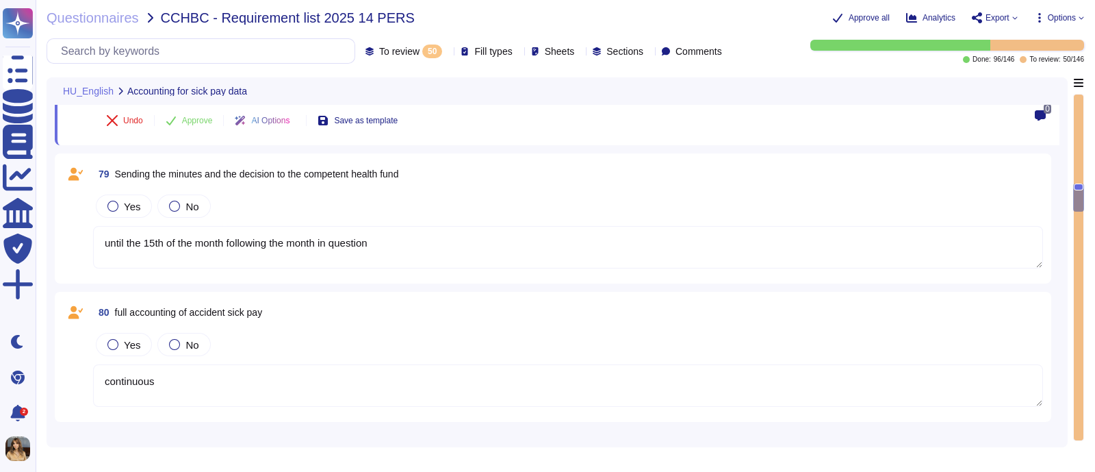
scroll to position [2504, 0]
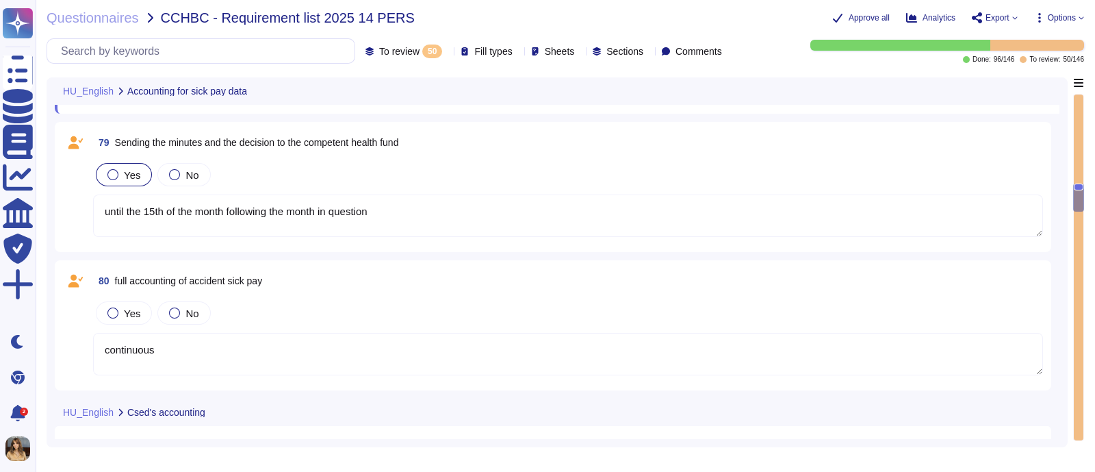
click at [136, 175] on span "Yes" at bounding box center [132, 175] width 16 height 12
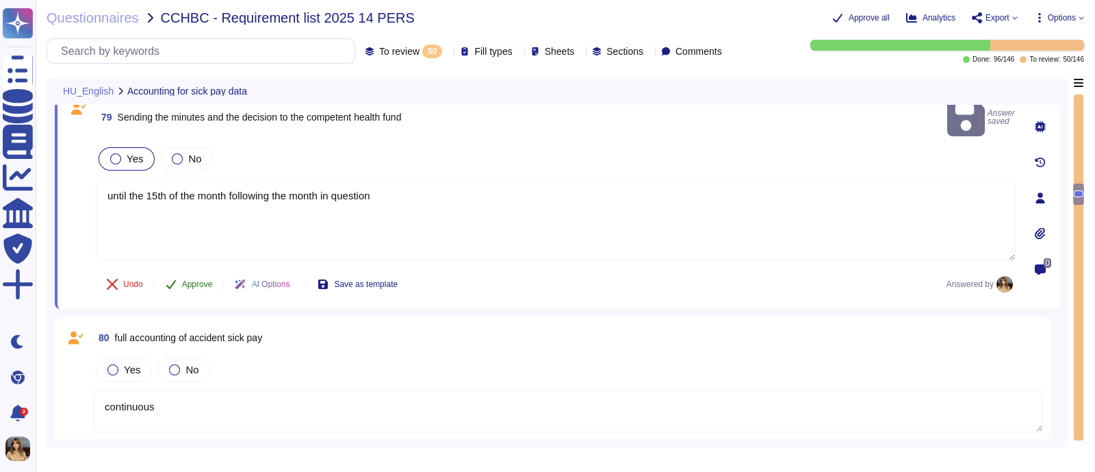
click at [198, 280] on span "Approve" at bounding box center [197, 284] width 31 height 8
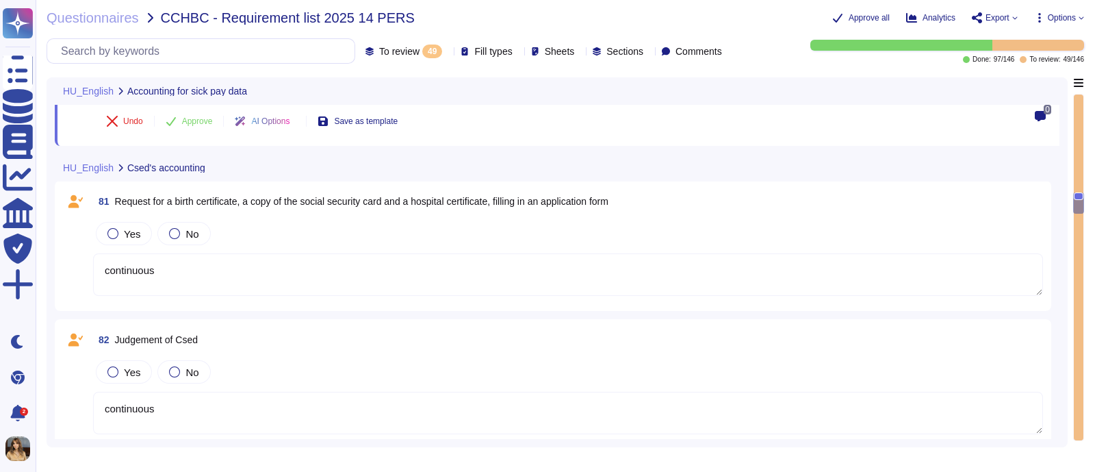
scroll to position [2698, 0]
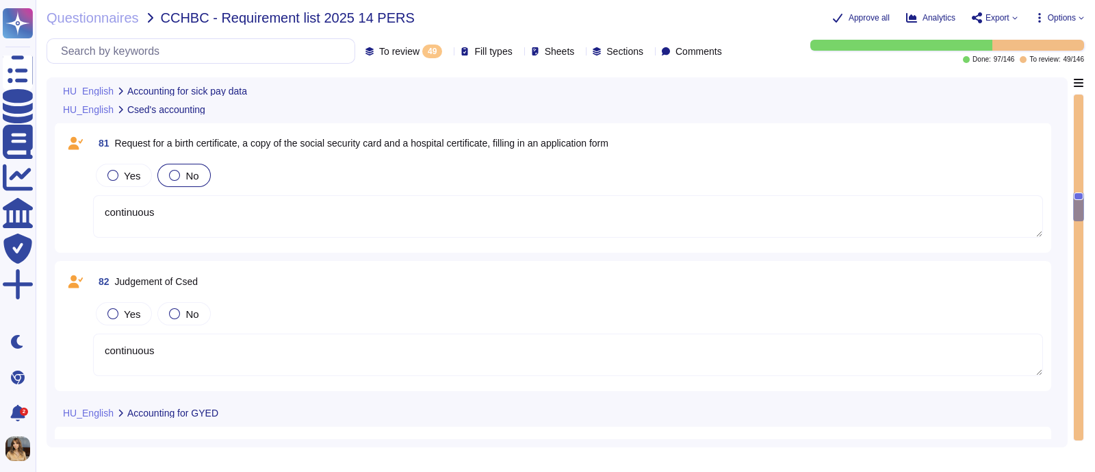
click at [201, 180] on div "No" at bounding box center [183, 175] width 53 height 23
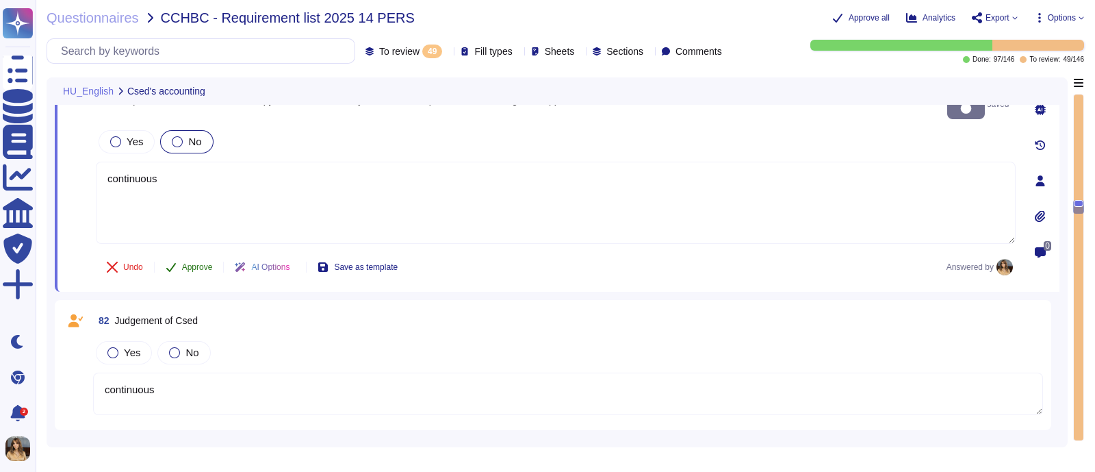
click at [181, 253] on button "Approve" at bounding box center [189, 266] width 69 height 27
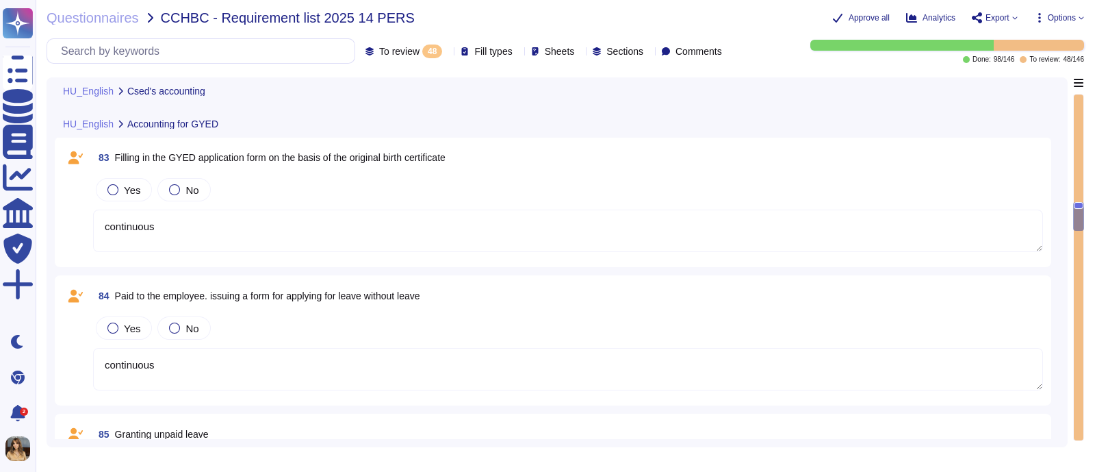
scroll to position [2892, 0]
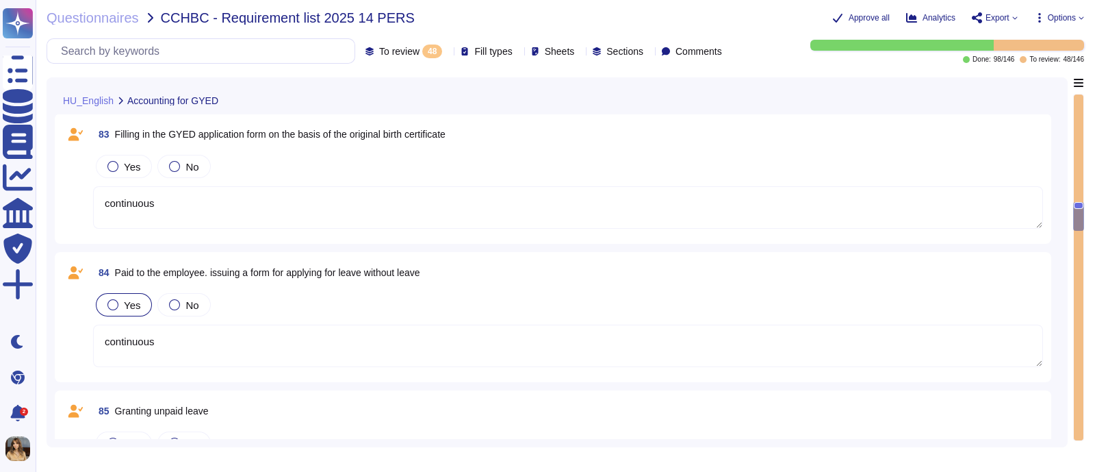
click at [140, 306] on div "Yes" at bounding box center [124, 304] width 56 height 23
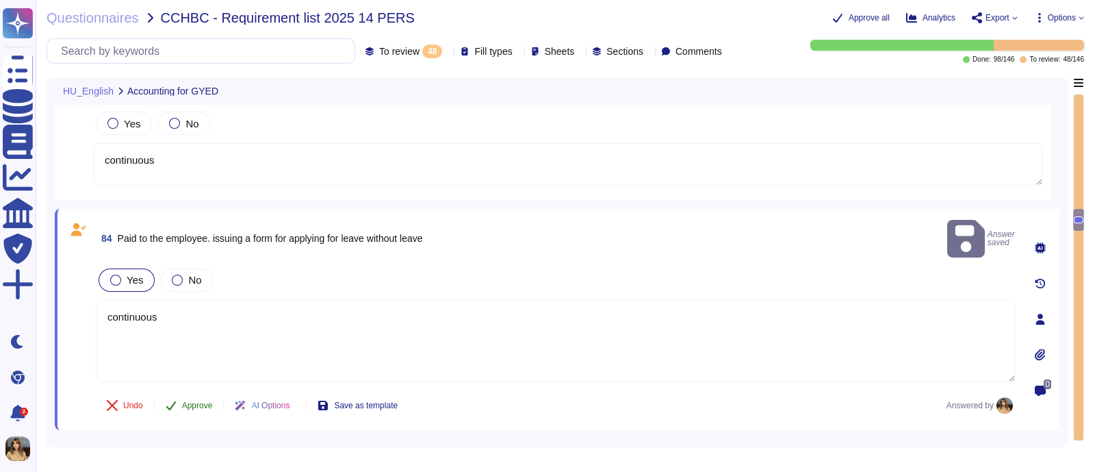
click at [183, 376] on span "Approve" at bounding box center [197, 405] width 31 height 8
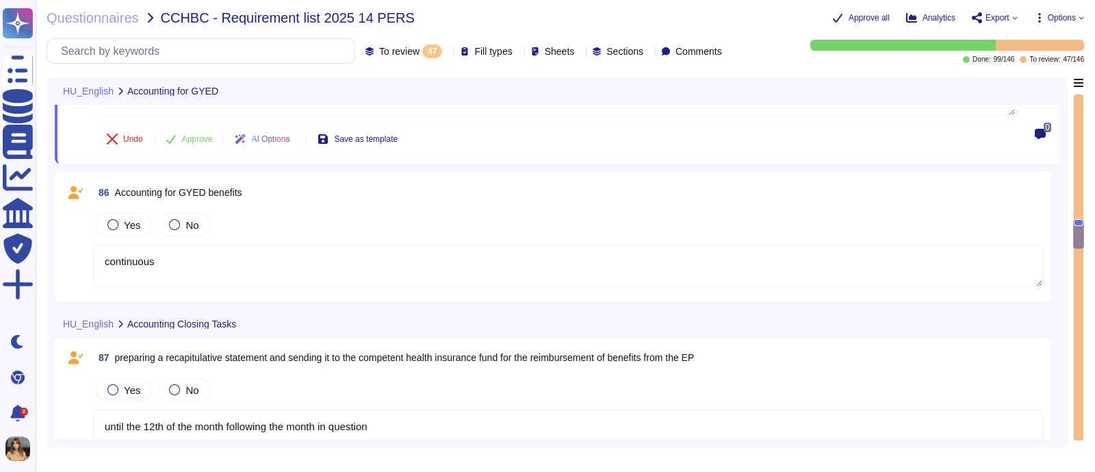
scroll to position [3190, 0]
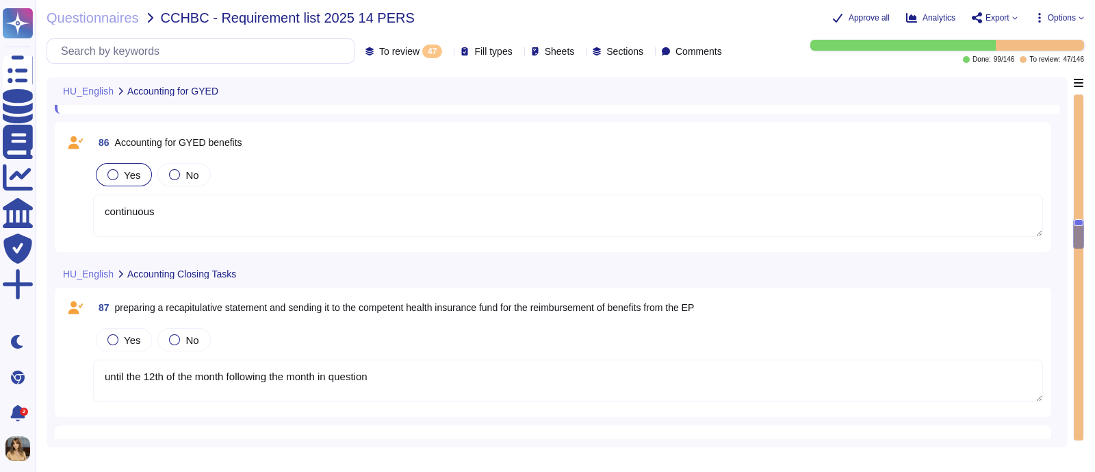
click at [142, 168] on div "Yes" at bounding box center [124, 174] width 56 height 23
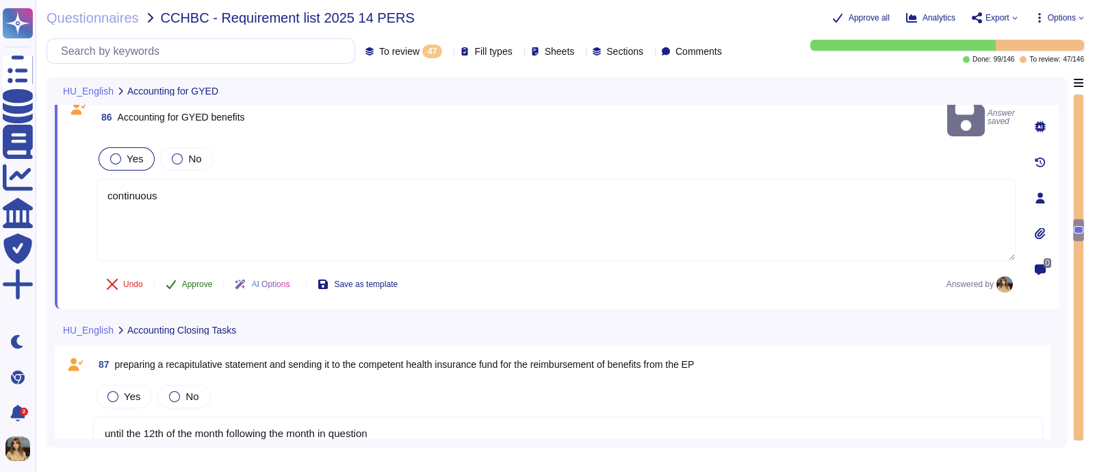
click at [192, 280] on span "Approve" at bounding box center [197, 284] width 31 height 8
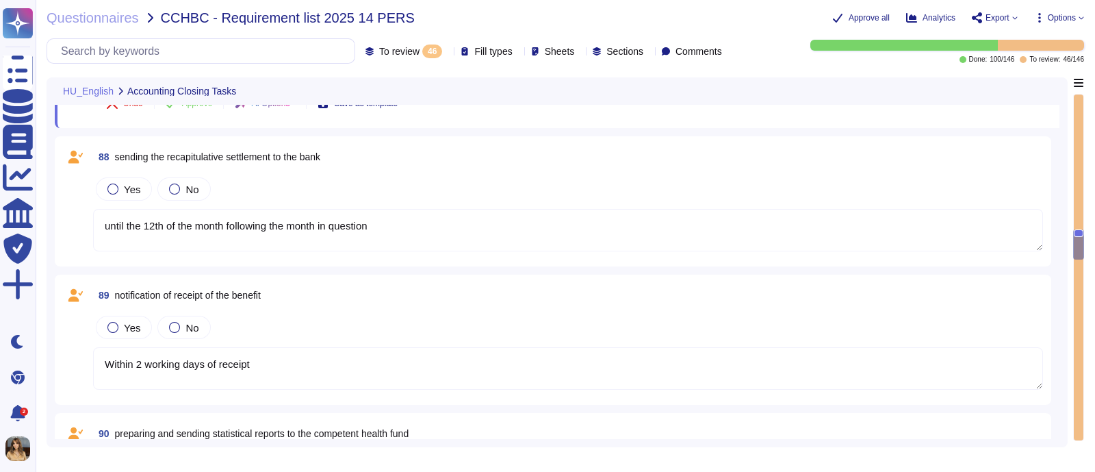
scroll to position [3384, 0]
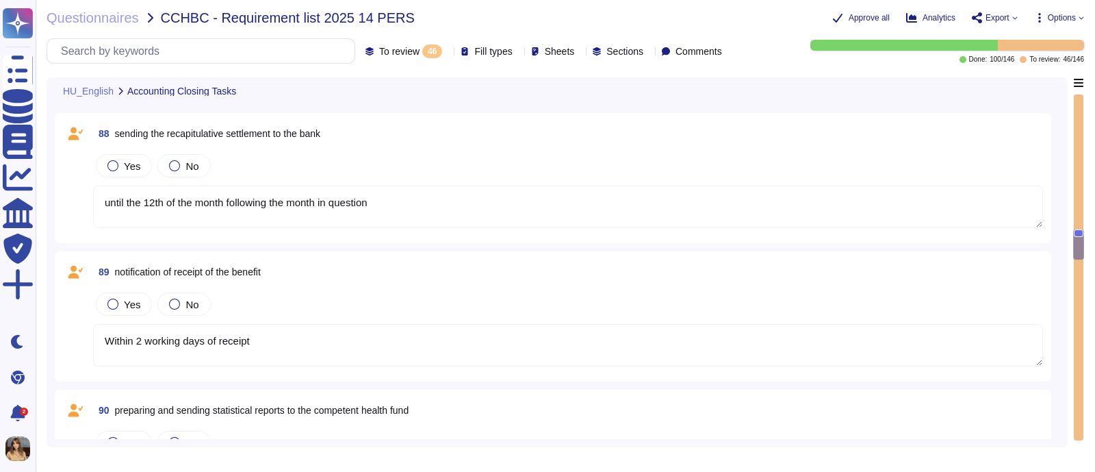
click at [216, 164] on div "Yes No" at bounding box center [568, 165] width 950 height 29
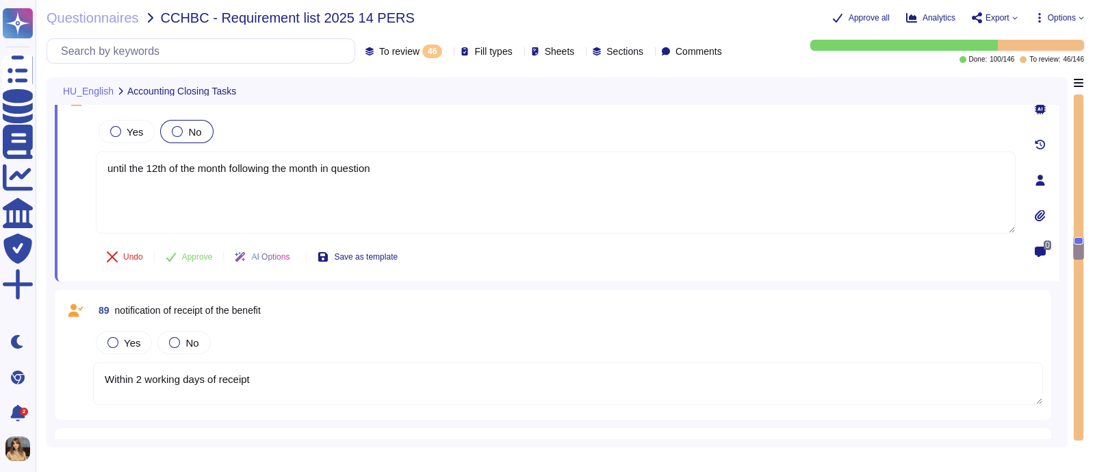
click at [168, 125] on div "No" at bounding box center [186, 131] width 53 height 23
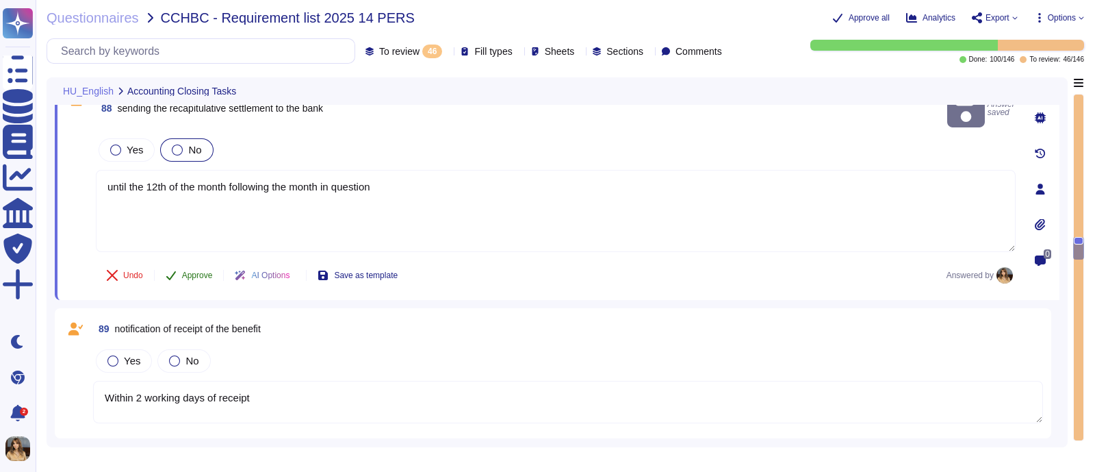
click at [192, 271] on span "Approve" at bounding box center [197, 275] width 31 height 8
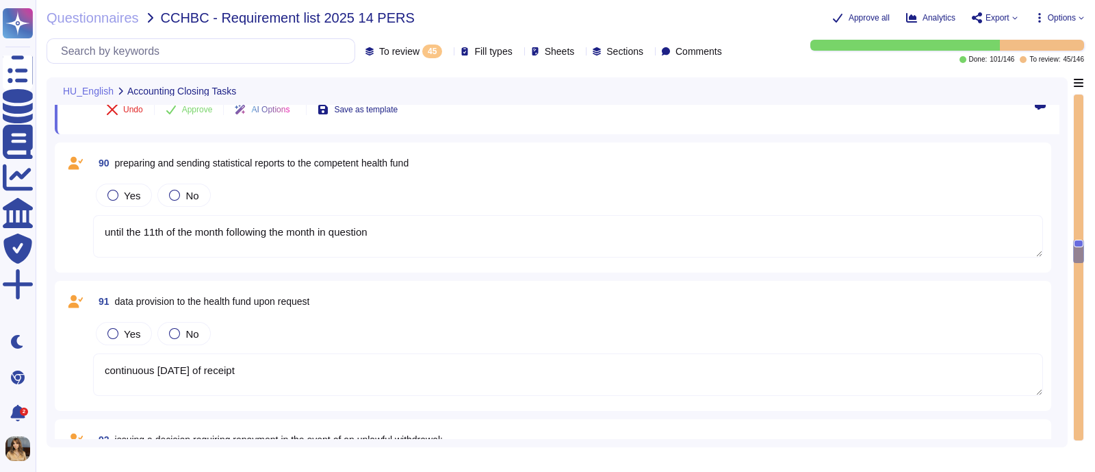
scroll to position [3552, 0]
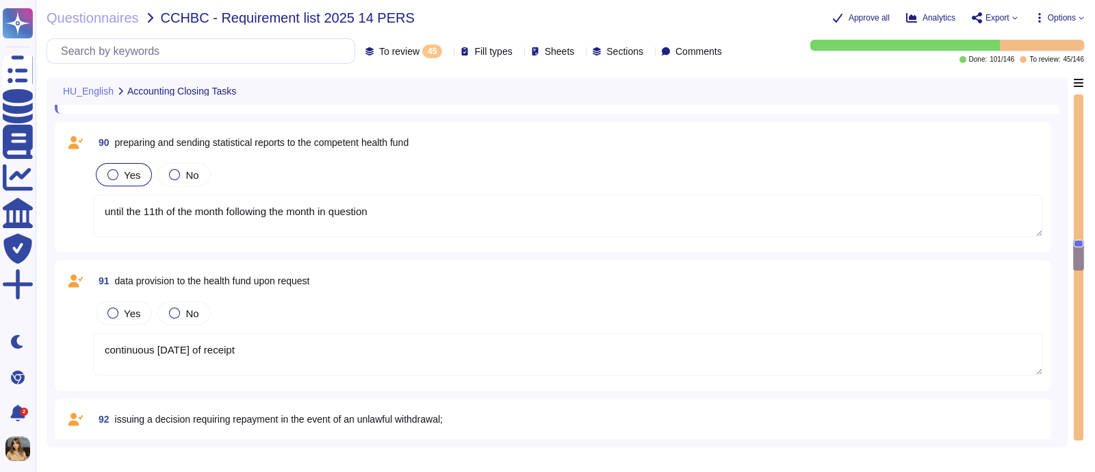
click at [118, 169] on label "Yes" at bounding box center [123, 174] width 33 height 11
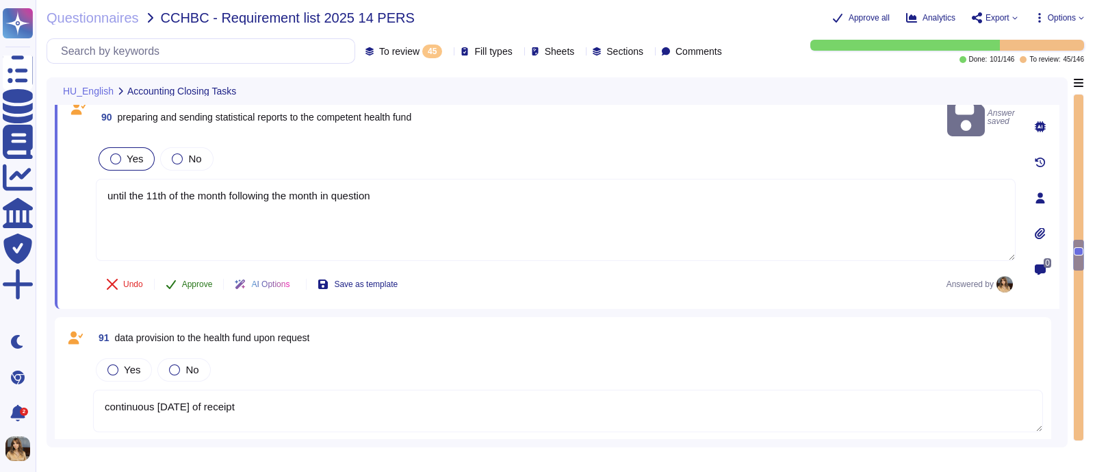
click at [189, 280] on span "Approve" at bounding box center [197, 284] width 31 height 8
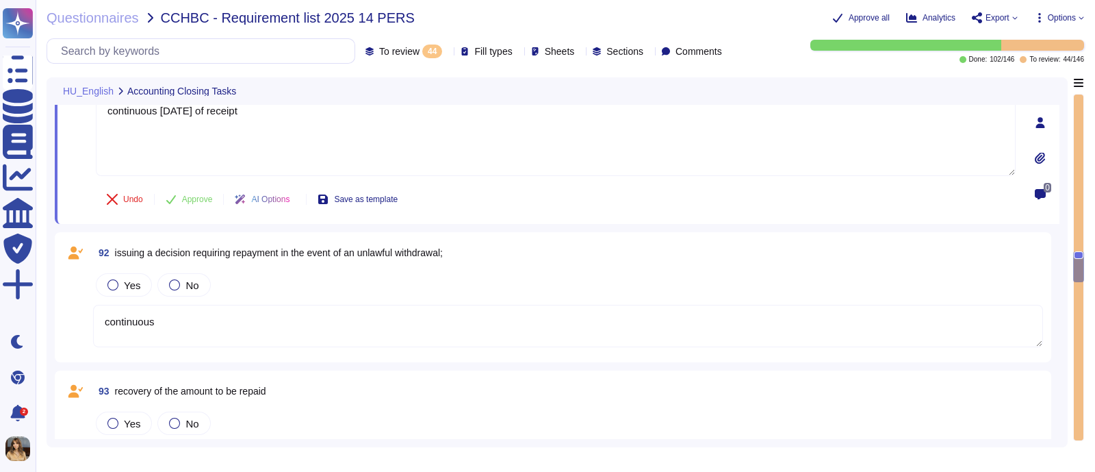
scroll to position [3720, 0]
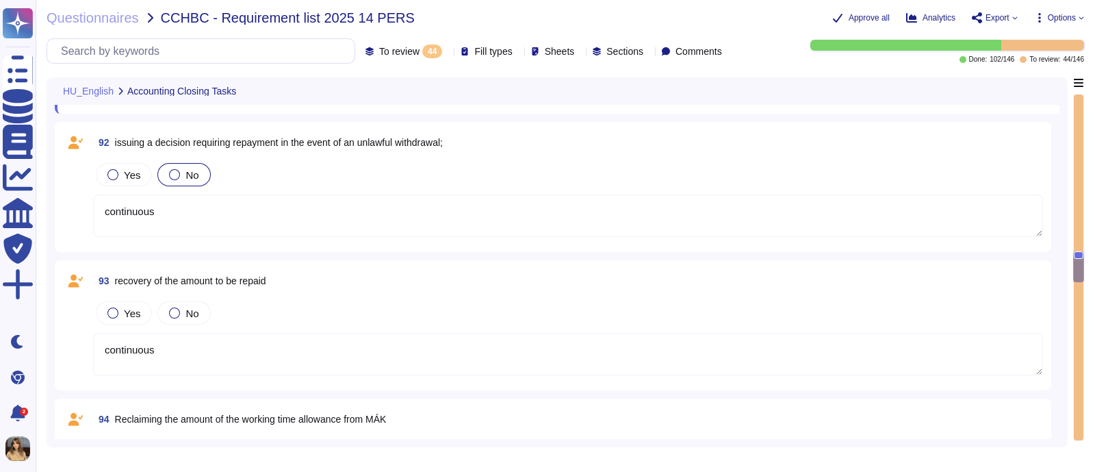
click at [170, 175] on div at bounding box center [174, 174] width 11 height 11
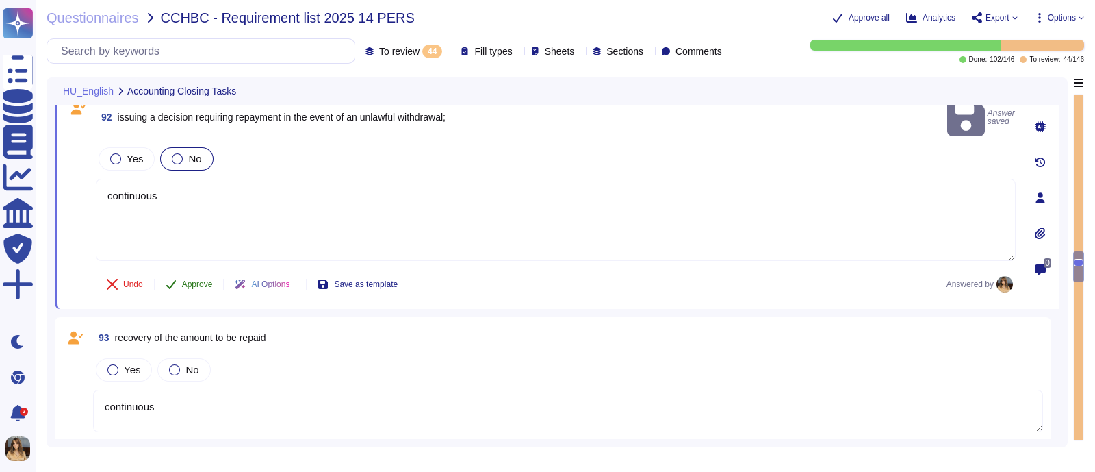
click at [187, 270] on button "Approve" at bounding box center [189, 283] width 69 height 27
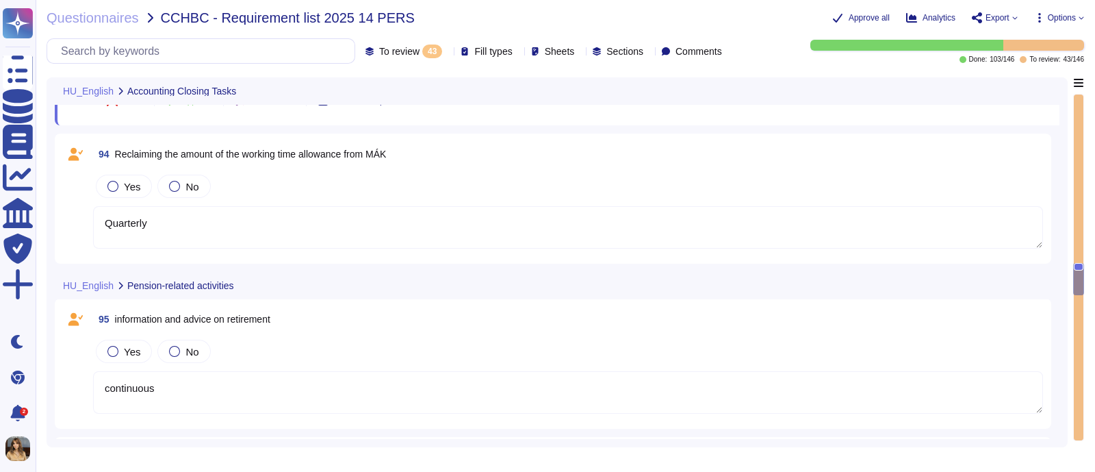
scroll to position [3887, 0]
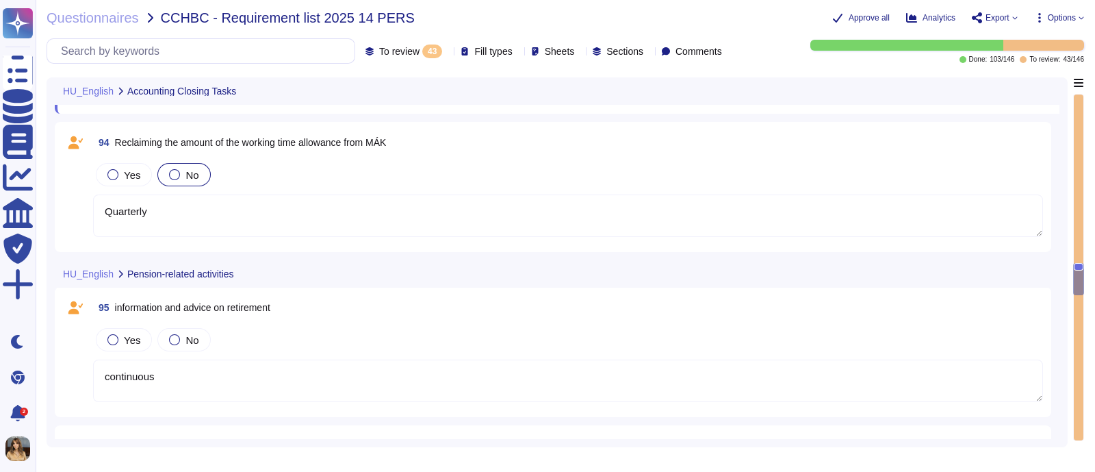
click at [168, 179] on div "No" at bounding box center [183, 174] width 53 height 23
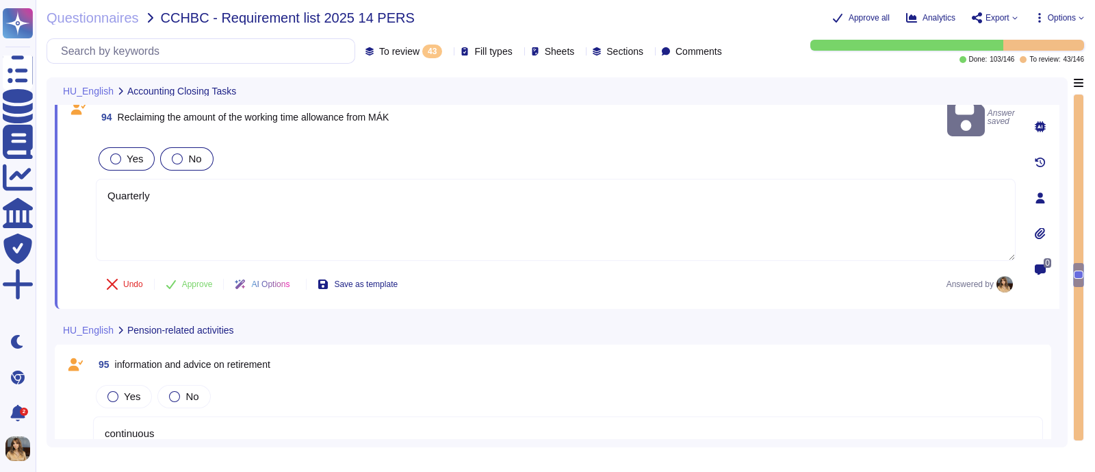
click at [130, 153] on span "Yes" at bounding box center [135, 159] width 16 height 12
click at [179, 270] on button "Approve" at bounding box center [189, 283] width 69 height 27
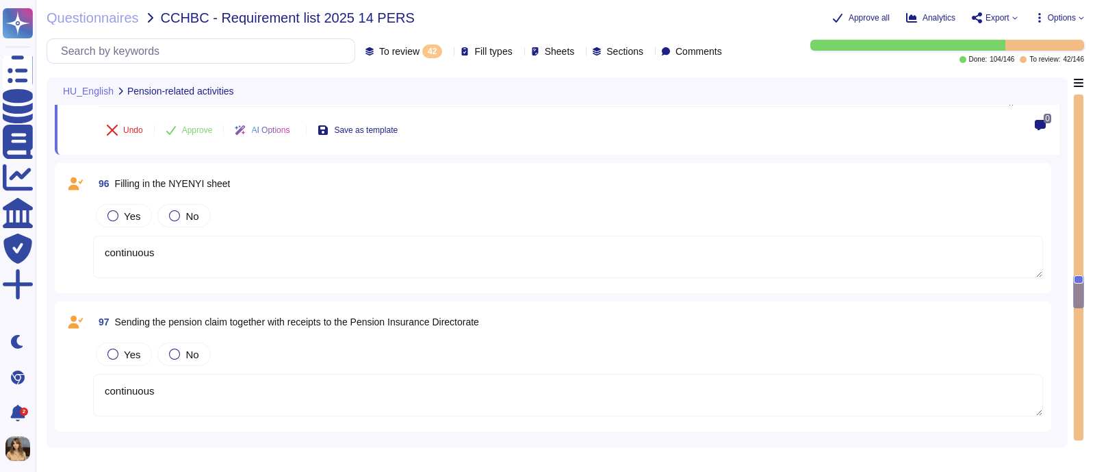
scroll to position [4082, 0]
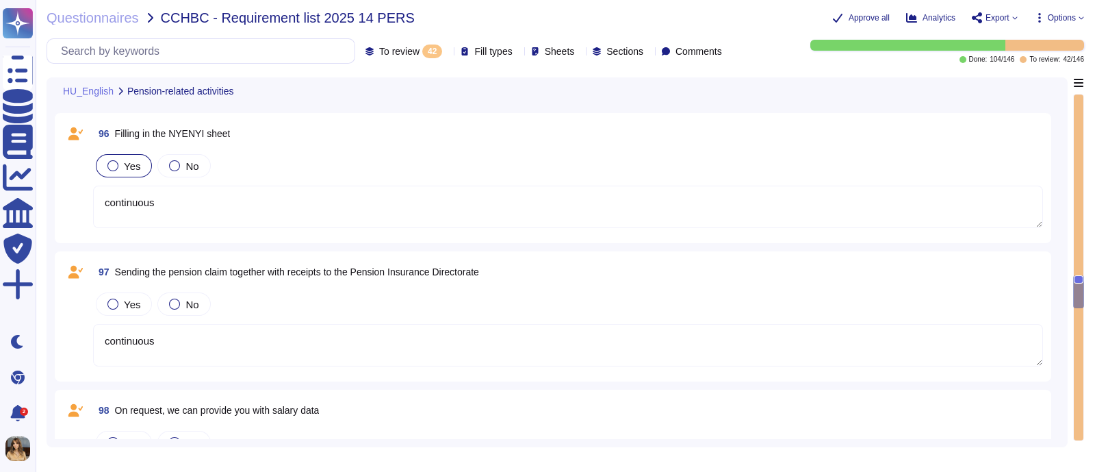
click at [138, 163] on div "Yes" at bounding box center [124, 165] width 56 height 23
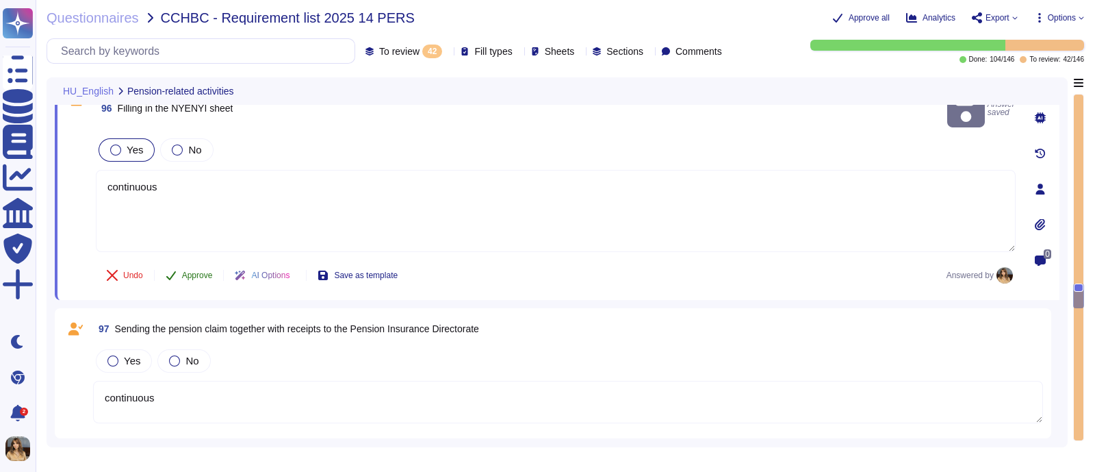
click at [186, 271] on span "Approve" at bounding box center [197, 275] width 31 height 8
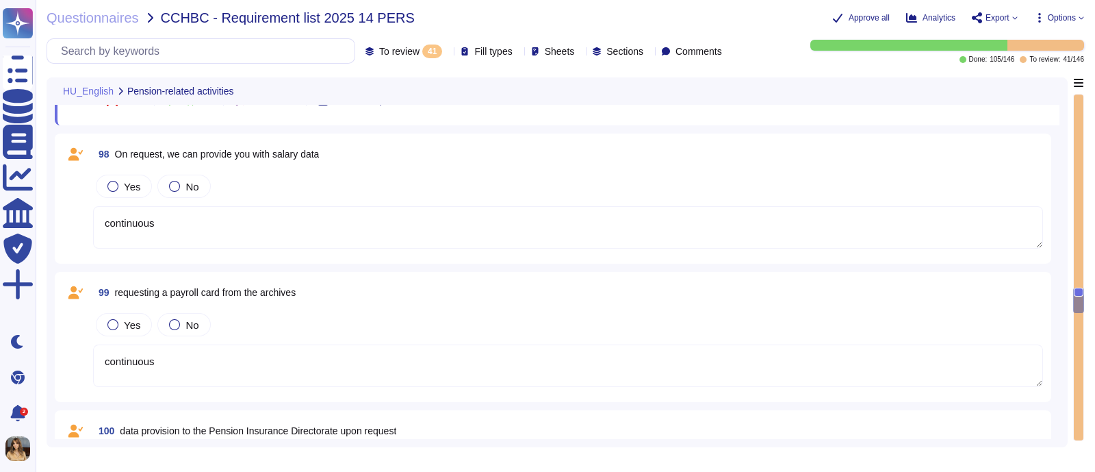
scroll to position [4250, 0]
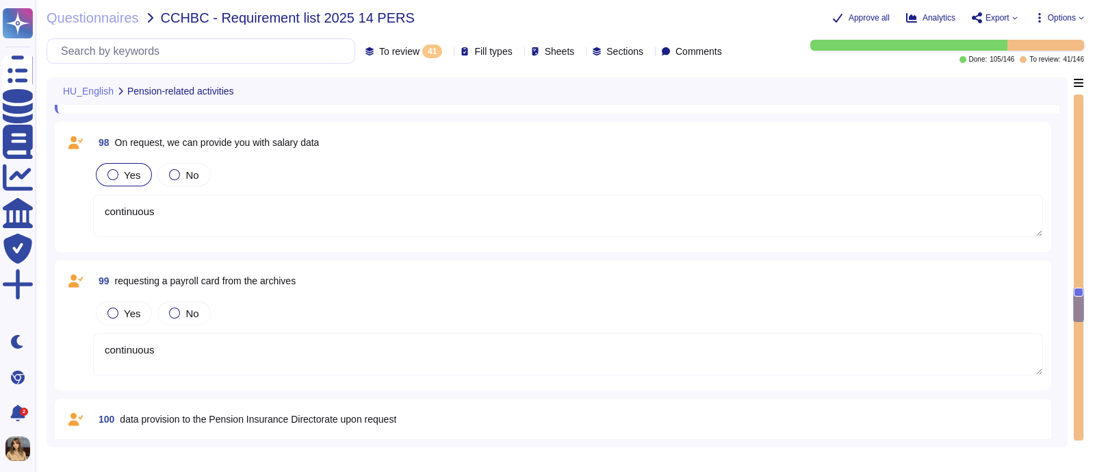
click at [137, 178] on span "Yes" at bounding box center [132, 175] width 16 height 12
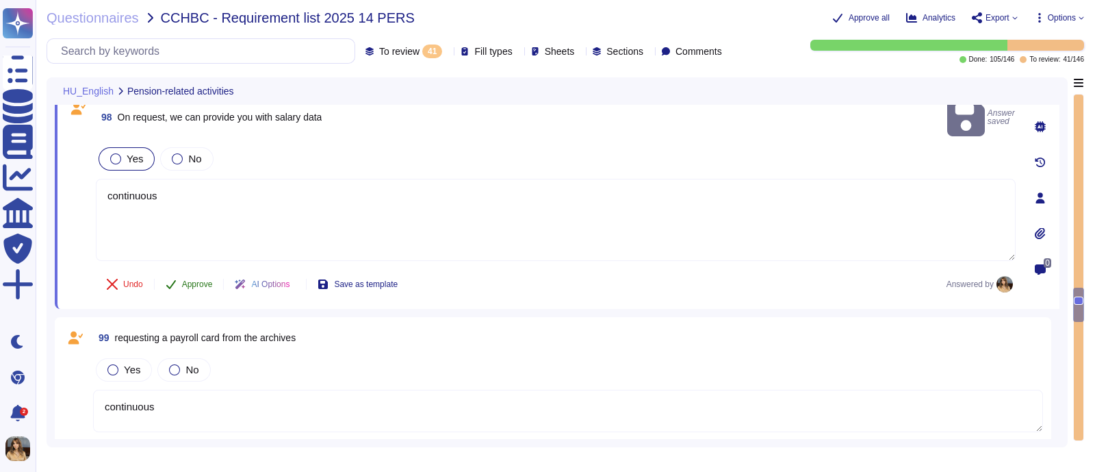
click at [202, 270] on button "Approve" at bounding box center [189, 283] width 69 height 27
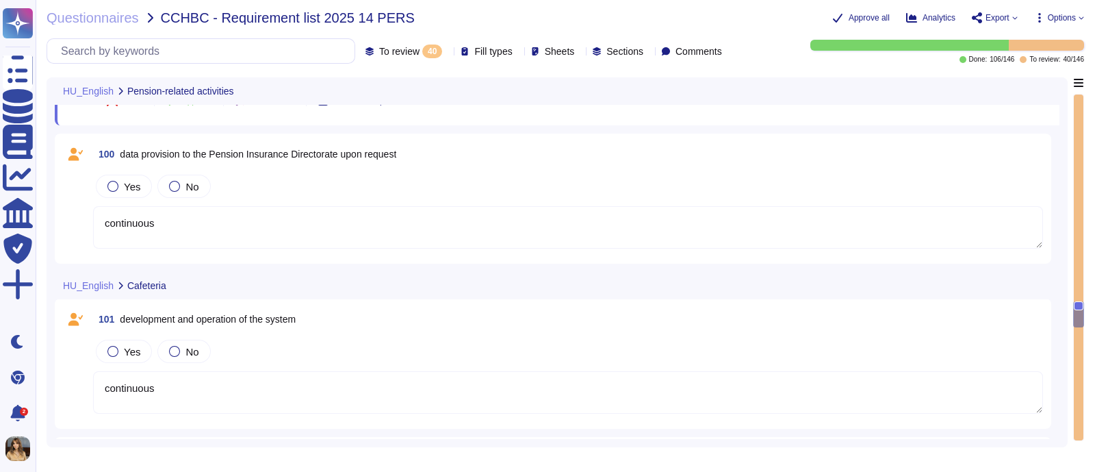
scroll to position [4417, 0]
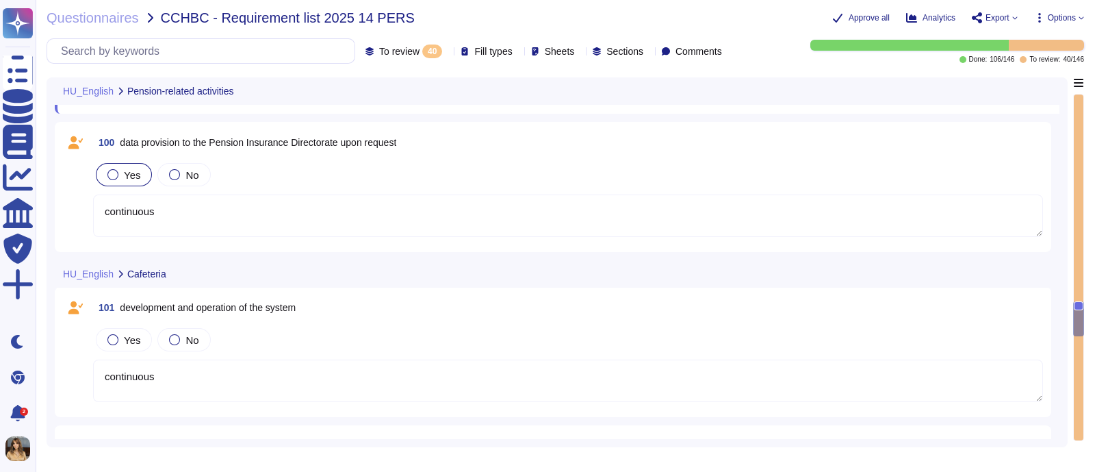
click at [124, 174] on span "Yes" at bounding box center [132, 175] width 16 height 12
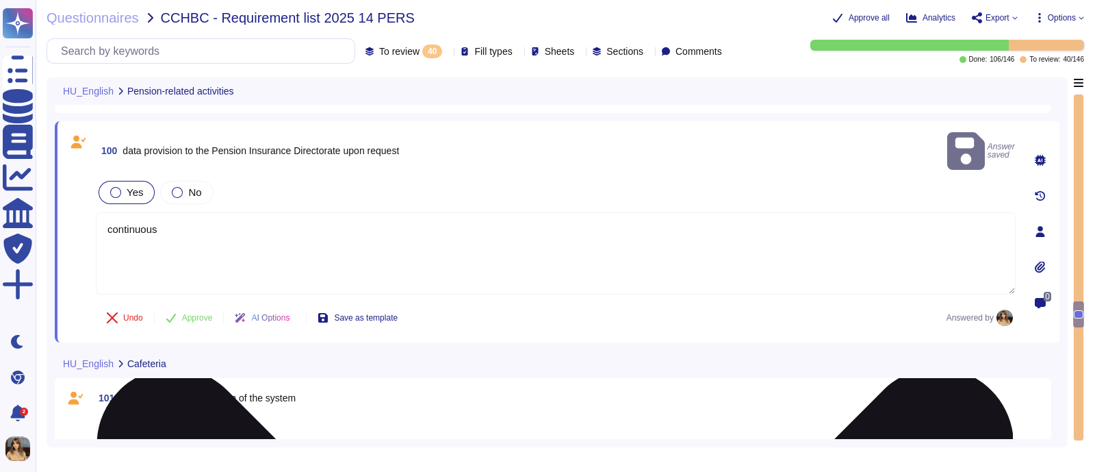
scroll to position [4383, 0]
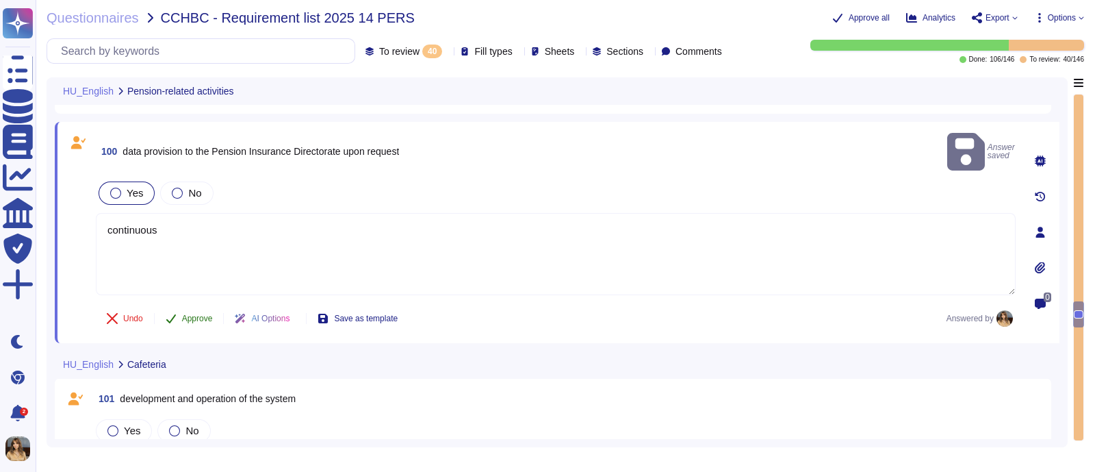
click at [193, 314] on span "Approve" at bounding box center [197, 318] width 31 height 8
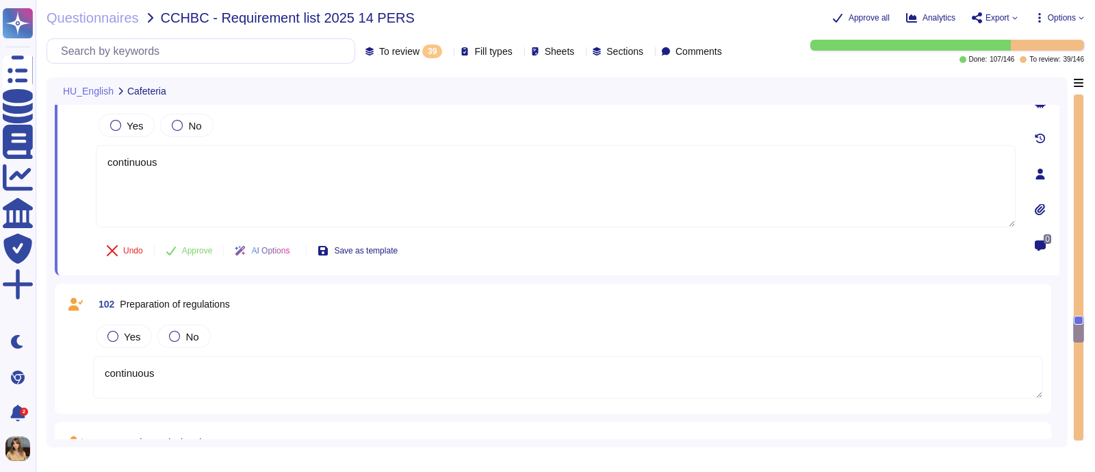
scroll to position [4611, 0]
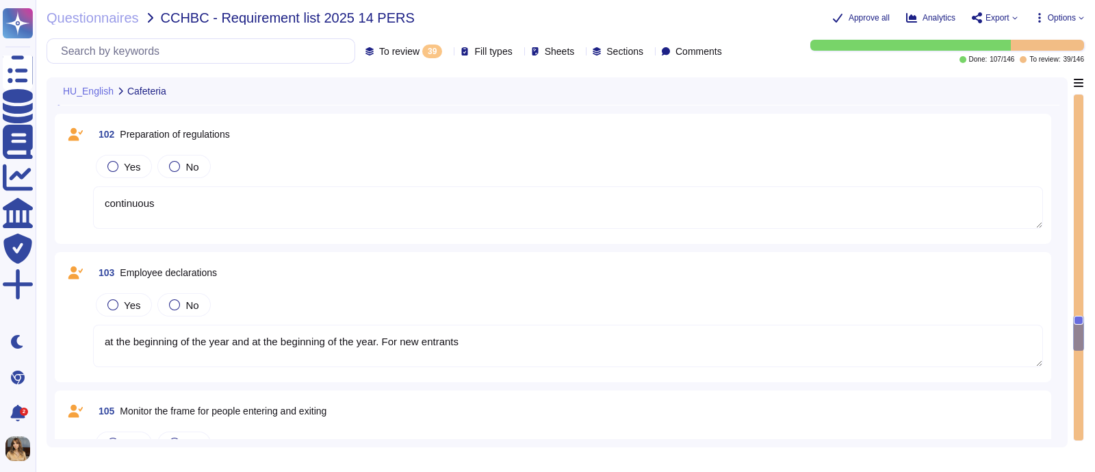
click at [876, 22] on span "Export" at bounding box center [998, 18] width 24 height 8
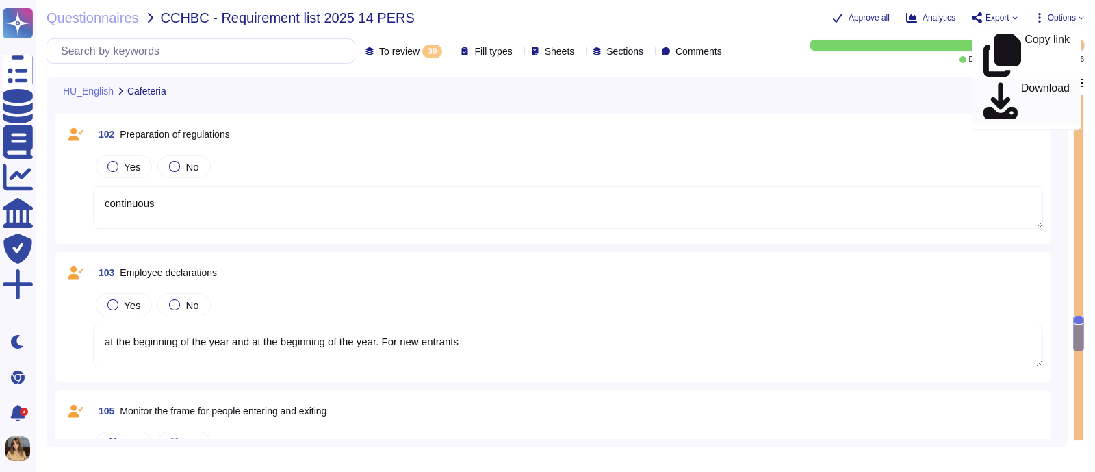
click at [876, 79] on link "Download" at bounding box center [1027, 101] width 108 height 44
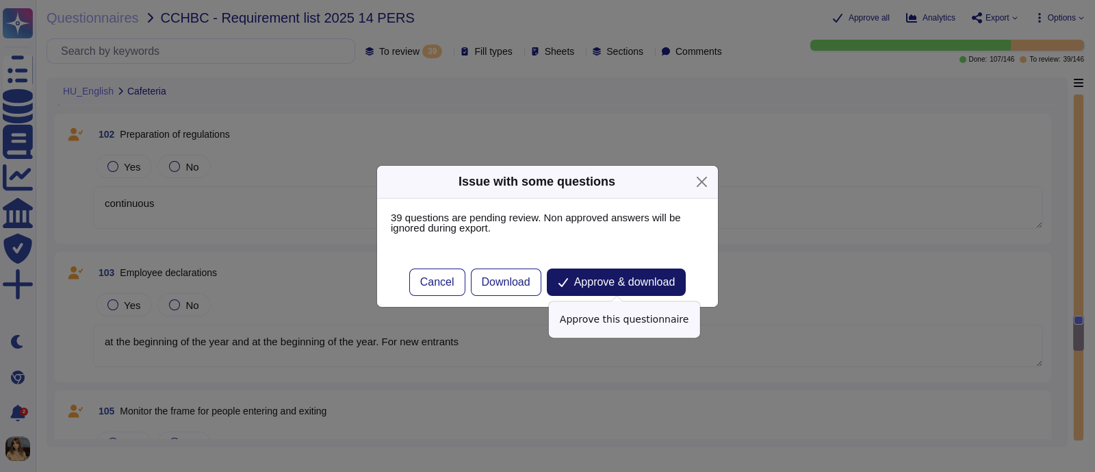
click at [613, 282] on span "Approve & download" at bounding box center [624, 282] width 101 height 11
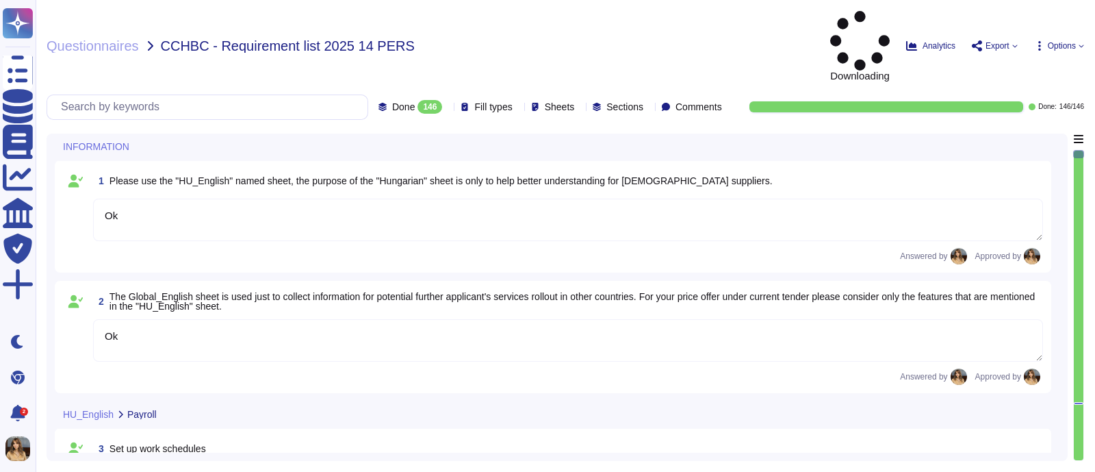
click at [381, 66] on div "Questionnaires CCHBC - Requirement list 2025 14 PERS Downloading Analytics Expo…" at bounding box center [566, 236] width 1060 height 472
click at [392, 102] on span "Done" at bounding box center [403, 107] width 23 height 10
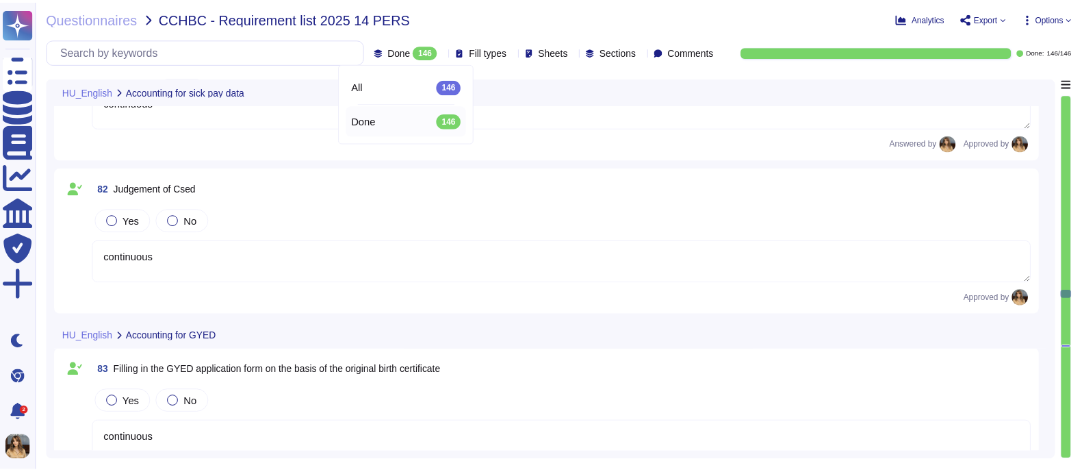
scroll to position [12065, 0]
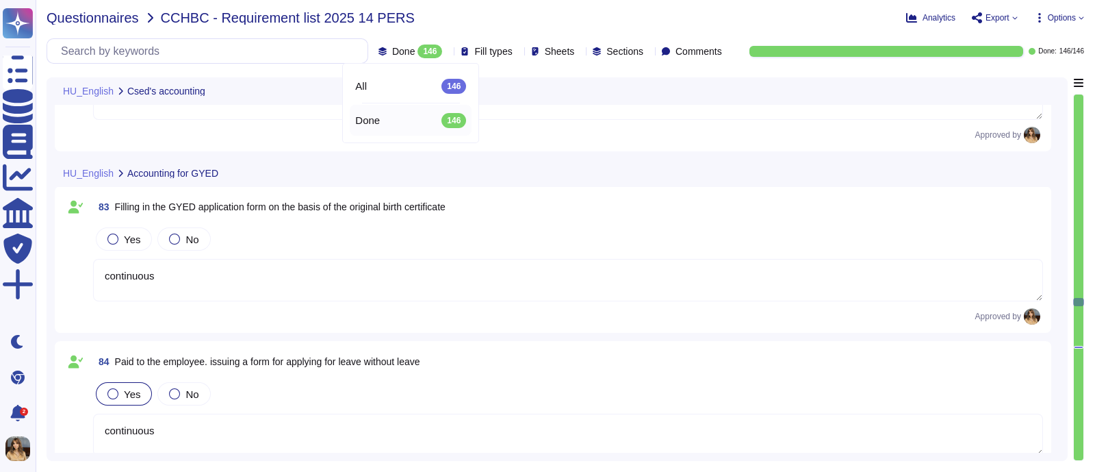
click at [123, 20] on span "Questionnaires" at bounding box center [93, 18] width 92 height 14
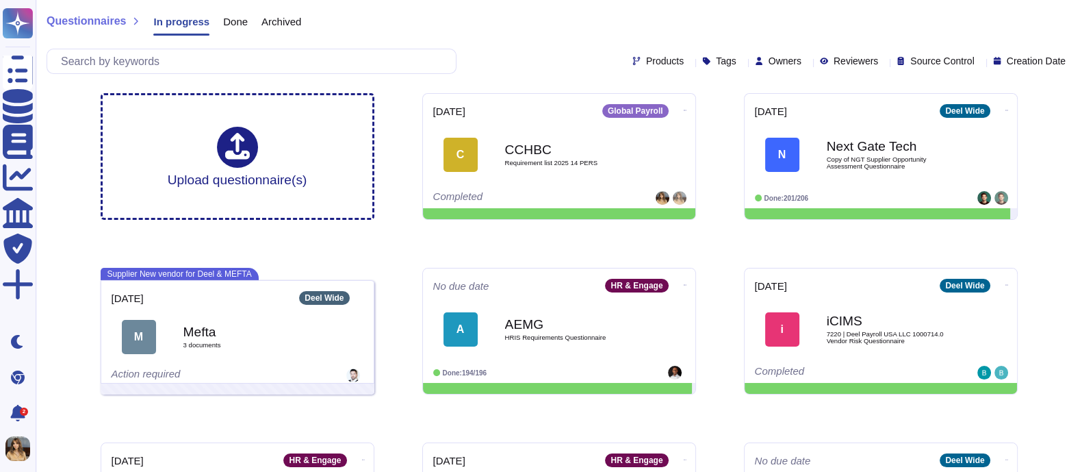
click at [176, 22] on span "In progress" at bounding box center [181, 21] width 56 height 10
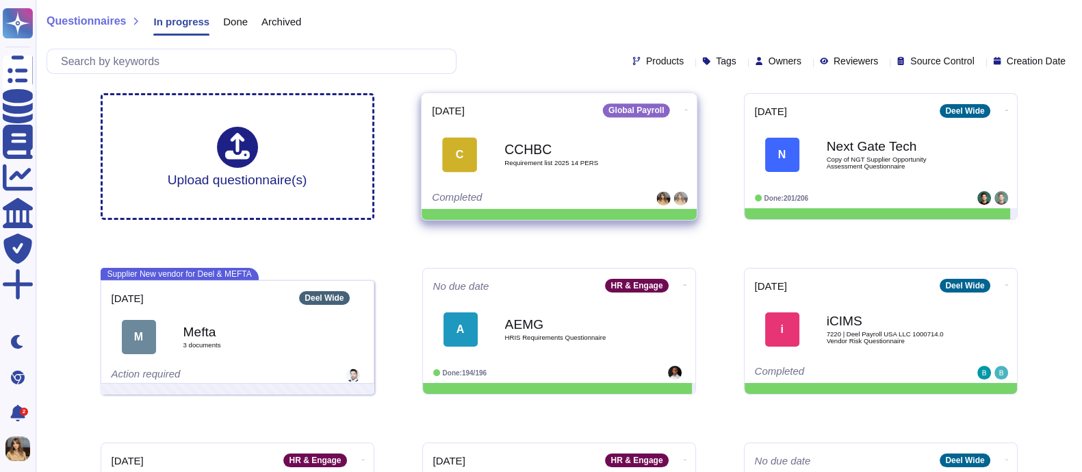
click at [685, 108] on icon at bounding box center [686, 109] width 3 height 3
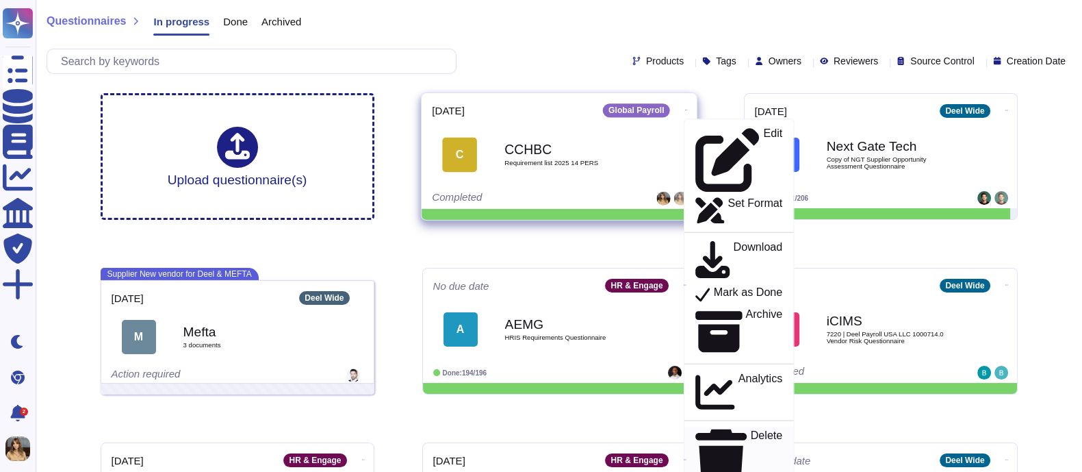
click at [750, 376] on p "Delete" at bounding box center [766, 458] width 32 height 58
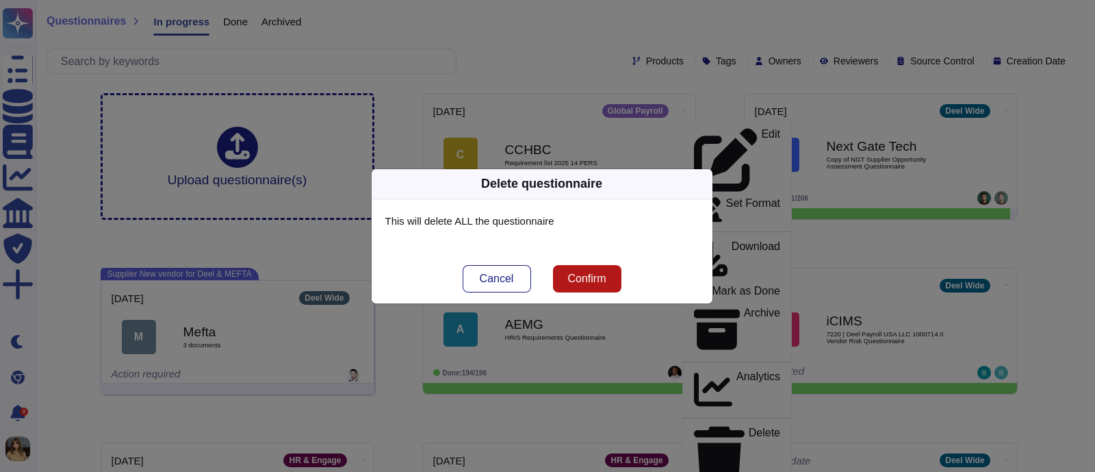
click at [593, 281] on span "Confirm" at bounding box center [586, 278] width 38 height 11
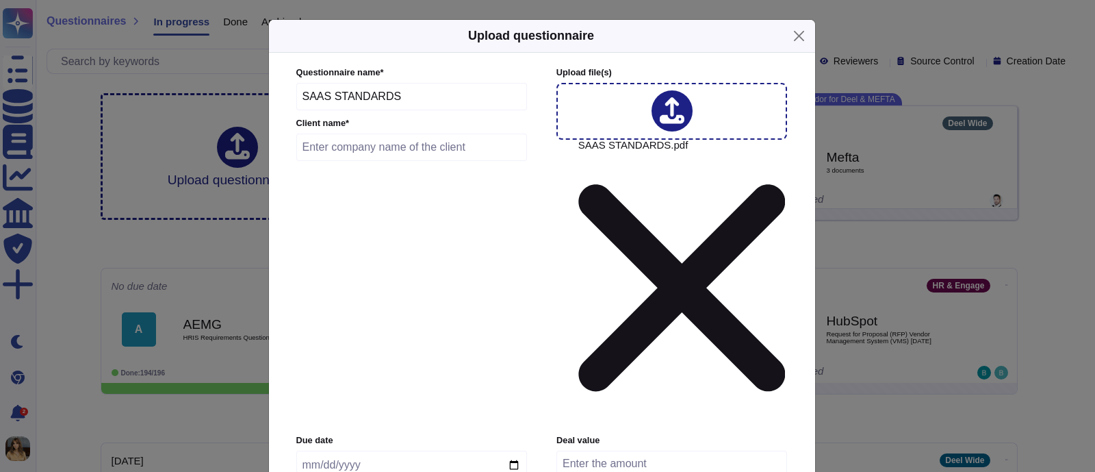
click at [362, 161] on input "text" at bounding box center [411, 146] width 231 height 27
drag, startPoint x: 391, startPoint y: 165, endPoint x: 116, endPoint y: 129, distance: 277.6
click at [116, 129] on div "Upload questionnaire Questionnaire name * SAAS STANDARDS Client name * CCHBC Up…" at bounding box center [547, 236] width 1095 height 472
click at [517, 376] on input "date" at bounding box center [411, 464] width 231 height 29
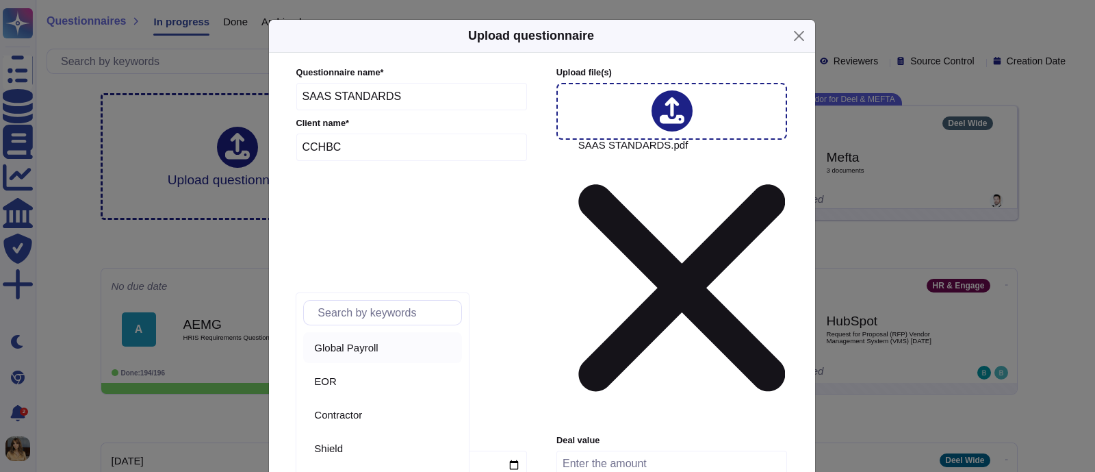
click at [378, 349] on span "Global Payroll" at bounding box center [346, 348] width 64 height 12
click at [593, 376] on input "number" at bounding box center [672, 463] width 231 height 26
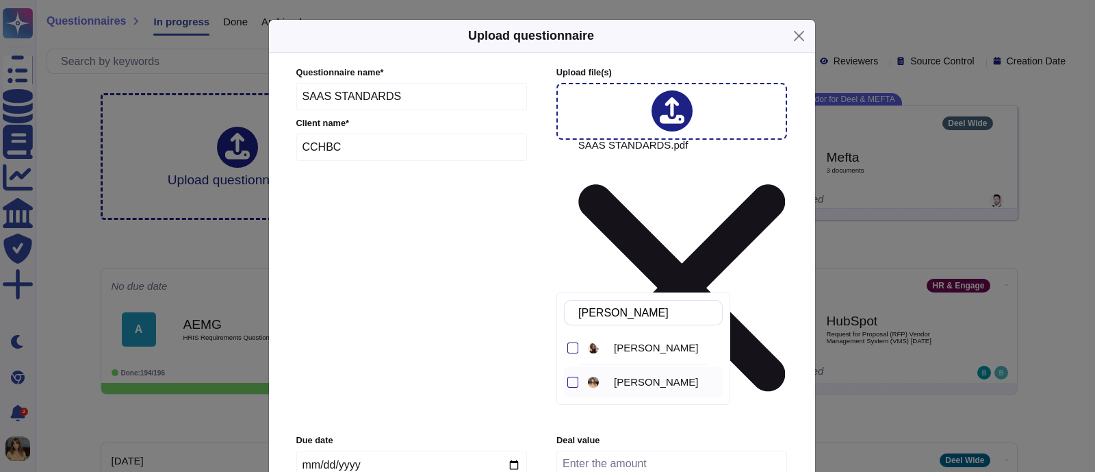
click at [627, 376] on span "[PERSON_NAME]" at bounding box center [656, 382] width 84 height 12
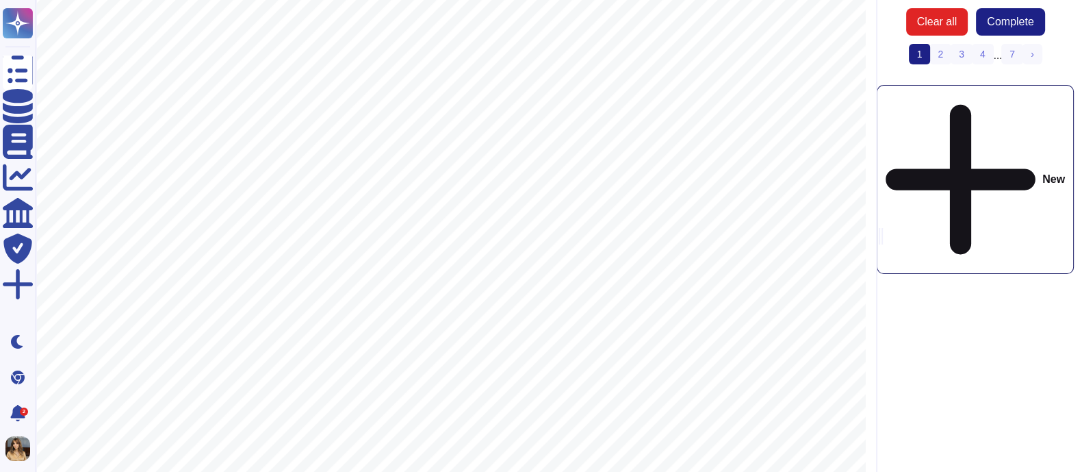
scroll to position [261, 0]
click at [876, 51] on link "2" at bounding box center [941, 54] width 22 height 21
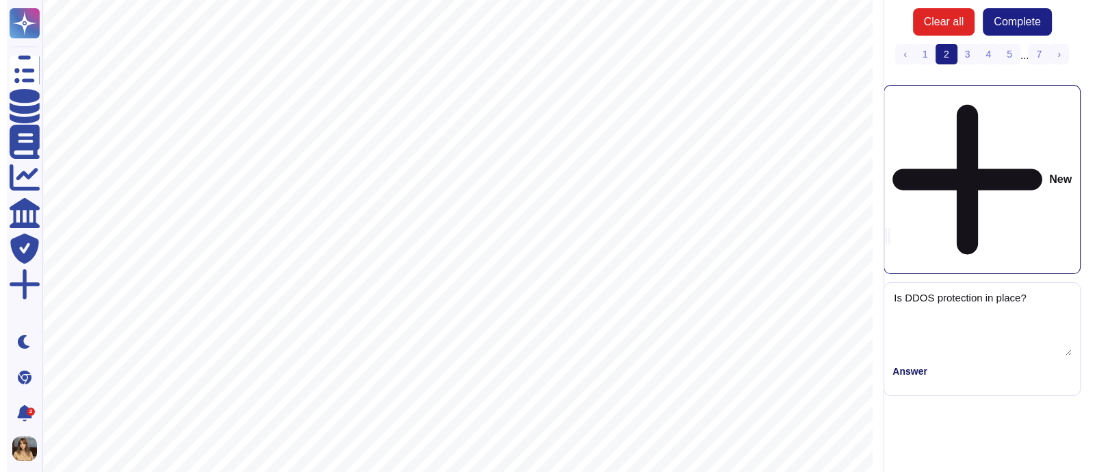
scroll to position [0, 0]
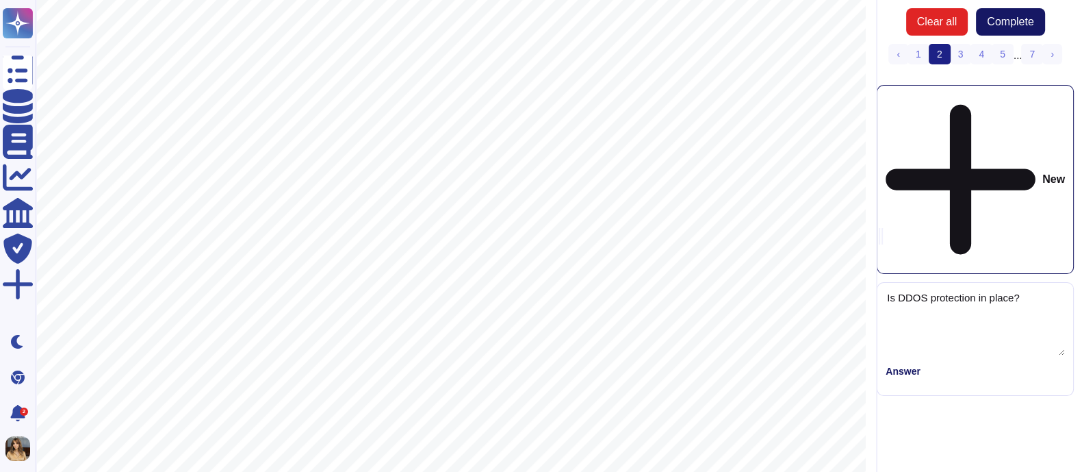
click at [876, 19] on span "Complete" at bounding box center [1010, 21] width 47 height 11
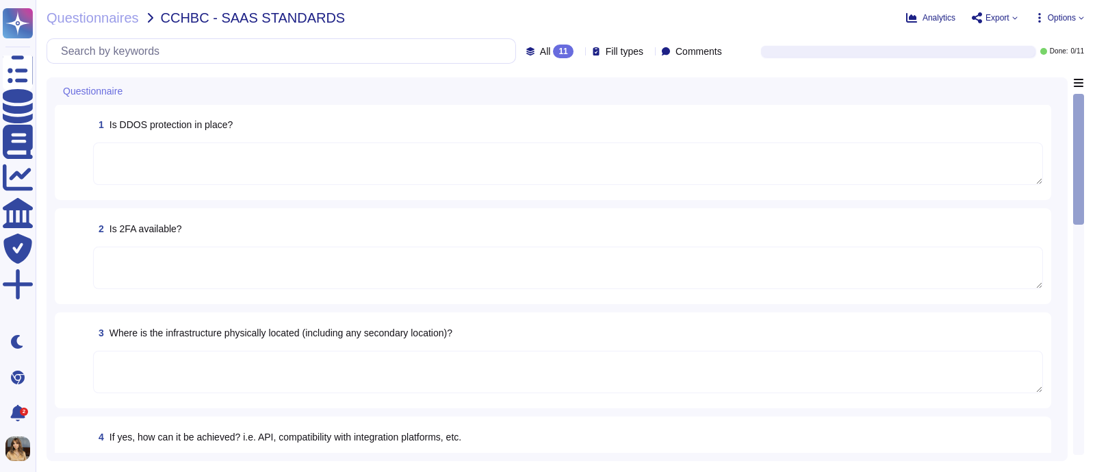
click at [548, 42] on div "All 11 Fill types Comments" at bounding box center [387, 50] width 681 height 25
click at [548, 44] on span "All 11" at bounding box center [557, 51] width 34 height 14
click at [565, 110] on div "To do 11" at bounding box center [573, 120] width 122 height 31
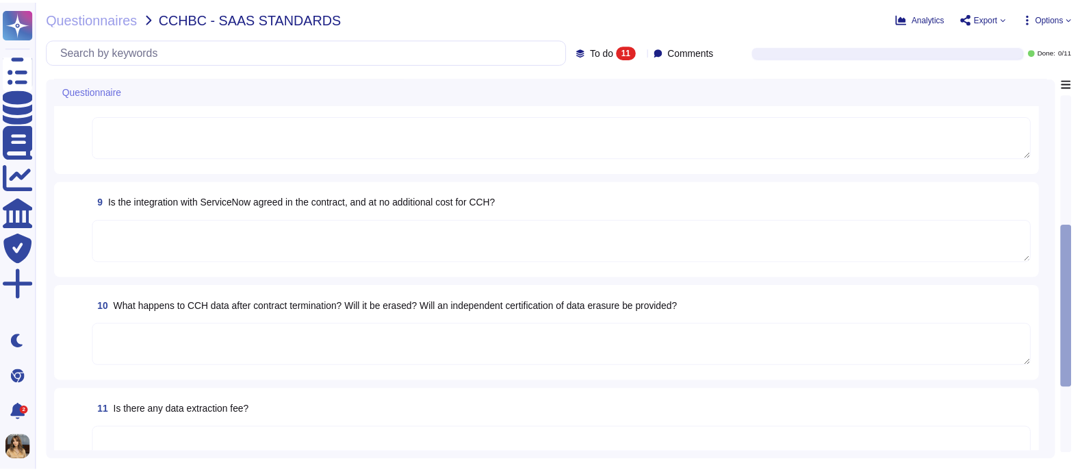
scroll to position [753, 0]
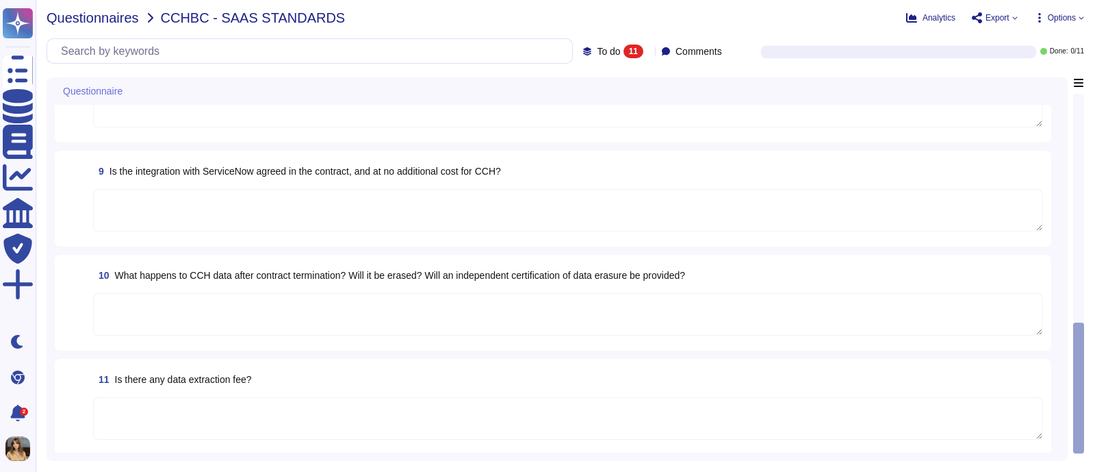
click at [117, 14] on span "Questionnaires" at bounding box center [93, 18] width 92 height 14
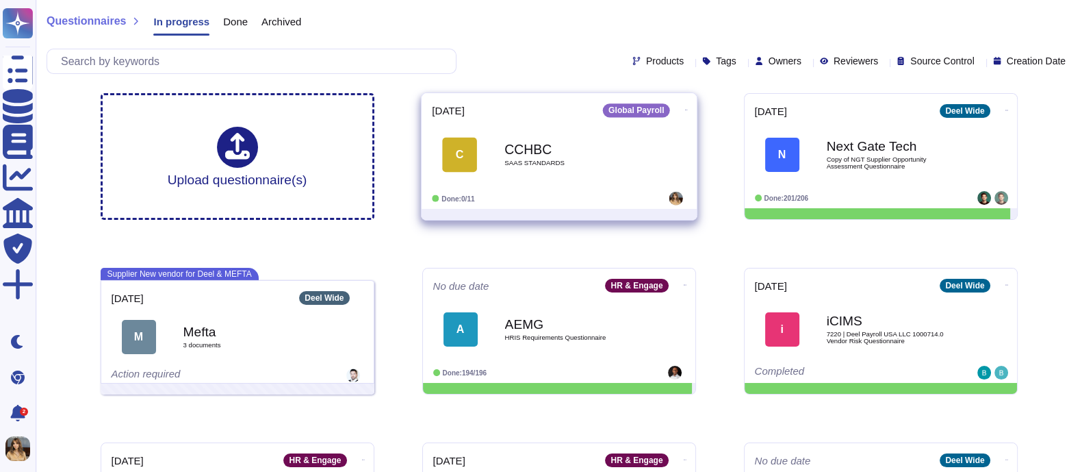
click at [685, 111] on icon at bounding box center [686, 109] width 3 height 3
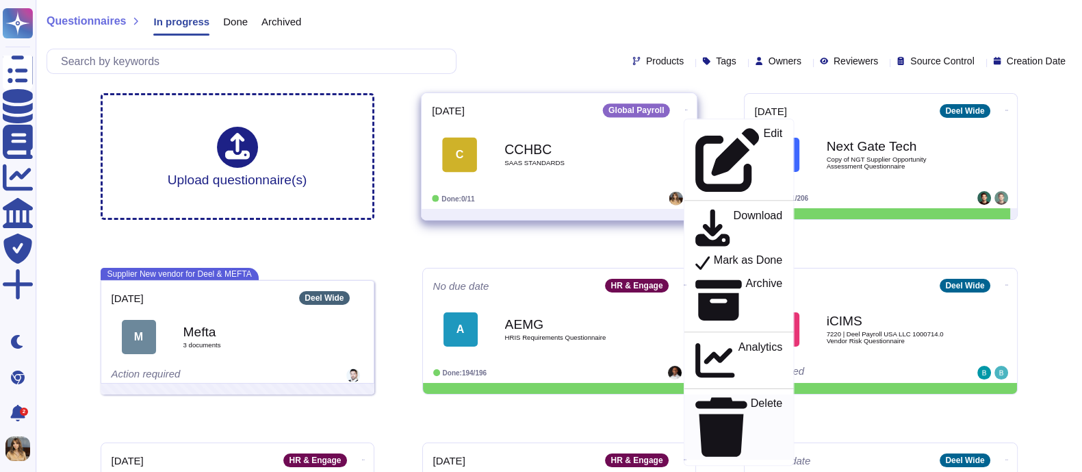
click at [750, 376] on p "Delete" at bounding box center [766, 427] width 32 height 58
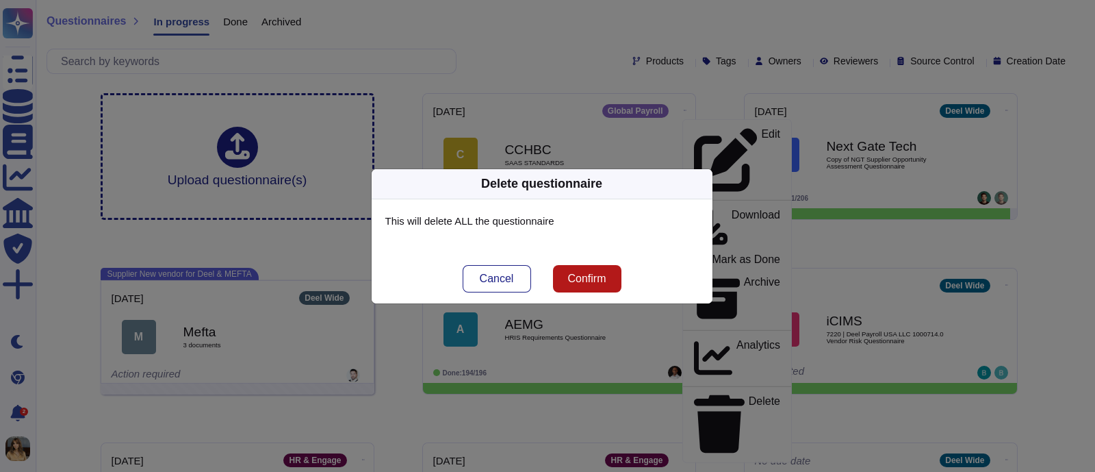
click at [592, 273] on span "Confirm" at bounding box center [586, 278] width 38 height 11
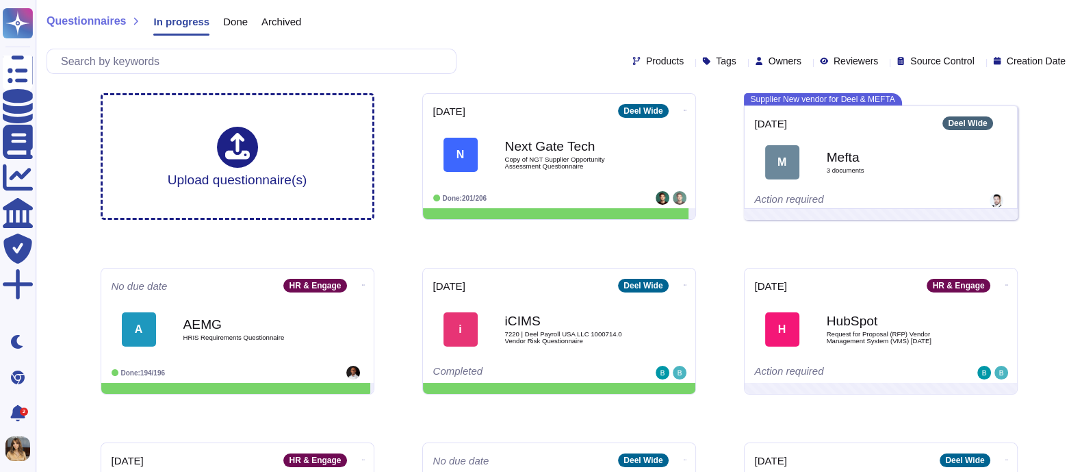
click at [717, 238] on div "Upload questionnaire(s) [DATE] Deel Wide N Next Gate Tech Copy of NGT Supplier …" at bounding box center [559, 418] width 939 height 672
click at [230, 36] on div "Done" at bounding box center [228, 24] width 38 height 27
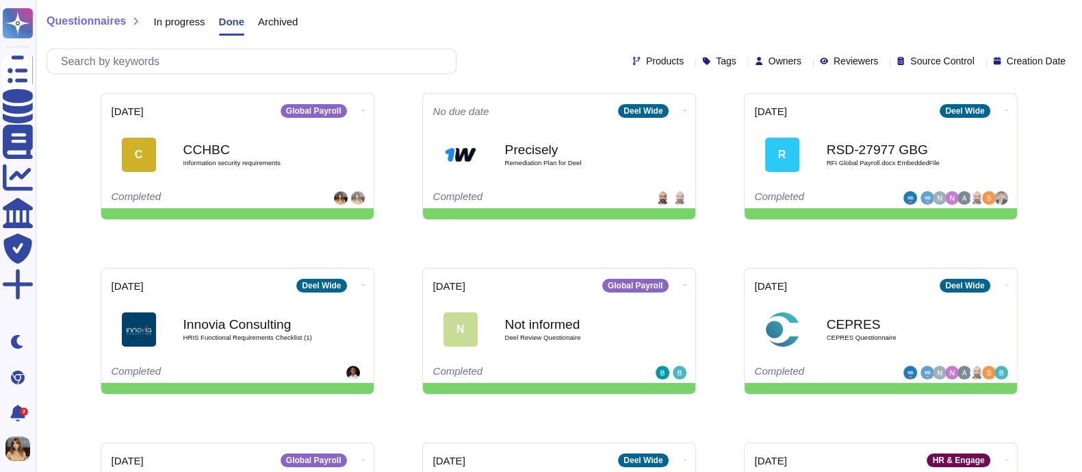
click at [177, 23] on span "In progress" at bounding box center [178, 21] width 51 height 10
